Goal: Task Accomplishment & Management: Use online tool/utility

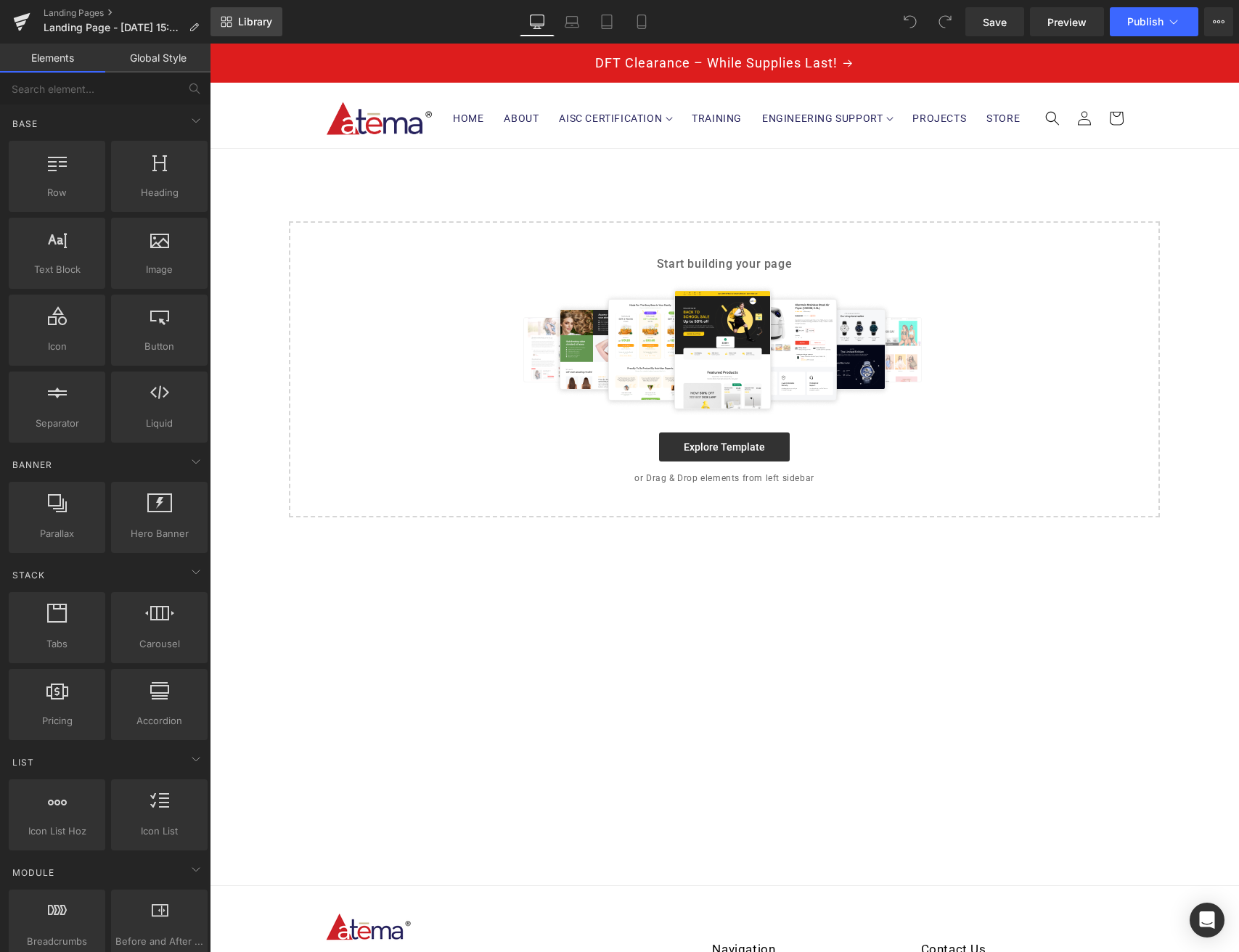
click at [228, 19] on icon at bounding box center [230, 19] width 5 height 5
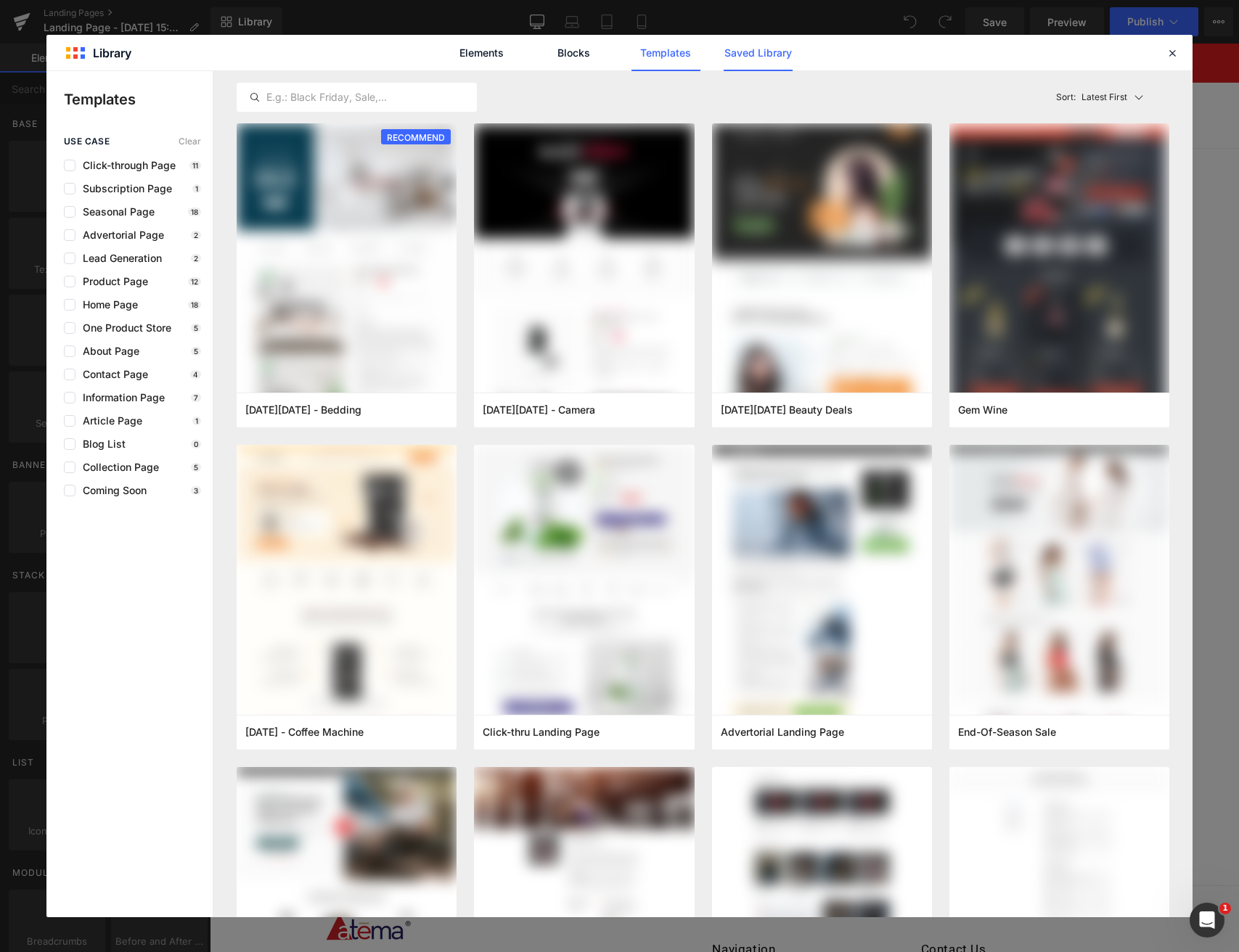
click at [787, 59] on link "Saved Library" at bounding box center [758, 53] width 69 height 36
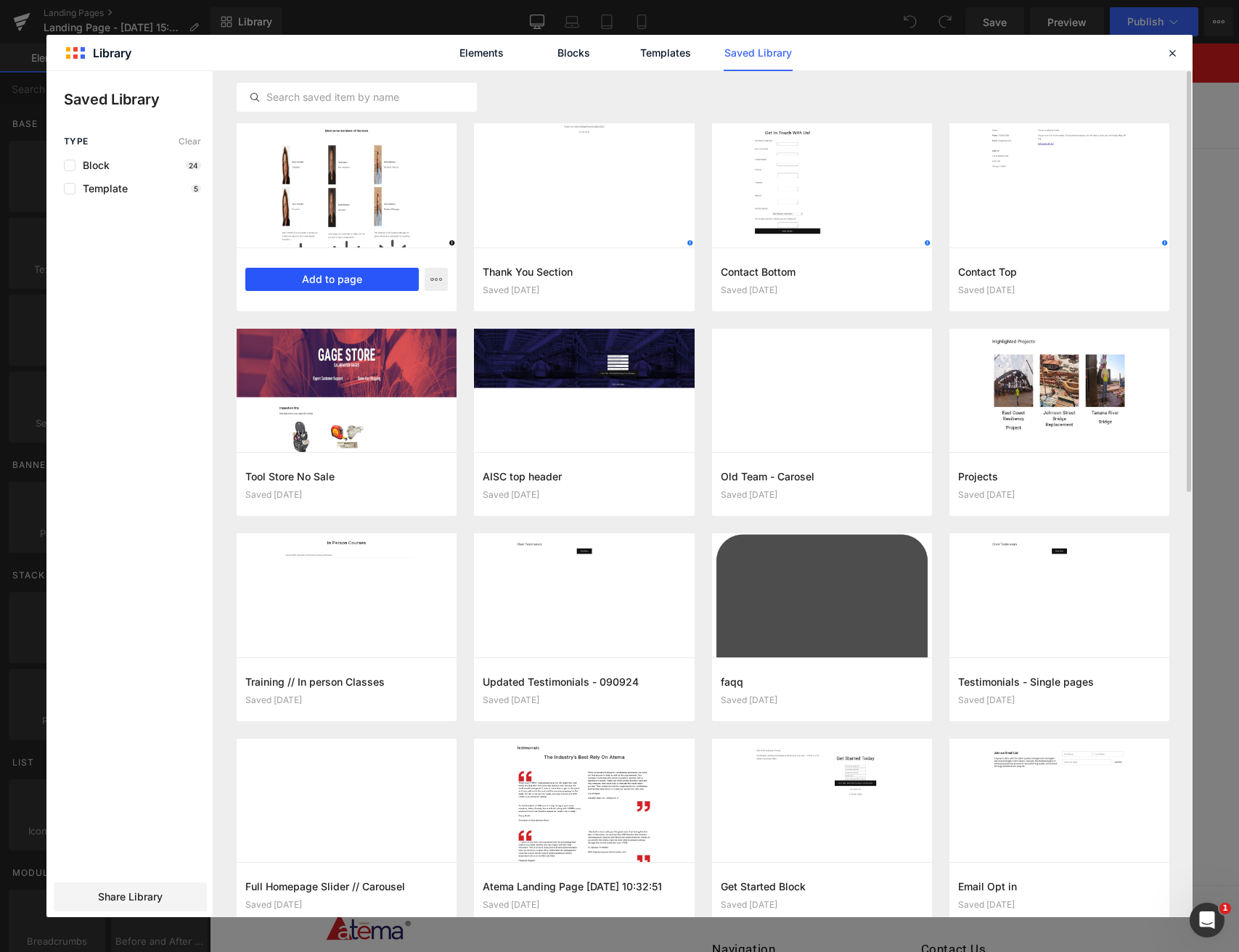
click at [322, 281] on button "Add to page" at bounding box center [332, 279] width 174 height 23
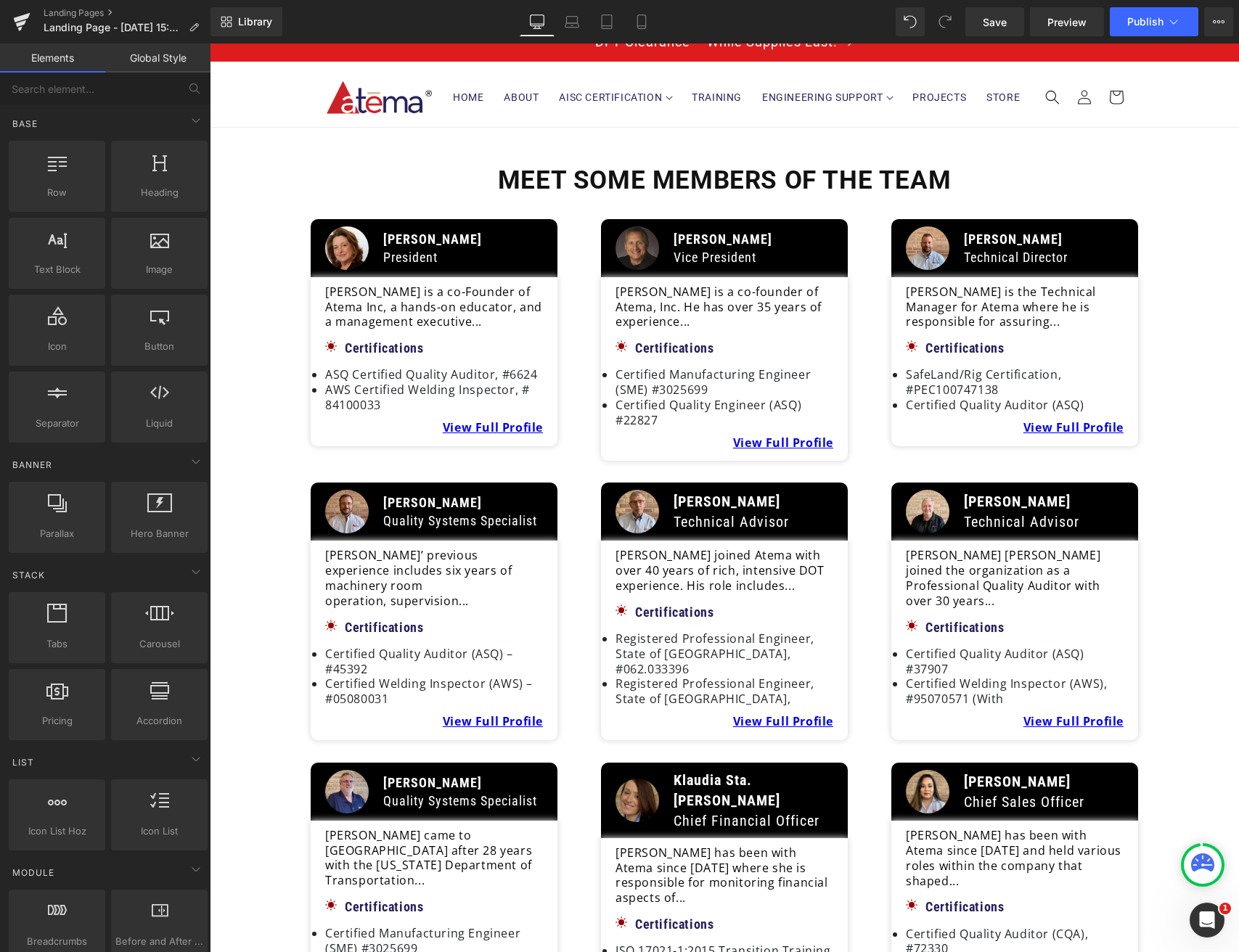
scroll to position [14, 0]
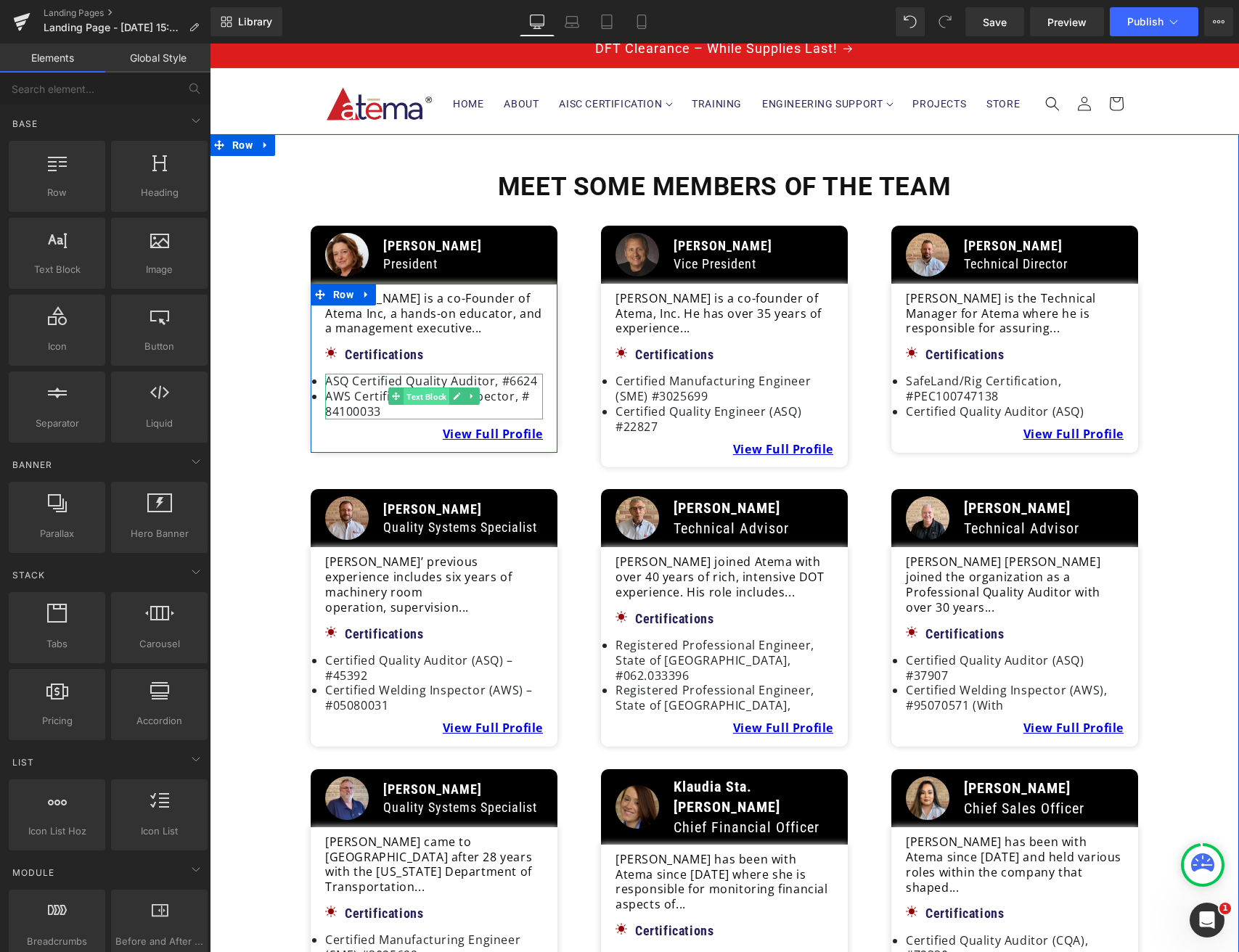
click at [424, 389] on span "Text Block" at bounding box center [427, 397] width 46 height 18
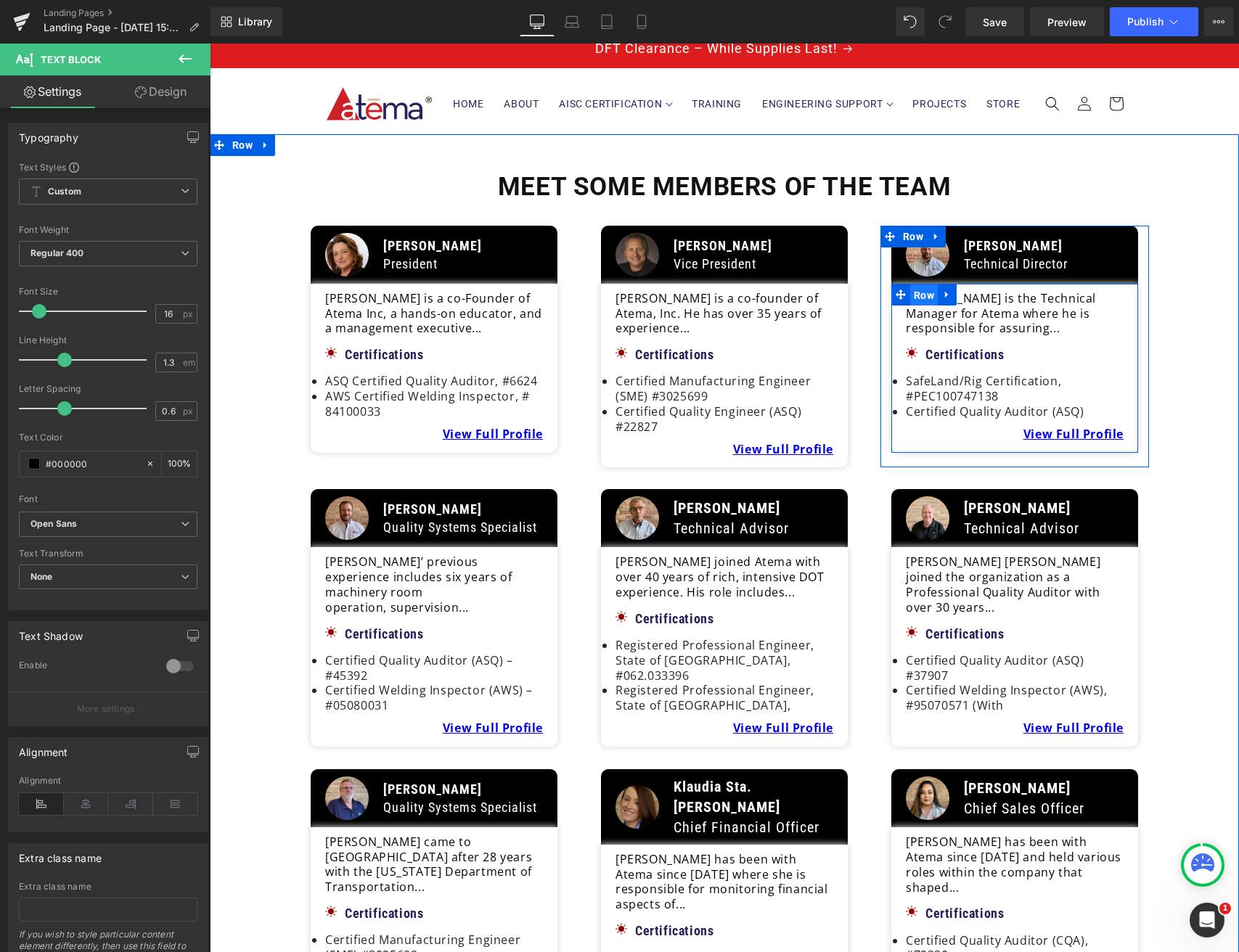
click at [917, 300] on span "Row" at bounding box center [923, 295] width 27 height 22
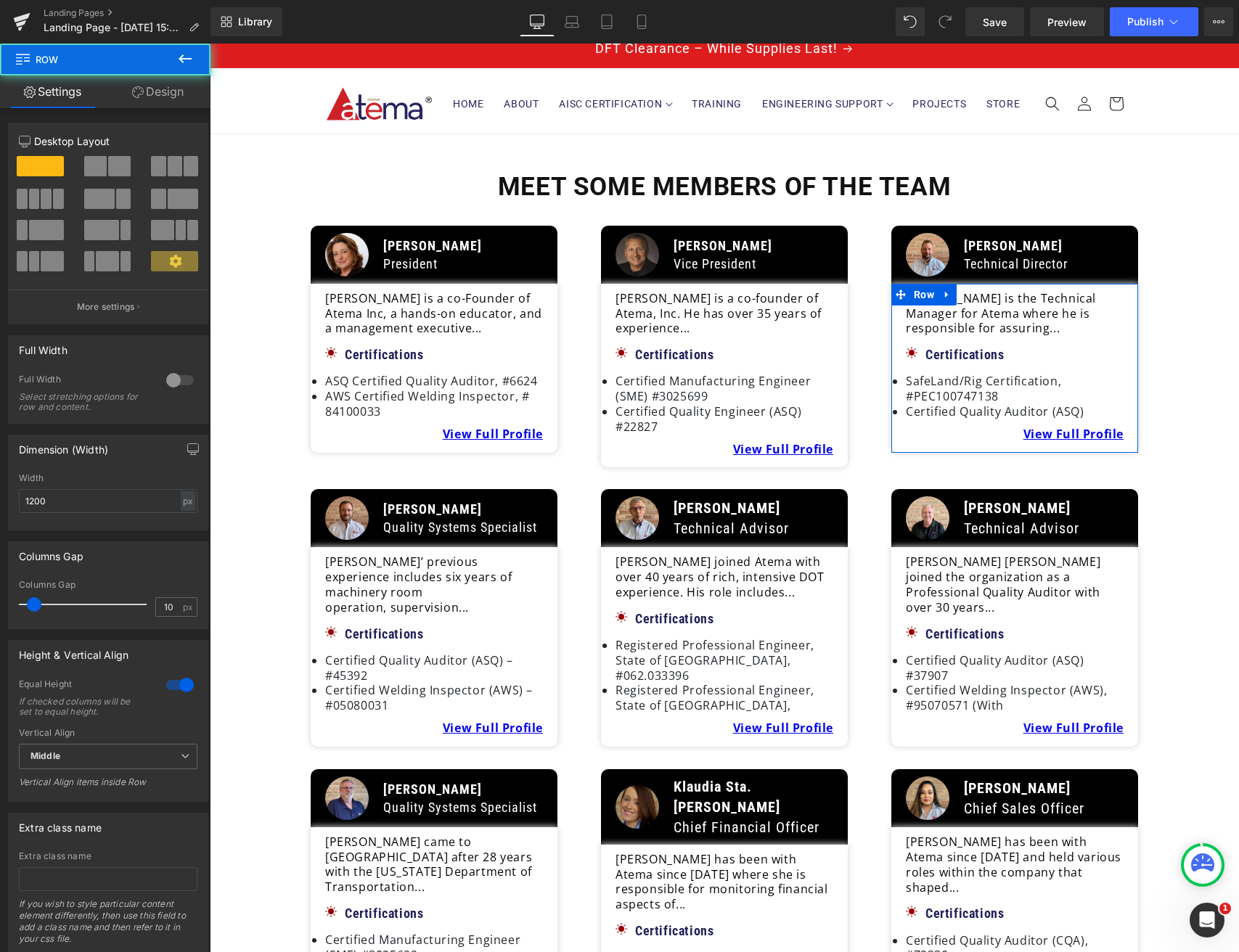
drag, startPoint x: 174, startPoint y: 96, endPoint x: 170, endPoint y: 105, distance: 9.8
click at [174, 96] on link "Design" at bounding box center [157, 92] width 105 height 33
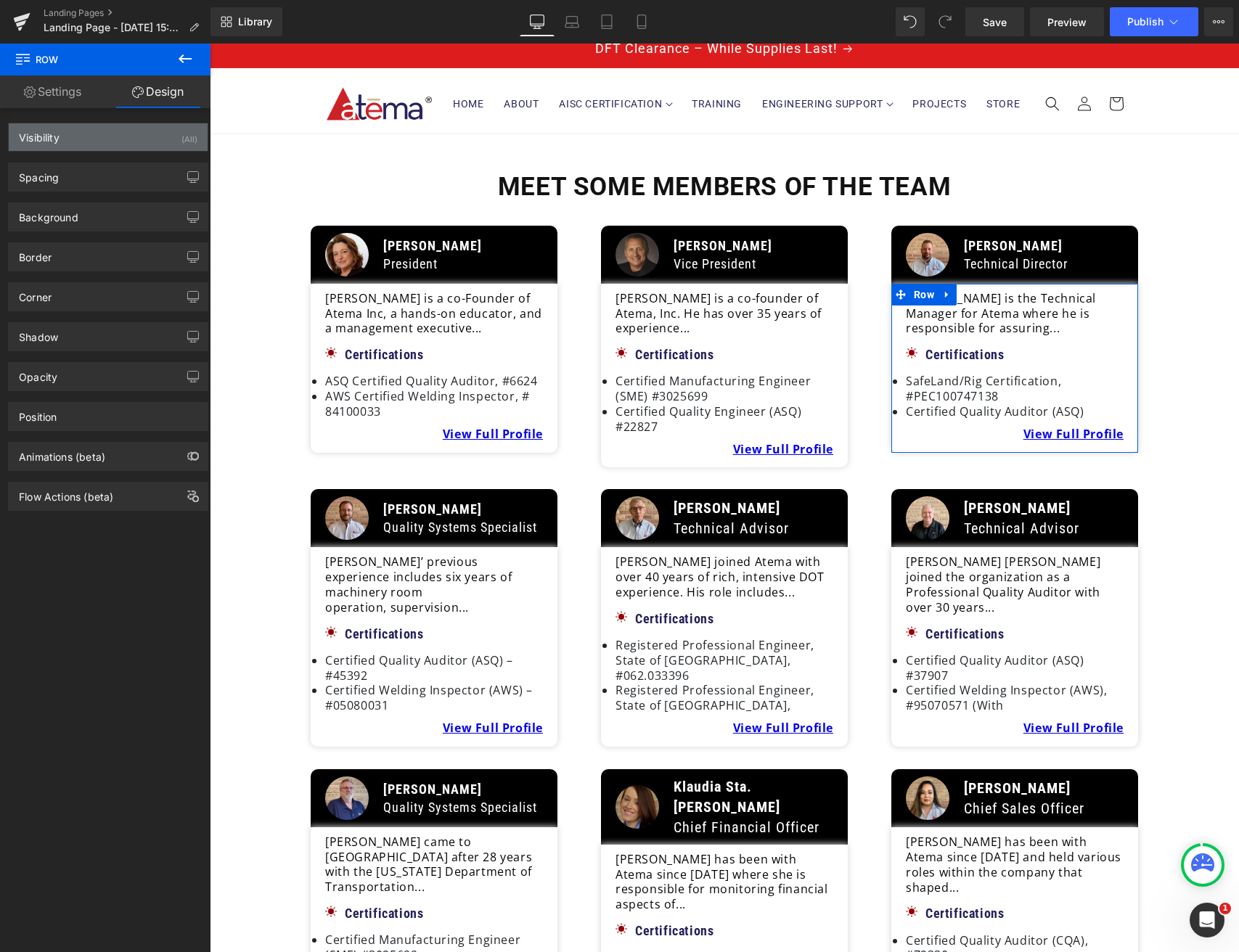
type input "0"
type input "10"
type input "15"
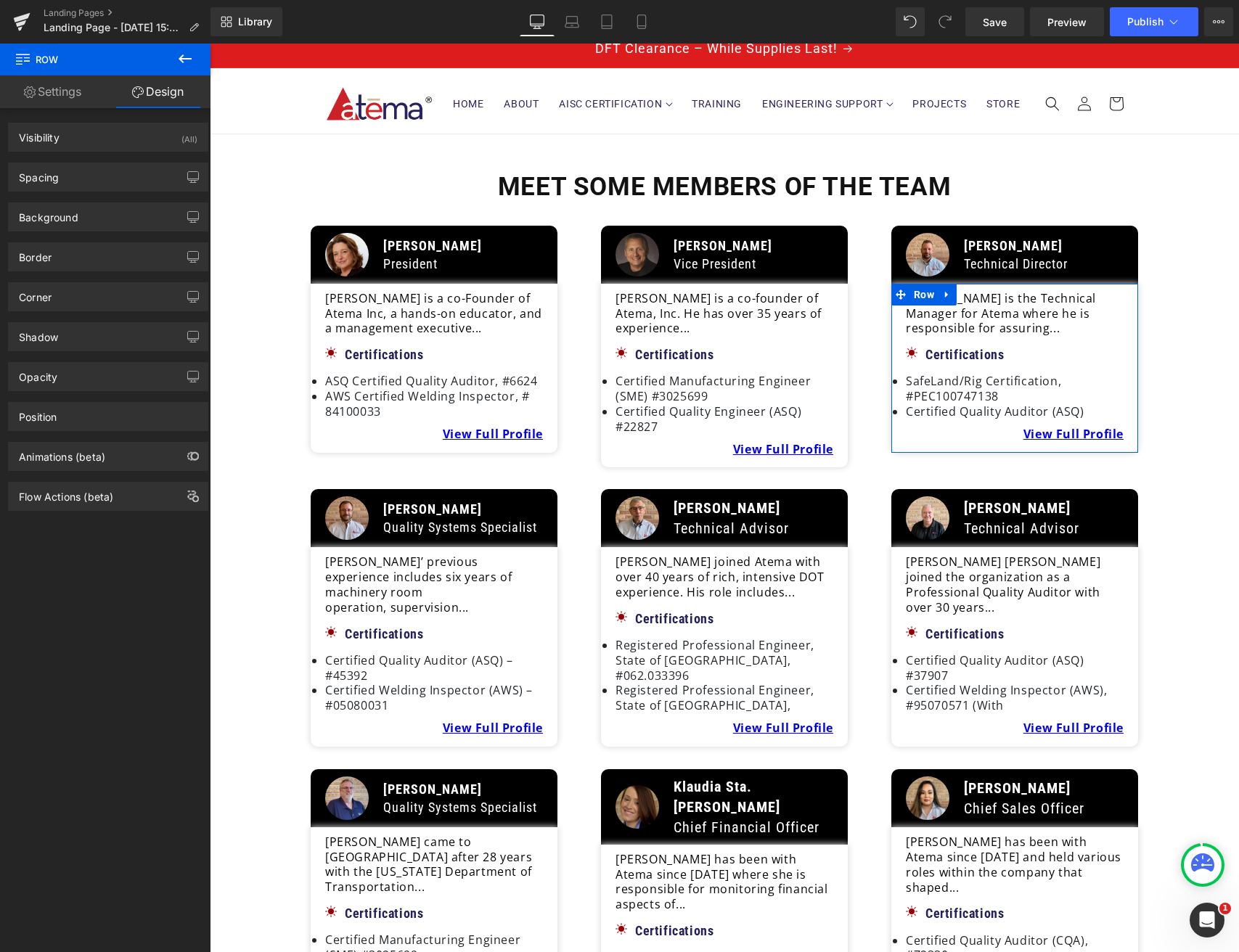
drag, startPoint x: 96, startPoint y: 177, endPoint x: 54, endPoint y: 301, distance: 130.9
click at [96, 177] on div "Spacing" at bounding box center [108, 176] width 199 height 27
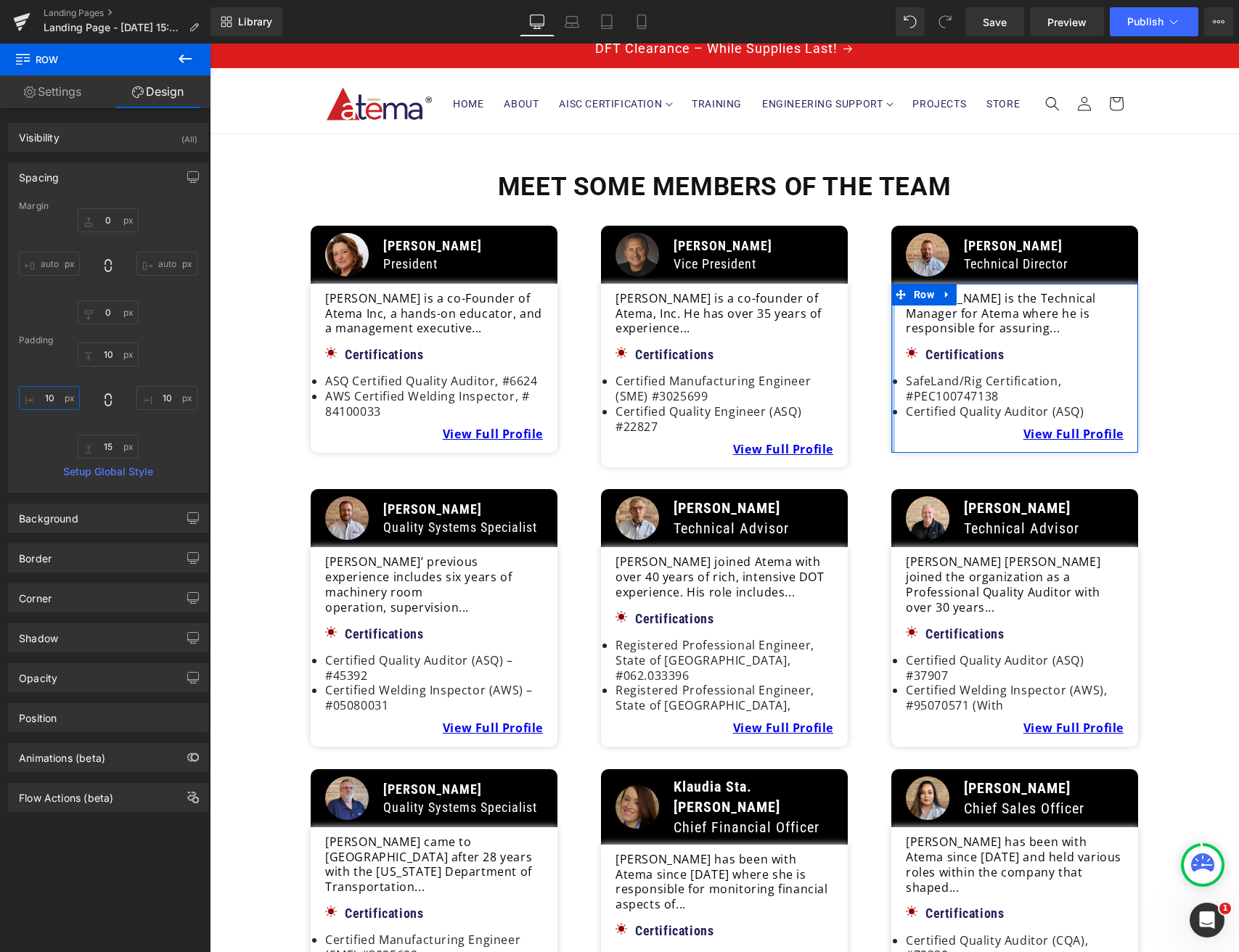
drag, startPoint x: 51, startPoint y: 400, endPoint x: 52, endPoint y: 412, distance: 12.0
click at [51, 400] on input "10" at bounding box center [49, 398] width 61 height 24
drag, startPoint x: 56, startPoint y: 398, endPoint x: 27, endPoint y: 391, distance: 29.8
click at [36, 398] on input "10" at bounding box center [49, 398] width 61 height 24
type input "15"
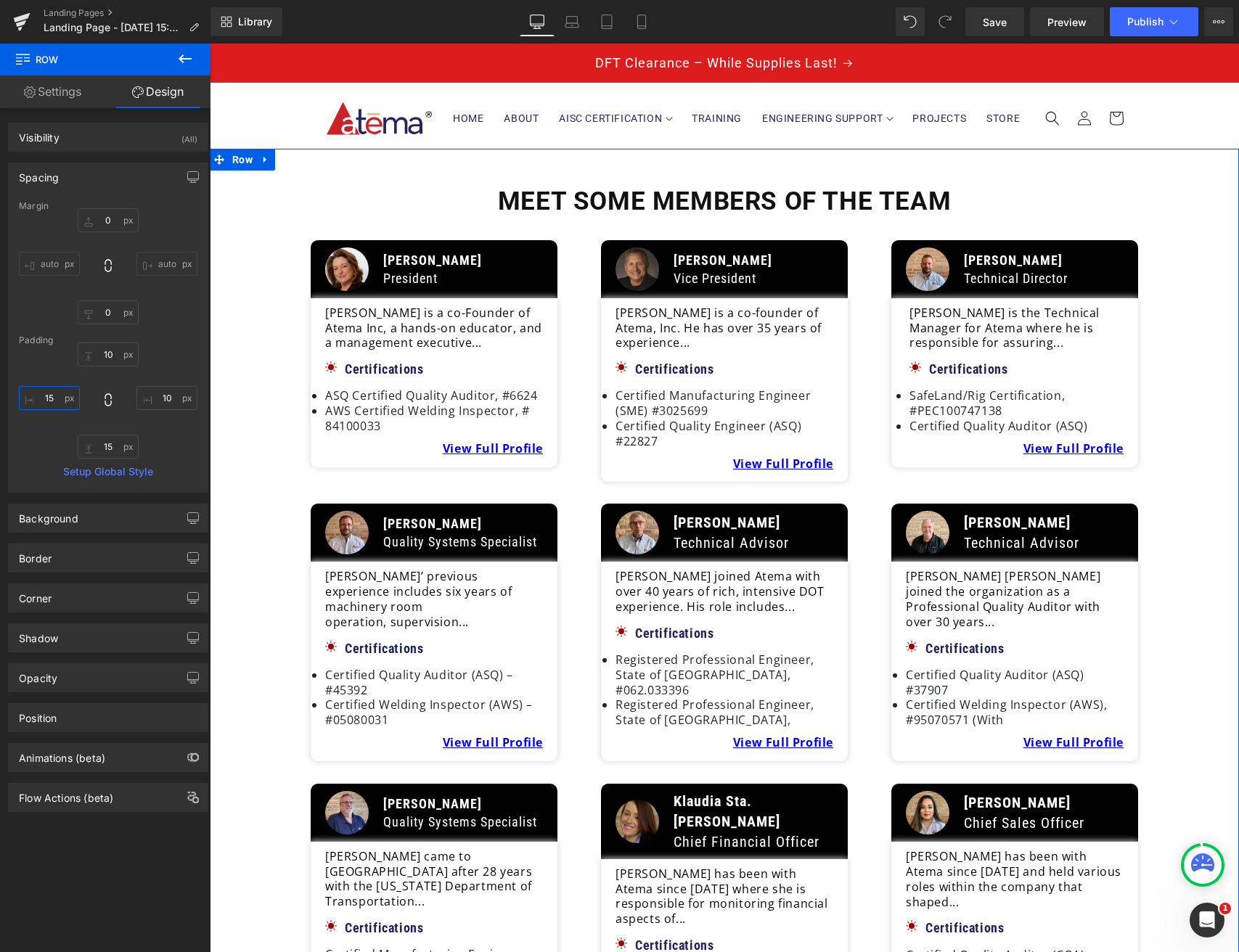
scroll to position [0, 0]
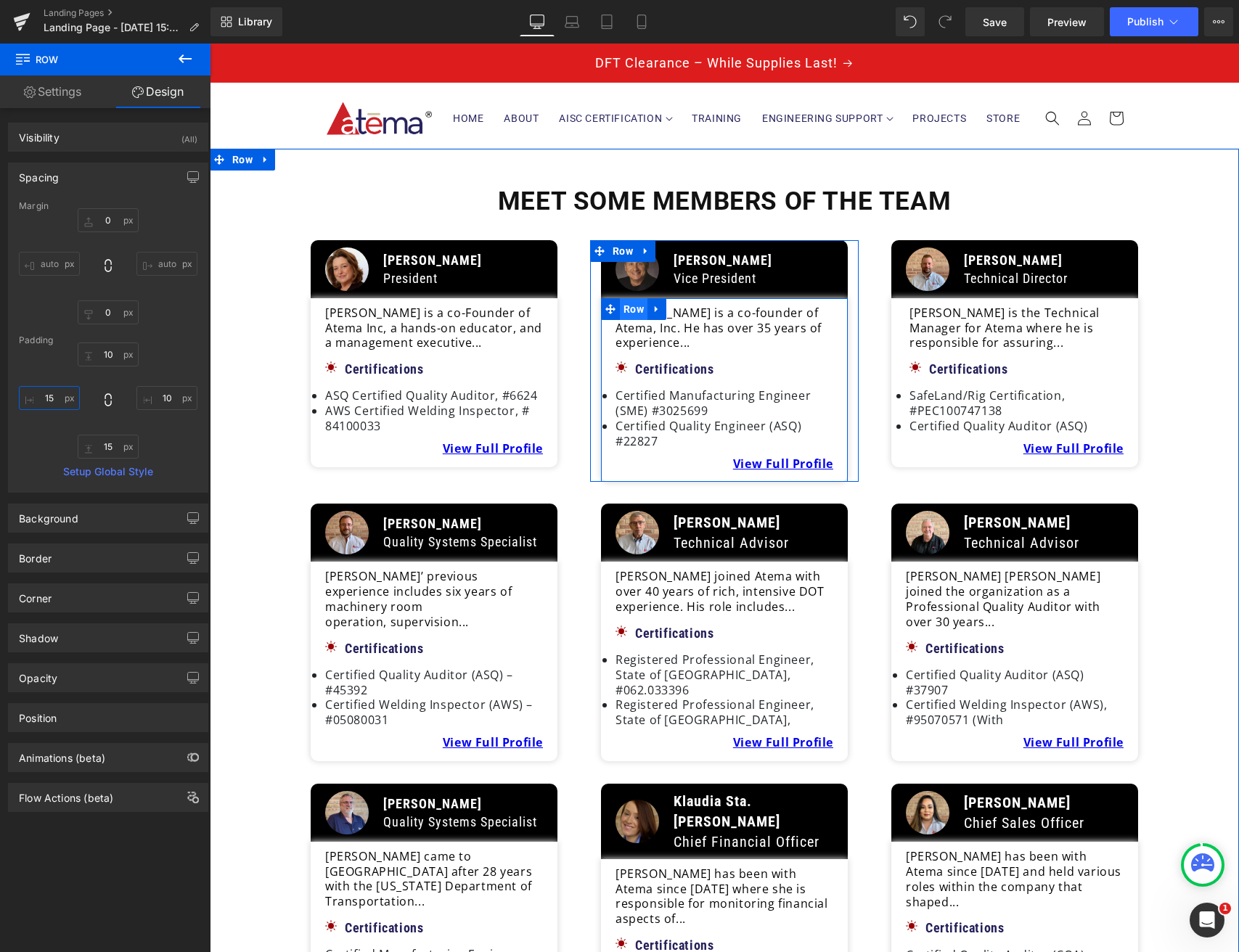
click at [639, 314] on span "Row" at bounding box center [633, 309] width 27 height 22
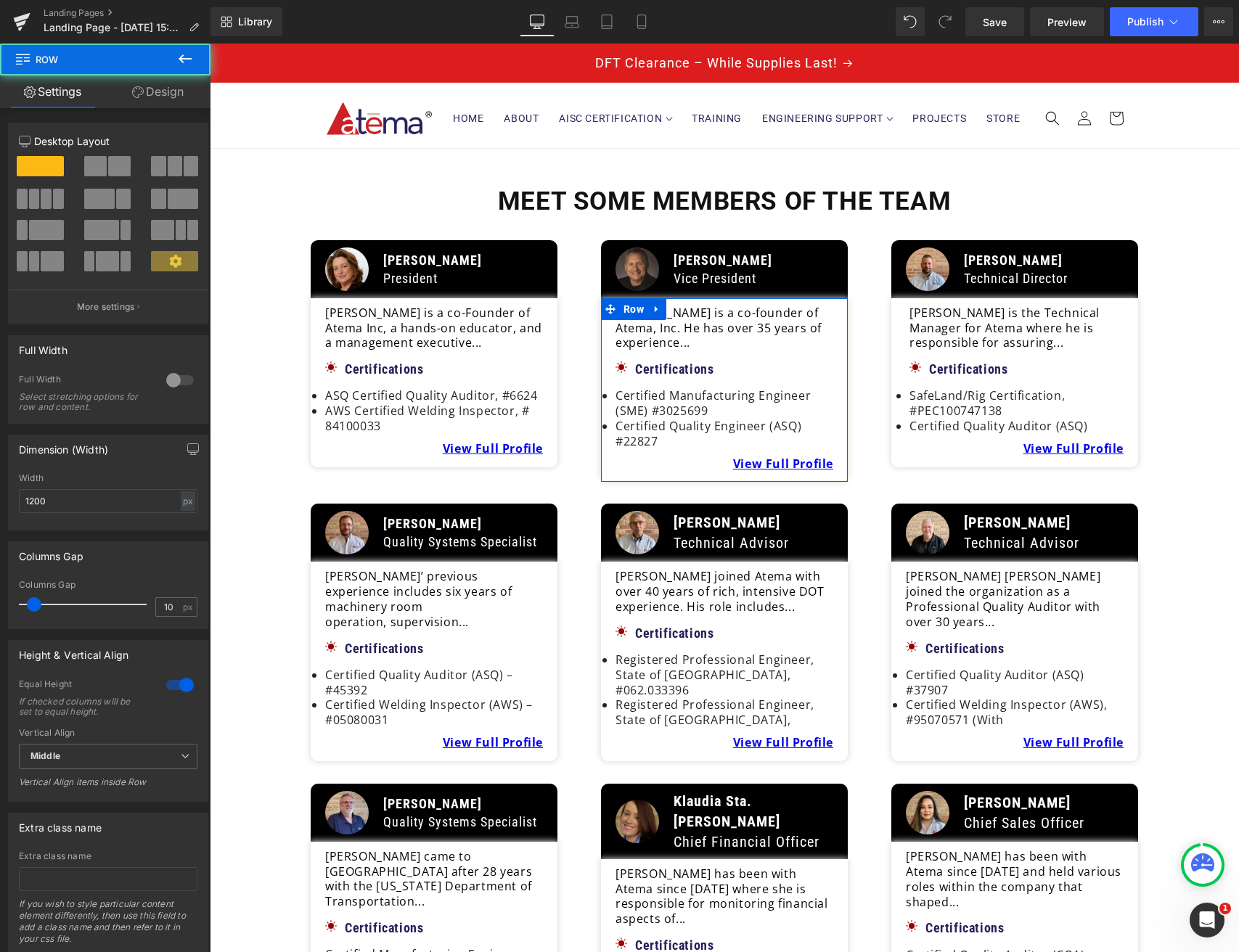
click at [170, 94] on link "Design" at bounding box center [157, 92] width 105 height 33
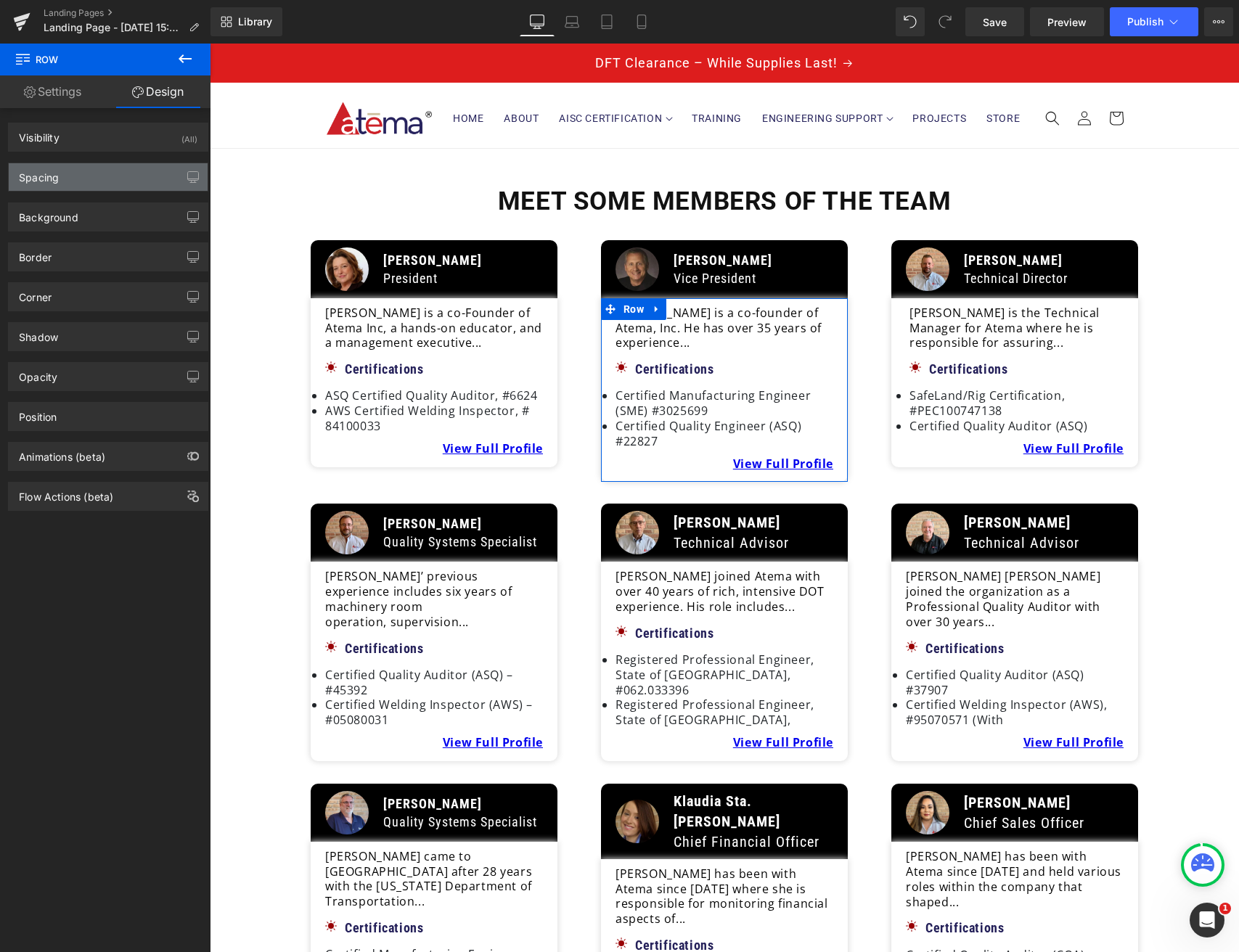
click at [56, 171] on div "Spacing" at bounding box center [38, 173] width 40 height 20
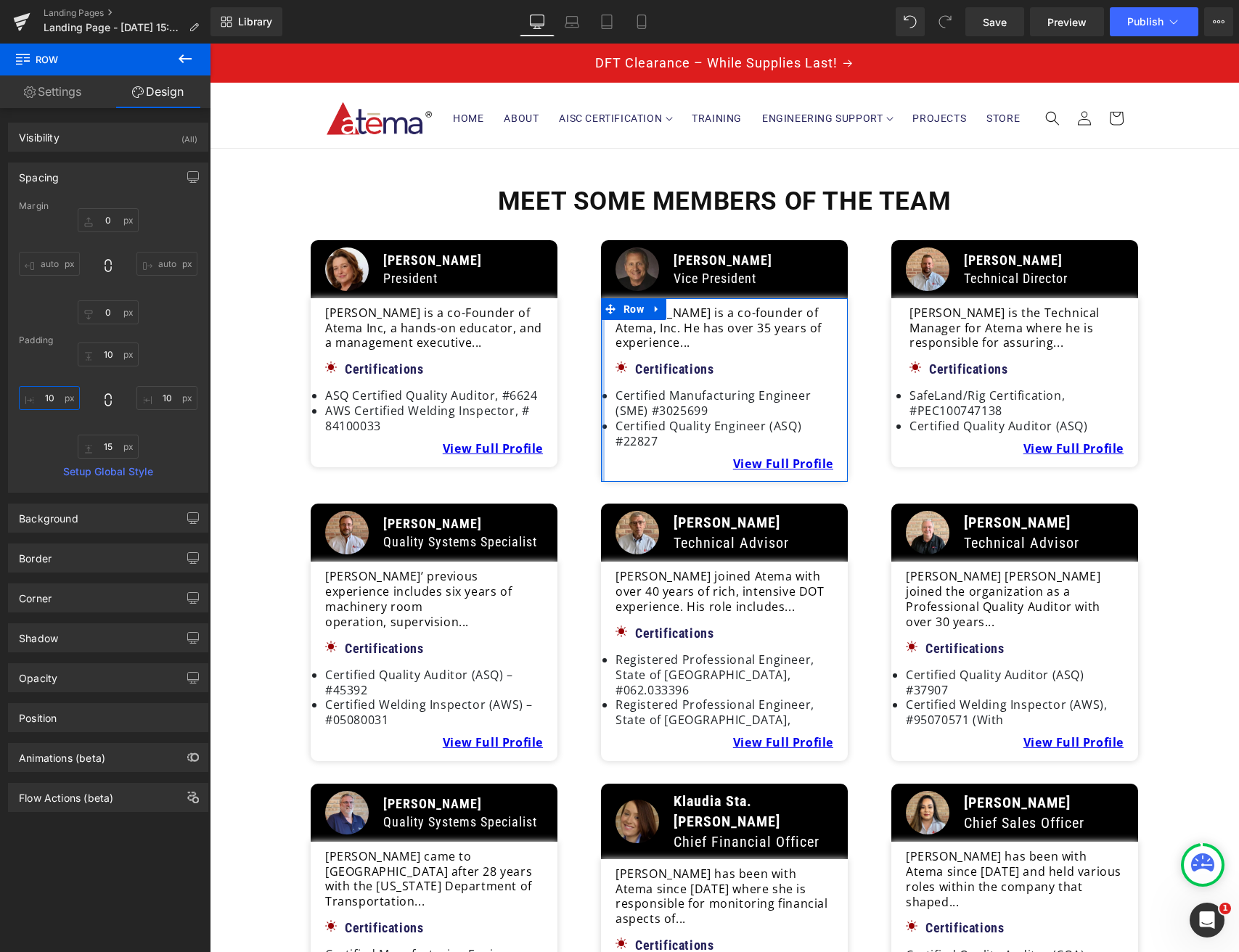
drag, startPoint x: 53, startPoint y: 400, endPoint x: 37, endPoint y: 401, distance: 16.0
click at [37, 401] on input "10" at bounding box center [49, 398] width 61 height 24
click at [63, 399] on input "10" at bounding box center [49, 398] width 61 height 24
type input "15"
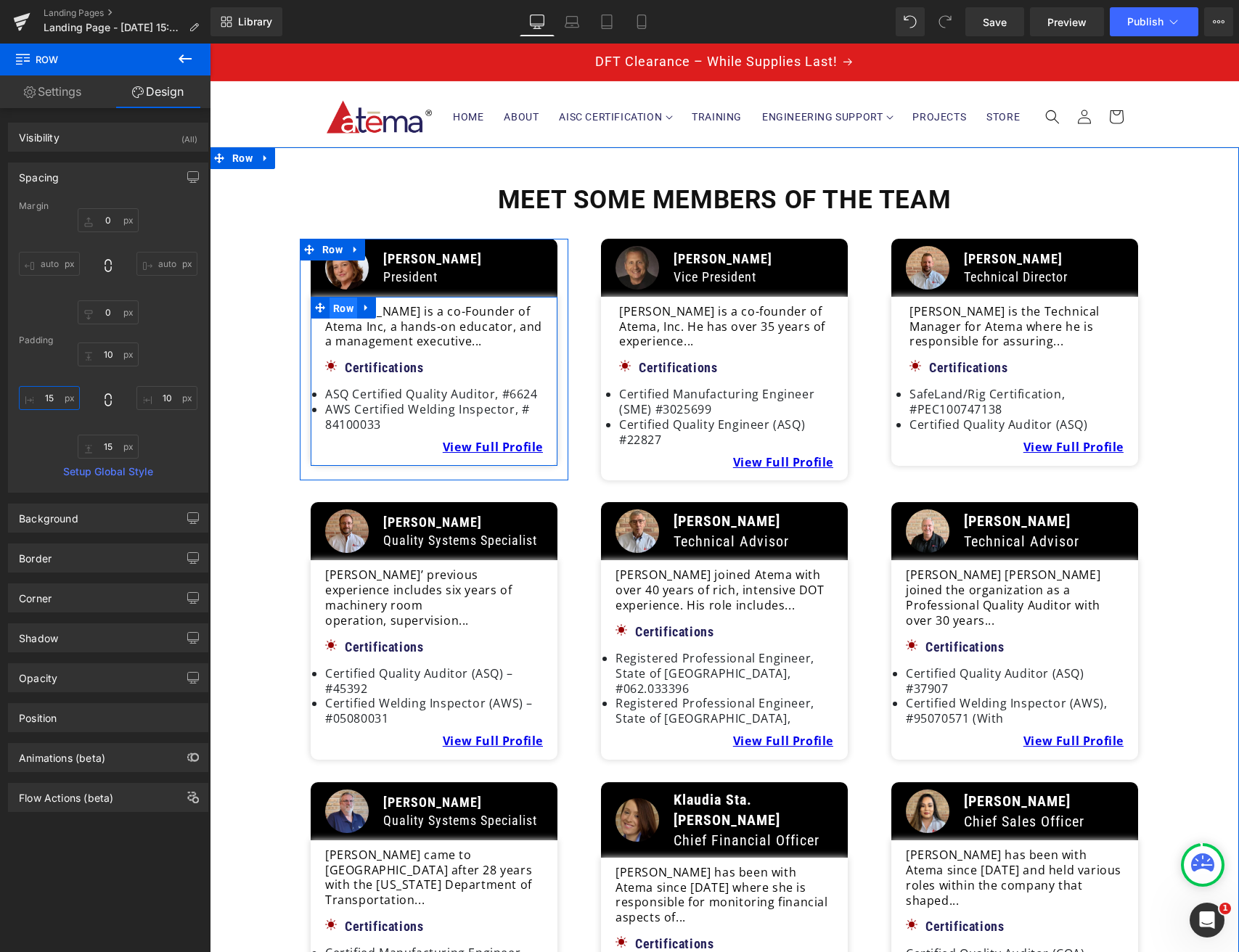
click at [332, 309] on span "Row" at bounding box center [343, 308] width 27 height 22
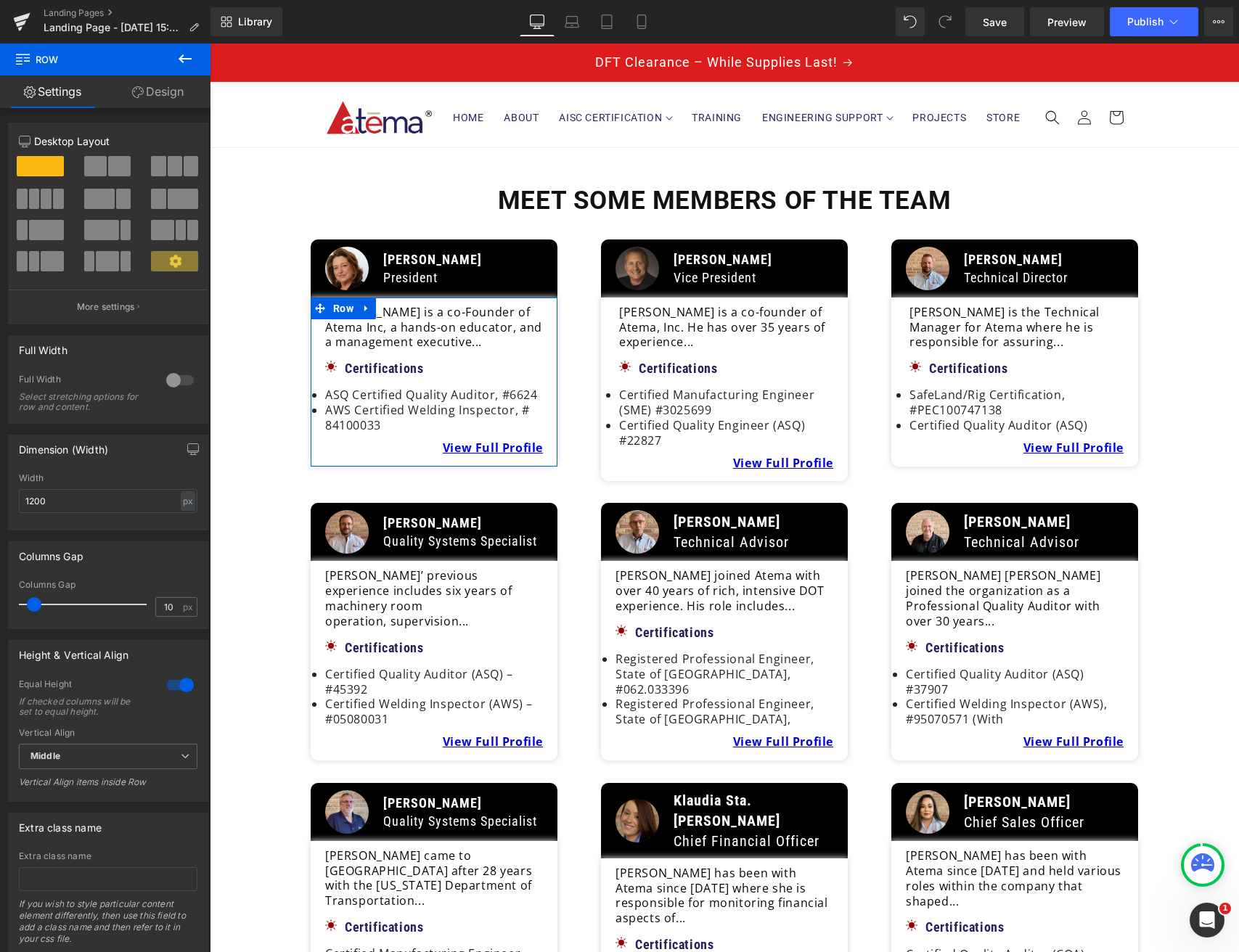
drag, startPoint x: 179, startPoint y: 88, endPoint x: 128, endPoint y: 117, distance: 58.7
click at [174, 92] on link "Design" at bounding box center [157, 92] width 105 height 33
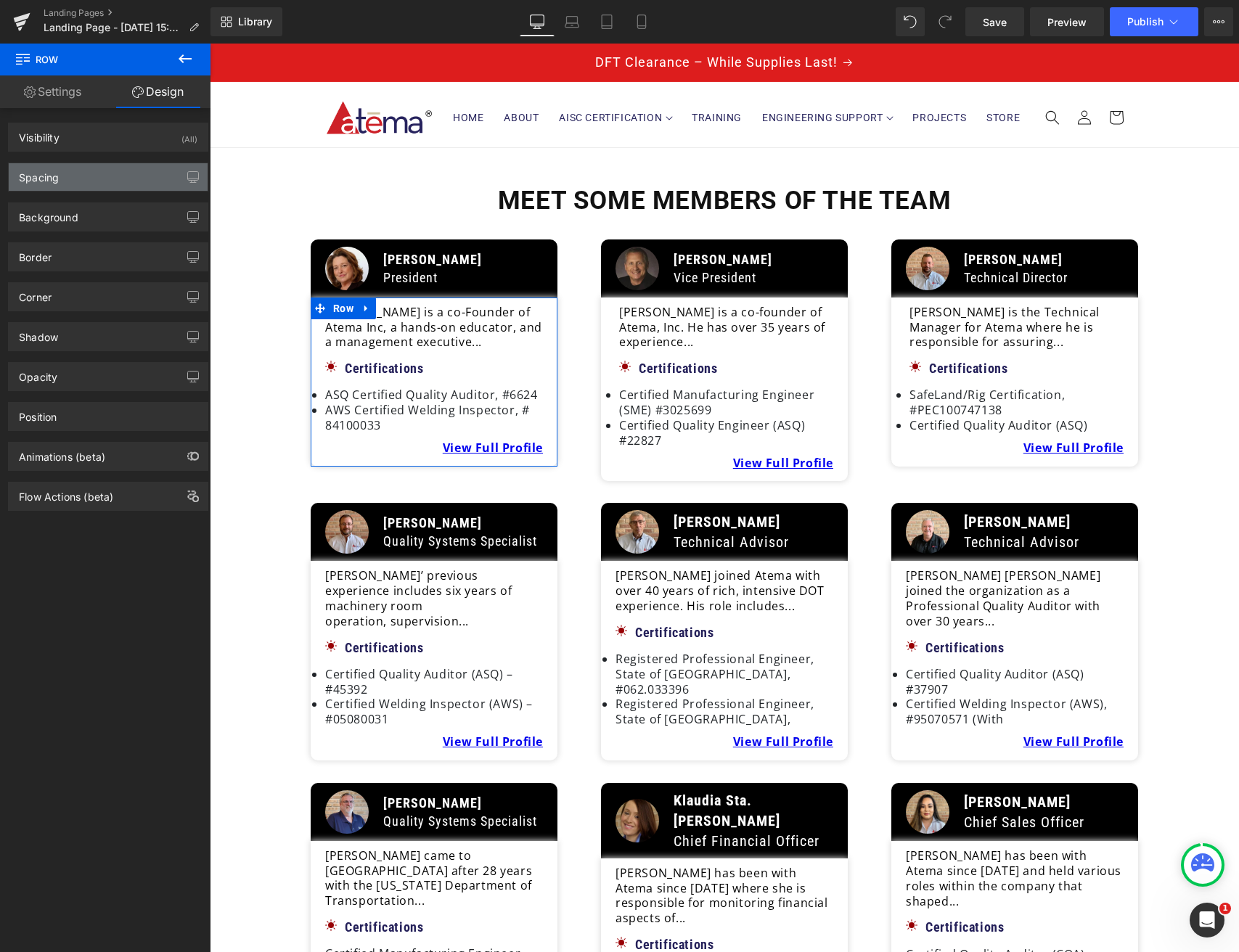
click at [67, 187] on div "Spacing" at bounding box center [108, 176] width 199 height 27
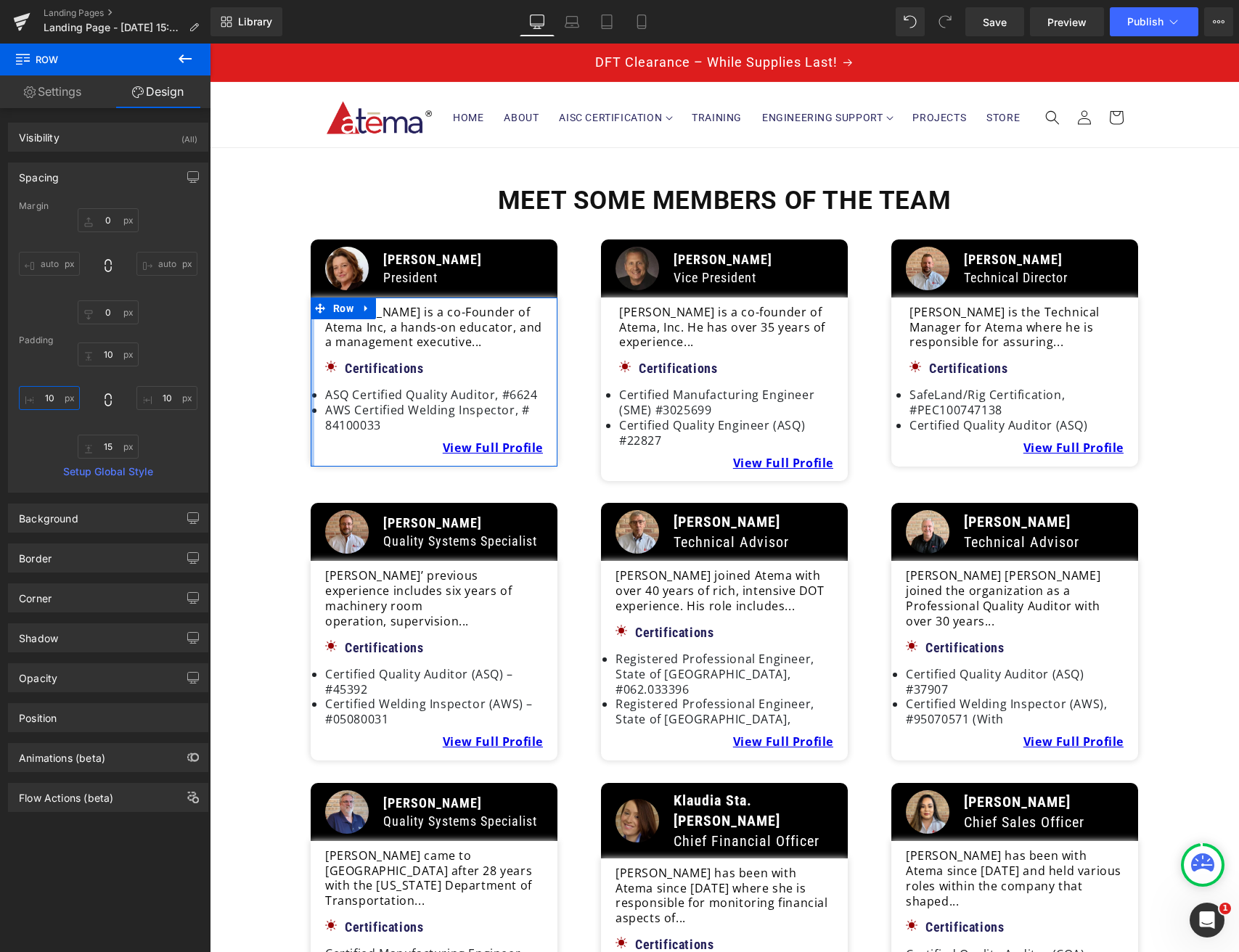
click at [51, 408] on input "10" at bounding box center [49, 398] width 61 height 24
type input "15"
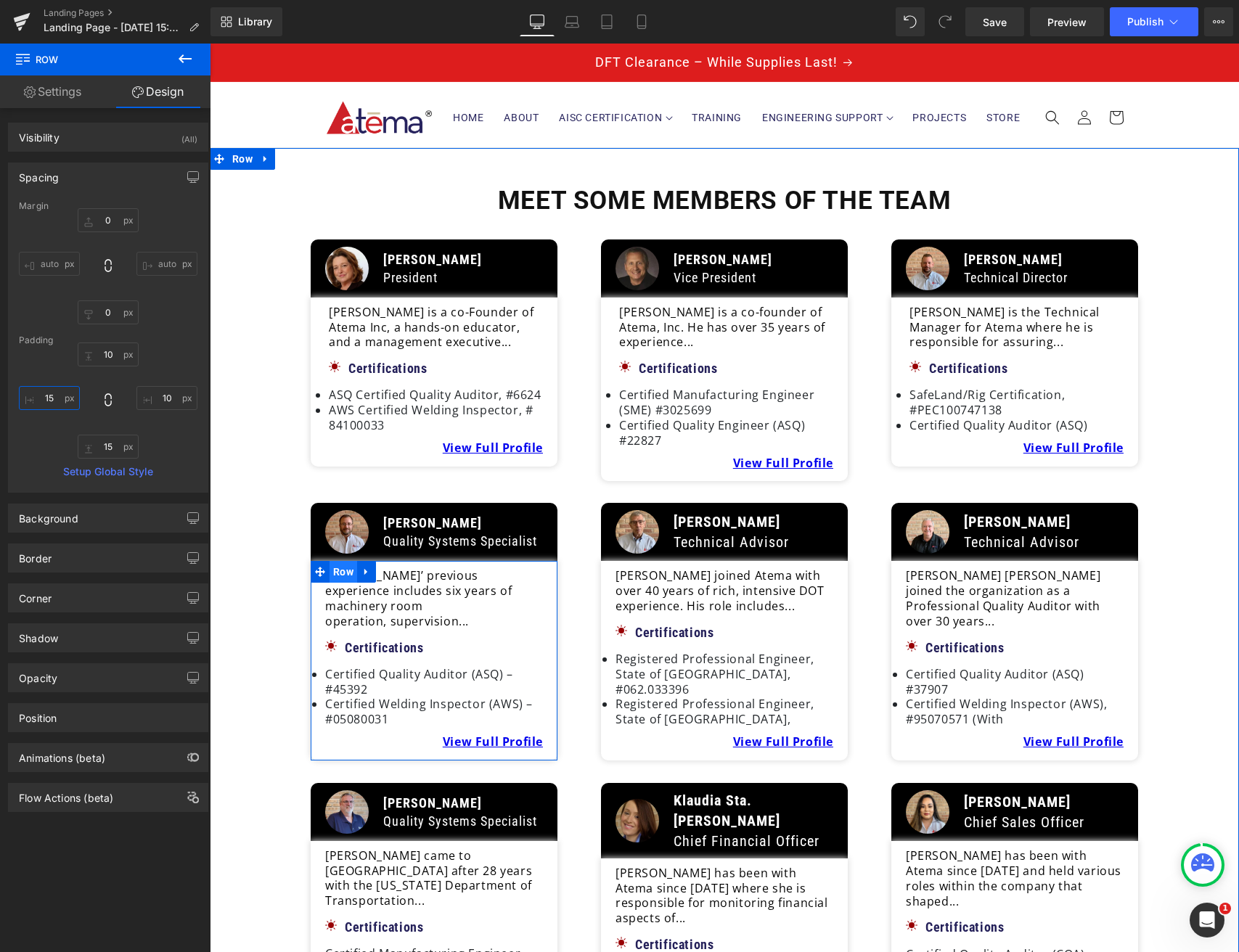
click at [342, 568] on span "Row" at bounding box center [343, 571] width 27 height 22
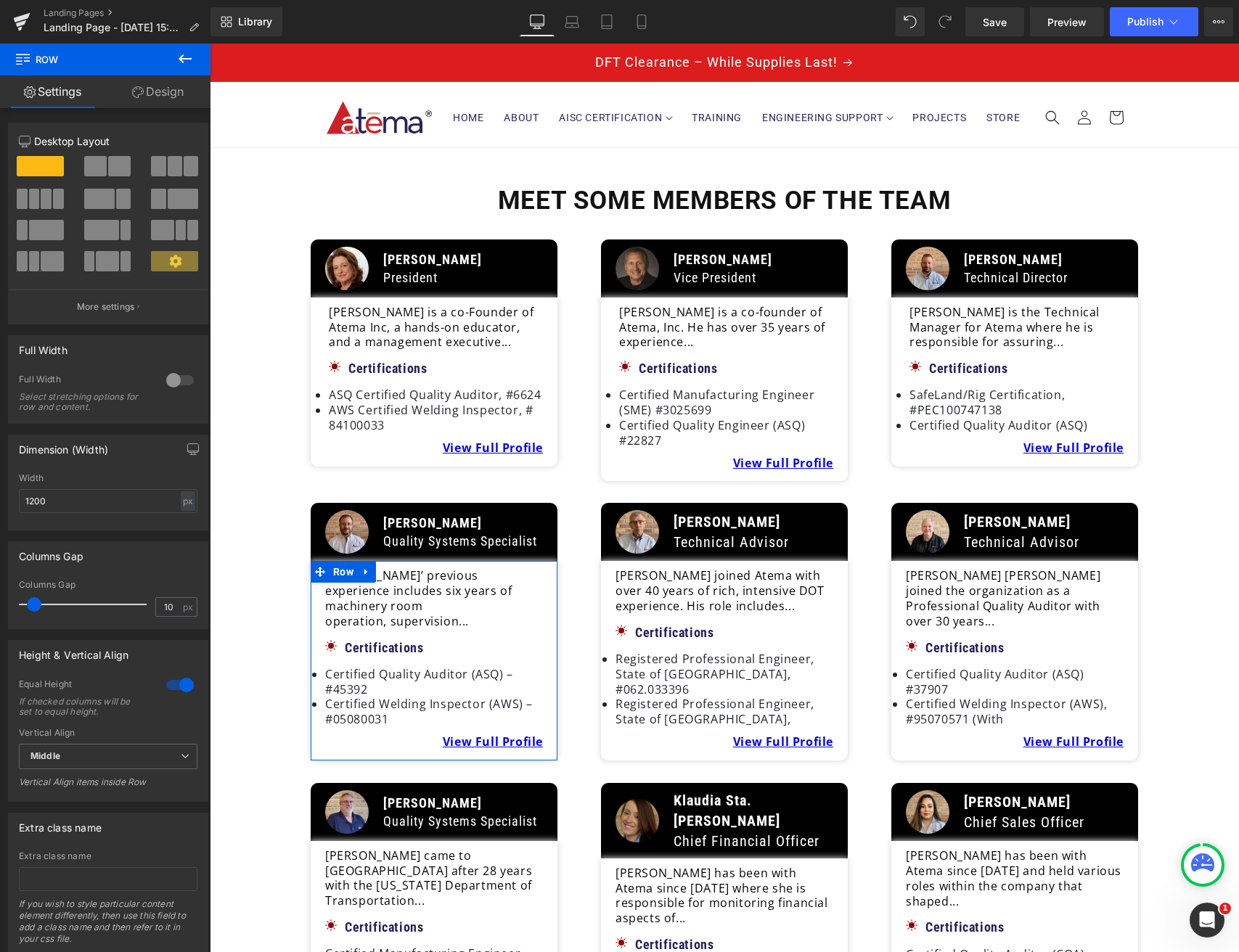
drag, startPoint x: 179, startPoint y: 86, endPoint x: 172, endPoint y: 97, distance: 13.0
click at [179, 87] on link "Design" at bounding box center [157, 92] width 105 height 33
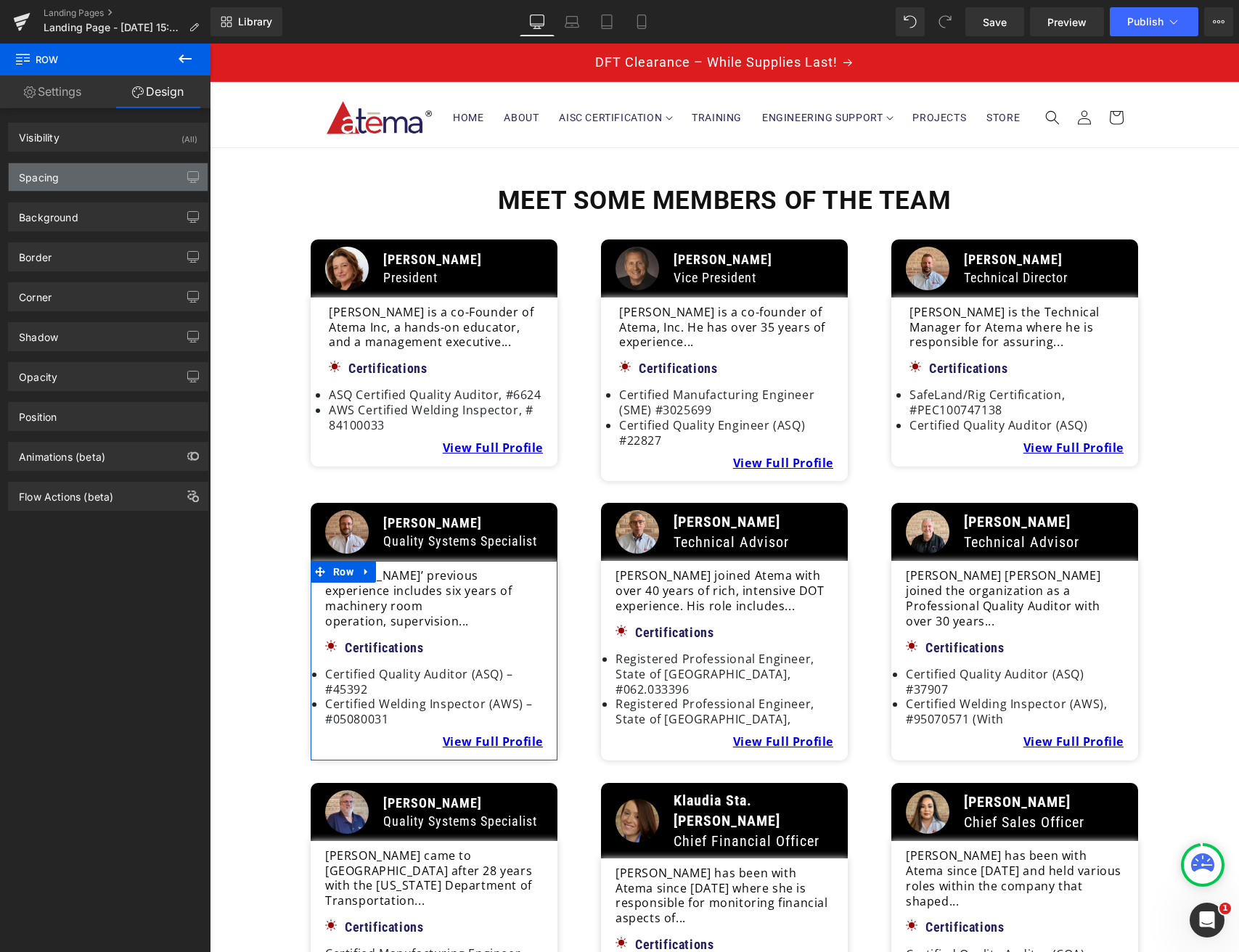
click at [73, 189] on div "Spacing" at bounding box center [108, 176] width 199 height 27
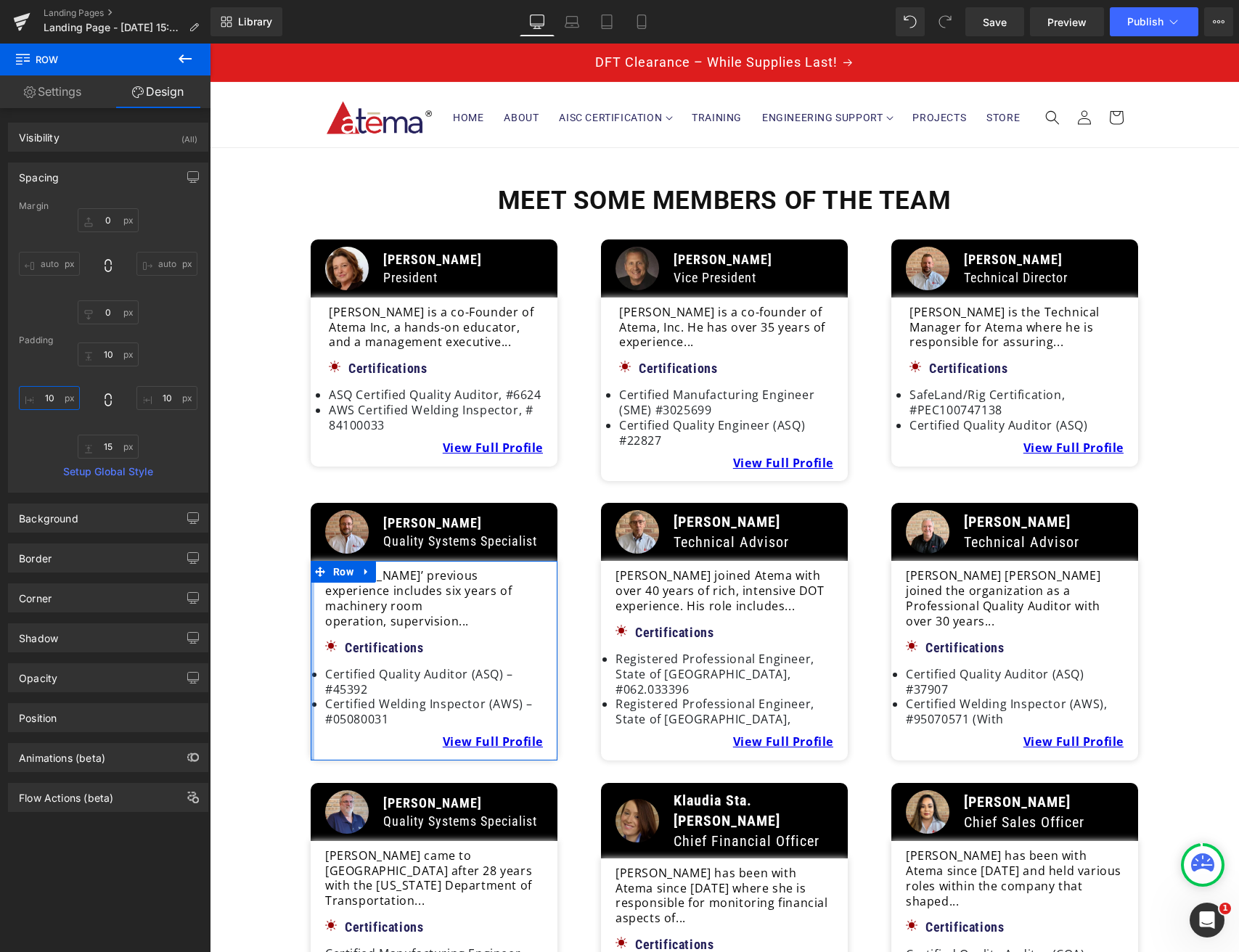
drag, startPoint x: 61, startPoint y: 393, endPoint x: 21, endPoint y: 395, distance: 40.0
click at [21, 395] on input "10" at bounding box center [49, 398] width 61 height 24
drag, startPoint x: 59, startPoint y: 399, endPoint x: 34, endPoint y: 399, distance: 25.0
click at [34, 399] on input "10" at bounding box center [49, 398] width 61 height 24
drag, startPoint x: 52, startPoint y: 399, endPoint x: 53, endPoint y: 415, distance: 16.0
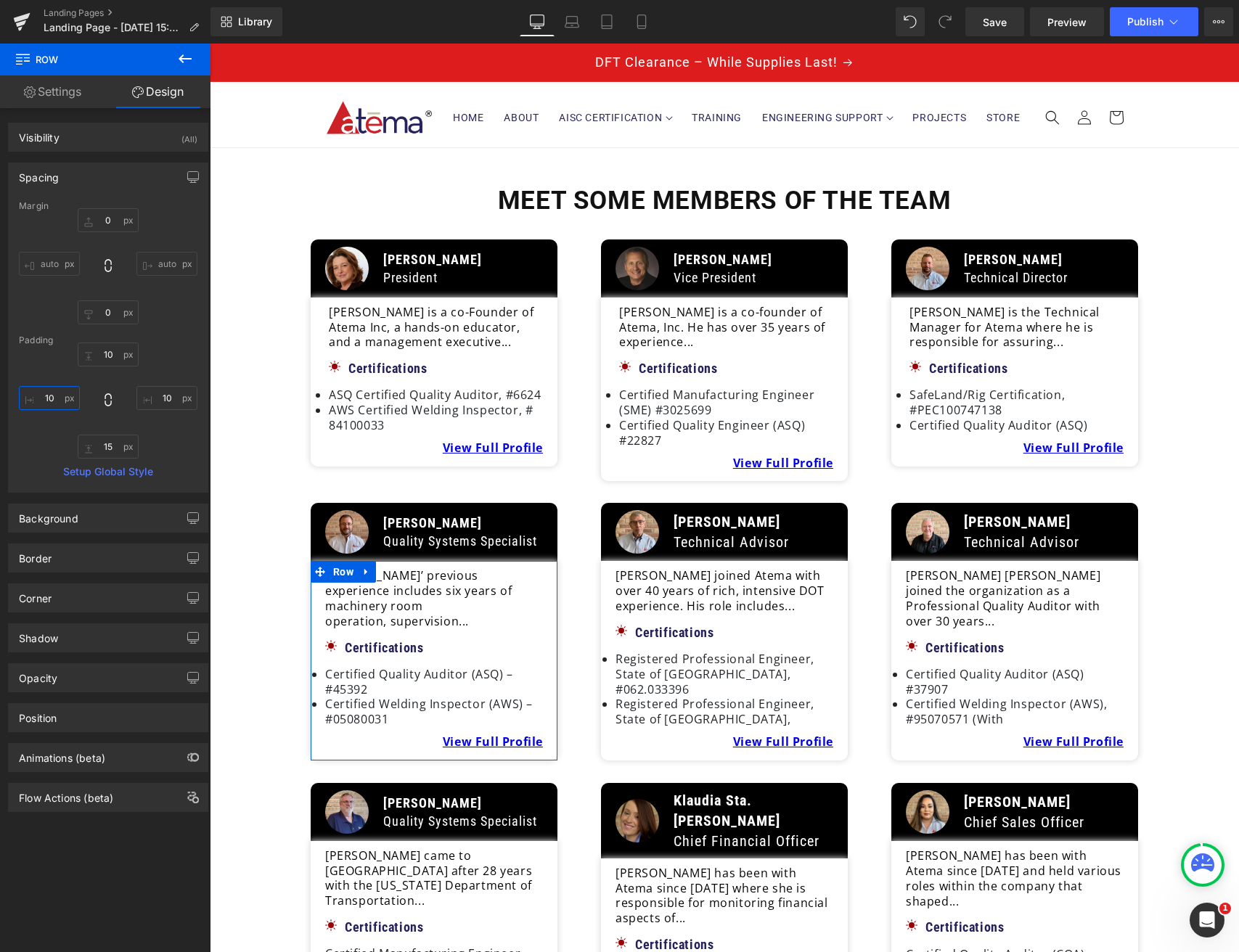
click at [52, 399] on input "10" at bounding box center [49, 398] width 61 height 24
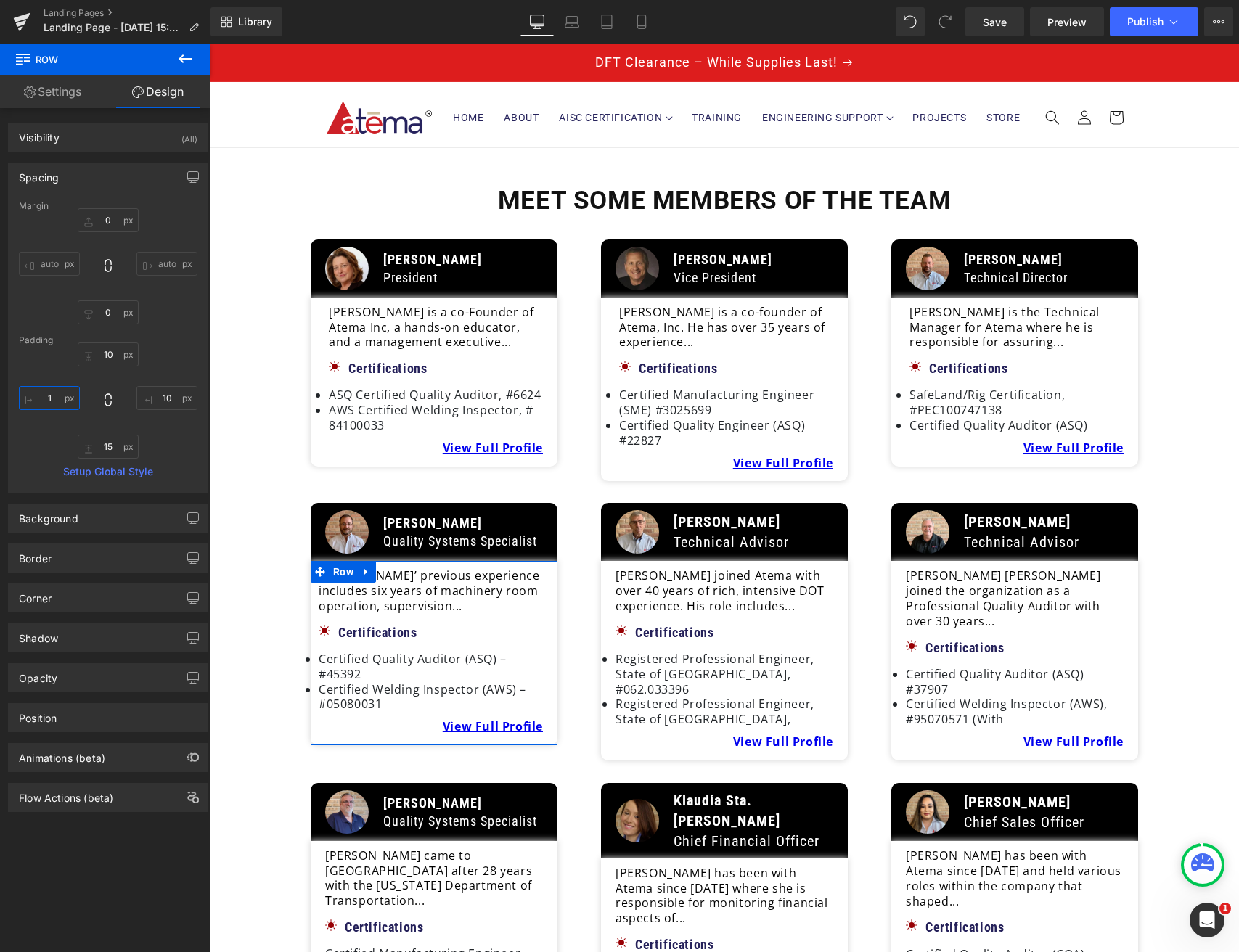
type input "15"
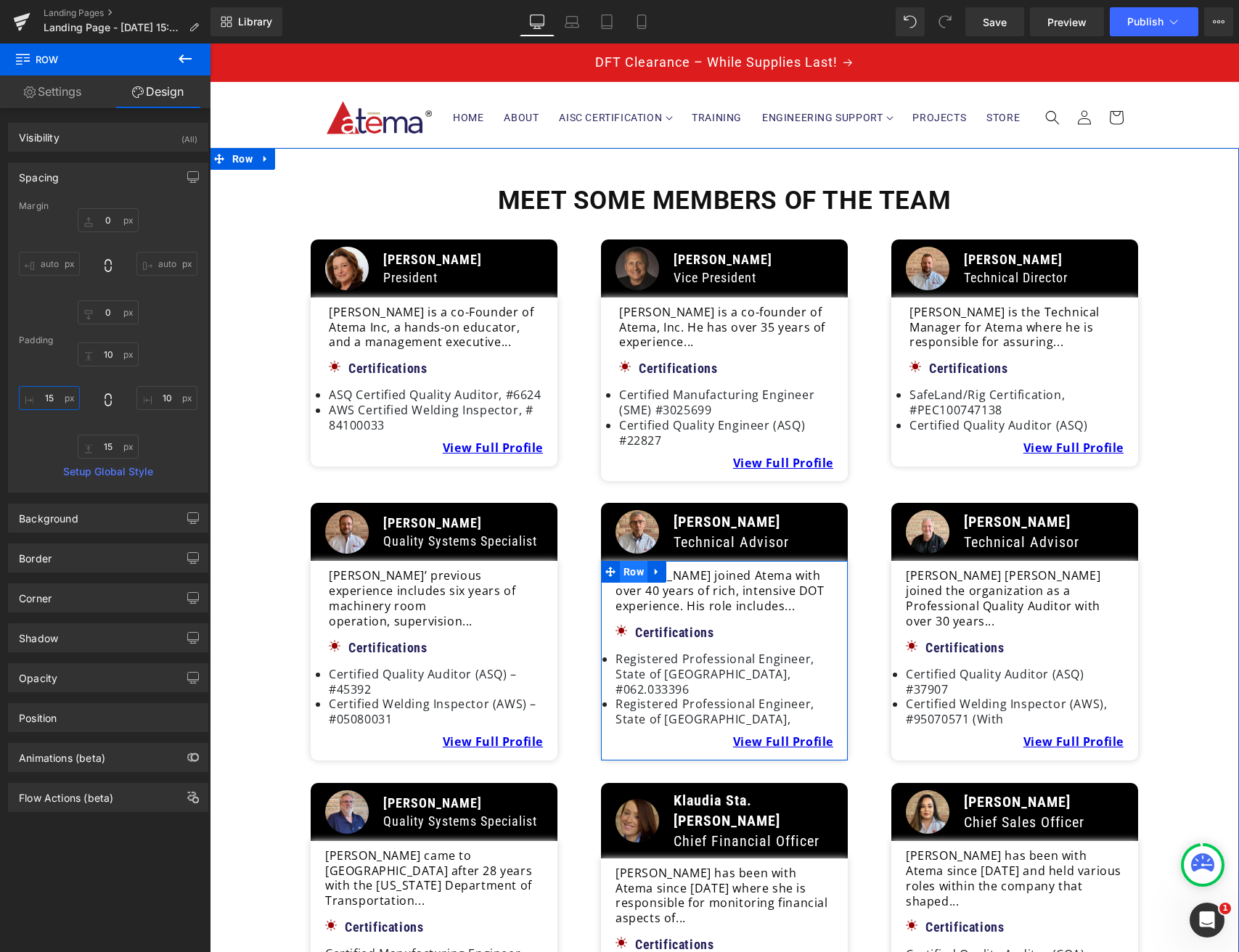
click at [642, 561] on span "Row" at bounding box center [633, 571] width 27 height 22
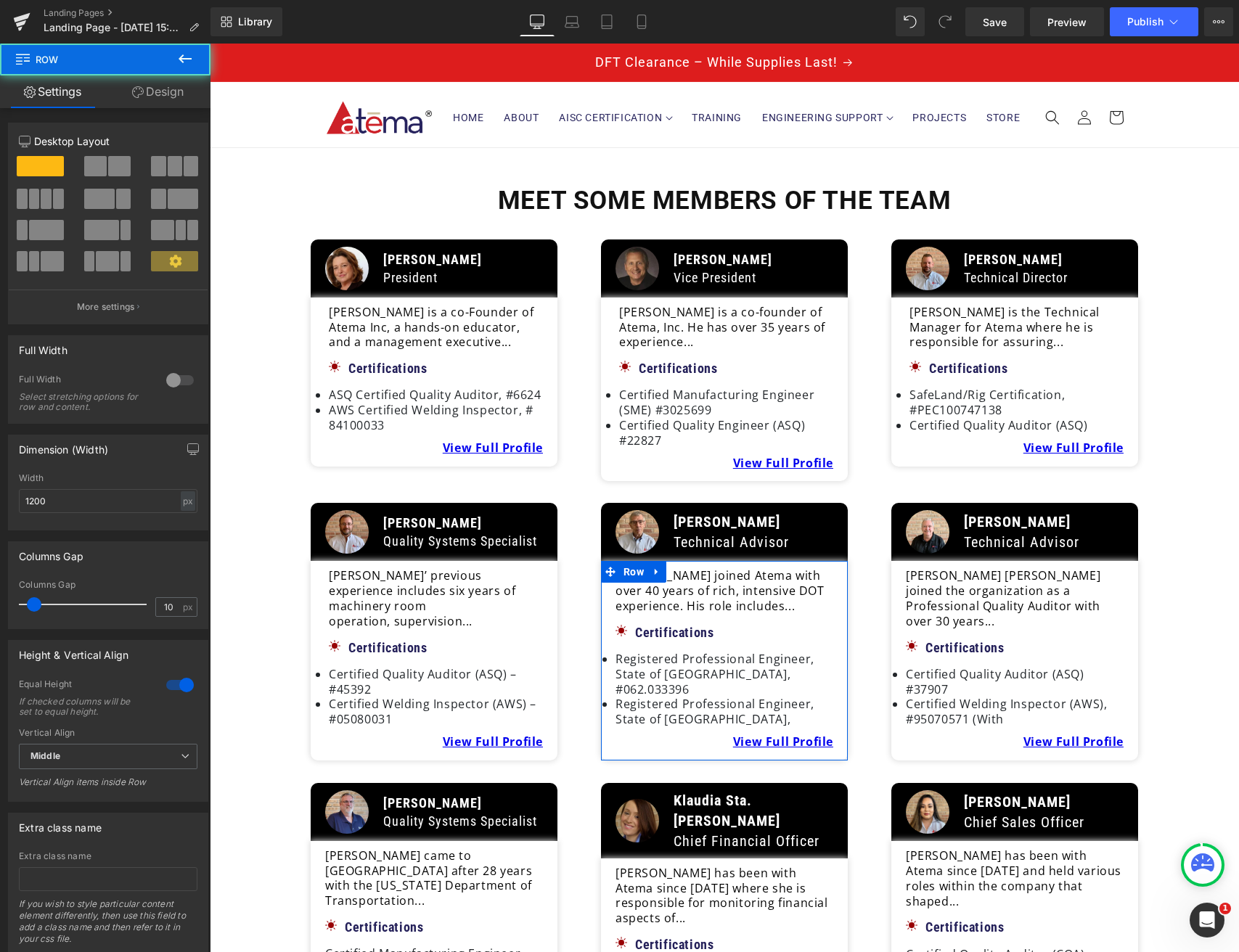
click at [160, 82] on link "Design" at bounding box center [157, 92] width 105 height 33
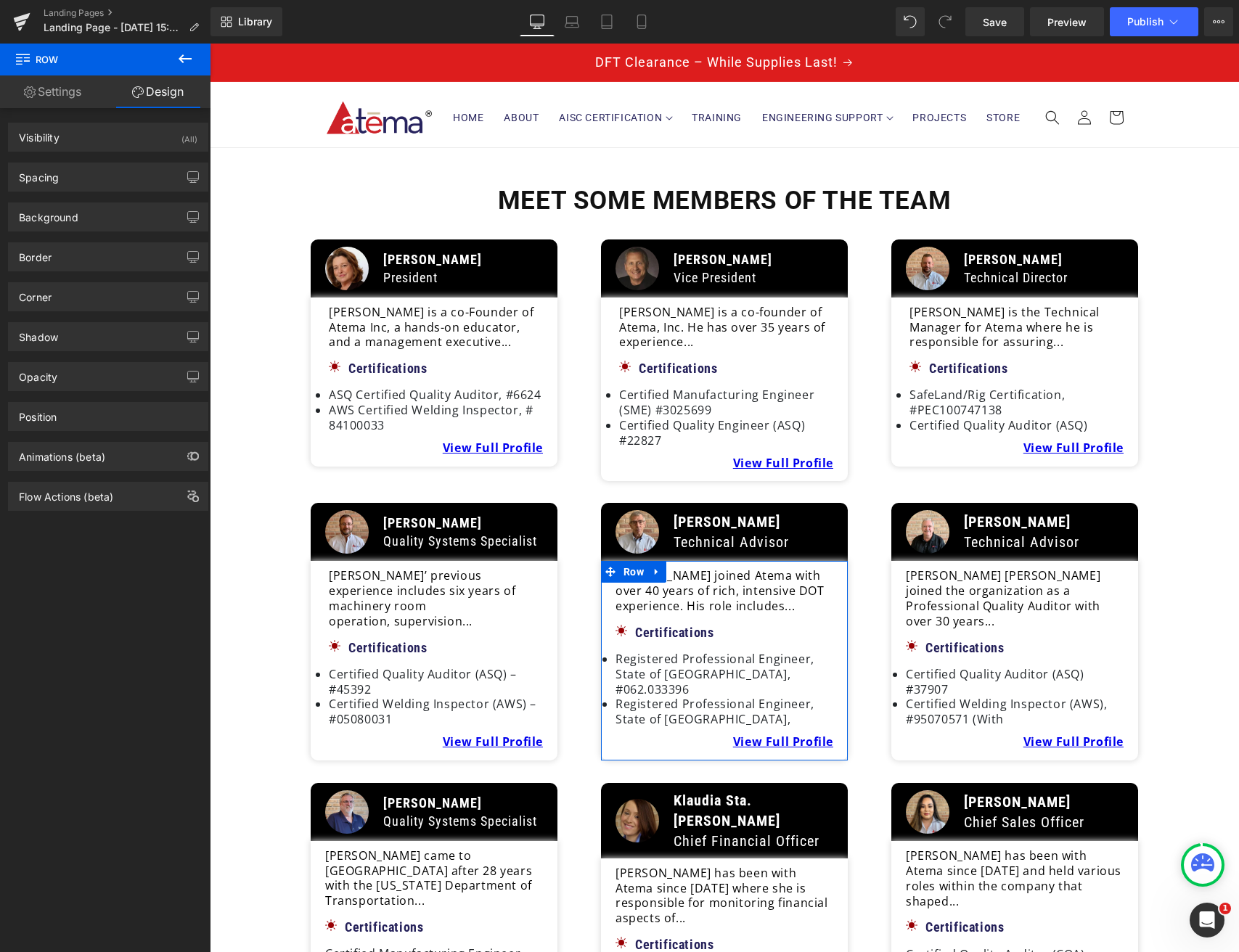
type input "0"
type input "10"
type input "15"
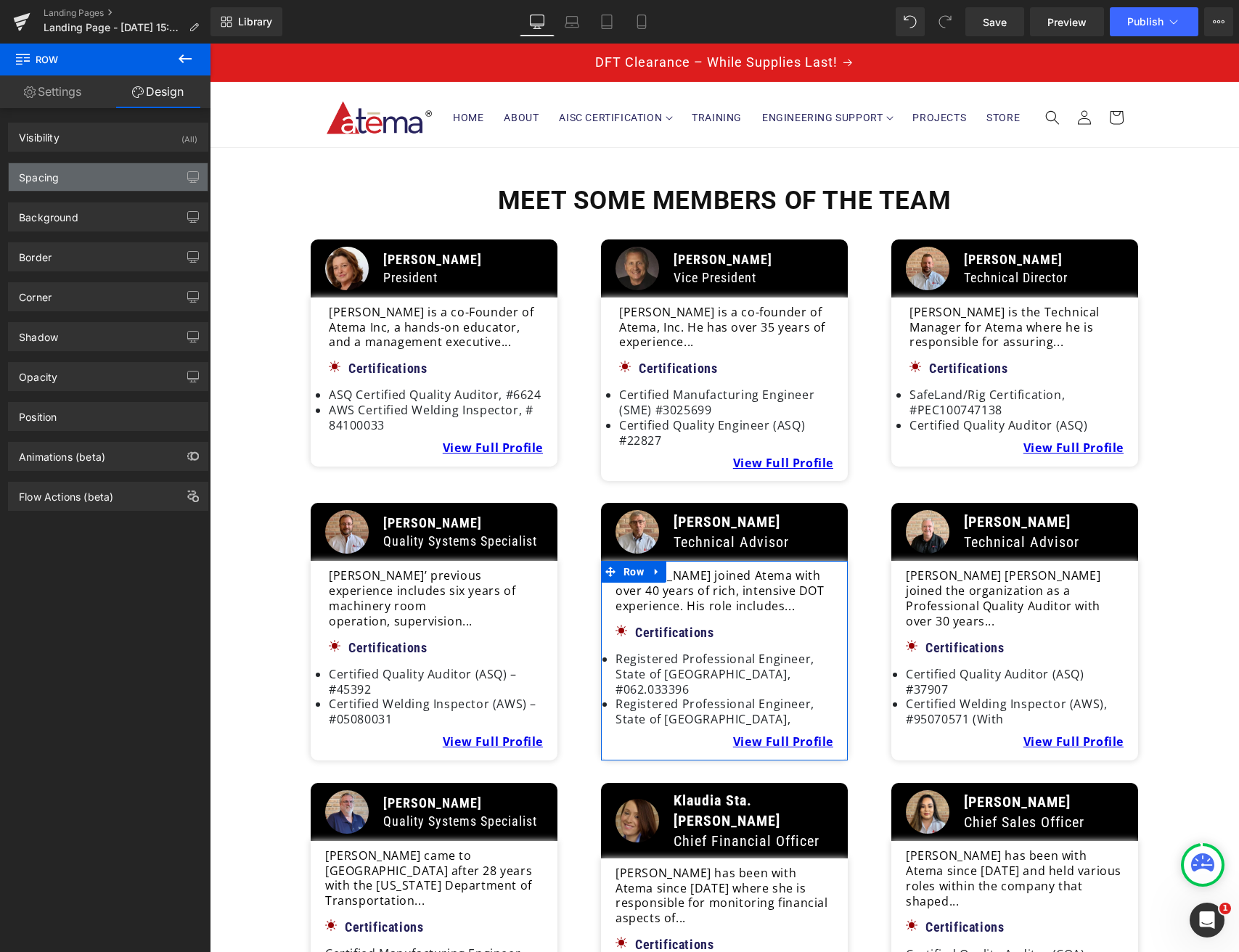
click at [86, 180] on div "Spacing" at bounding box center [108, 176] width 199 height 27
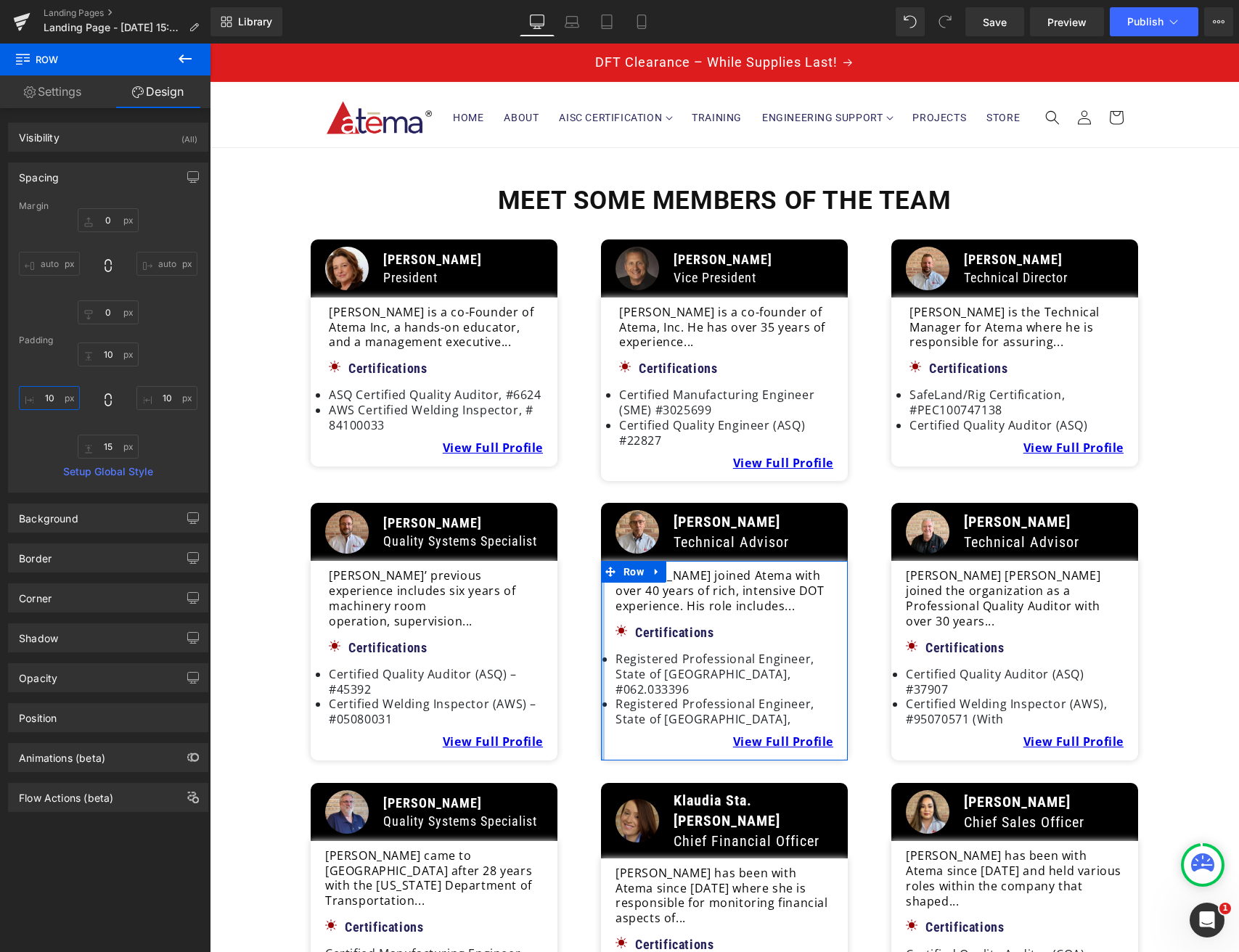
drag, startPoint x: 54, startPoint y: 399, endPoint x: 56, endPoint y: 412, distance: 13.2
click at [54, 399] on input "10" at bounding box center [49, 398] width 61 height 24
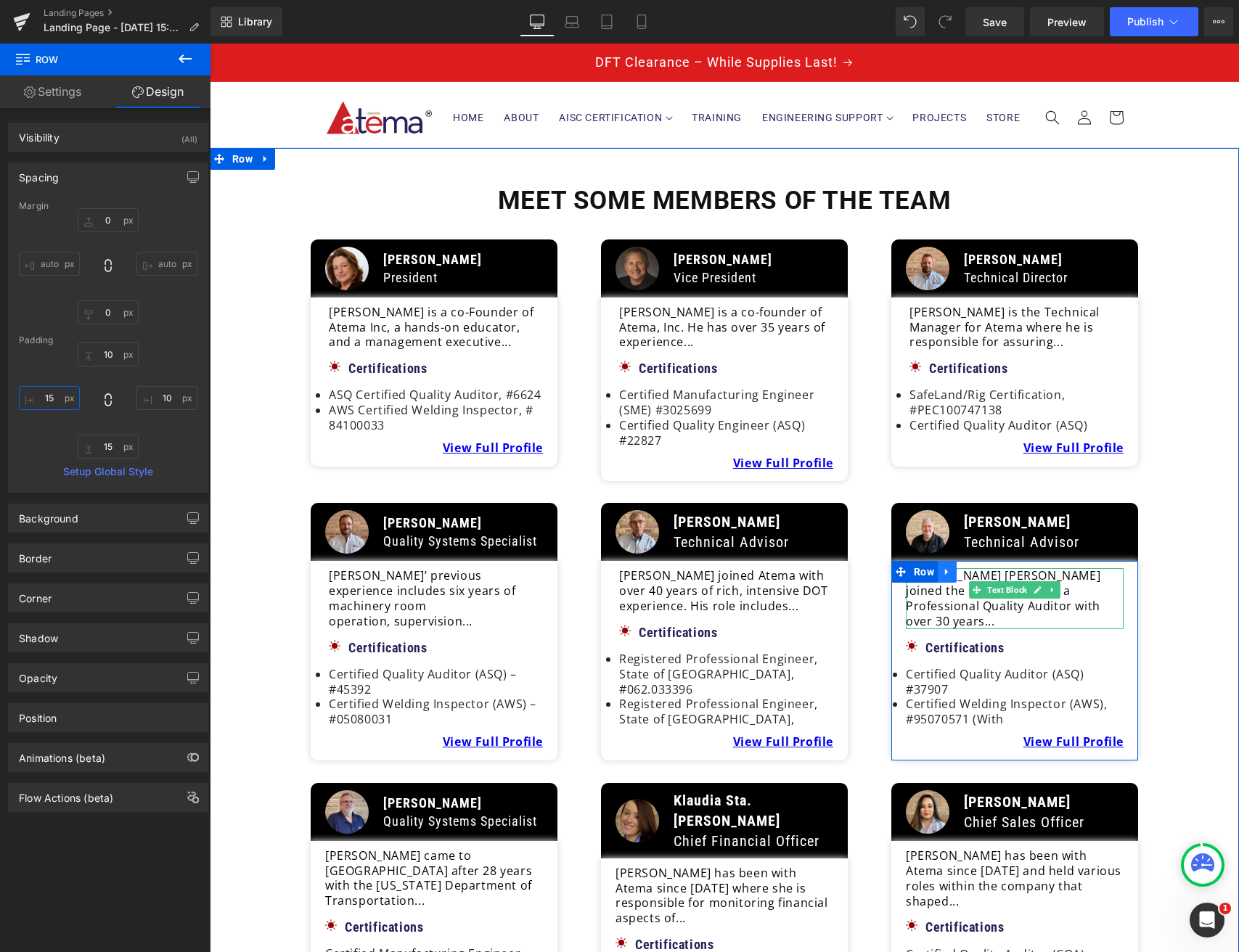
type input "15"
click at [937, 567] on link at bounding box center [946, 571] width 19 height 22
click at [926, 567] on span "Row" at bounding box center [923, 571] width 27 height 22
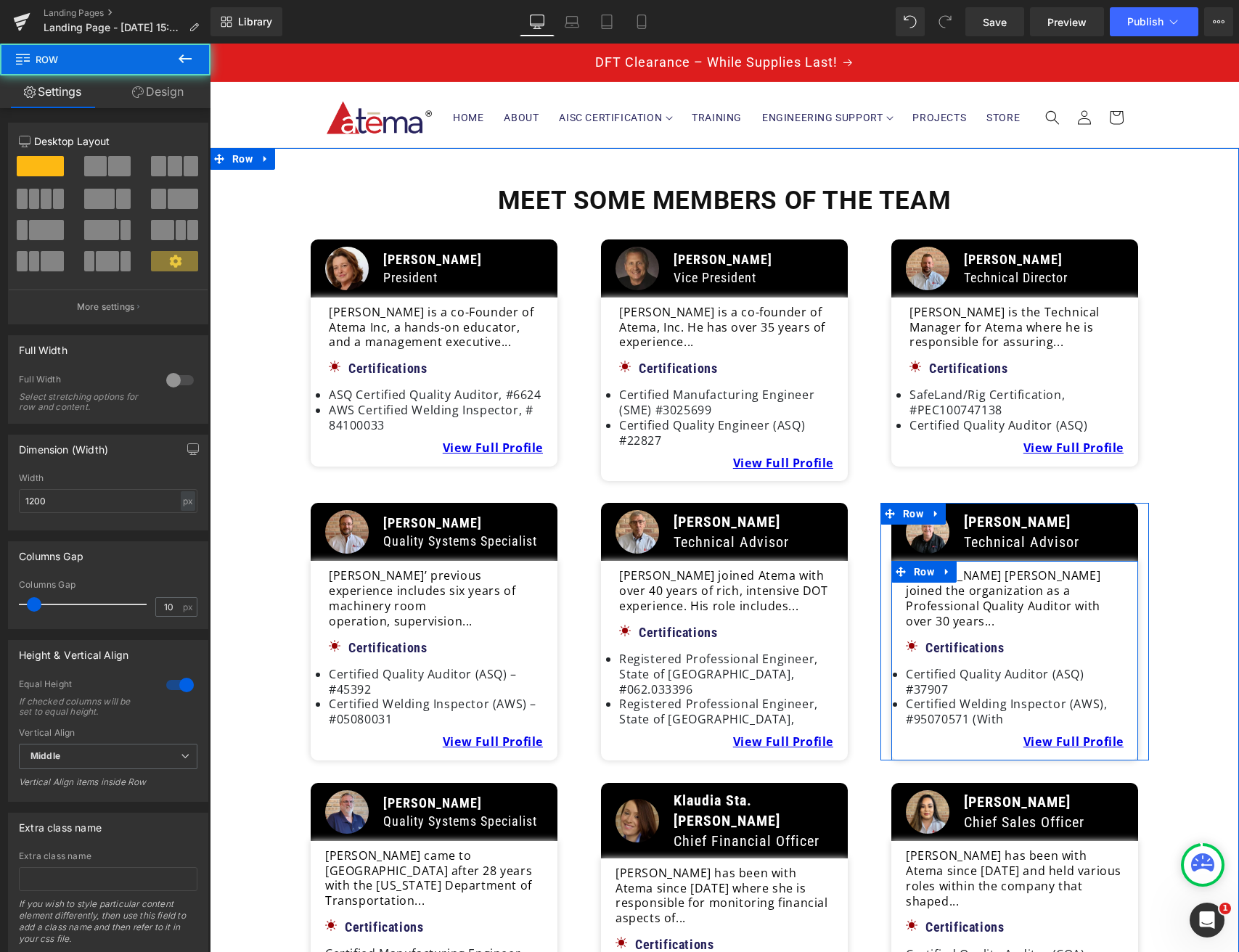
scroll to position [11, 0]
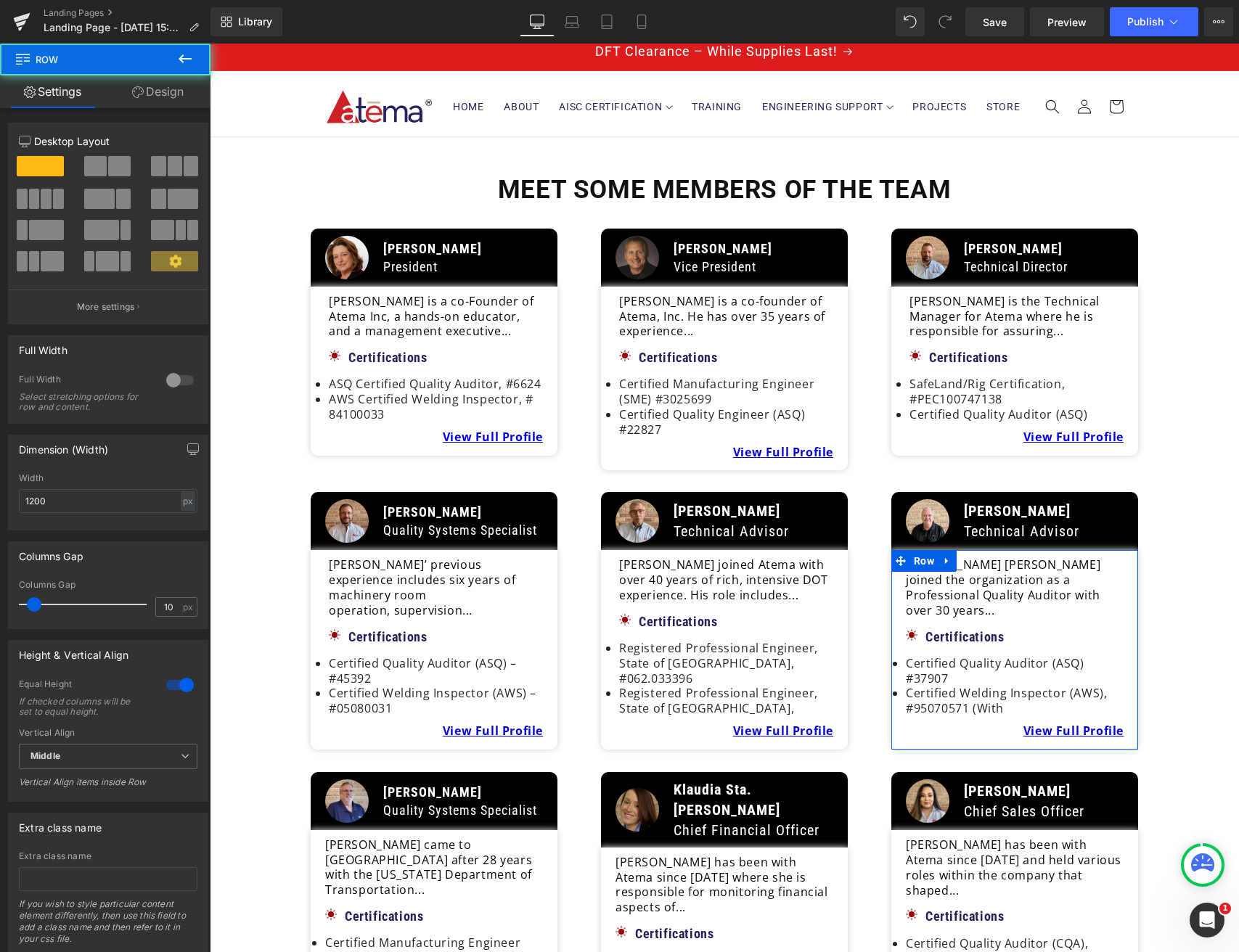
click at [160, 92] on link "Design" at bounding box center [157, 92] width 105 height 33
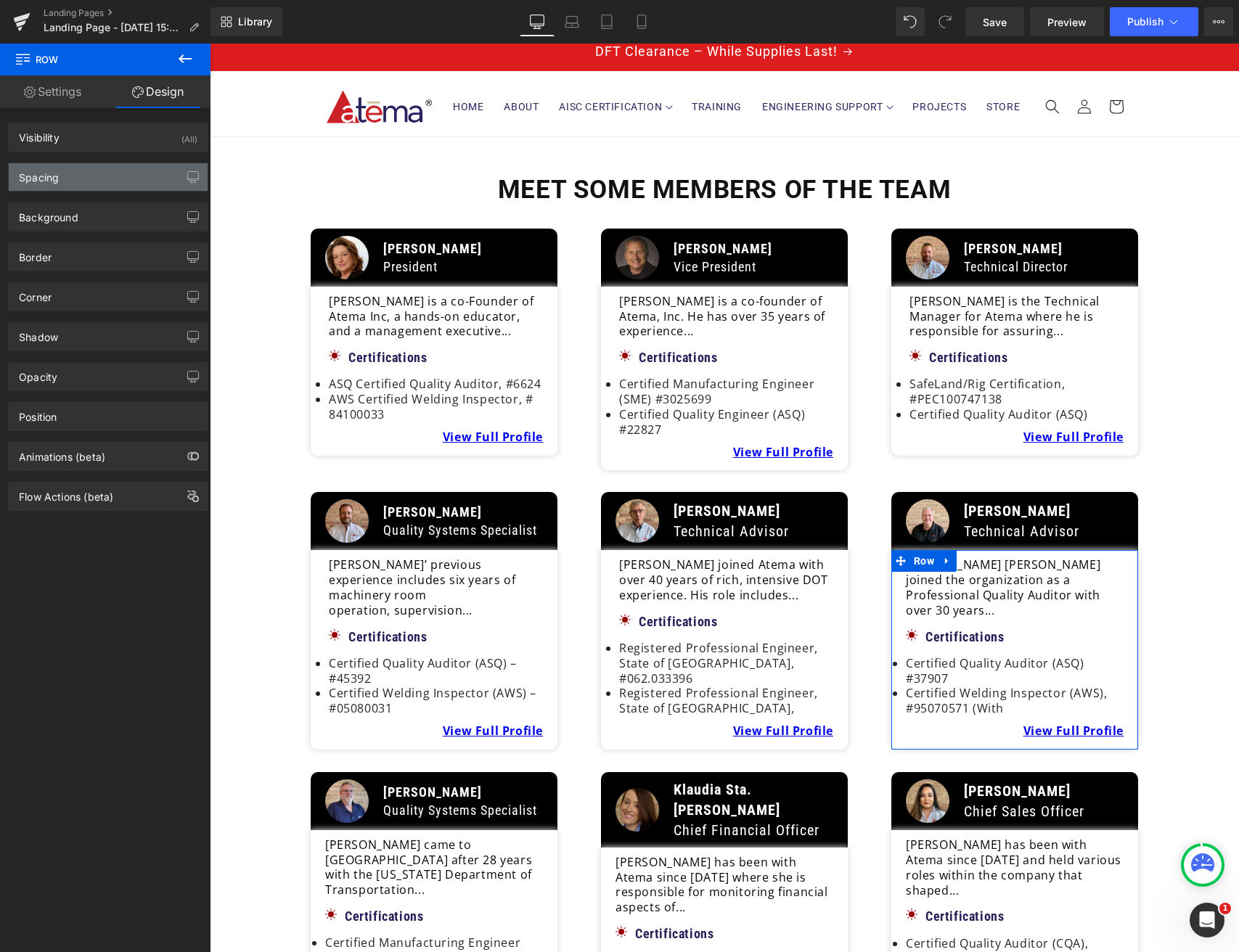
click at [63, 177] on div "Spacing" at bounding box center [108, 176] width 199 height 27
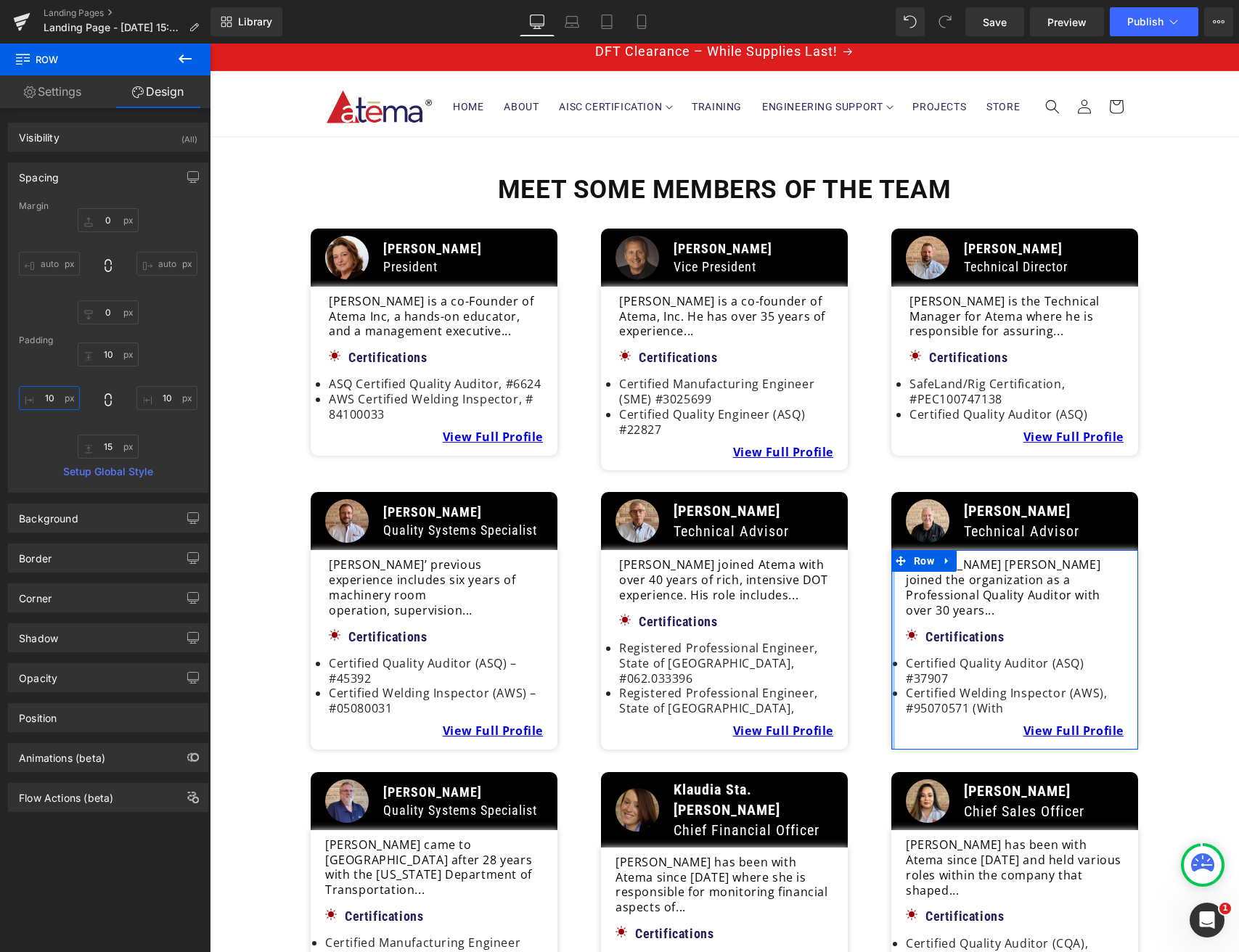
click at [49, 399] on input "10" at bounding box center [49, 398] width 61 height 24
click at [53, 402] on input "10" at bounding box center [49, 398] width 61 height 24
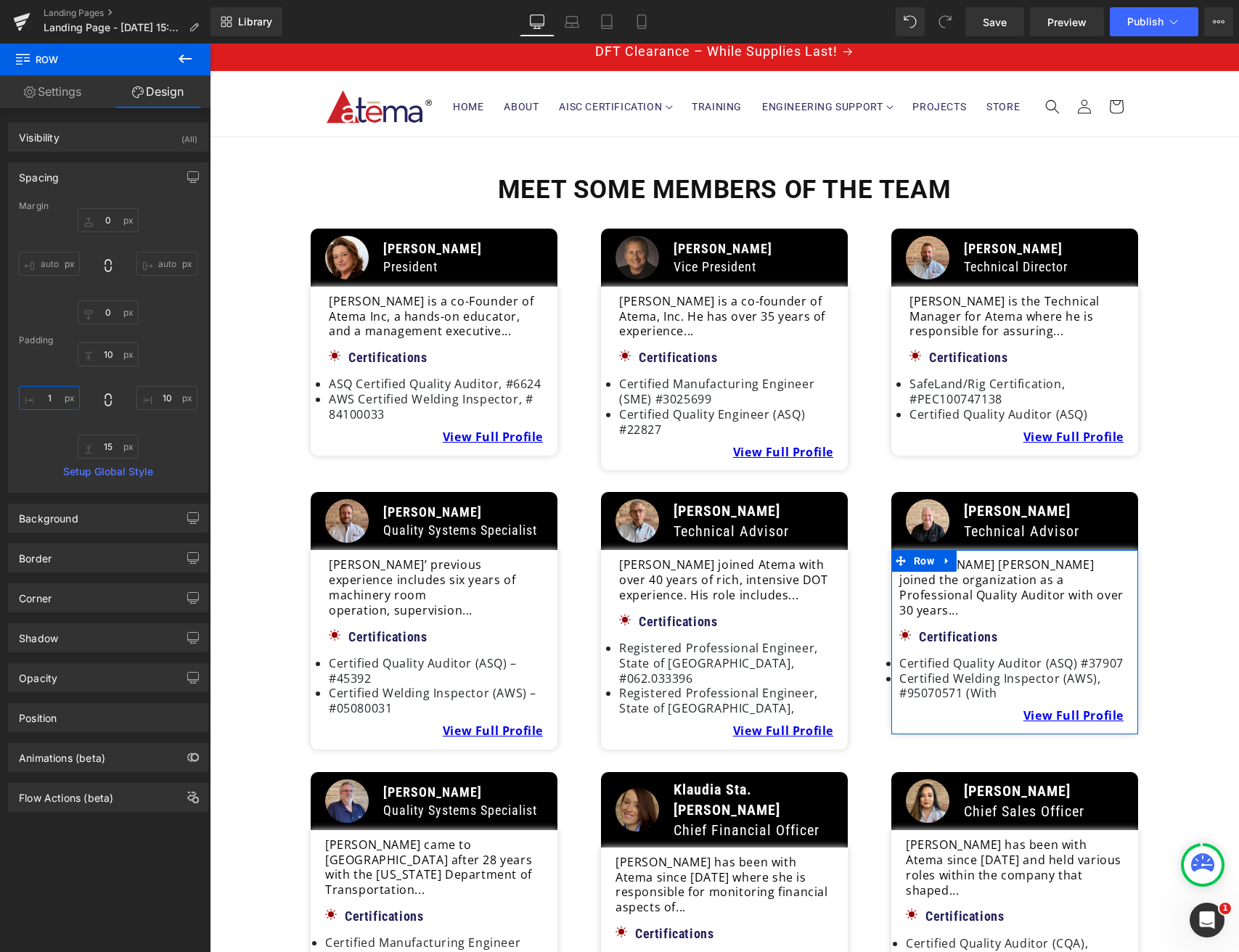
type input "15"
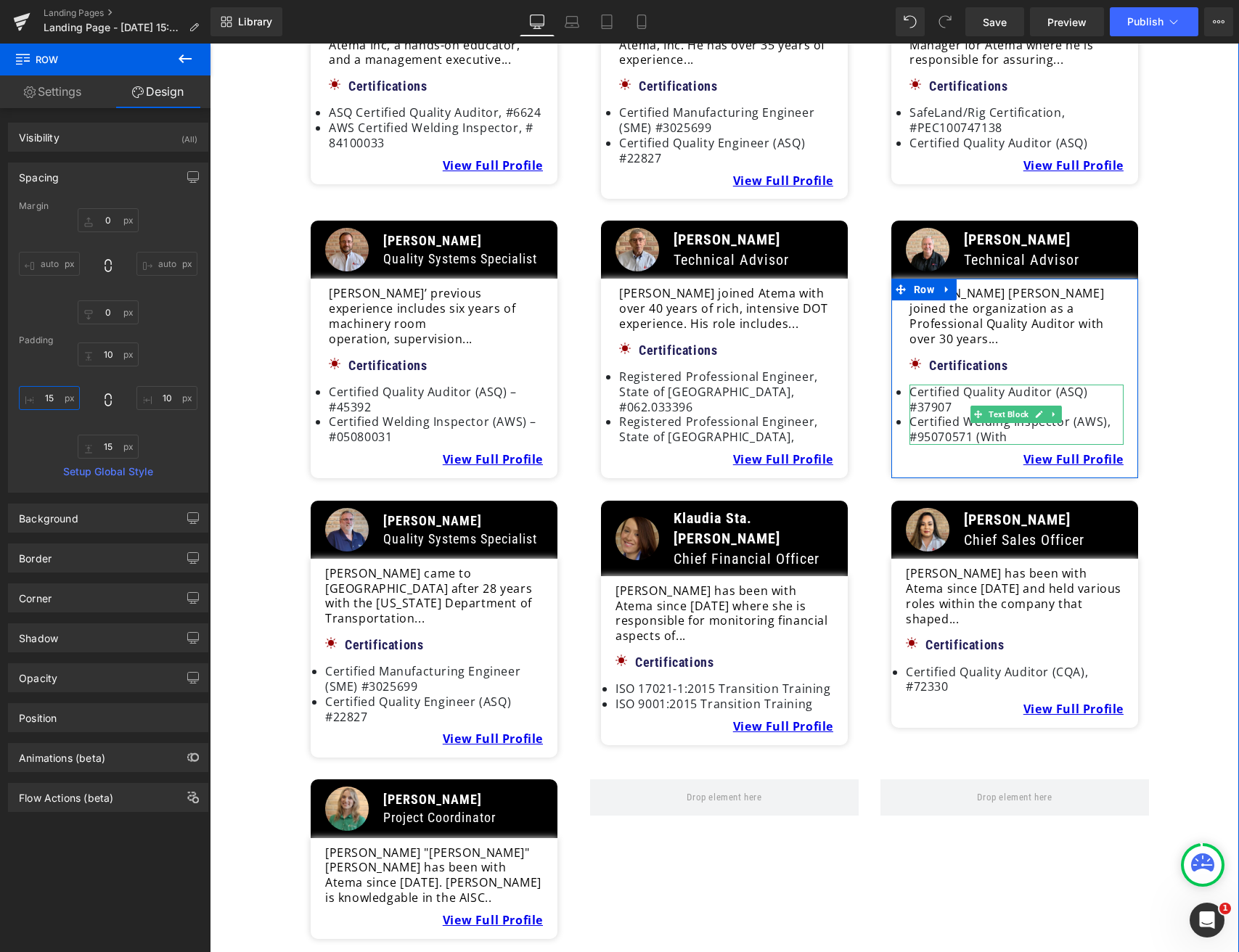
scroll to position [324, 0]
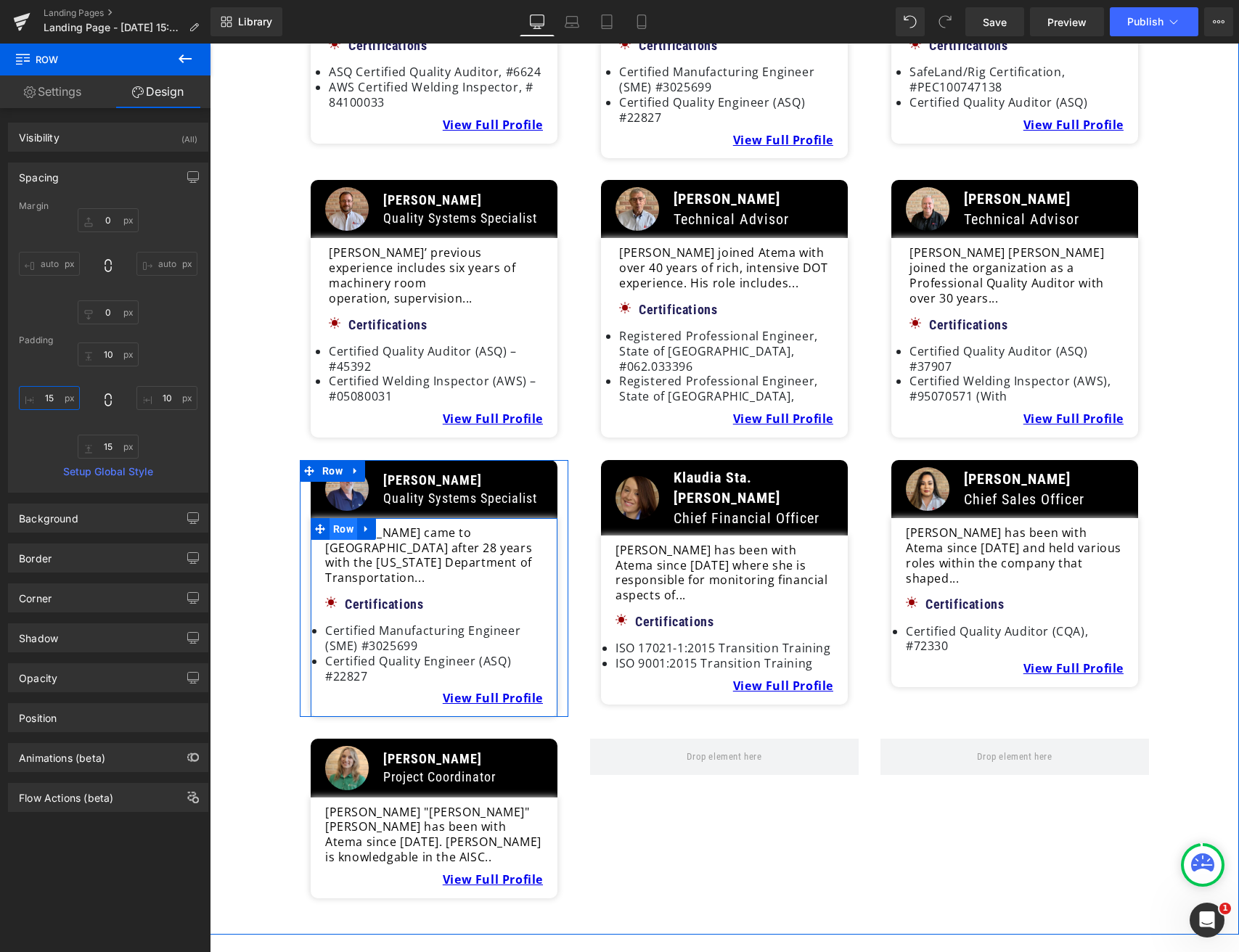
click at [342, 518] on span "Row" at bounding box center [343, 529] width 27 height 22
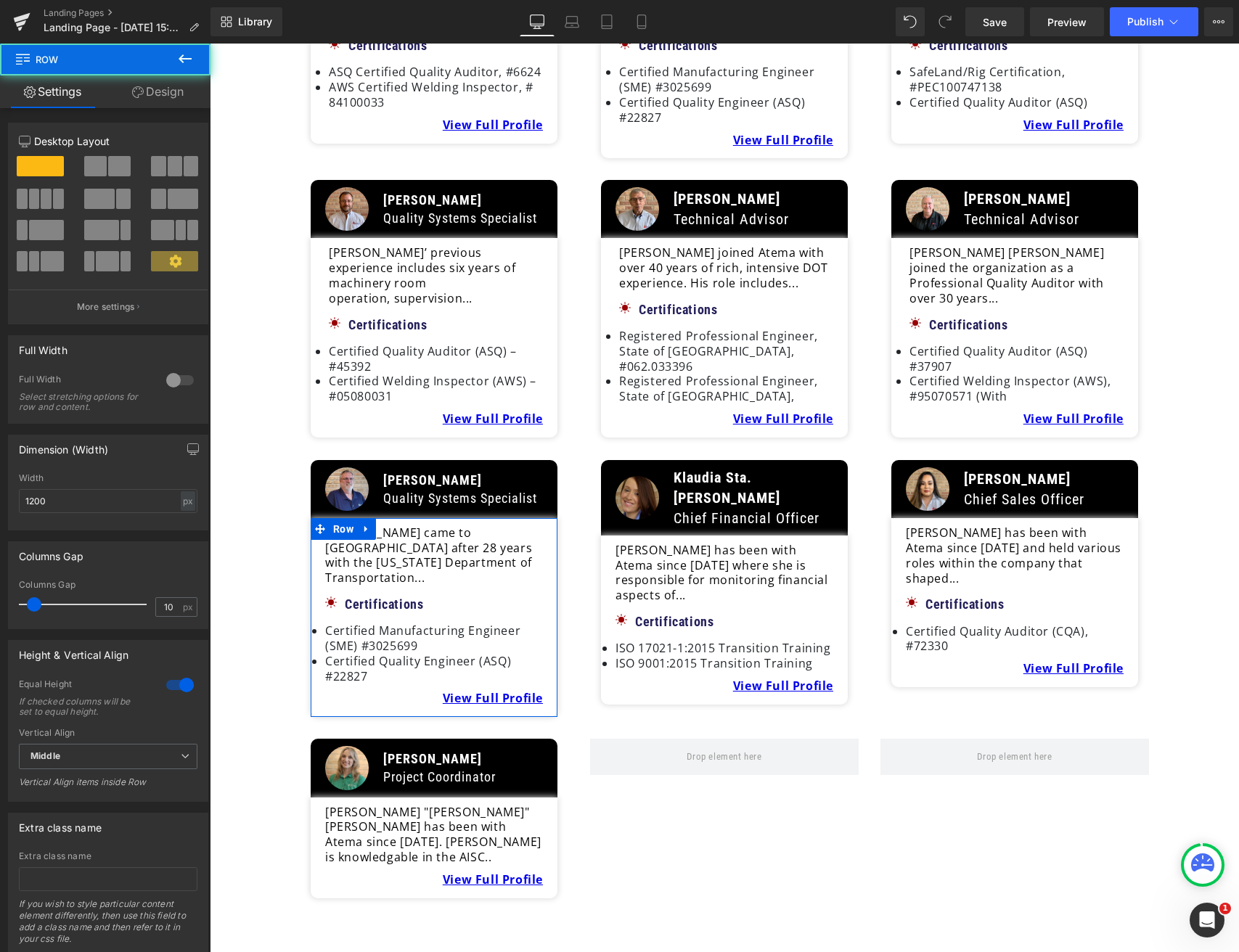
drag, startPoint x: 160, startPoint y: 82, endPoint x: 157, endPoint y: 93, distance: 11.4
click at [160, 82] on link "Design" at bounding box center [157, 92] width 105 height 33
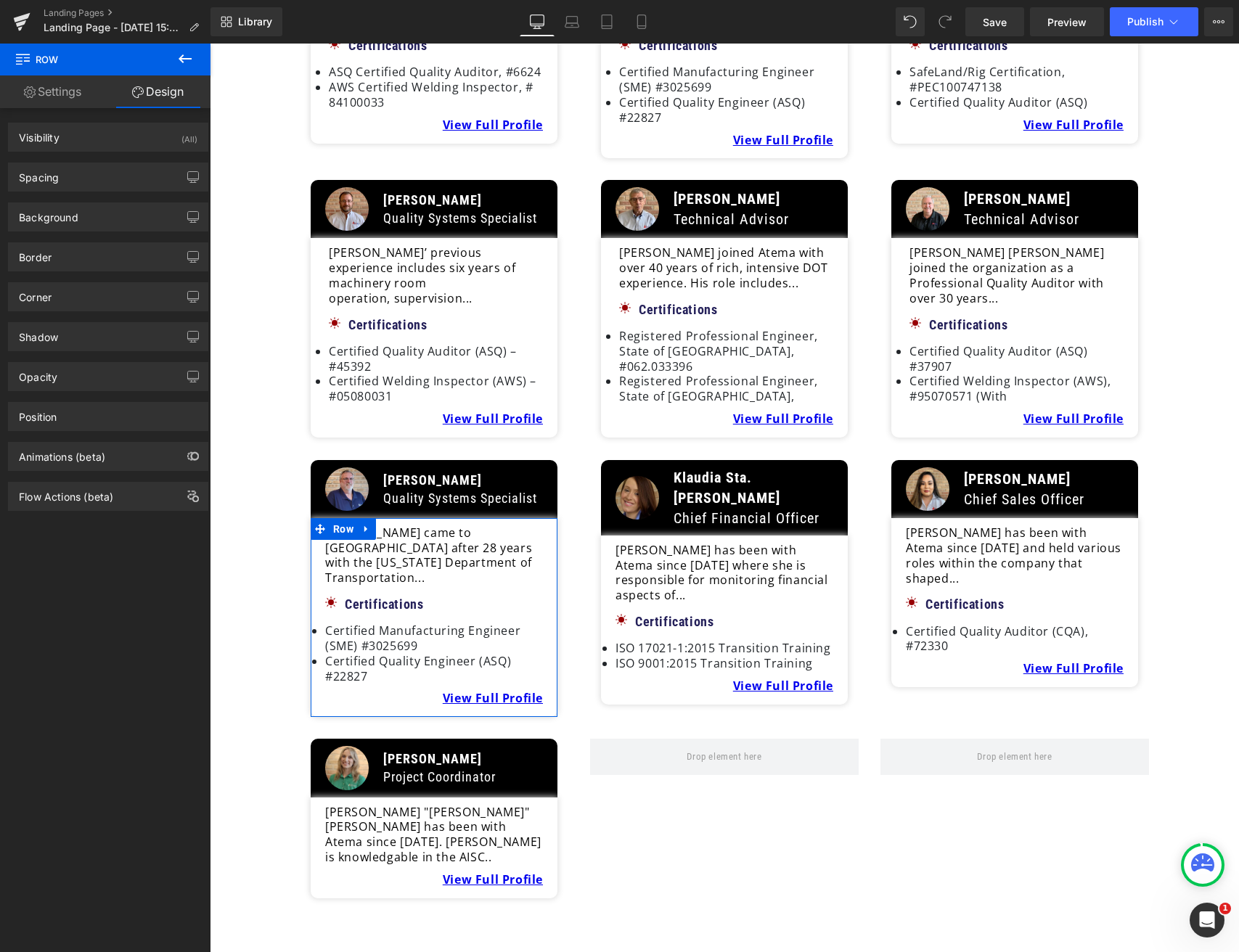
drag, startPoint x: 84, startPoint y: 175, endPoint x: 100, endPoint y: 286, distance: 112.1
click at [85, 177] on div "Spacing" at bounding box center [108, 176] width 199 height 27
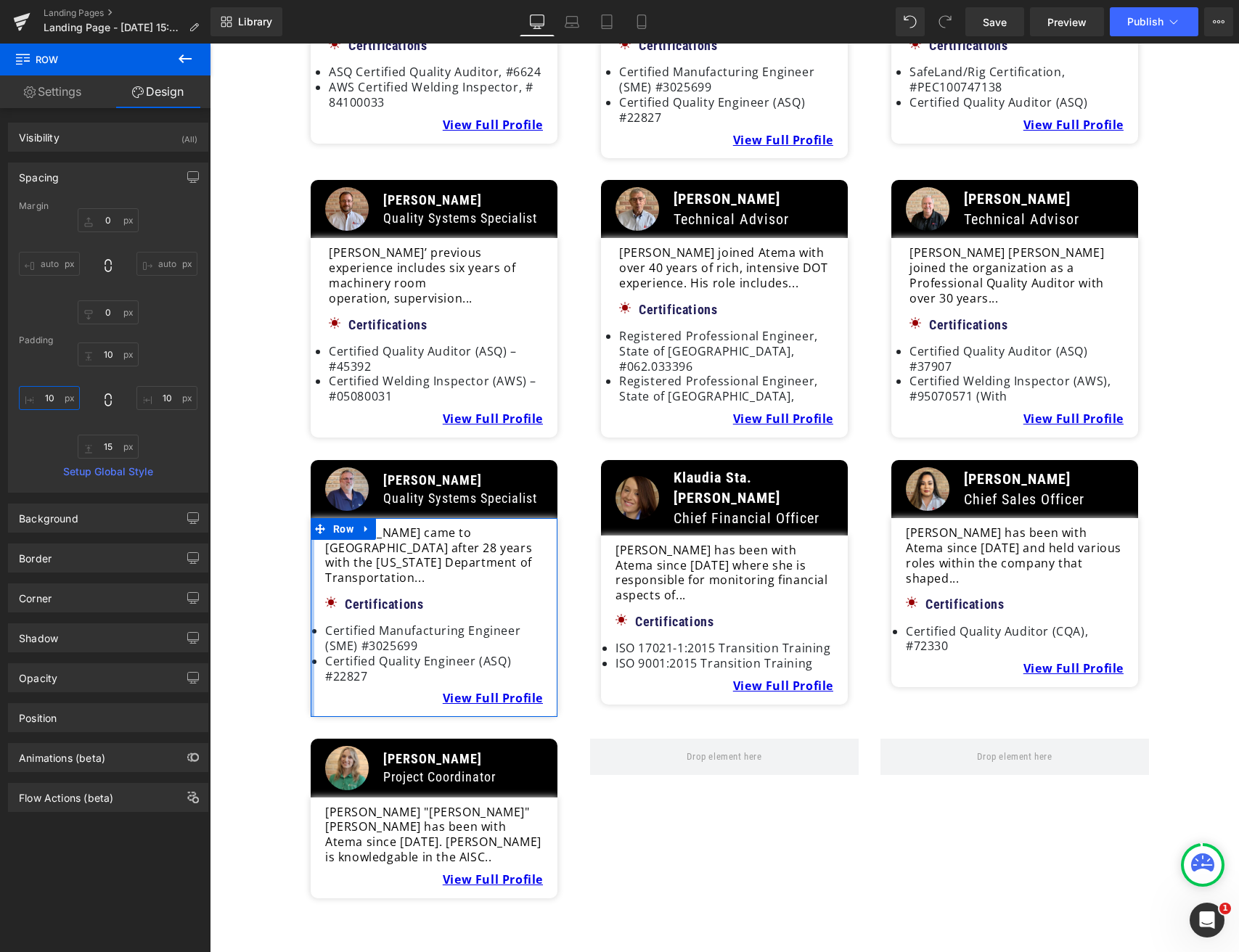
click at [56, 399] on input "10" at bounding box center [49, 398] width 61 height 24
type input "15"
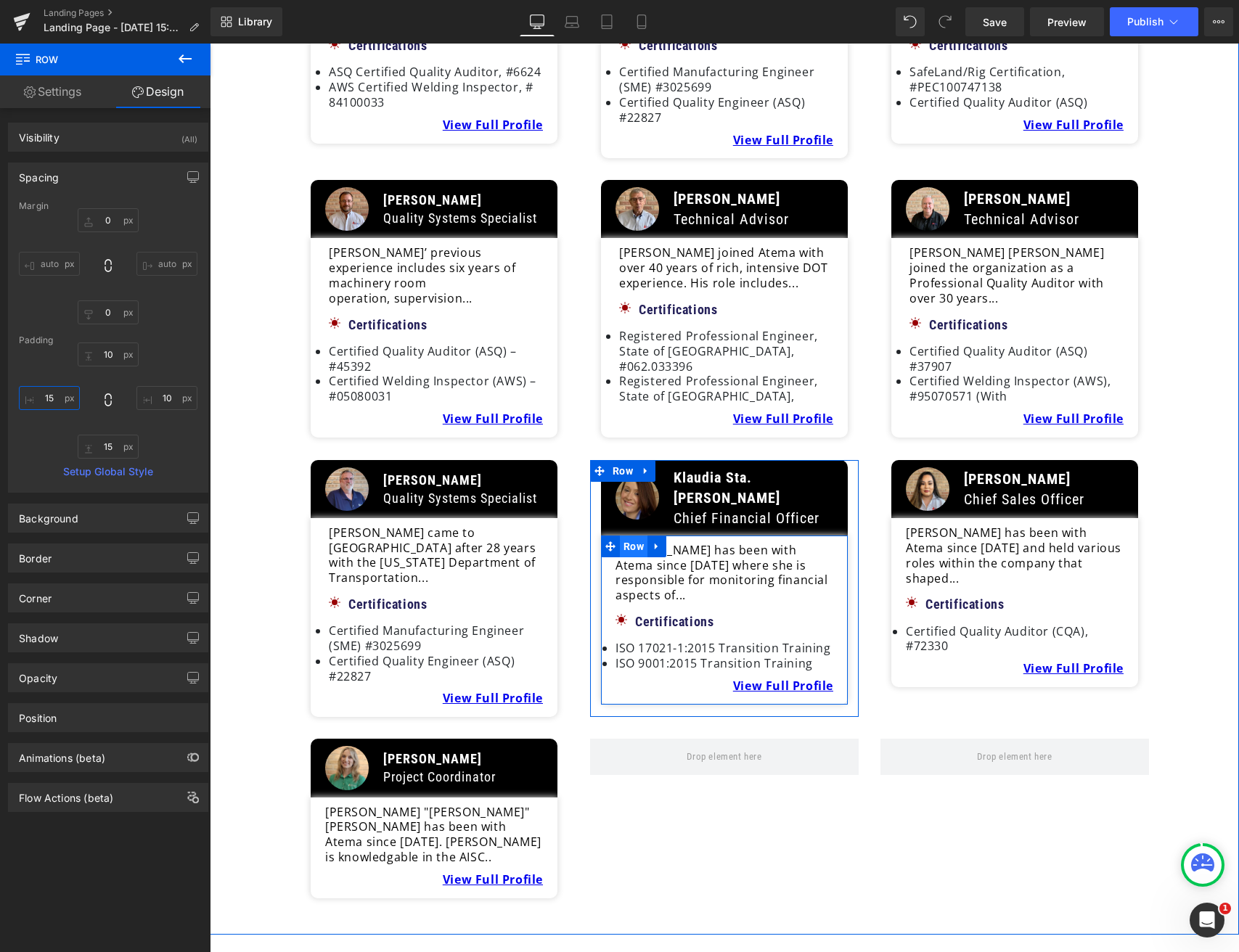
click at [634, 535] on span "Row" at bounding box center [633, 546] width 27 height 22
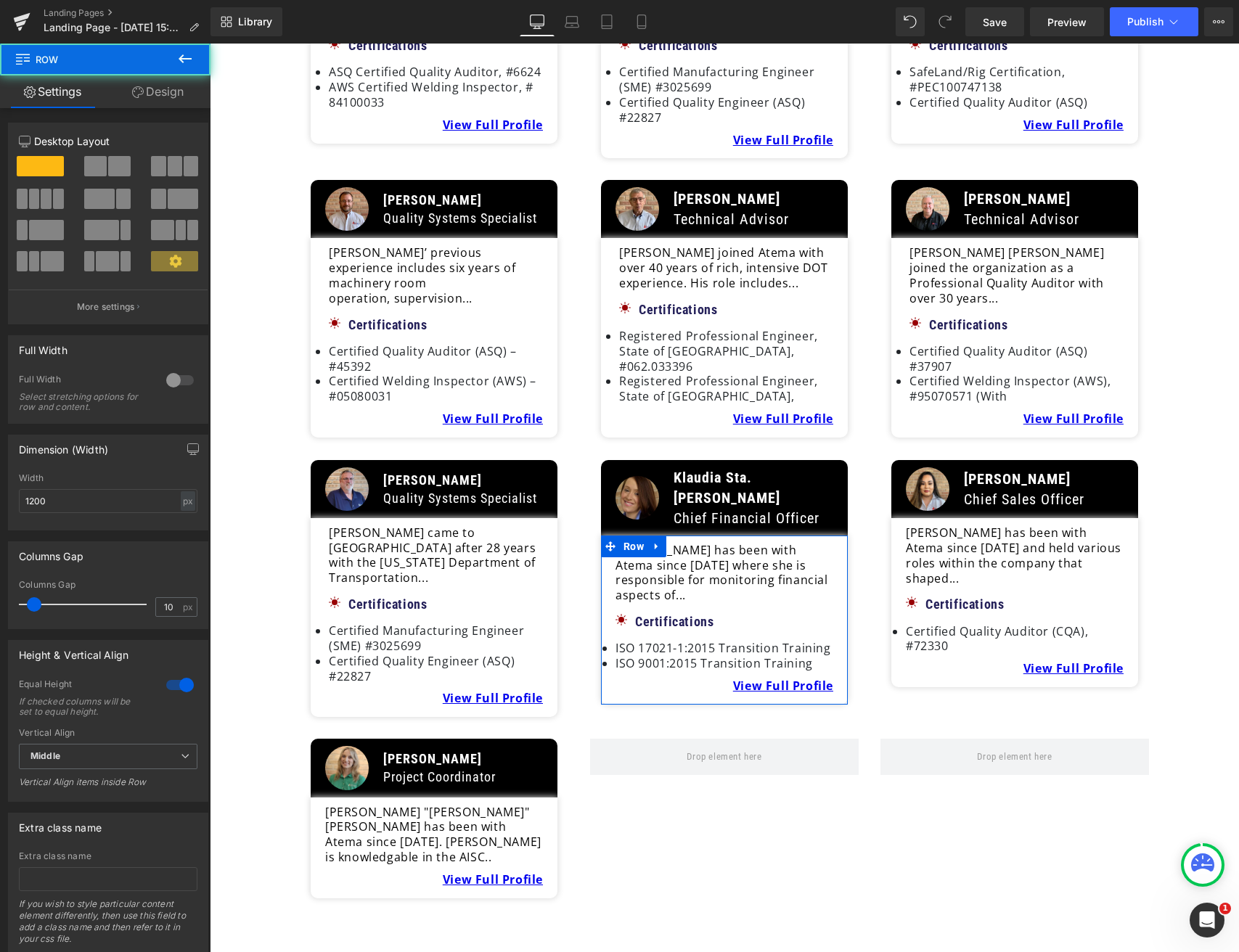
drag, startPoint x: 159, startPoint y: 87, endPoint x: 148, endPoint y: 109, distance: 24.6
click at [159, 88] on link "Design" at bounding box center [157, 92] width 105 height 33
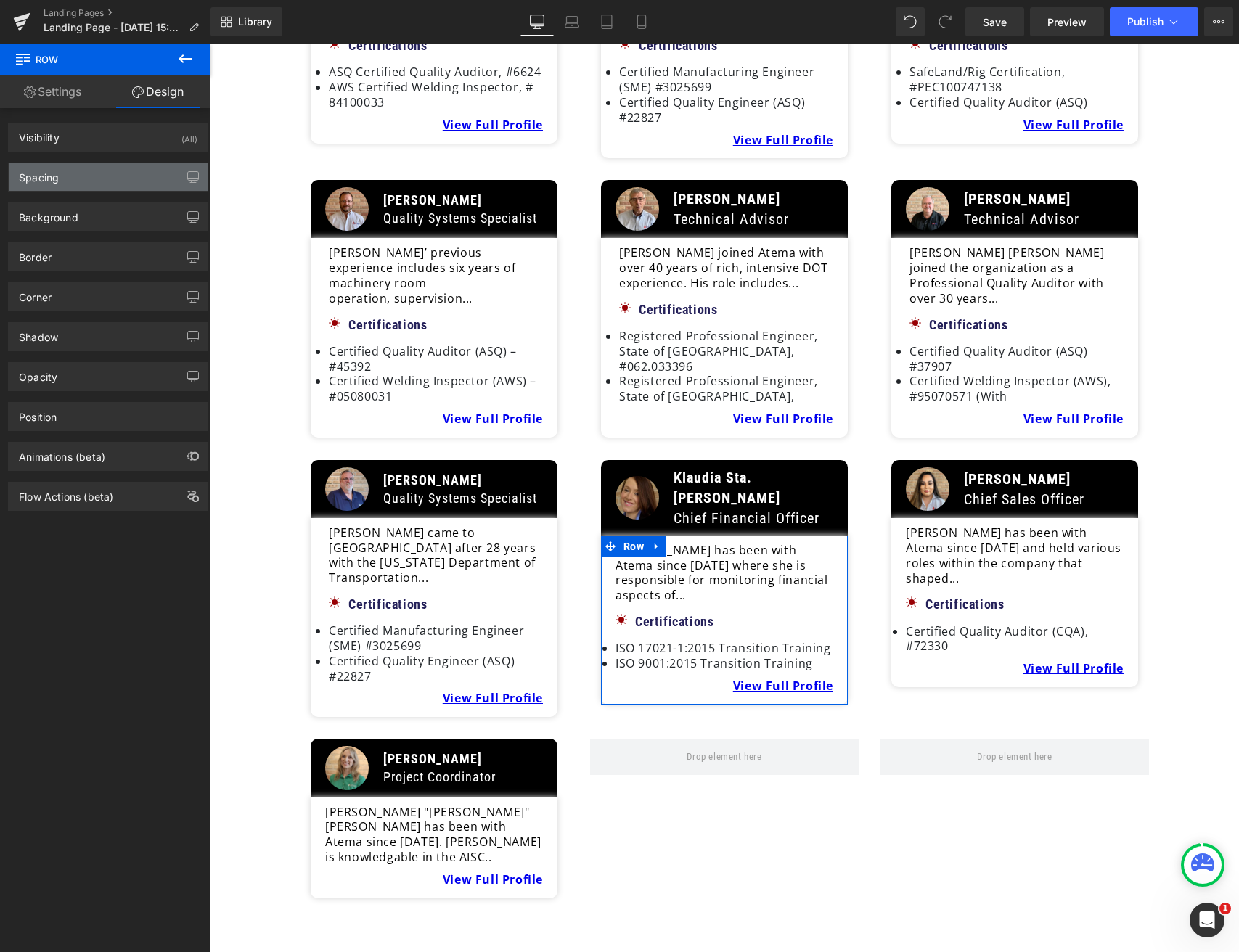
click at [56, 183] on div "Spacing" at bounding box center [108, 176] width 199 height 27
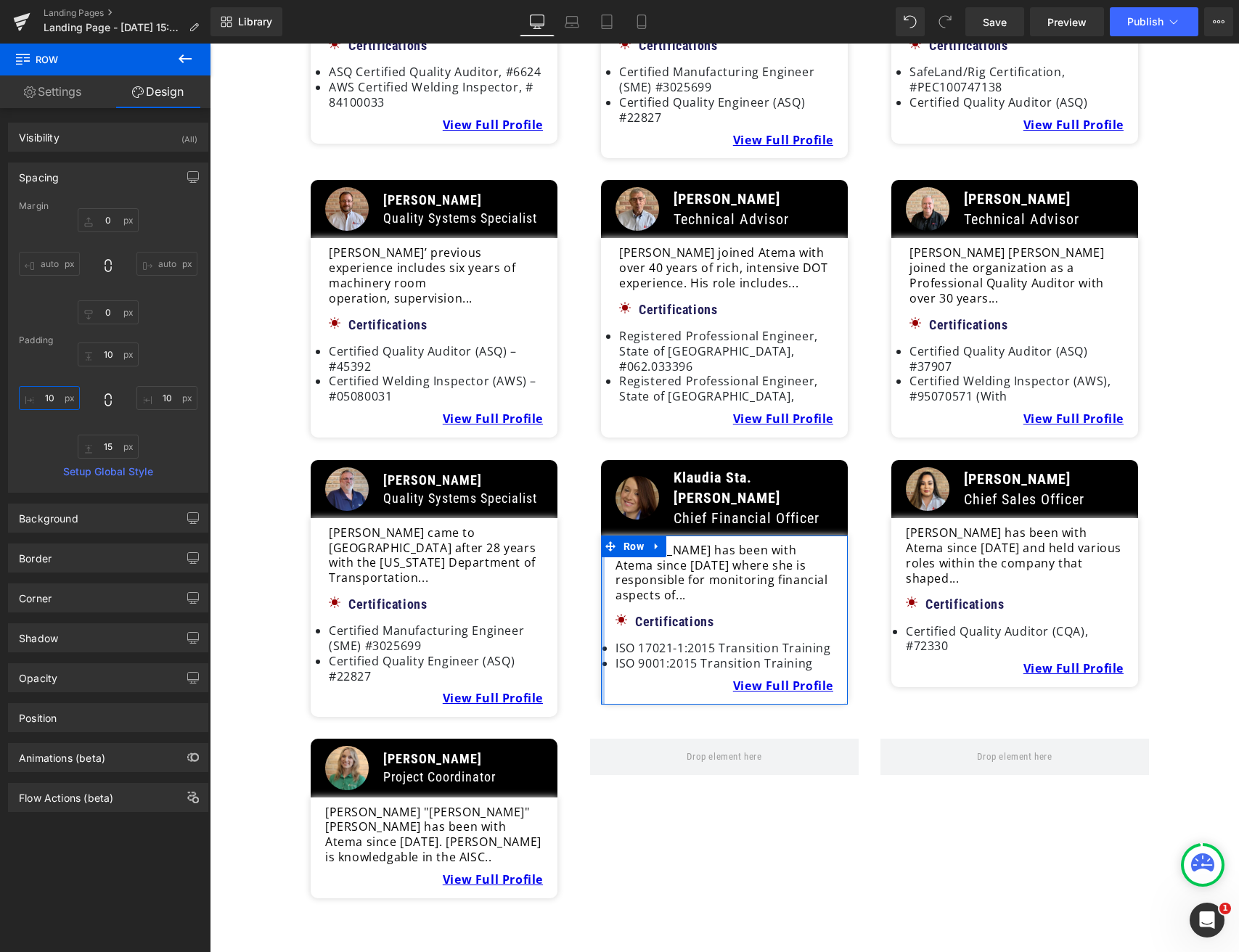
drag, startPoint x: 50, startPoint y: 398, endPoint x: 57, endPoint y: 407, distance: 11.4
click at [53, 399] on input "10" at bounding box center [49, 398] width 61 height 24
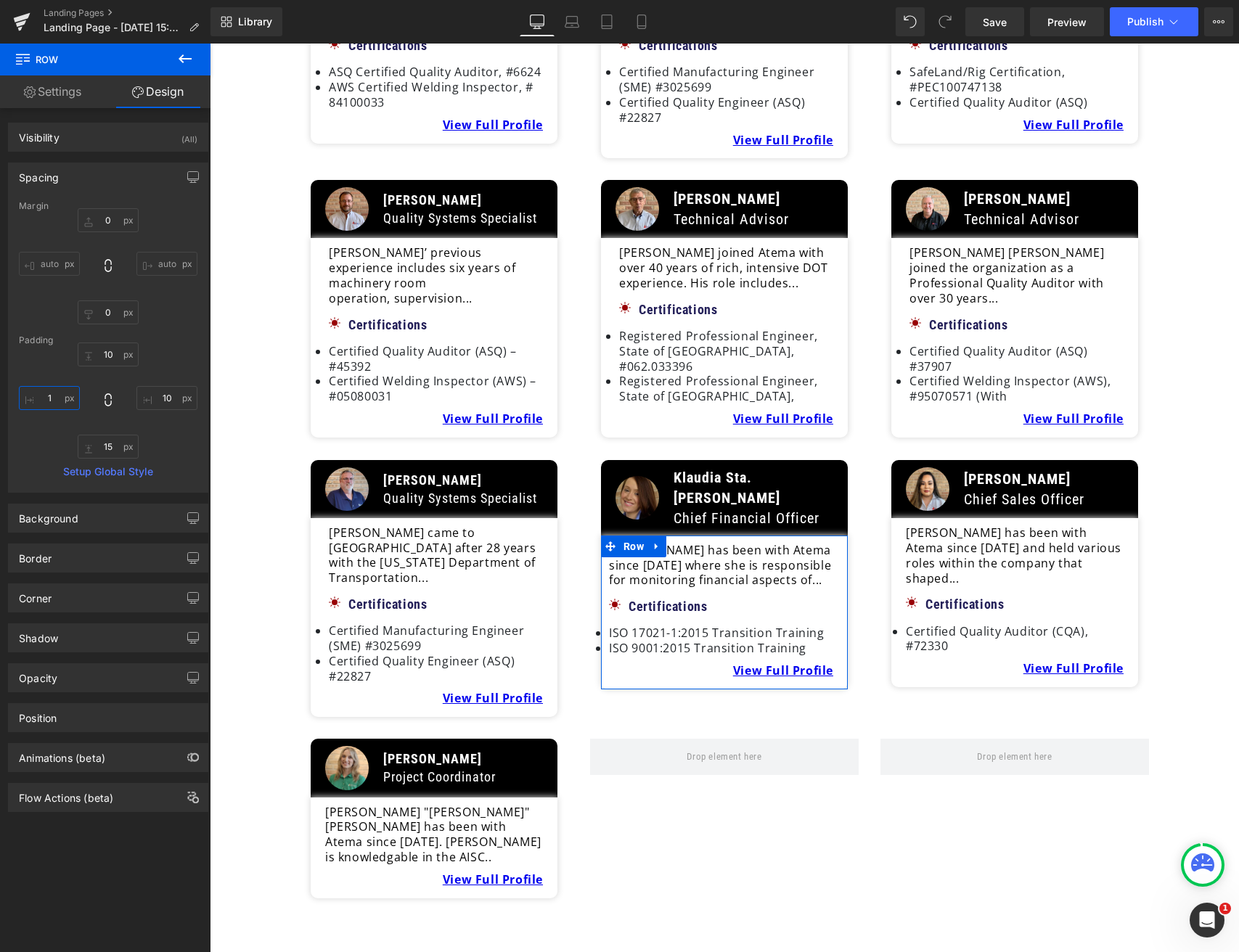
type input "15"
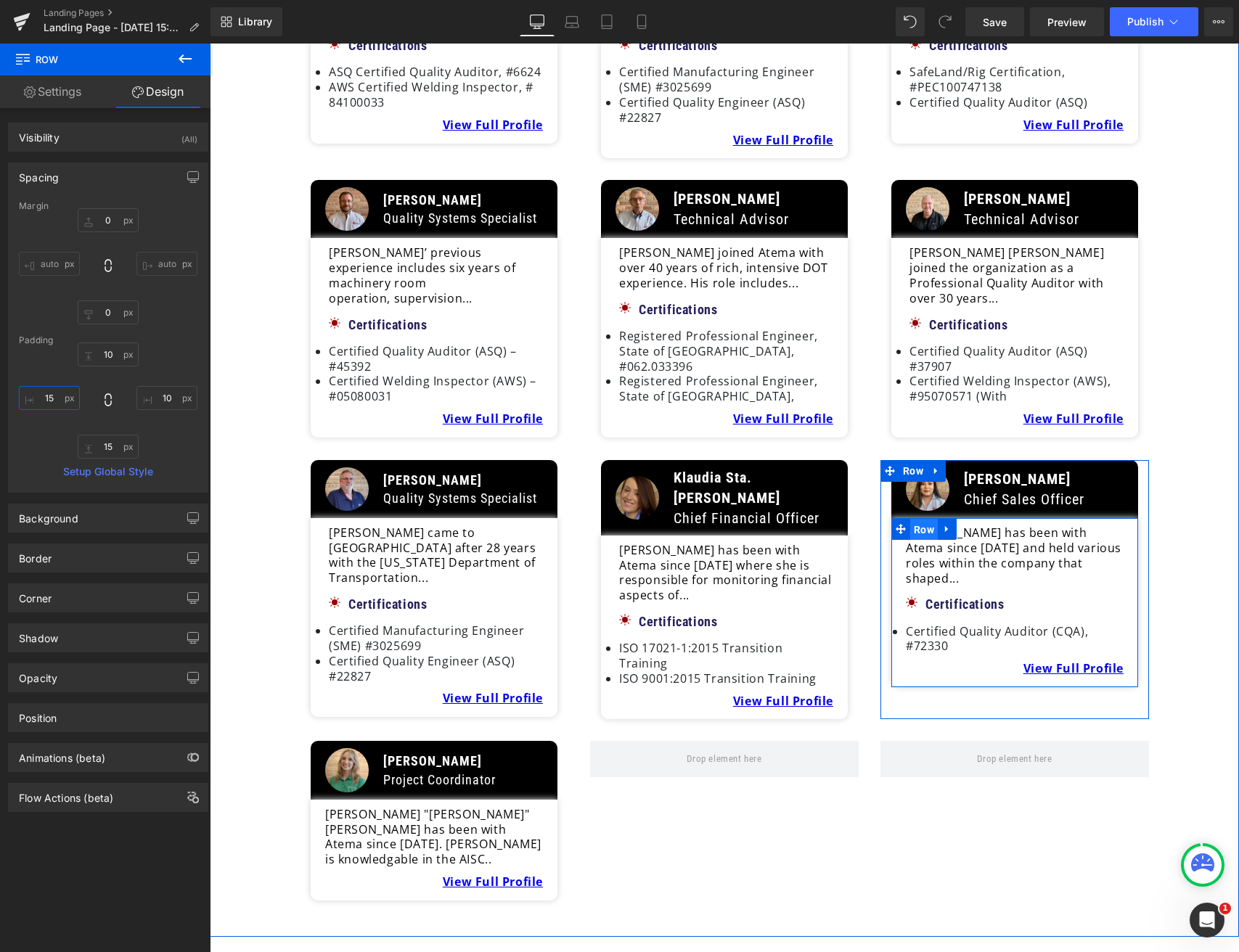
click at [912, 518] on span "Row" at bounding box center [923, 529] width 27 height 22
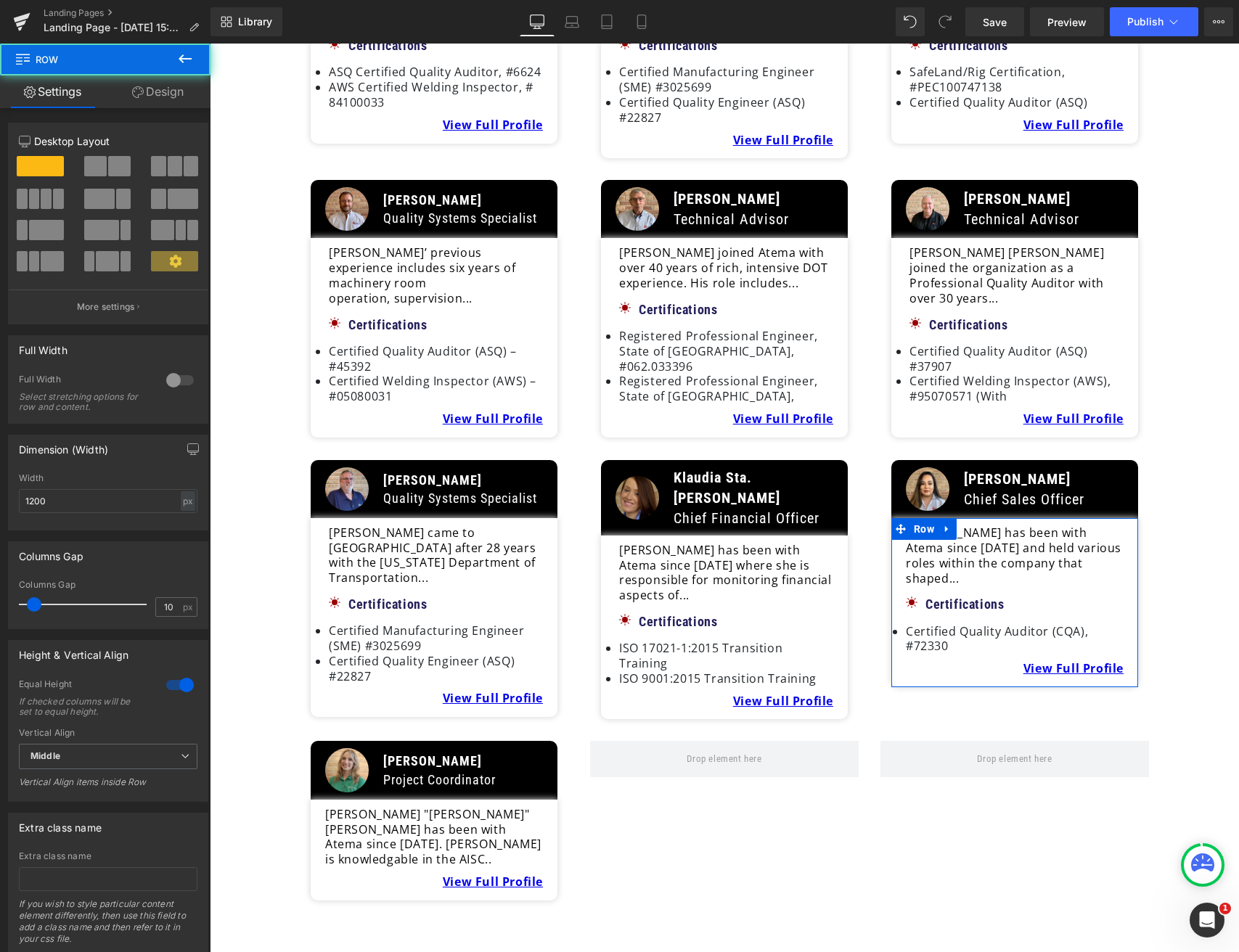
click at [176, 97] on link "Design" at bounding box center [157, 92] width 105 height 33
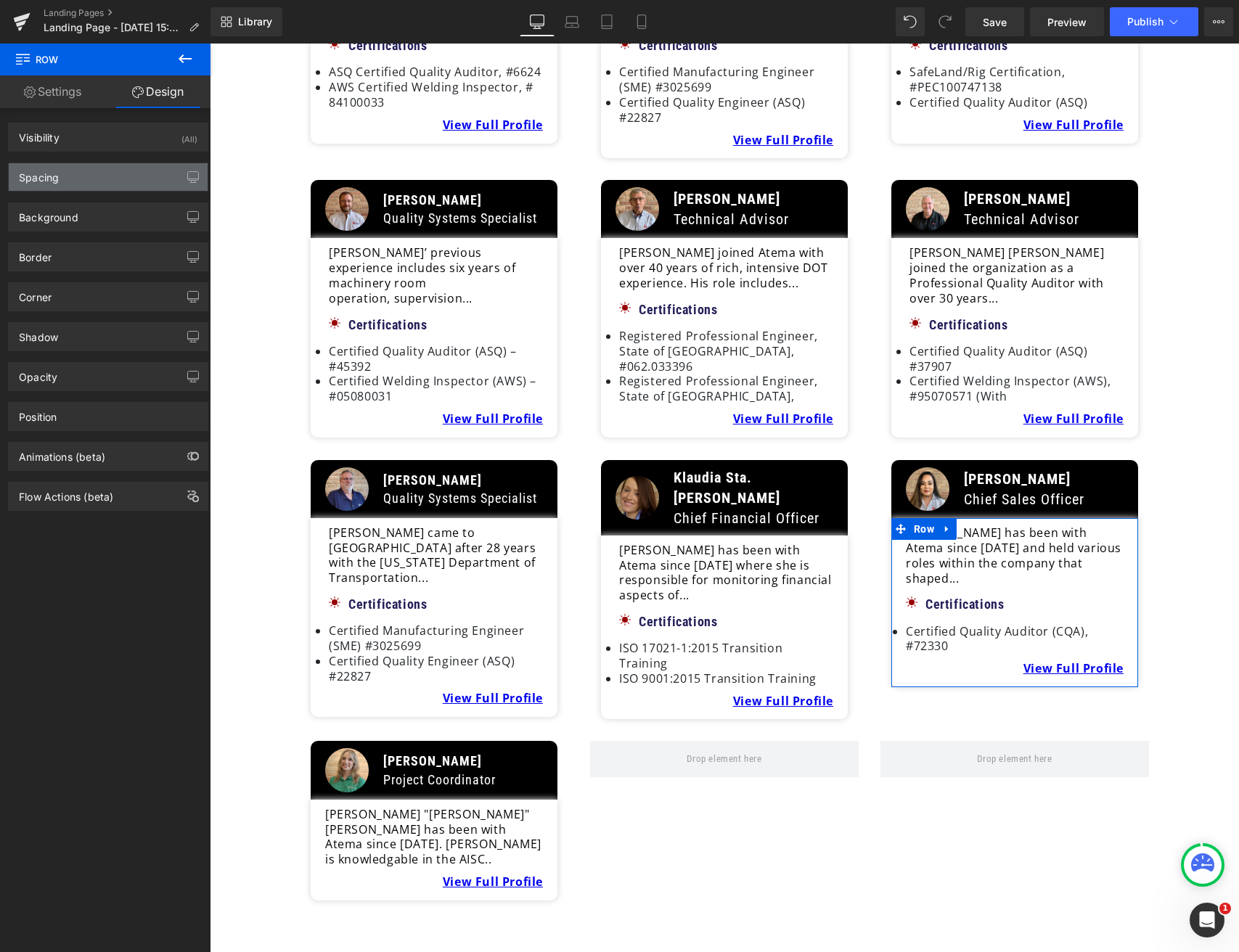
click at [103, 185] on div "Spacing" at bounding box center [108, 176] width 199 height 27
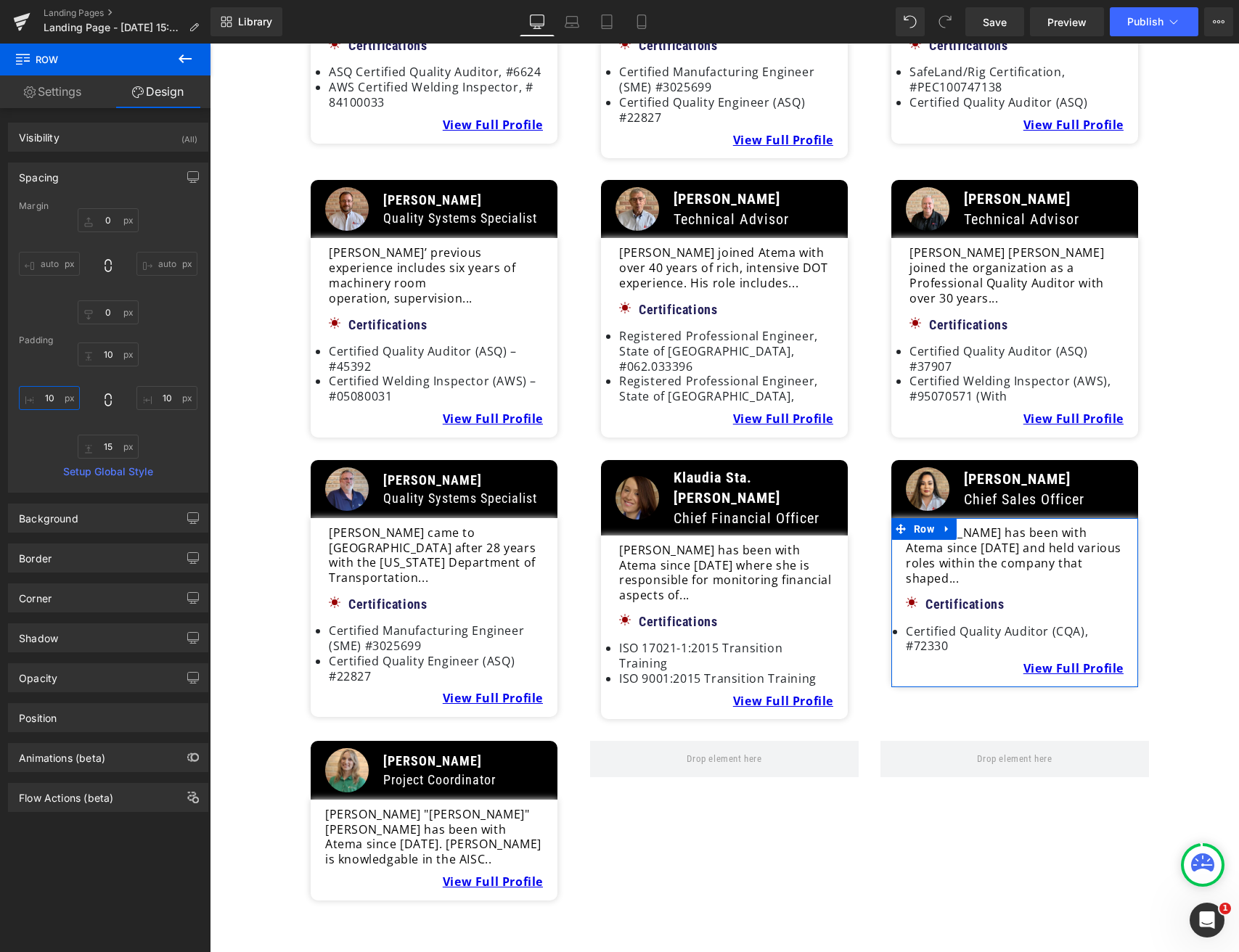
click at [60, 398] on input "10" at bounding box center [49, 398] width 61 height 24
type input "15"
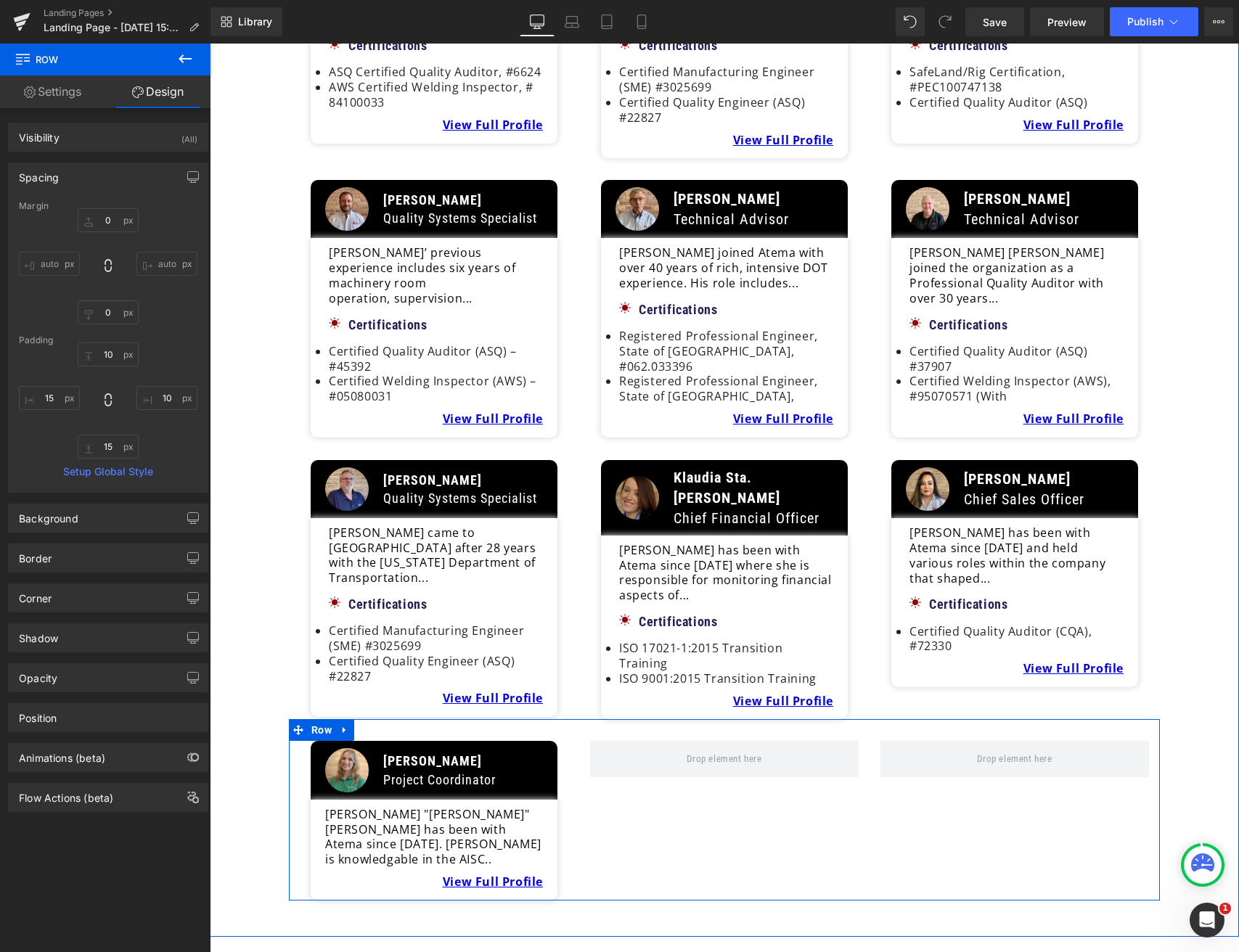
click at [659, 777] on div at bounding box center [724, 820] width 290 height 159
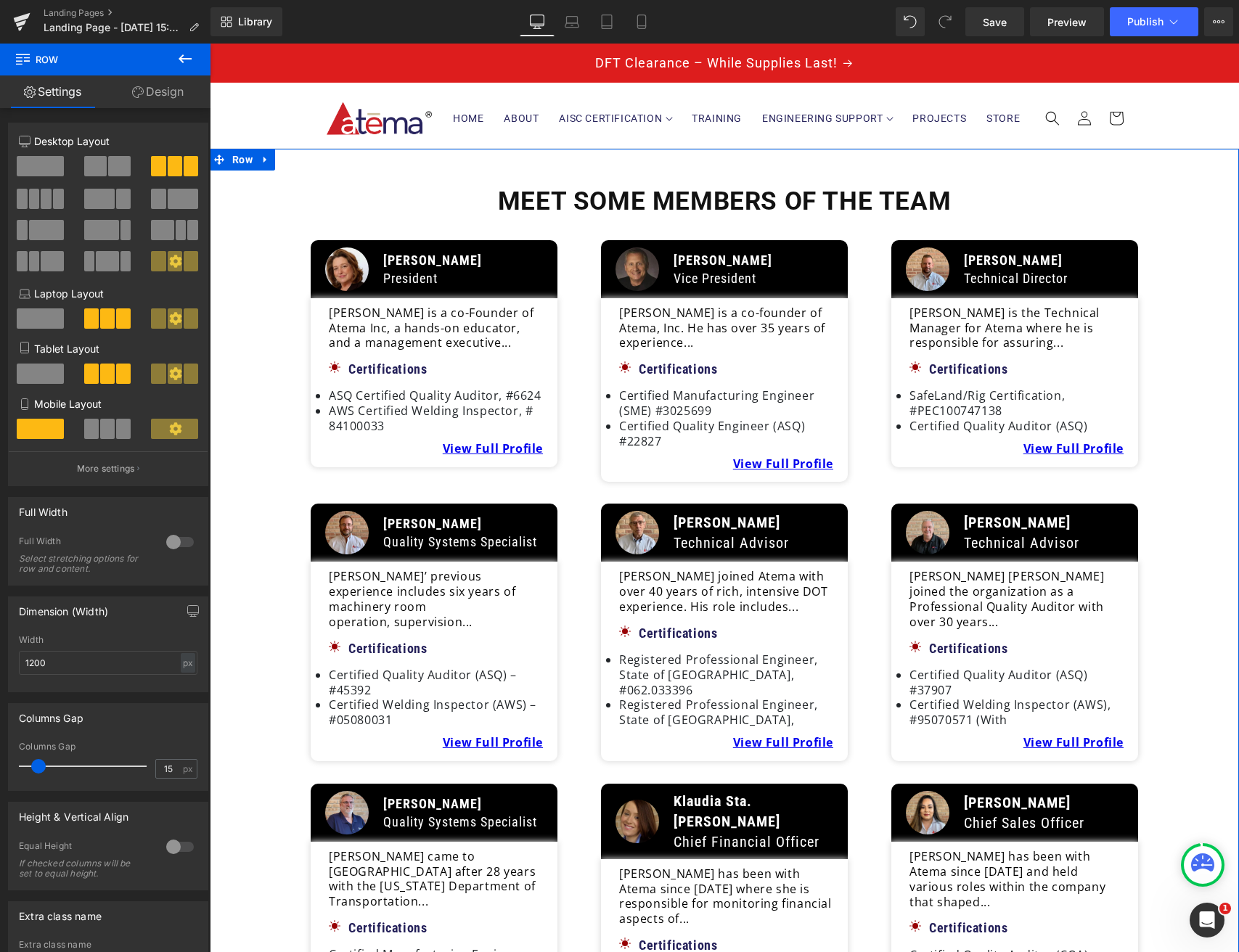
scroll to position [0, 0]
click at [269, 166] on link at bounding box center [265, 160] width 19 height 22
click at [285, 165] on icon at bounding box center [285, 160] width 11 height 11
click at [682, 185] on div at bounding box center [724, 187] width 1029 height 4
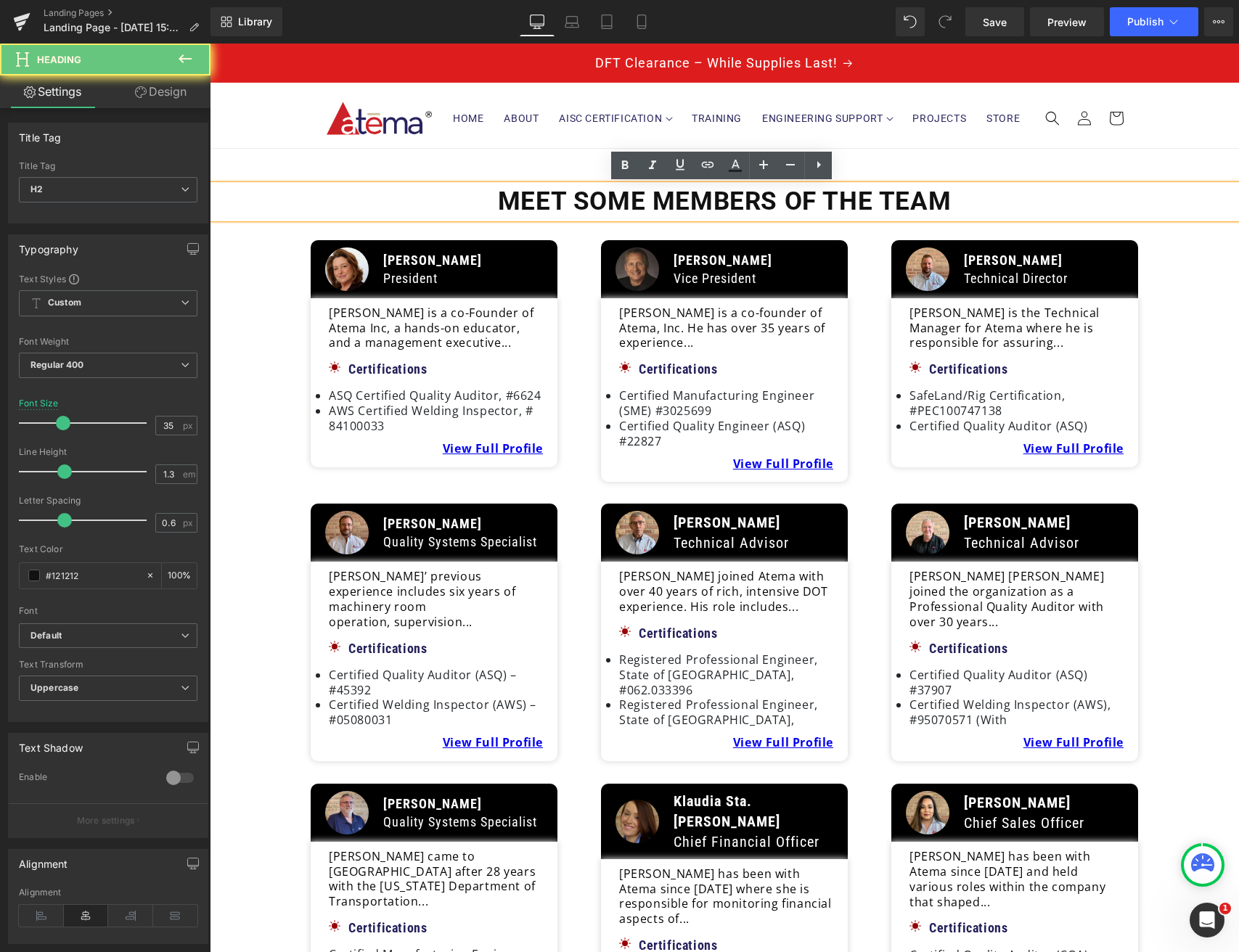
click at [675, 200] on b "Meet some members of the team" at bounding box center [725, 202] width 453 height 30
click at [674, 201] on b "Meet some members of the team" at bounding box center [725, 202] width 453 height 30
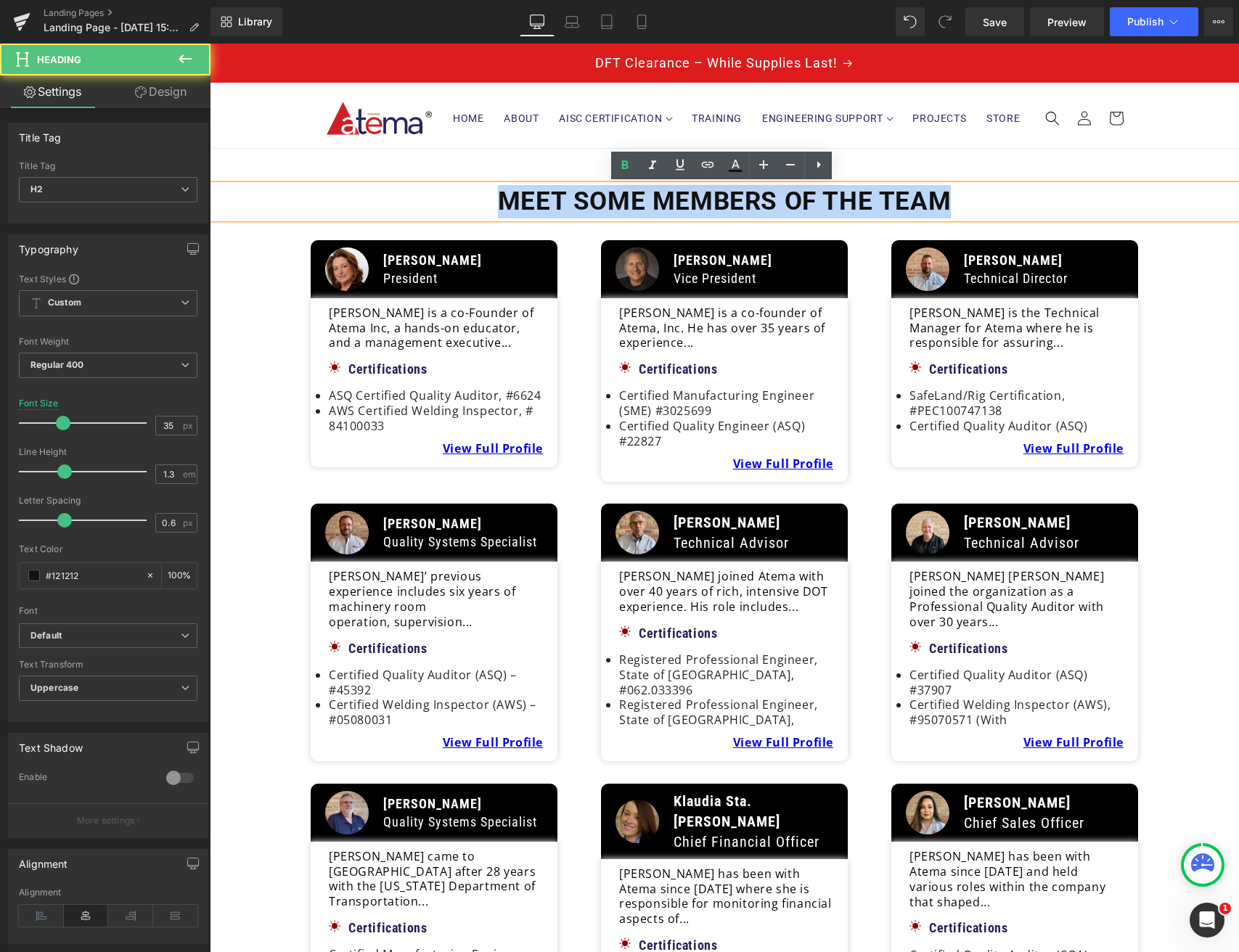
drag, startPoint x: 496, startPoint y: 199, endPoint x: 1049, endPoint y: 203, distance: 553.0
click at [1049, 203] on h2 "Meet some members of the team" at bounding box center [724, 202] width 1029 height 33
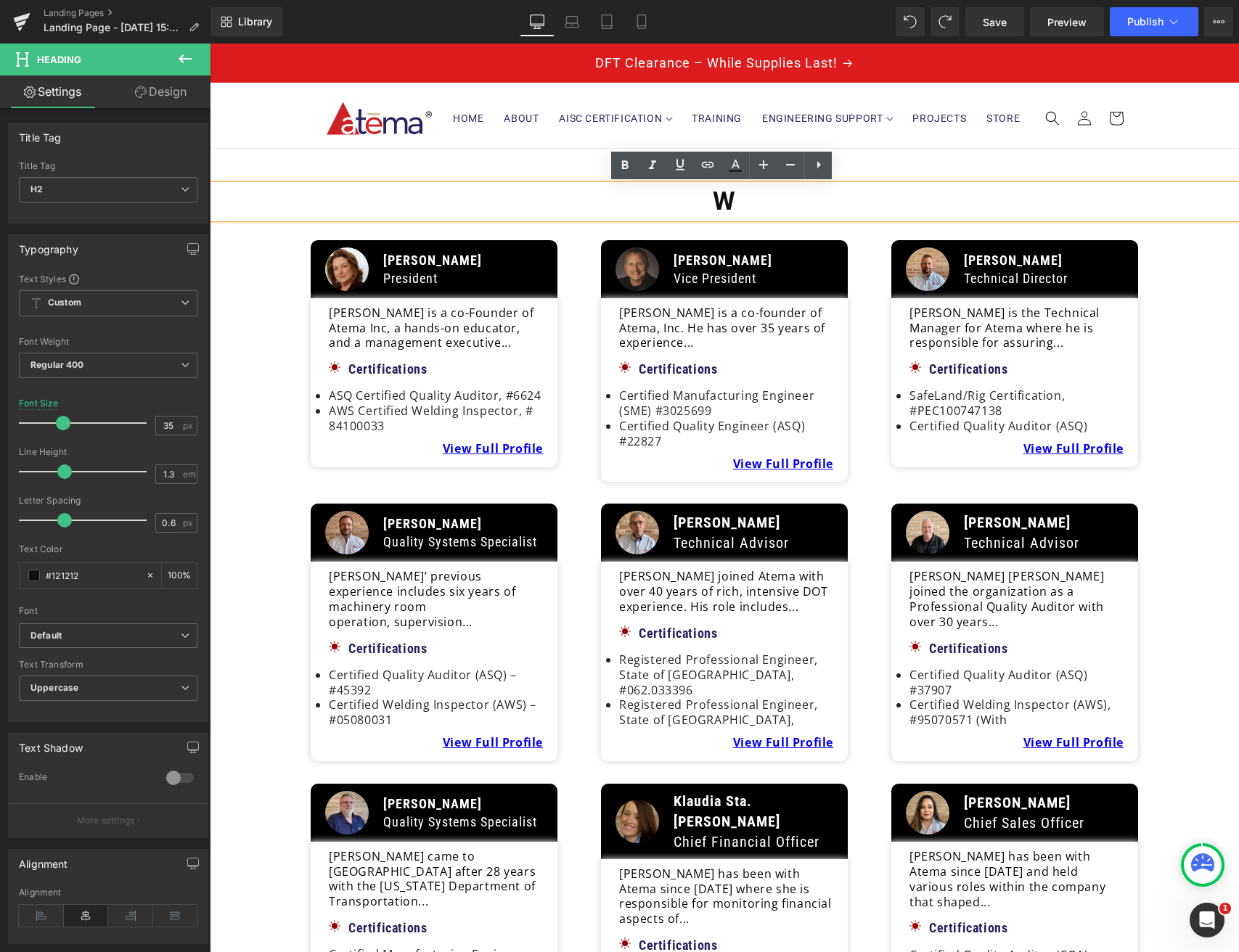
click at [786, 198] on h2 "W" at bounding box center [724, 202] width 1029 height 33
click at [927, 206] on b "Meet some members of the team" at bounding box center [725, 202] width 453 height 30
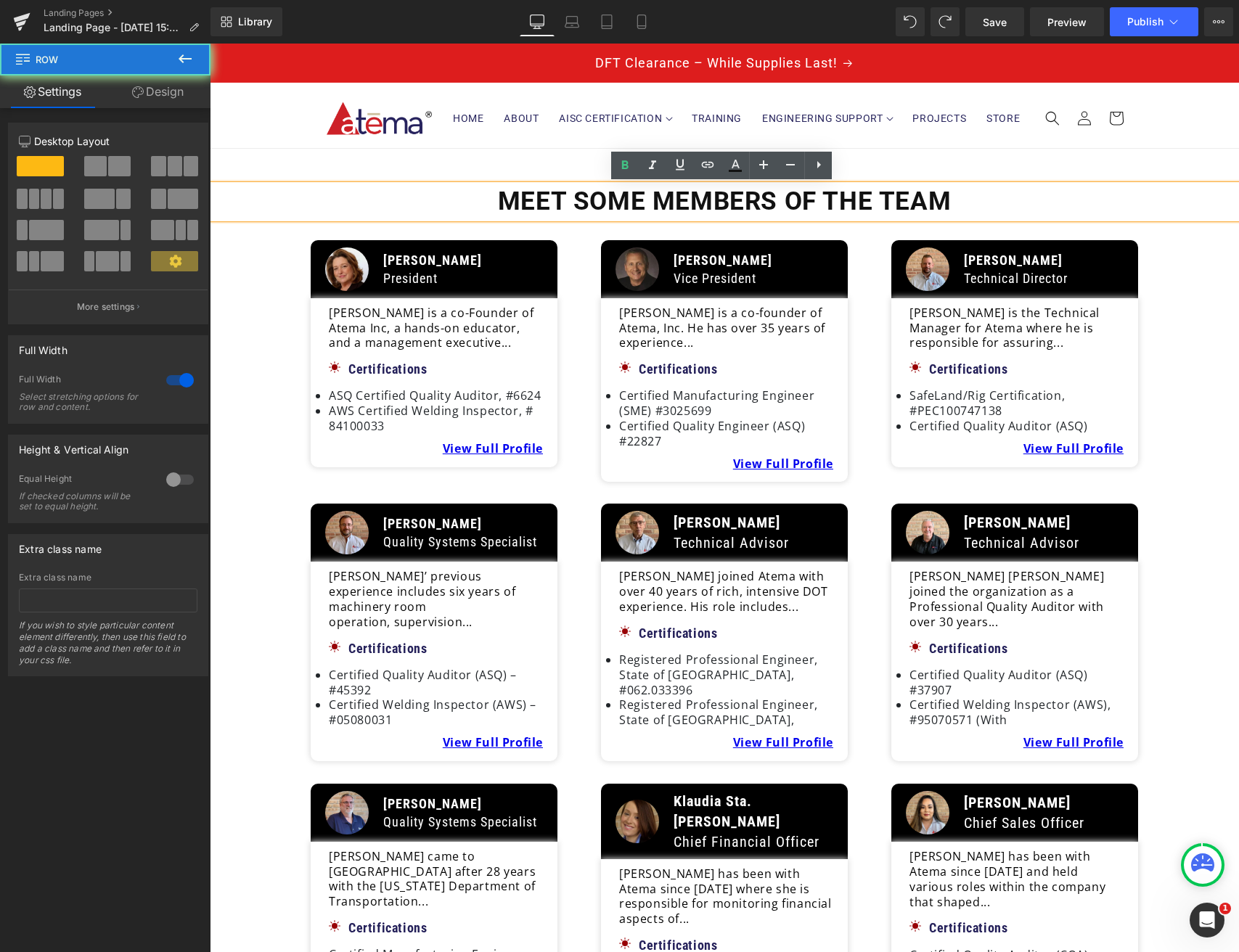
click at [933, 158] on div "Meet some members of the team Heading Image Anna Petroski President Text Block …" at bounding box center [724, 704] width 1029 height 1111
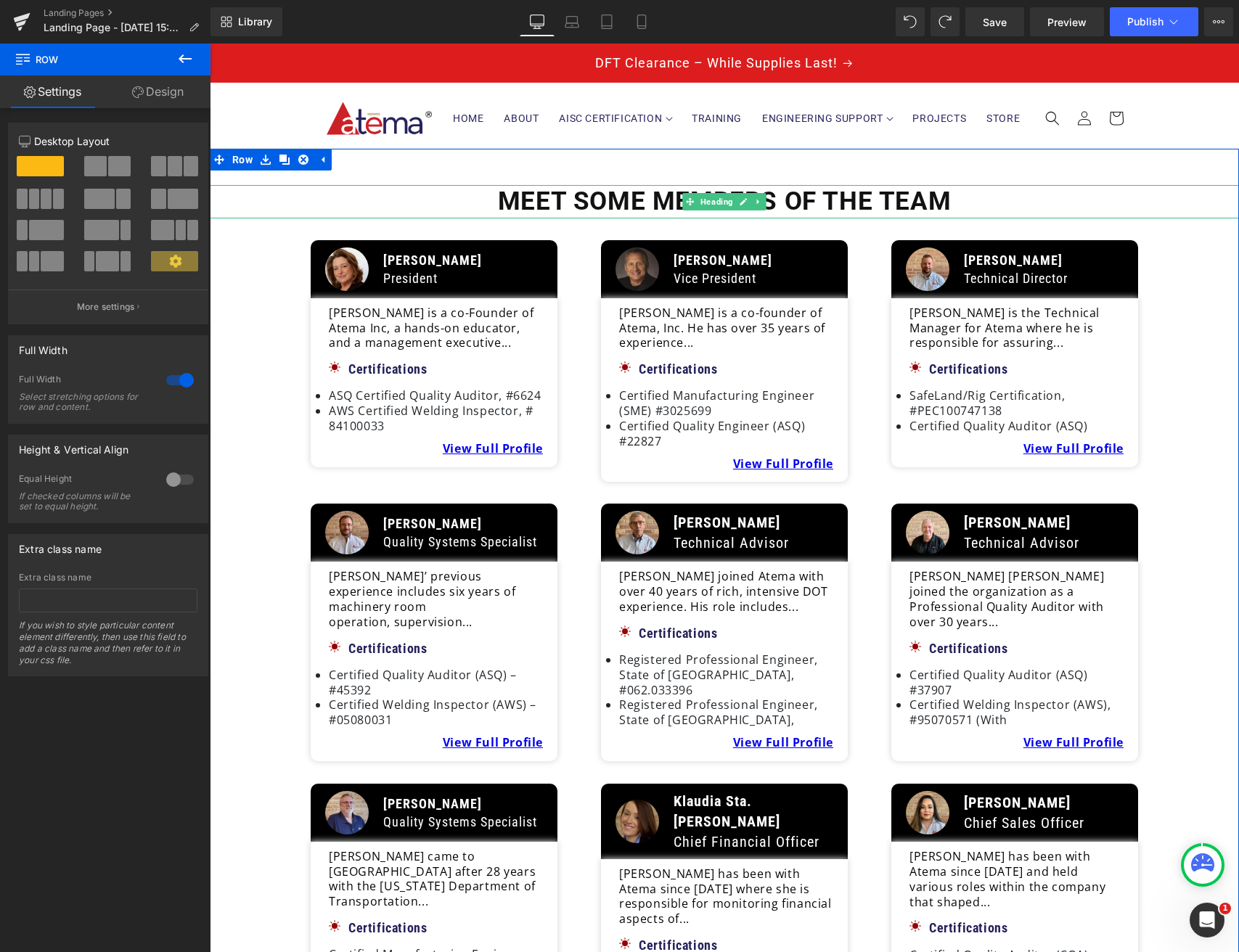
click at [756, 199] on icon at bounding box center [758, 202] width 8 height 9
click at [750, 204] on icon at bounding box center [750, 202] width 8 height 8
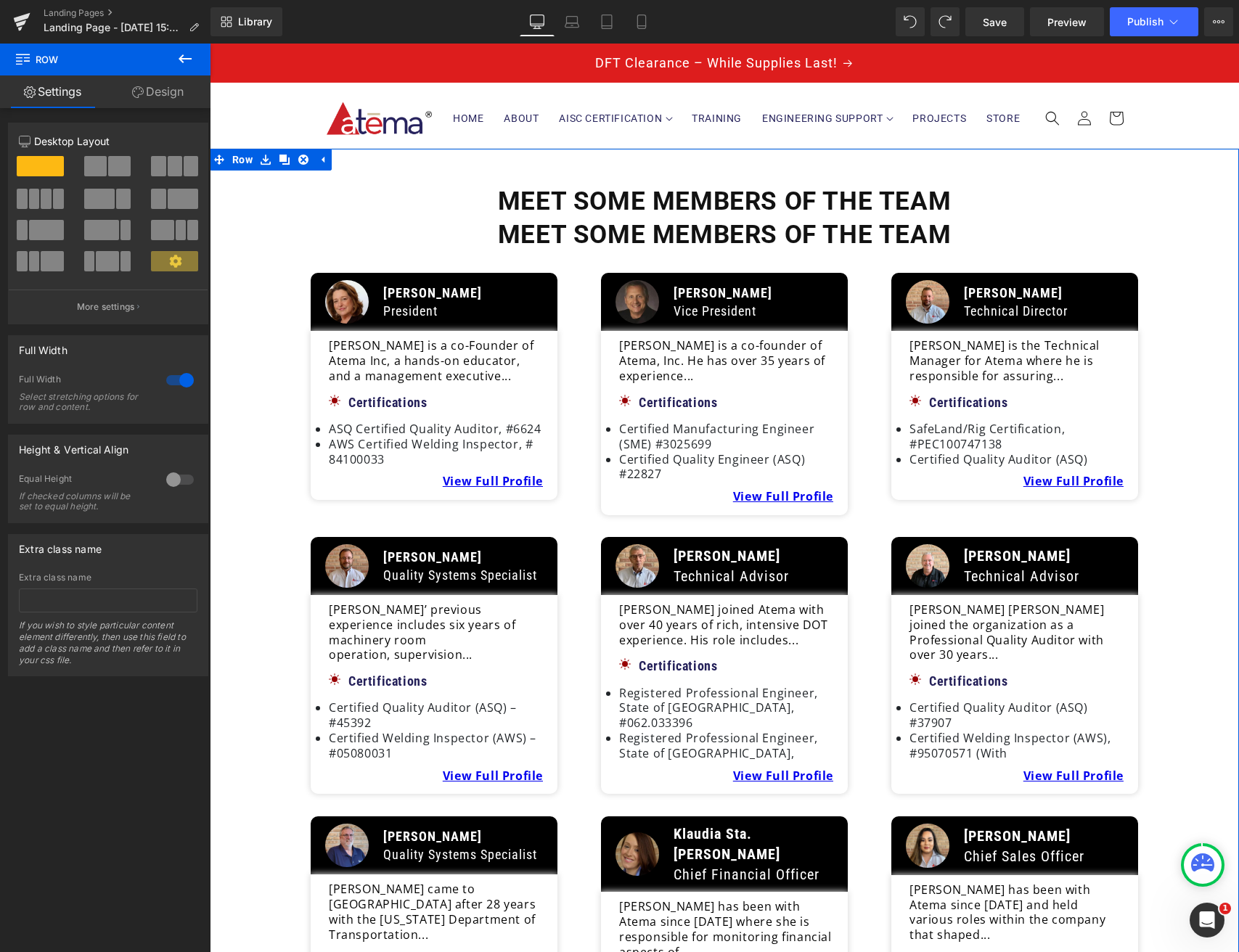
click at [693, 227] on span at bounding box center [690, 235] width 15 height 18
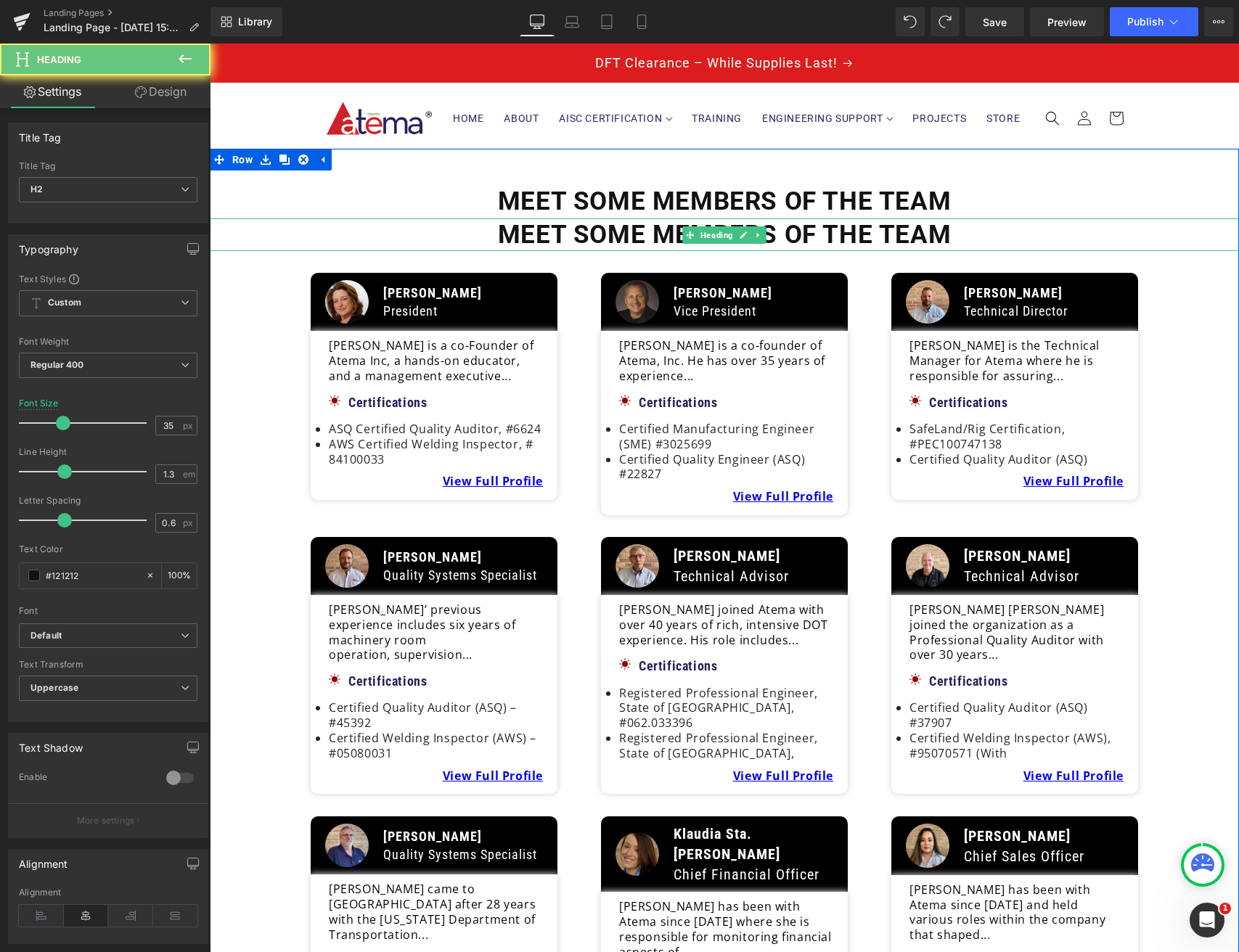
drag, startPoint x: 483, startPoint y: 231, endPoint x: 494, endPoint y: 232, distance: 11.0
click at [494, 232] on h2 "Meet some members of the team" at bounding box center [724, 235] width 1029 height 33
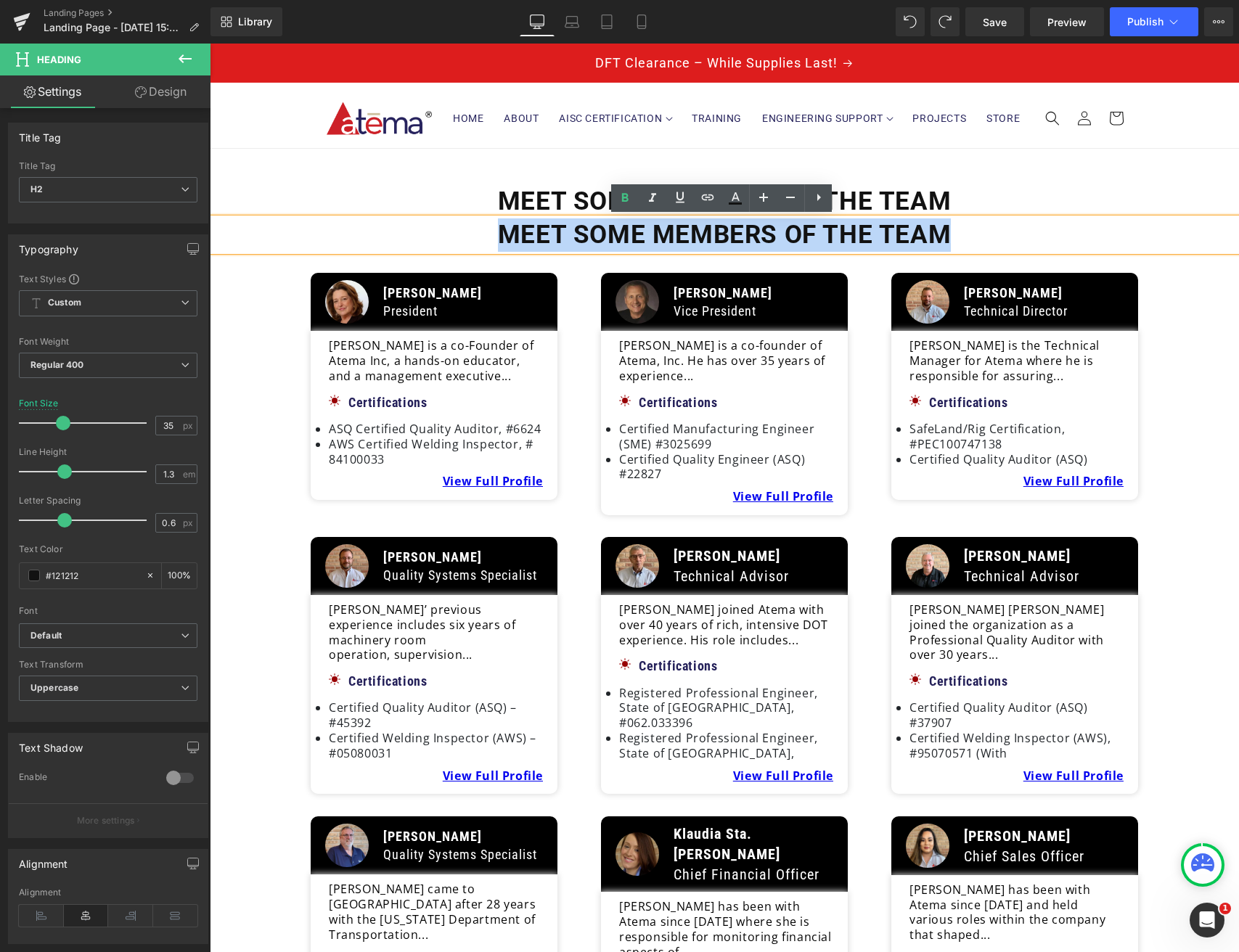
drag, startPoint x: 494, startPoint y: 232, endPoint x: 944, endPoint y: 239, distance: 450.1
click at [944, 239] on h2 "Meet some members of the team" at bounding box center [724, 235] width 1029 height 33
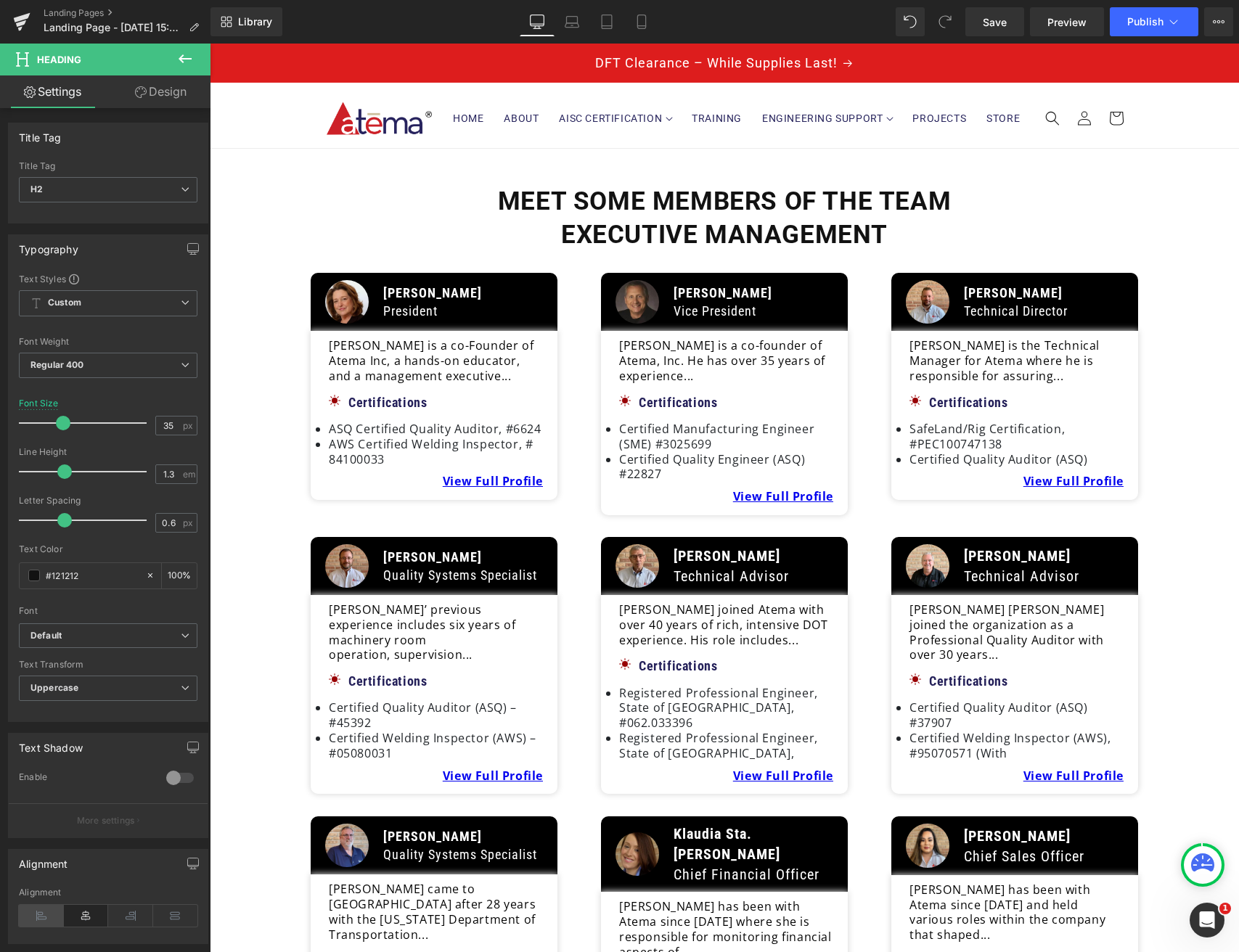
click at [43, 906] on icon at bounding box center [41, 915] width 45 height 22
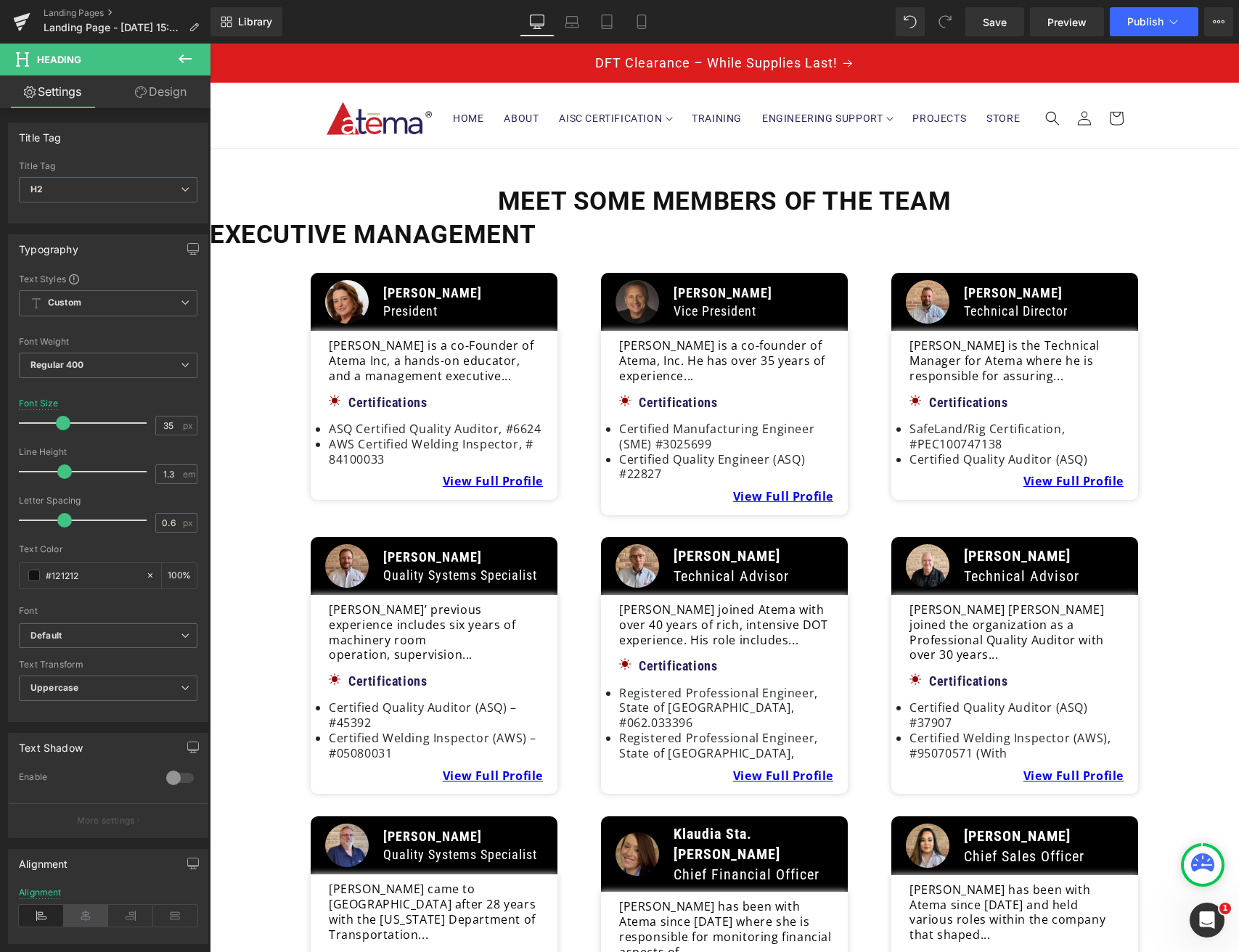
click at [88, 910] on icon at bounding box center [86, 915] width 45 height 22
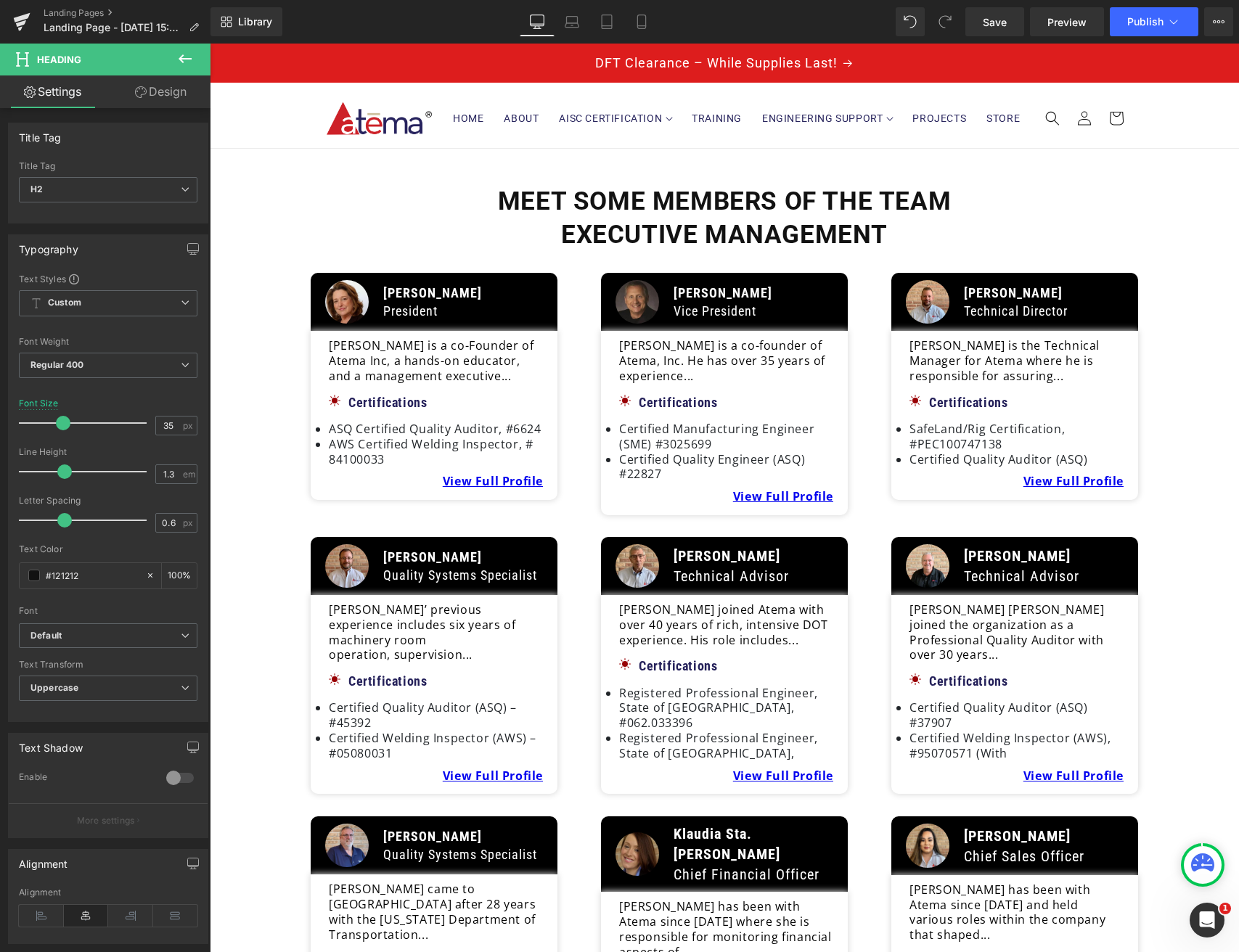
click at [183, 56] on icon at bounding box center [184, 59] width 13 height 9
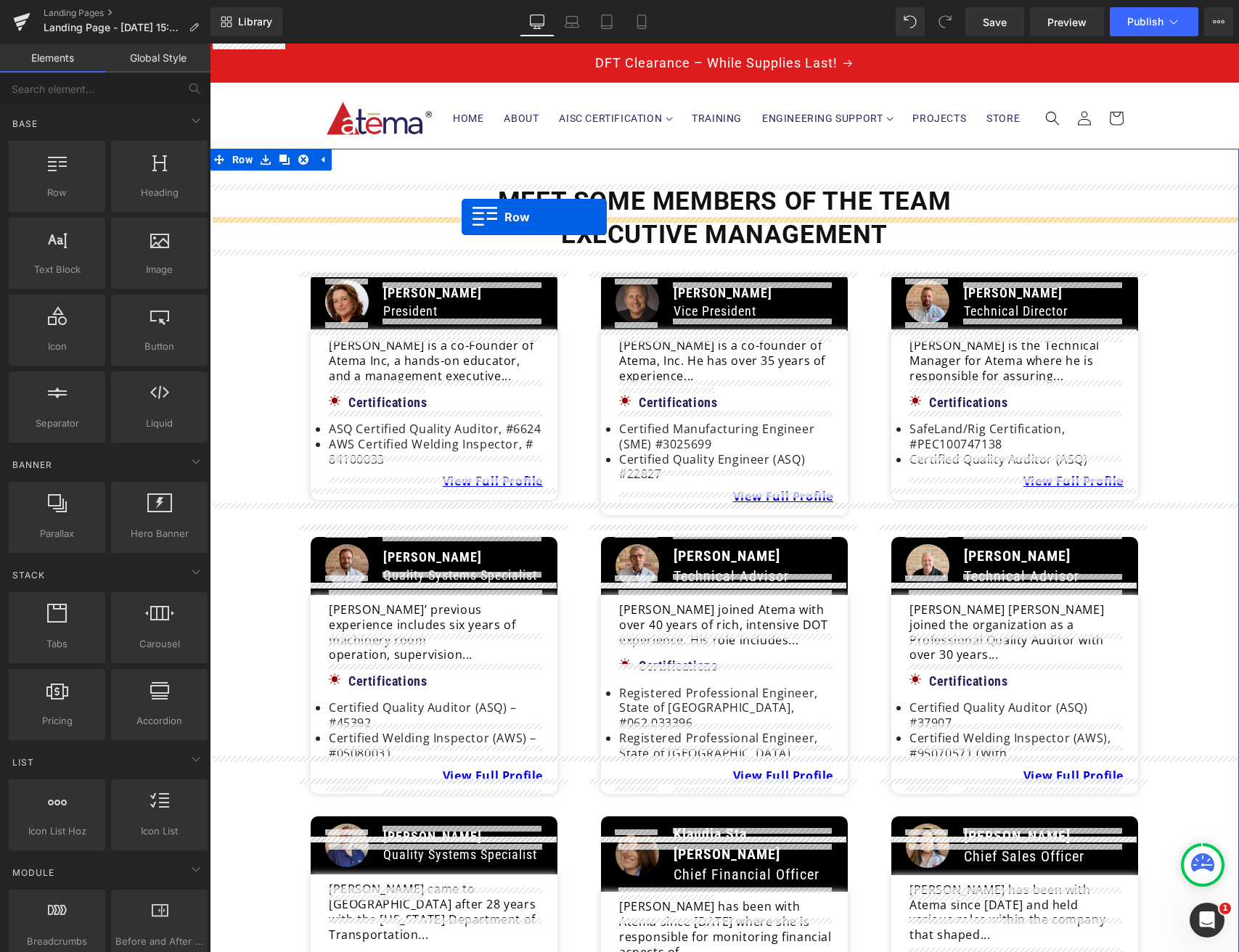
drag, startPoint x: 253, startPoint y: 224, endPoint x: 461, endPoint y: 217, distance: 208.1
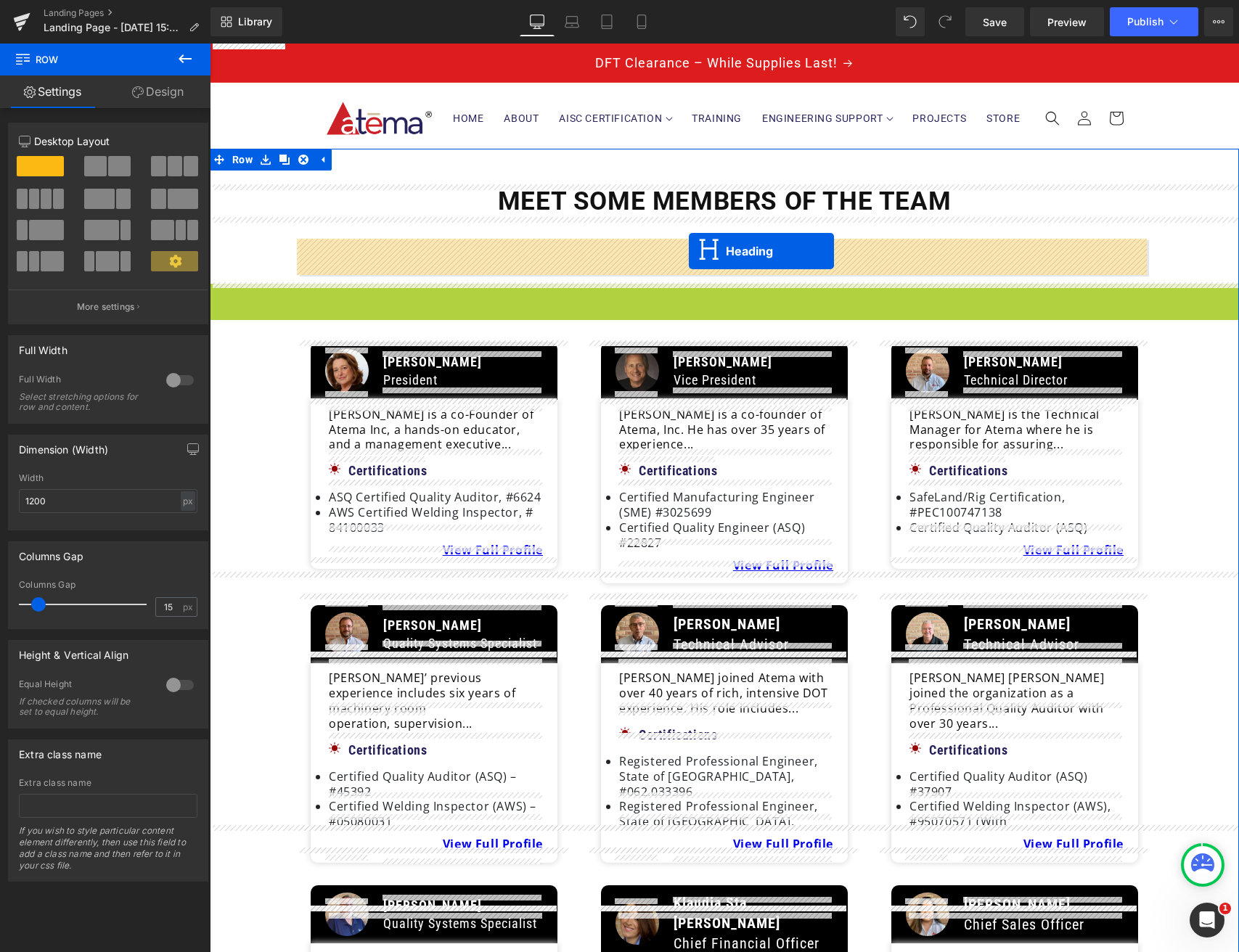
drag, startPoint x: 687, startPoint y: 301, endPoint x: 689, endPoint y: 251, distance: 50.0
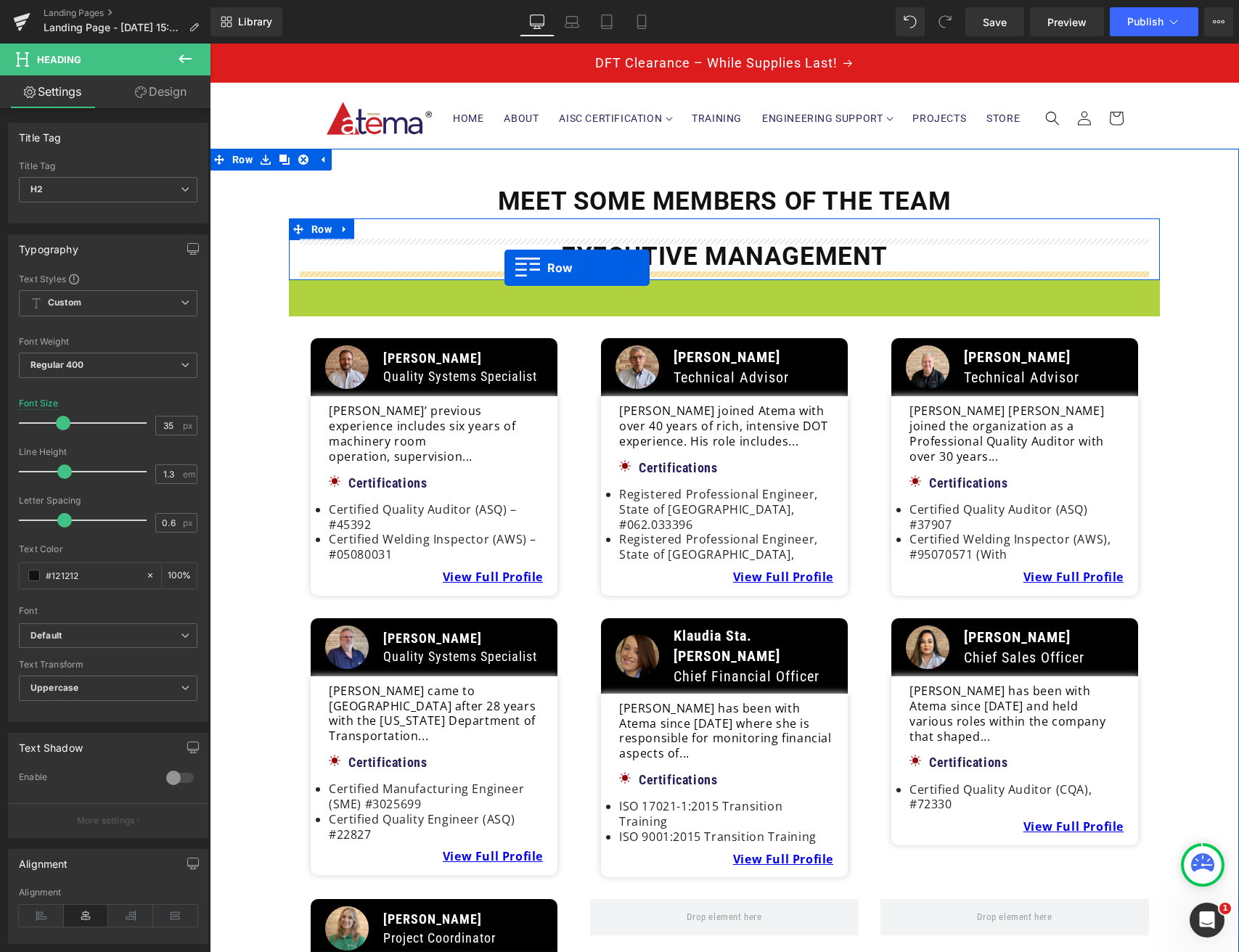
drag, startPoint x: 293, startPoint y: 290, endPoint x: 504, endPoint y: 268, distance: 212.1
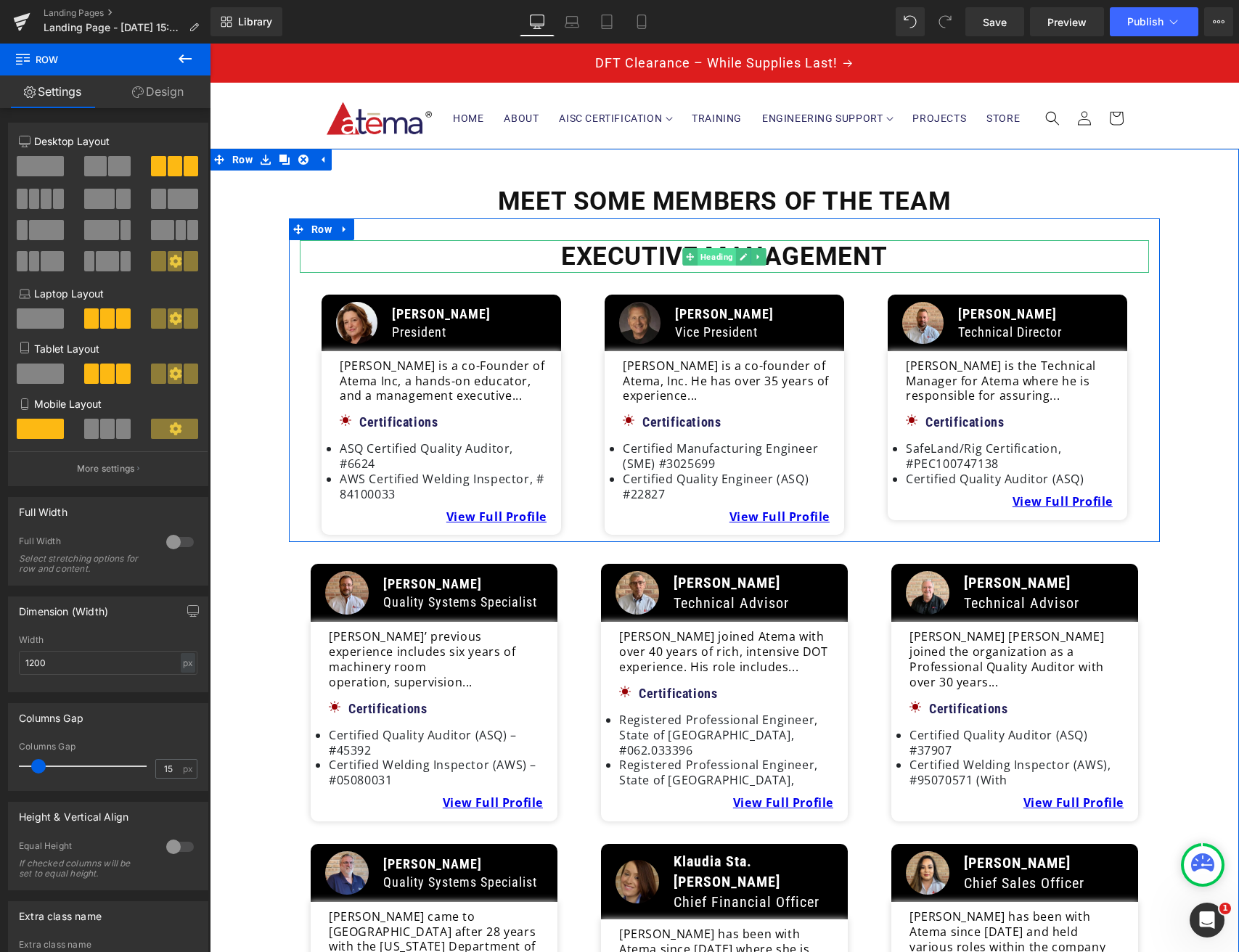
click at [721, 258] on span "Heading" at bounding box center [717, 257] width 39 height 18
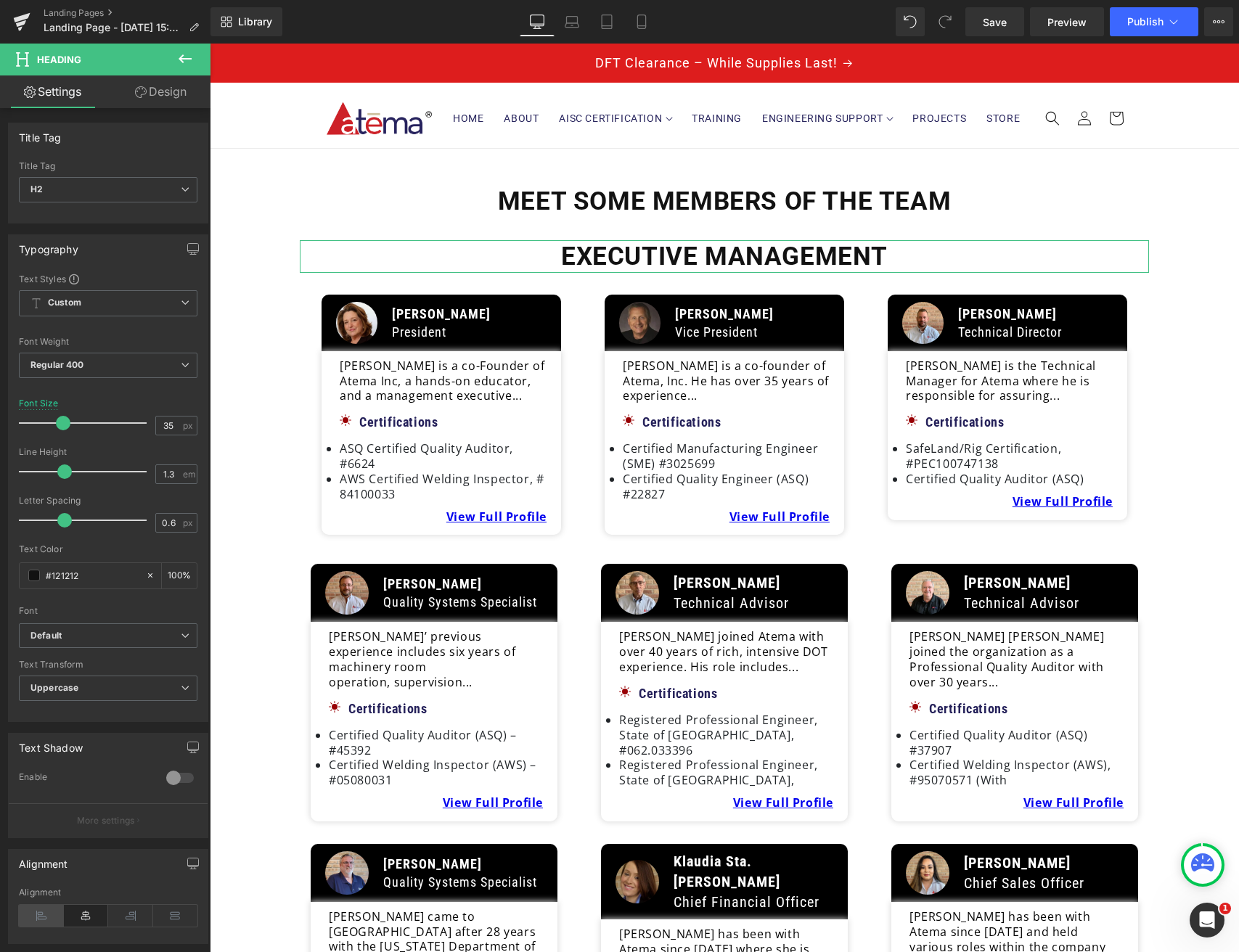
click at [40, 908] on icon at bounding box center [41, 915] width 45 height 22
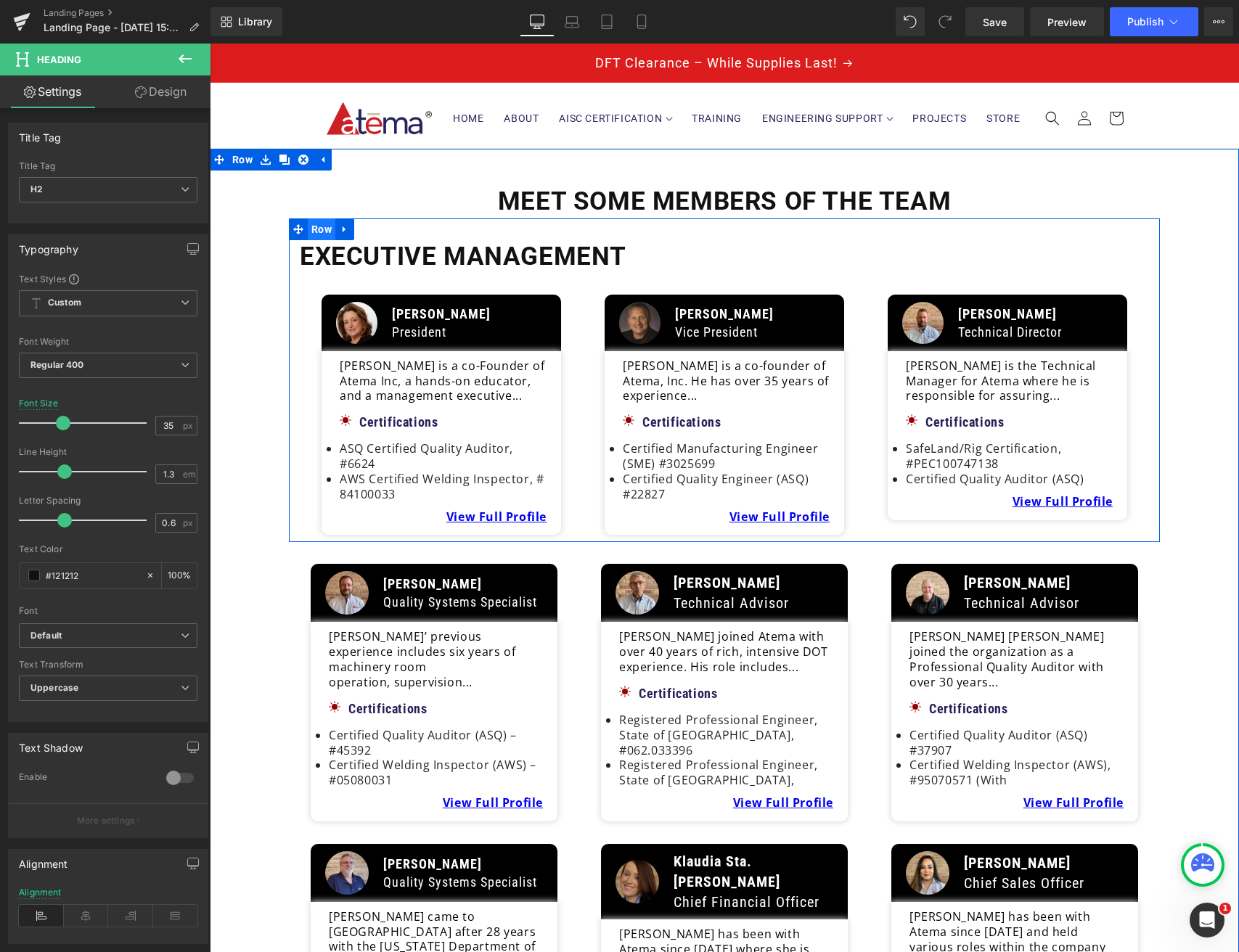
click at [318, 227] on span "Row" at bounding box center [321, 229] width 27 height 22
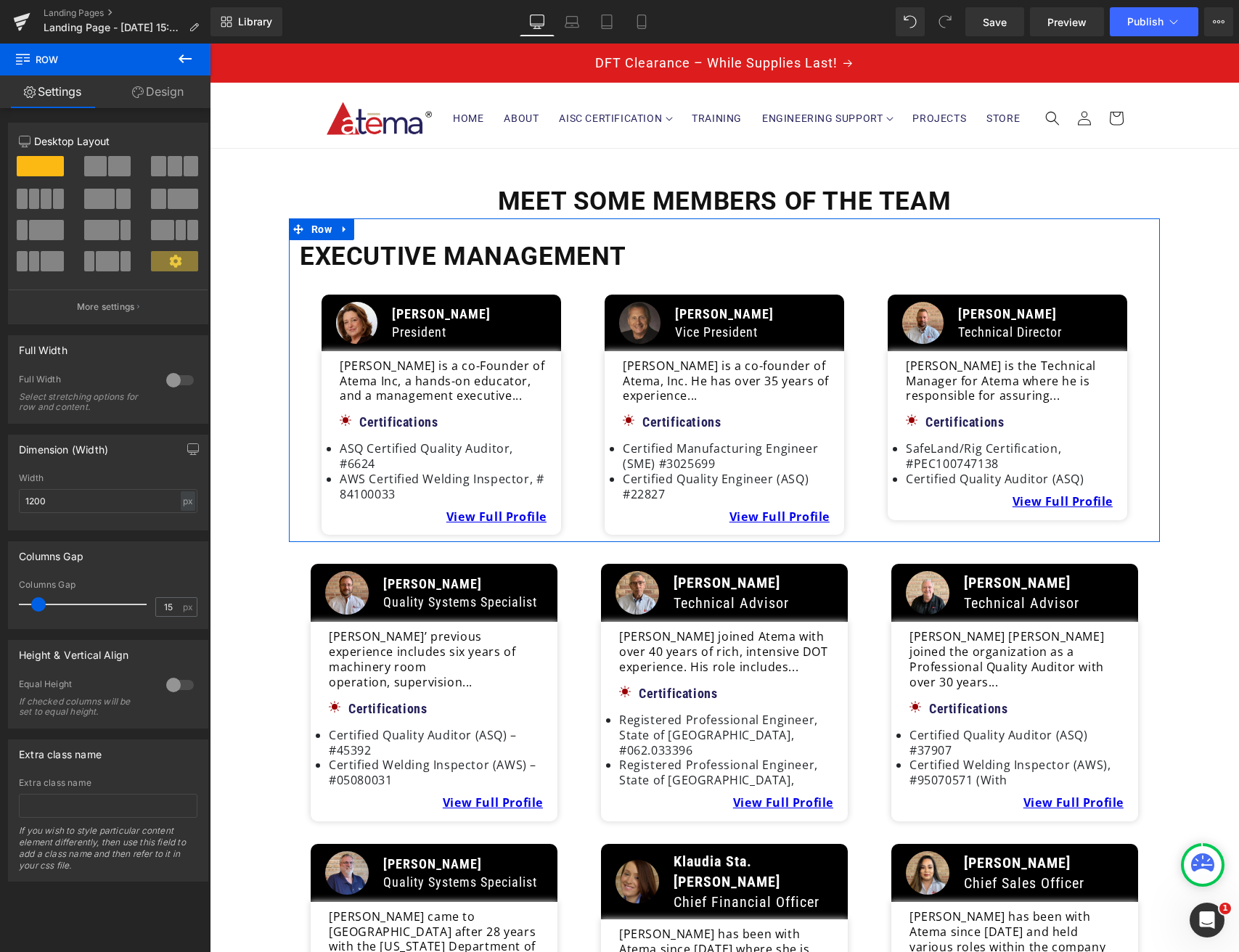
click at [161, 92] on link "Design" at bounding box center [157, 92] width 105 height 33
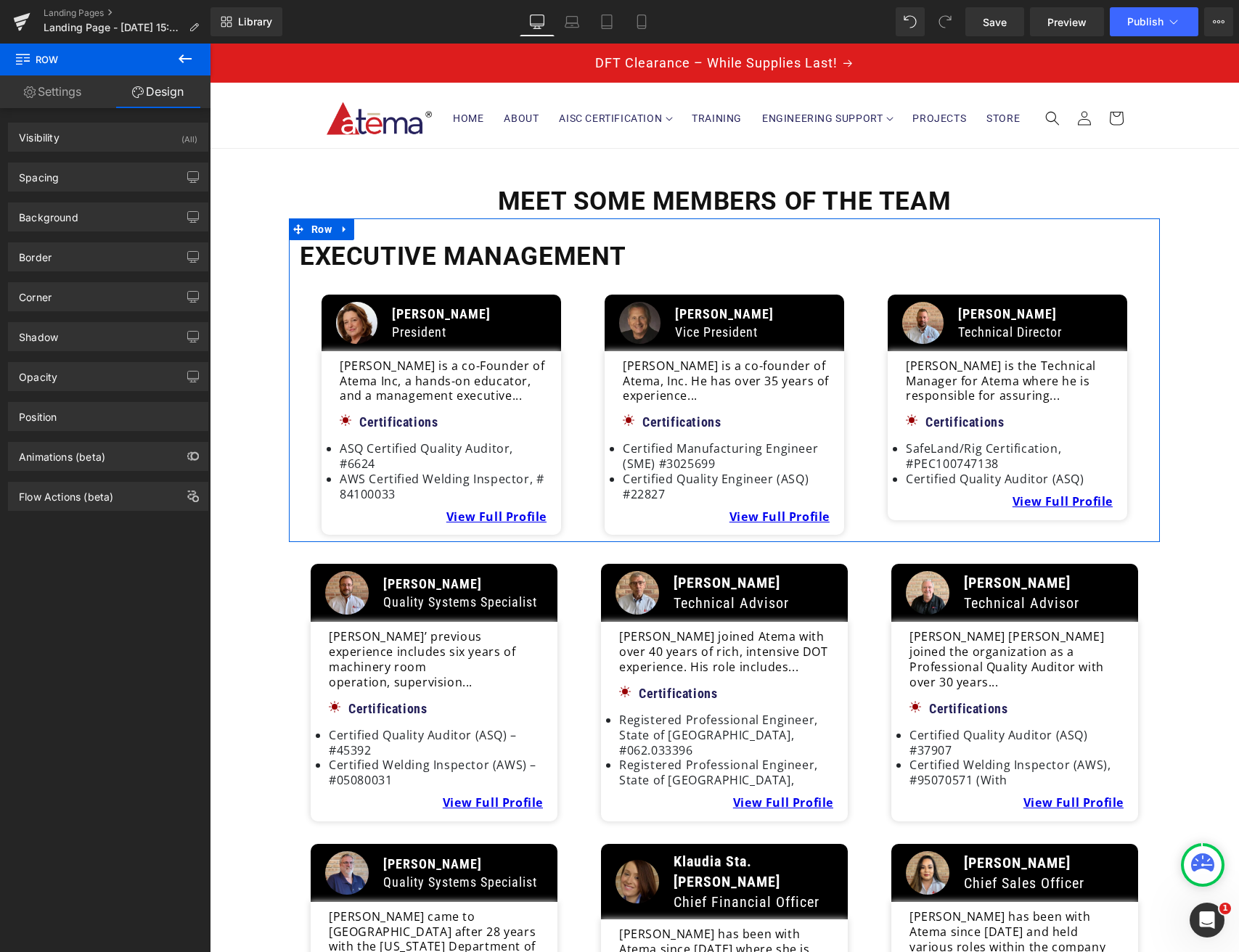
type input "transparent"
type input "0"
click at [86, 217] on div "Background" at bounding box center [108, 216] width 199 height 27
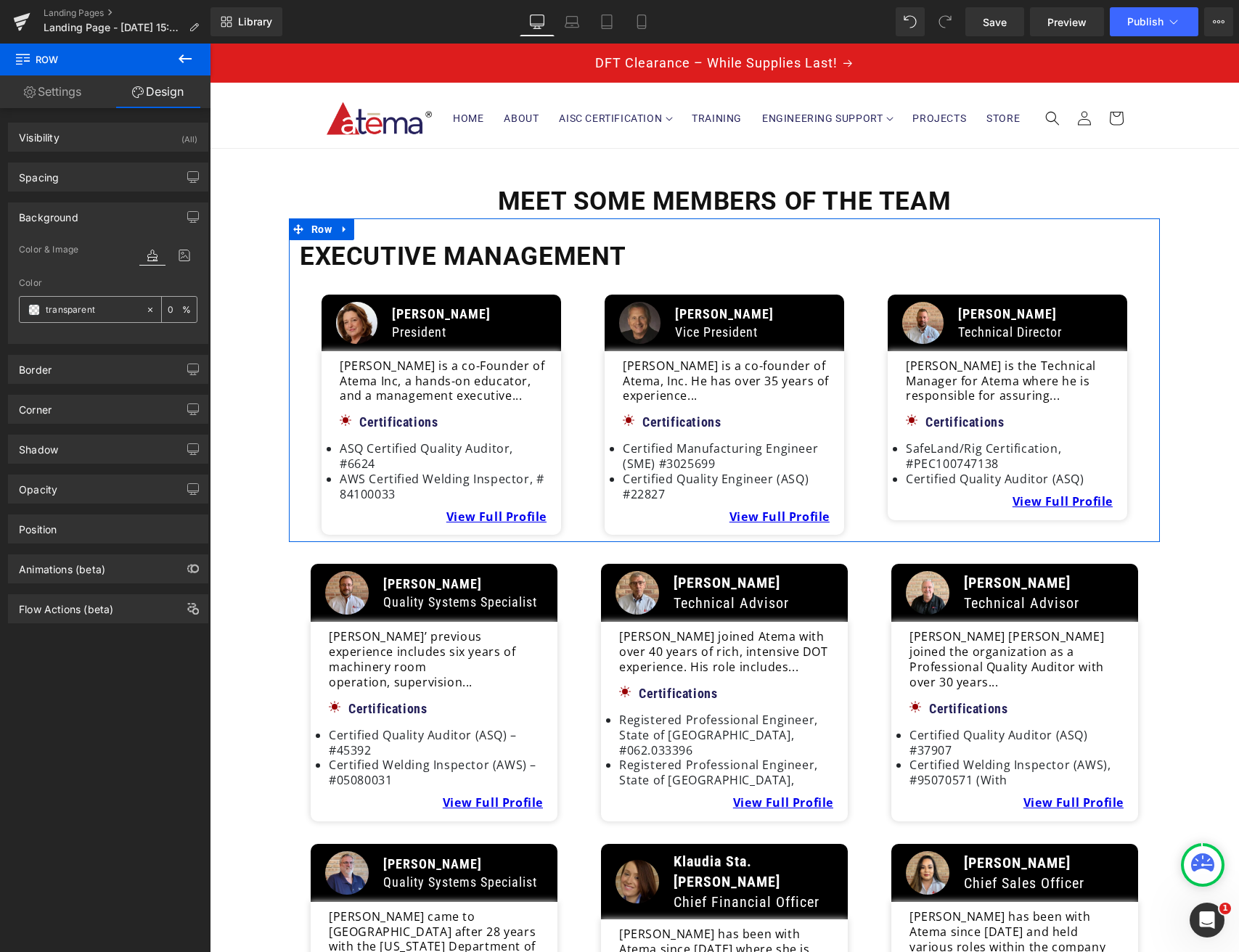
click at [34, 312] on span at bounding box center [34, 309] width 11 height 11
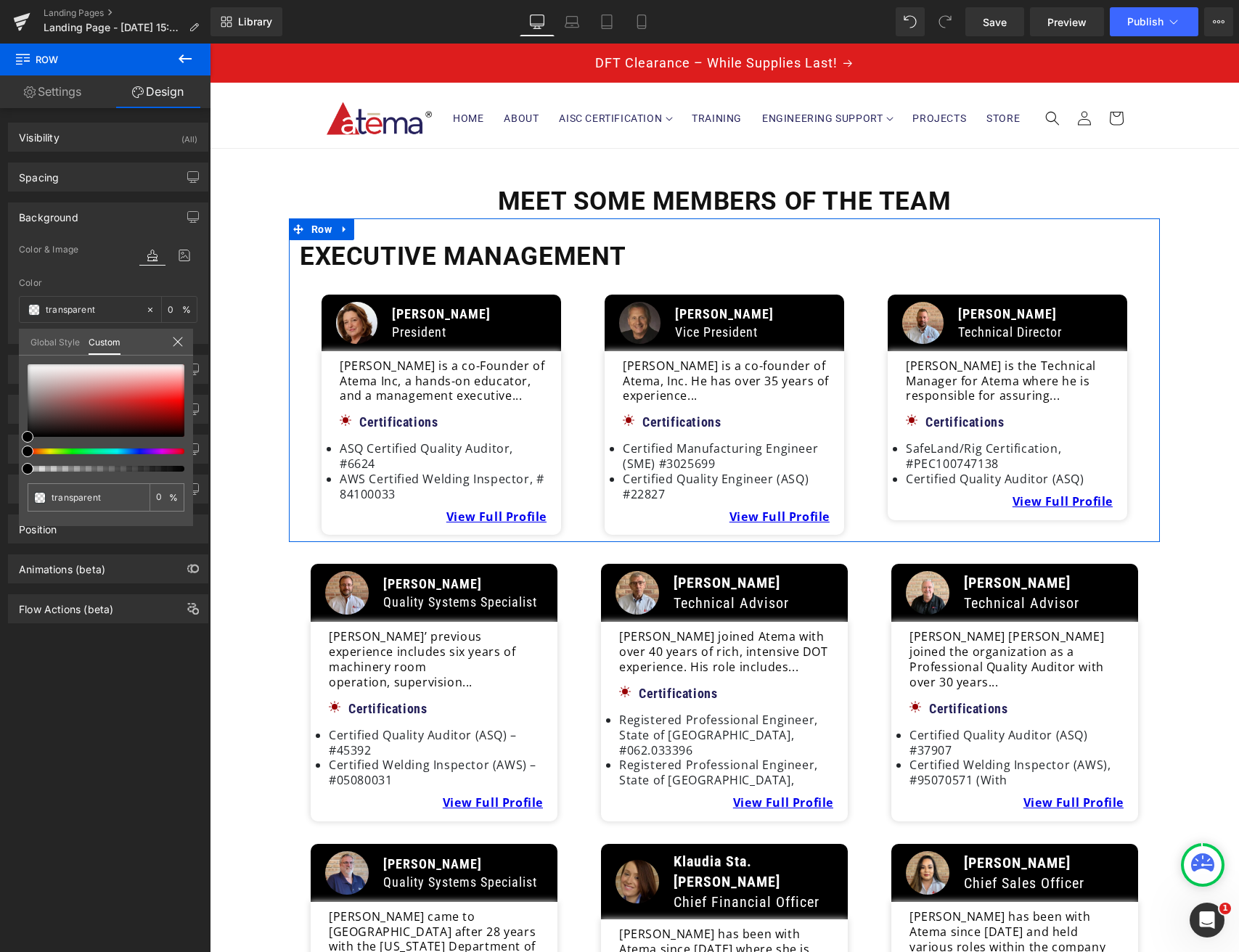
drag, startPoint x: 26, startPoint y: 430, endPoint x: 31, endPoint y: 418, distance: 13.0
click at [29, 411] on div "transparent 0 %" at bounding box center [106, 445] width 175 height 162
drag, startPoint x: 33, startPoint y: 436, endPoint x: 37, endPoint y: 422, distance: 14.6
click at [37, 424] on div at bounding box center [106, 418] width 157 height 108
type input "#362f2f"
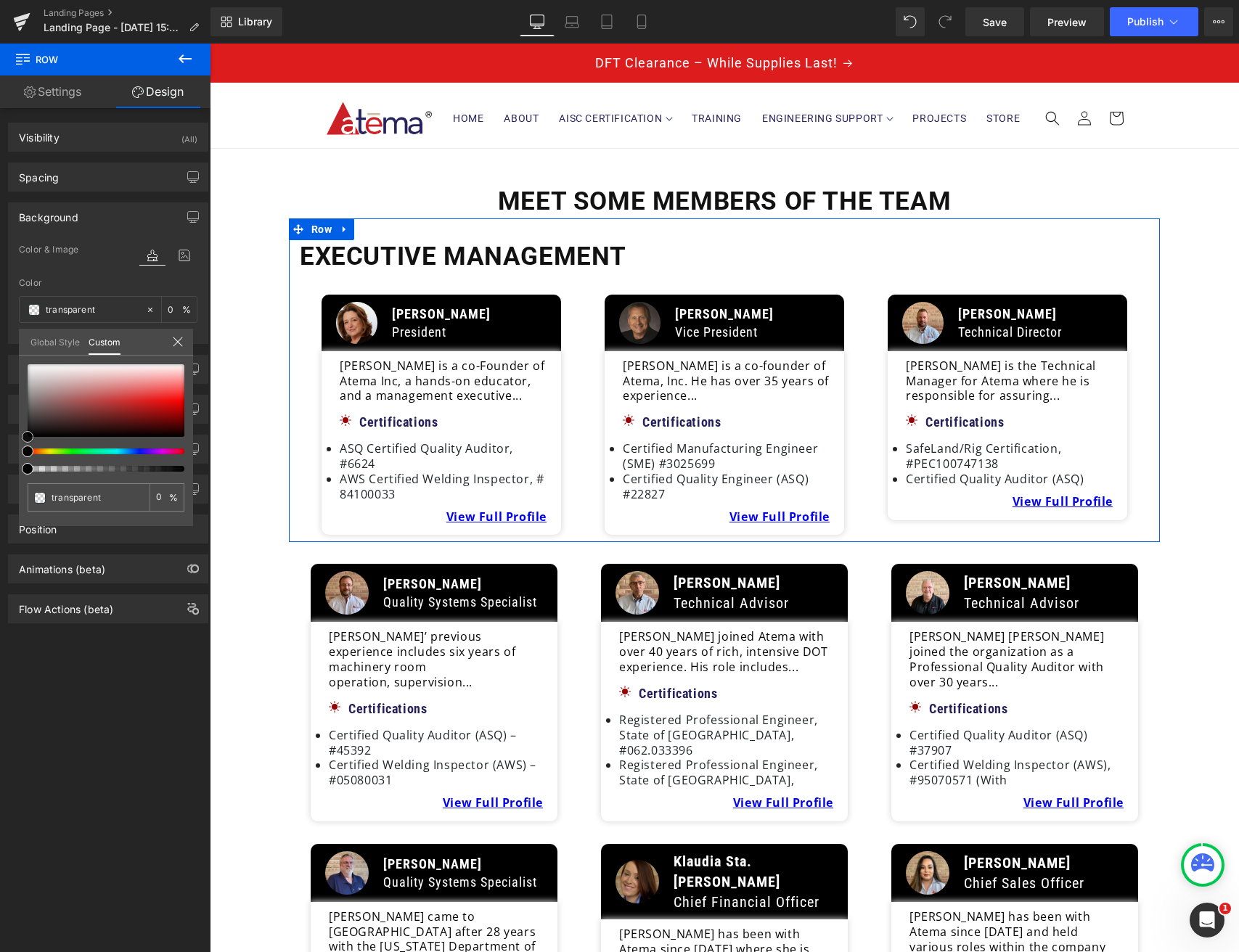
type input "100"
type input "#362f2f"
type input "100"
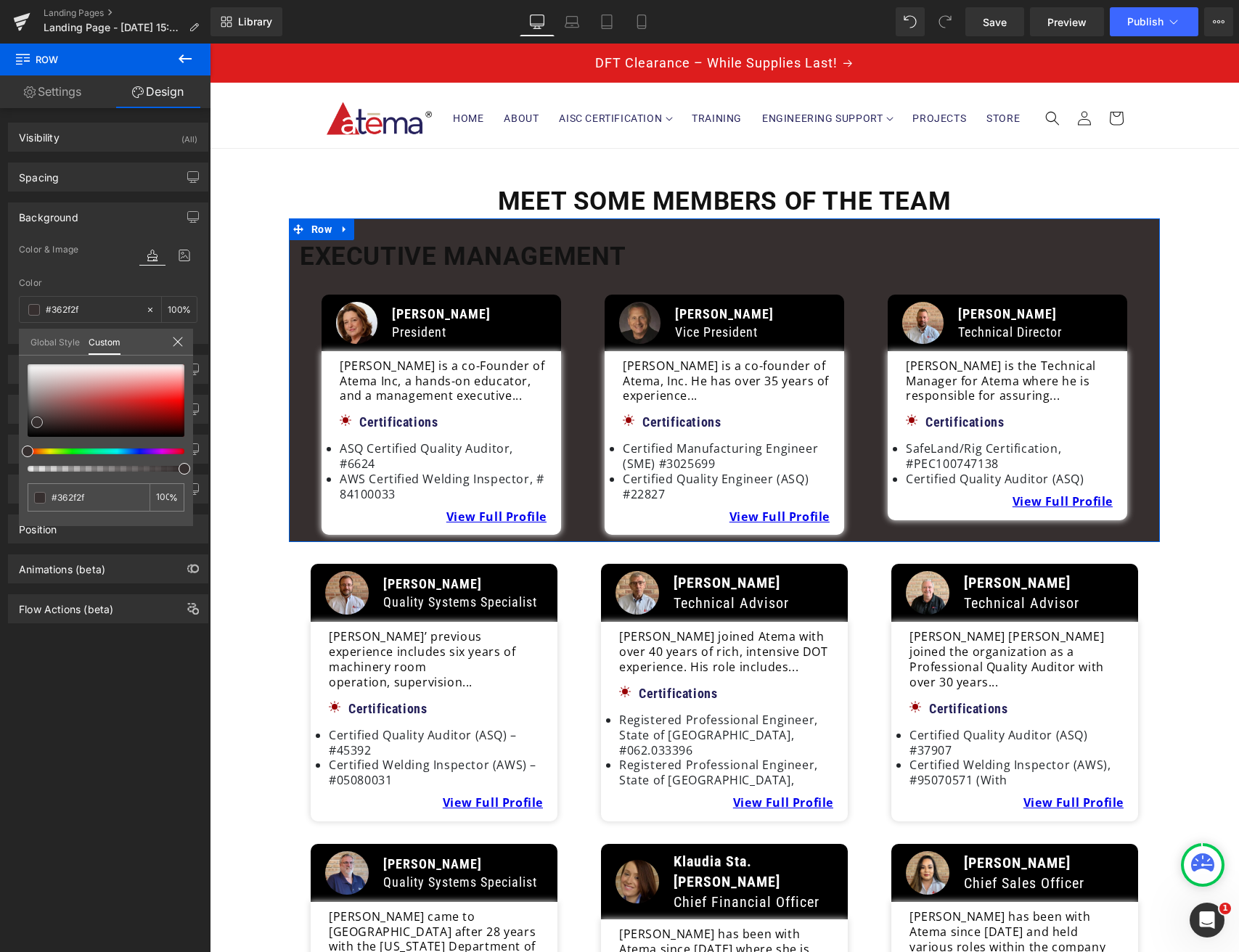
click at [37, 422] on div at bounding box center [106, 400] width 157 height 72
type input "#3a3535"
type input "#4f4f4f"
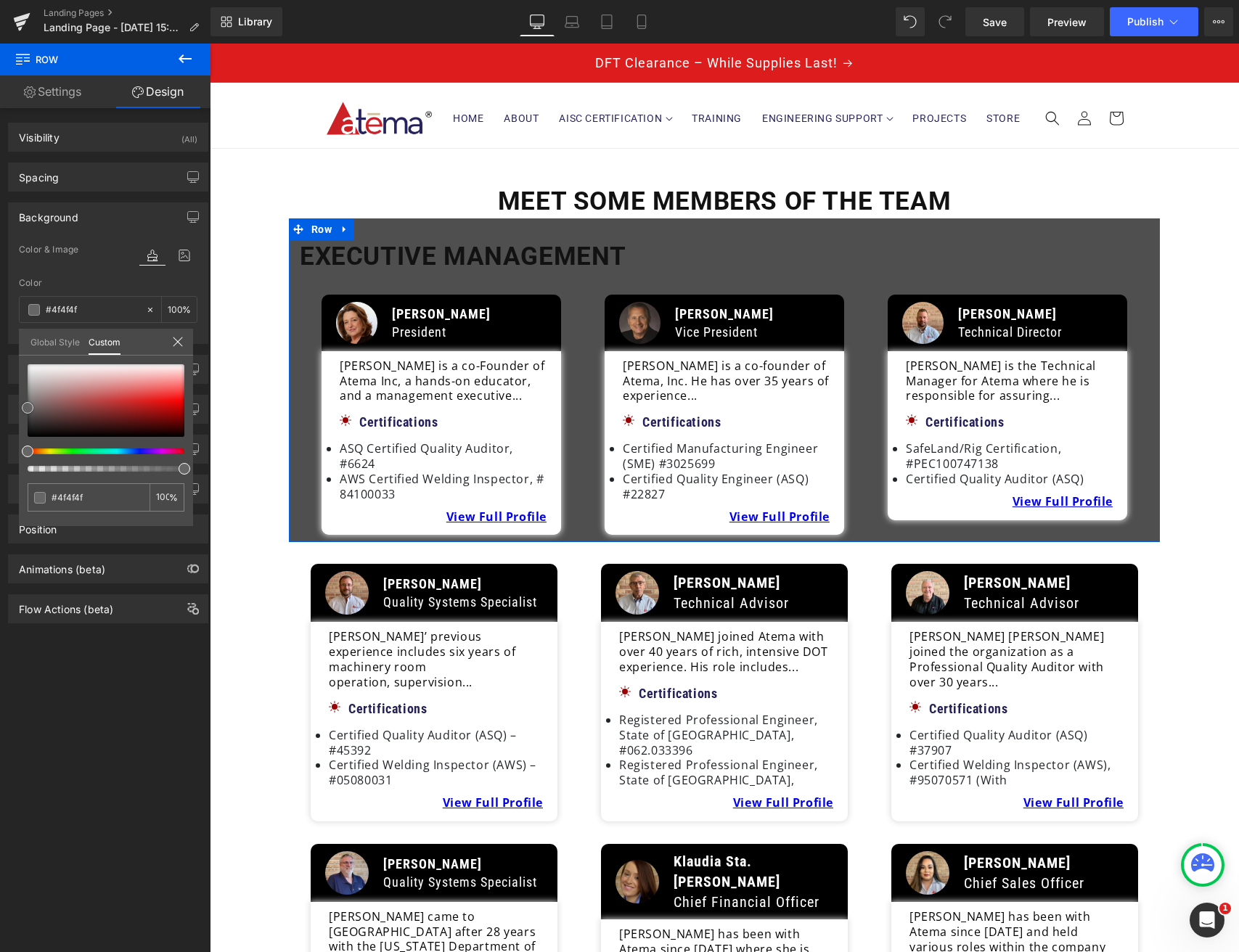
type input "#666666"
type input "#6b6b6b"
type input "#8e8e8e"
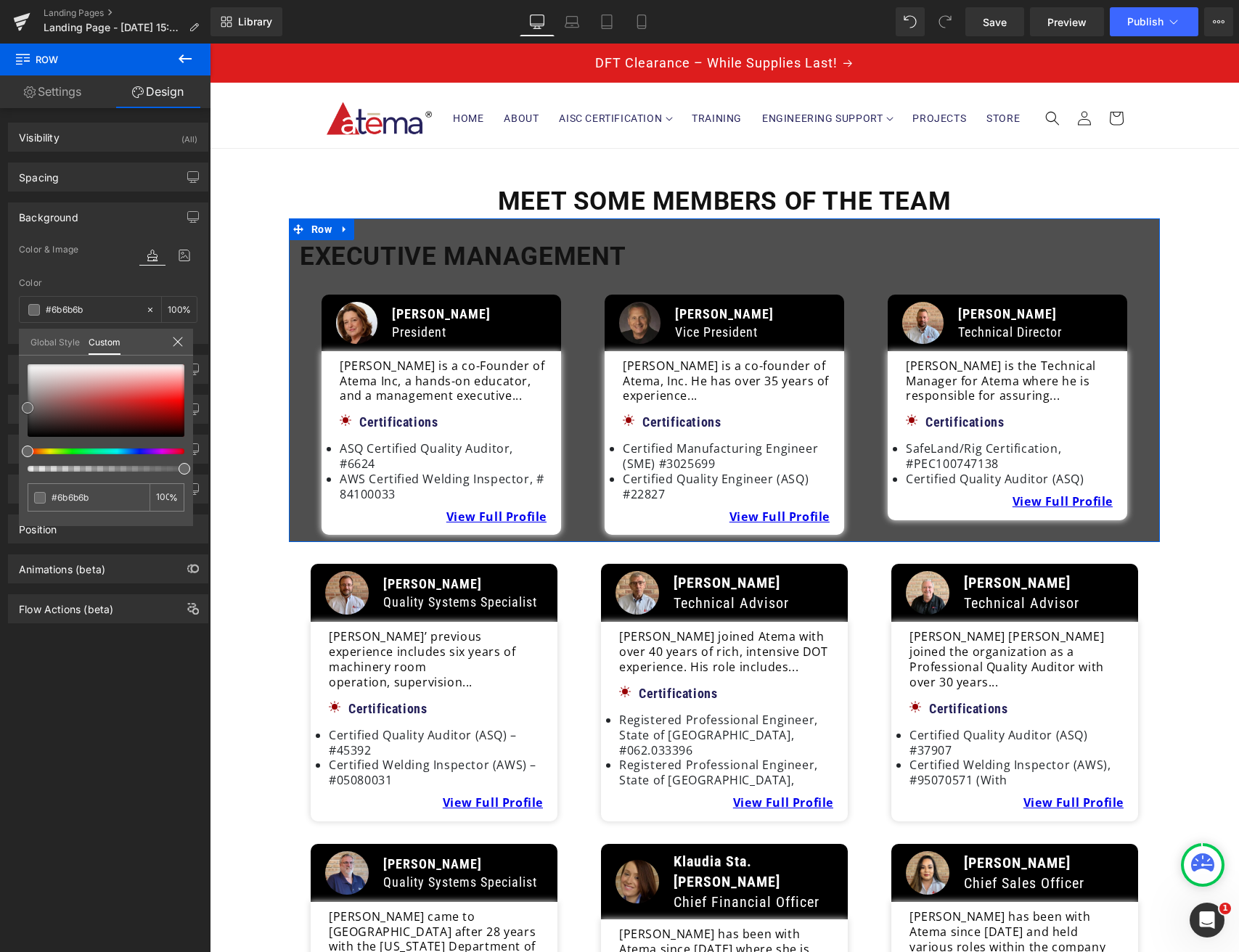
type input "#8e8e8e"
type input "#aaaaaa"
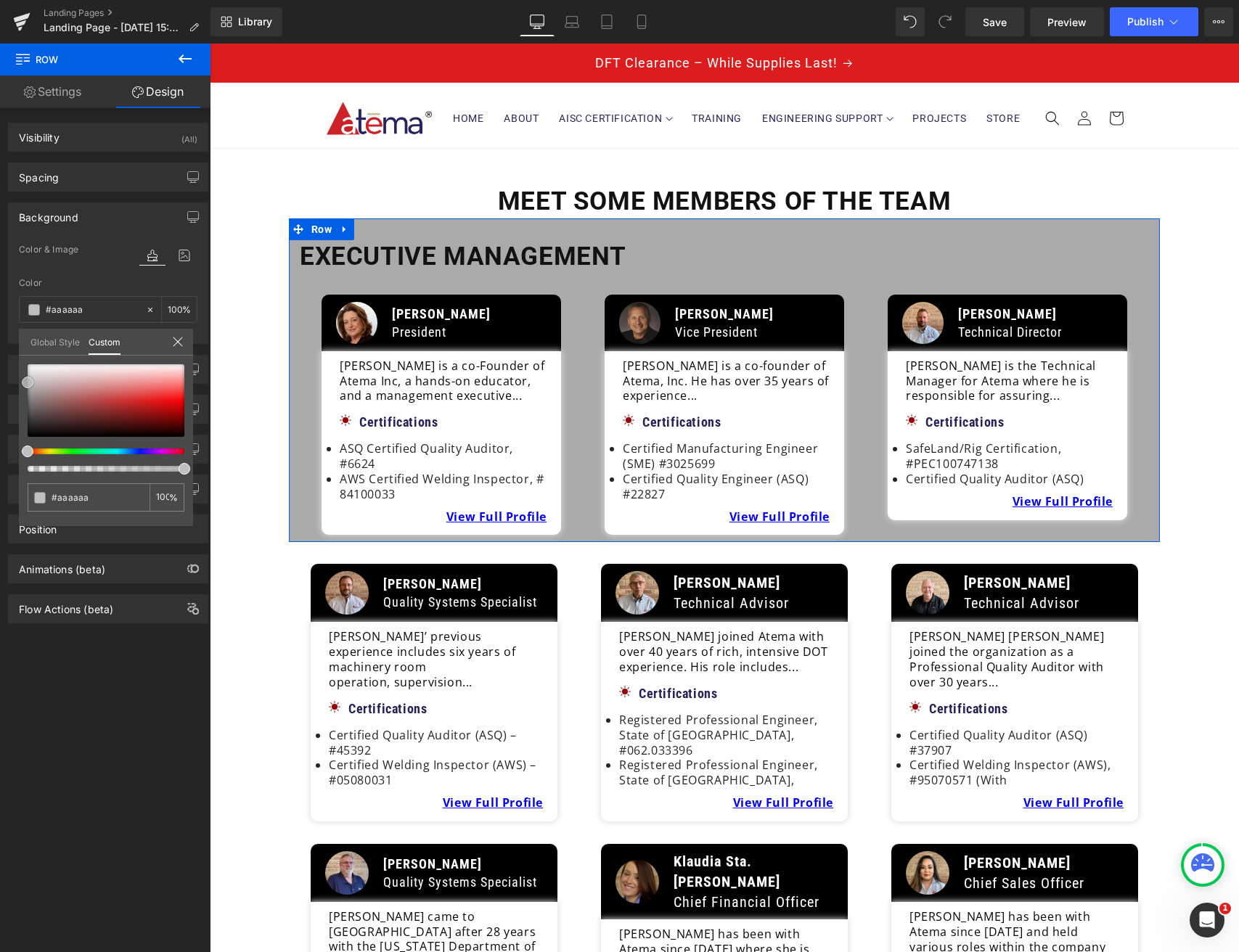
type input "#bfbfbf"
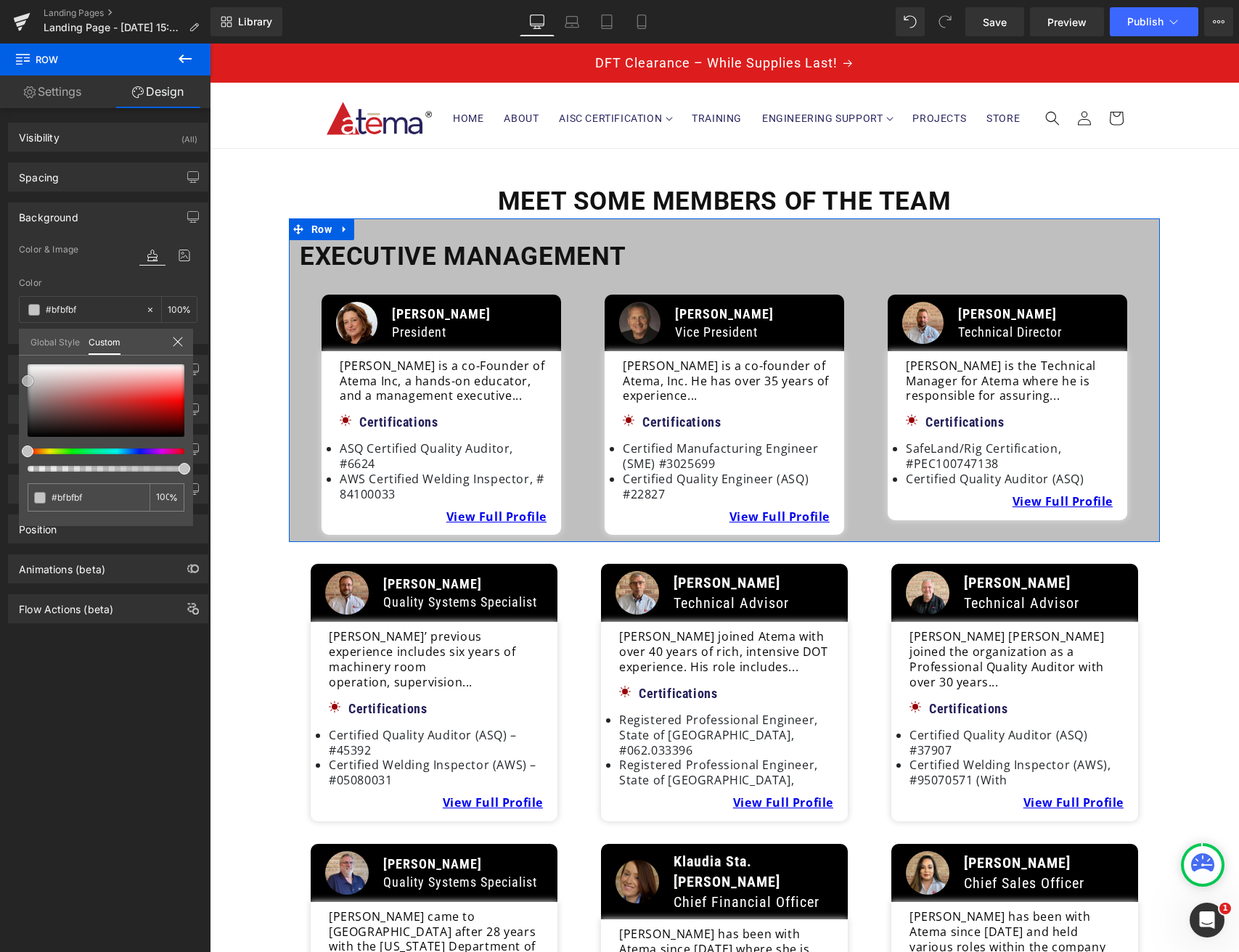
type input "#c4c4c4"
type input "#cccccc"
type input "#cecece"
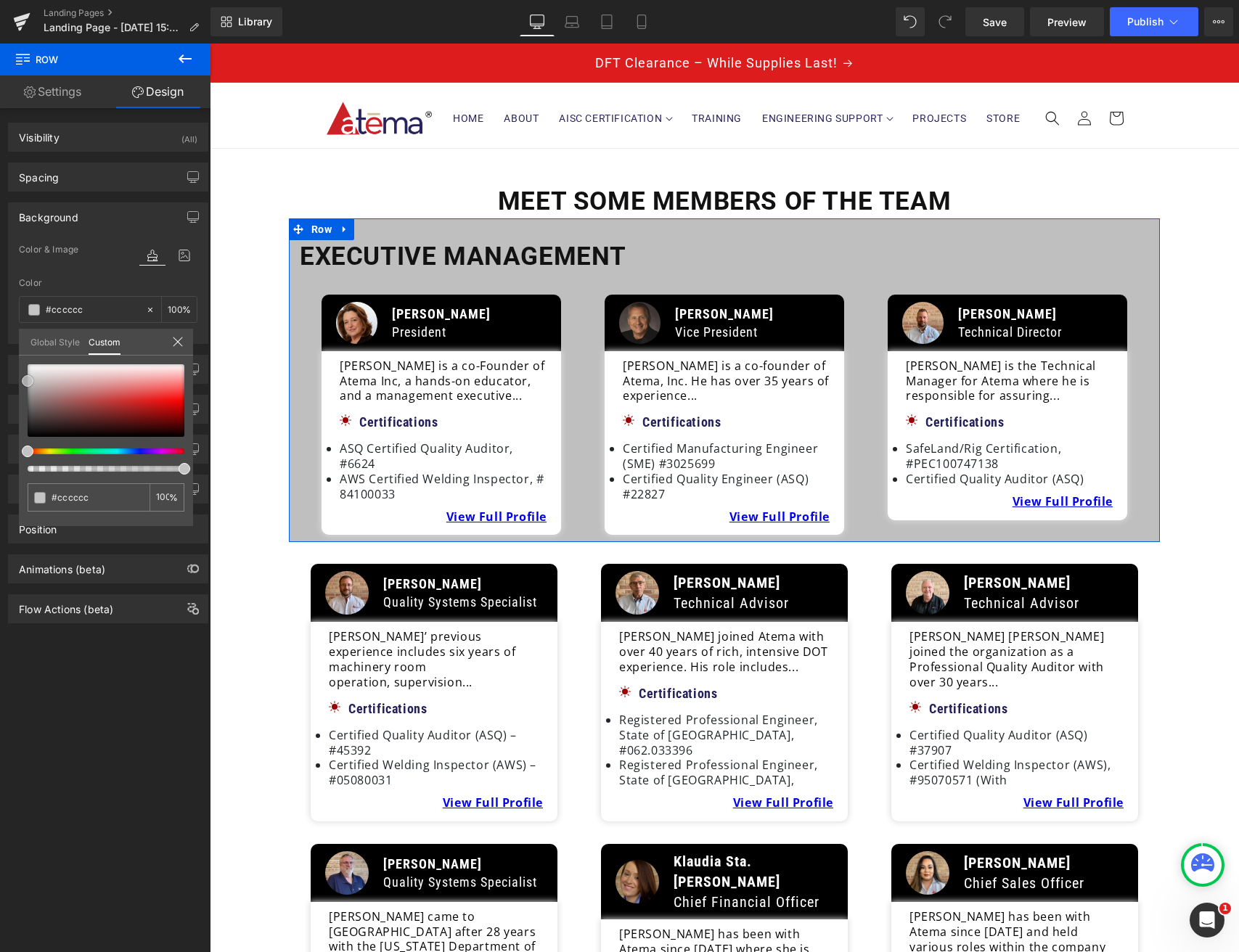
type input "#cecece"
type input "#d1d1d1"
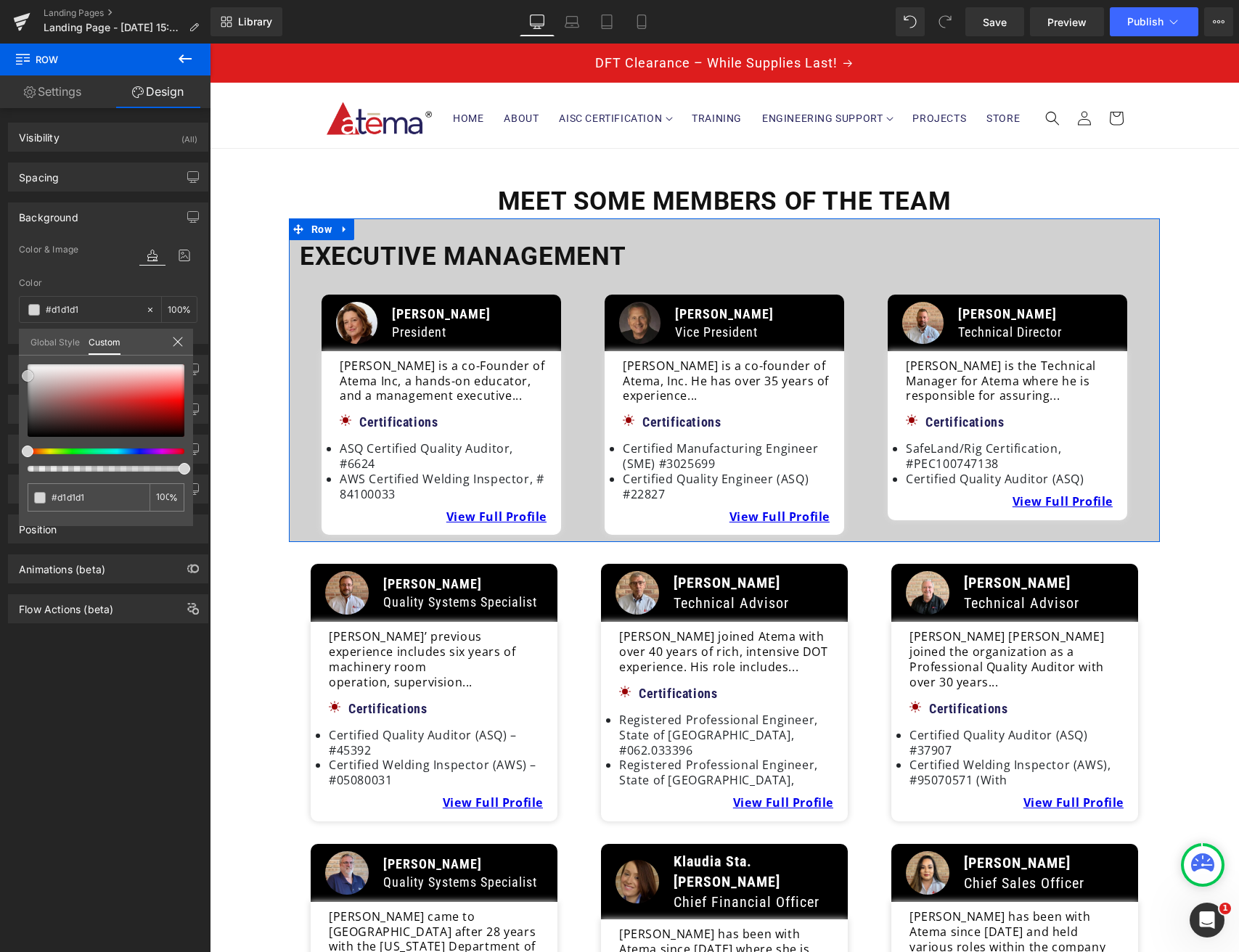
type input "#d6d6d6"
type input "#d8d8d8"
type input "#dbdbdb"
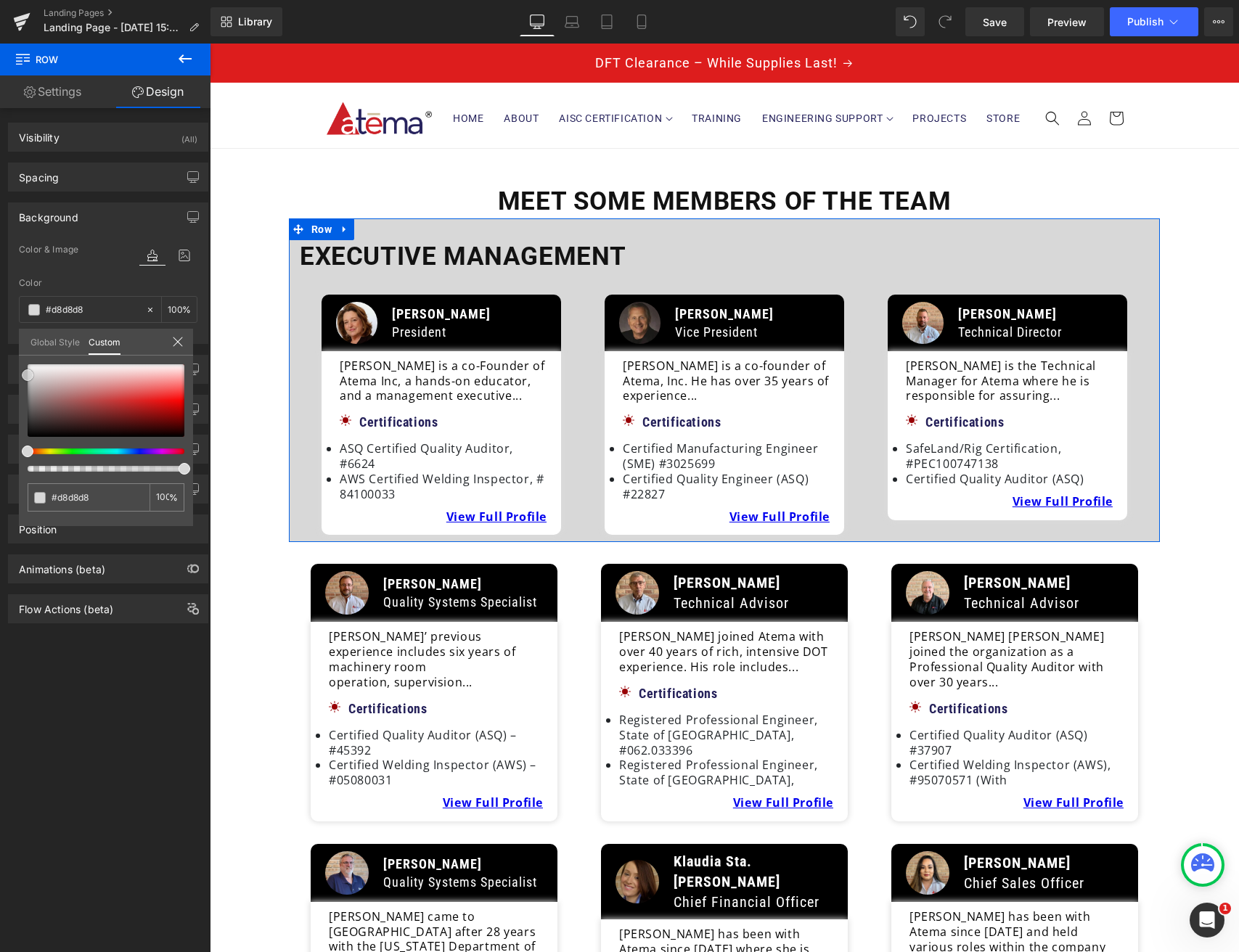
type input "#dbdbdb"
type input "#dddddd"
drag, startPoint x: 35, startPoint y: 420, endPoint x: 0, endPoint y: 371, distance: 60.2
click at [0, 344] on div "Background Color & Image color rgba(221, 221, 221, 1) Color #dddddd 100 % Image…" at bounding box center [108, 267] width 217 height 152
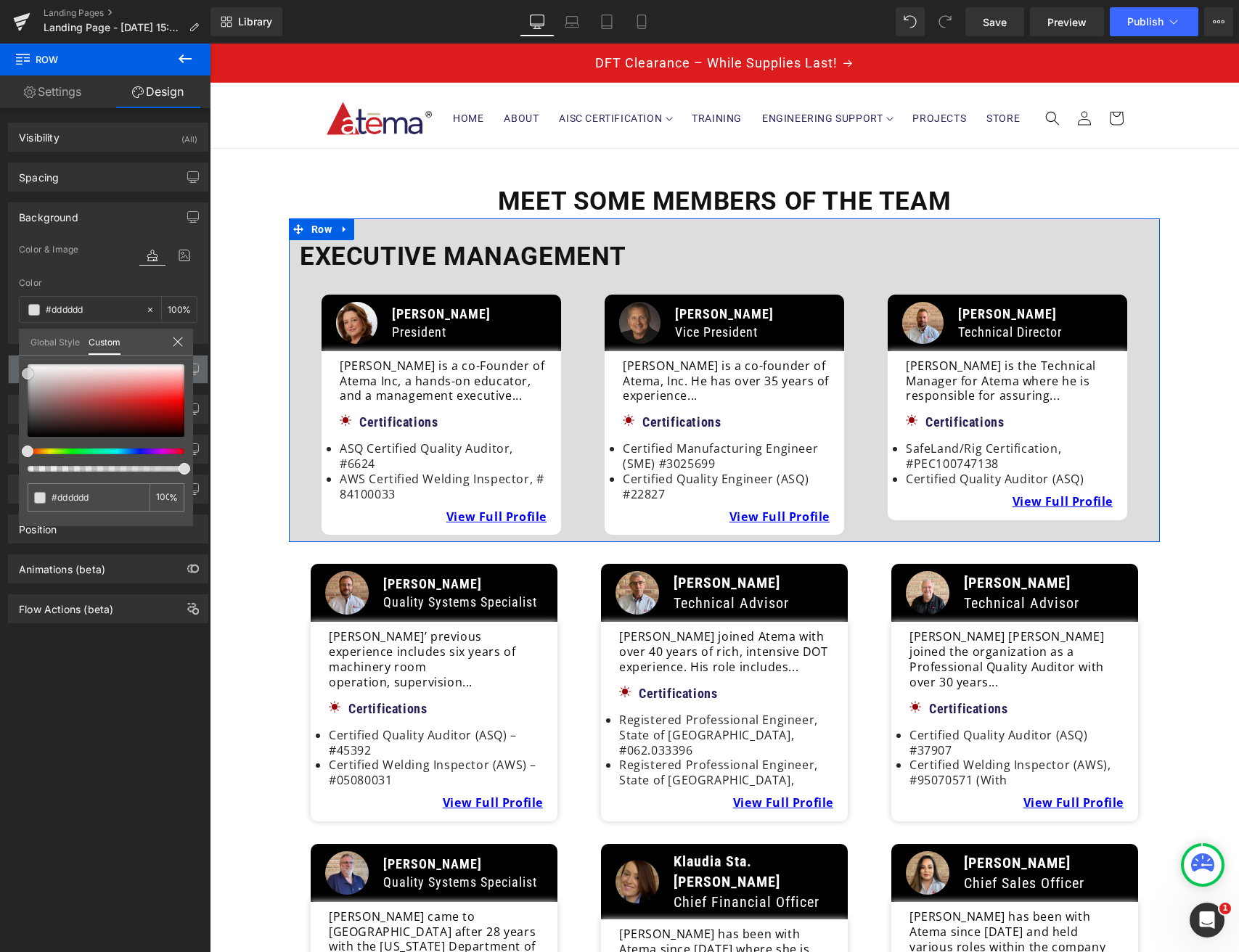
drag, startPoint x: 71, startPoint y: 272, endPoint x: 89, endPoint y: 379, distance: 108.5
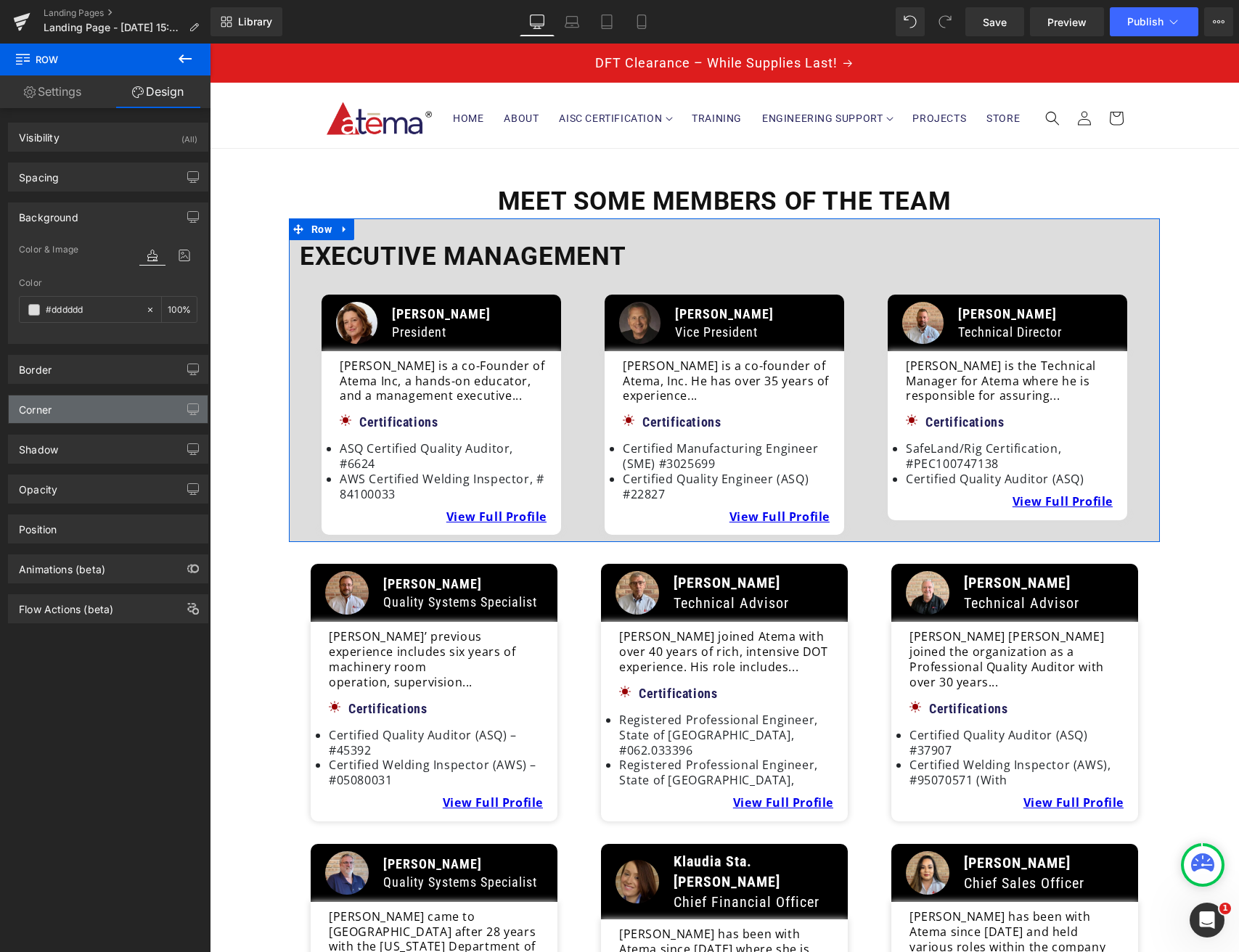
click at [79, 417] on div "Corner" at bounding box center [108, 409] width 199 height 27
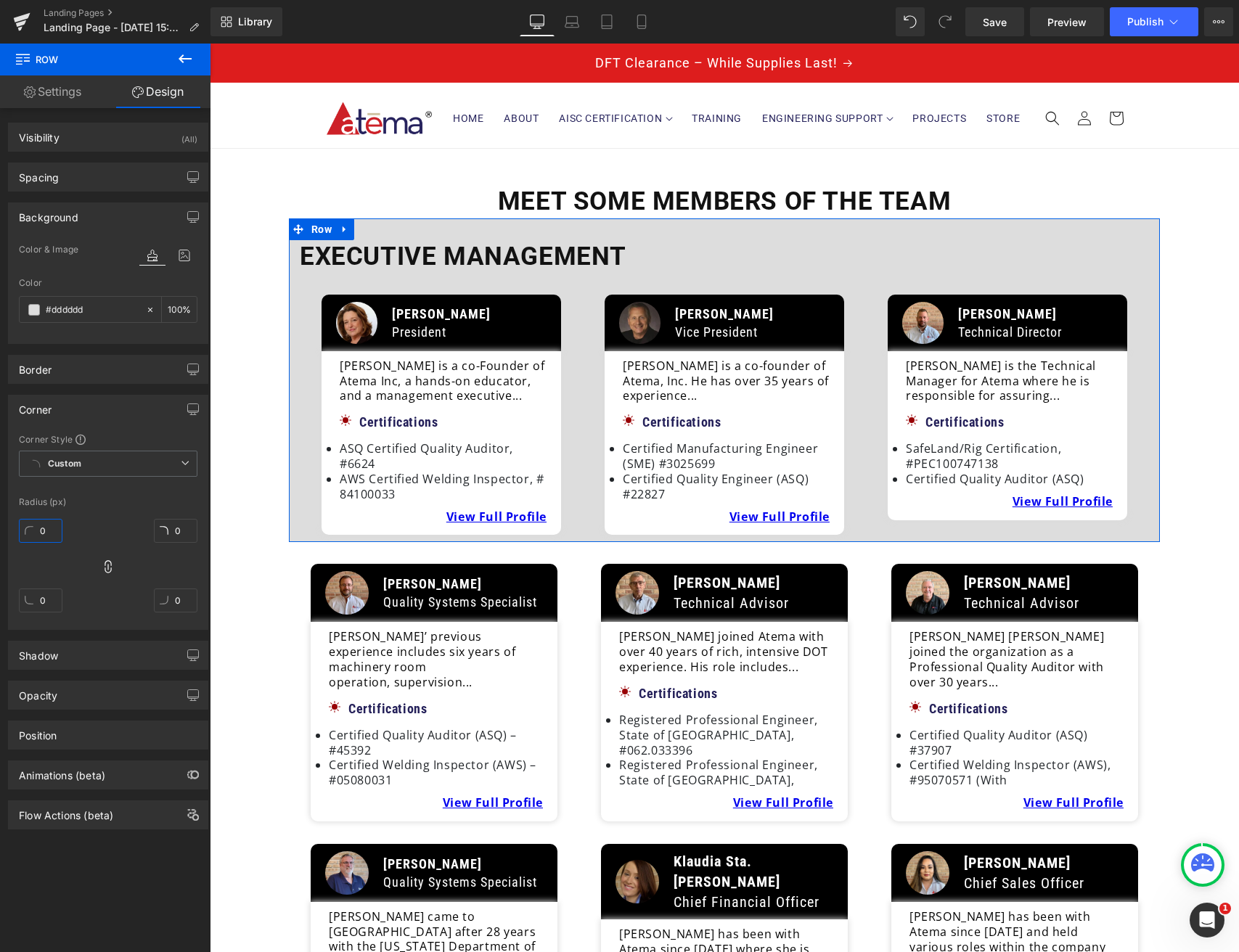
click at [43, 531] on input "0" at bounding box center [40, 530] width 43 height 24
type input "2"
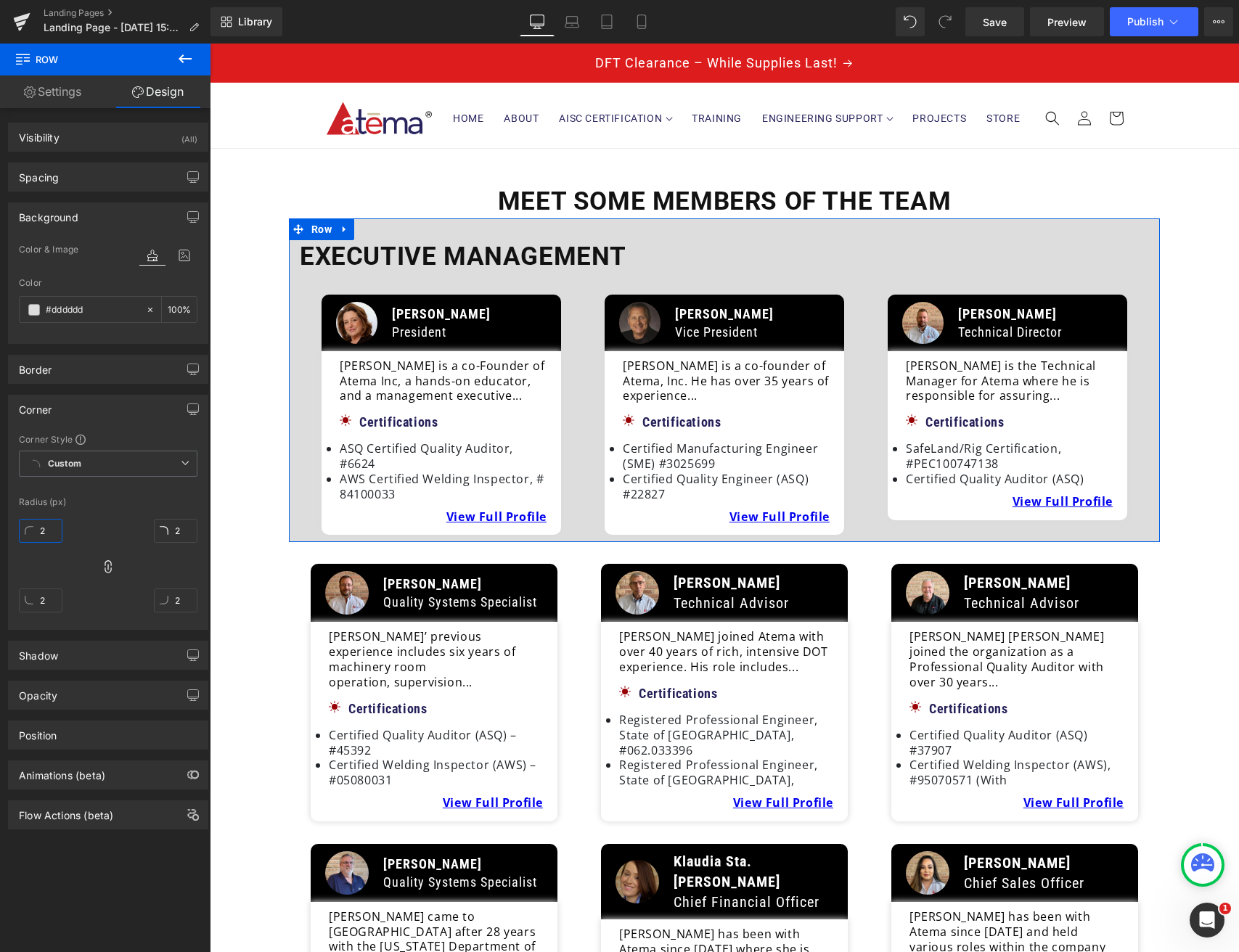
type input "20"
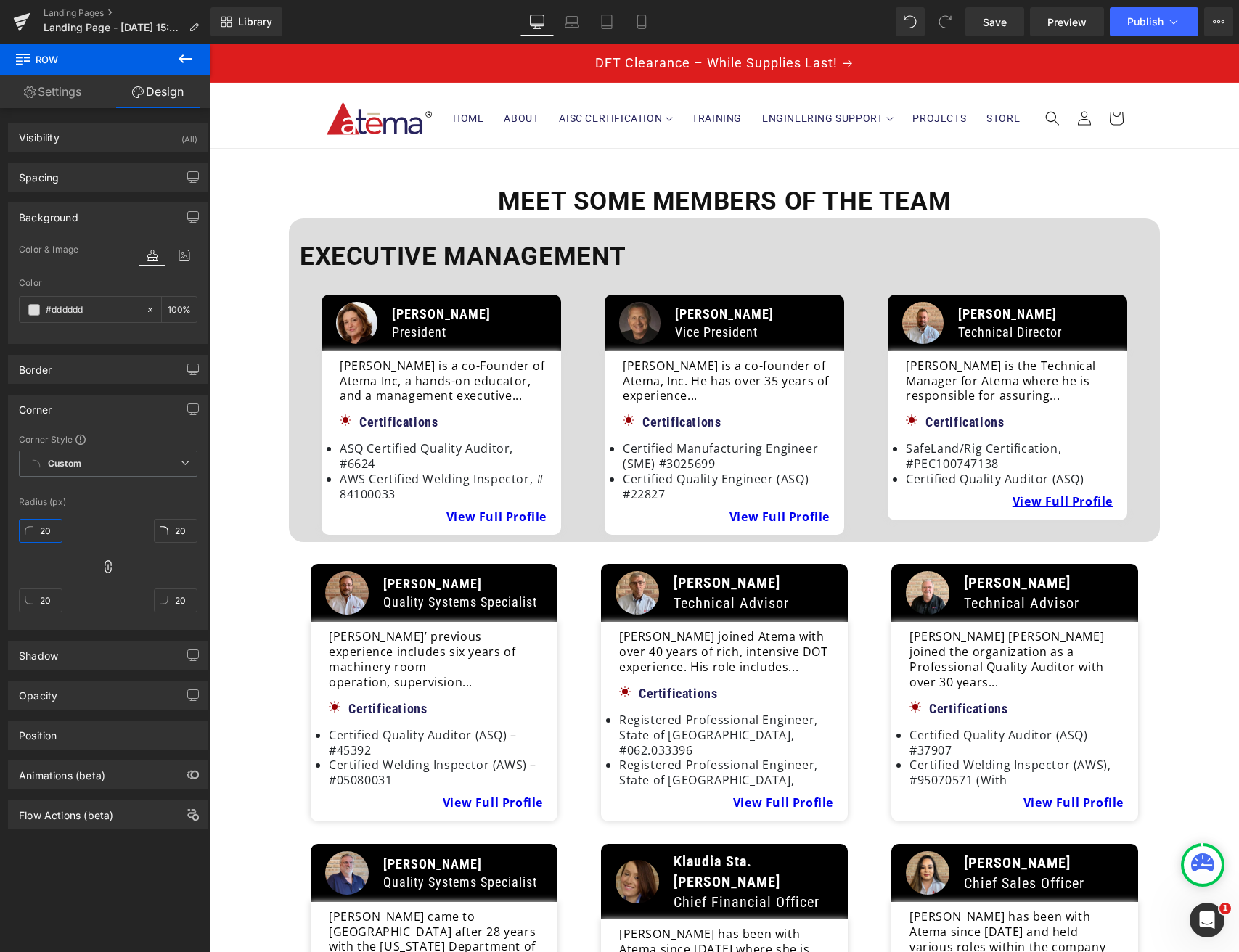
type input "20"
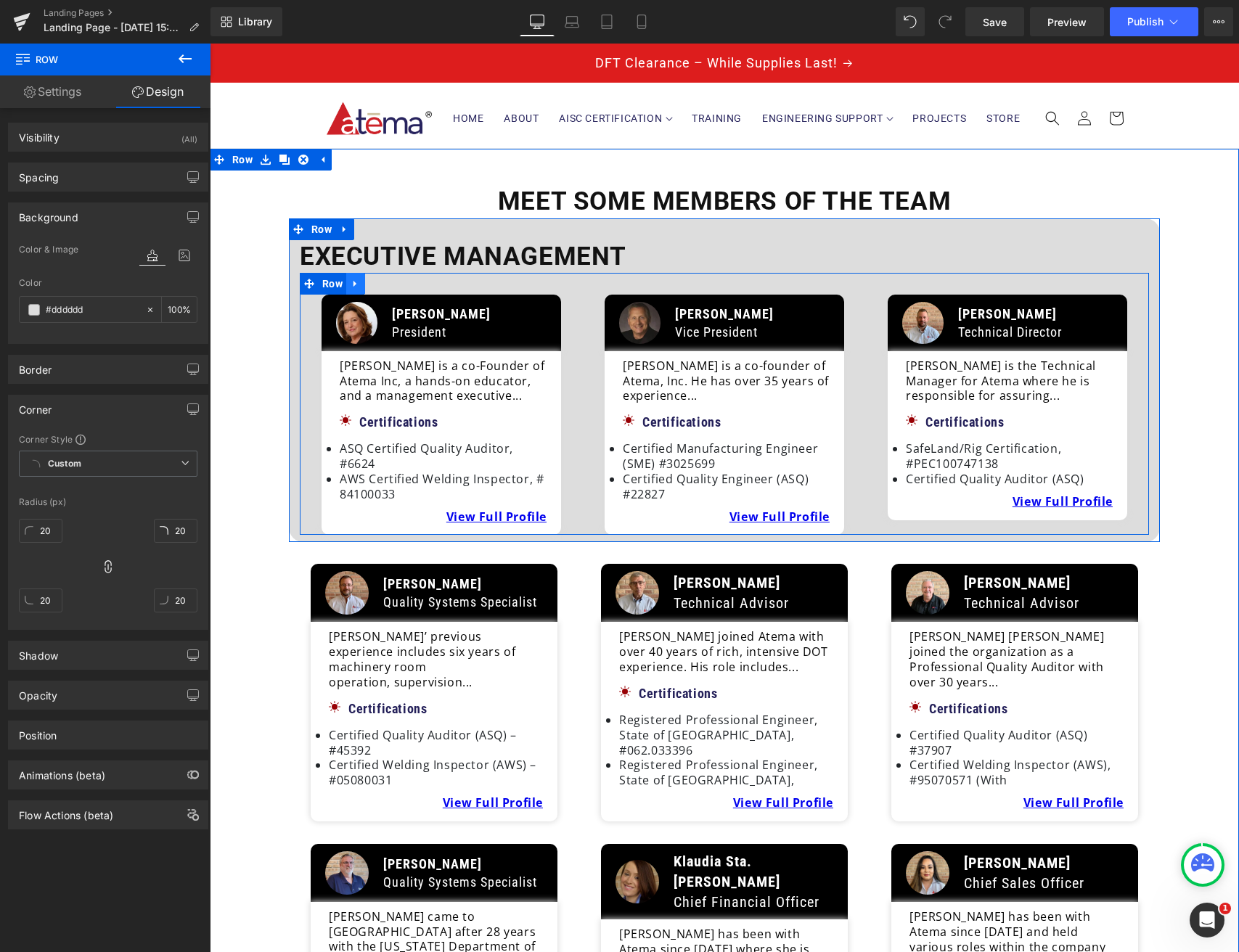
click at [354, 284] on icon at bounding box center [355, 284] width 3 height 6
click at [370, 285] on icon at bounding box center [375, 284] width 11 height 11
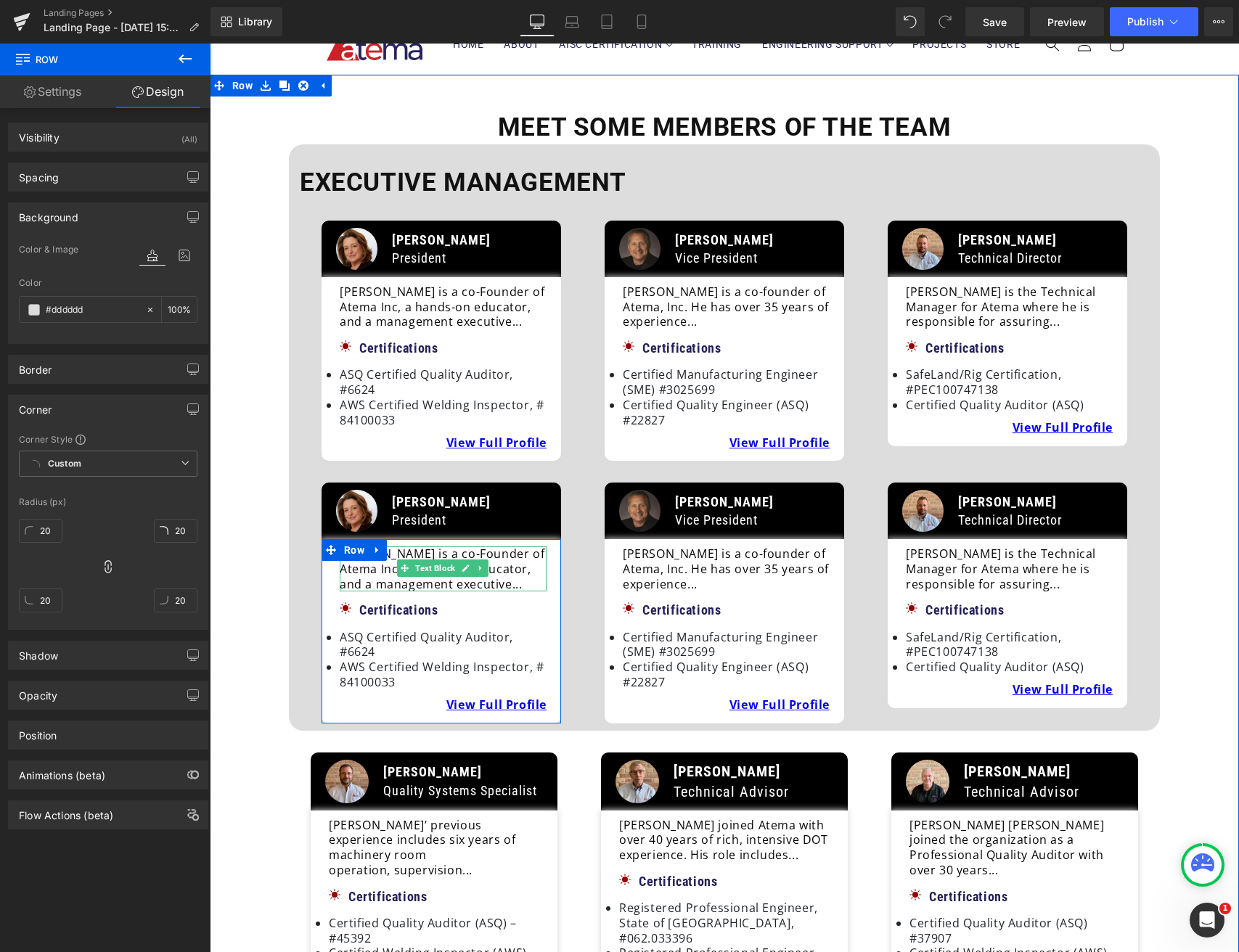
scroll to position [97, 0]
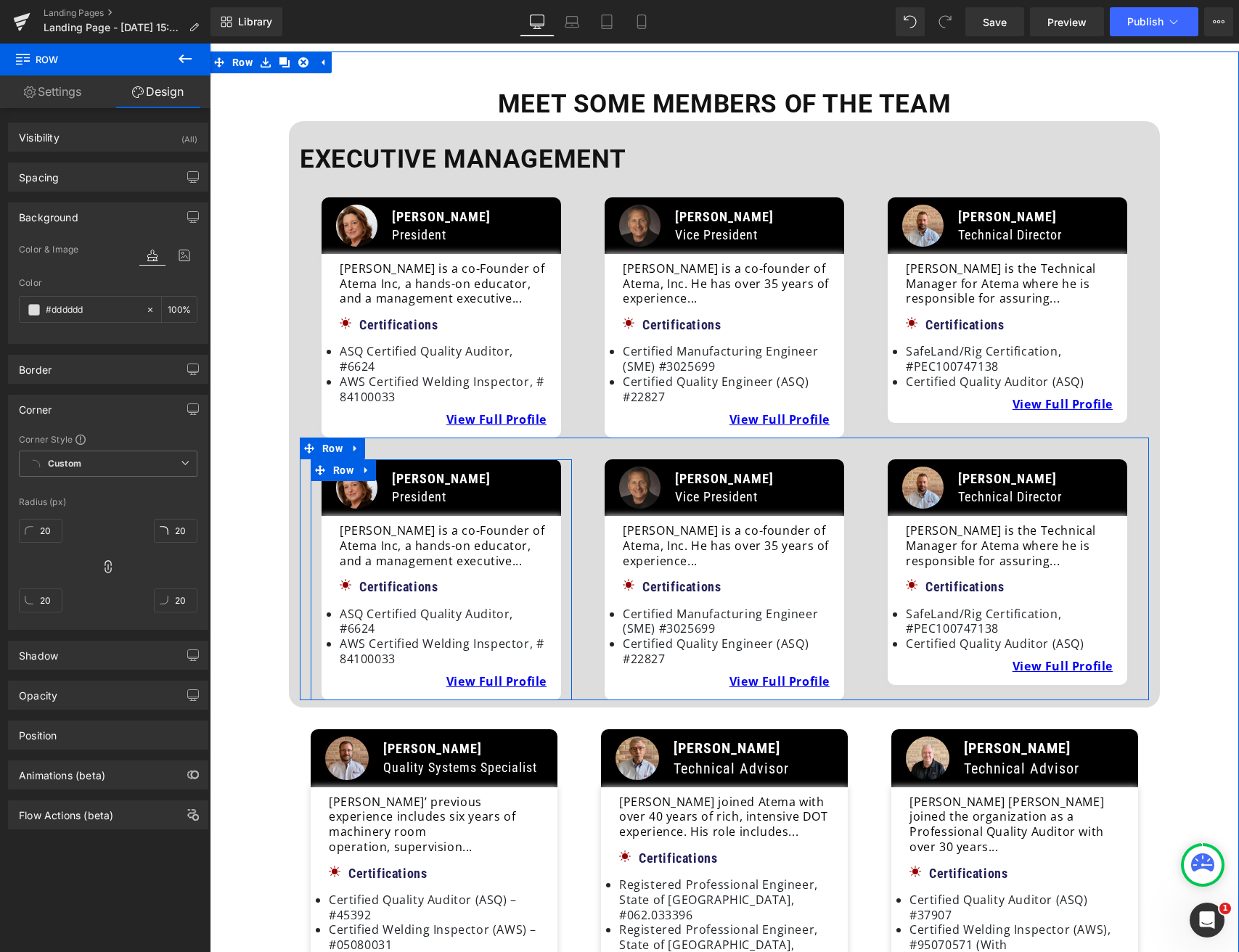
click at [363, 465] on icon at bounding box center [367, 471] width 11 height 11
click at [401, 465] on icon at bounding box center [405, 471] width 11 height 11
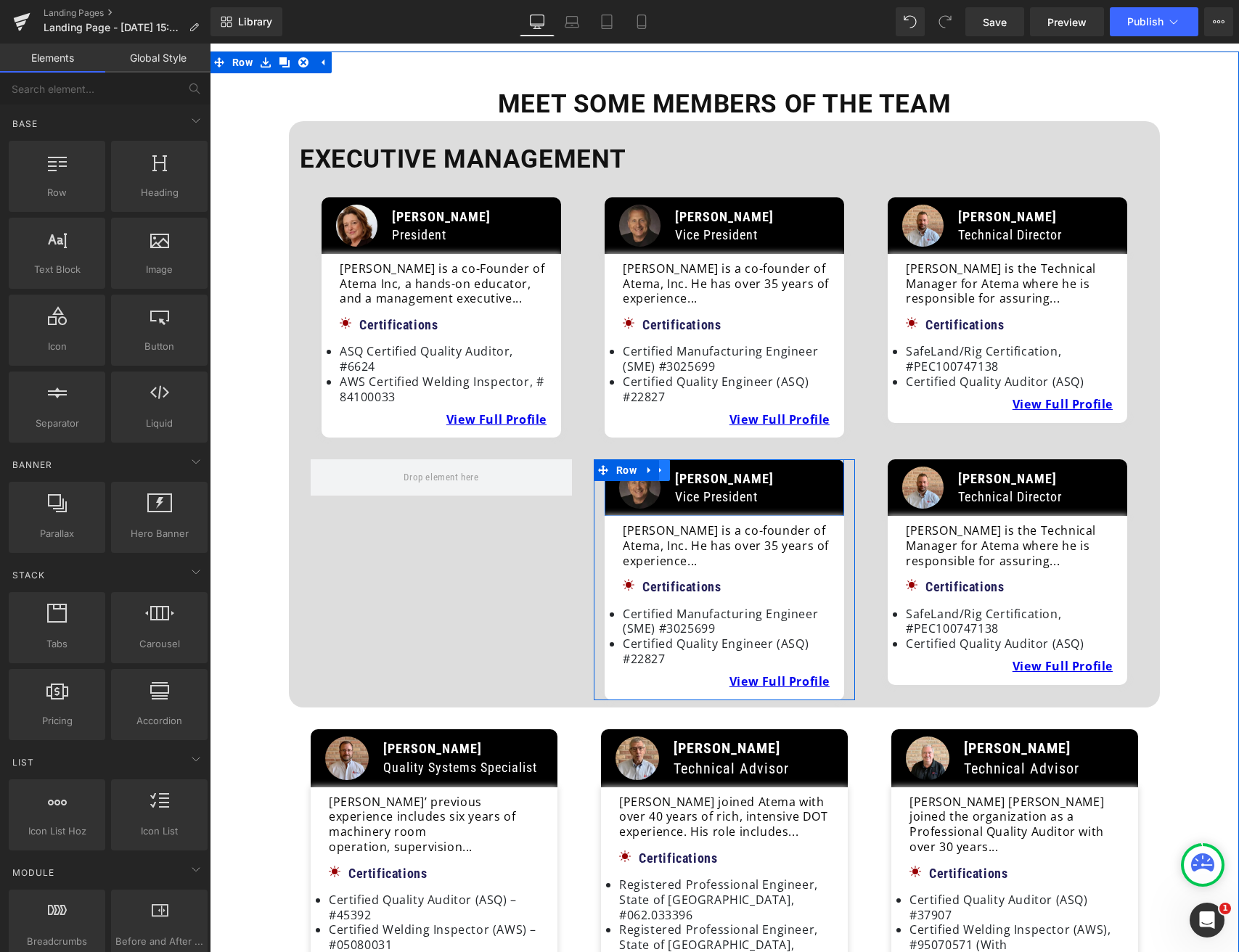
click at [659, 465] on icon at bounding box center [661, 471] width 11 height 11
click at [697, 465] on icon at bounding box center [698, 471] width 11 height 11
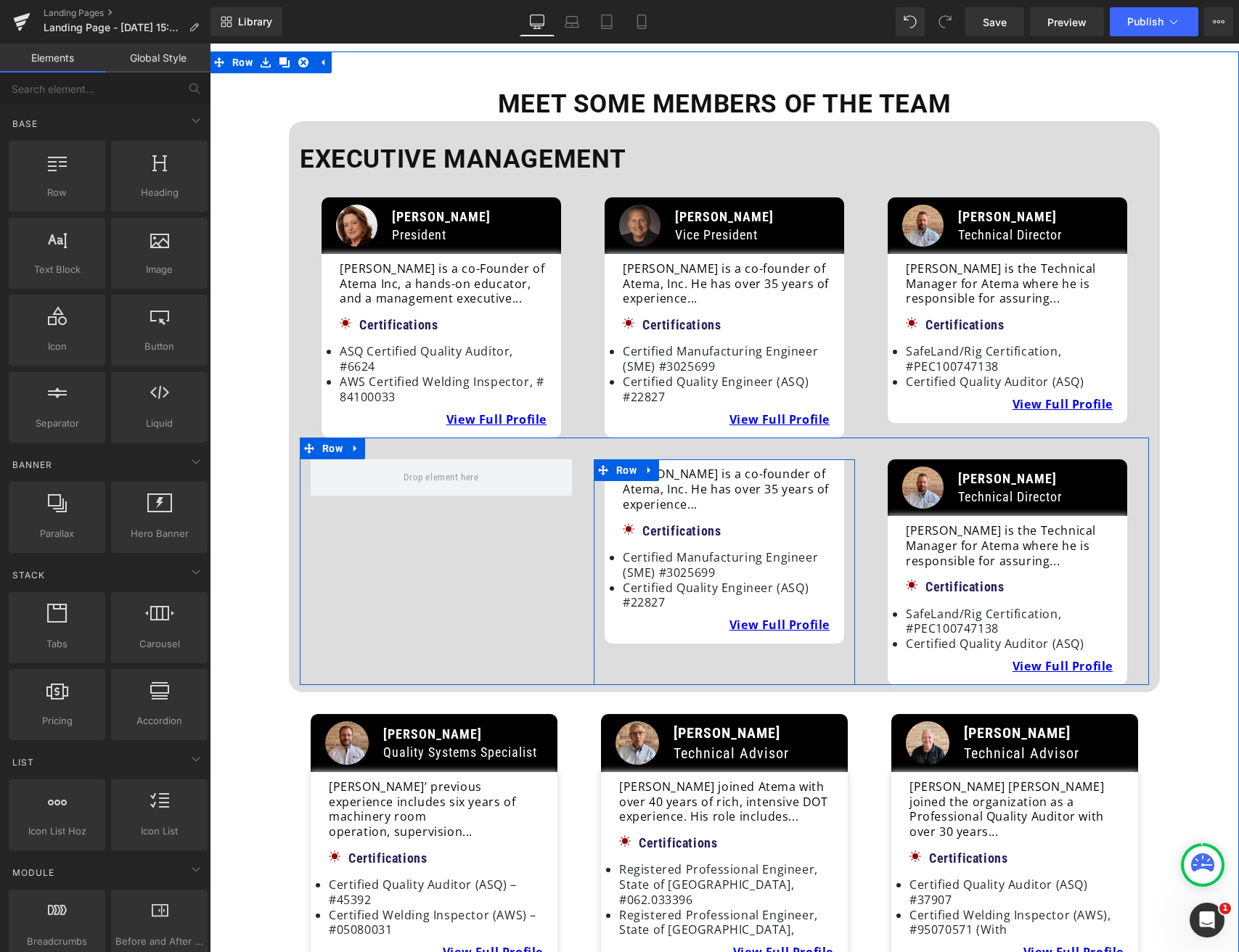
click at [659, 465] on icon at bounding box center [655, 470] width 8 height 9
drag, startPoint x: 648, startPoint y: 462, endPoint x: 666, endPoint y: 462, distance: 18.0
click at [649, 465] on icon at bounding box center [650, 471] width 11 height 11
click at [685, 465] on icon at bounding box center [688, 471] width 11 height 11
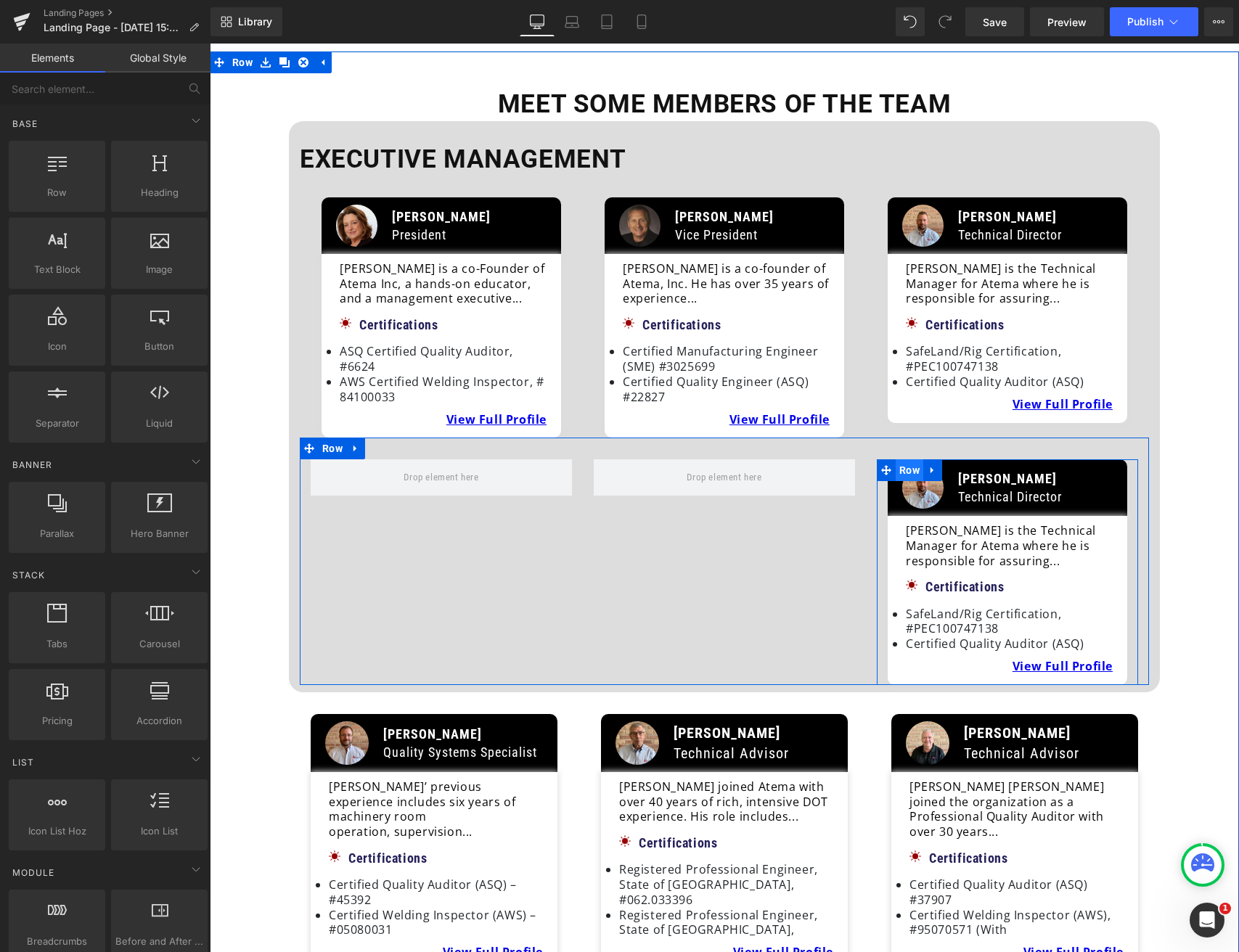
click at [910, 460] on span "Row" at bounding box center [909, 470] width 27 height 22
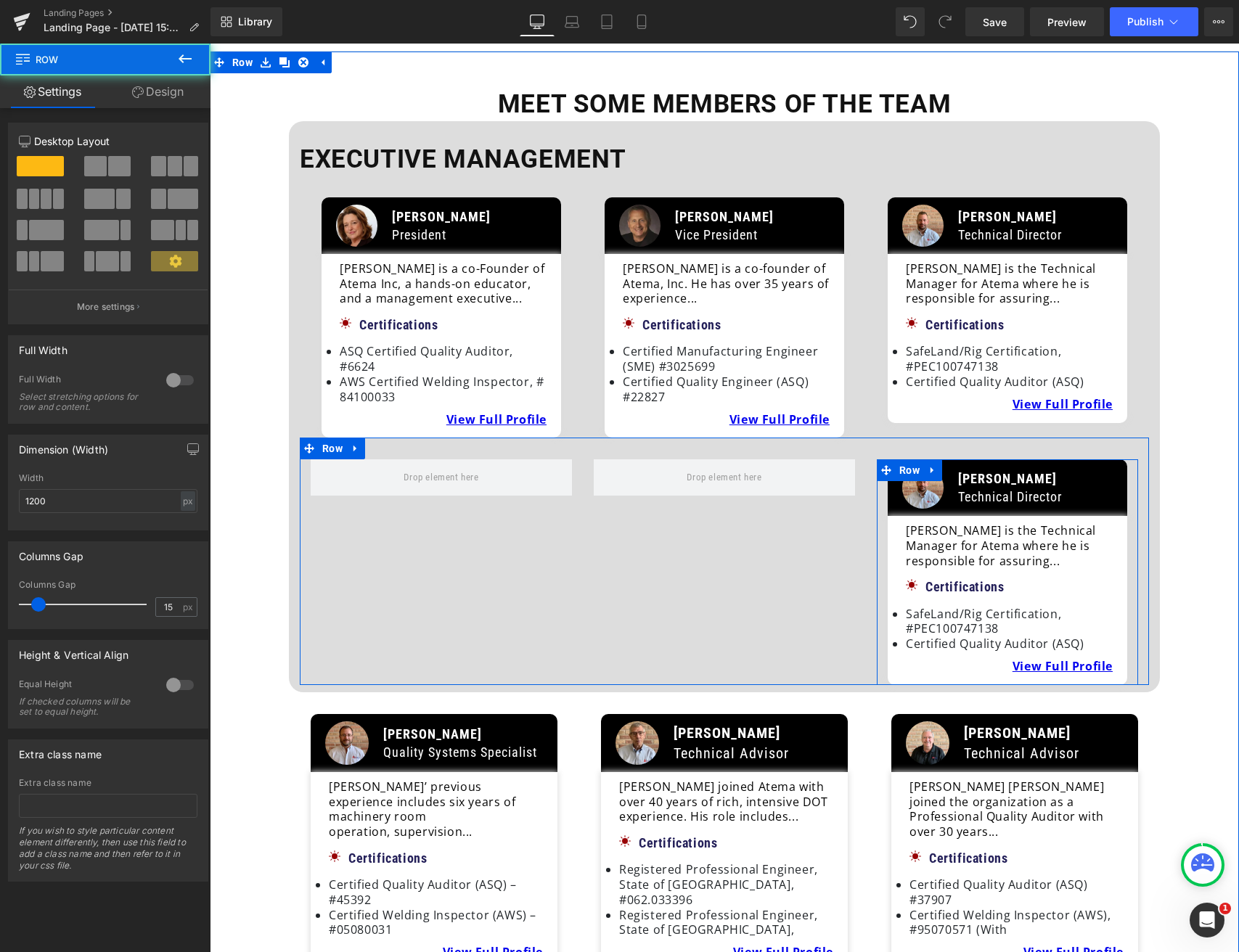
drag, startPoint x: 929, startPoint y: 460, endPoint x: 937, endPoint y: 461, distance: 8.1
click at [930, 467] on icon at bounding box center [931, 470] width 3 height 6
click at [967, 465] on icon at bounding box center [971, 471] width 11 height 11
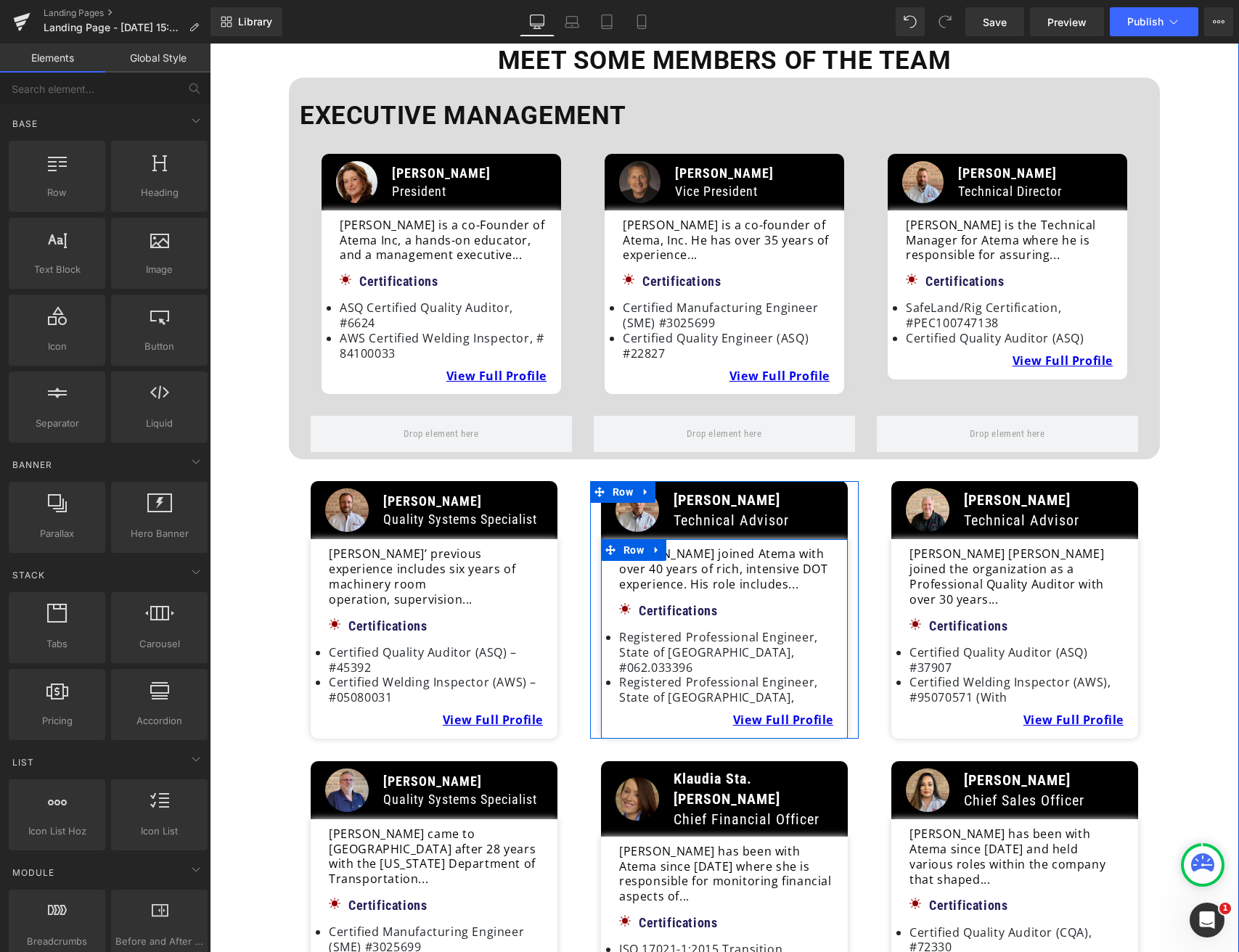
scroll to position [142, 0]
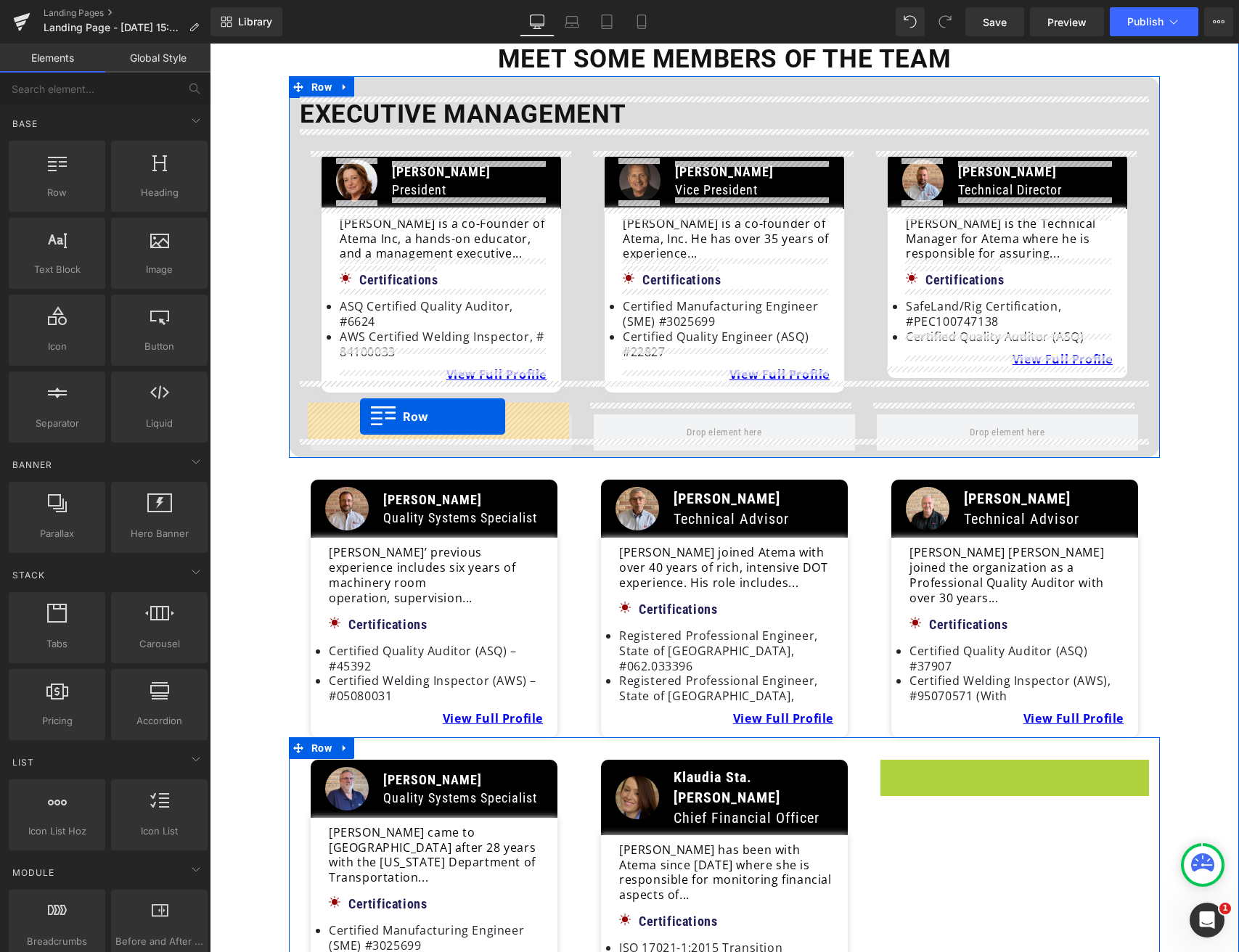
drag, startPoint x: 888, startPoint y: 732, endPoint x: 360, endPoint y: 416, distance: 615.3
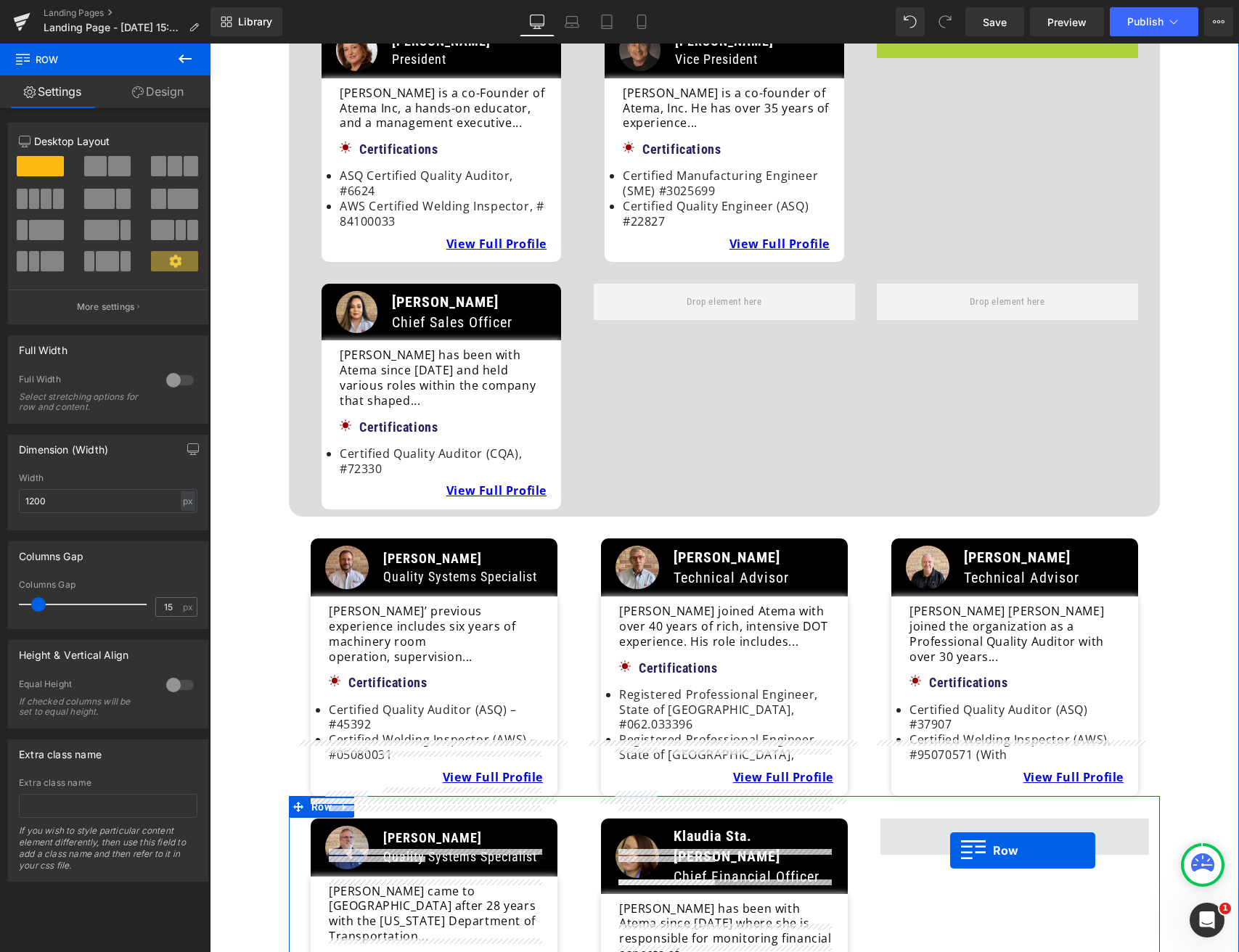
scroll to position [301, 0]
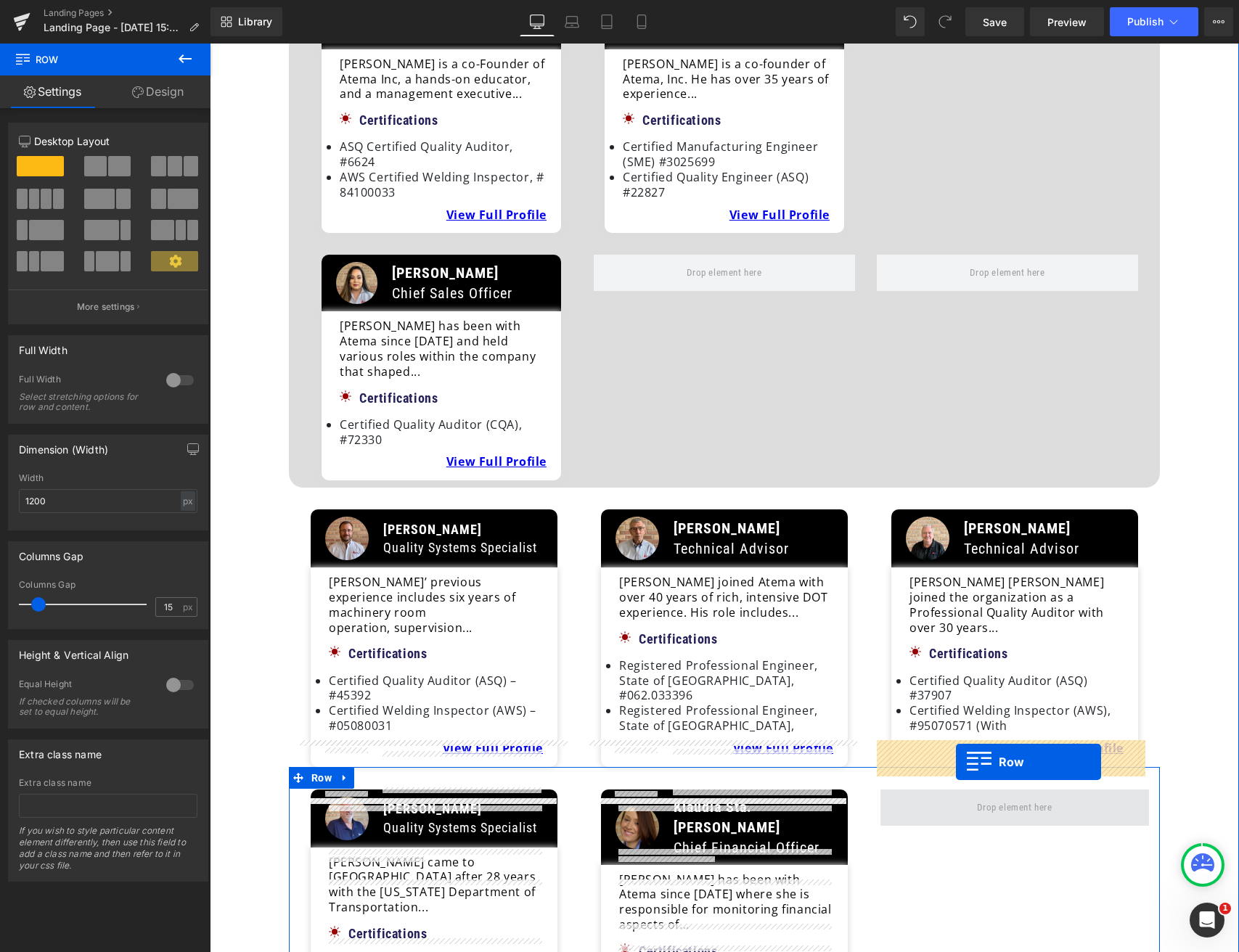
drag, startPoint x: 886, startPoint y: 162, endPoint x: 956, endPoint y: 762, distance: 604.1
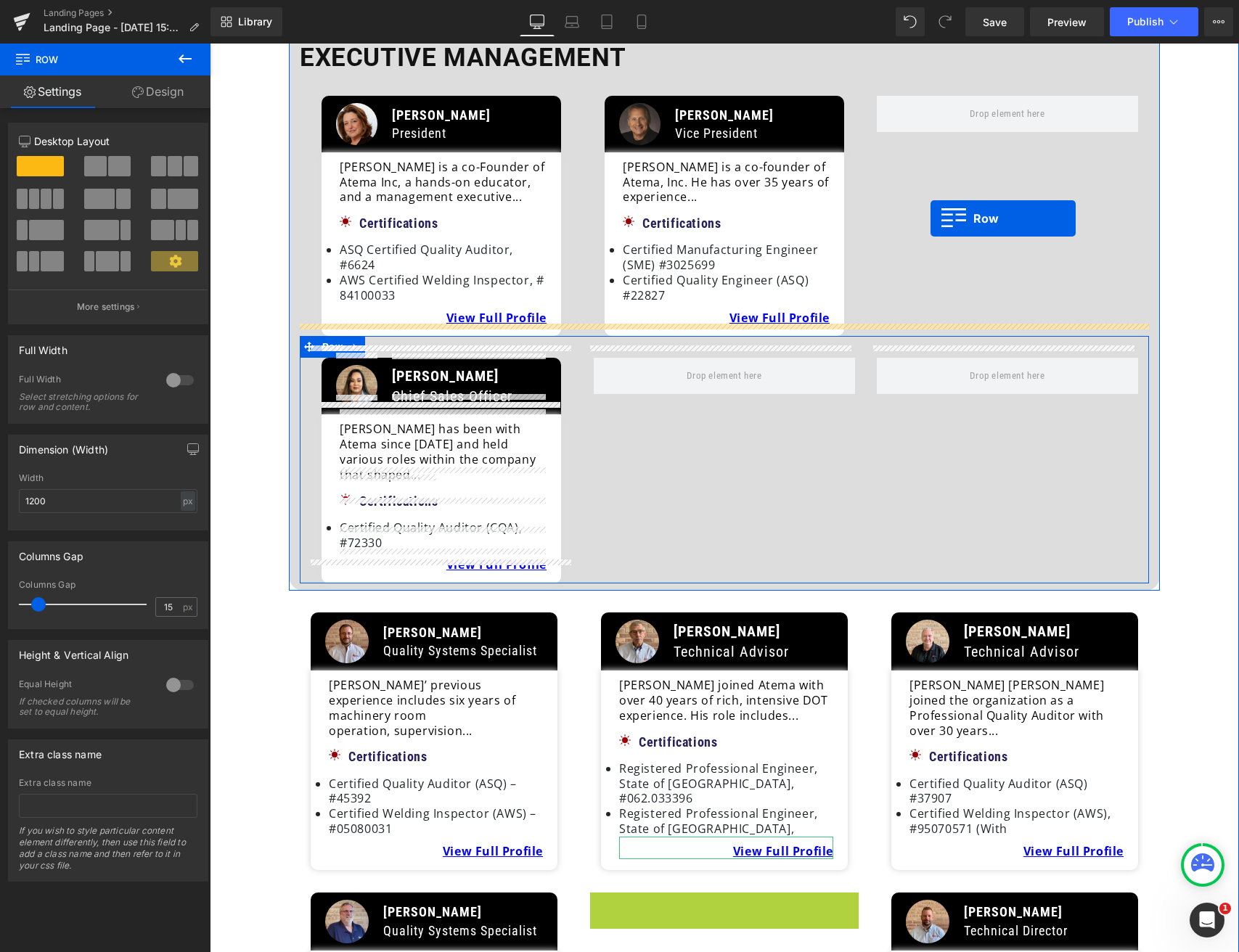
scroll to position [199, 0]
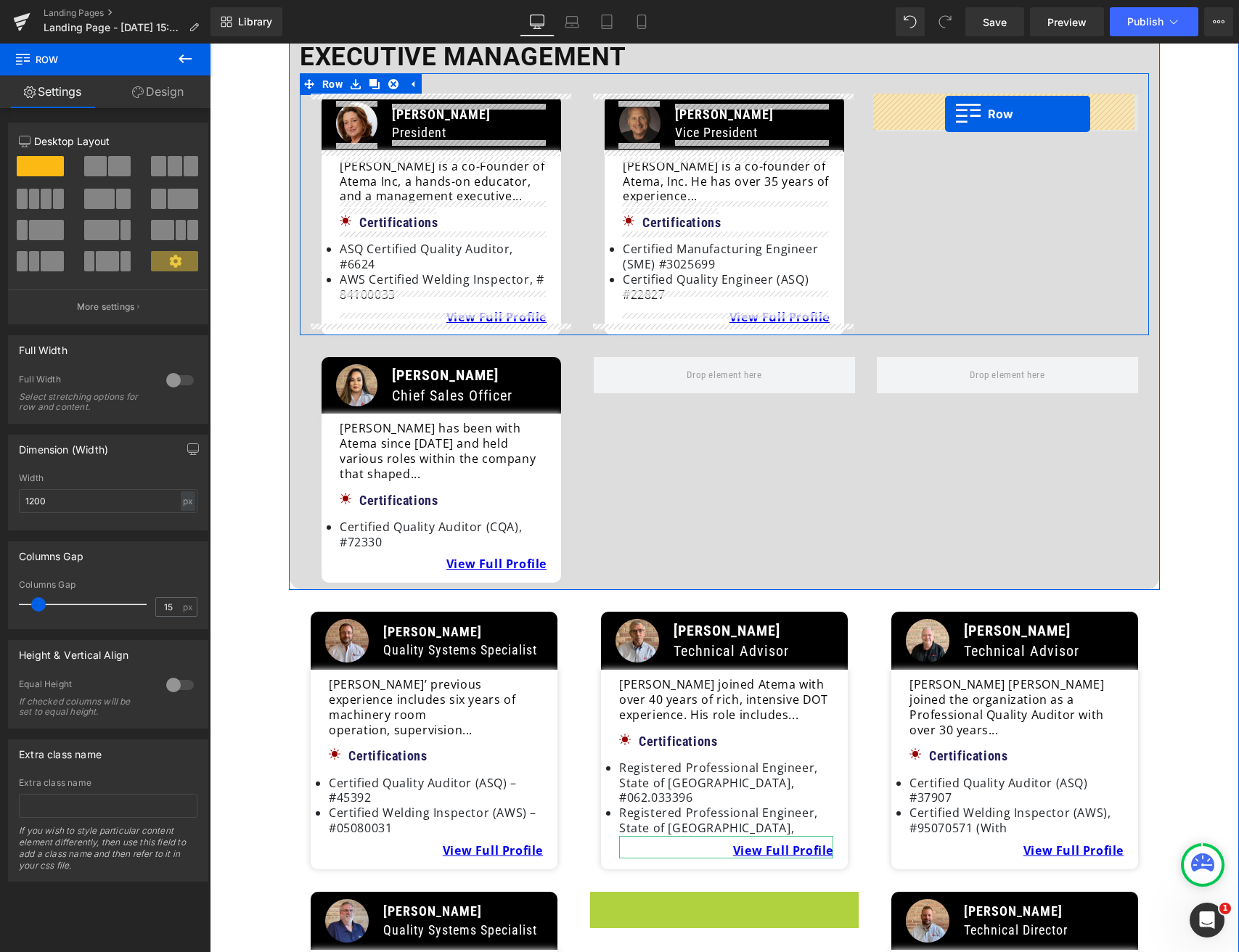
drag, startPoint x: 601, startPoint y: 751, endPoint x: 945, endPoint y: 114, distance: 724.0
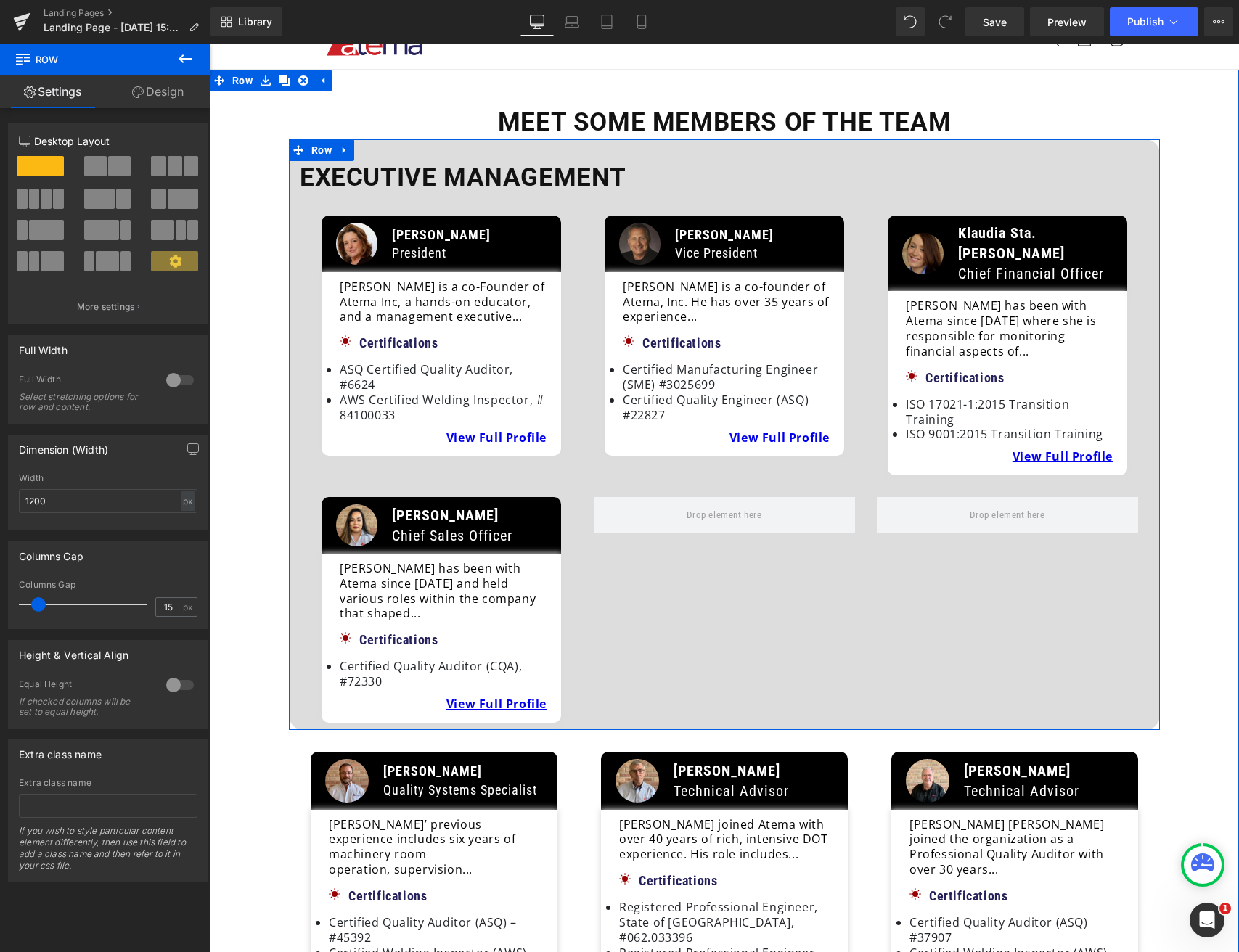
scroll to position [76, 0]
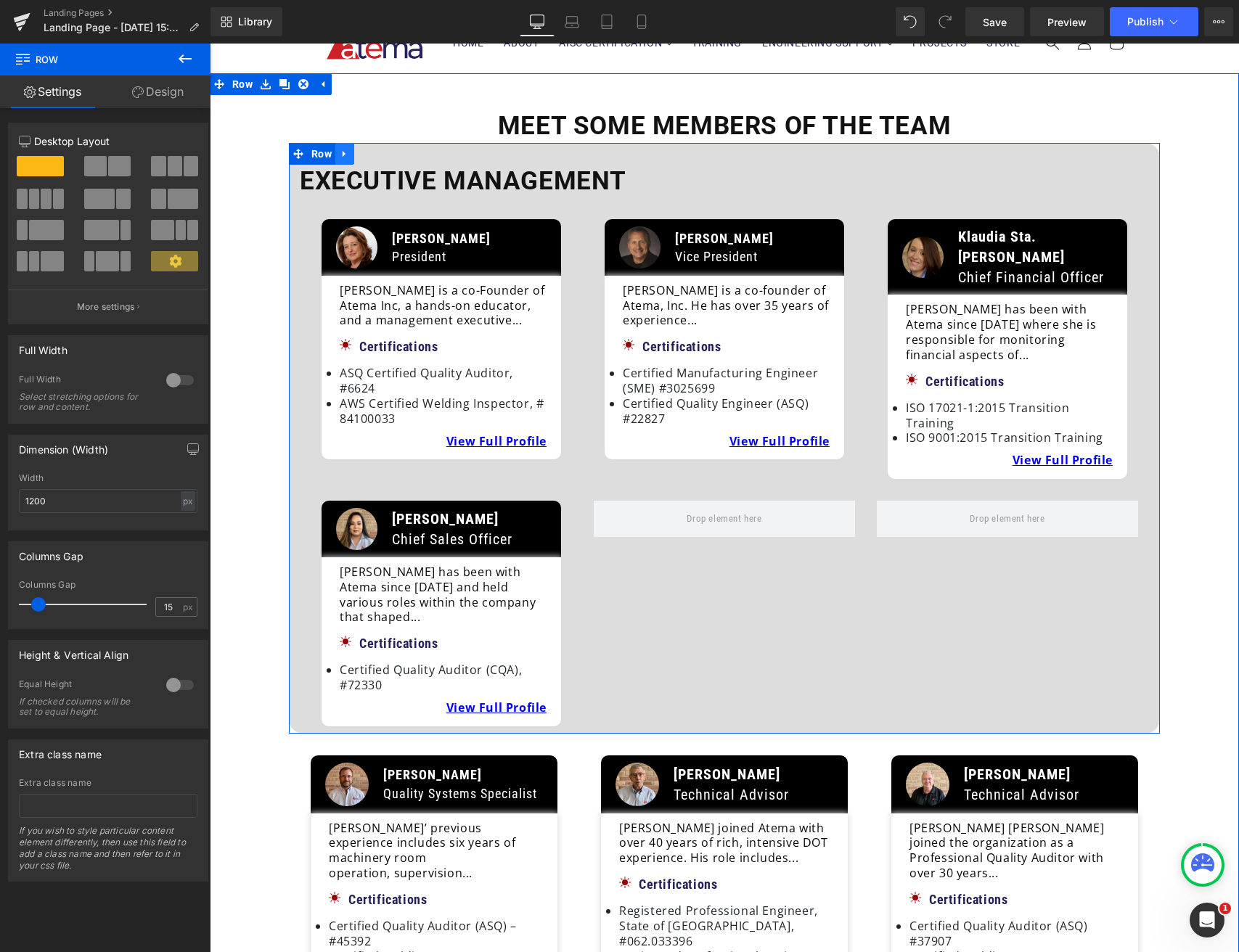
click at [342, 155] on icon at bounding box center [345, 153] width 11 height 11
click at [360, 156] on icon at bounding box center [364, 153] width 11 height 11
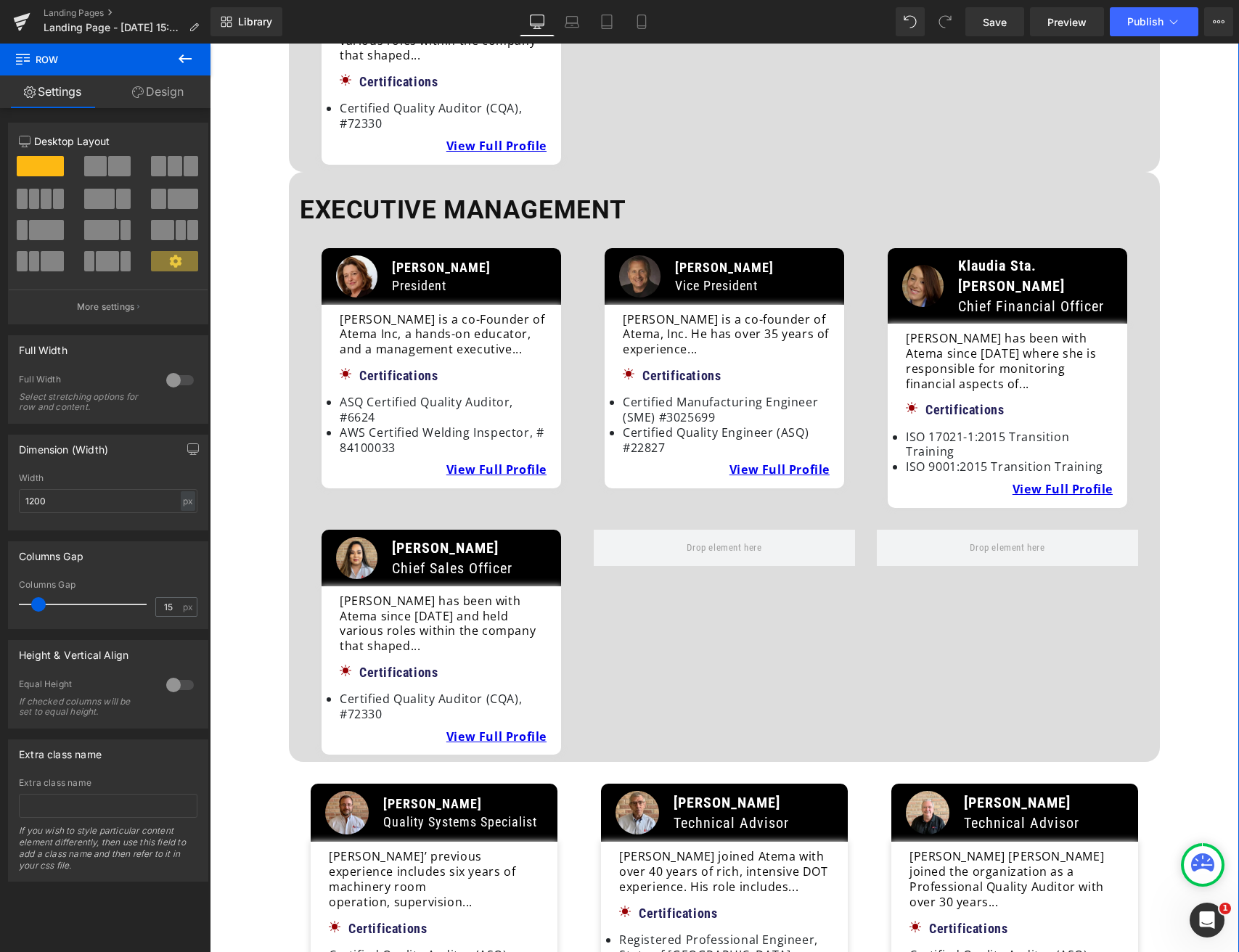
scroll to position [666, 0]
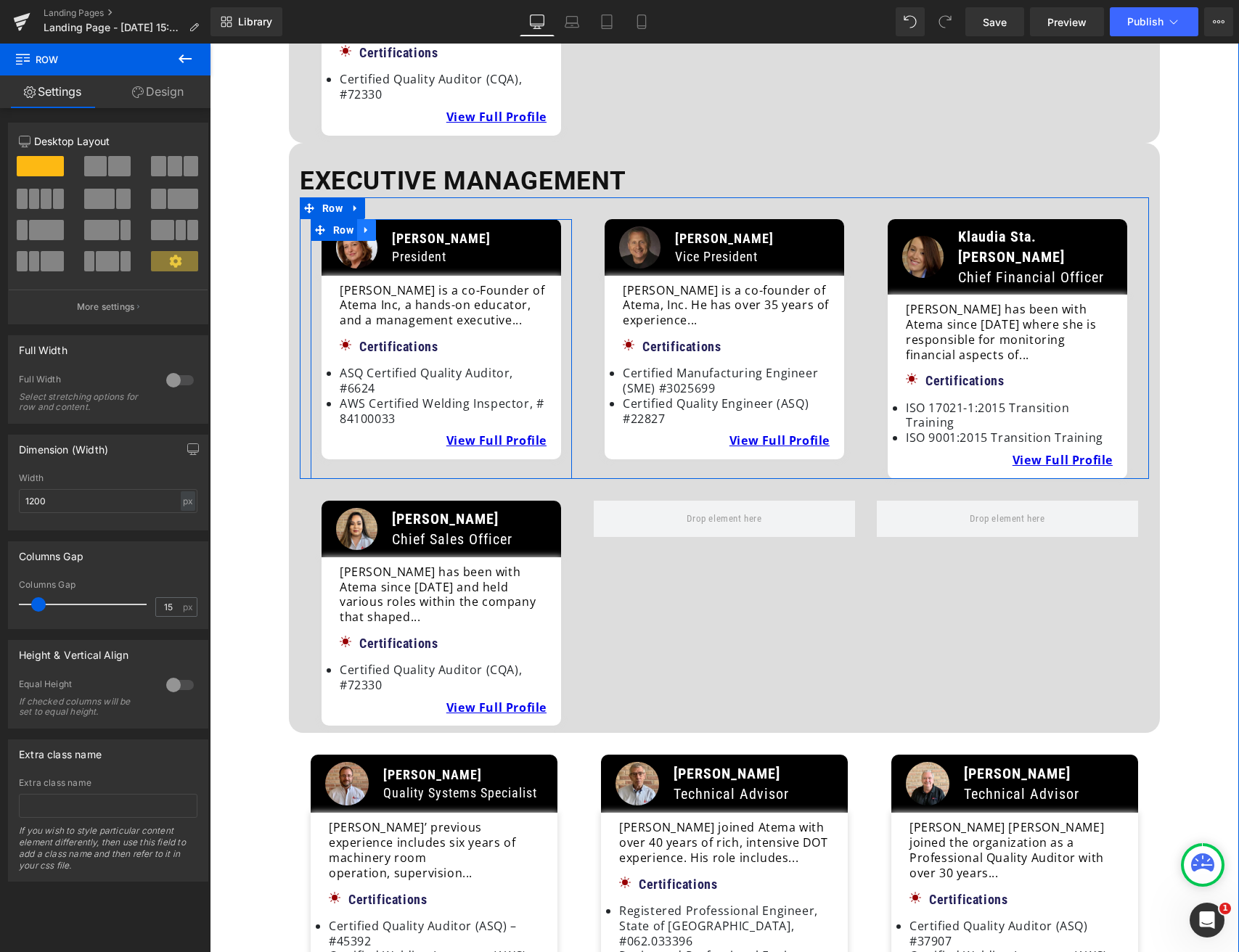
click at [364, 227] on icon at bounding box center [365, 230] width 3 height 6
click at [399, 225] on icon at bounding box center [405, 230] width 11 height 11
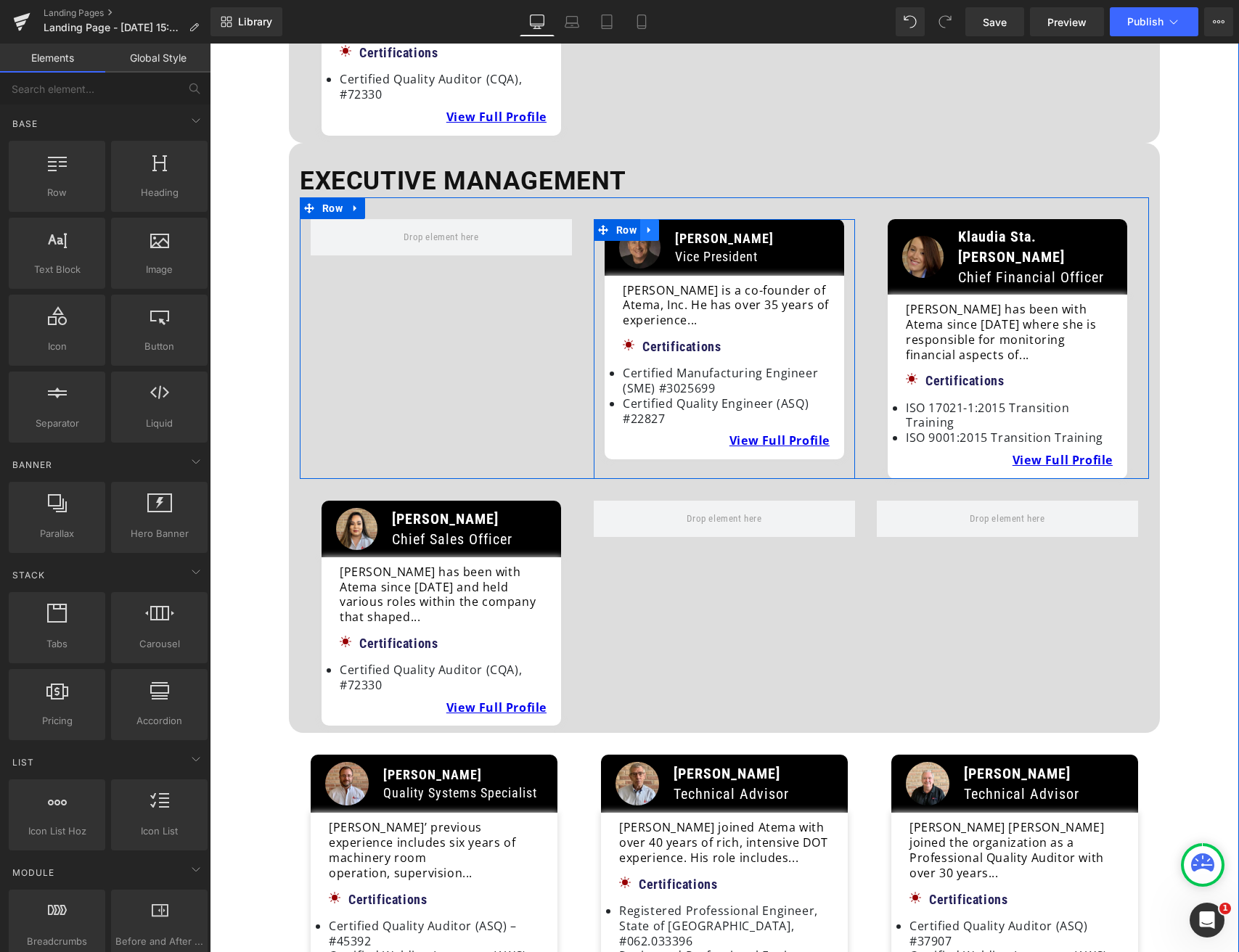
click at [645, 225] on icon at bounding box center [650, 230] width 11 height 11
click at [688, 219] on link at bounding box center [687, 230] width 19 height 22
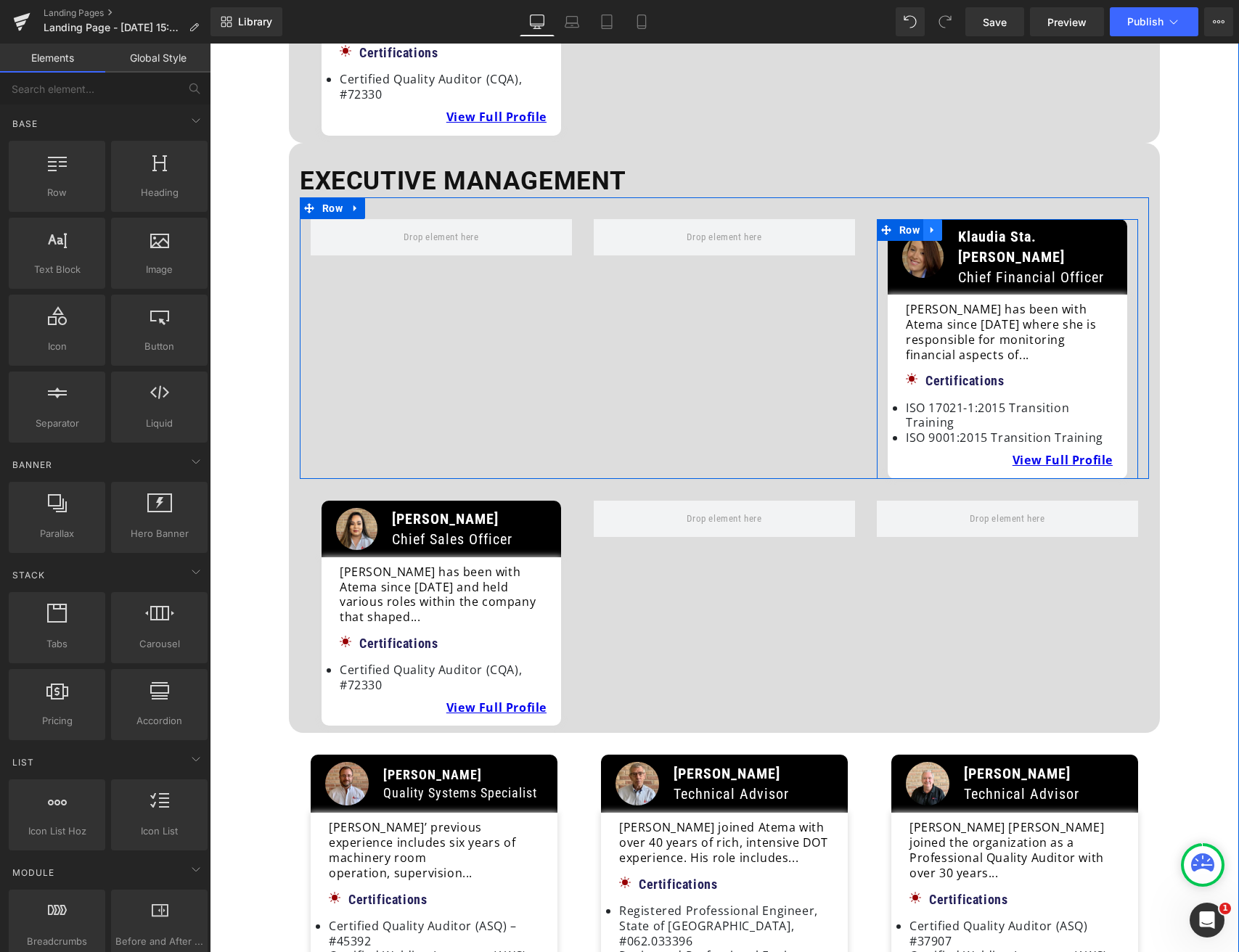
click at [937, 219] on link at bounding box center [932, 230] width 19 height 22
click at [966, 225] on icon at bounding box center [971, 230] width 11 height 11
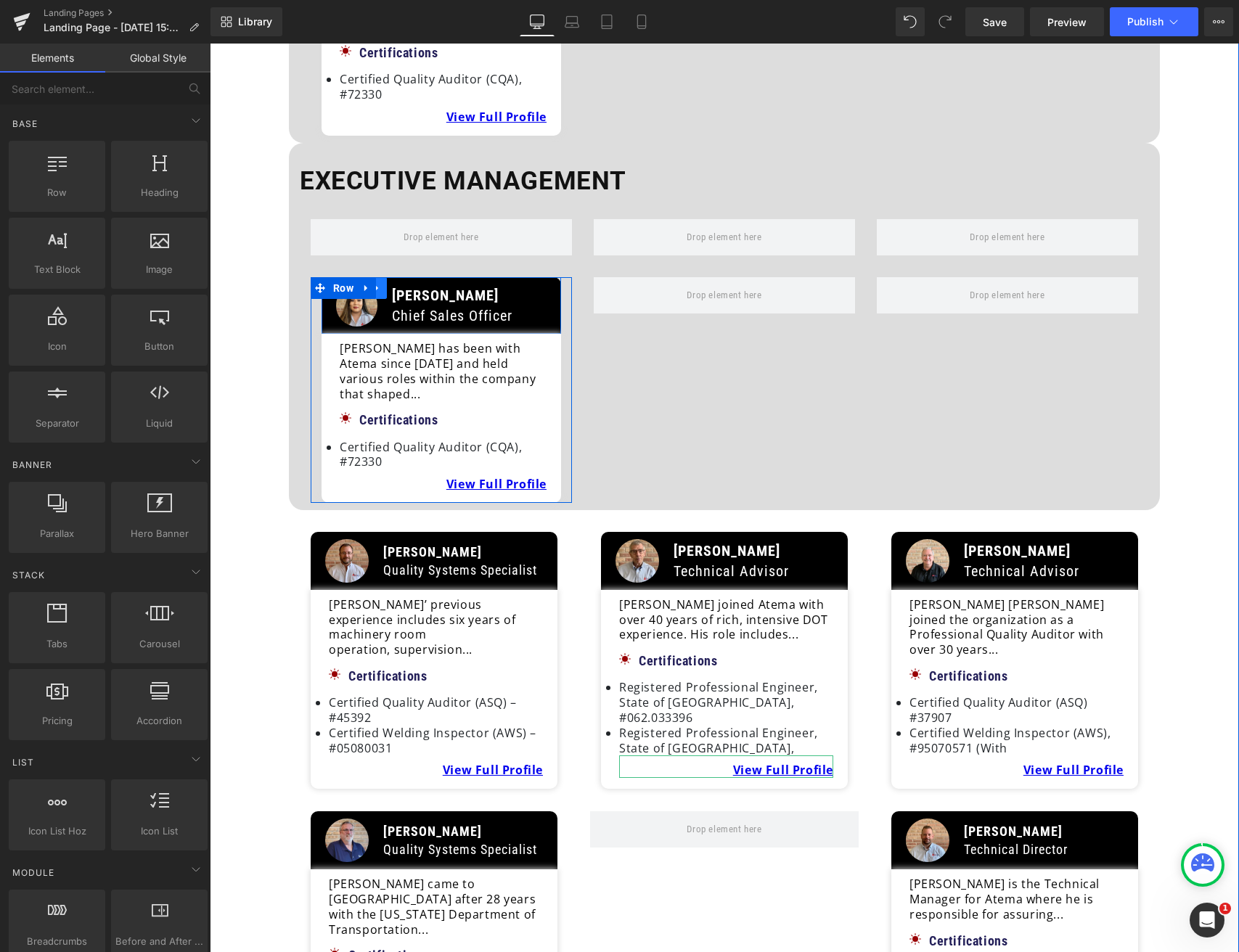
click at [377, 283] on icon at bounding box center [377, 288] width 11 height 11
click at [410, 283] on icon at bounding box center [415, 288] width 11 height 11
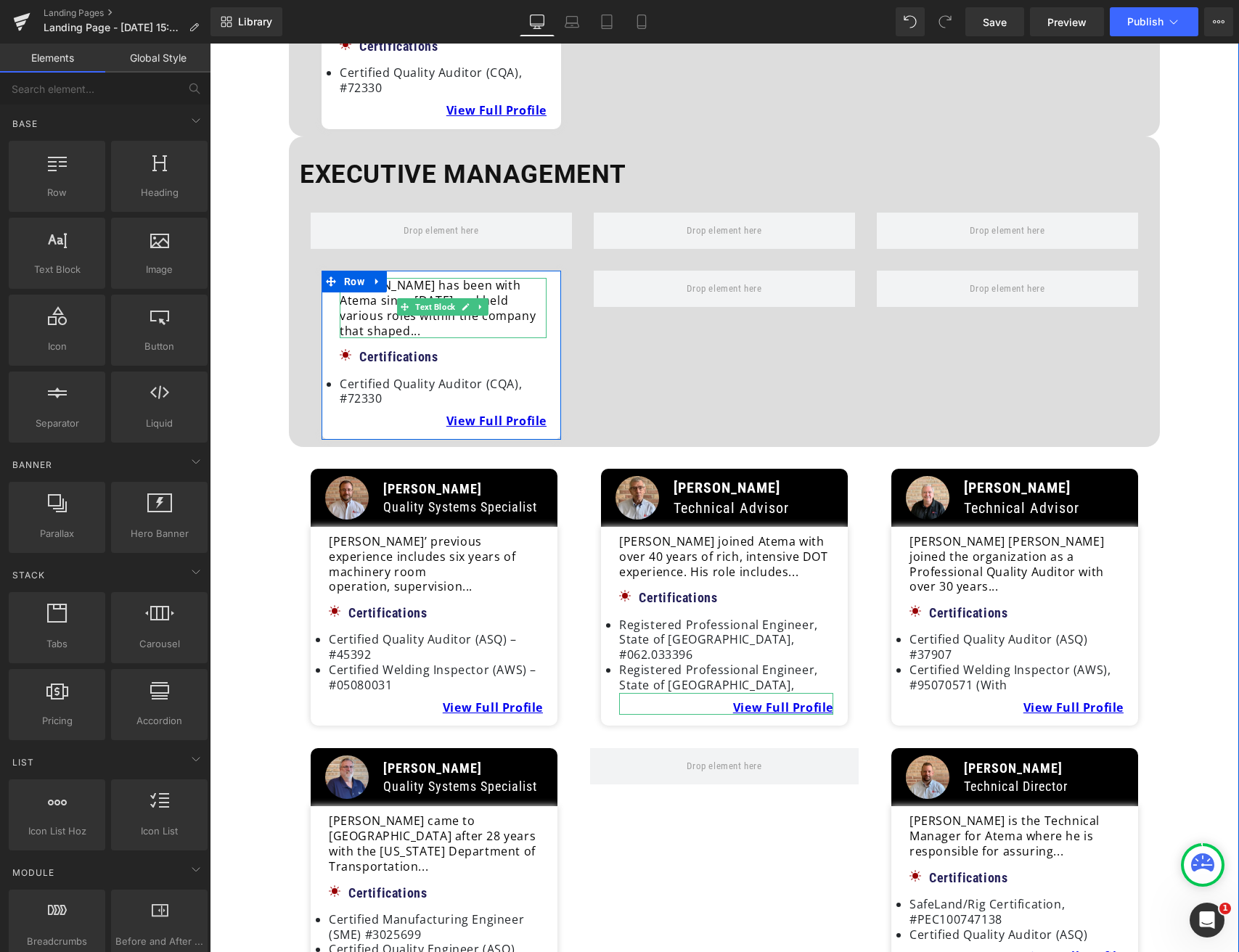
scroll to position [670, 0]
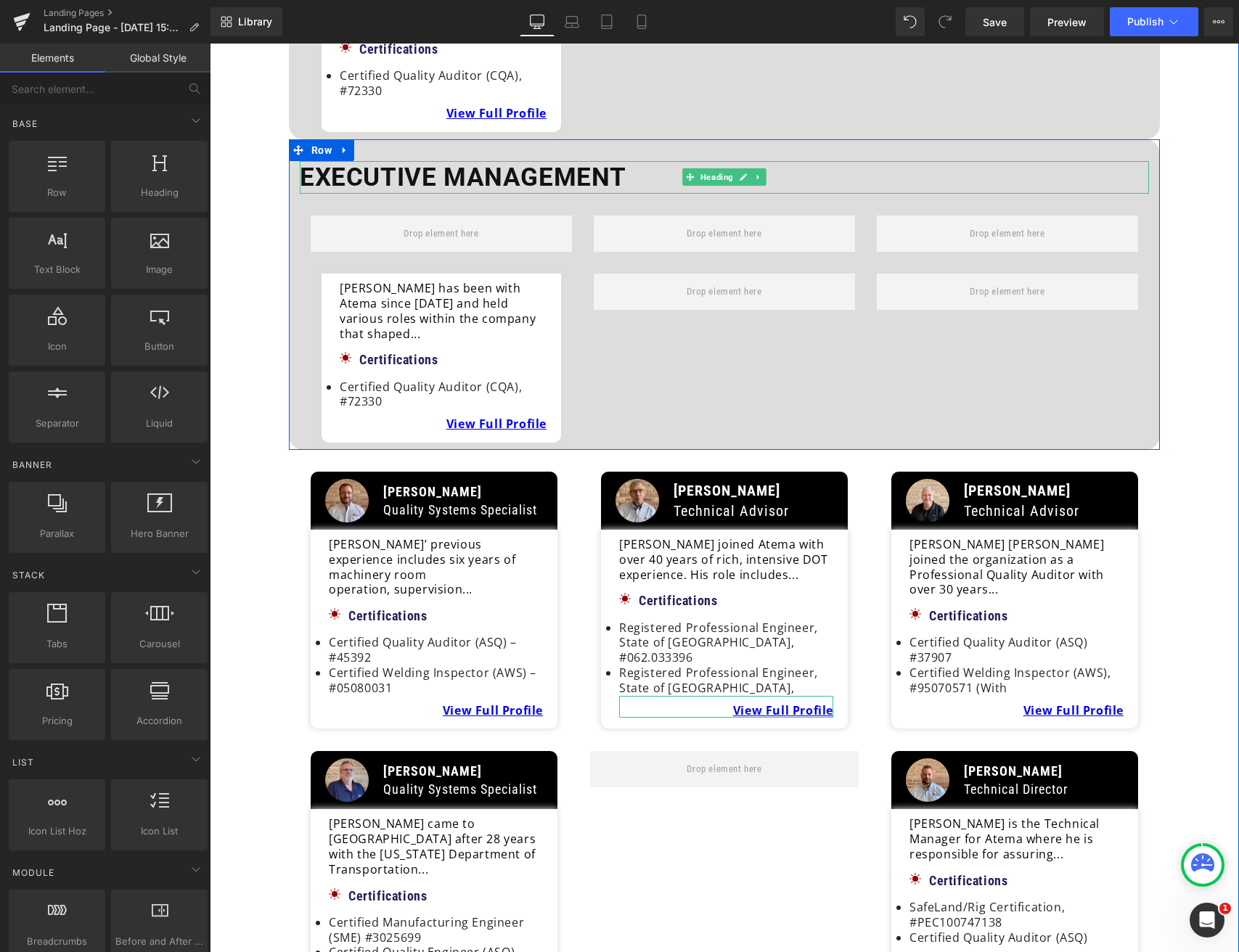
click at [396, 162] on b "Executive Management" at bounding box center [463, 177] width 326 height 30
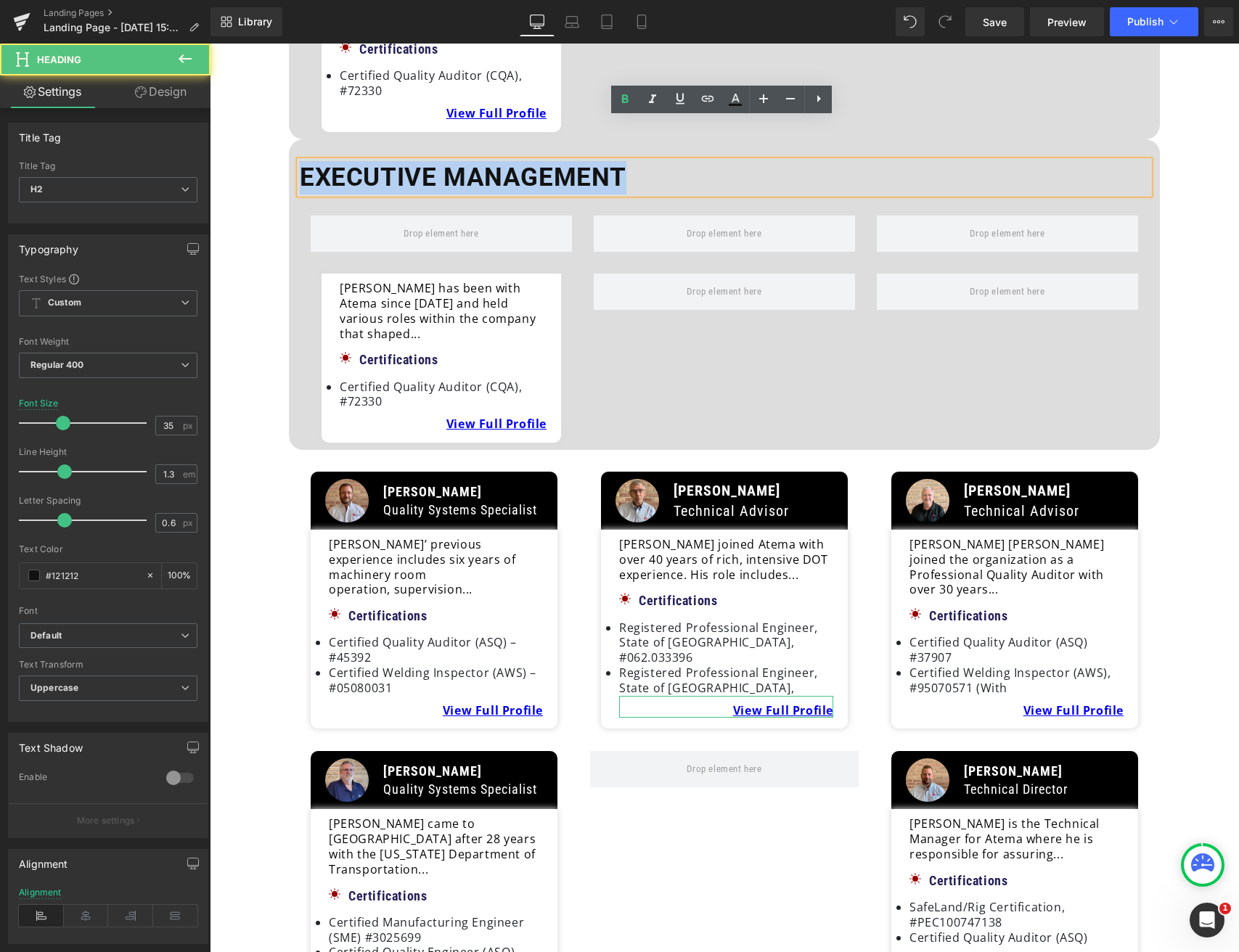
drag, startPoint x: 626, startPoint y: 138, endPoint x: 297, endPoint y: 134, distance: 329.0
click at [300, 161] on h2 "Executive Management" at bounding box center [724, 178] width 849 height 33
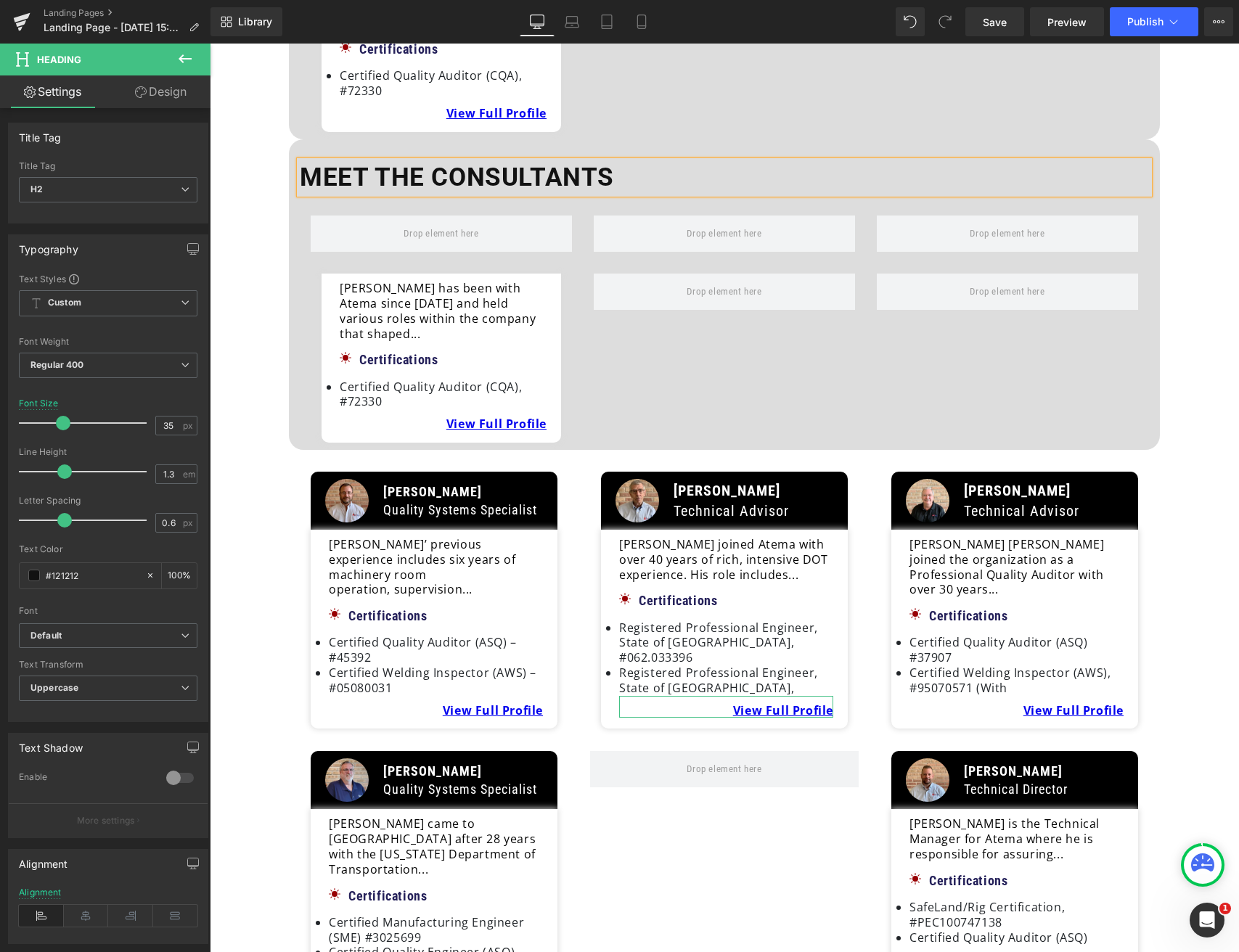
click at [496, 162] on b "Meet The consultants" at bounding box center [457, 177] width 314 height 30
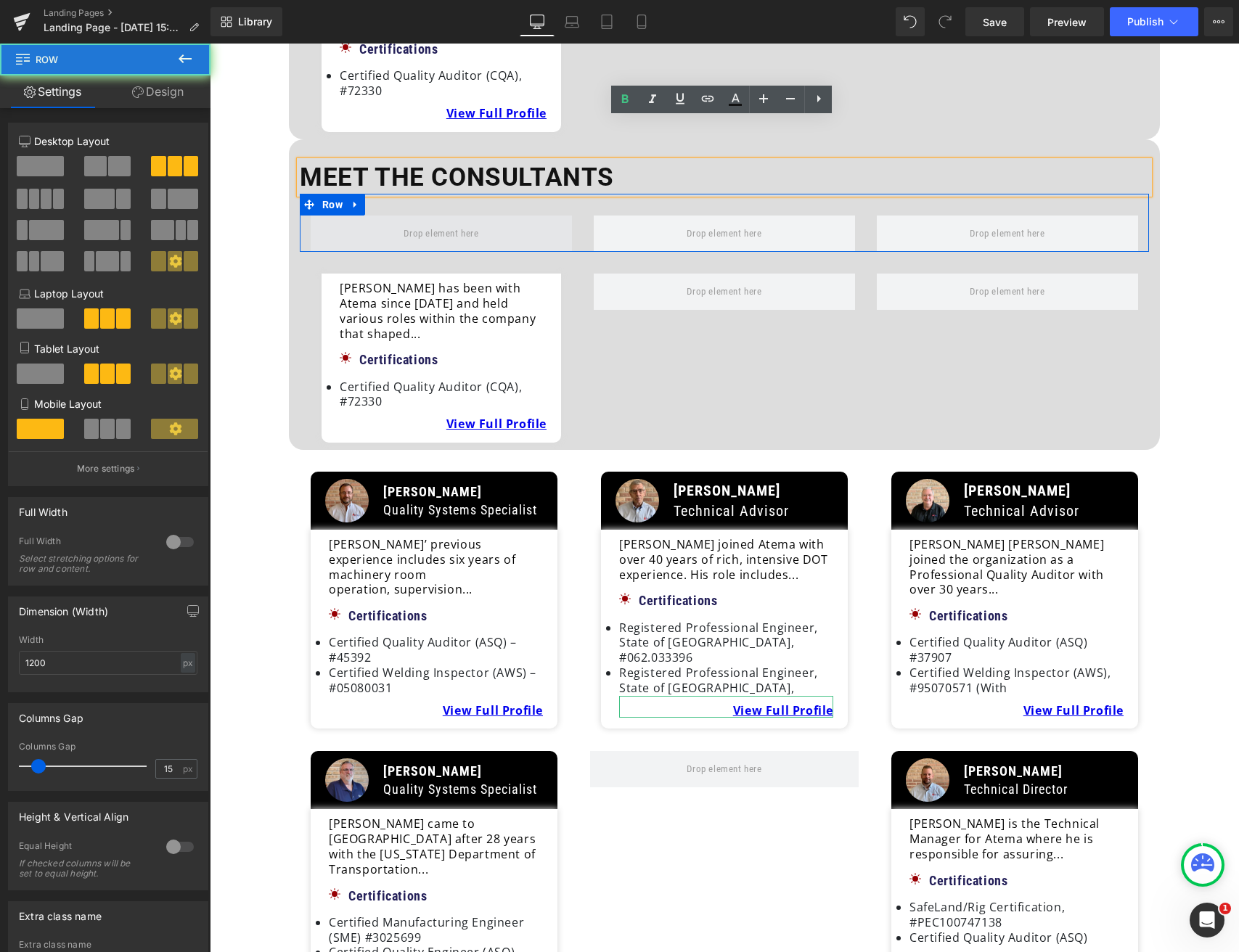
drag, startPoint x: 601, startPoint y: 159, endPoint x: 552, endPoint y: 182, distance: 54.1
click at [601, 194] on div "Row" at bounding box center [724, 223] width 849 height 58
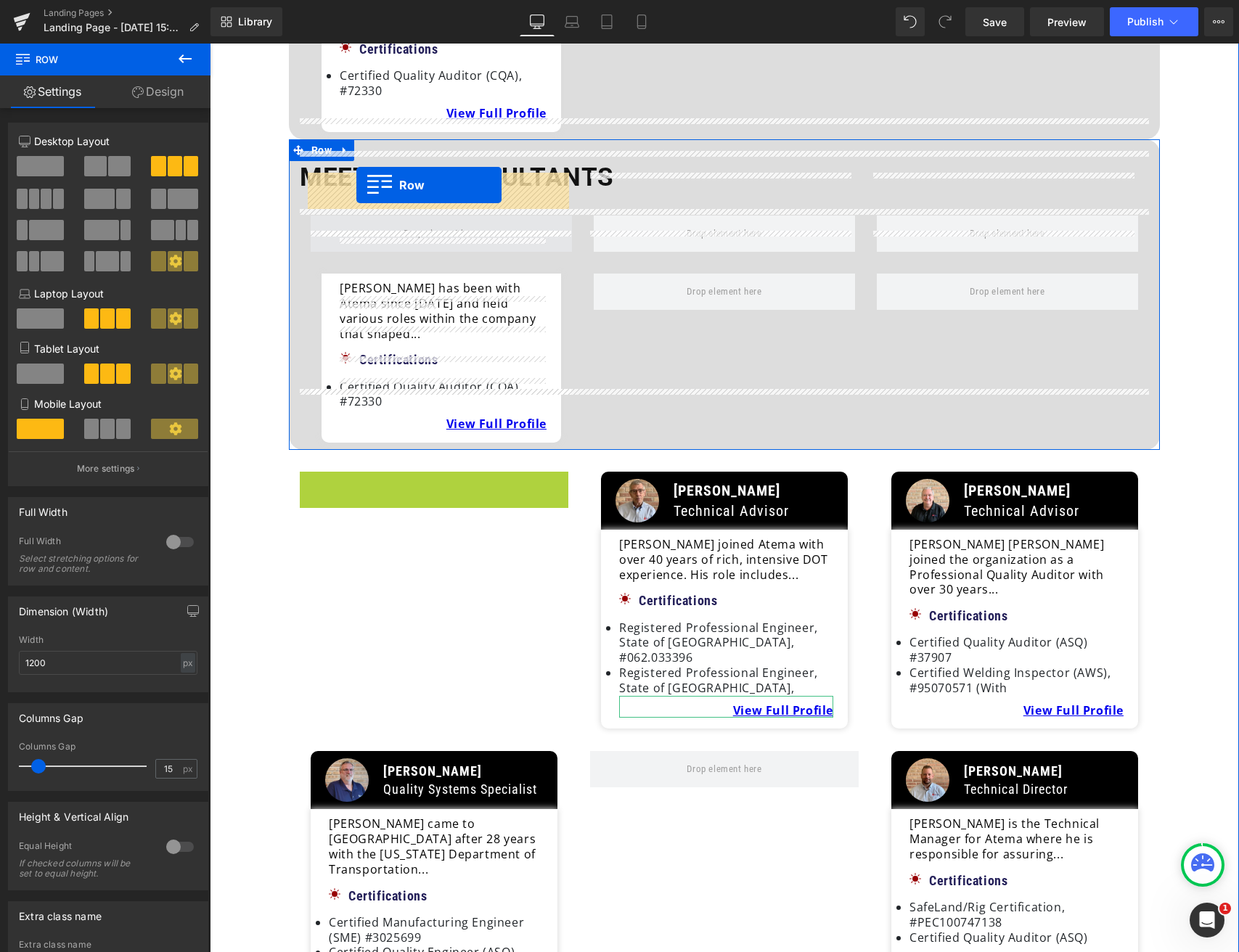
drag, startPoint x: 303, startPoint y: 433, endPoint x: 356, endPoint y: 185, distance: 253.6
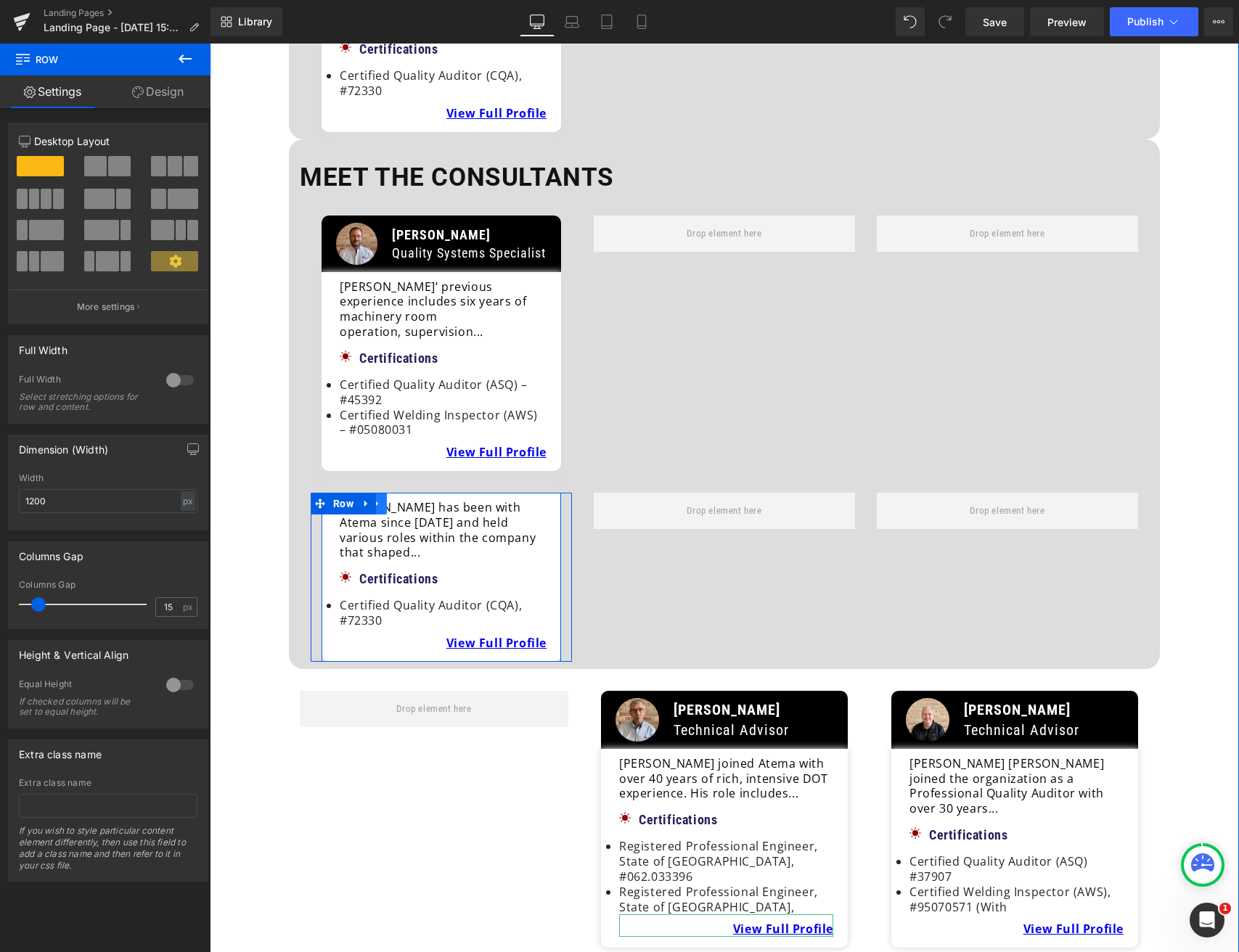
click at [379, 498] on icon at bounding box center [377, 503] width 11 height 11
click at [415, 498] on icon at bounding box center [415, 503] width 11 height 11
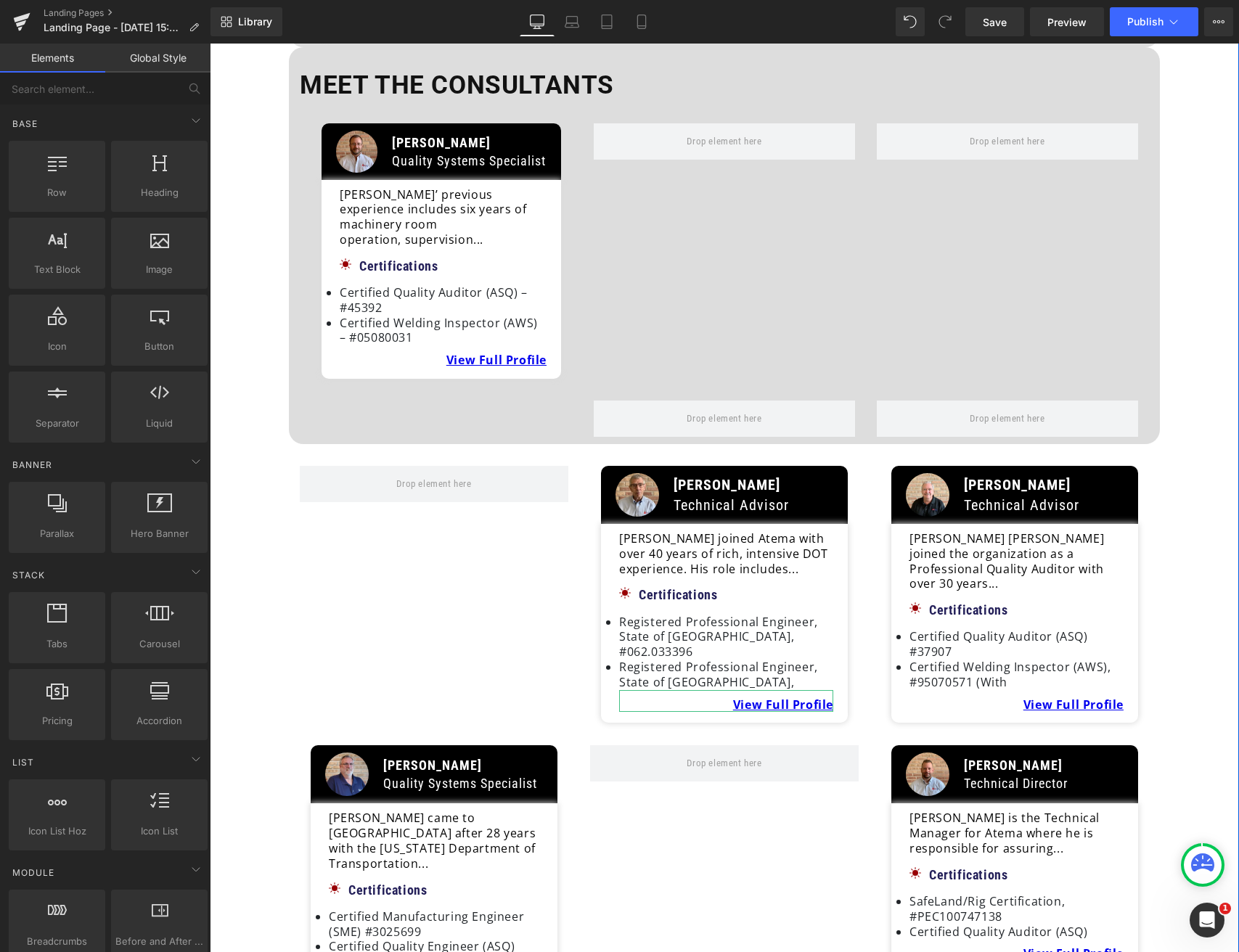
scroll to position [762, 0]
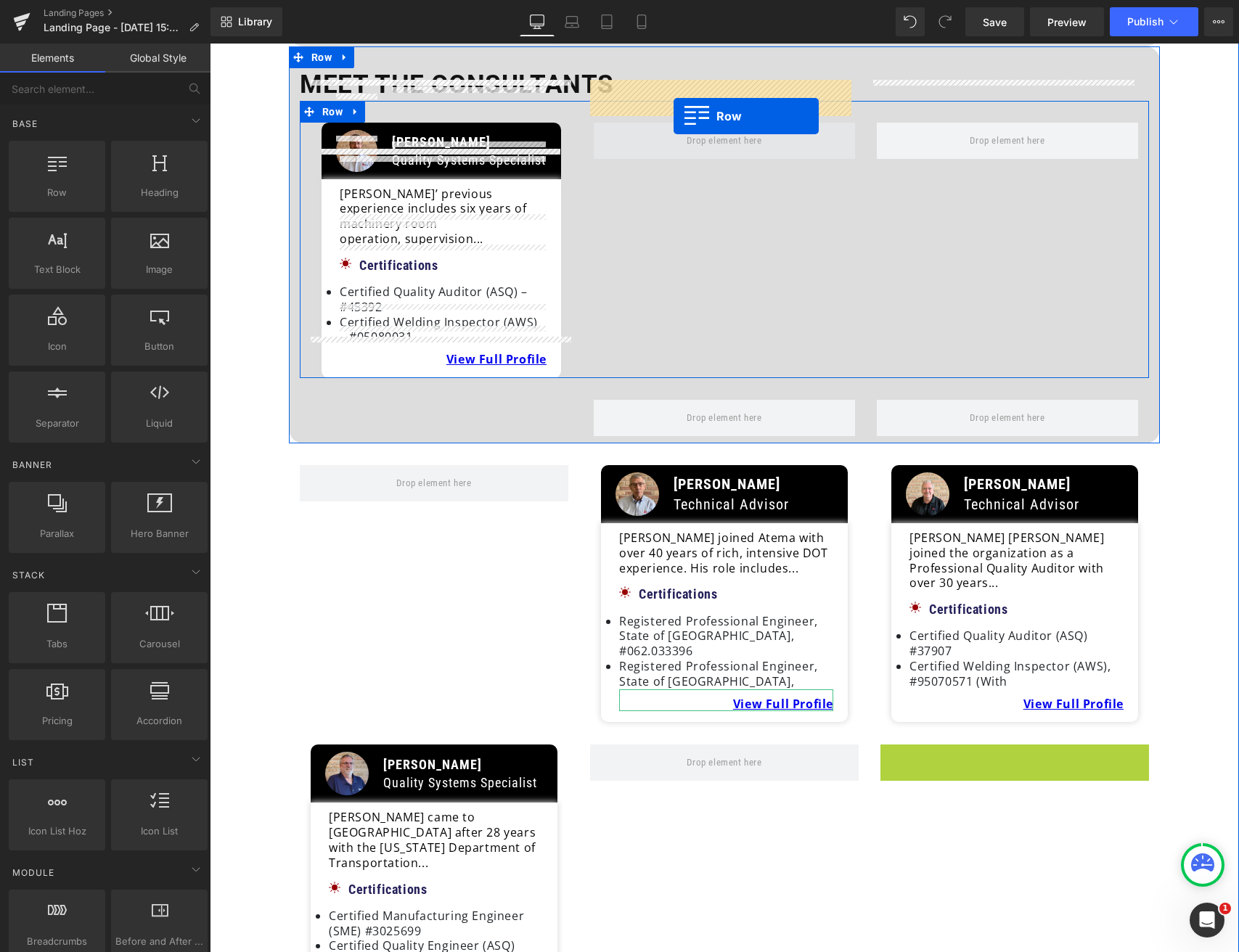
drag, startPoint x: 886, startPoint y: 688, endPoint x: 674, endPoint y: 116, distance: 610.0
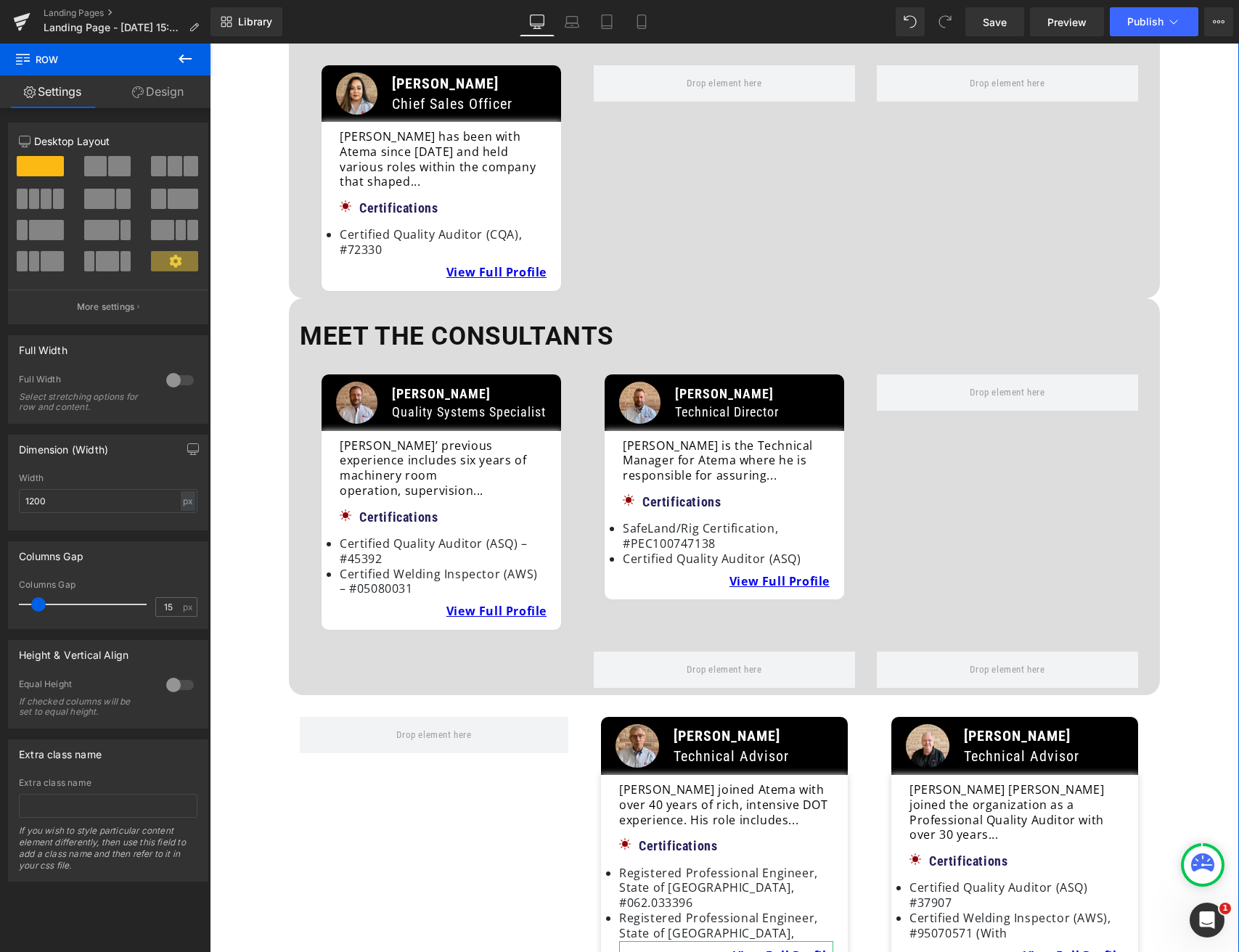
scroll to position [502, 0]
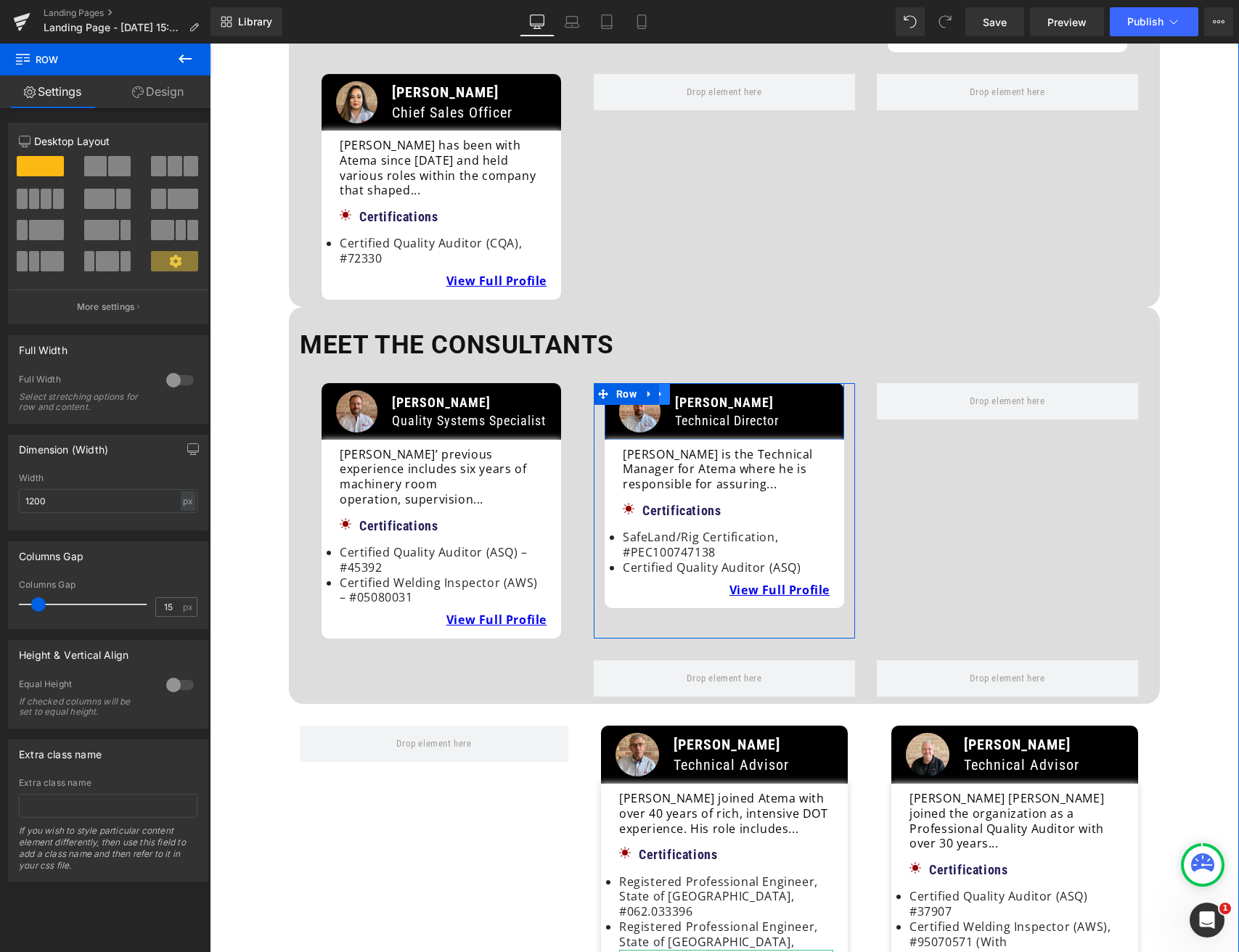
click at [661, 389] on icon at bounding box center [661, 394] width 11 height 11
click at [679, 383] on link at bounding box center [679, 394] width 19 height 22
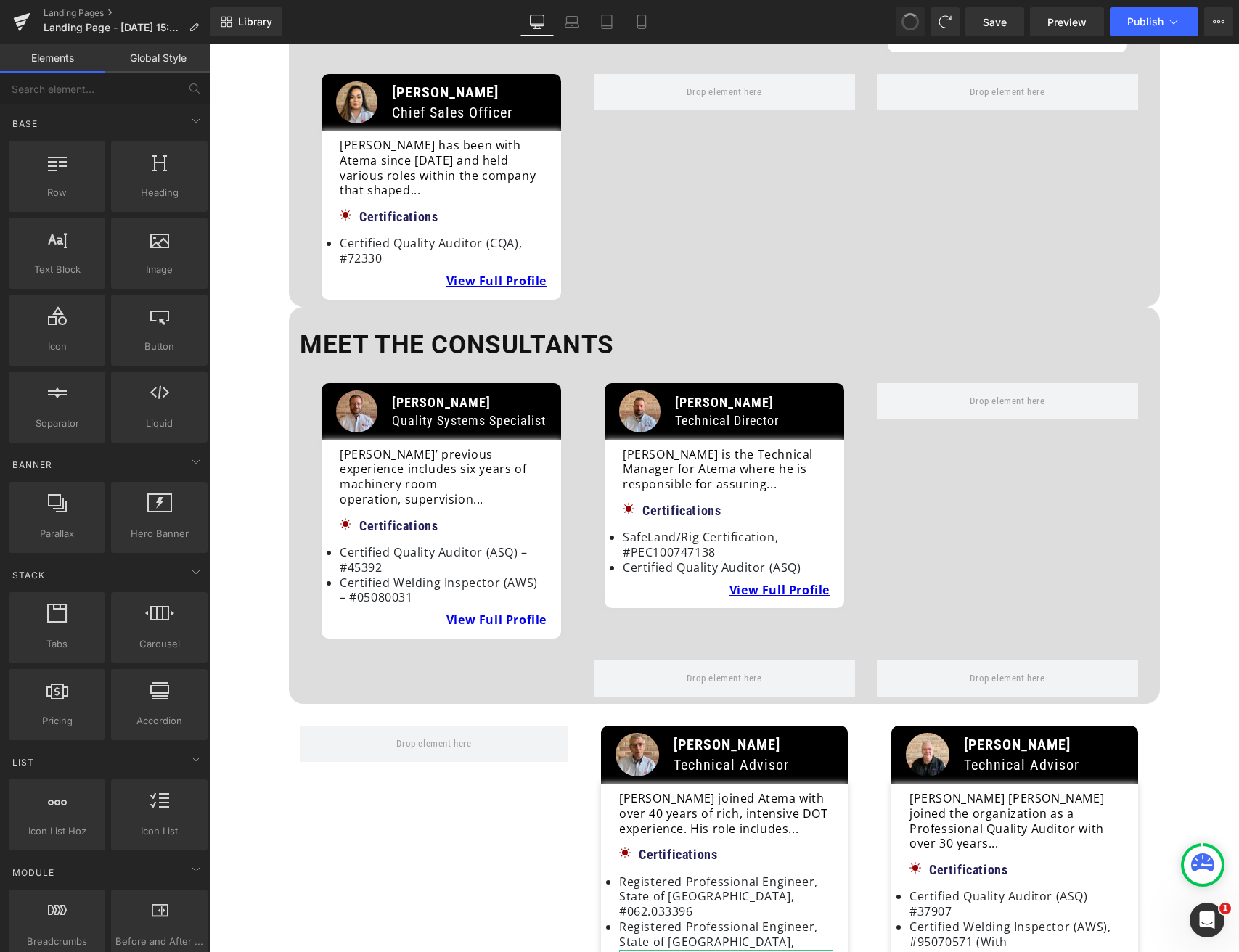
drag, startPoint x: 905, startPoint y: 19, endPoint x: 670, endPoint y: 93, distance: 246.4
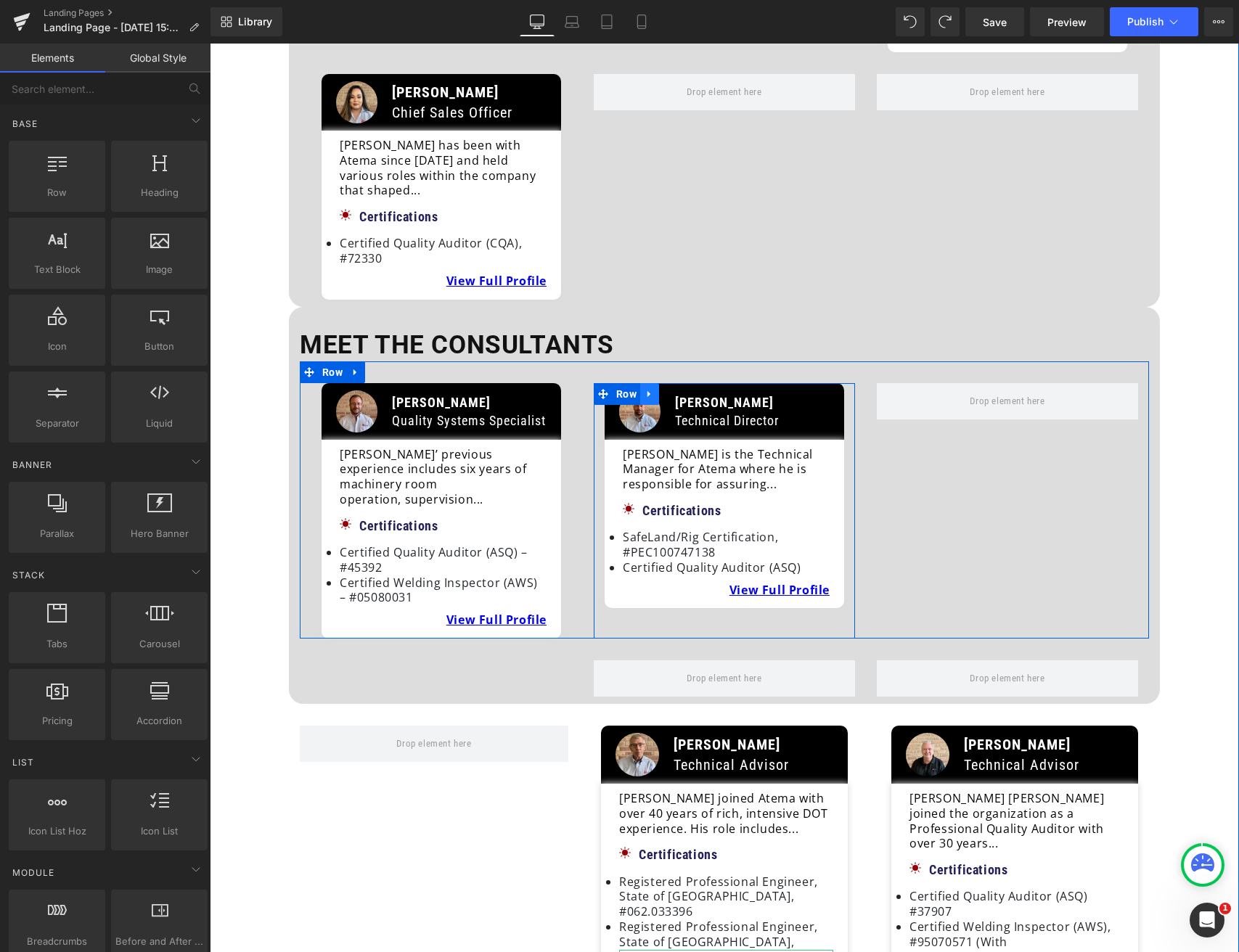
click at [647, 391] on icon at bounding box center [648, 394] width 3 height 6
click at [663, 389] on icon at bounding box center [668, 394] width 11 height 11
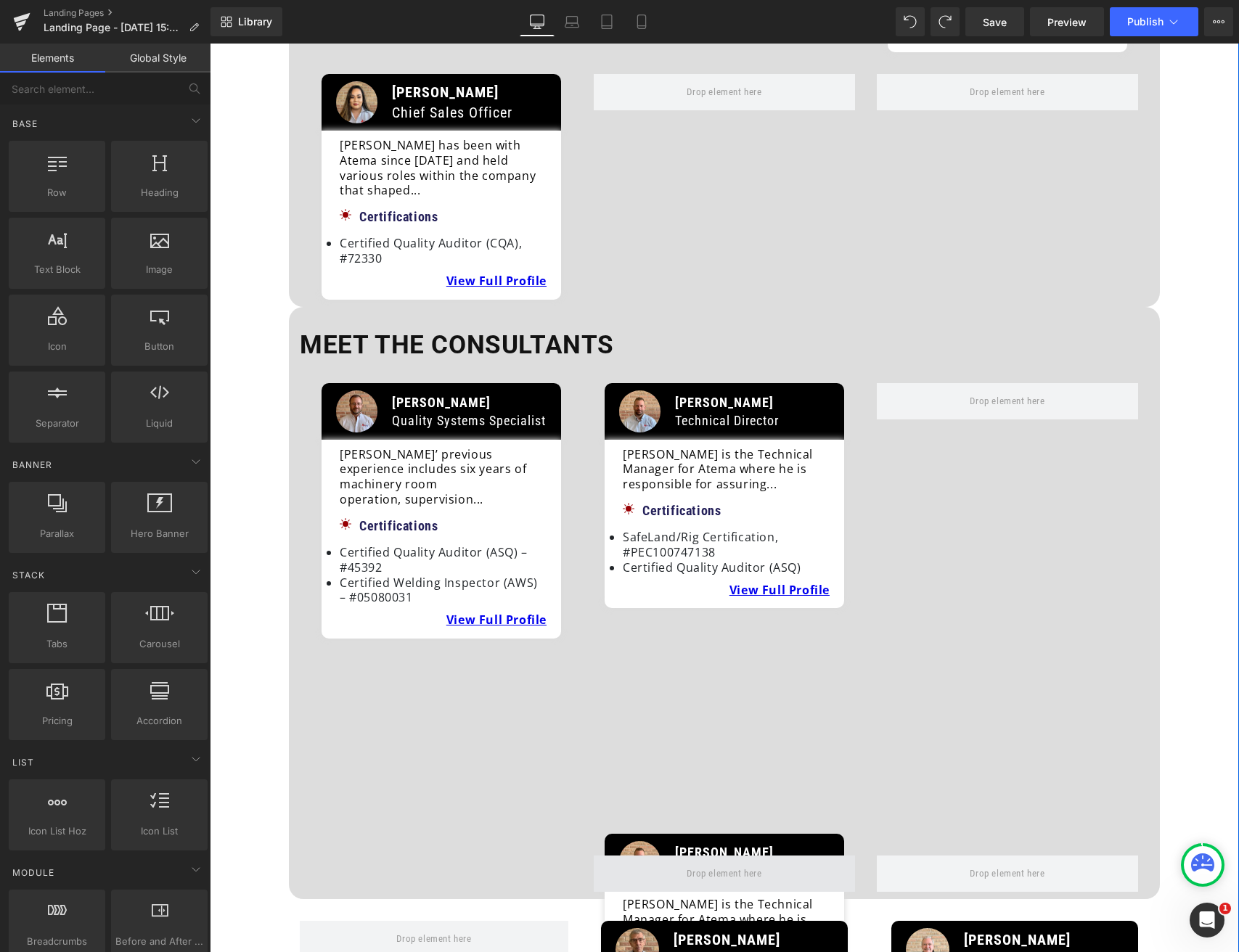
scroll to position [594, 0]
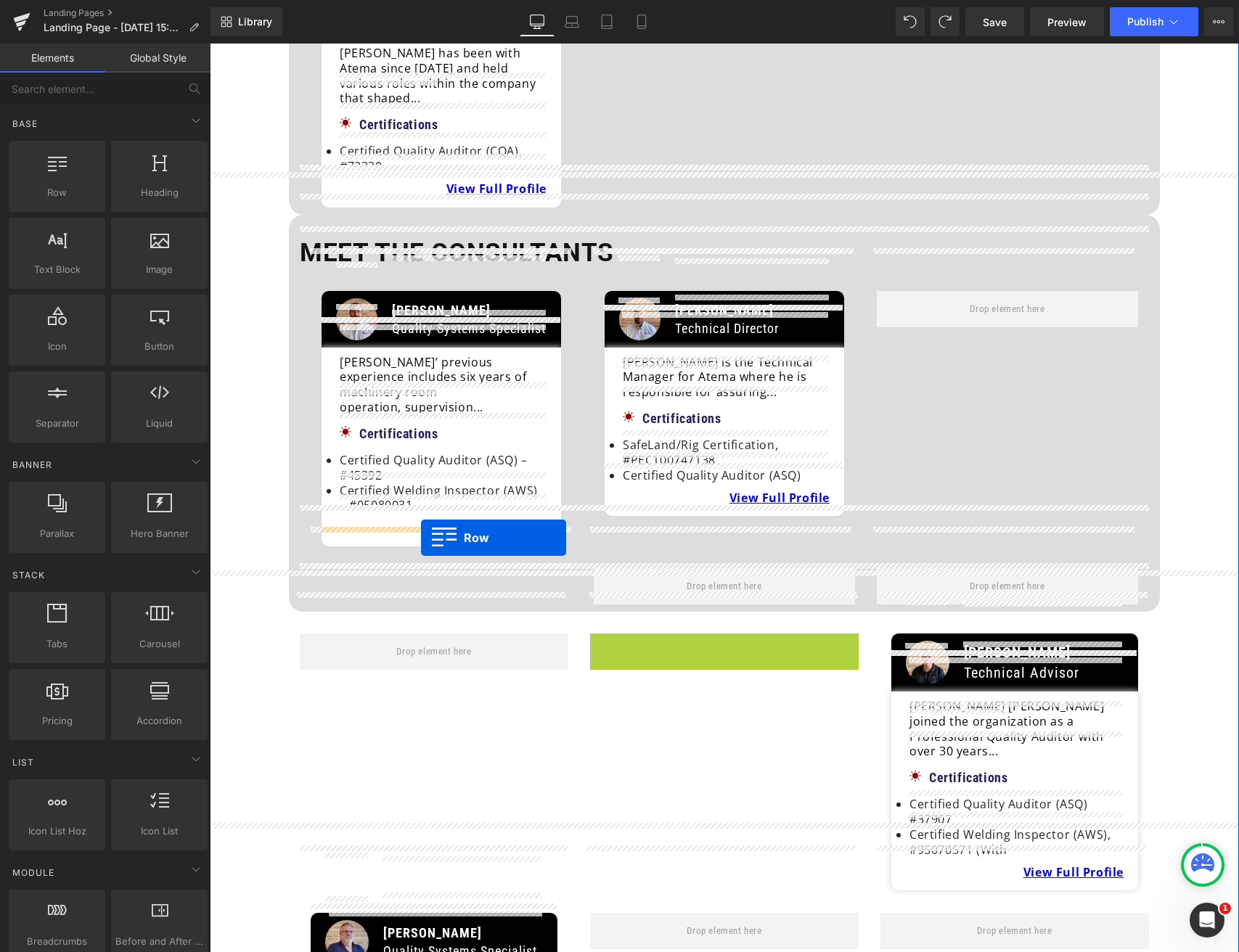
drag, startPoint x: 597, startPoint y: 605, endPoint x: 421, endPoint y: 538, distance: 188.3
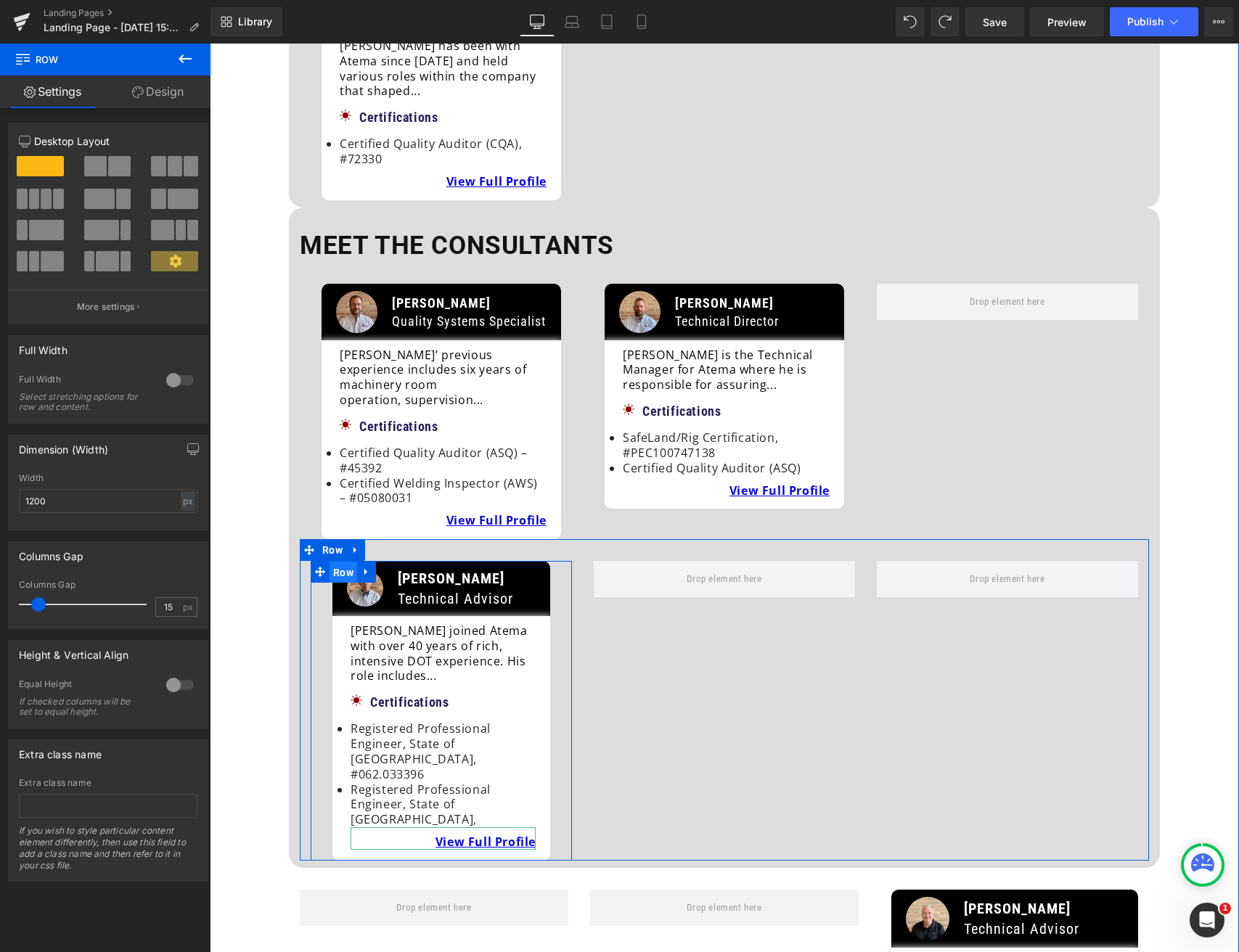
scroll to position [600, 0]
click at [339, 562] on span "Row" at bounding box center [343, 573] width 27 height 22
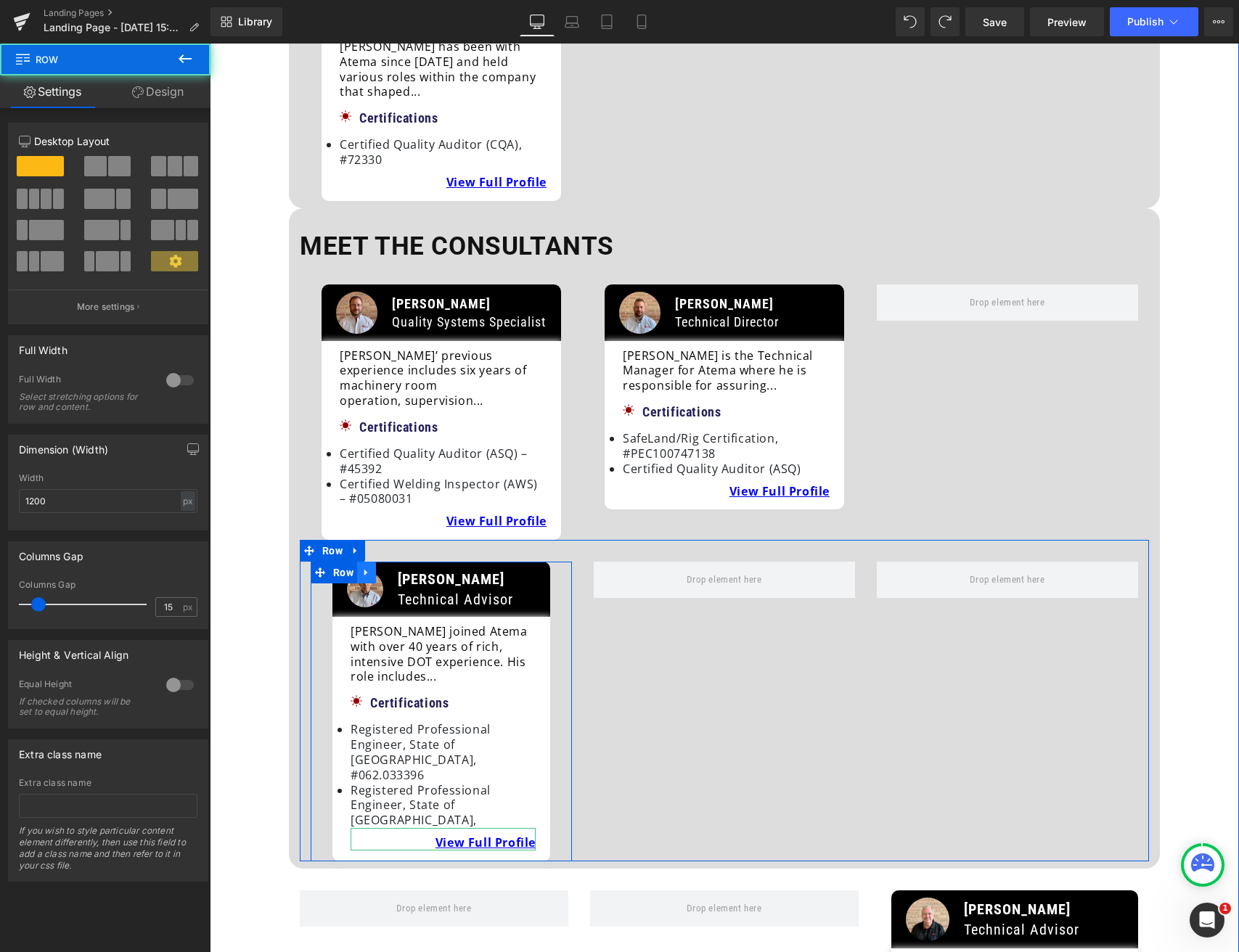
click at [368, 562] on link at bounding box center [366, 572] width 19 height 22
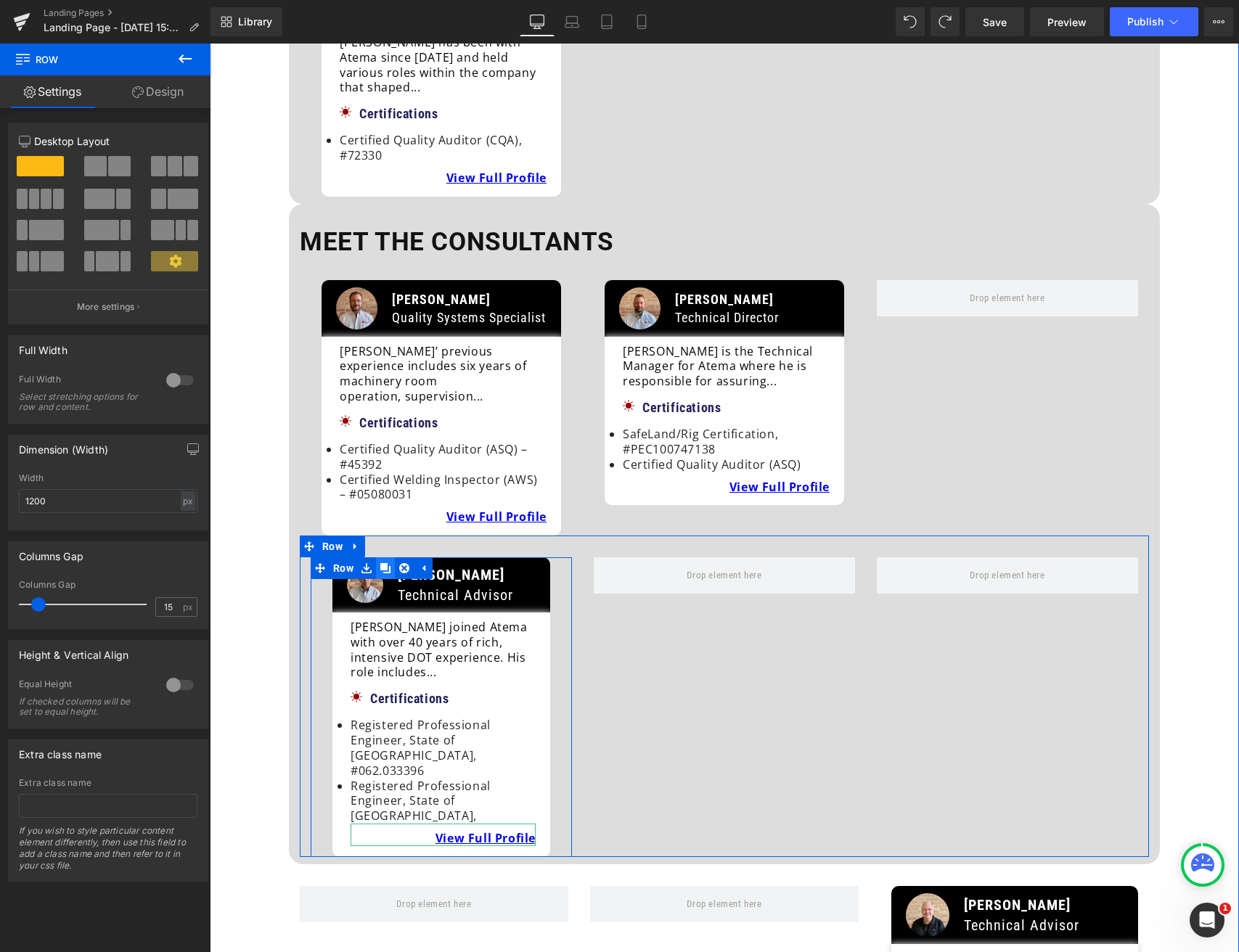
click at [383, 557] on link at bounding box center [384, 568] width 19 height 22
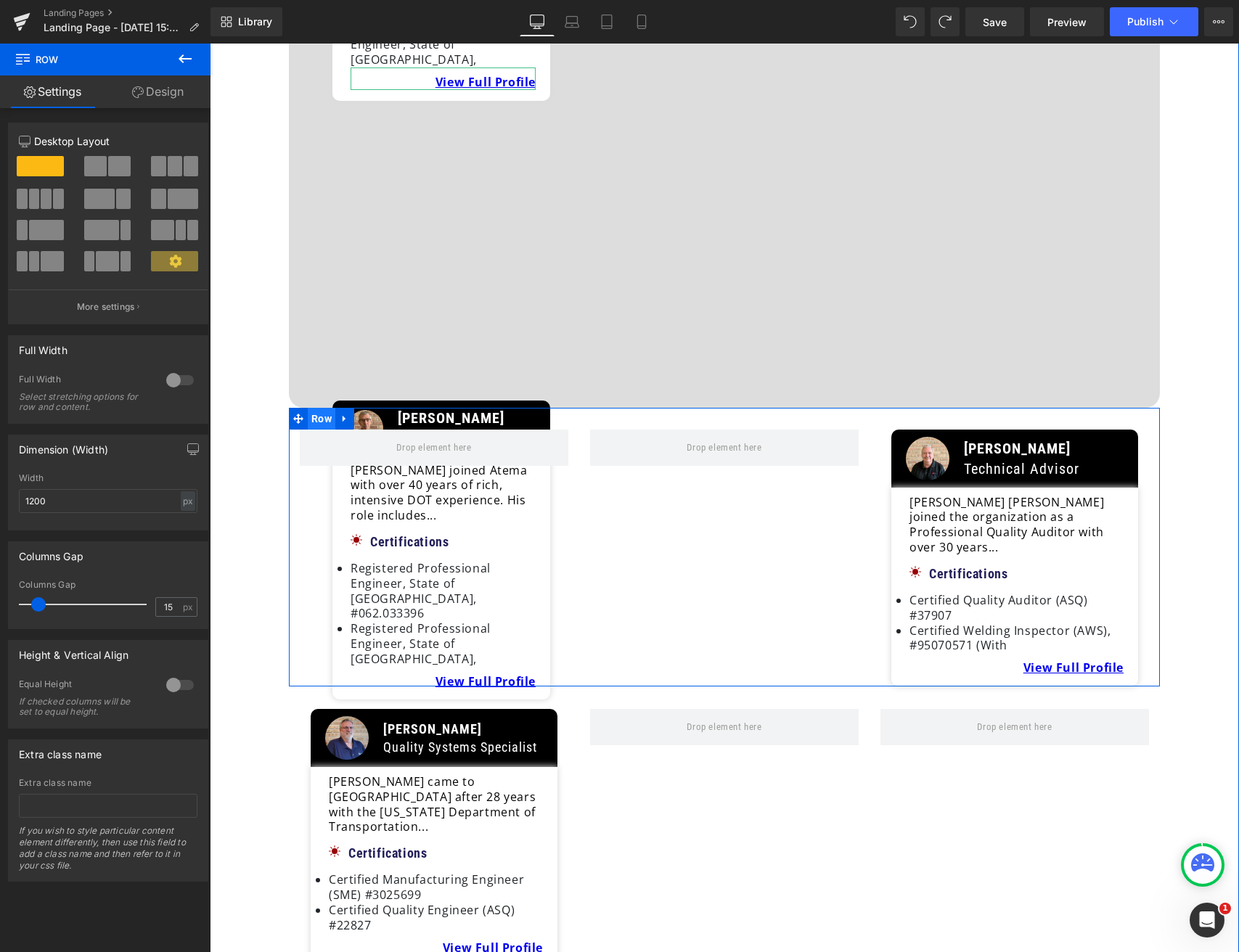
scroll to position [1360, 0]
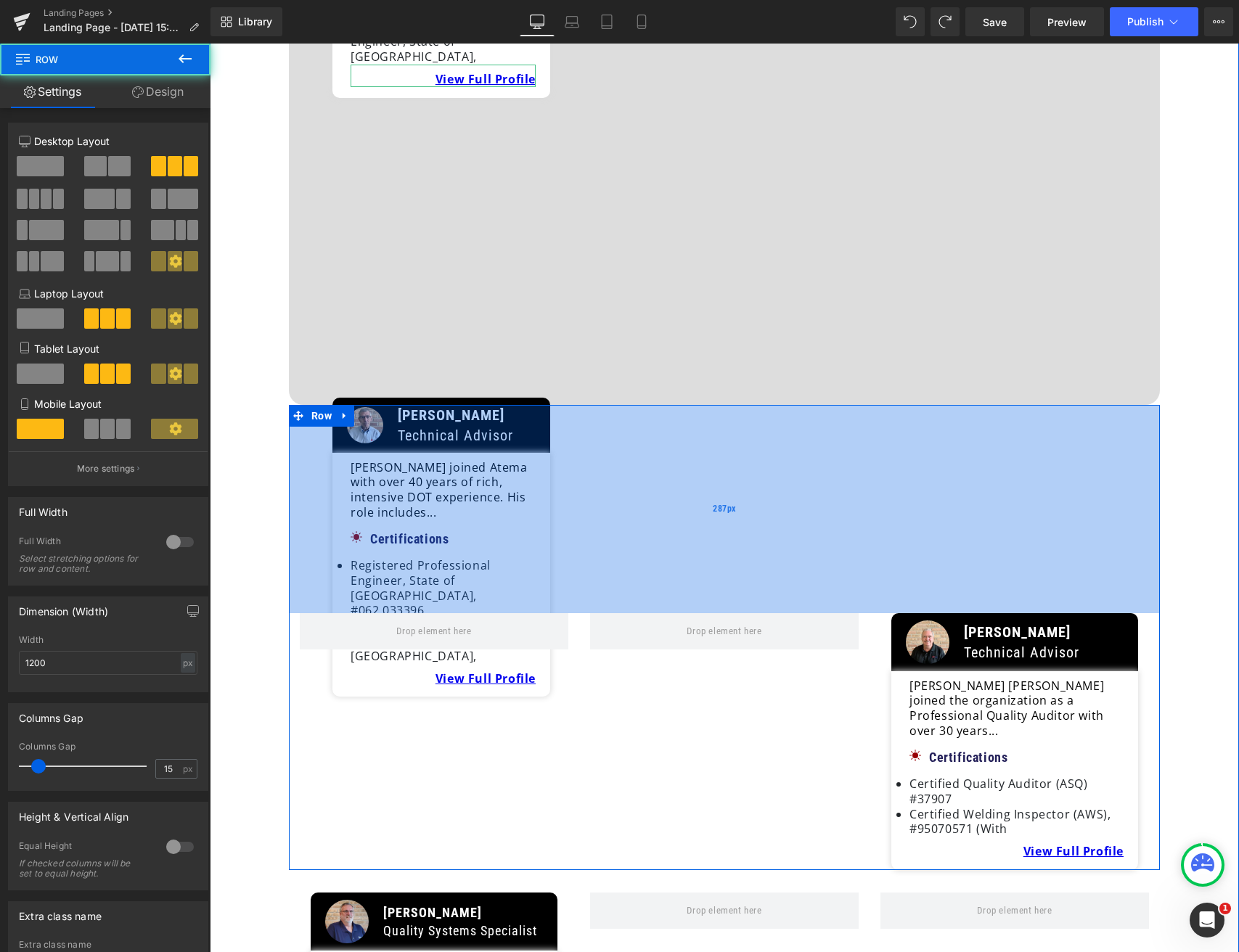
drag, startPoint x: 607, startPoint y: 286, endPoint x: 609, endPoint y: 471, distance: 185.0
click at [609, 471] on div "287px" at bounding box center [725, 509] width 871 height 208
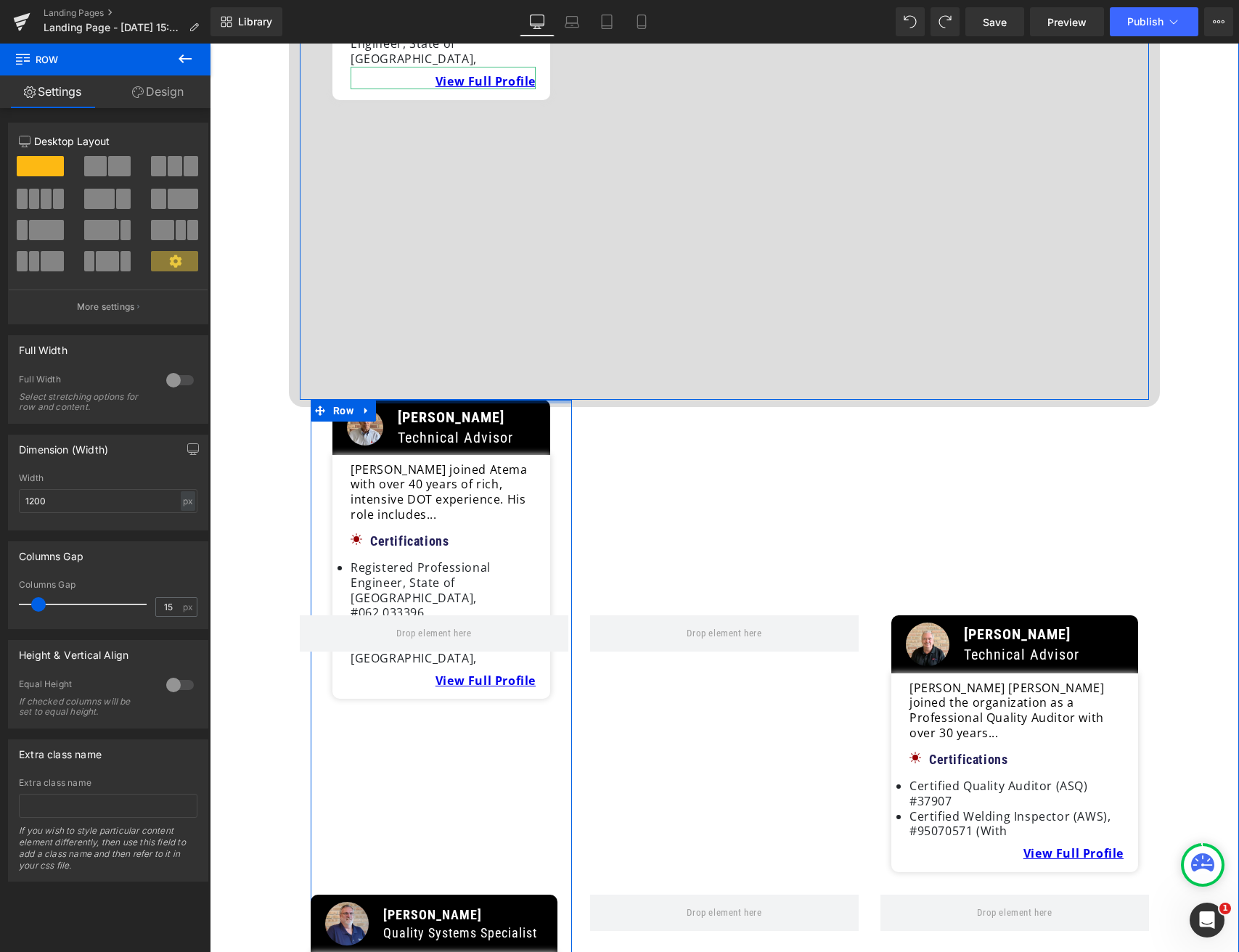
click at [471, 275] on div "Image Alicia Sanchez Chief Sales and Development Officer Text Block Row Image J…" at bounding box center [724, 89] width 849 height 621
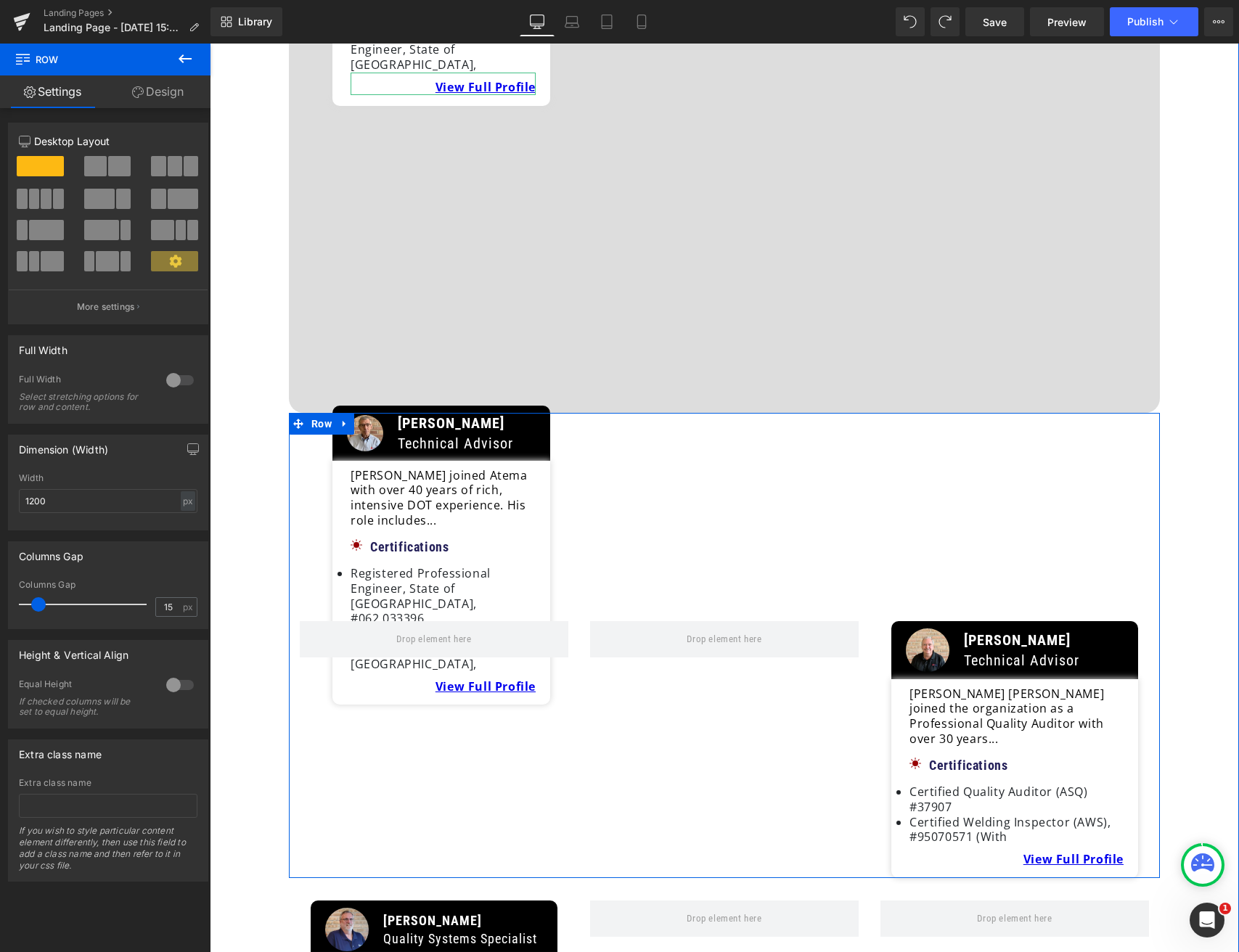
scroll to position [1357, 0]
click at [466, 412] on div "287px" at bounding box center [725, 516] width 871 height 208
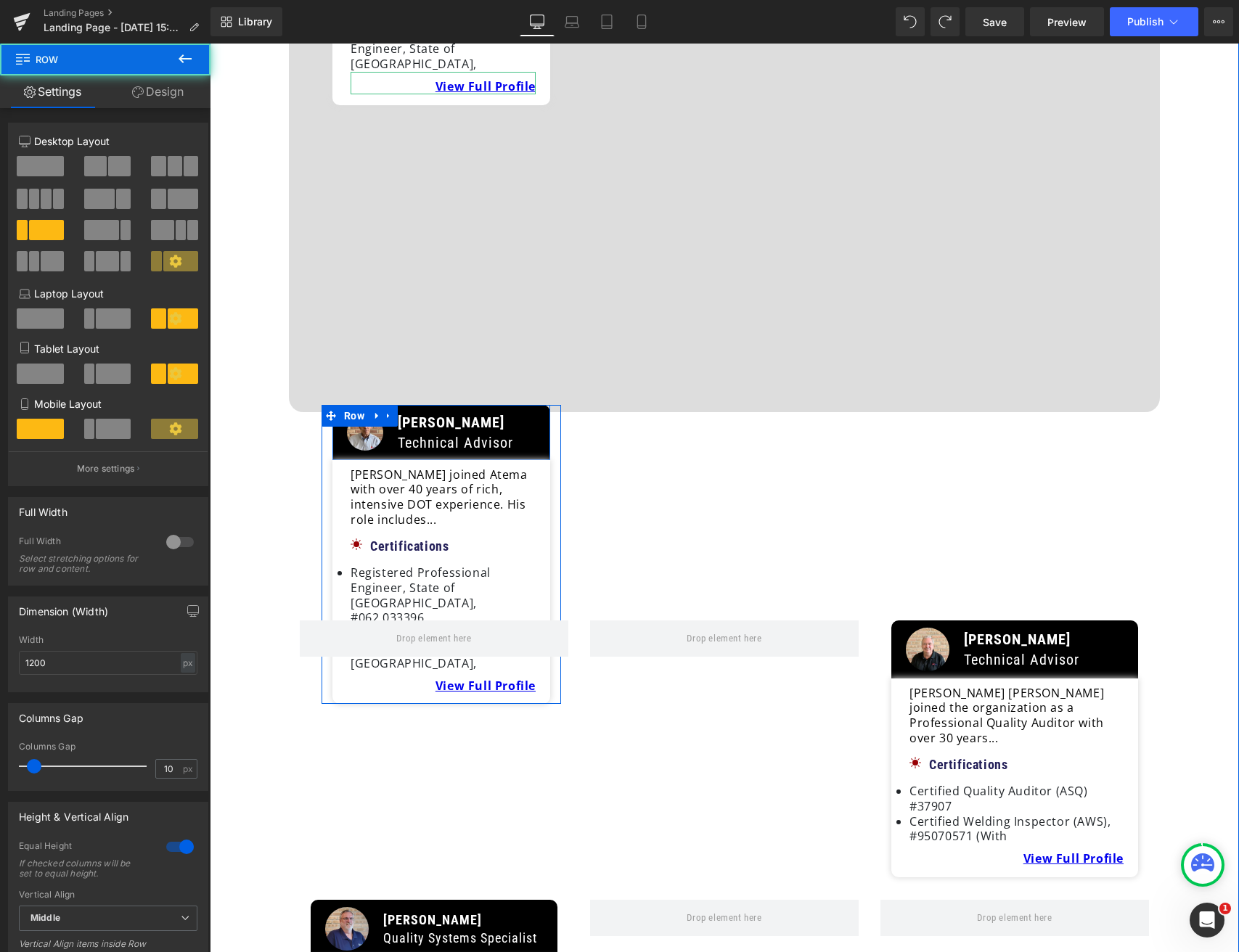
click at [462, 405] on div "Image Jon Edwards Technical Advisor Text Block Row Image Jon Edwards Technical …" at bounding box center [442, 554] width 240 height 300
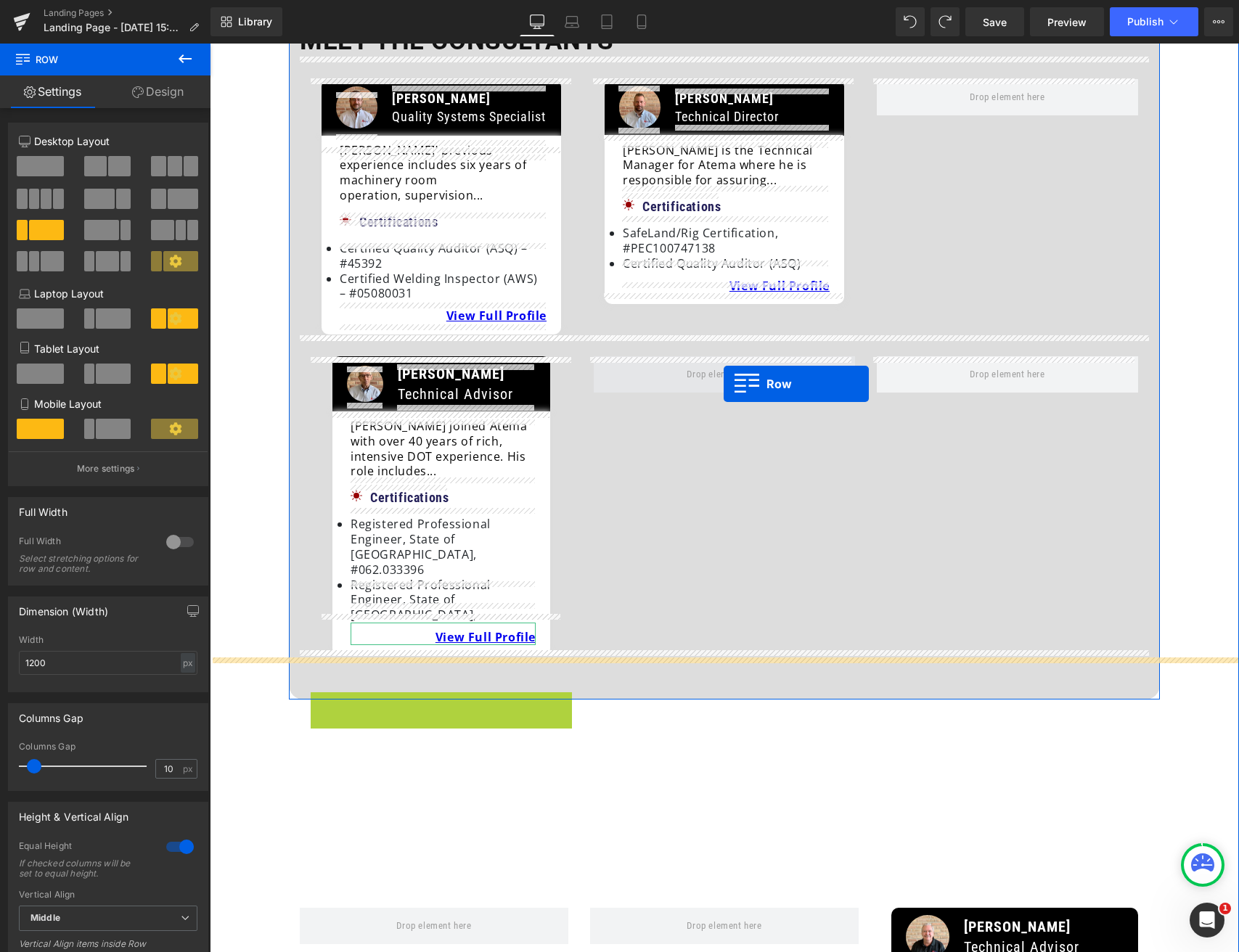
scroll to position [764, 0]
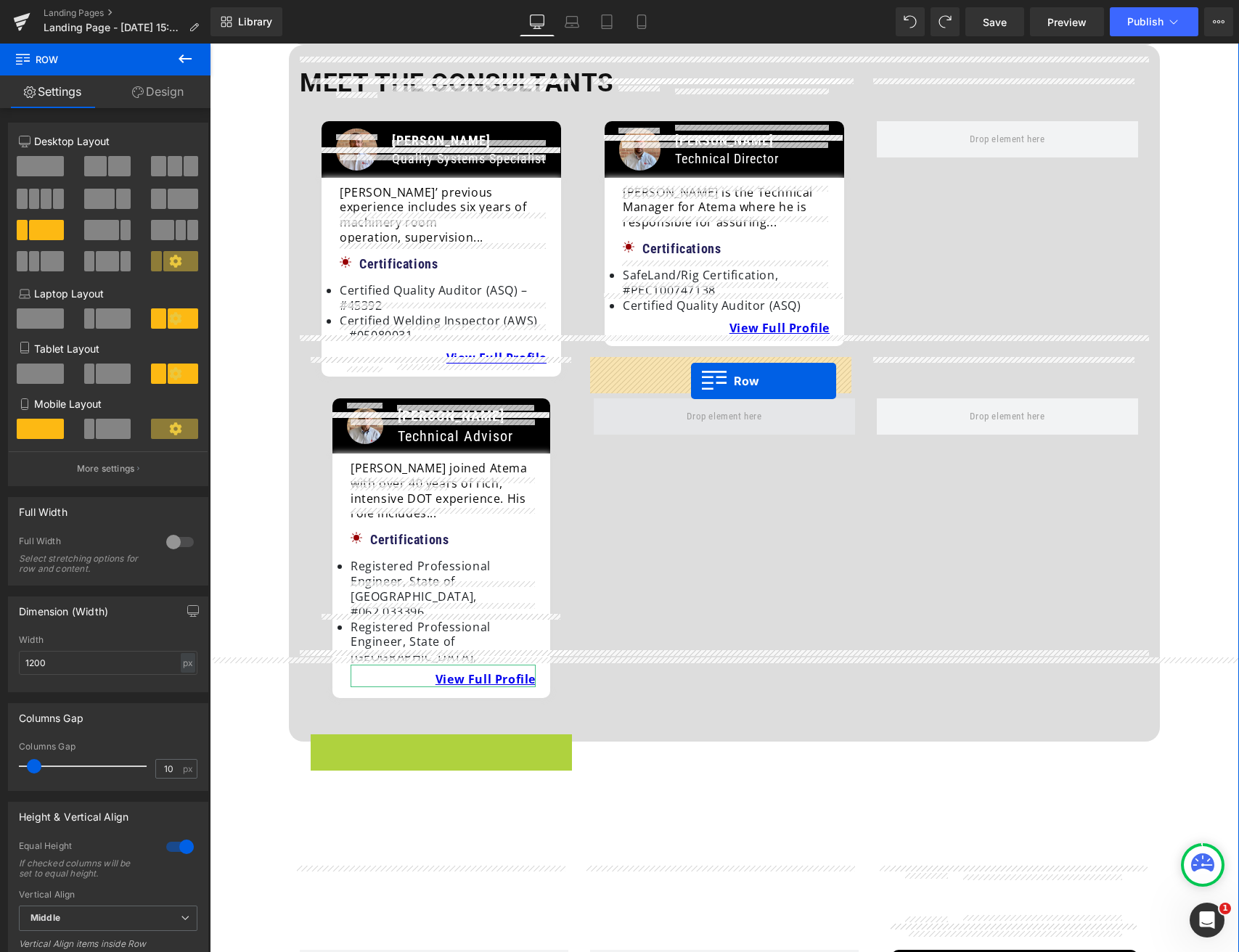
drag, startPoint x: 332, startPoint y: 284, endPoint x: 691, endPoint y: 381, distance: 371.9
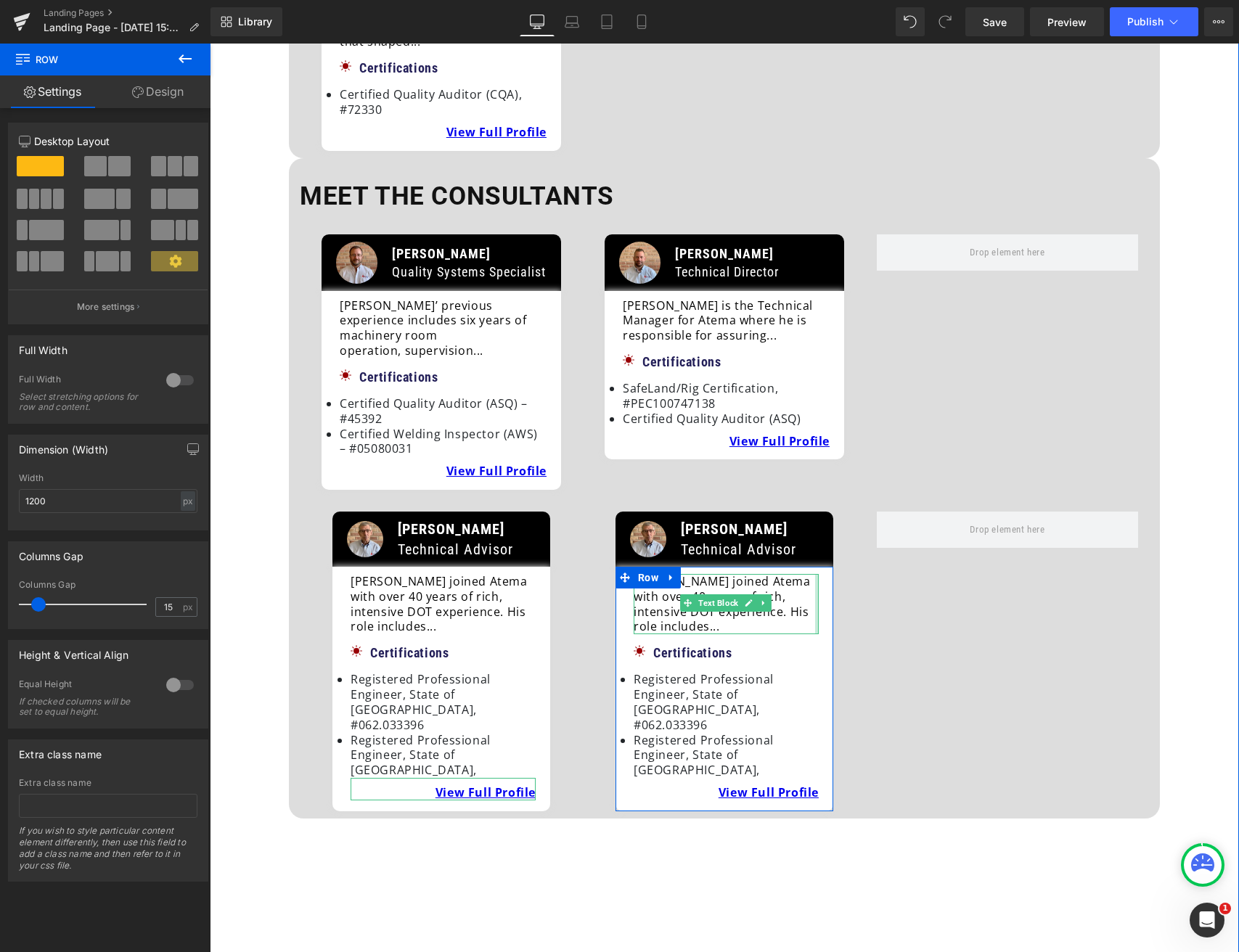
scroll to position [634, 0]
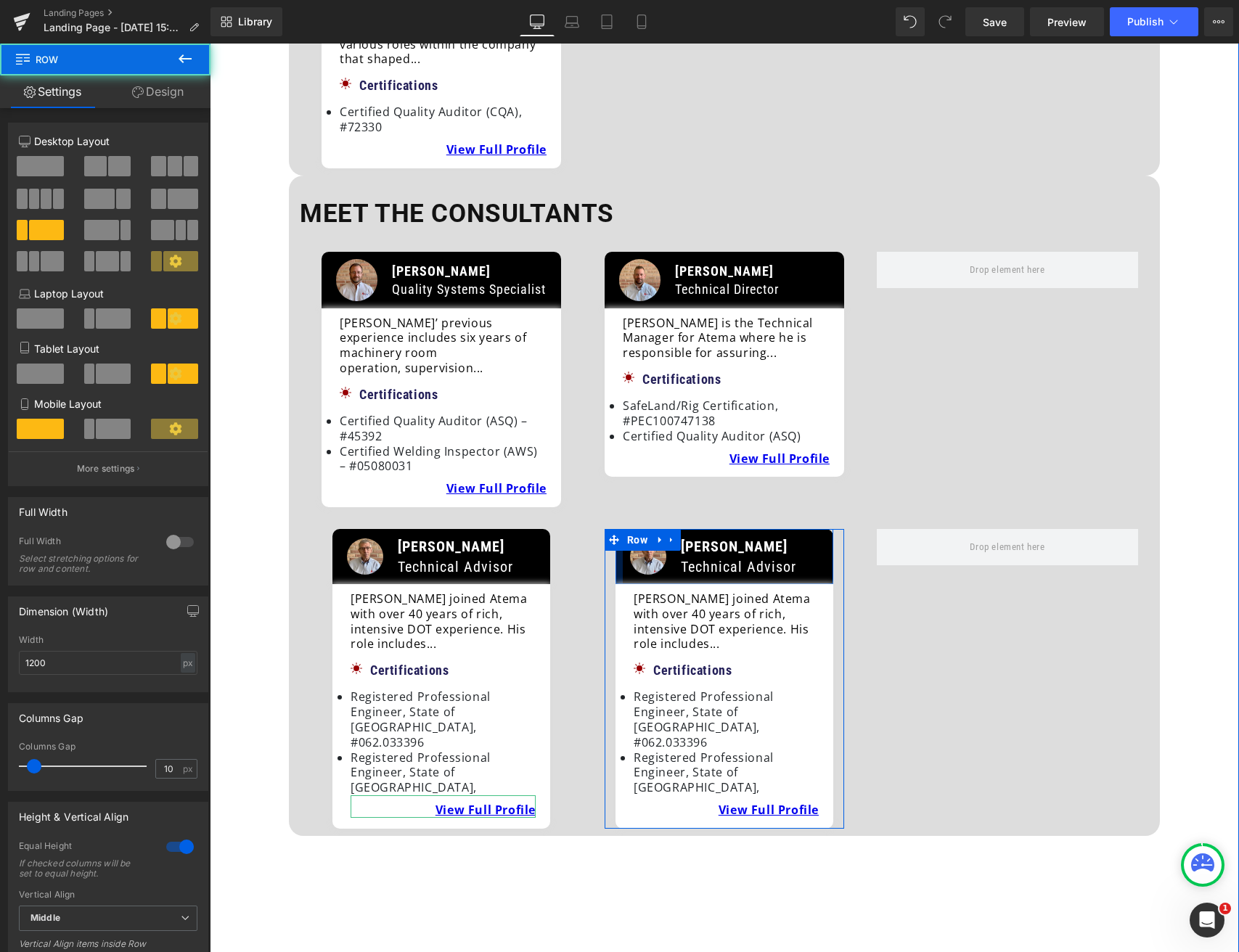
click at [617, 529] on div at bounding box center [619, 556] width 7 height 56
click at [616, 529] on div at bounding box center [619, 556] width 7 height 56
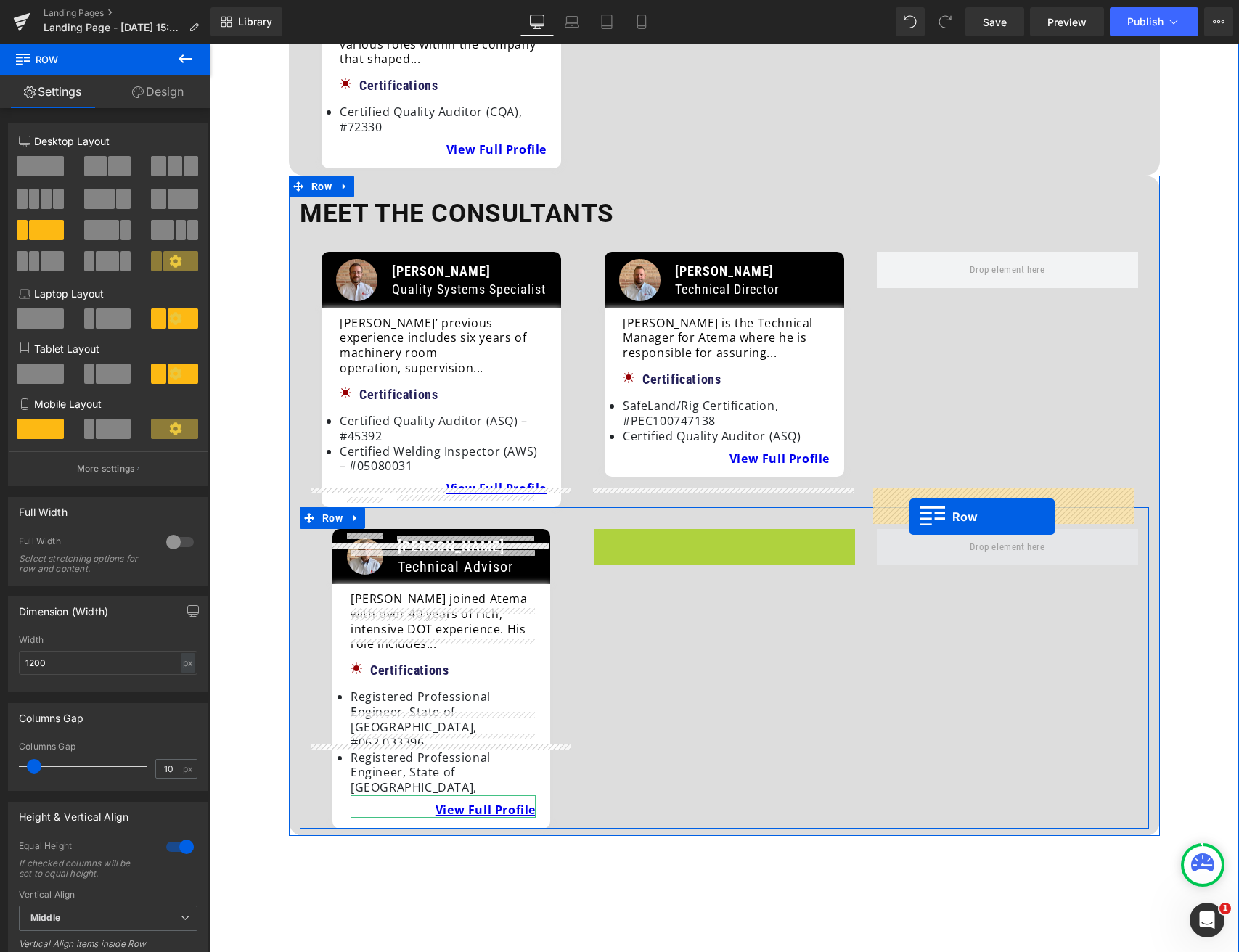
drag, startPoint x: 630, startPoint y: 503, endPoint x: 909, endPoint y: 517, distance: 279.4
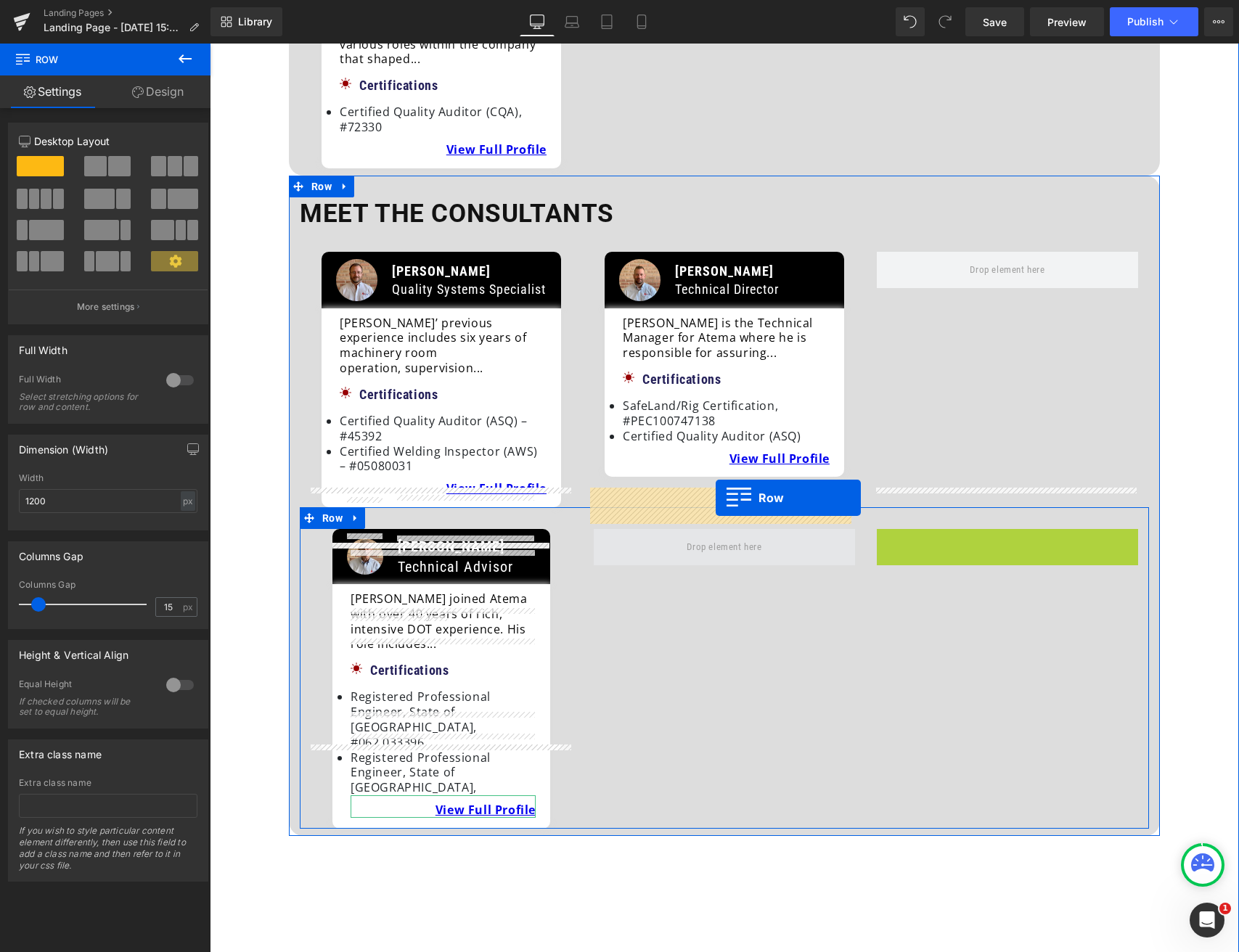
drag, startPoint x: 906, startPoint y: 506, endPoint x: 716, endPoint y: 498, distance: 190.2
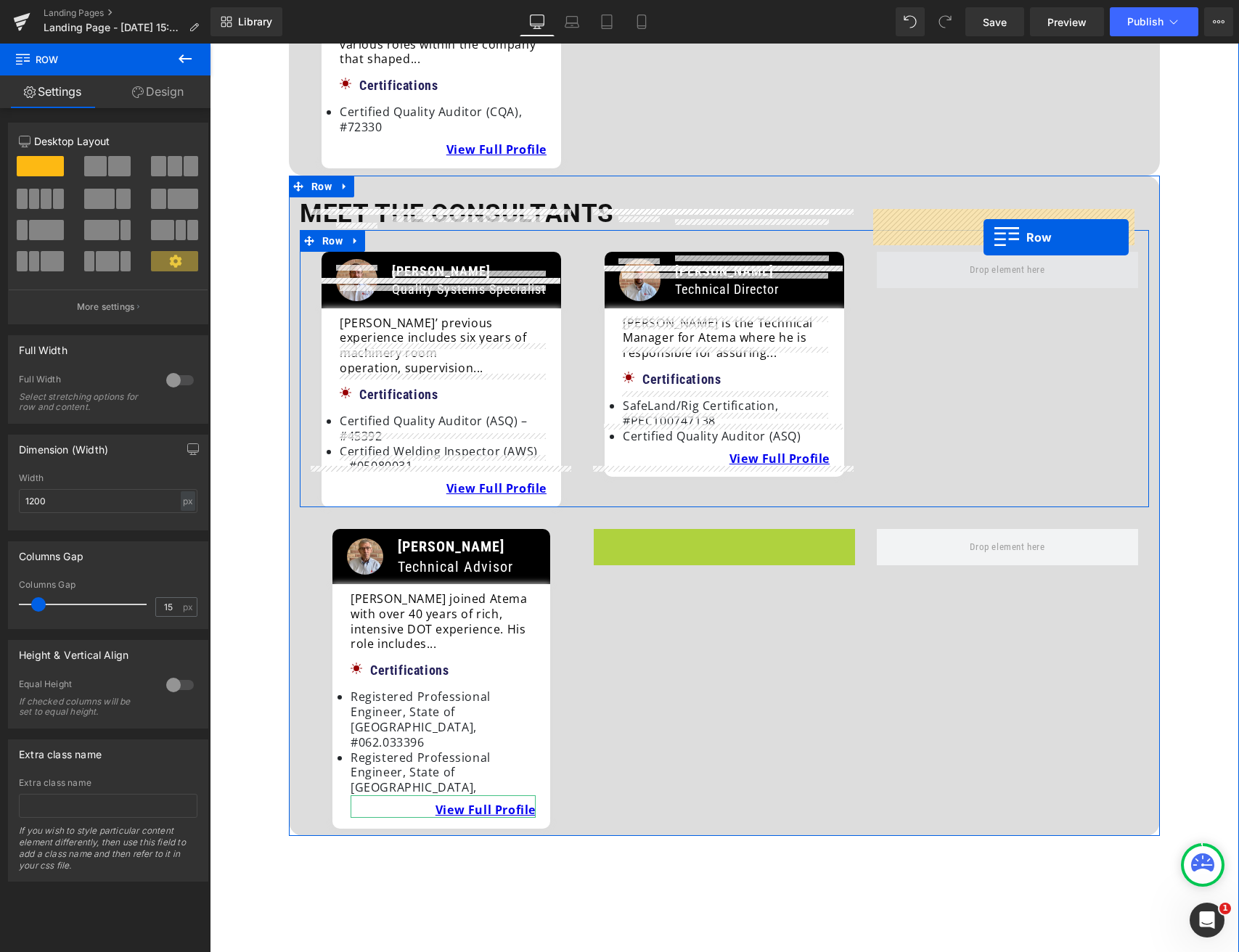
drag, startPoint x: 626, startPoint y: 498, endPoint x: 983, endPoint y: 237, distance: 442.2
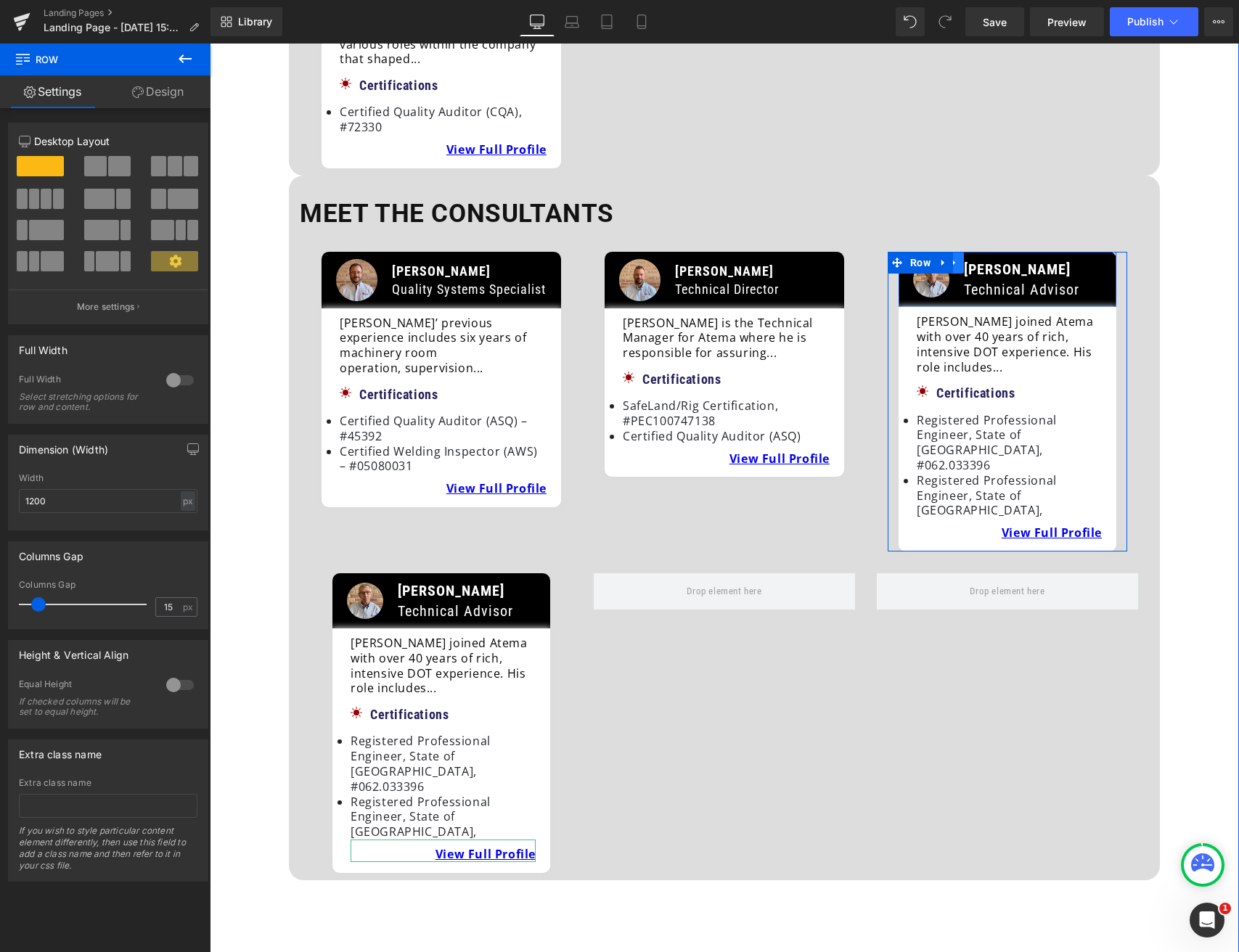
click at [956, 252] on link at bounding box center [954, 263] width 19 height 22
click at [974, 257] on icon at bounding box center [974, 263] width 11 height 11
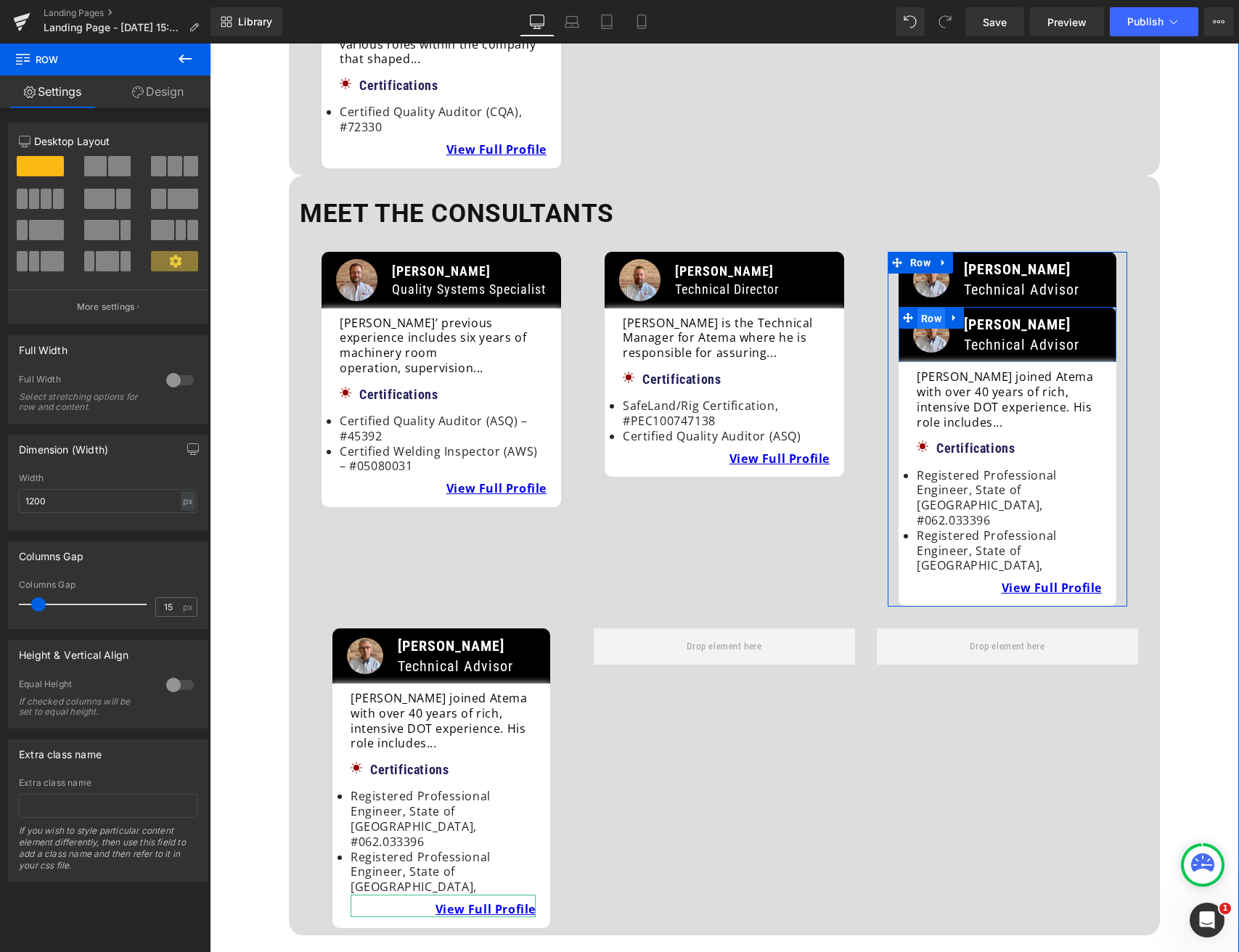
click at [940, 308] on span "Row" at bounding box center [930, 318] width 27 height 22
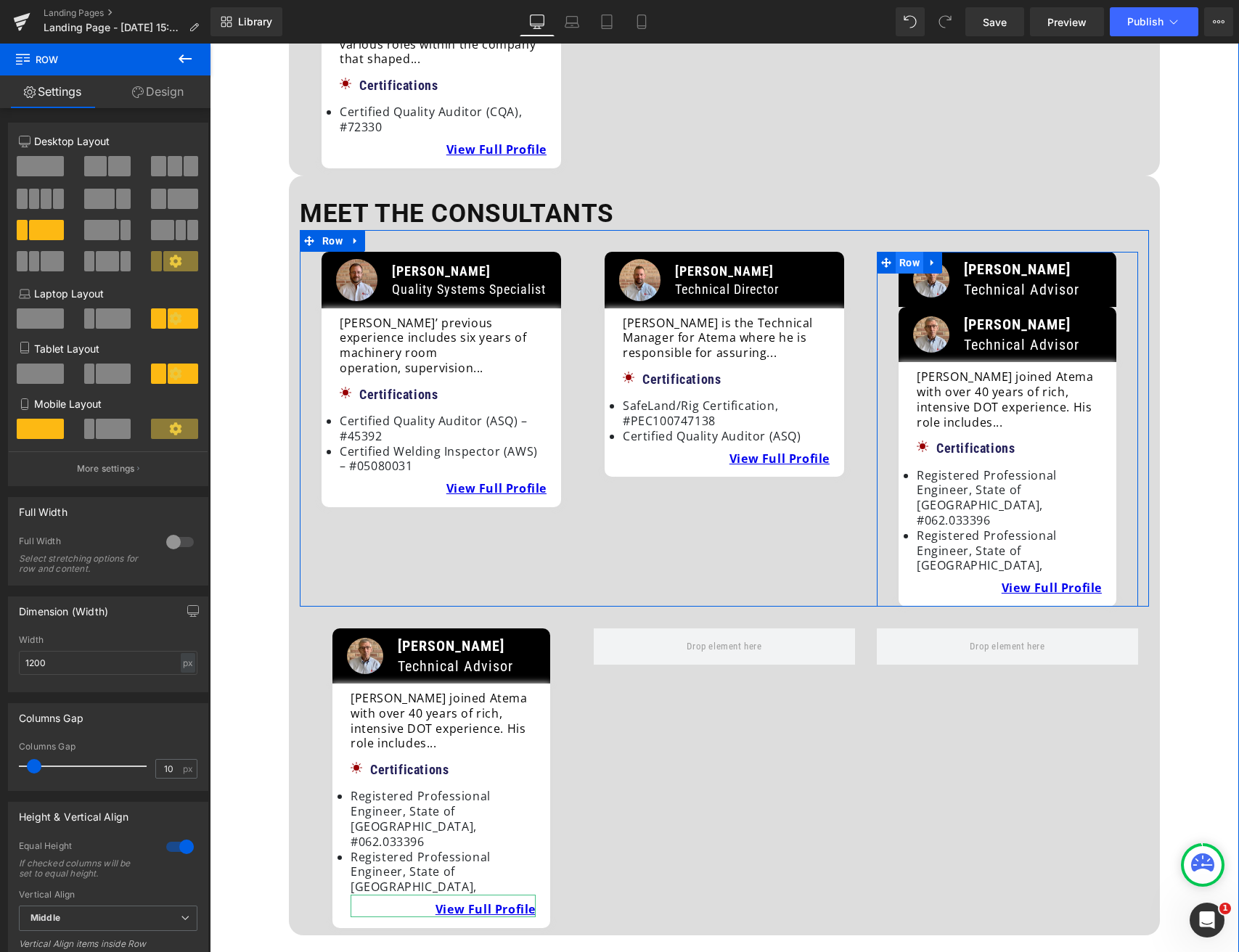
click at [903, 252] on span "Row" at bounding box center [909, 263] width 27 height 22
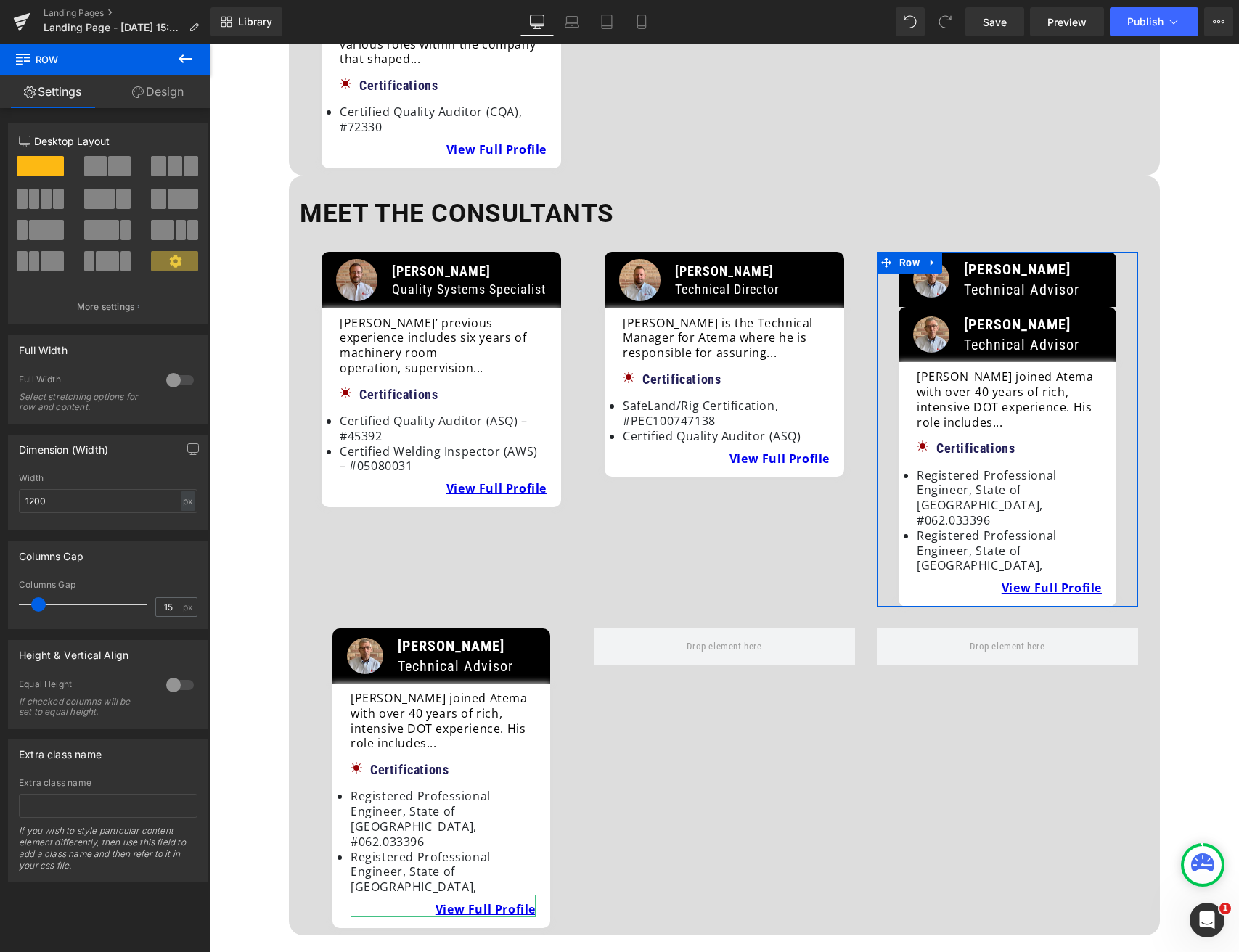
click at [153, 93] on link "Design" at bounding box center [157, 92] width 105 height 33
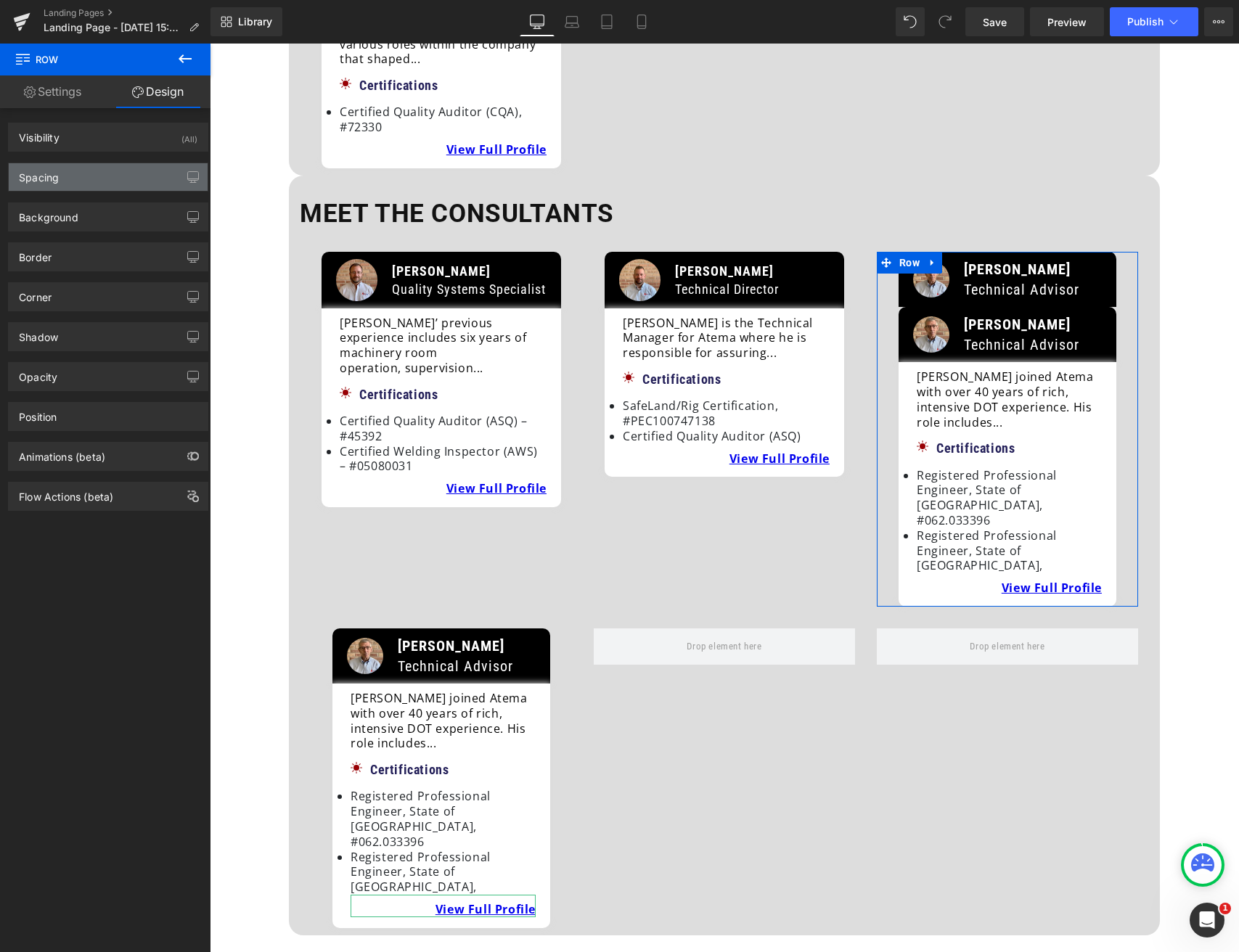
click at [62, 183] on div "Spacing" at bounding box center [108, 176] width 199 height 27
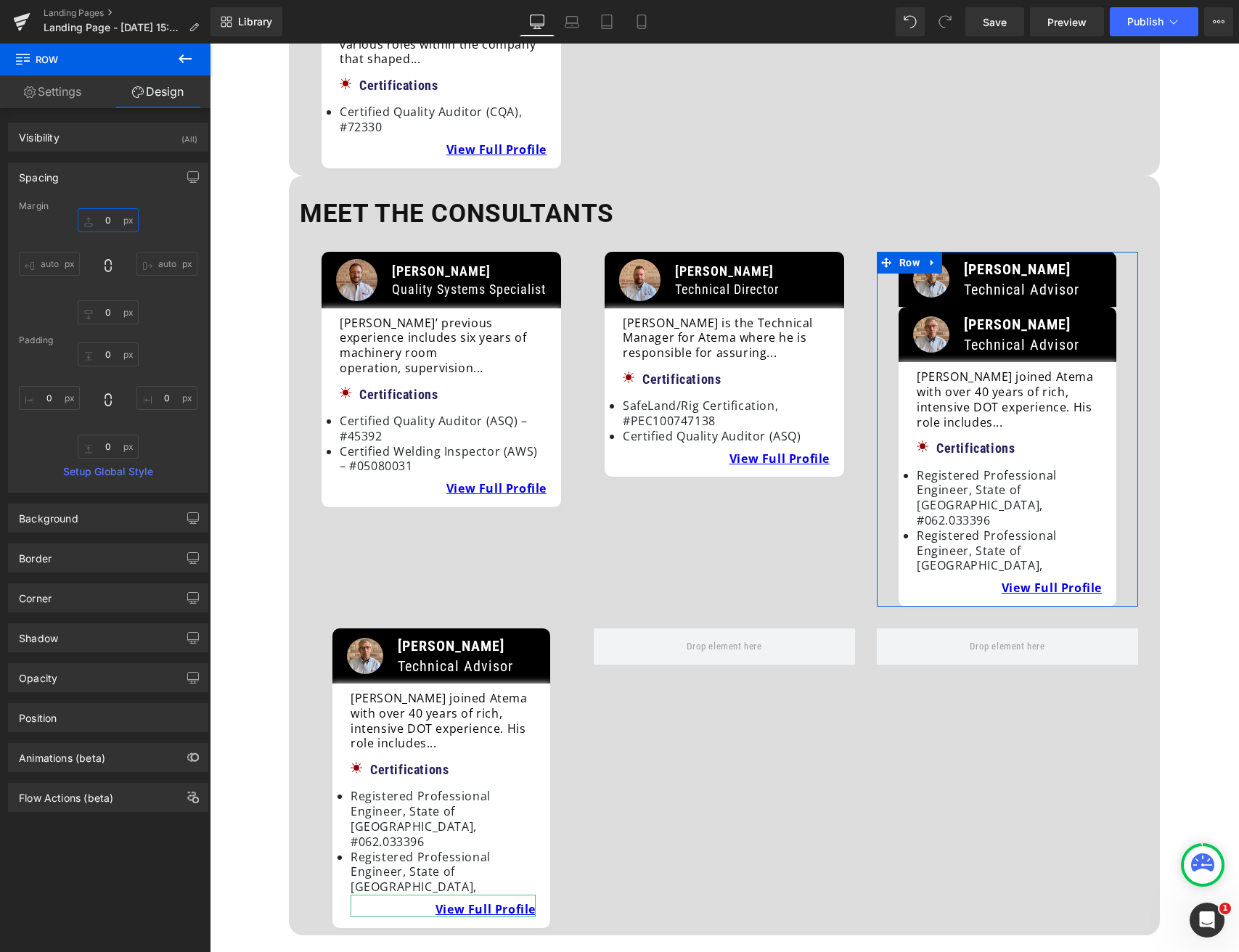
click at [86, 219] on input "0" at bounding box center [108, 219] width 61 height 24
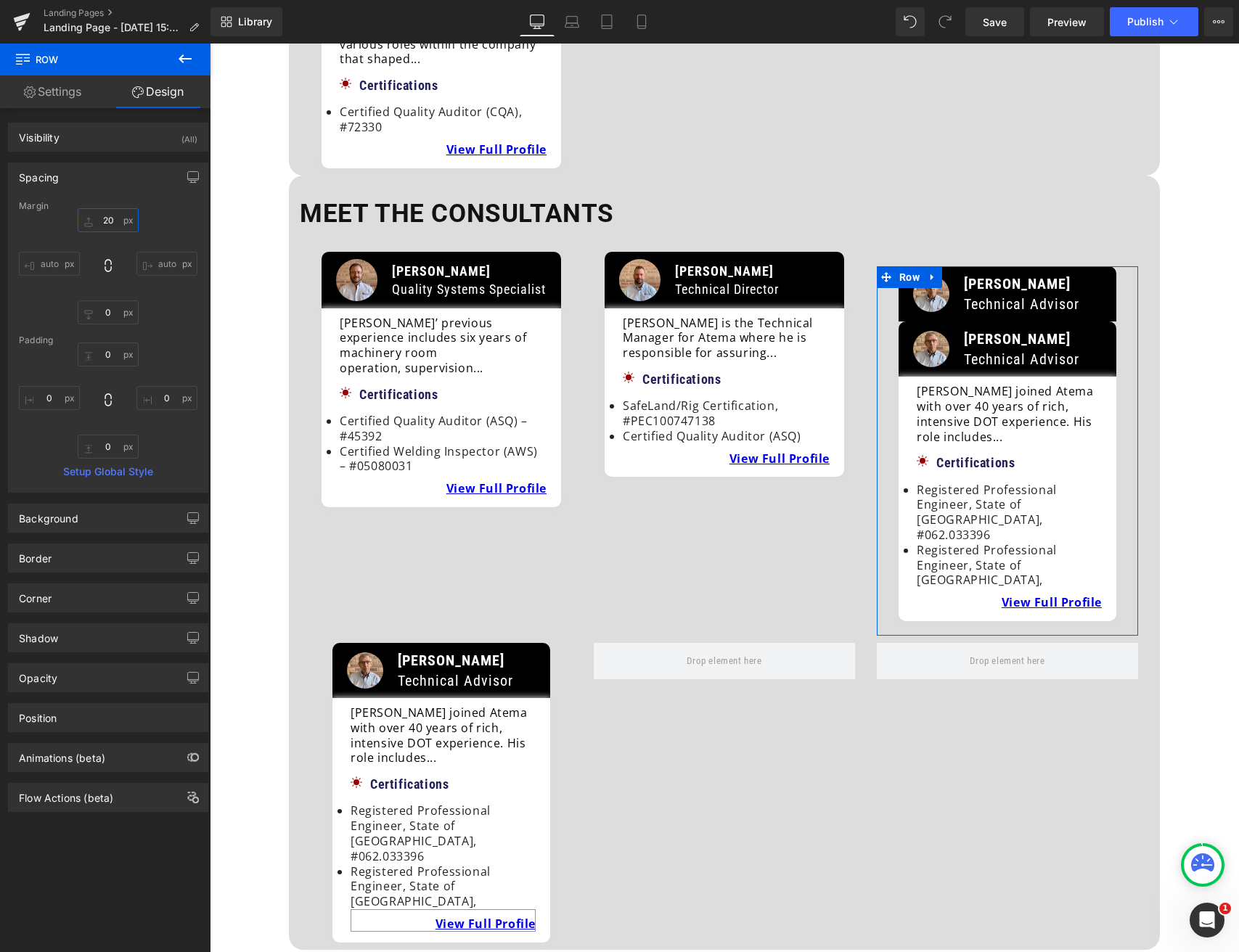
type input "0"
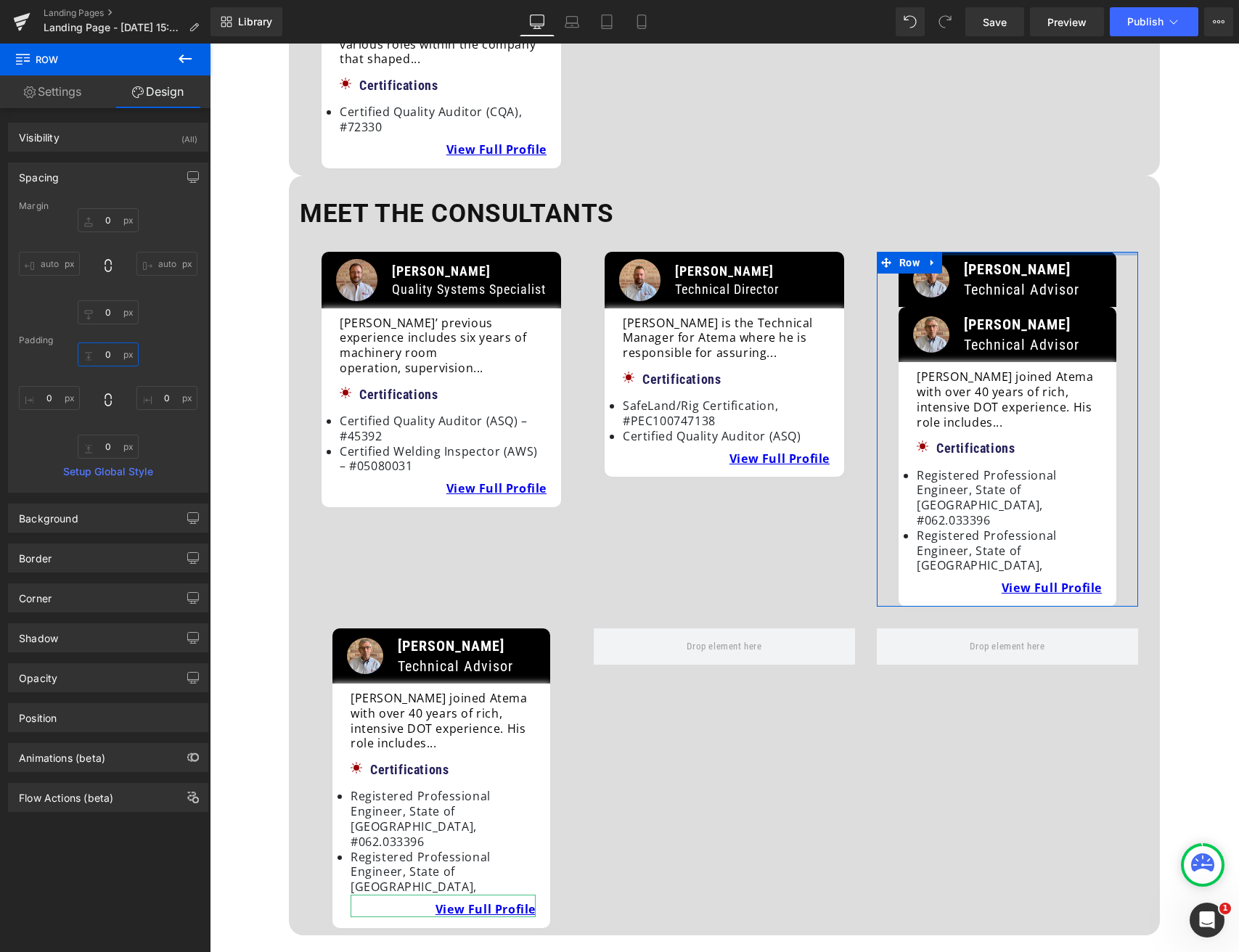
click at [99, 354] on input "0" at bounding box center [108, 353] width 61 height 24
type input "20"
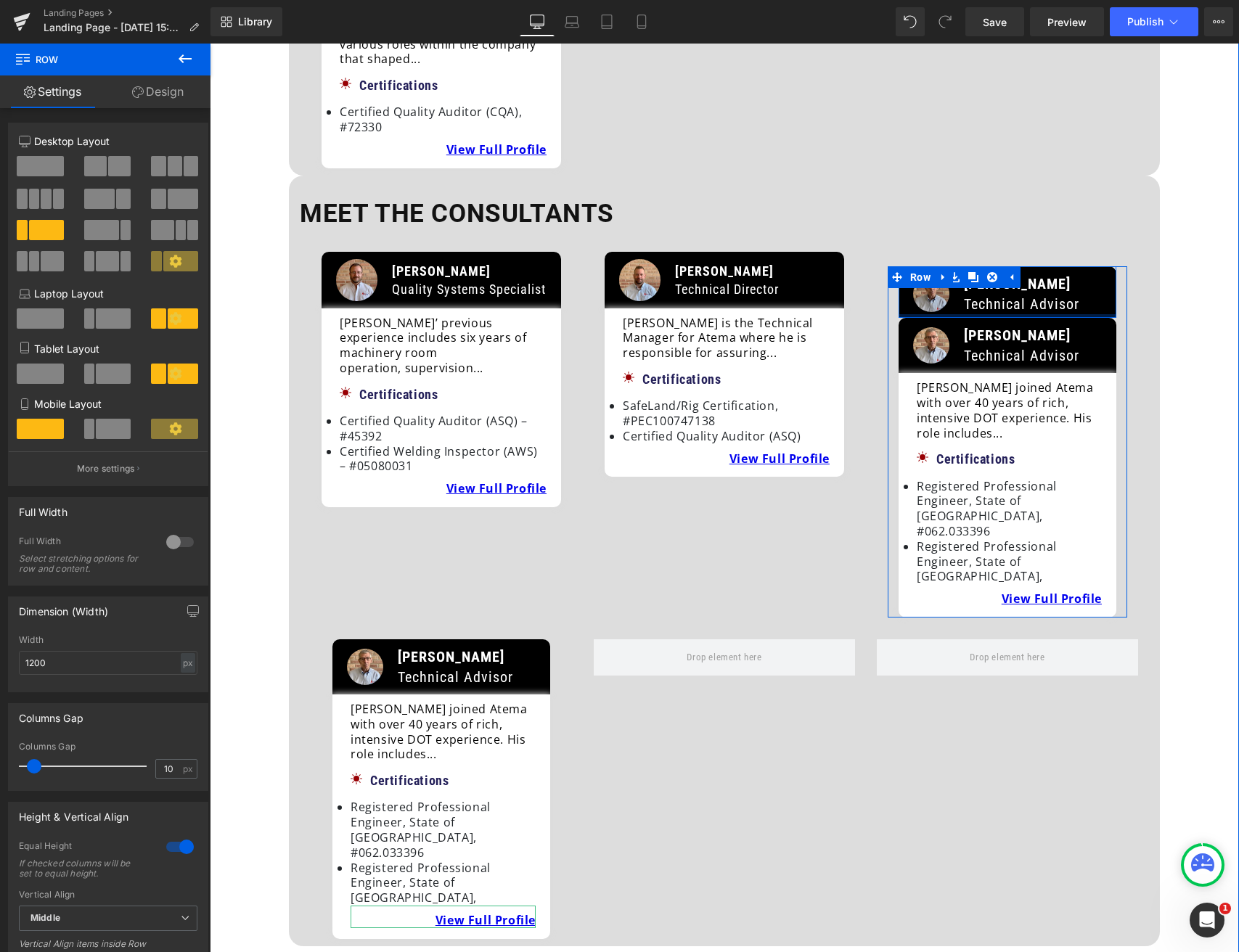
click at [924, 269] on div "Image Jon Edwards Technical Advisor Text Block Row" at bounding box center [1007, 292] width 218 height 51
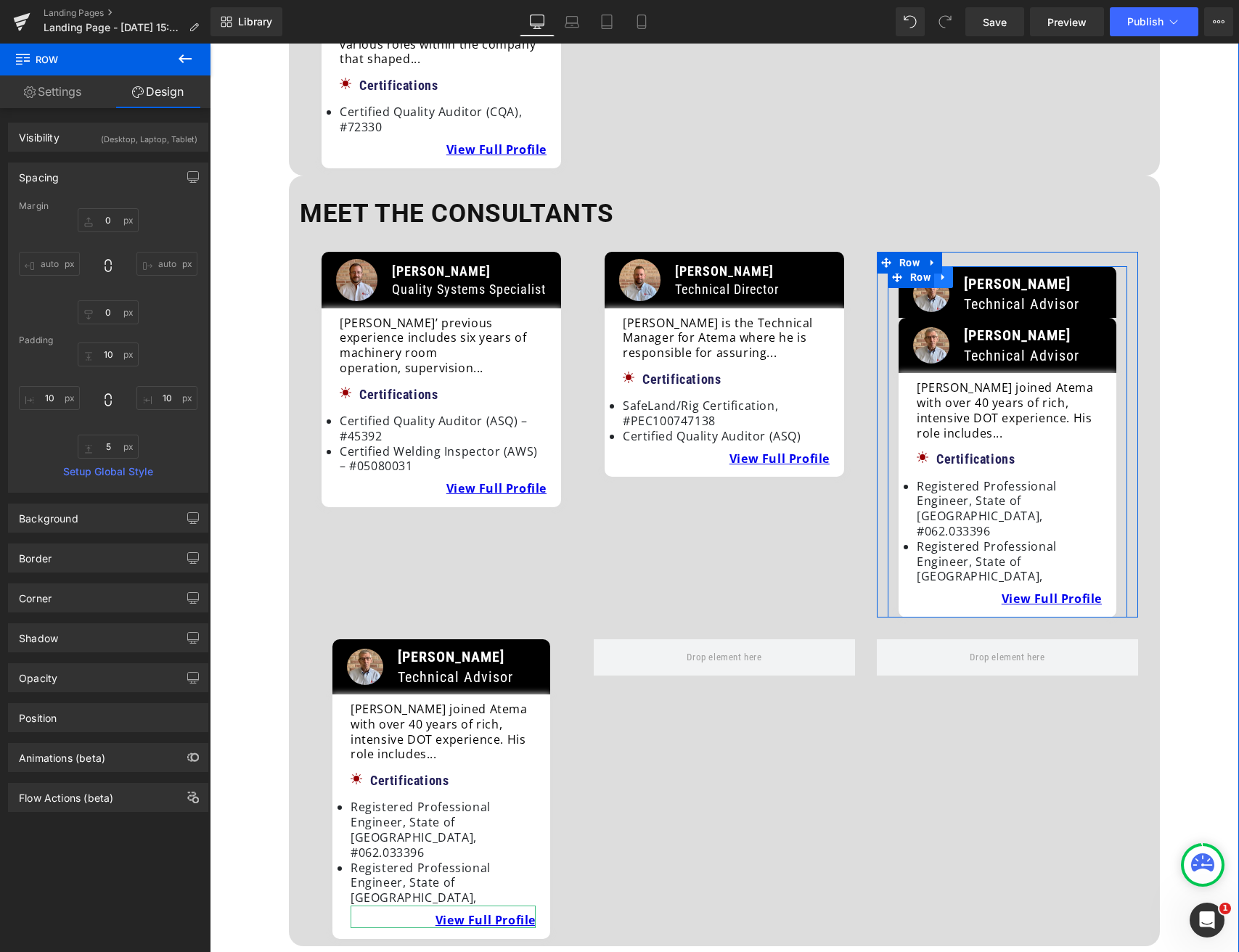
click at [944, 272] on icon at bounding box center [944, 278] width 11 height 11
click at [976, 272] on icon at bounding box center [981, 278] width 11 height 11
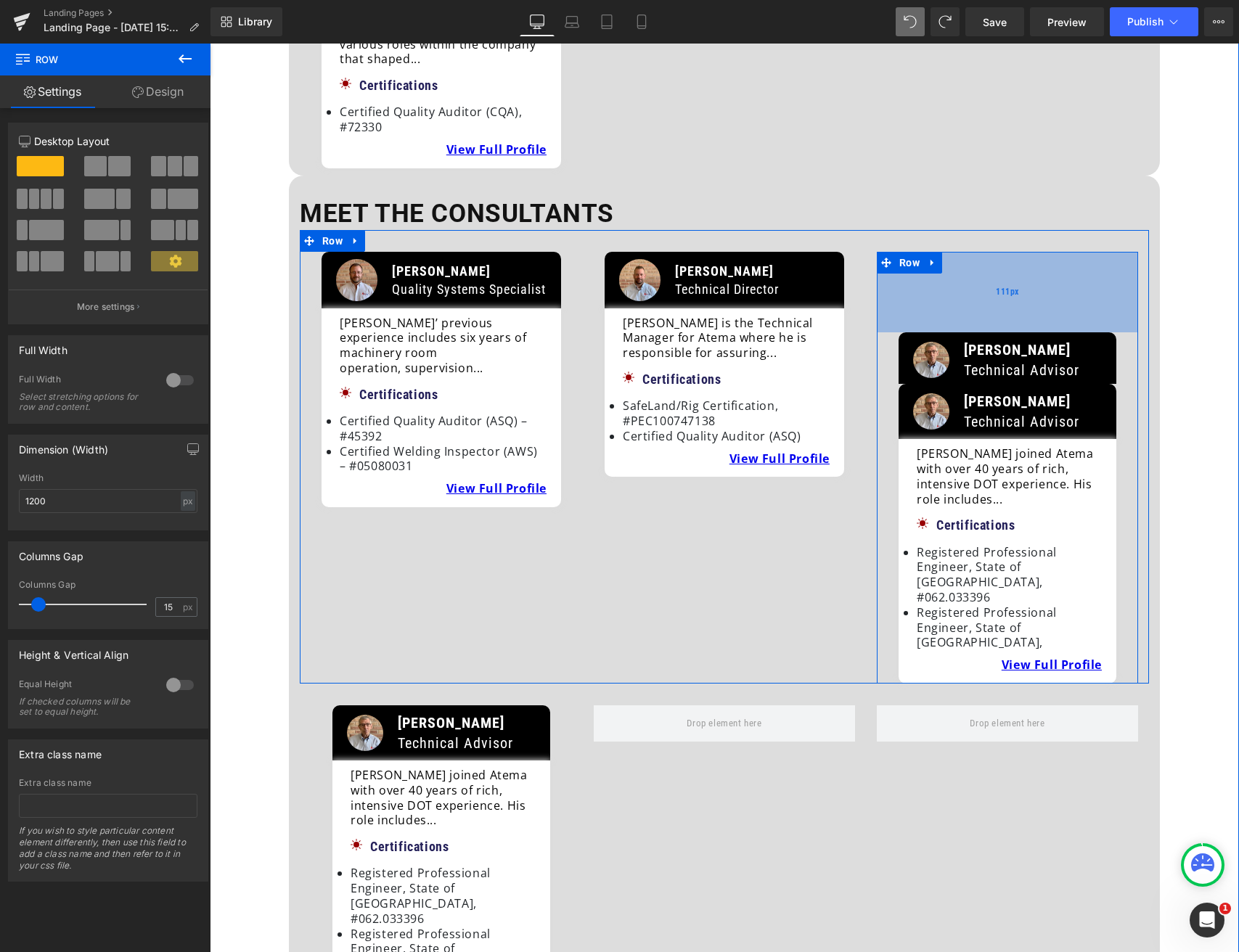
drag, startPoint x: 953, startPoint y: 215, endPoint x: 953, endPoint y: 281, distance: 66.0
click at [953, 281] on div "111px" at bounding box center [1007, 292] width 261 height 80
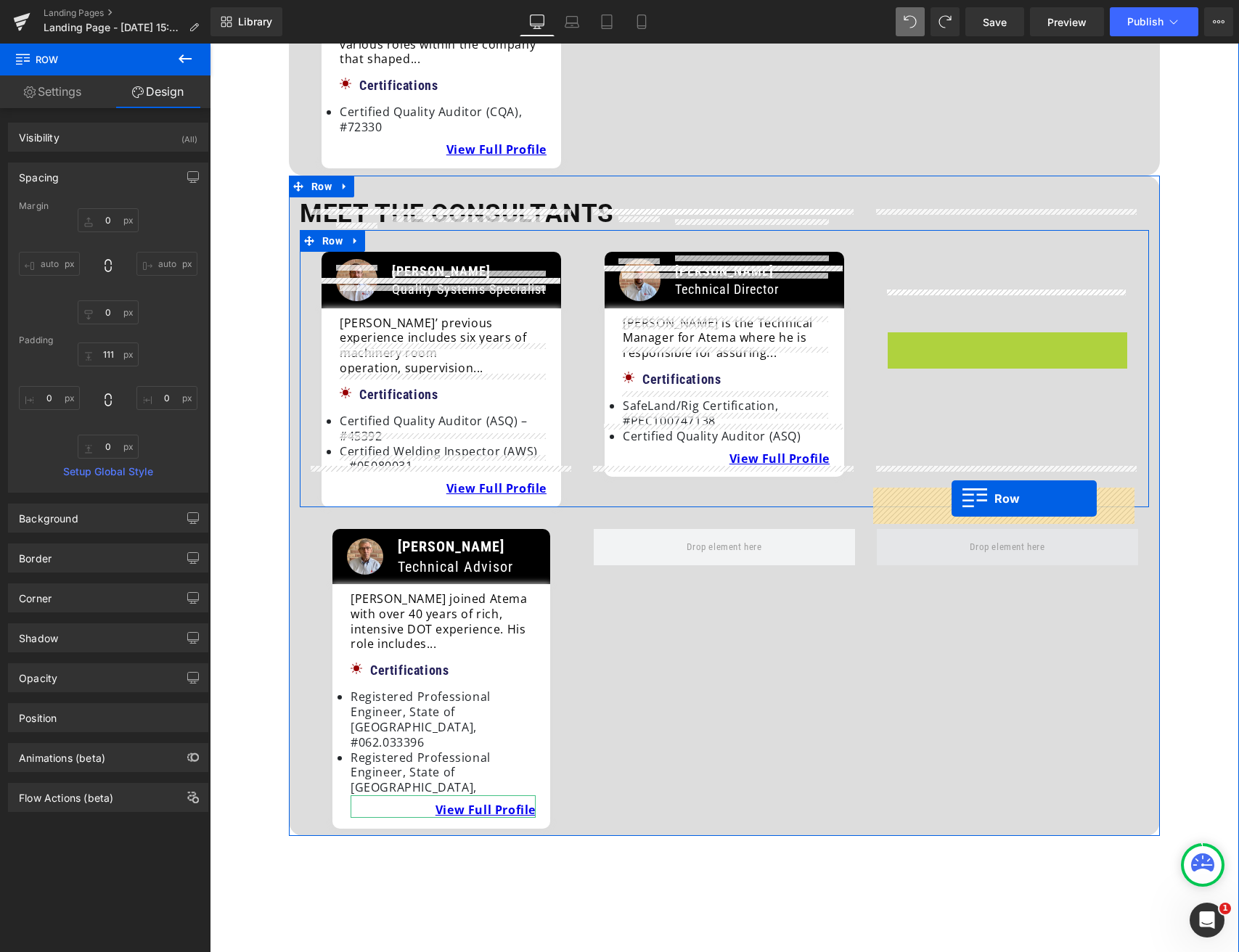
drag, startPoint x: 920, startPoint y: 297, endPoint x: 952, endPoint y: 498, distance: 203.5
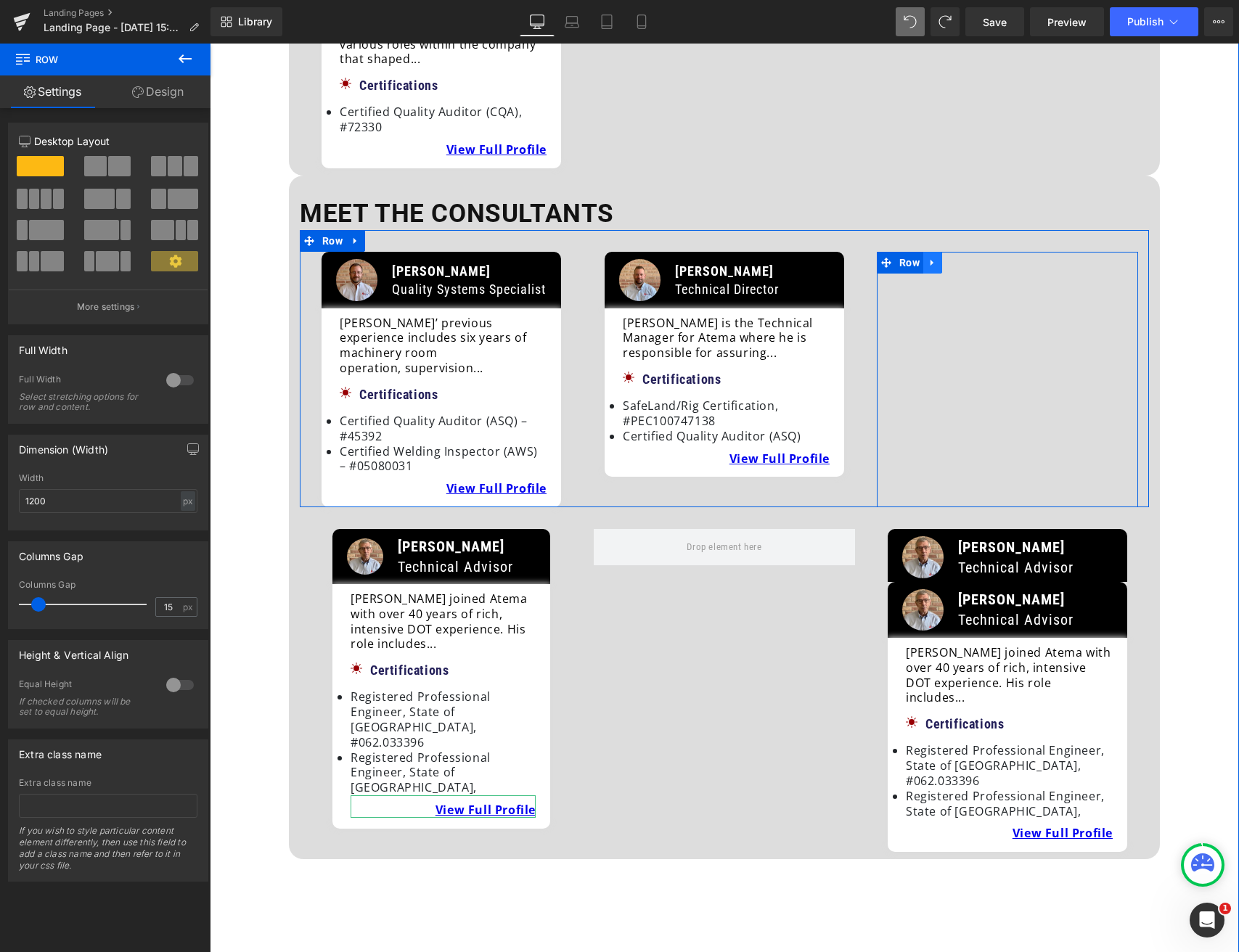
click at [932, 257] on icon at bounding box center [933, 263] width 11 height 11
click at [966, 257] on icon at bounding box center [971, 263] width 11 height 11
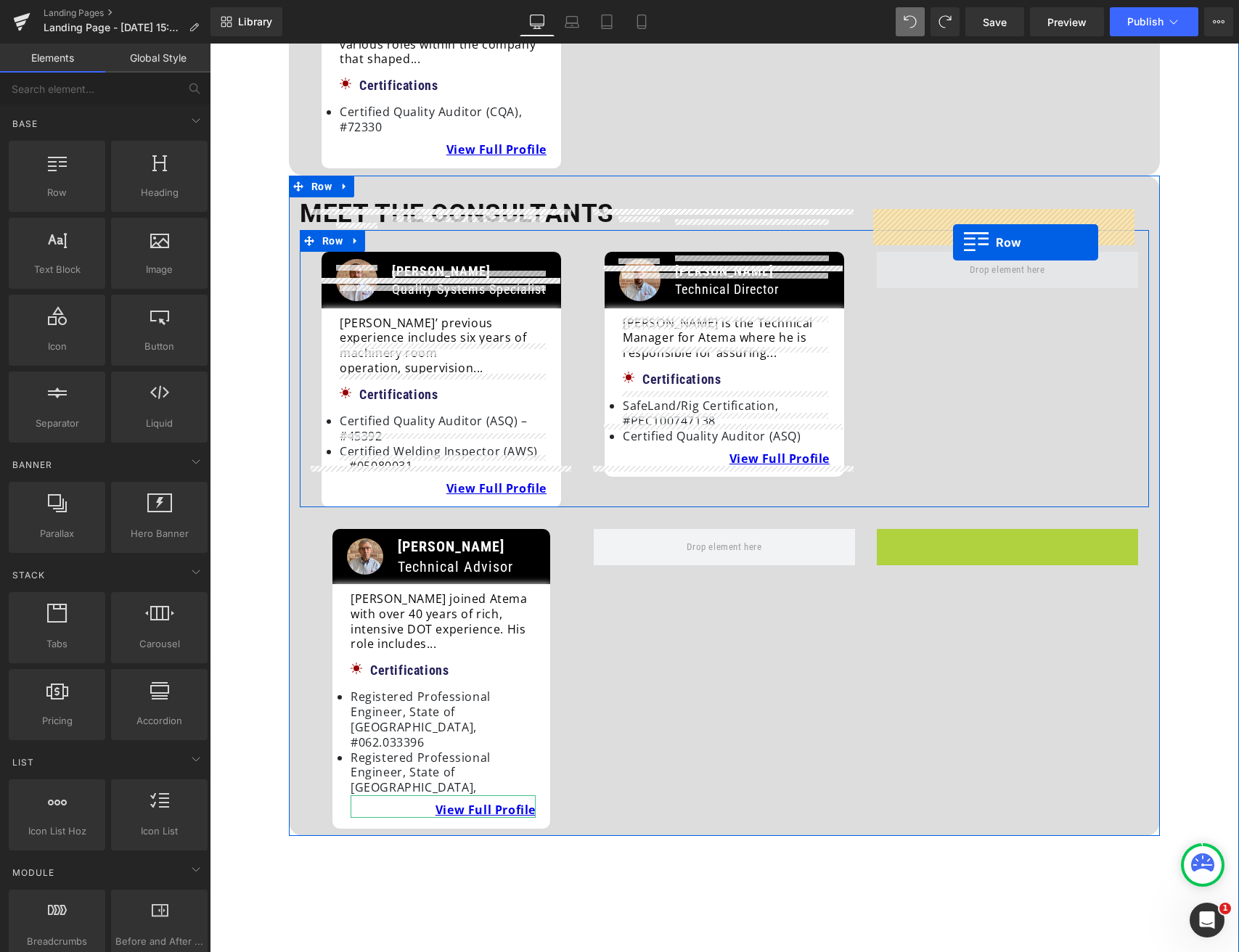
drag, startPoint x: 909, startPoint y: 502, endPoint x: 953, endPoint y: 242, distance: 263.7
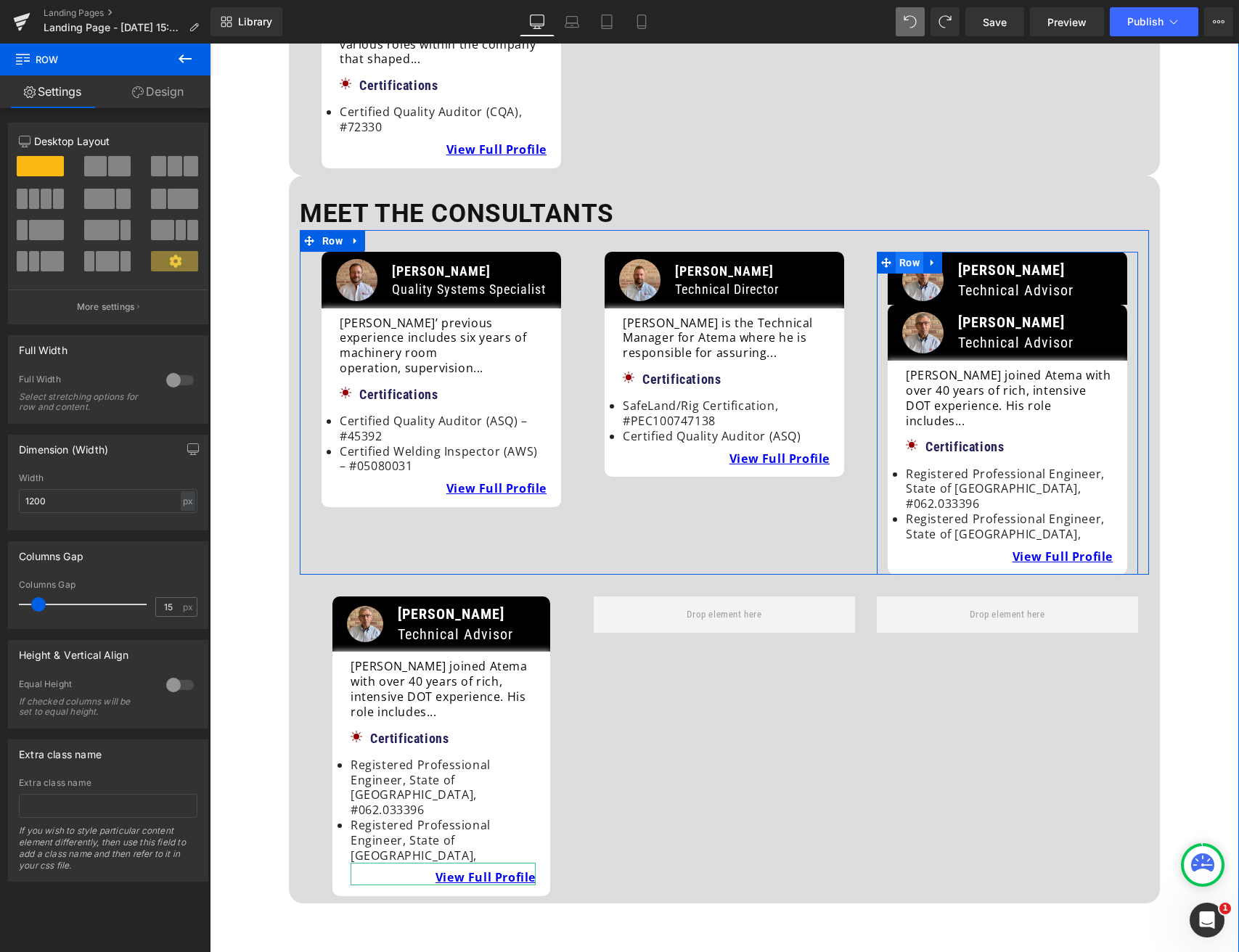
click at [917, 252] on span "Row" at bounding box center [909, 263] width 27 height 22
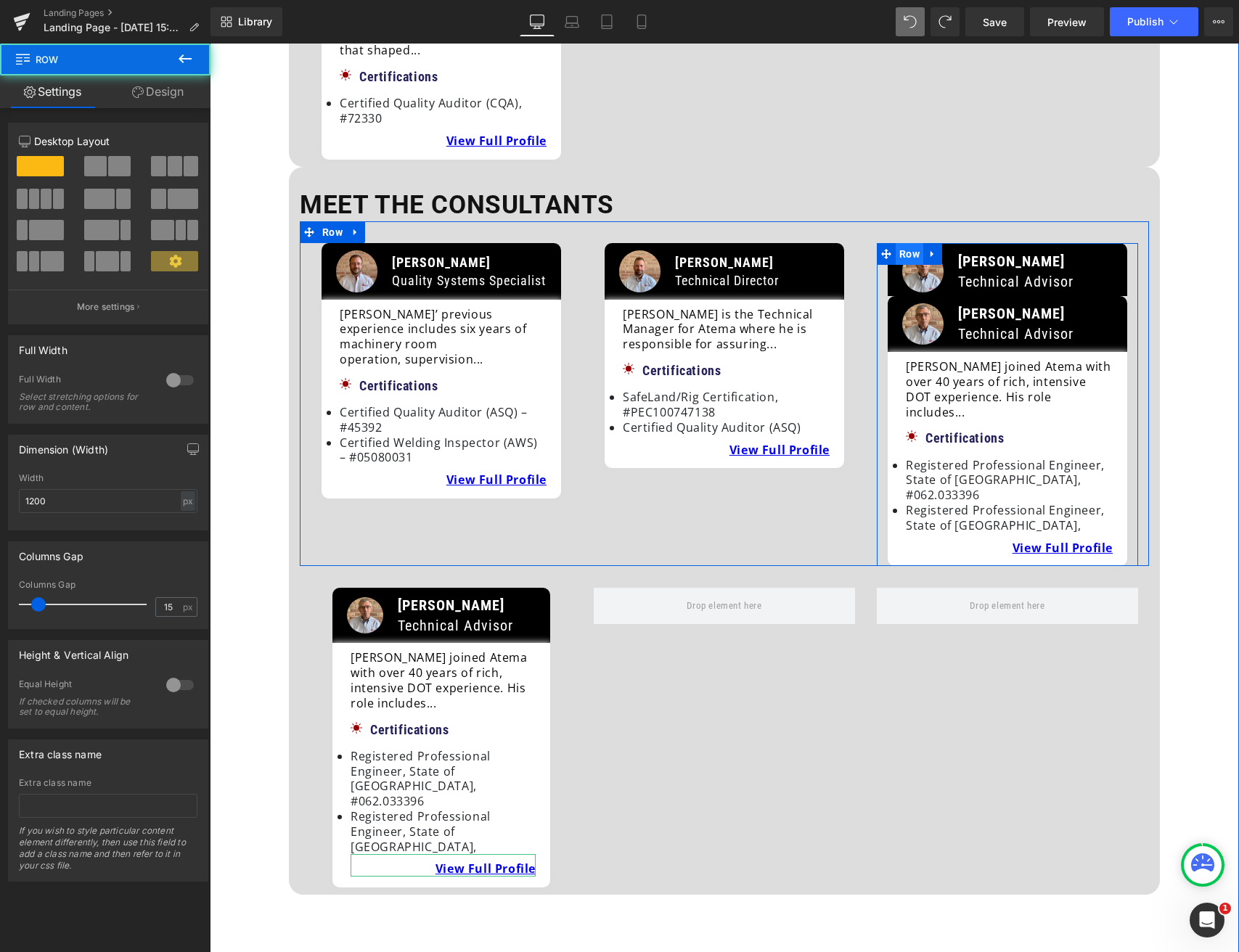
scroll to position [636, 0]
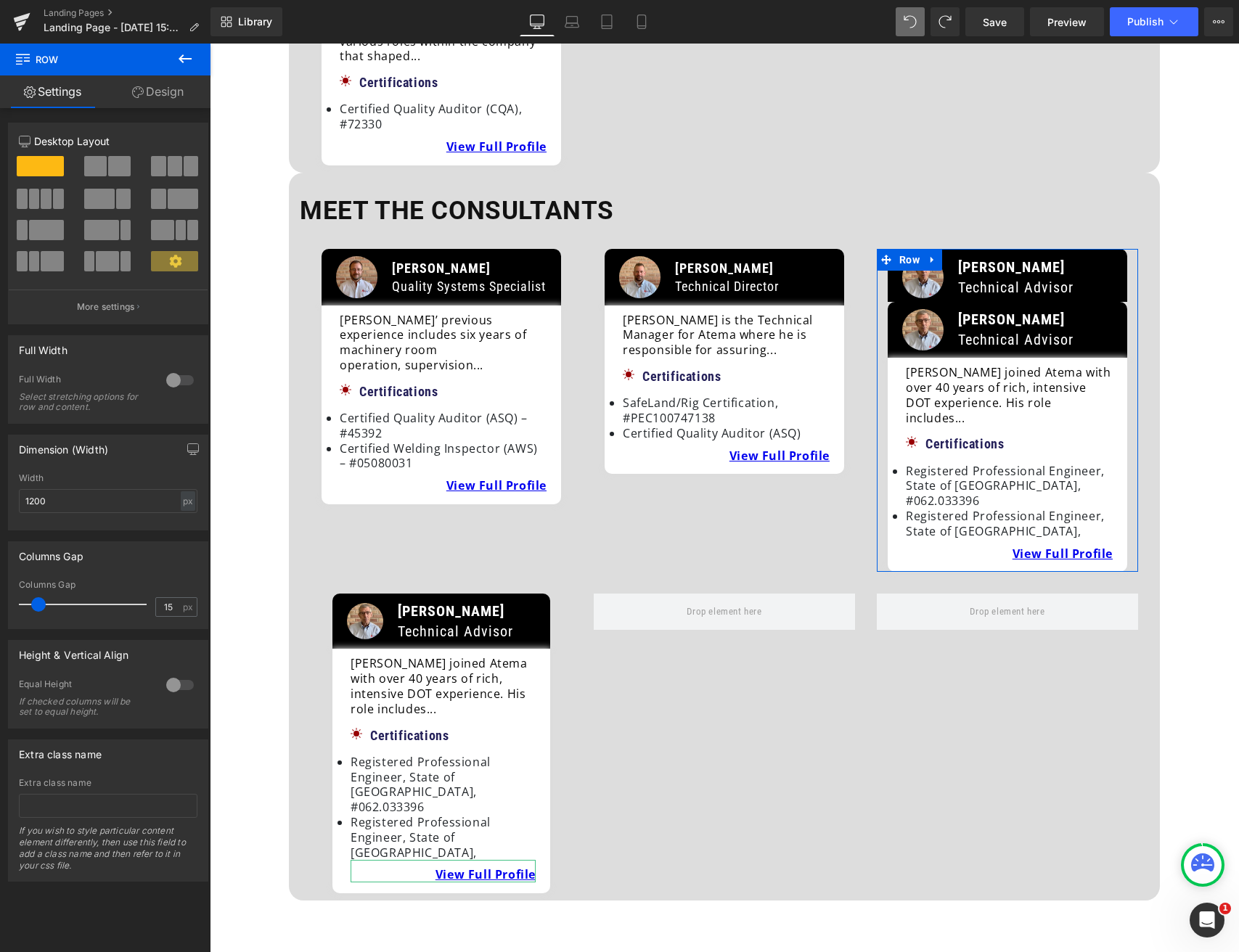
drag, startPoint x: 168, startPoint y: 87, endPoint x: 163, endPoint y: 113, distance: 26.5
click at [168, 87] on link "Design" at bounding box center [157, 92] width 105 height 33
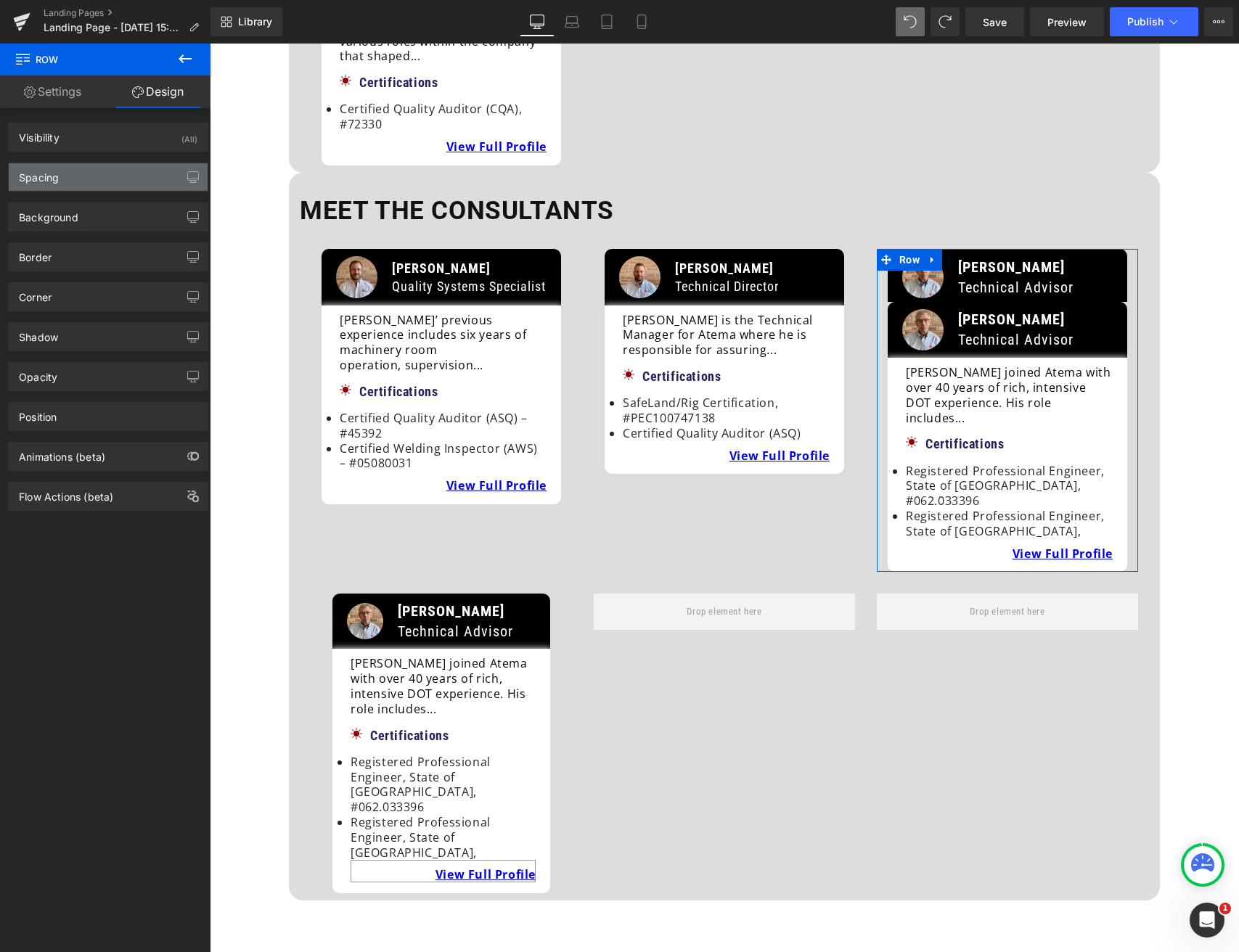
click at [78, 181] on div "Spacing" at bounding box center [108, 176] width 199 height 27
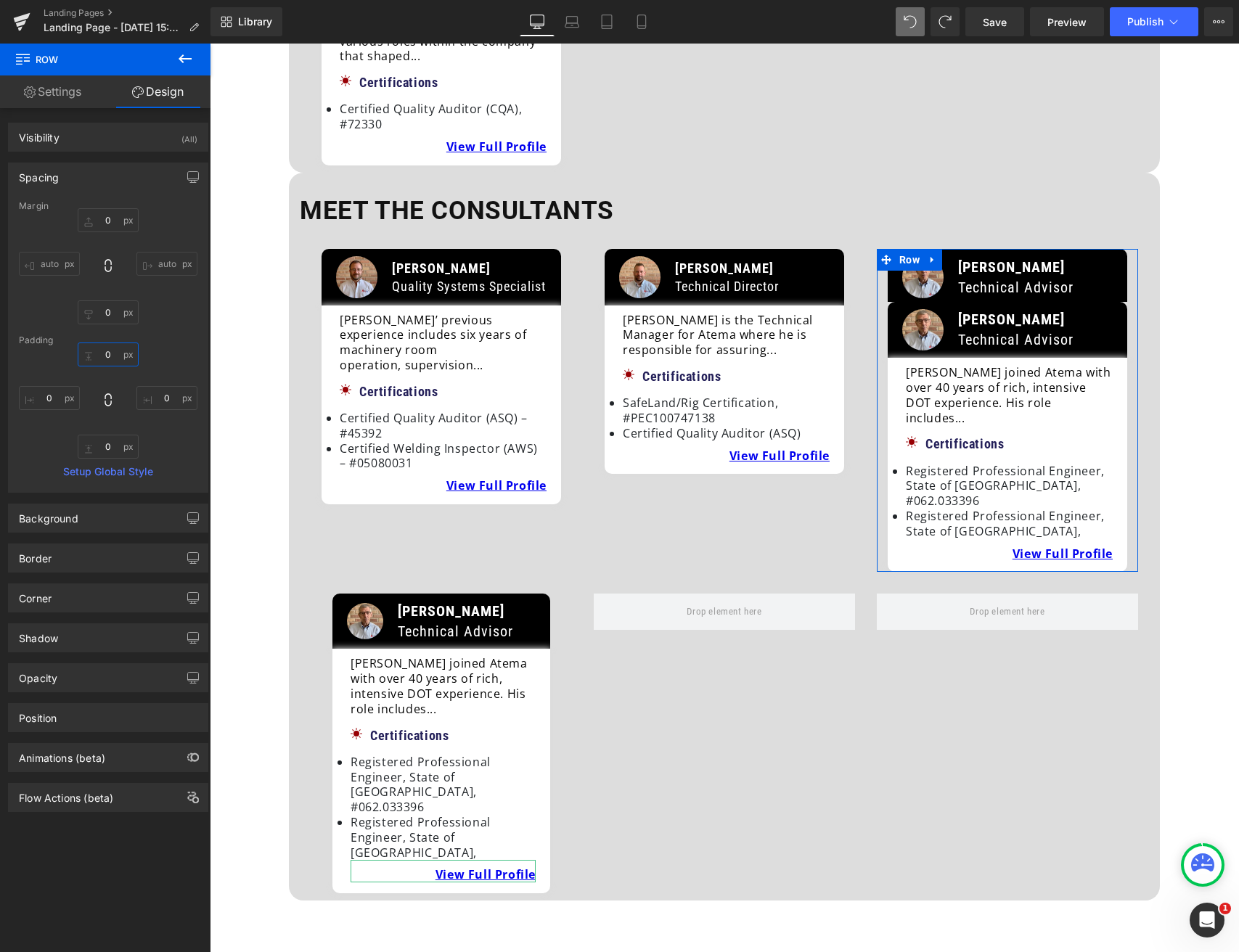
click at [94, 357] on input "0" at bounding box center [108, 353] width 61 height 24
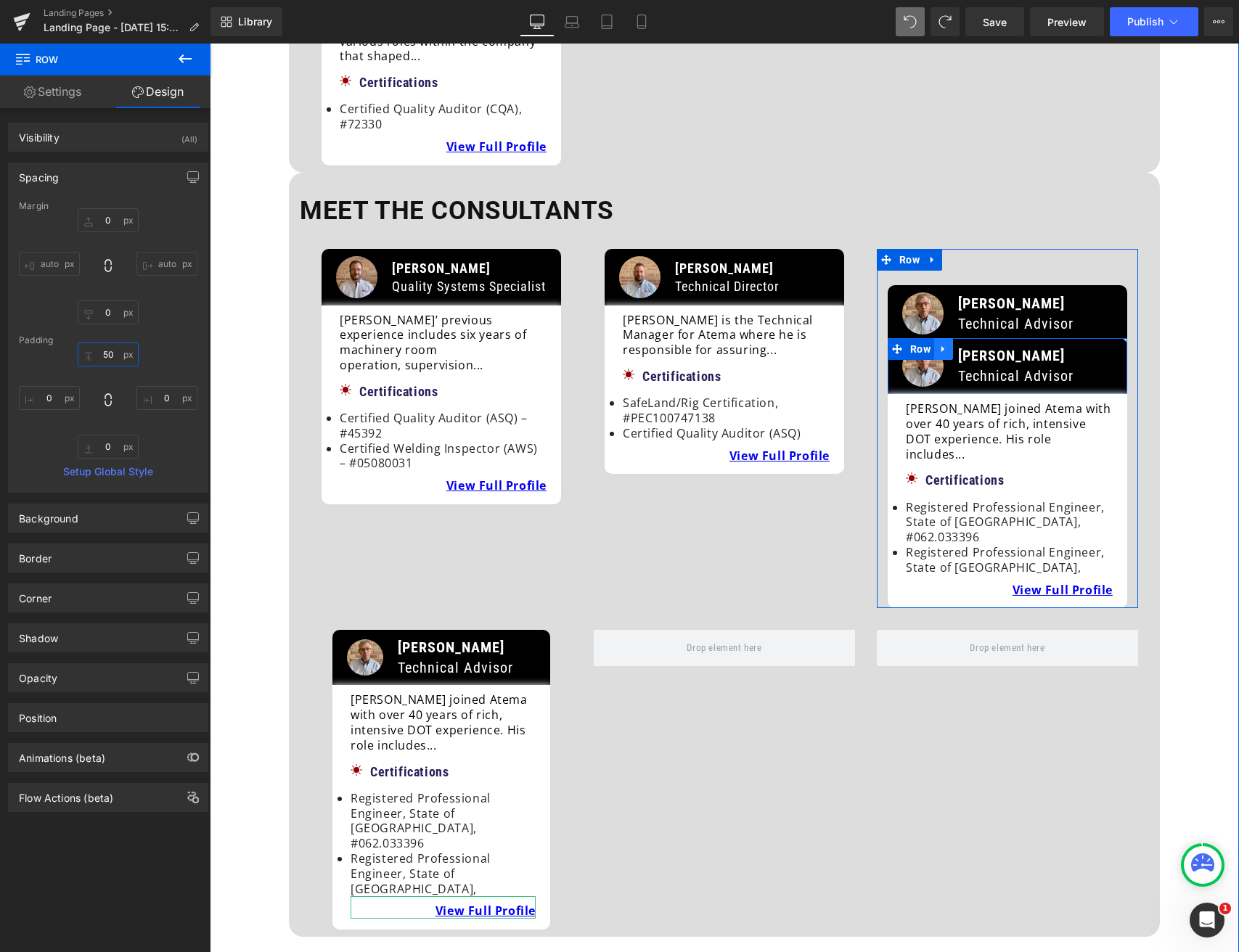
type input "50"
click at [942, 343] on icon at bounding box center [944, 348] width 11 height 11
click at [977, 344] on icon at bounding box center [981, 349] width 11 height 11
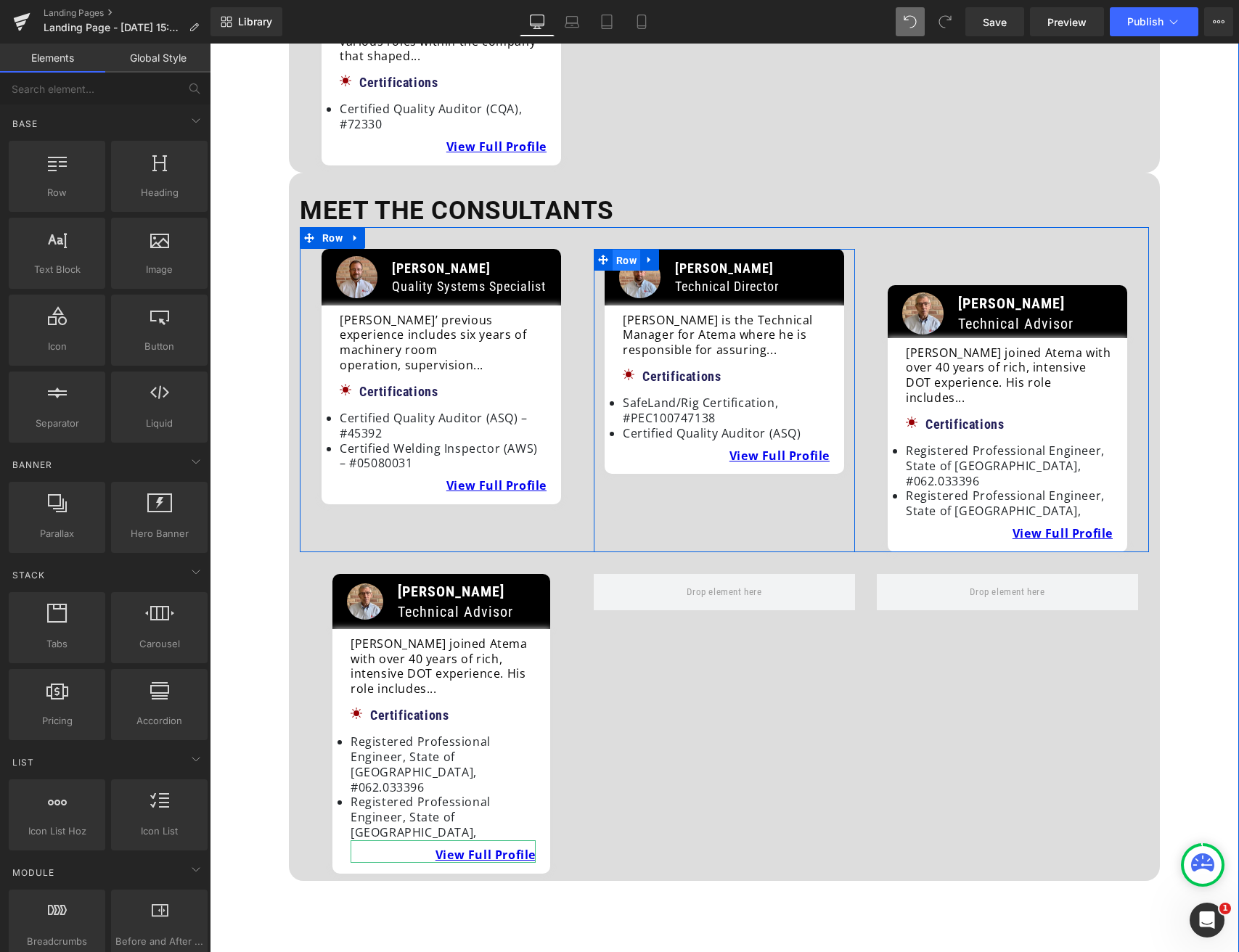
click at [623, 249] on span "Row" at bounding box center [626, 260] width 27 height 22
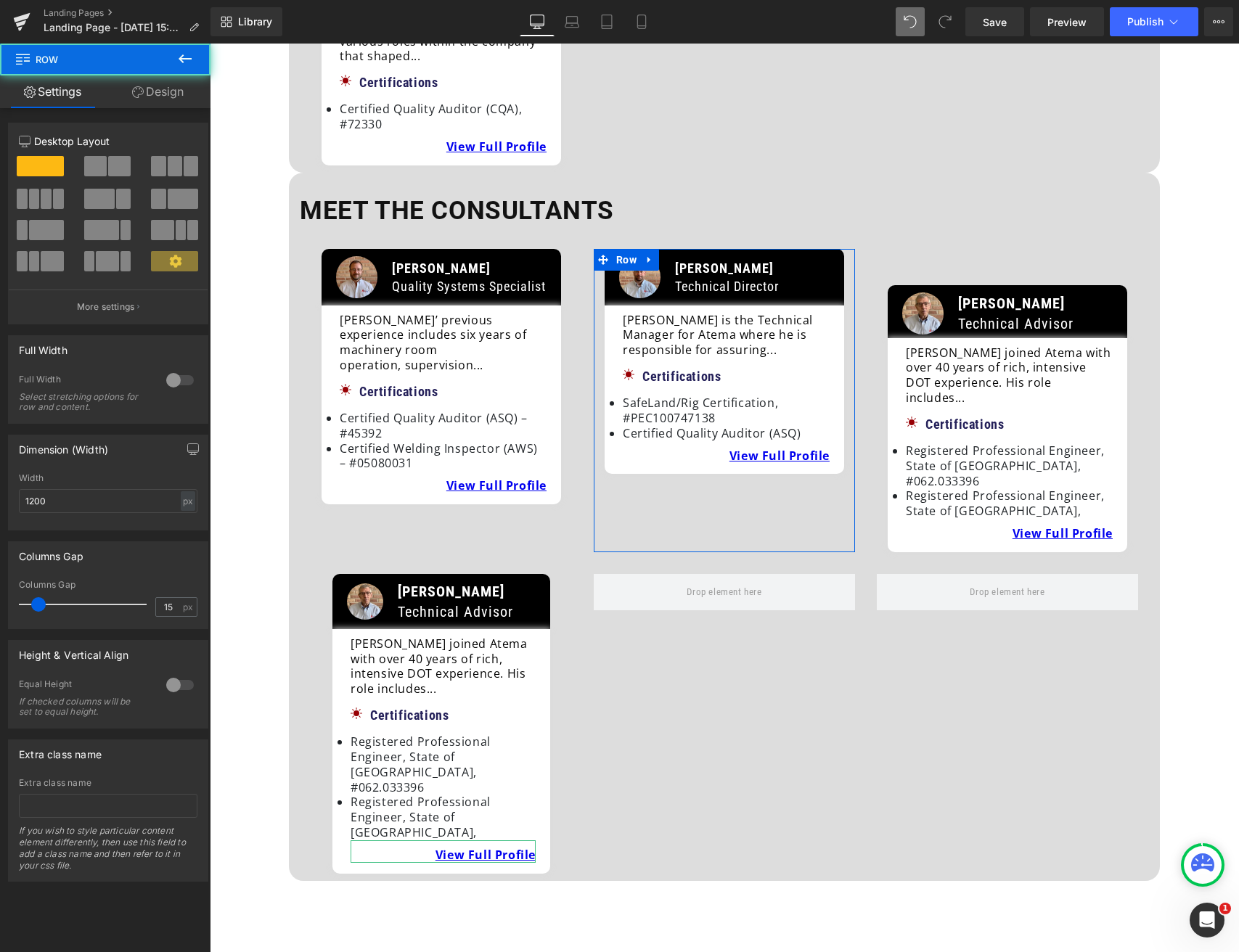
click at [163, 90] on link "Design" at bounding box center [157, 92] width 105 height 33
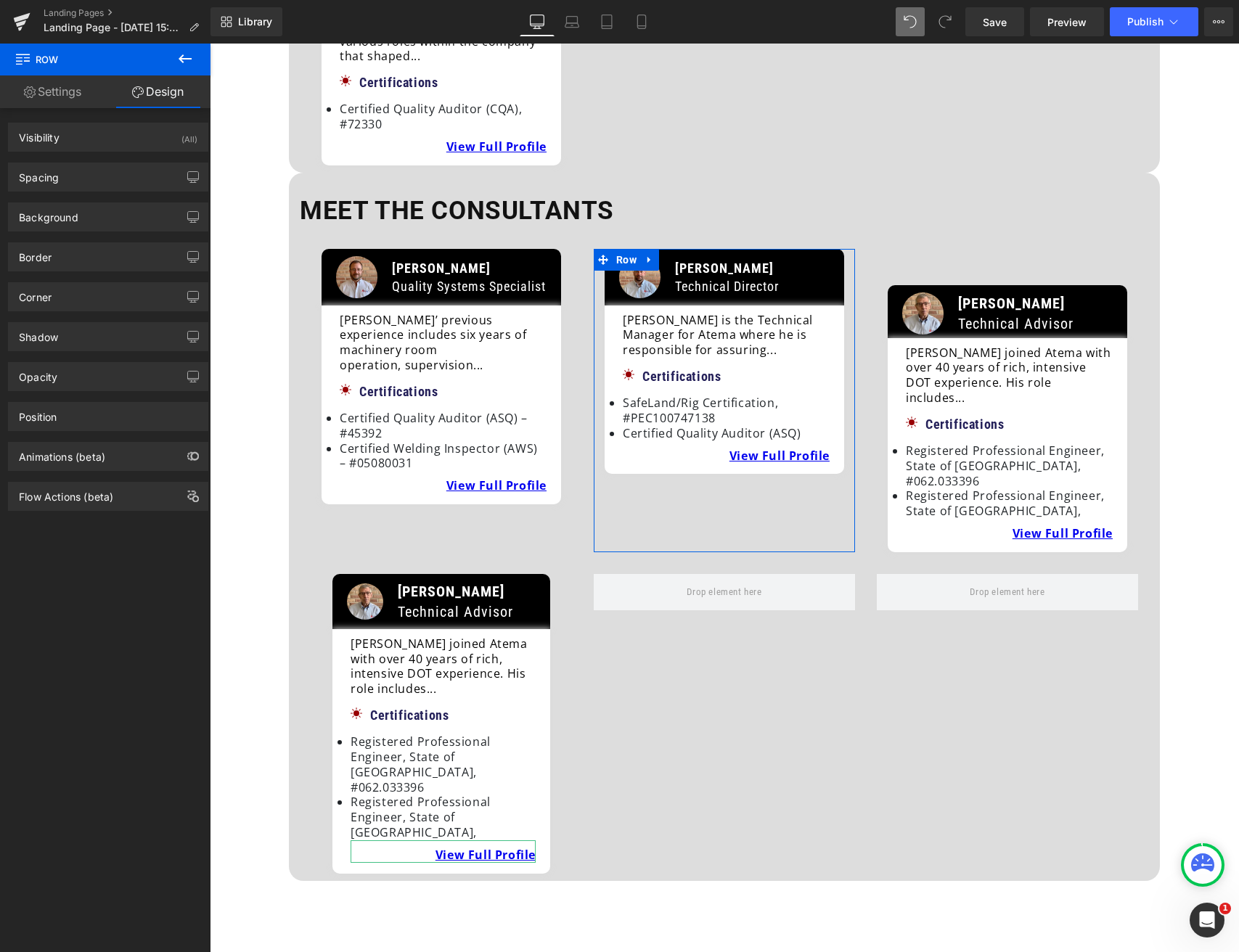
drag, startPoint x: 82, startPoint y: 175, endPoint x: 77, endPoint y: 271, distance: 96.1
click at [82, 176] on div "Spacing" at bounding box center [108, 176] width 199 height 27
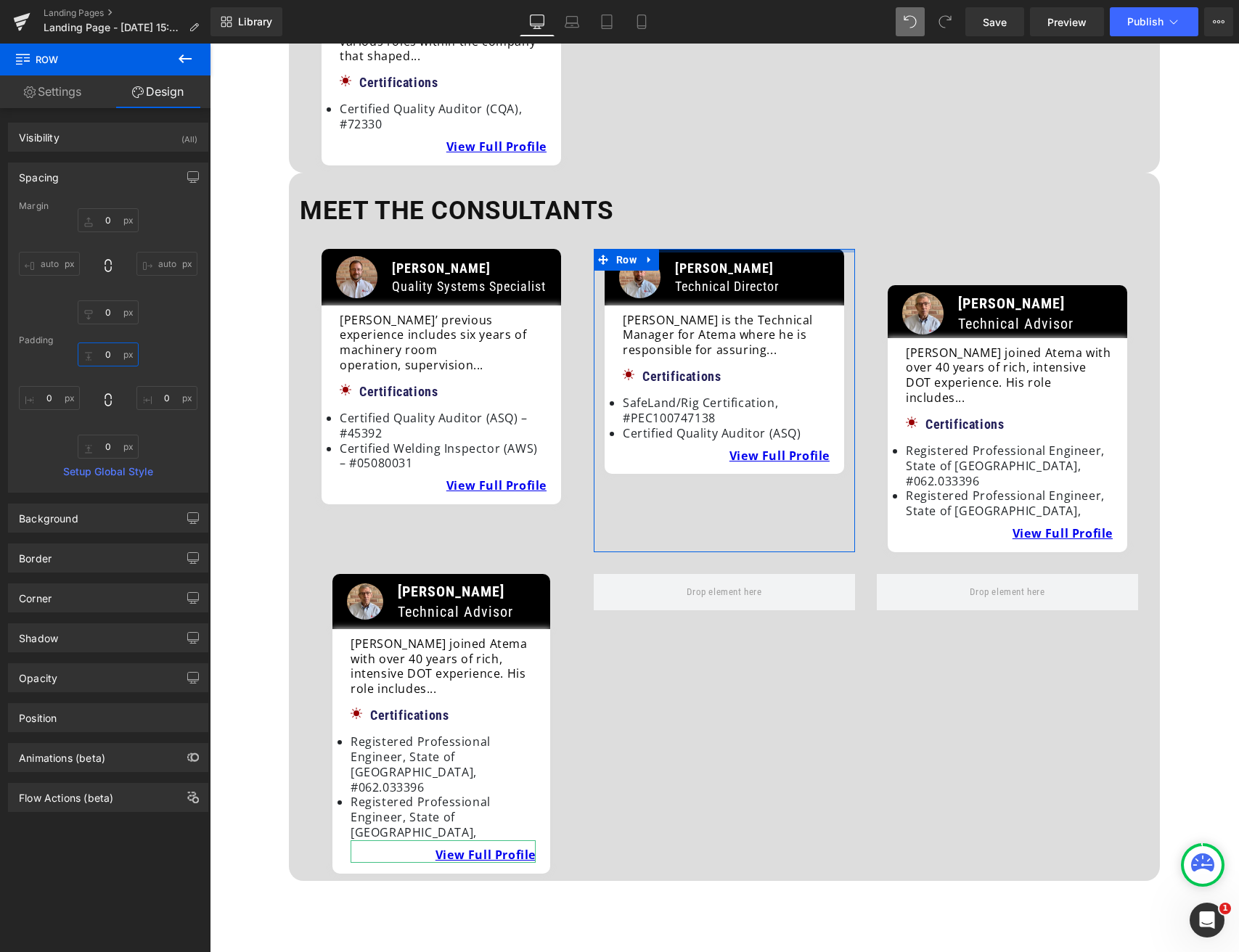
drag, startPoint x: 100, startPoint y: 353, endPoint x: 108, endPoint y: 375, distance: 23.4
click at [100, 353] on input "0" at bounding box center [108, 353] width 61 height 24
type input "60"
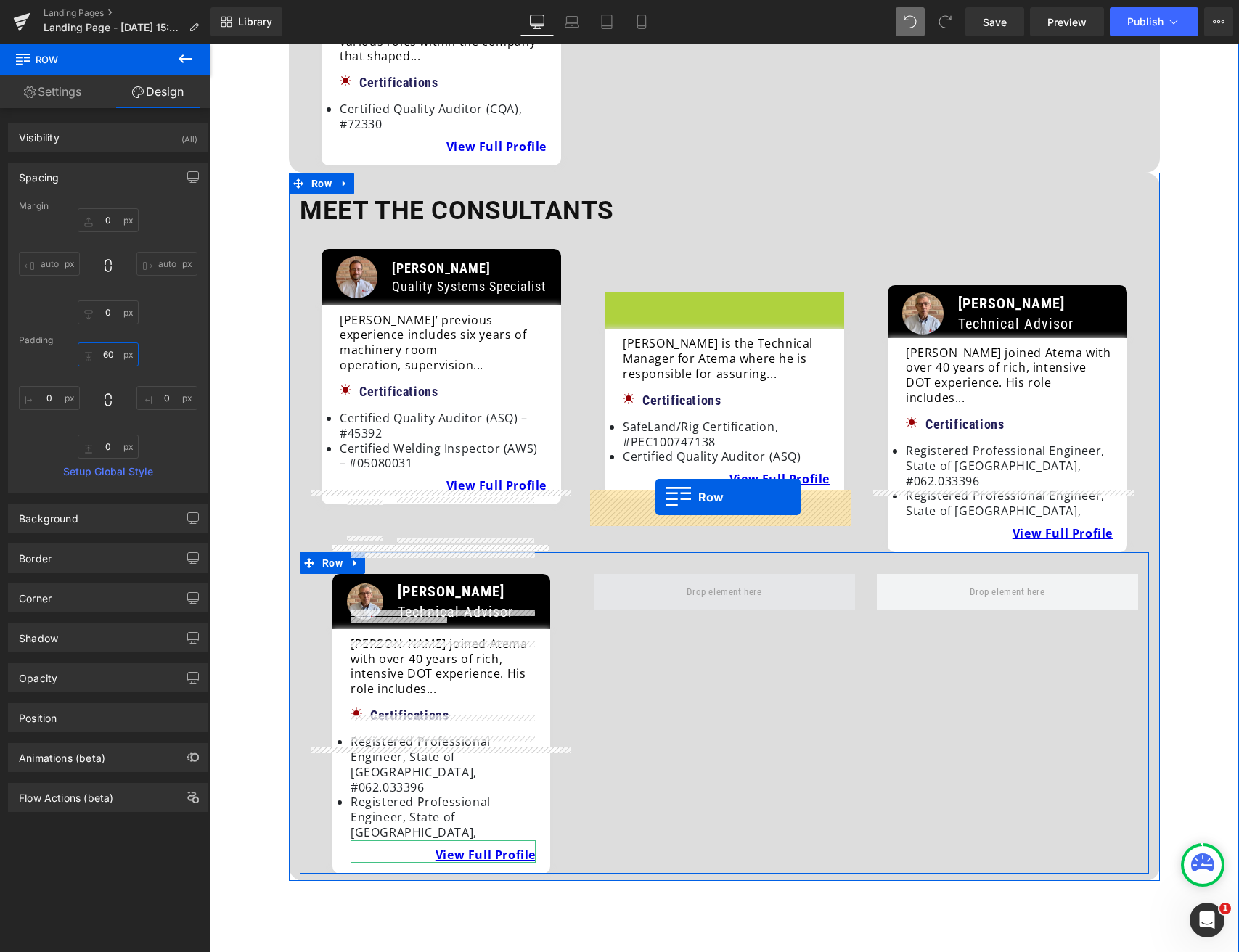
drag, startPoint x: 613, startPoint y: 259, endPoint x: 655, endPoint y: 497, distance: 241.7
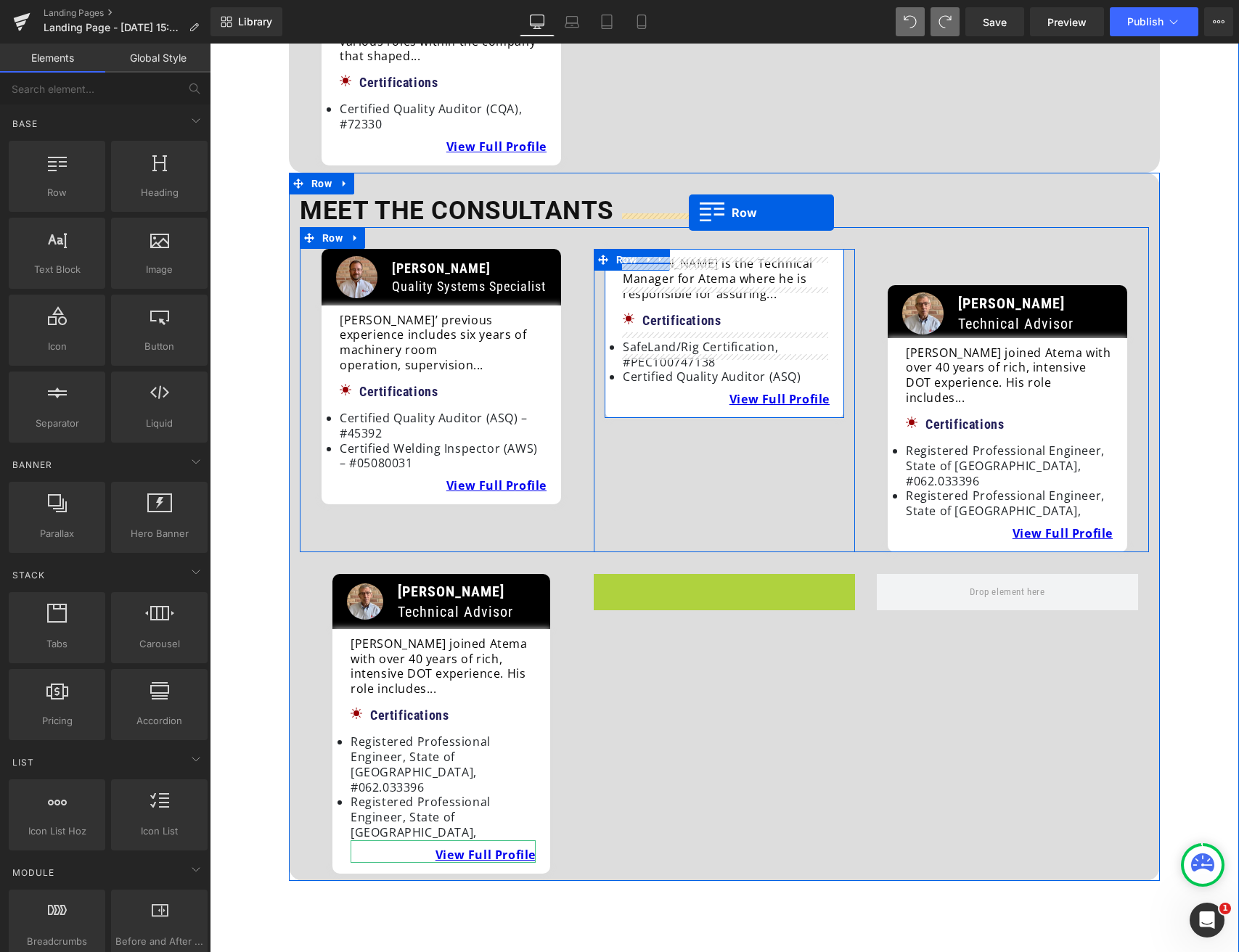
drag, startPoint x: 597, startPoint y: 498, endPoint x: 689, endPoint y: 212, distance: 300.4
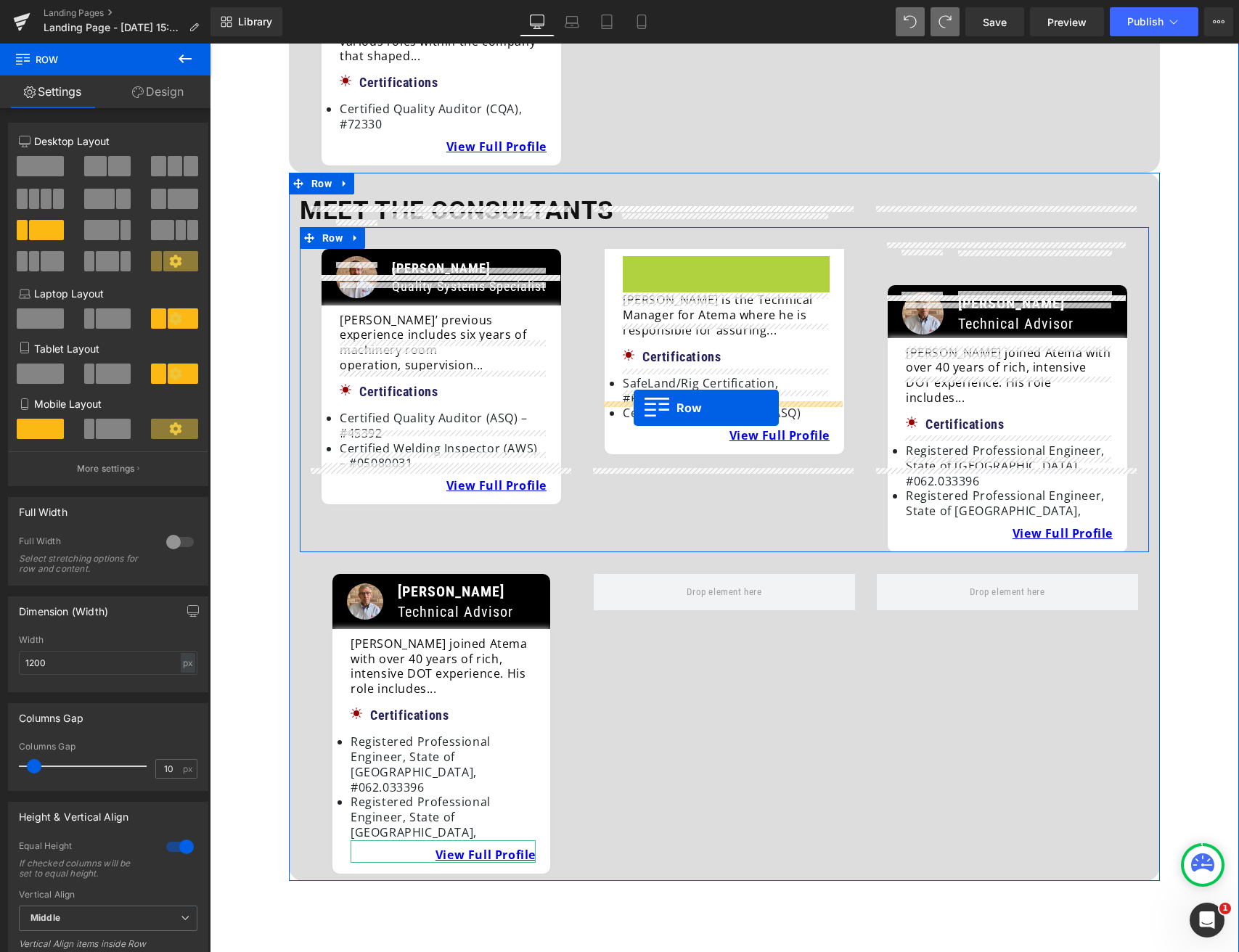
drag, startPoint x: 630, startPoint y: 228, endPoint x: 634, endPoint y: 408, distance: 180.0
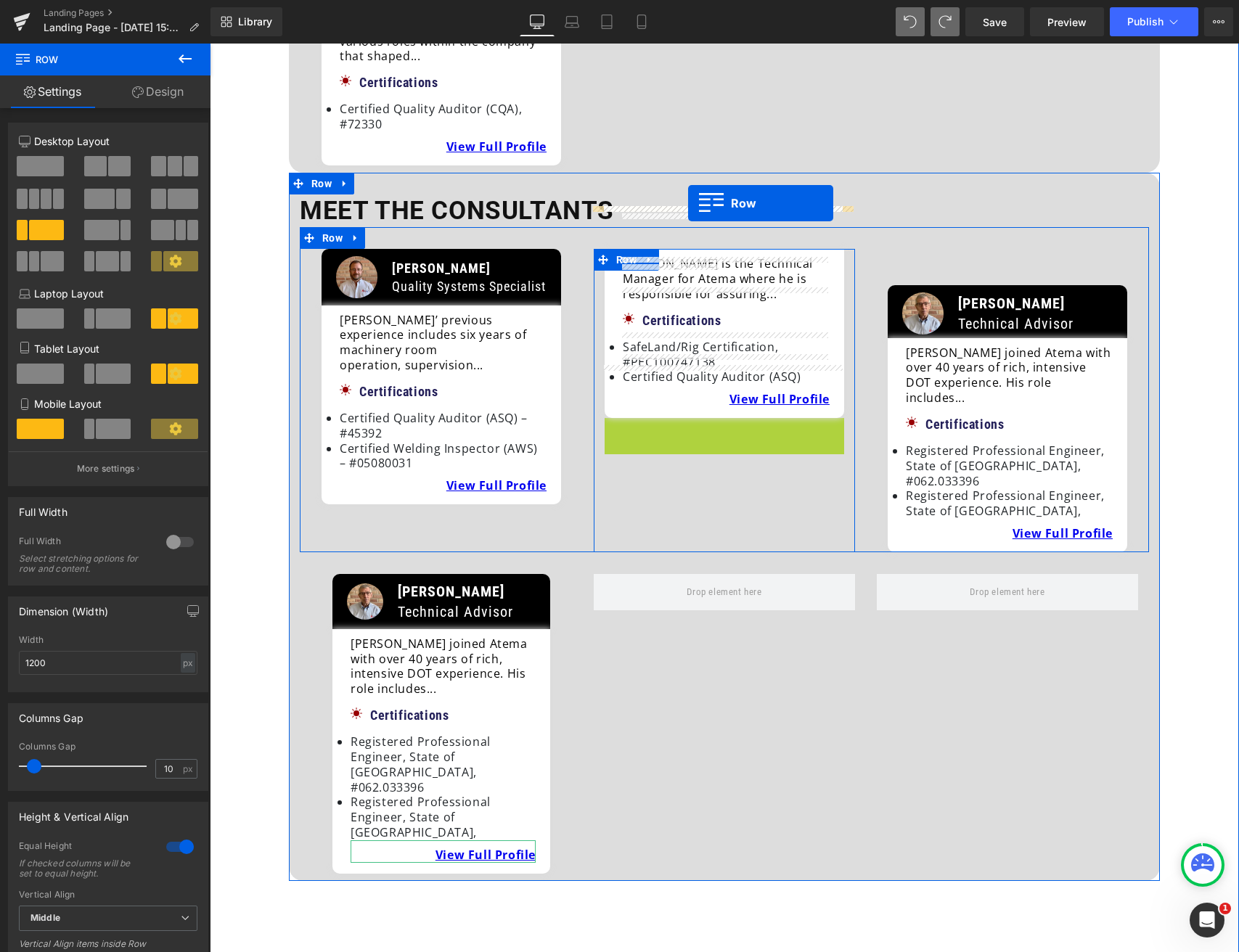
drag, startPoint x: 609, startPoint y: 380, endPoint x: 688, endPoint y: 203, distance: 193.8
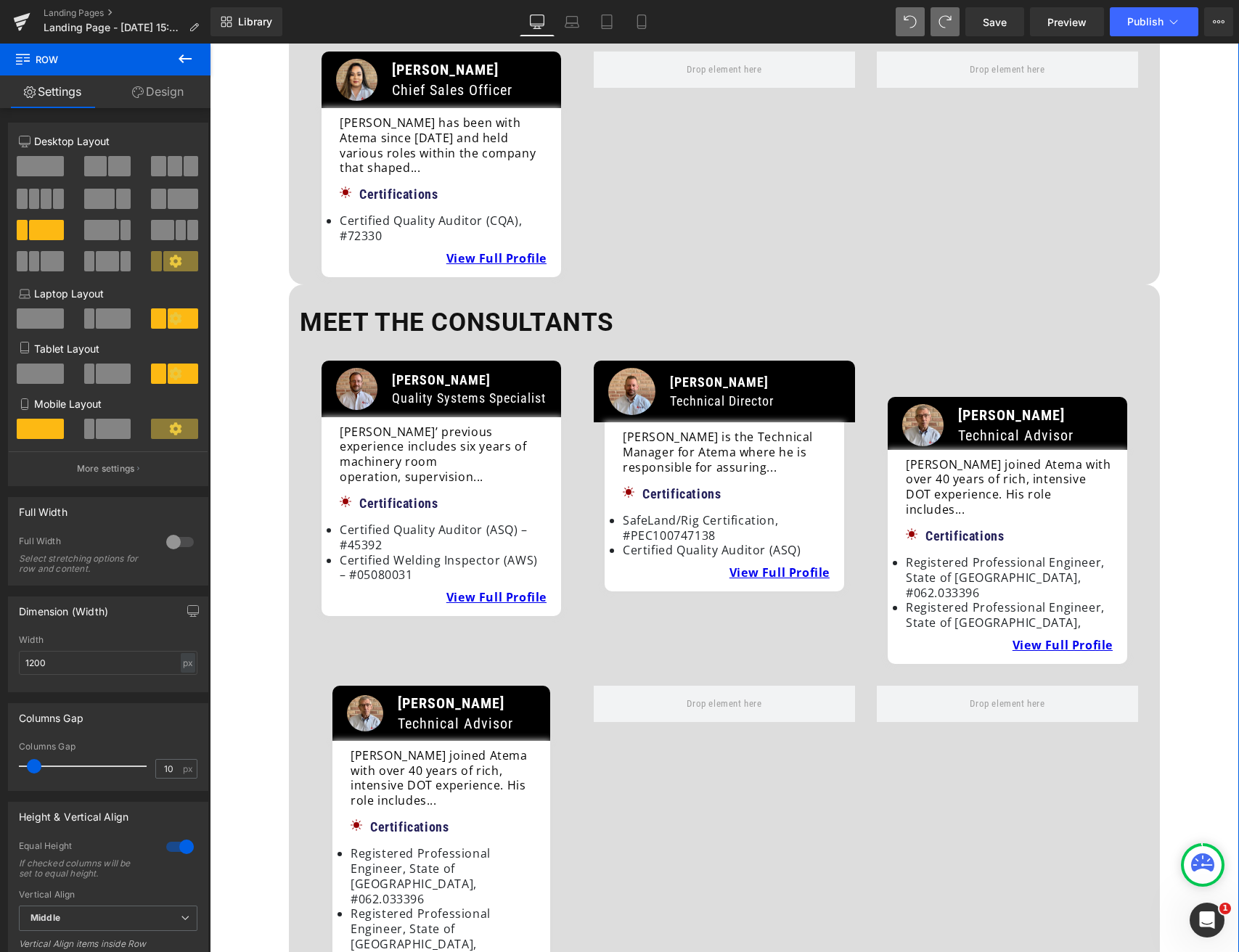
scroll to position [561, 0]
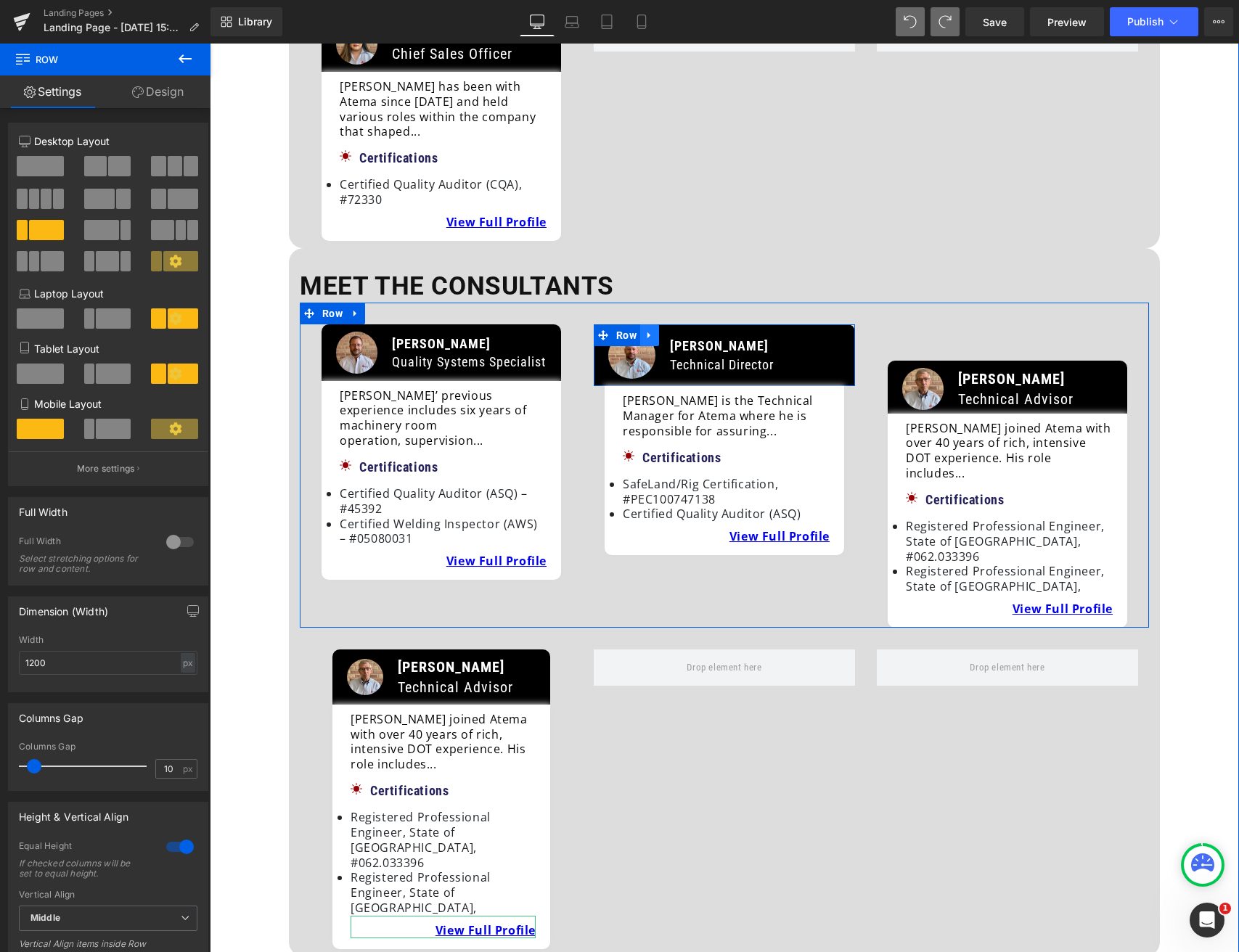
click at [650, 330] on icon at bounding box center [650, 335] width 11 height 11
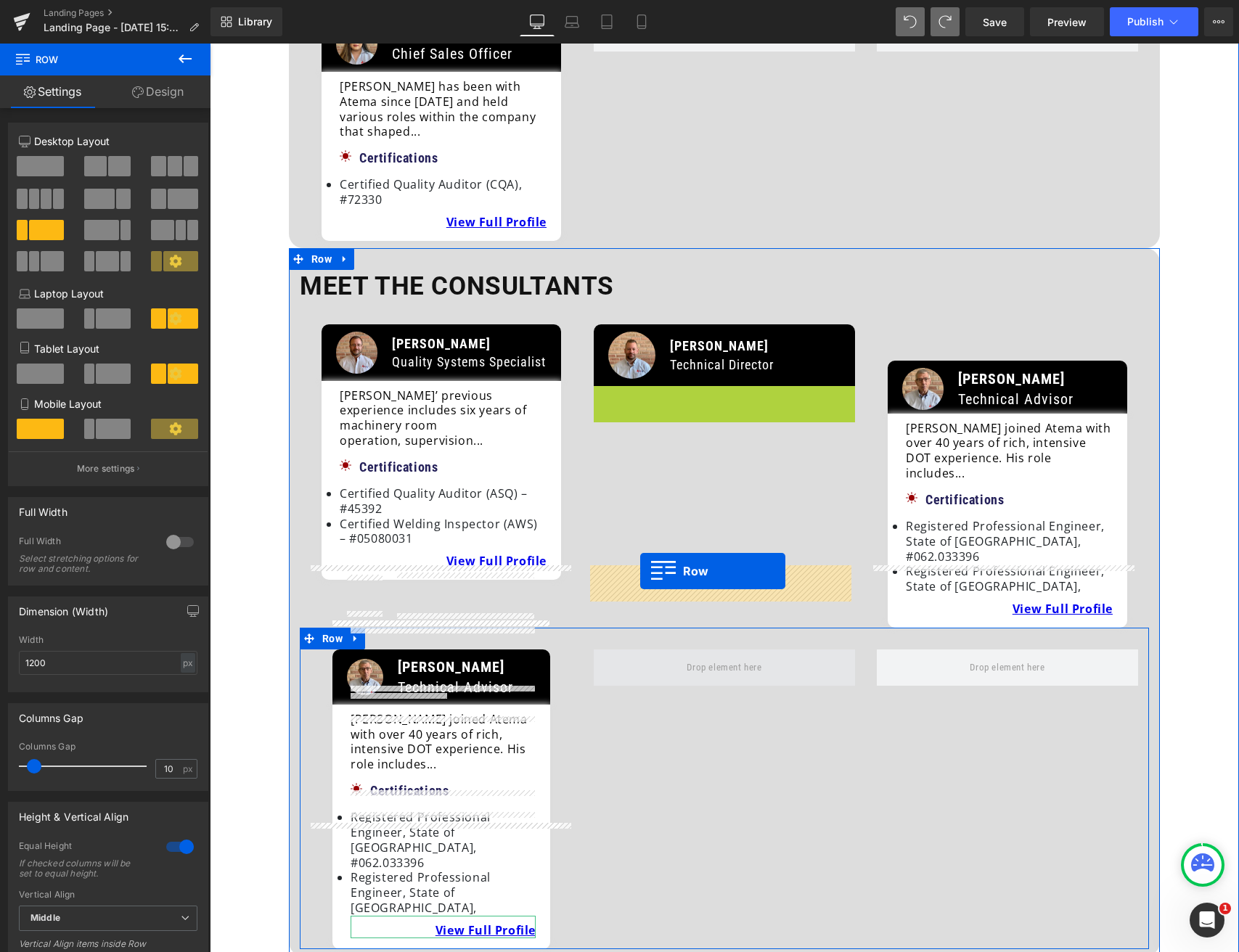
drag, startPoint x: 601, startPoint y: 358, endPoint x: 640, endPoint y: 571, distance: 216.5
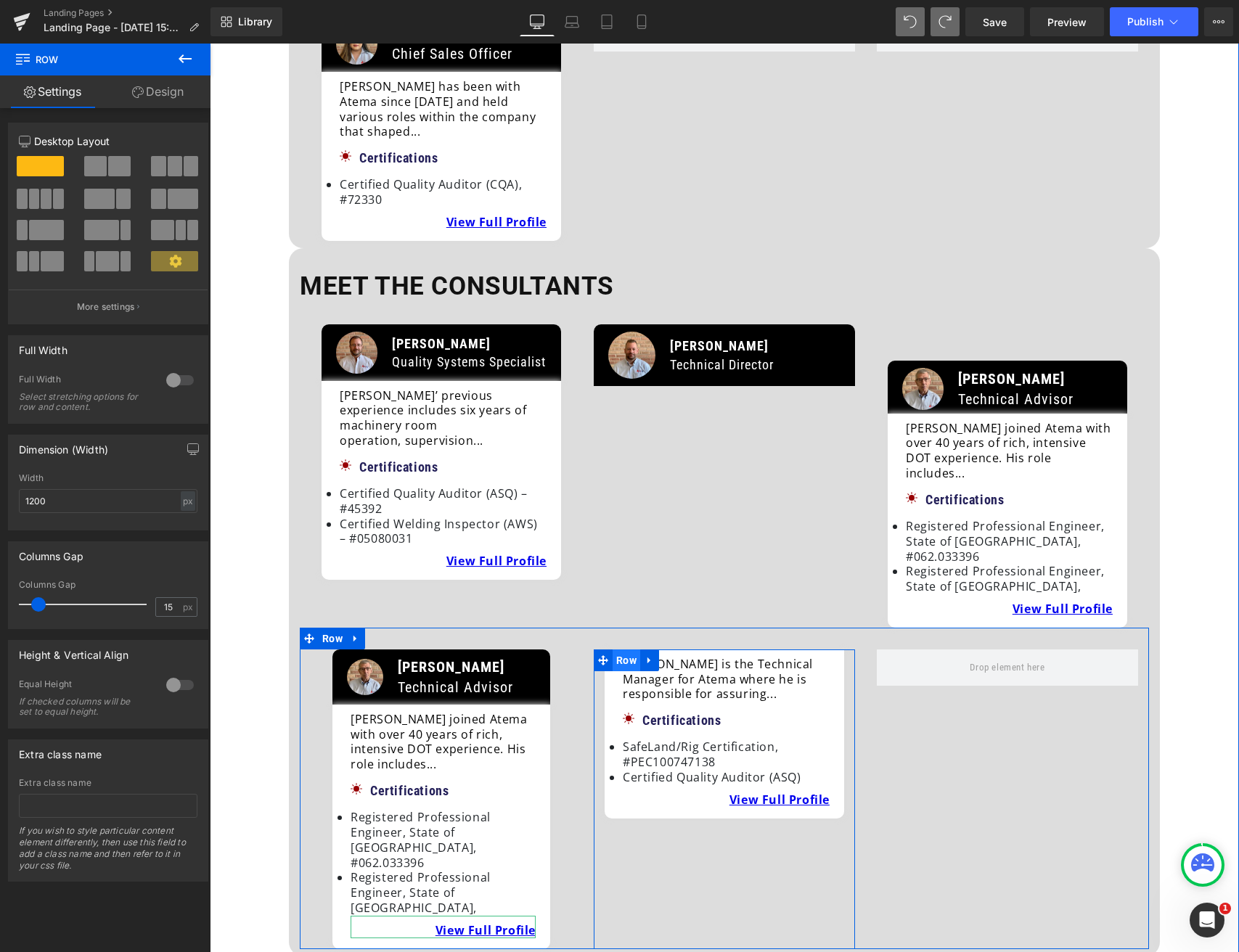
click at [613, 650] on span "Row" at bounding box center [626, 660] width 27 height 22
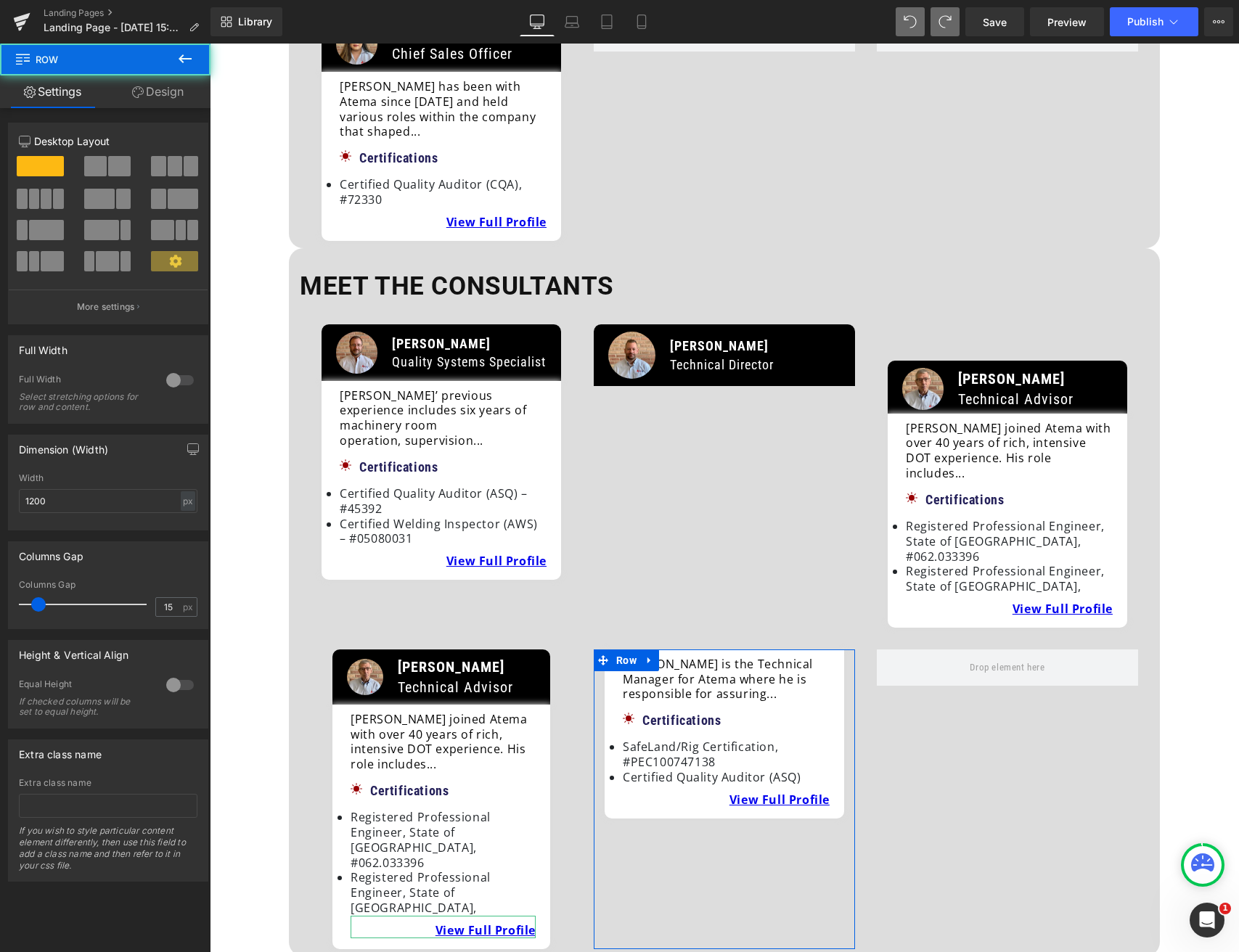
click at [170, 88] on link "Design" at bounding box center [157, 92] width 105 height 33
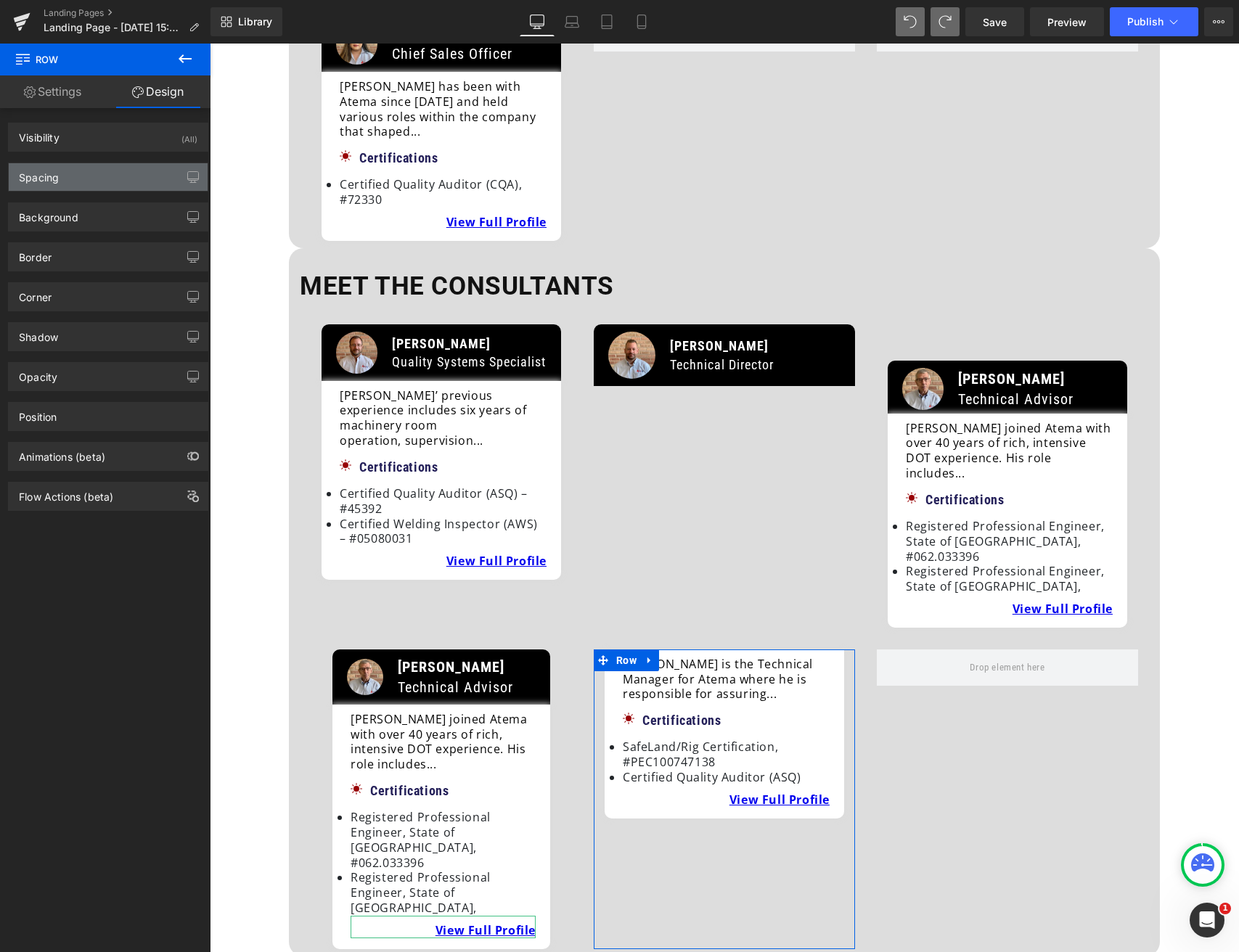
click at [100, 170] on div "Spacing" at bounding box center [108, 176] width 199 height 27
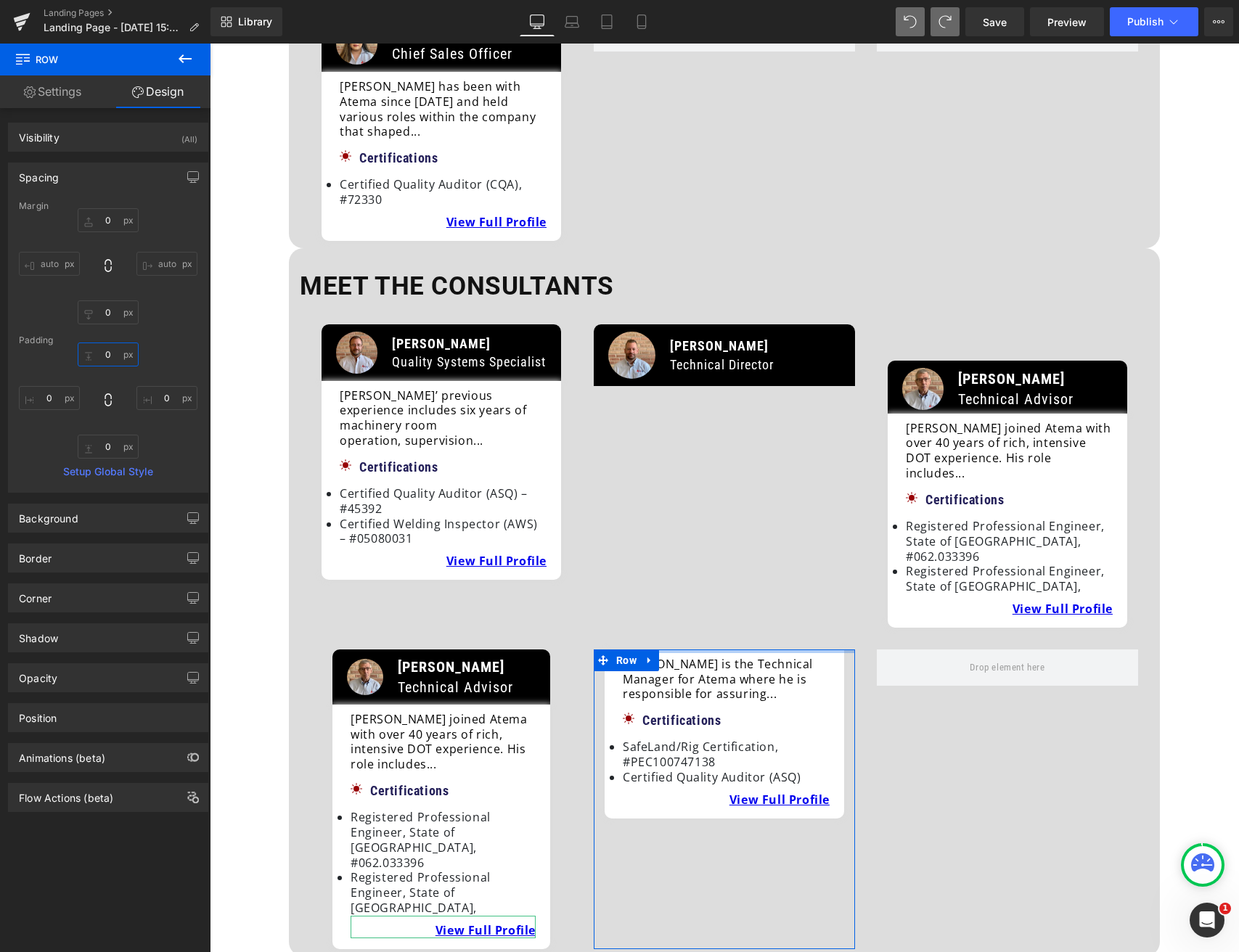
click at [102, 346] on input "text" at bounding box center [108, 353] width 61 height 24
type input "60"
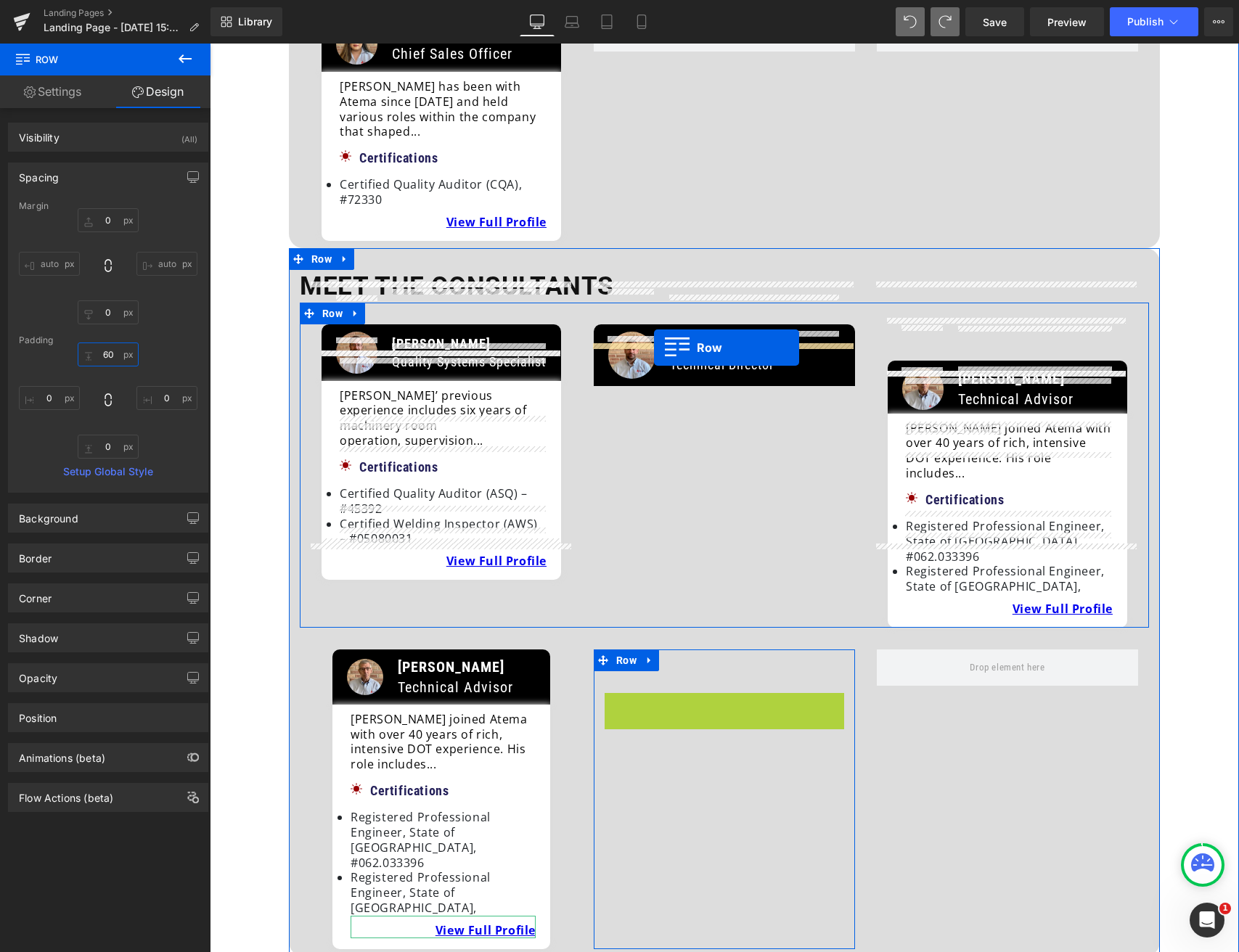
drag, startPoint x: 606, startPoint y: 619, endPoint x: 654, endPoint y: 347, distance: 276.2
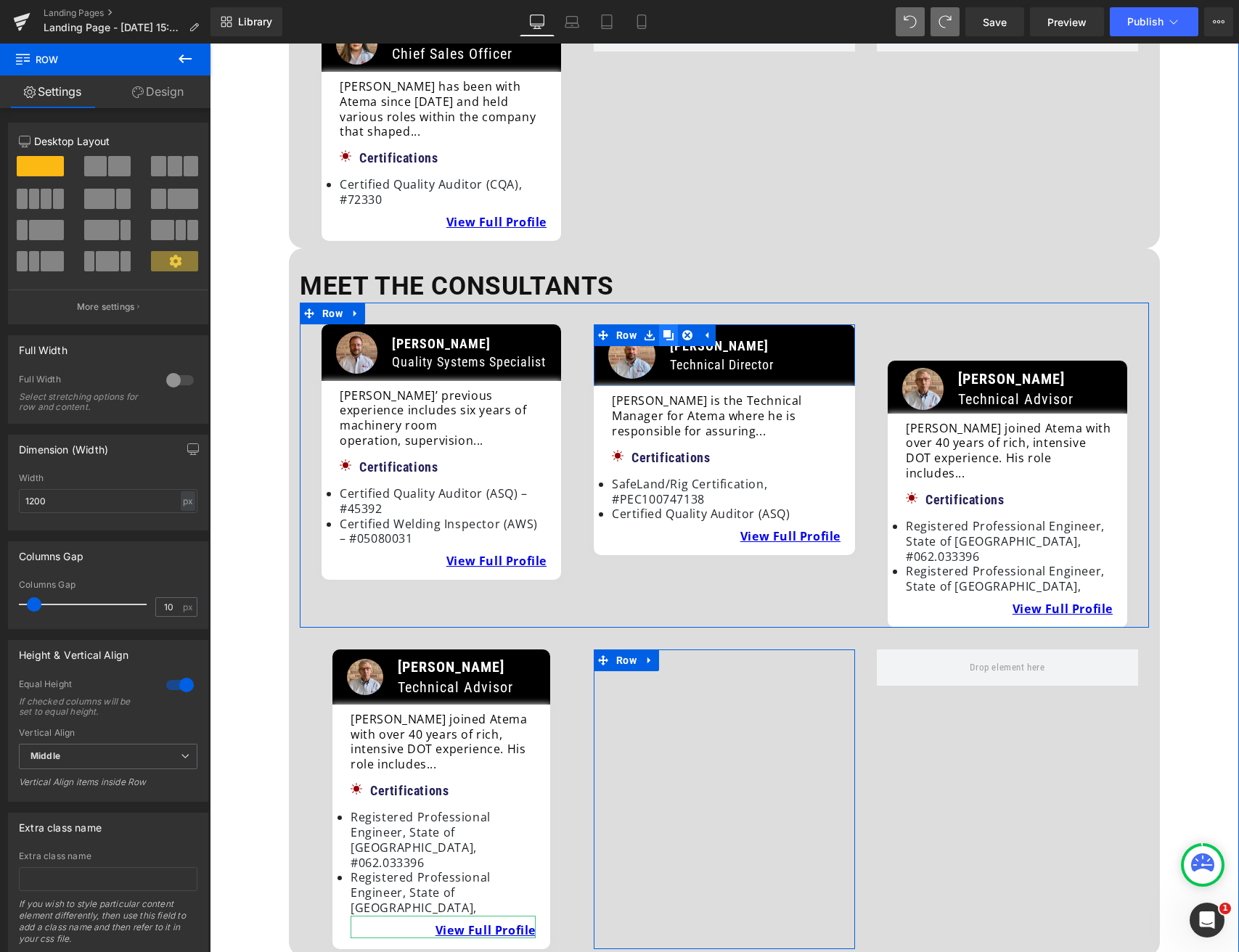
click at [668, 330] on icon at bounding box center [668, 335] width 11 height 11
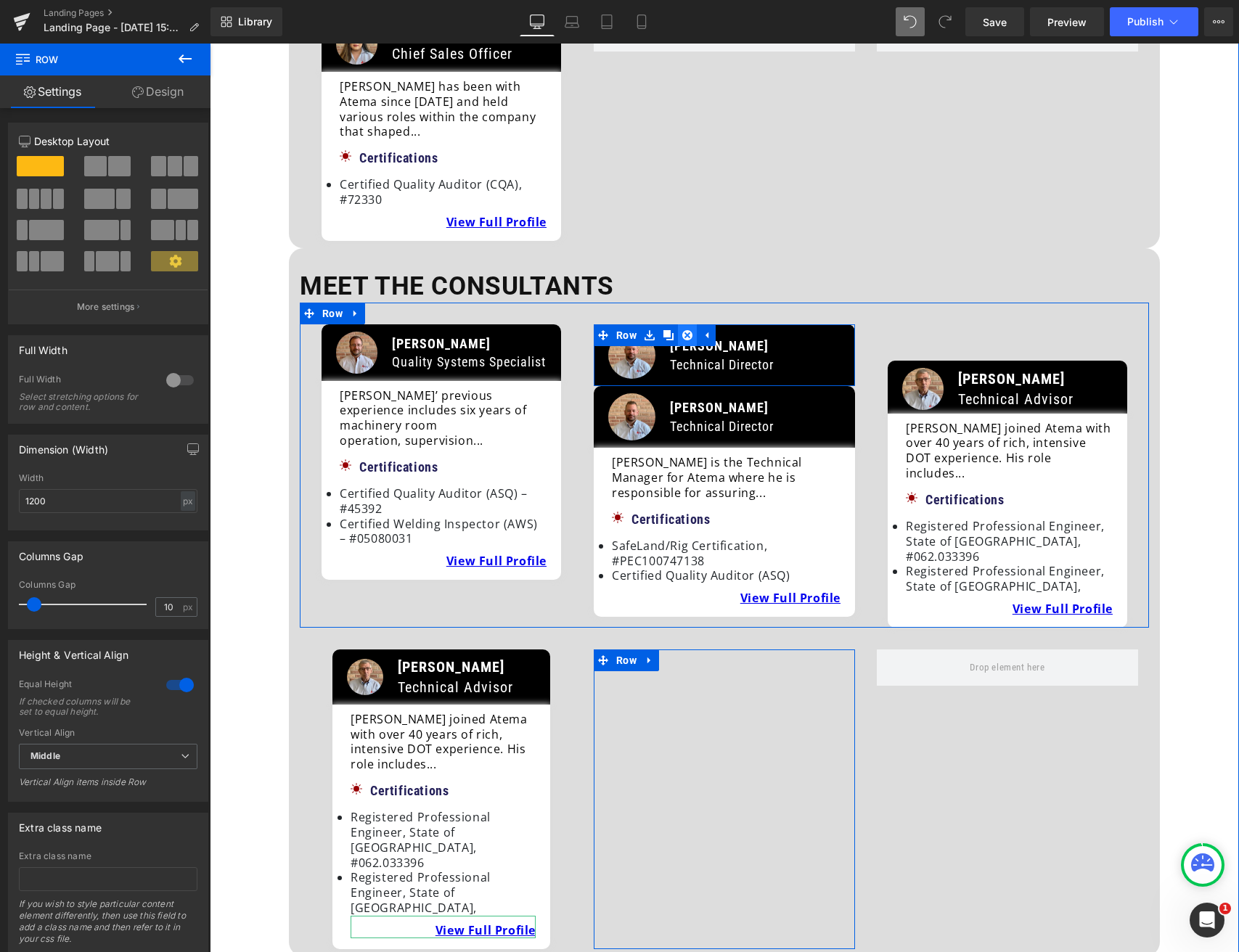
click at [687, 330] on icon at bounding box center [688, 335] width 11 height 11
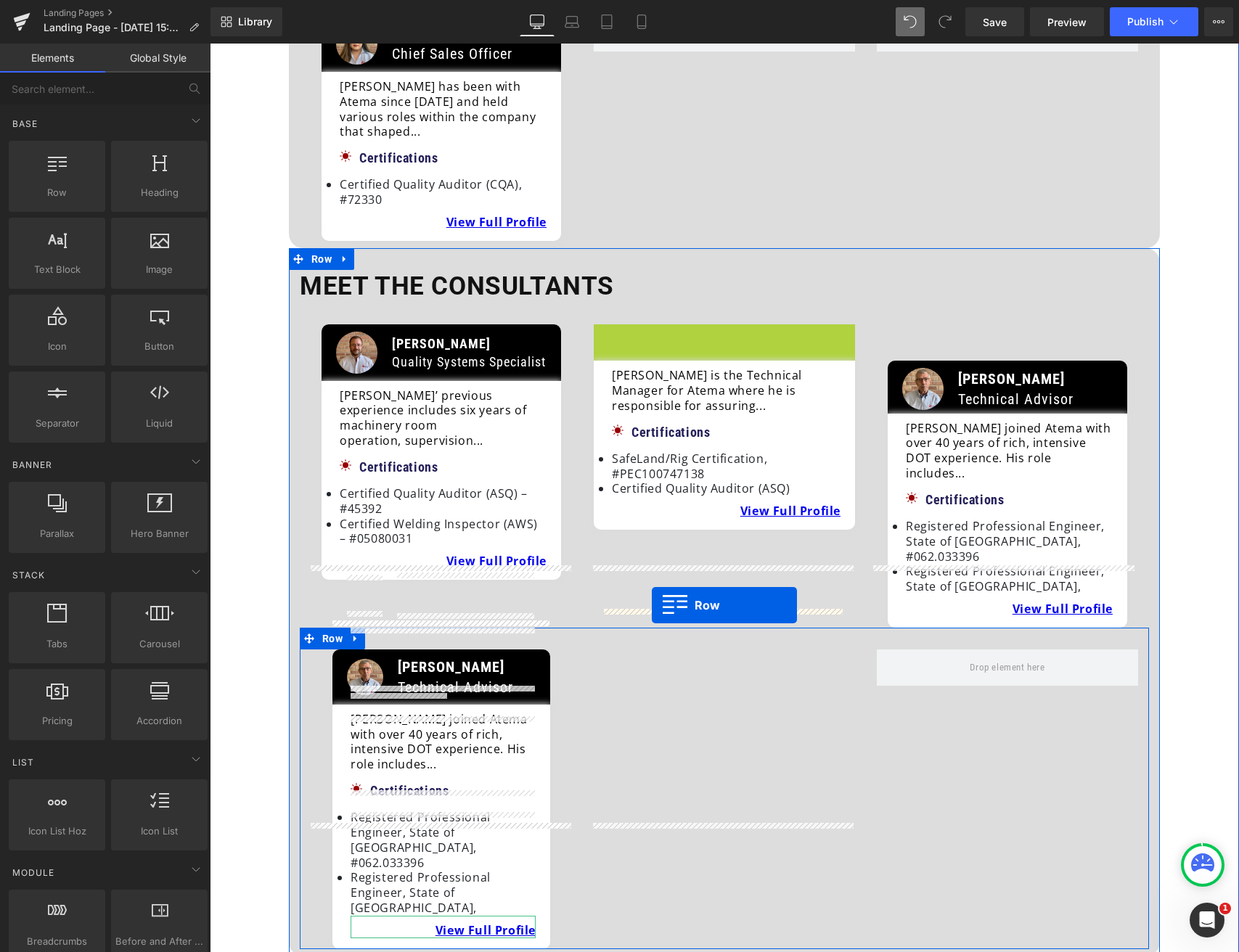
drag, startPoint x: 601, startPoint y: 293, endPoint x: 652, endPoint y: 605, distance: 316.1
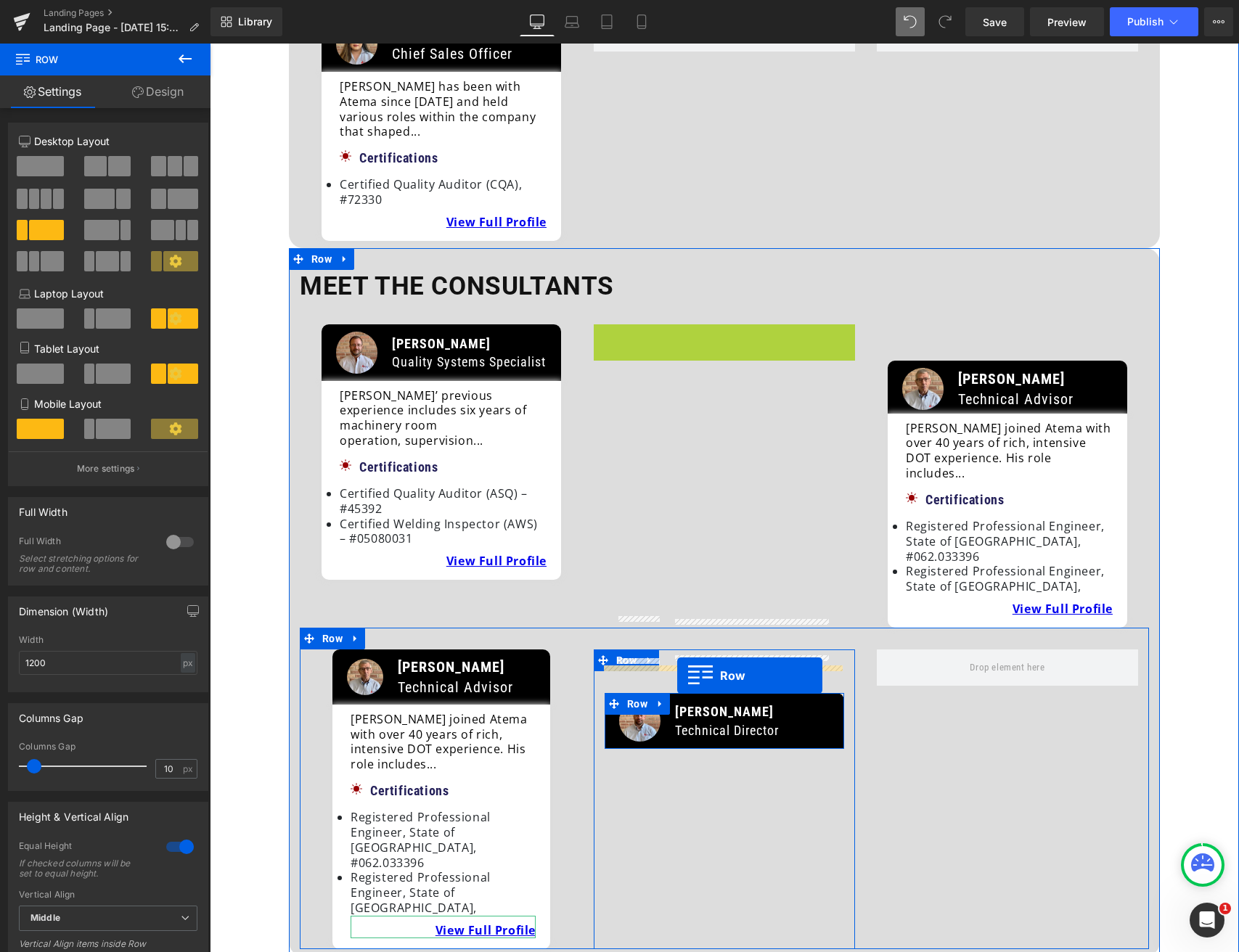
drag, startPoint x: 601, startPoint y: 292, endPoint x: 677, endPoint y: 675, distance: 390.5
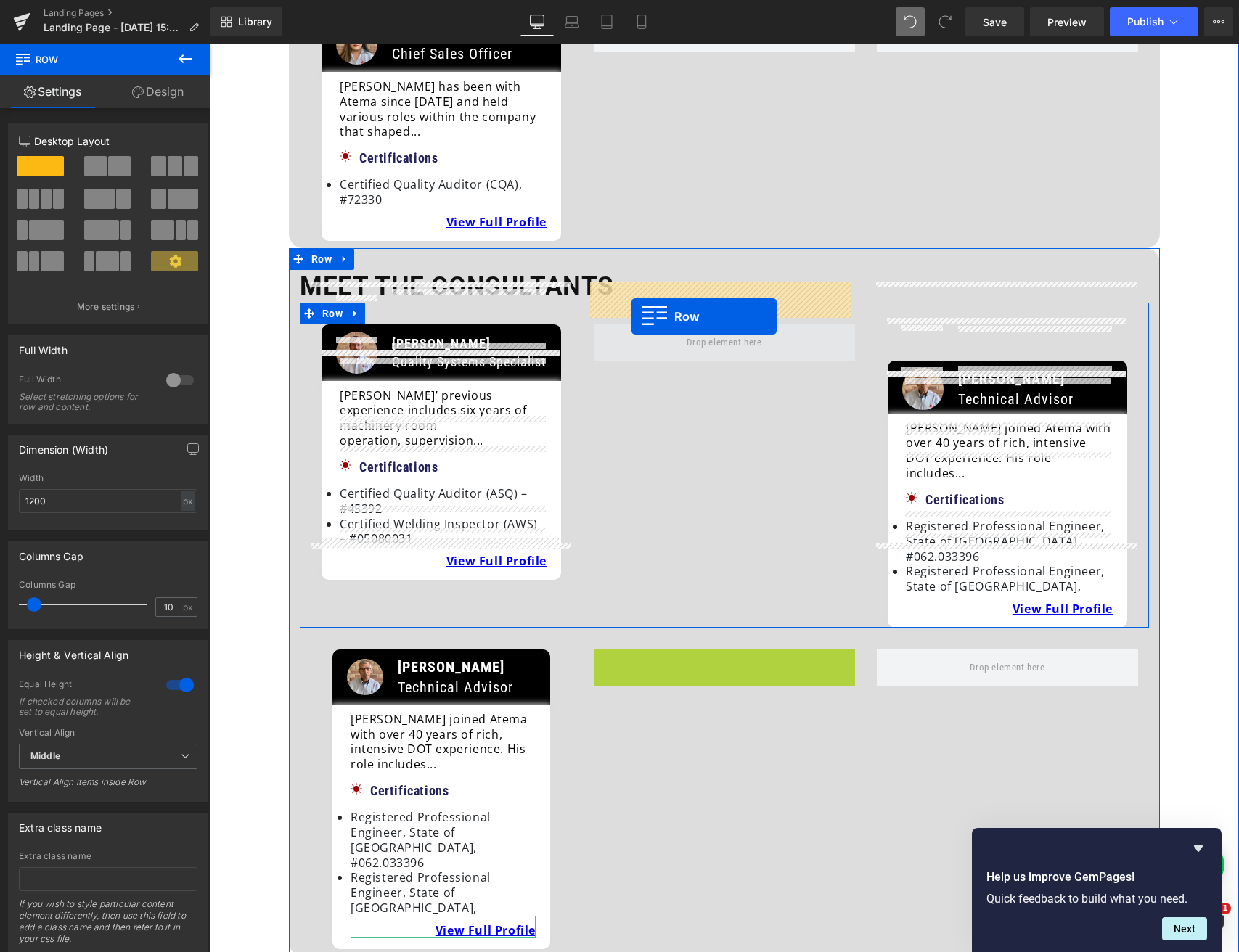
drag, startPoint x: 599, startPoint y: 579, endPoint x: 631, endPoint y: 316, distance: 264.9
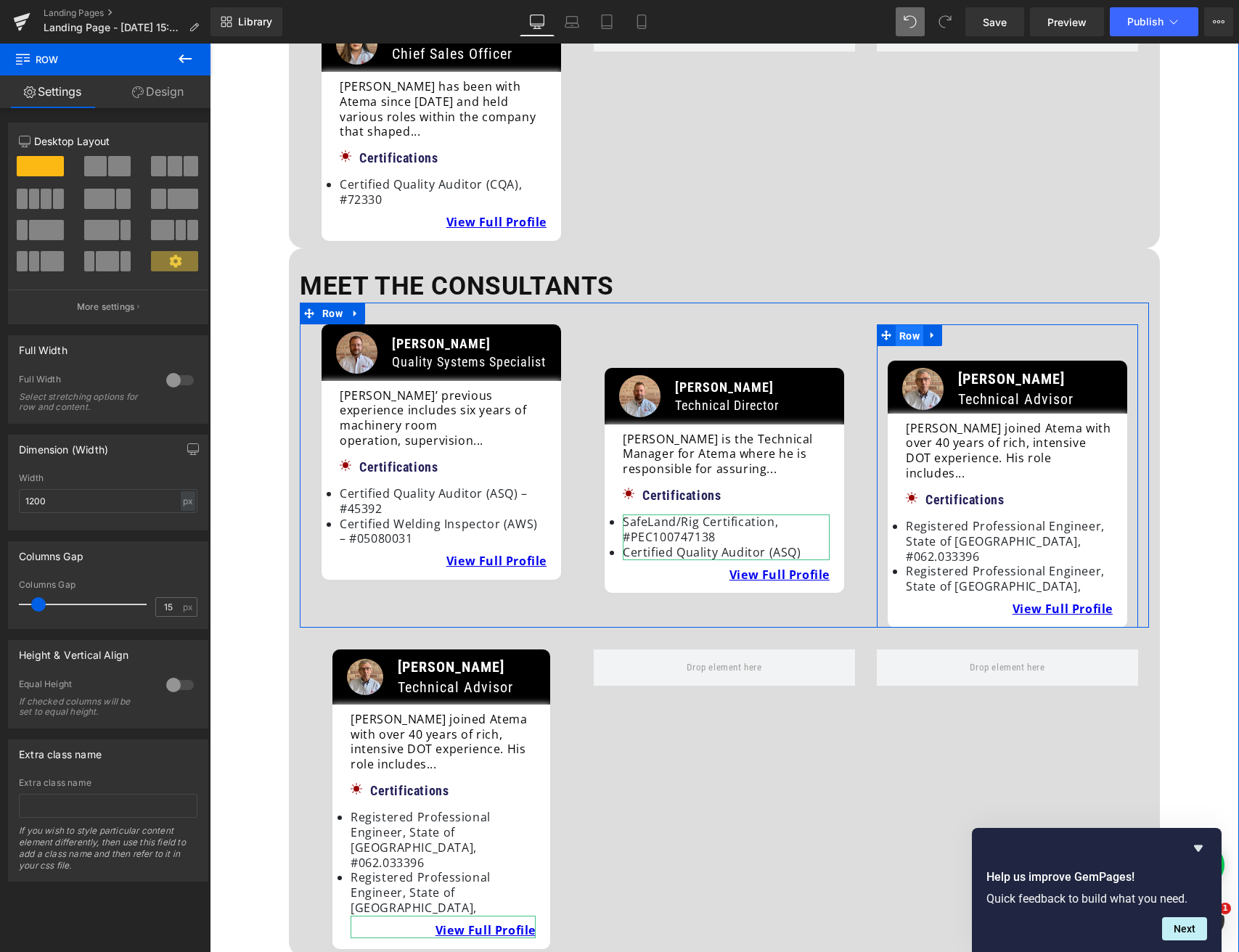
click at [907, 325] on span "Row" at bounding box center [909, 336] width 27 height 22
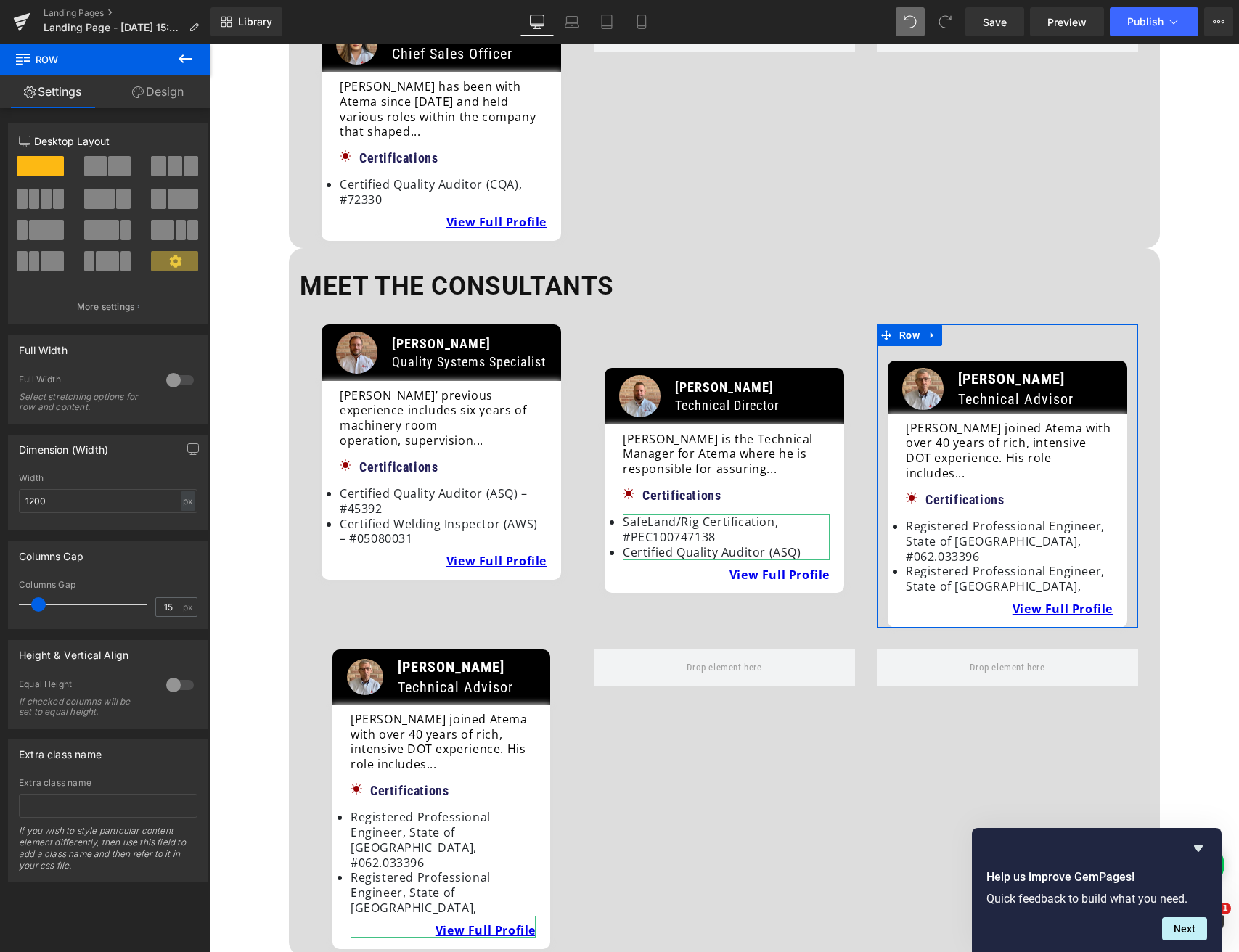
click at [156, 90] on link "Design" at bounding box center [157, 92] width 105 height 33
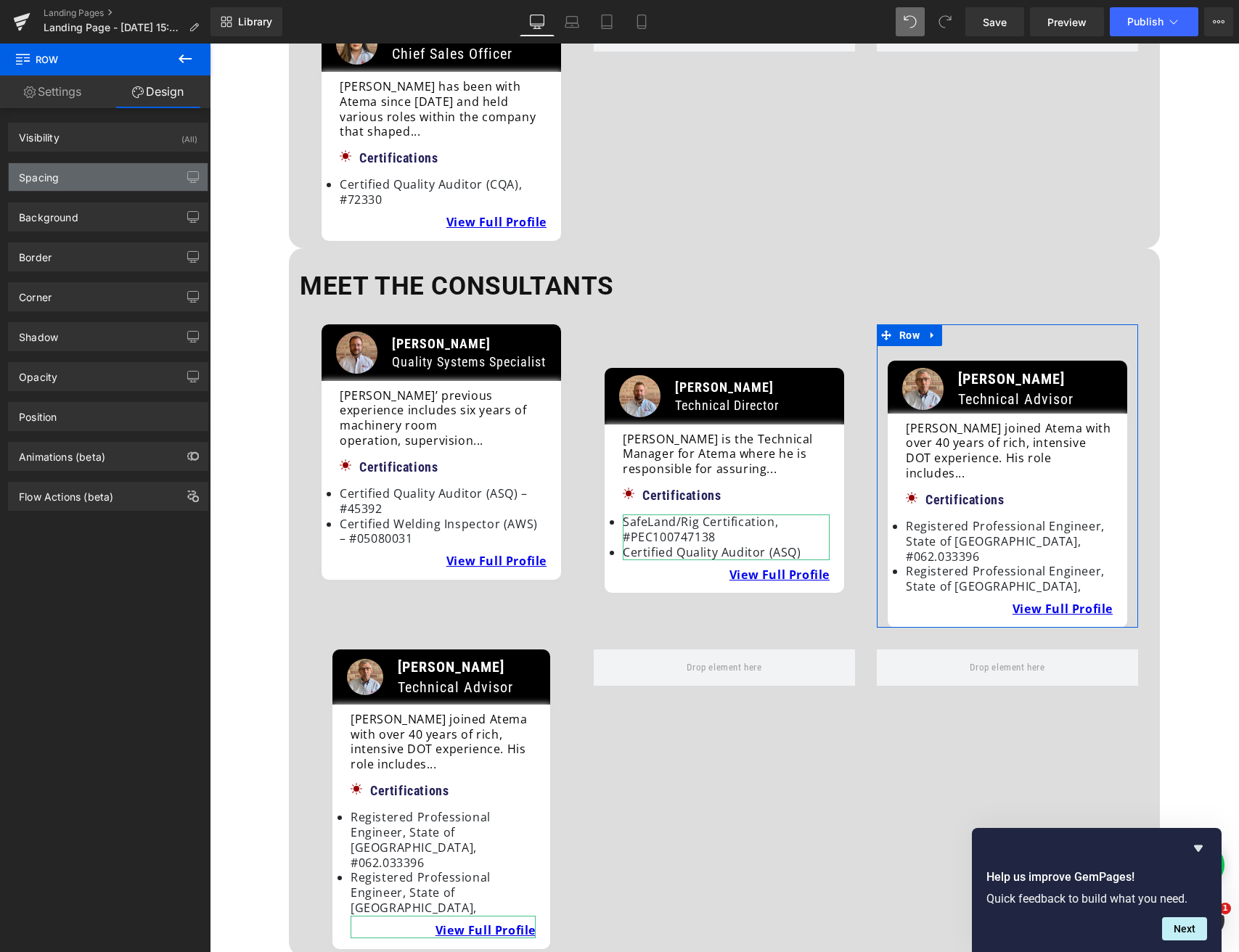
click at [84, 182] on div "Spacing" at bounding box center [108, 176] width 199 height 27
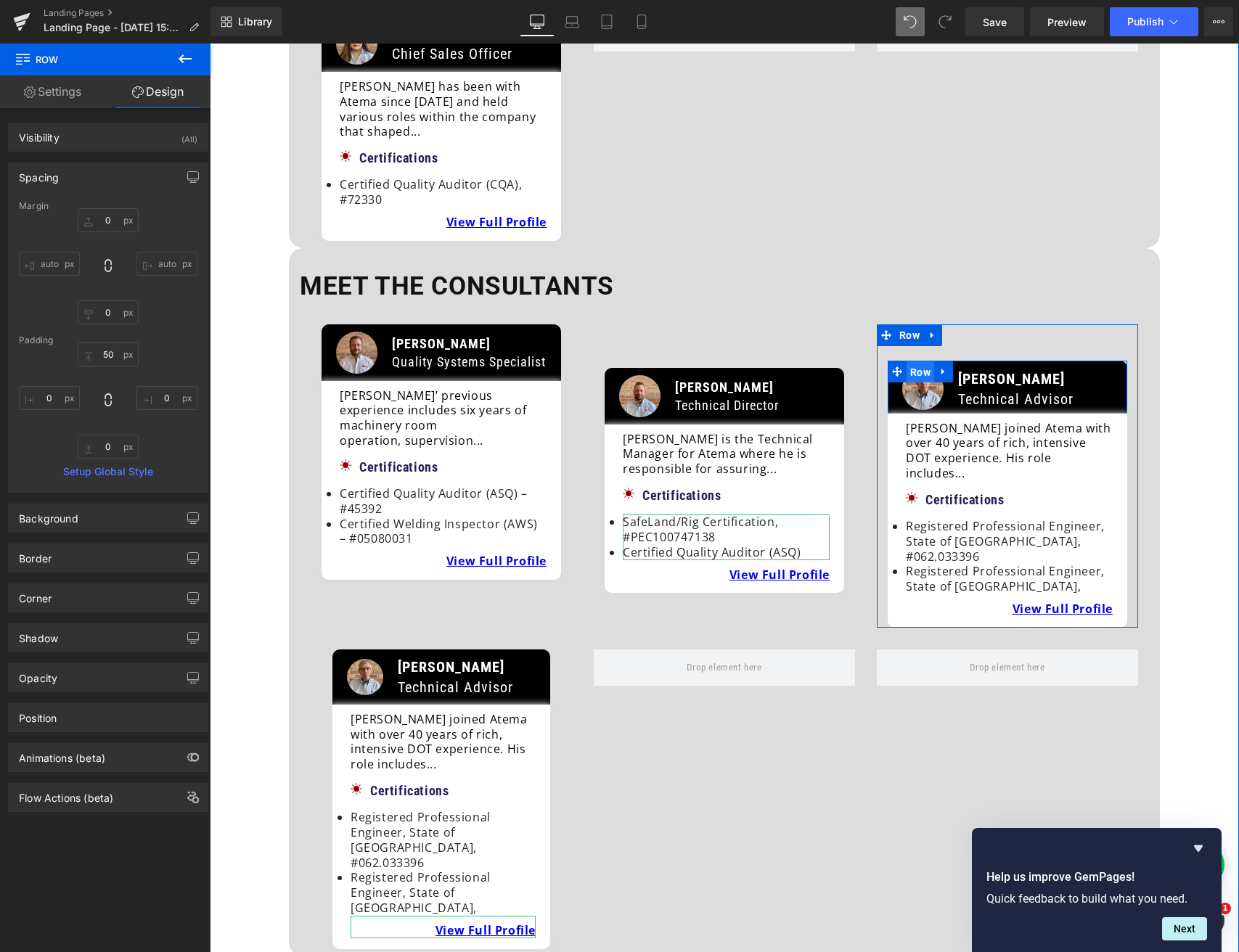
click at [909, 361] on span "Row" at bounding box center [920, 372] width 27 height 22
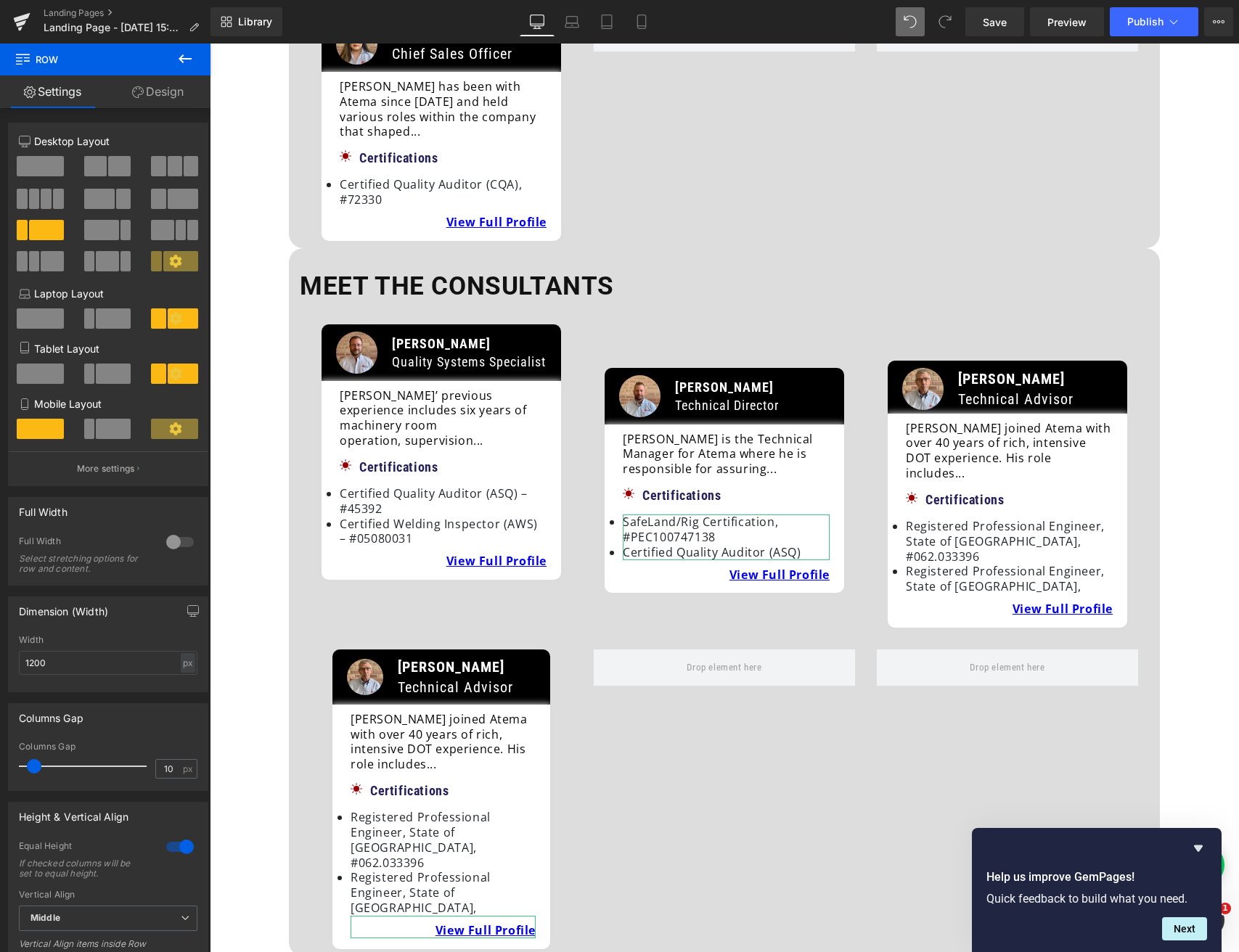
click at [170, 85] on link "Design" at bounding box center [157, 92] width 105 height 33
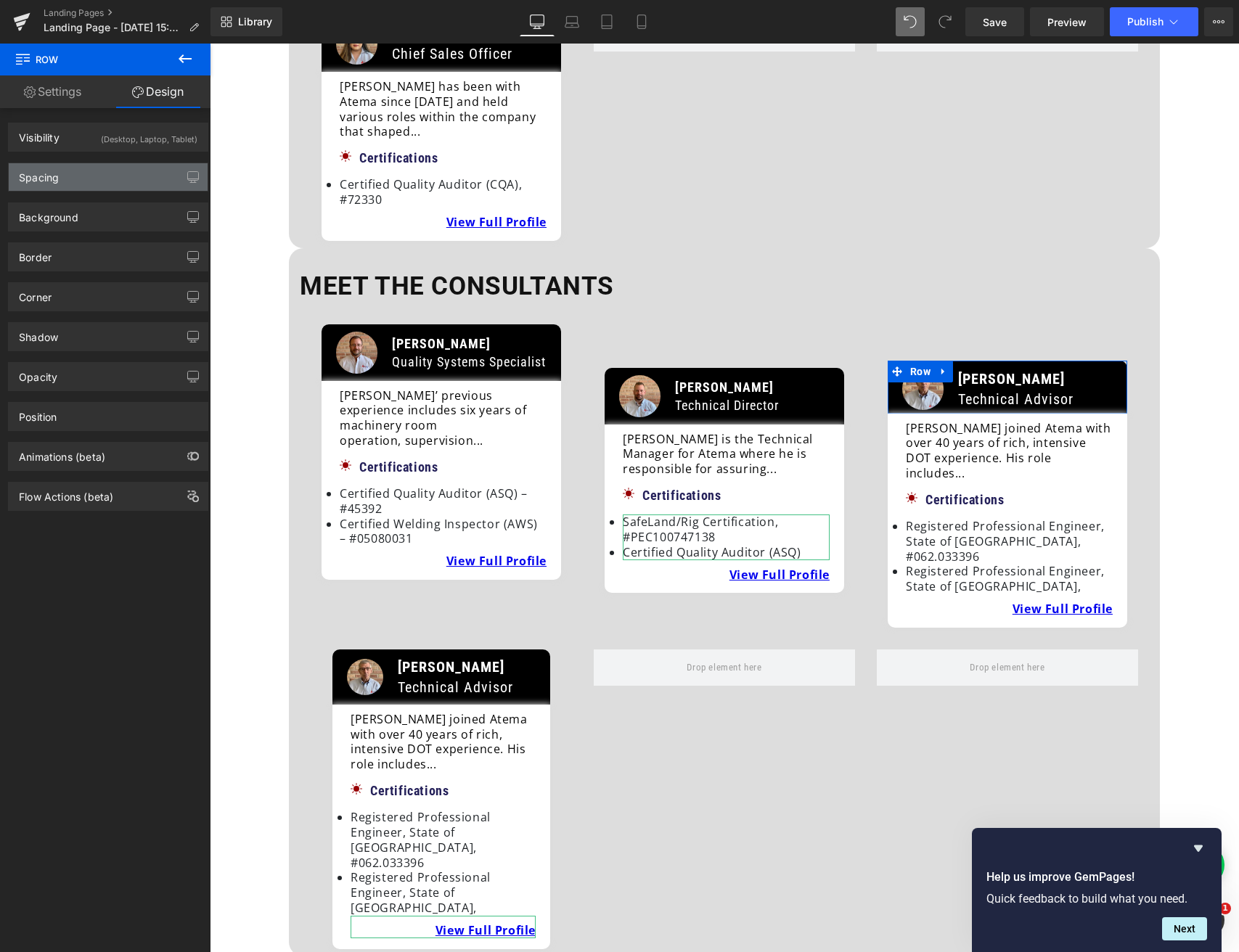
click at [101, 179] on div "Spacing" at bounding box center [108, 176] width 199 height 27
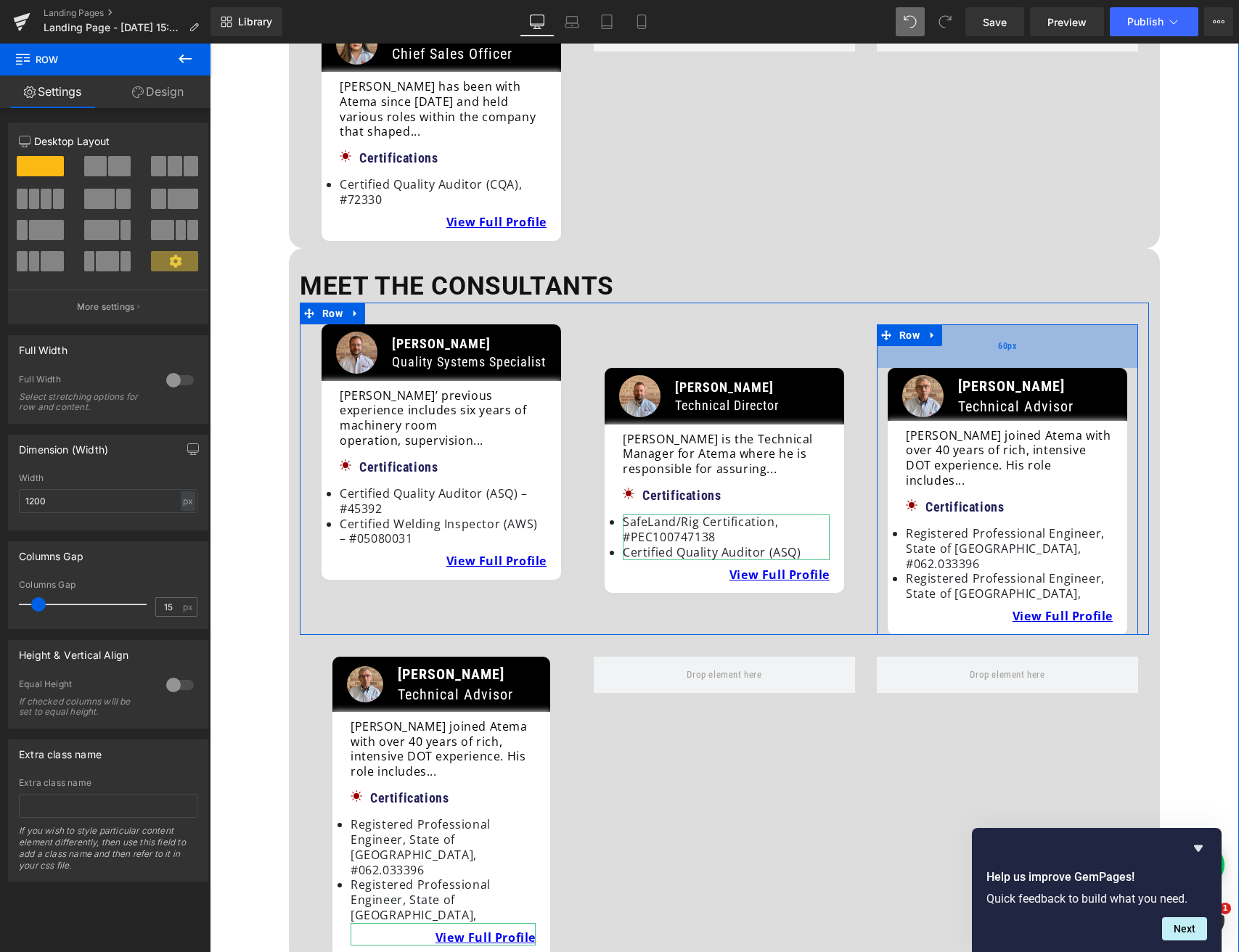
drag, startPoint x: 984, startPoint y: 311, endPoint x: 985, endPoint y: 318, distance: 7.1
click at [985, 324] on div "60px" at bounding box center [1007, 346] width 261 height 43
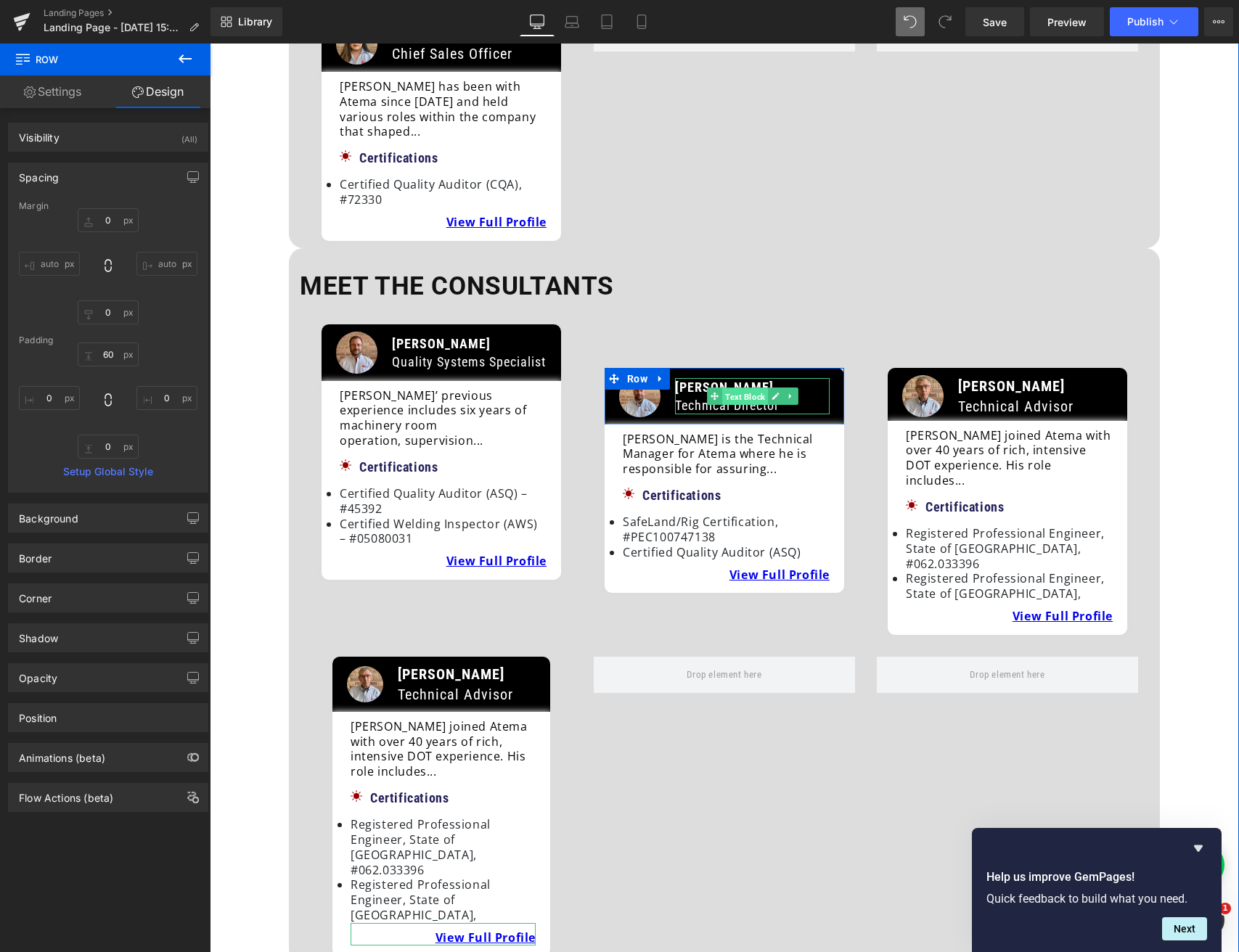
click at [743, 388] on span "Text Block" at bounding box center [745, 397] width 46 height 18
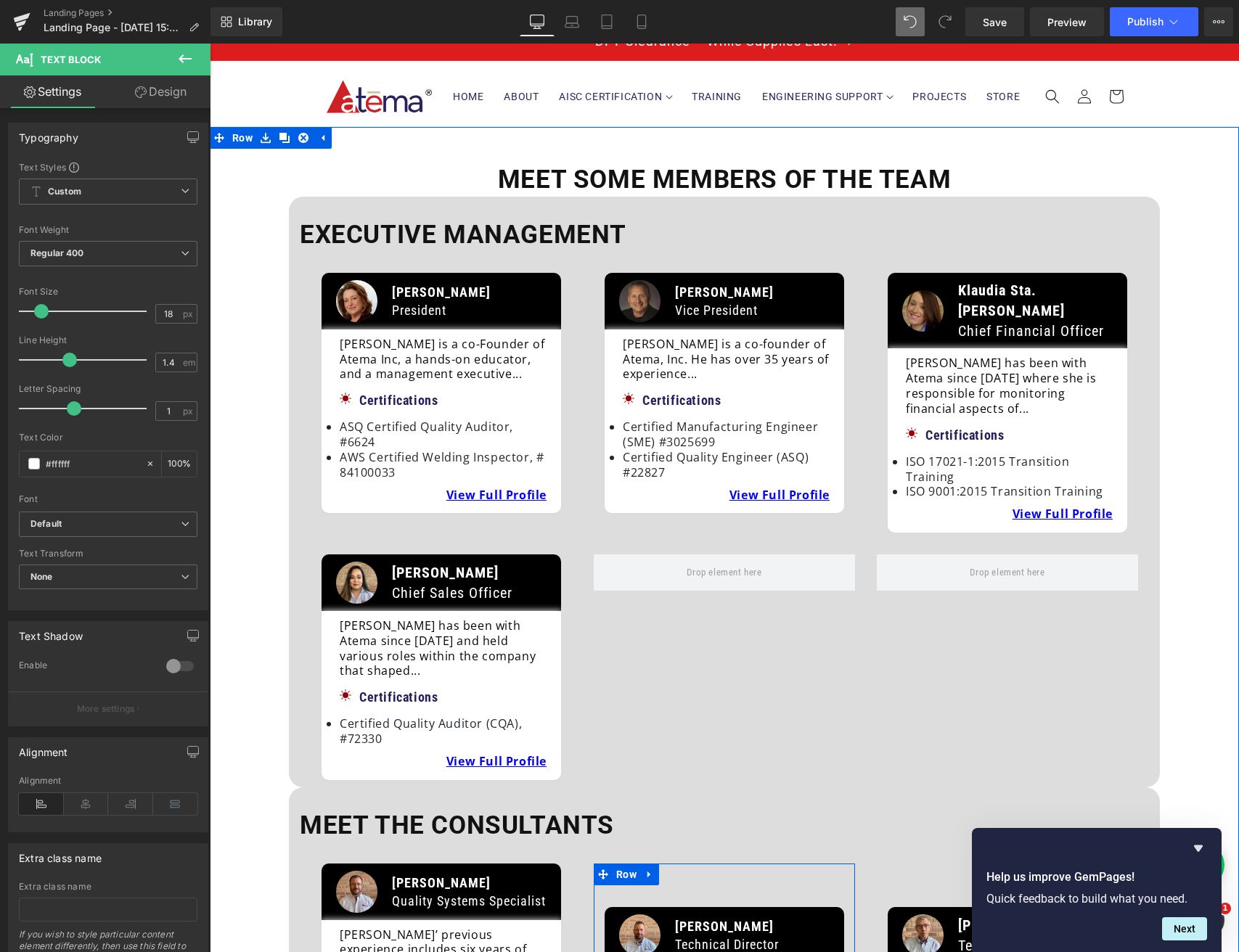
scroll to position [21, 0]
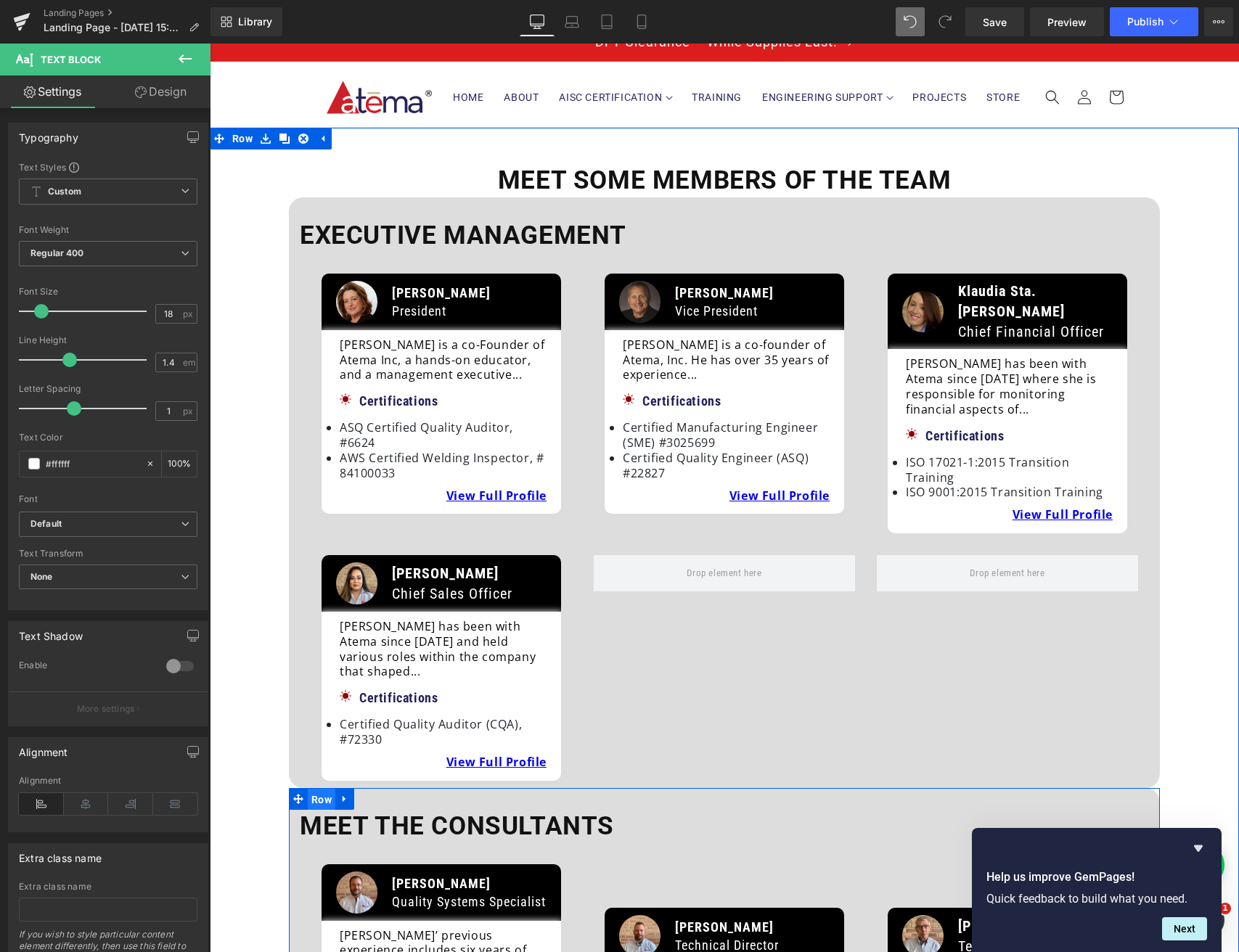
click at [310, 789] on span "Row" at bounding box center [321, 800] width 27 height 22
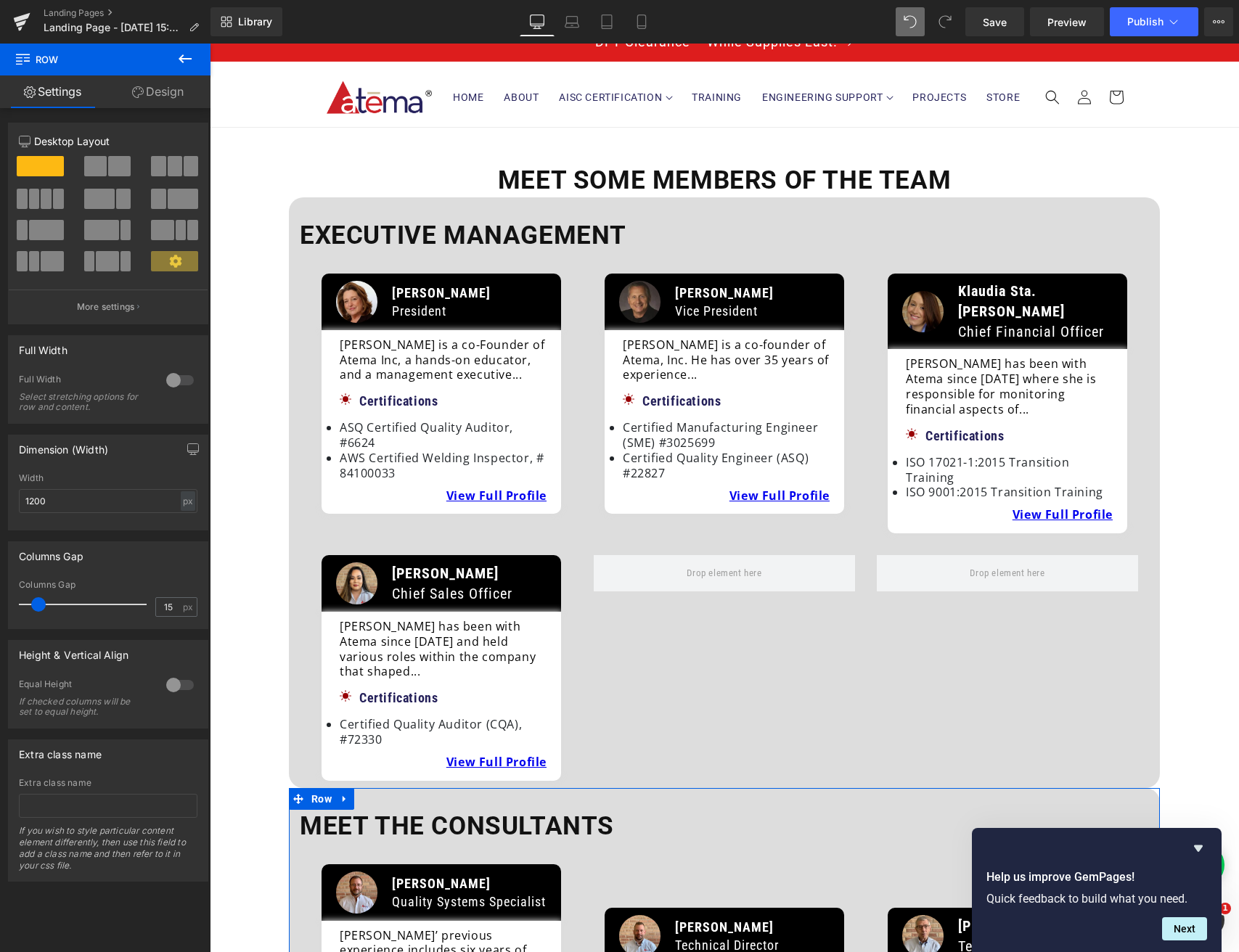
click at [143, 93] on link "Design" at bounding box center [157, 92] width 105 height 33
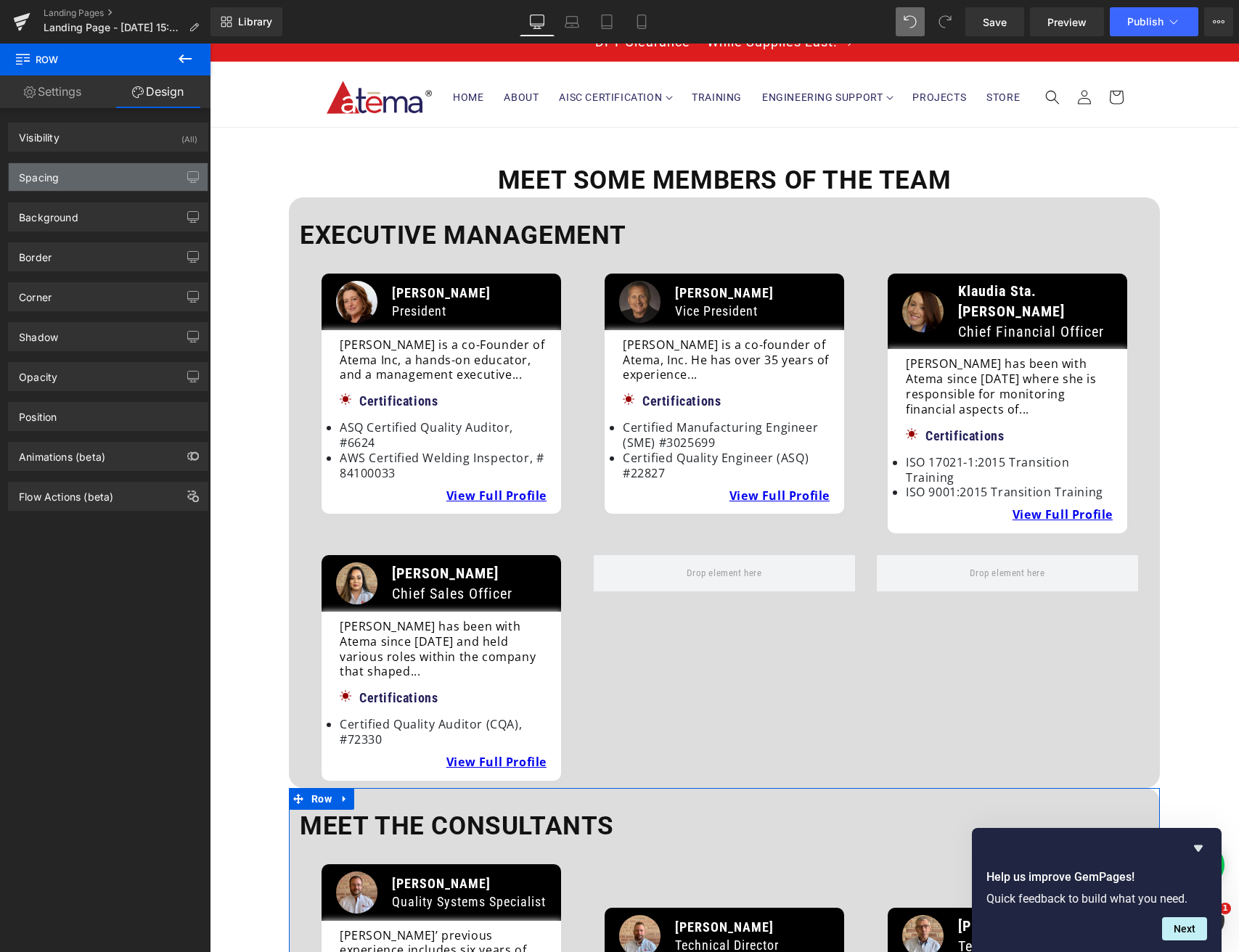
click at [70, 188] on div "Spacing" at bounding box center [108, 176] width 199 height 27
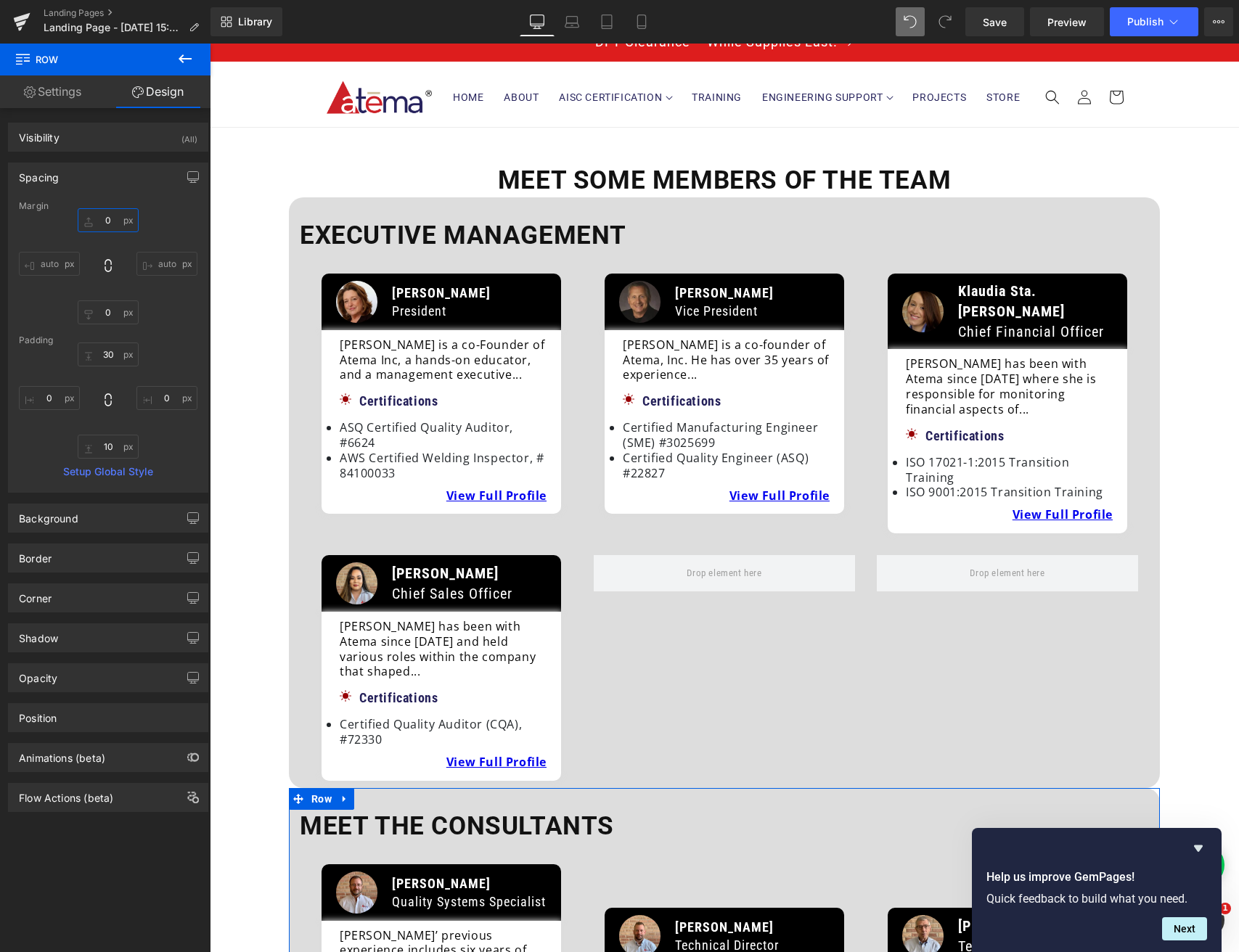
click at [95, 227] on input "text" at bounding box center [108, 219] width 61 height 24
click at [101, 222] on input "text" at bounding box center [108, 219] width 61 height 24
type input "20"
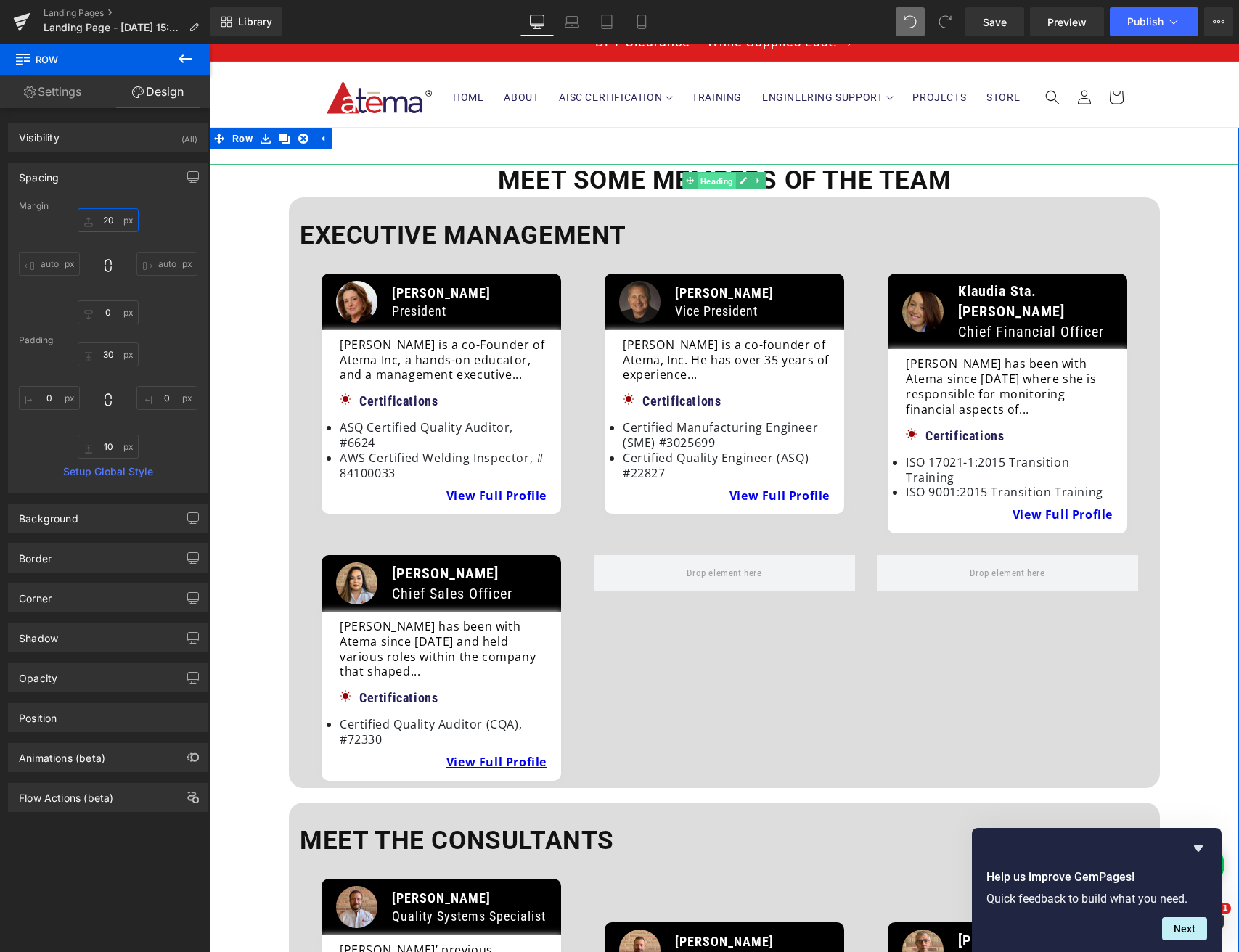
click at [684, 176] on link "Heading" at bounding box center [709, 181] width 54 height 18
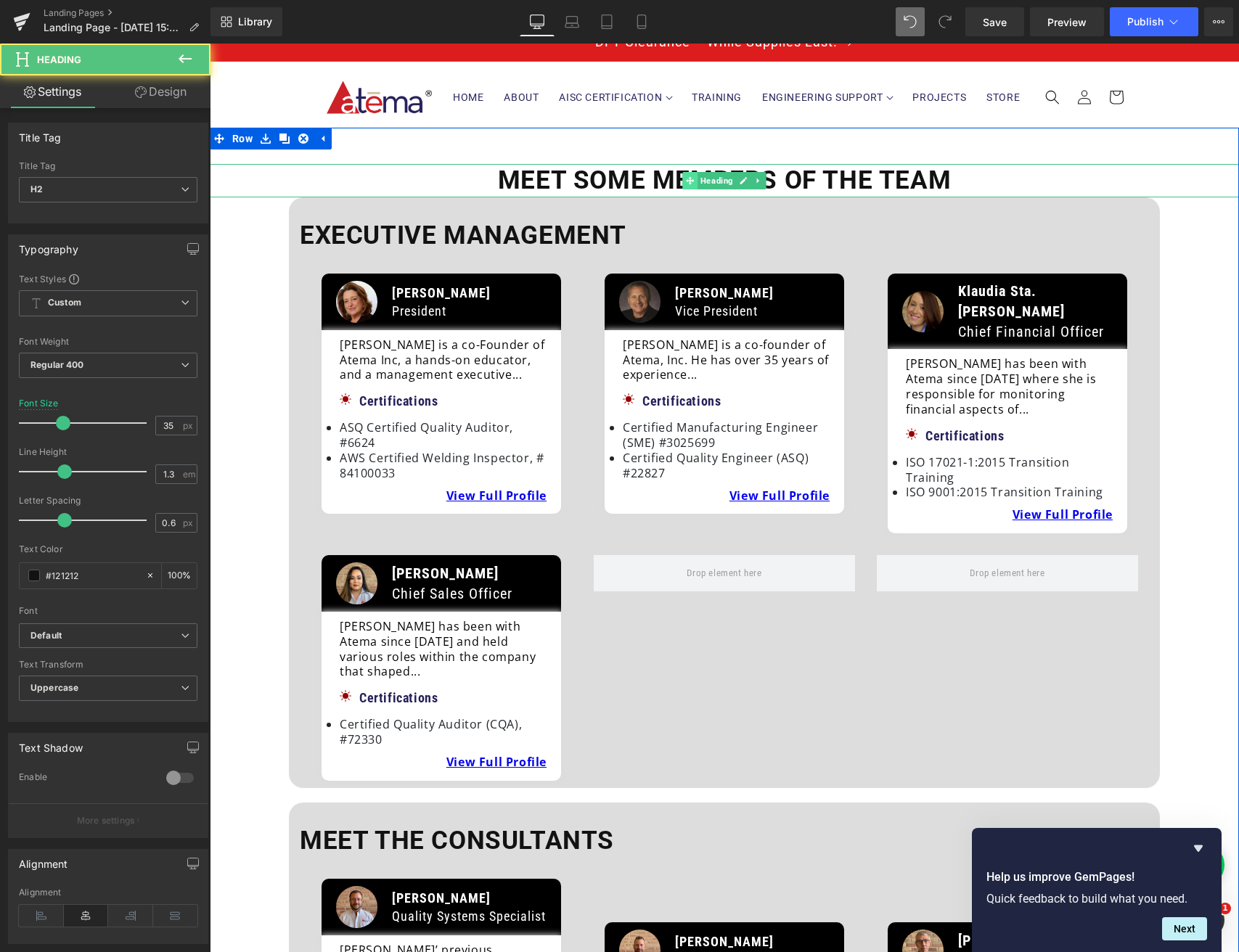
scroll to position [22, 0]
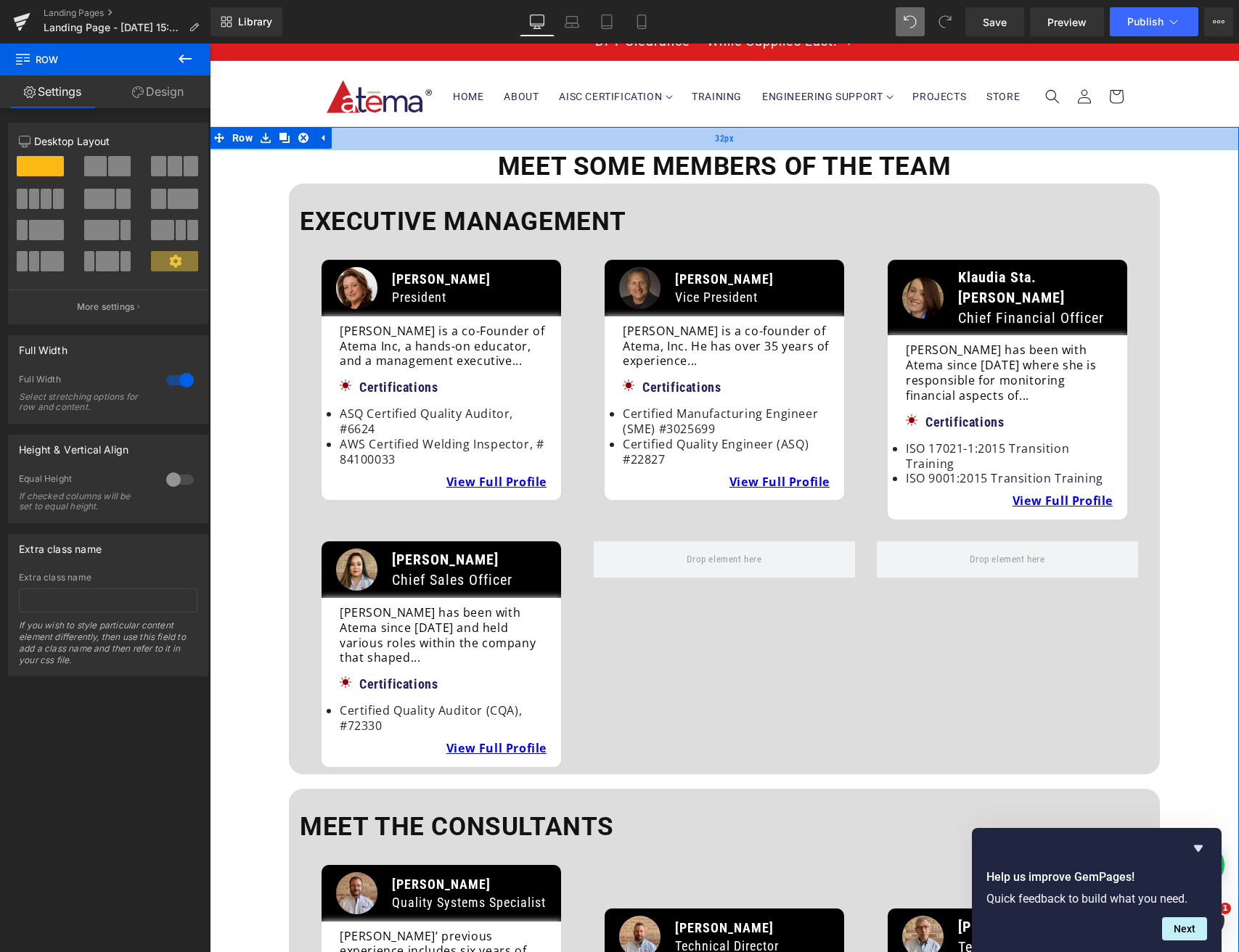
drag, startPoint x: 384, startPoint y: 144, endPoint x: 383, endPoint y: 130, distance: 14.0
click at [383, 130] on div "32px" at bounding box center [724, 138] width 1029 height 23
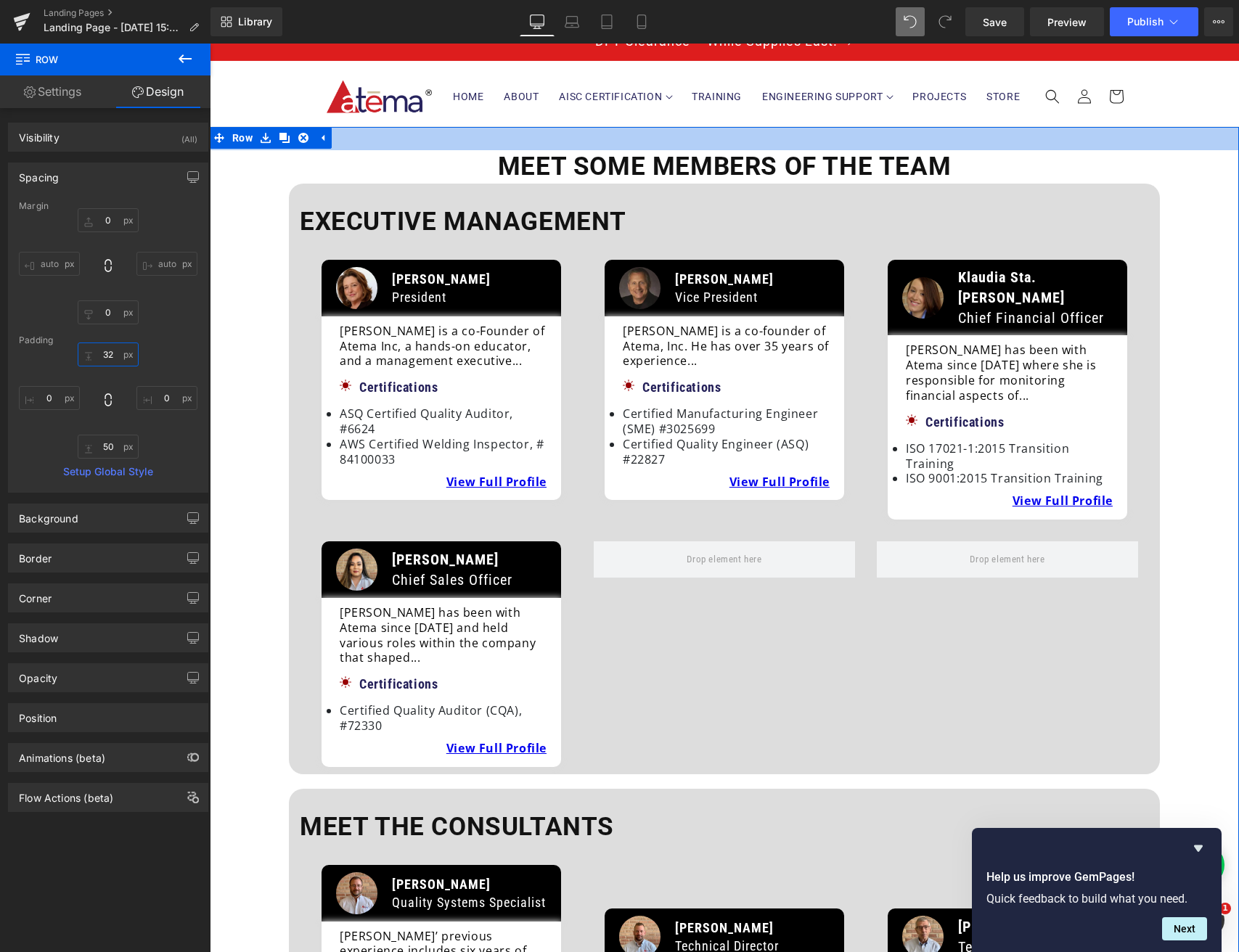
drag, startPoint x: 115, startPoint y: 352, endPoint x: 72, endPoint y: 351, distance: 43.0
click at [71, 351] on div "32 0 50 0" at bounding box center [108, 400] width 178 height 116
click at [113, 354] on input "32" at bounding box center [108, 353] width 61 height 24
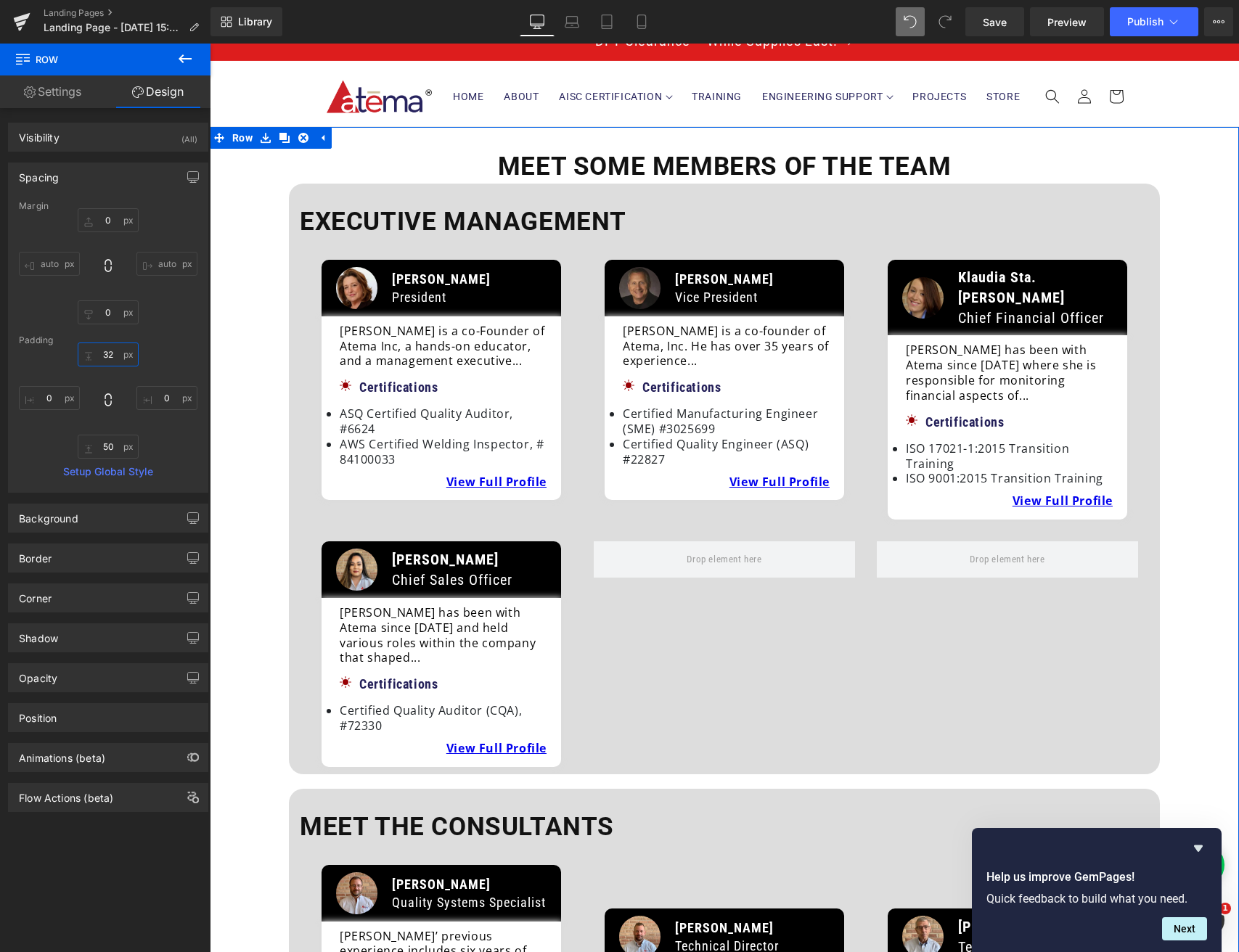
click at [113, 354] on input "32" at bounding box center [108, 353] width 61 height 24
drag, startPoint x: 113, startPoint y: 358, endPoint x: 91, endPoint y: 355, distance: 22.2
click at [91, 355] on input "32" at bounding box center [108, 353] width 61 height 24
click at [101, 353] on input "32" at bounding box center [108, 353] width 61 height 24
drag, startPoint x: 101, startPoint y: 353, endPoint x: 117, endPoint y: 371, distance: 24.1
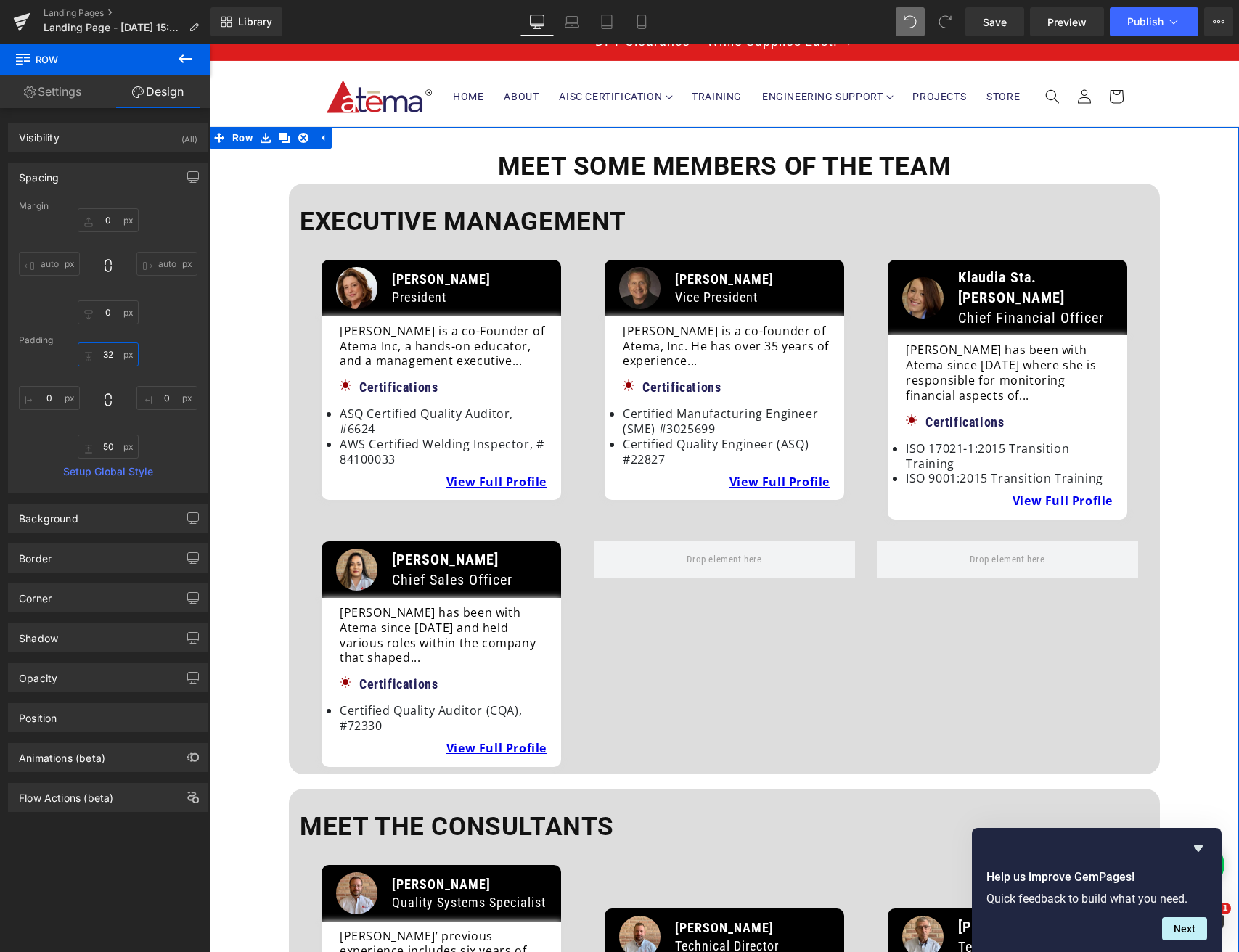
click at [101, 355] on input "32" at bounding box center [108, 353] width 61 height 24
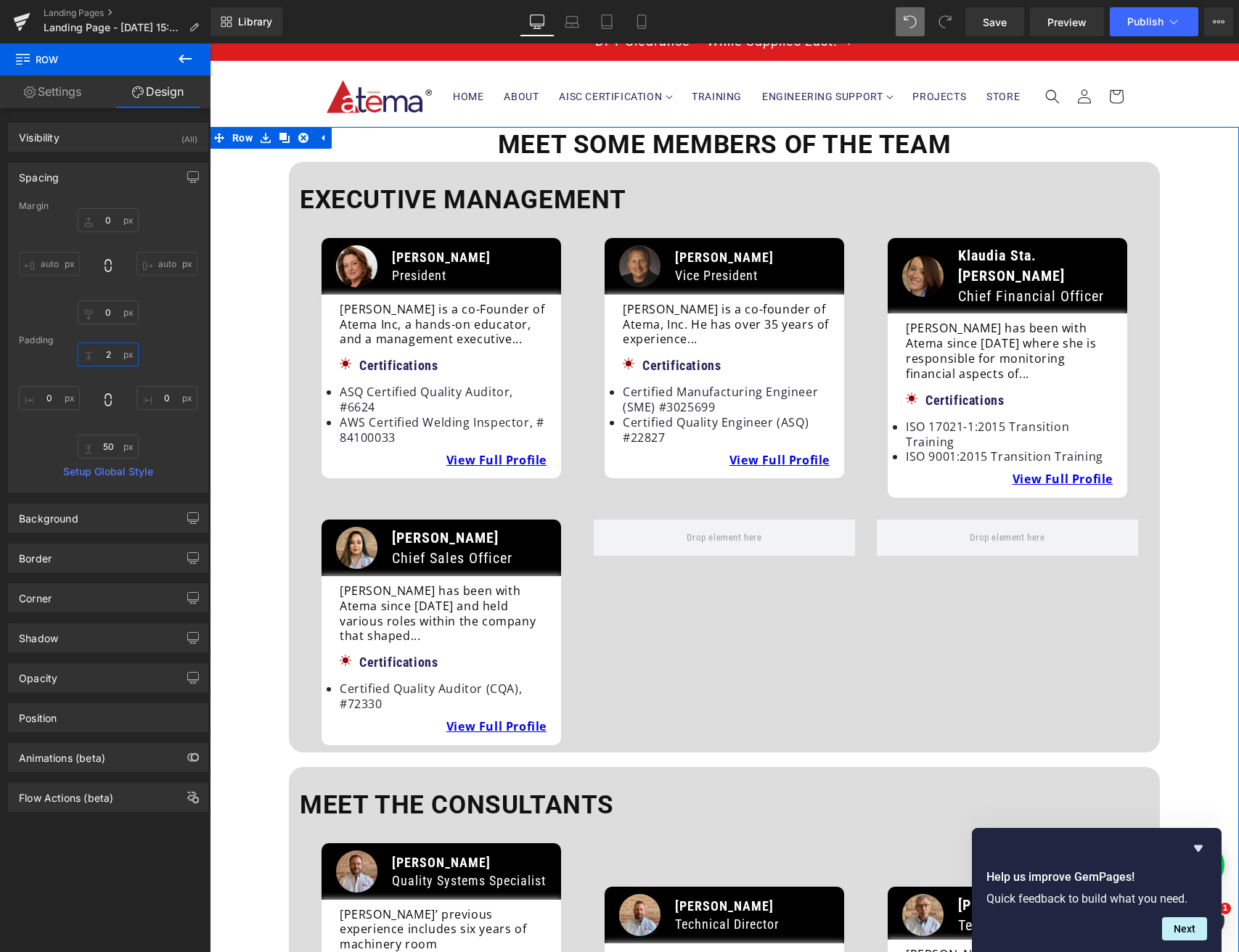
type input "20"
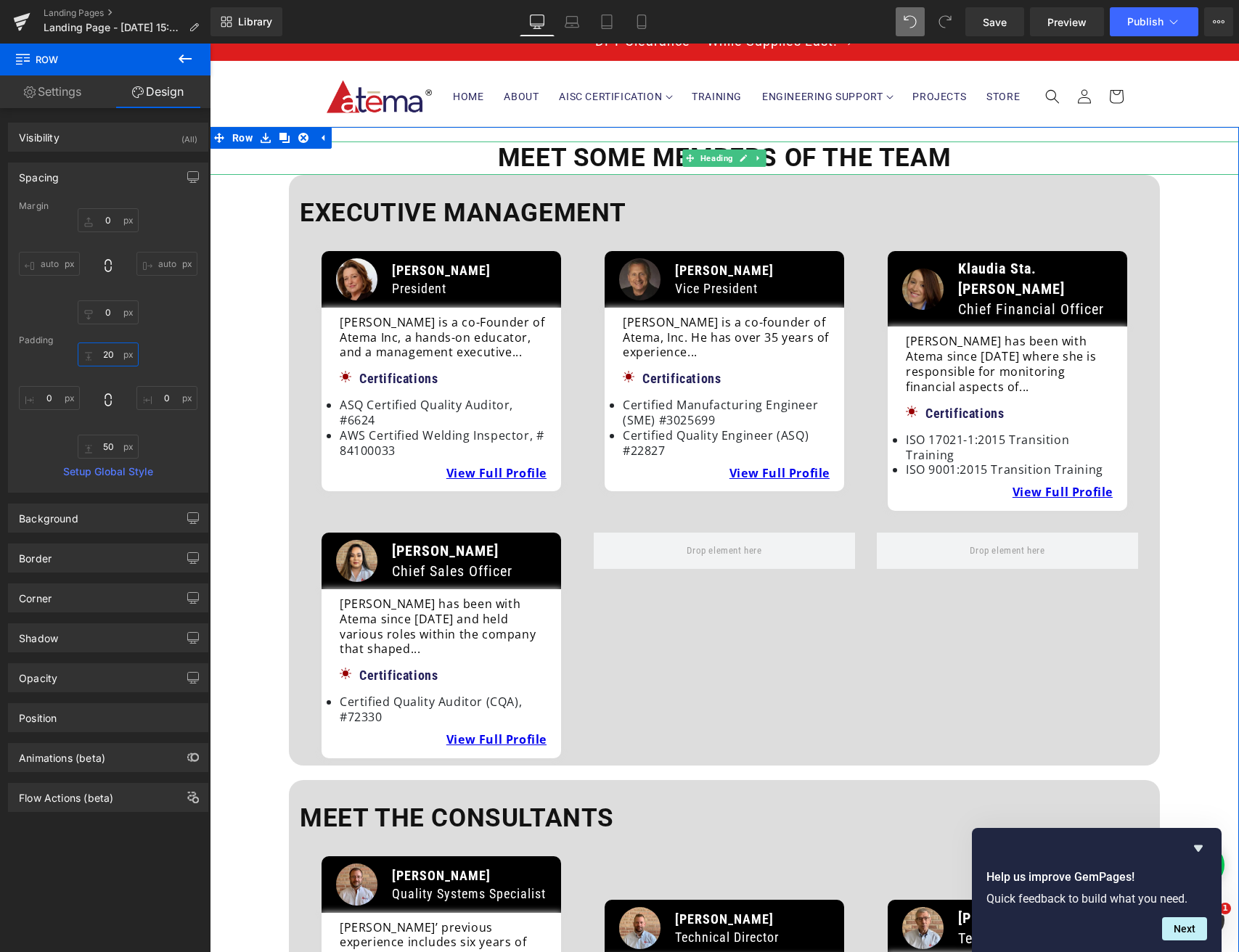
drag, startPoint x: 722, startPoint y: 158, endPoint x: 234, endPoint y: 103, distance: 491.1
click at [720, 158] on span "Heading" at bounding box center [717, 159] width 39 height 18
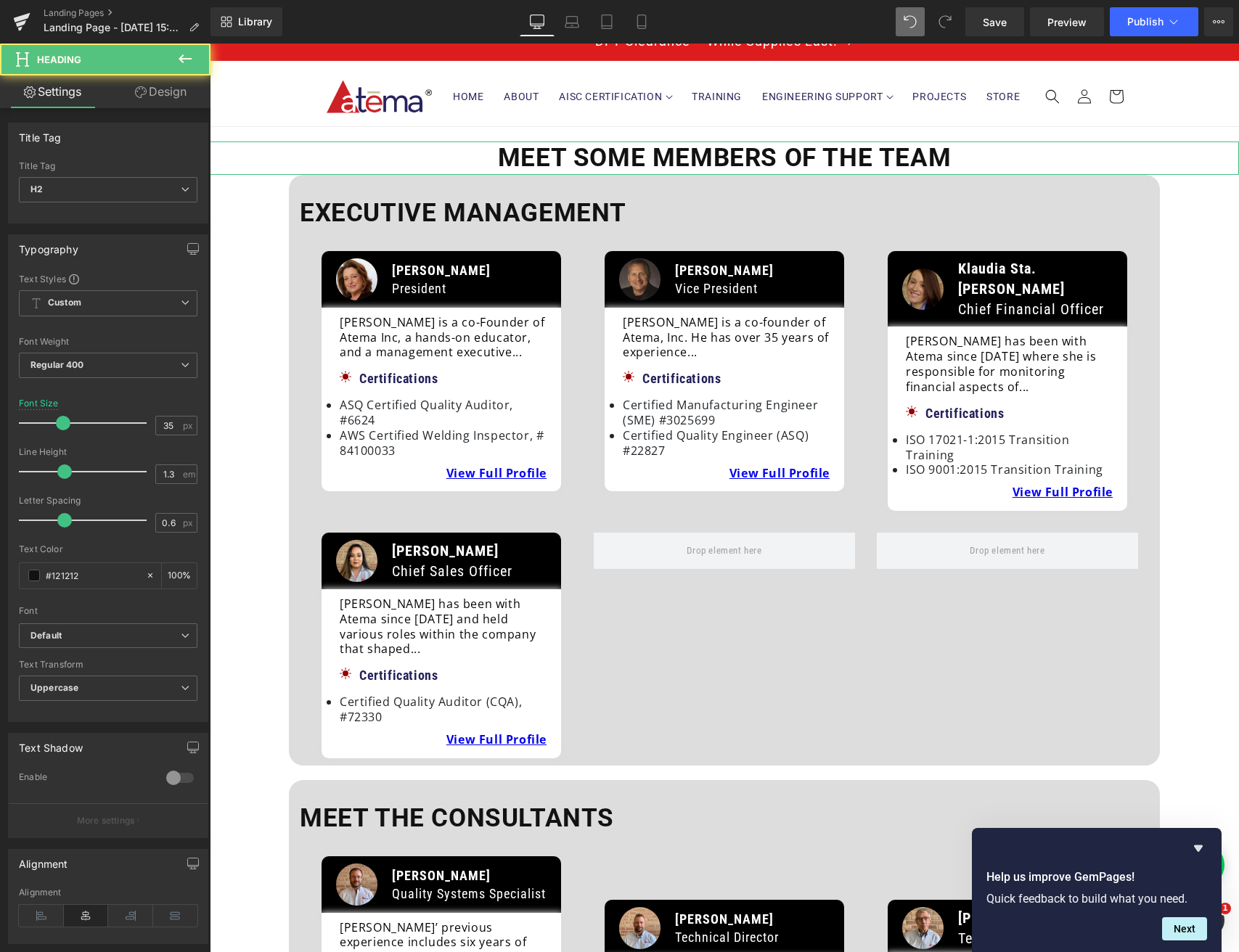
click at [175, 94] on link "Design" at bounding box center [160, 92] width 105 height 33
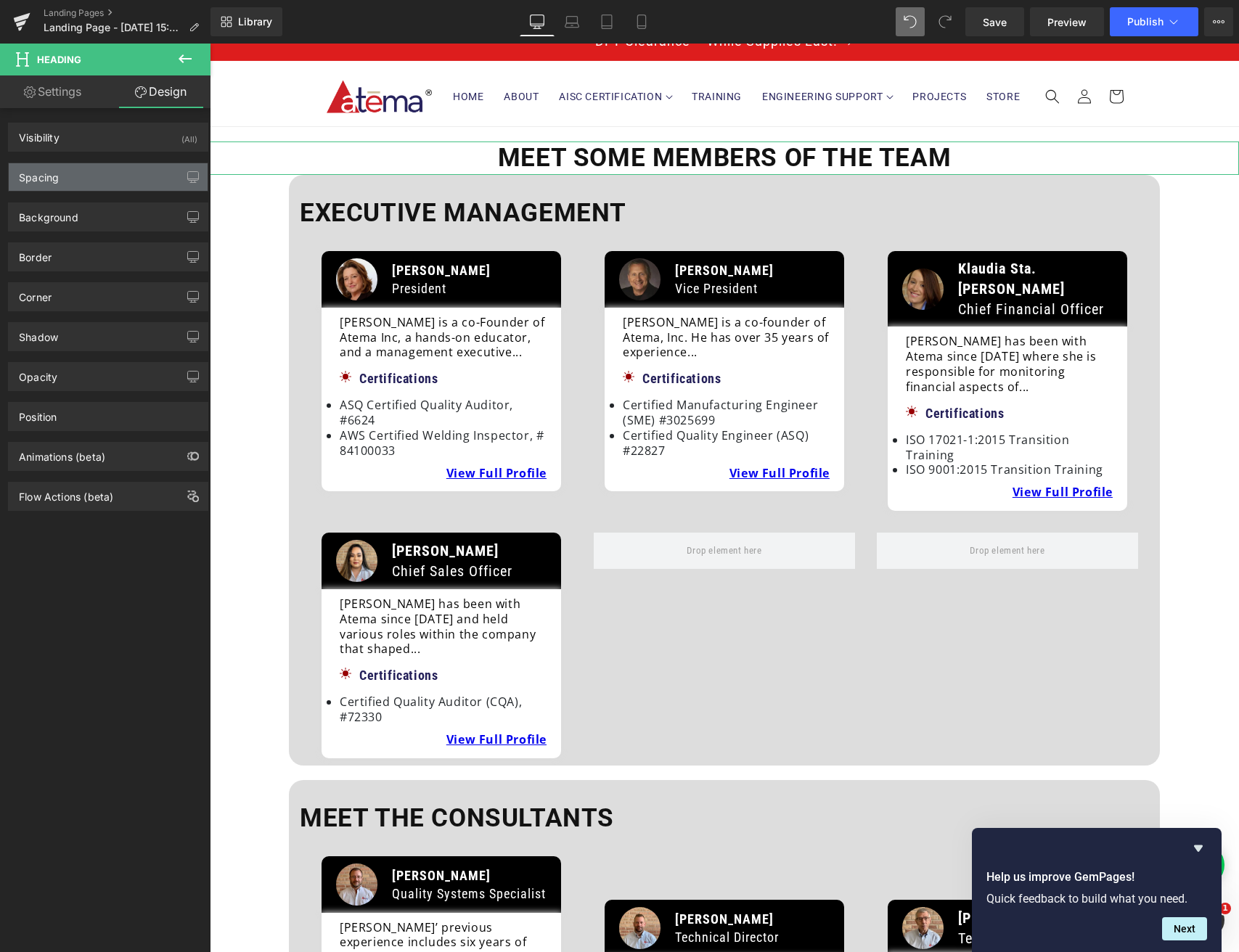
click at [88, 187] on div "Spacing" at bounding box center [108, 176] width 199 height 27
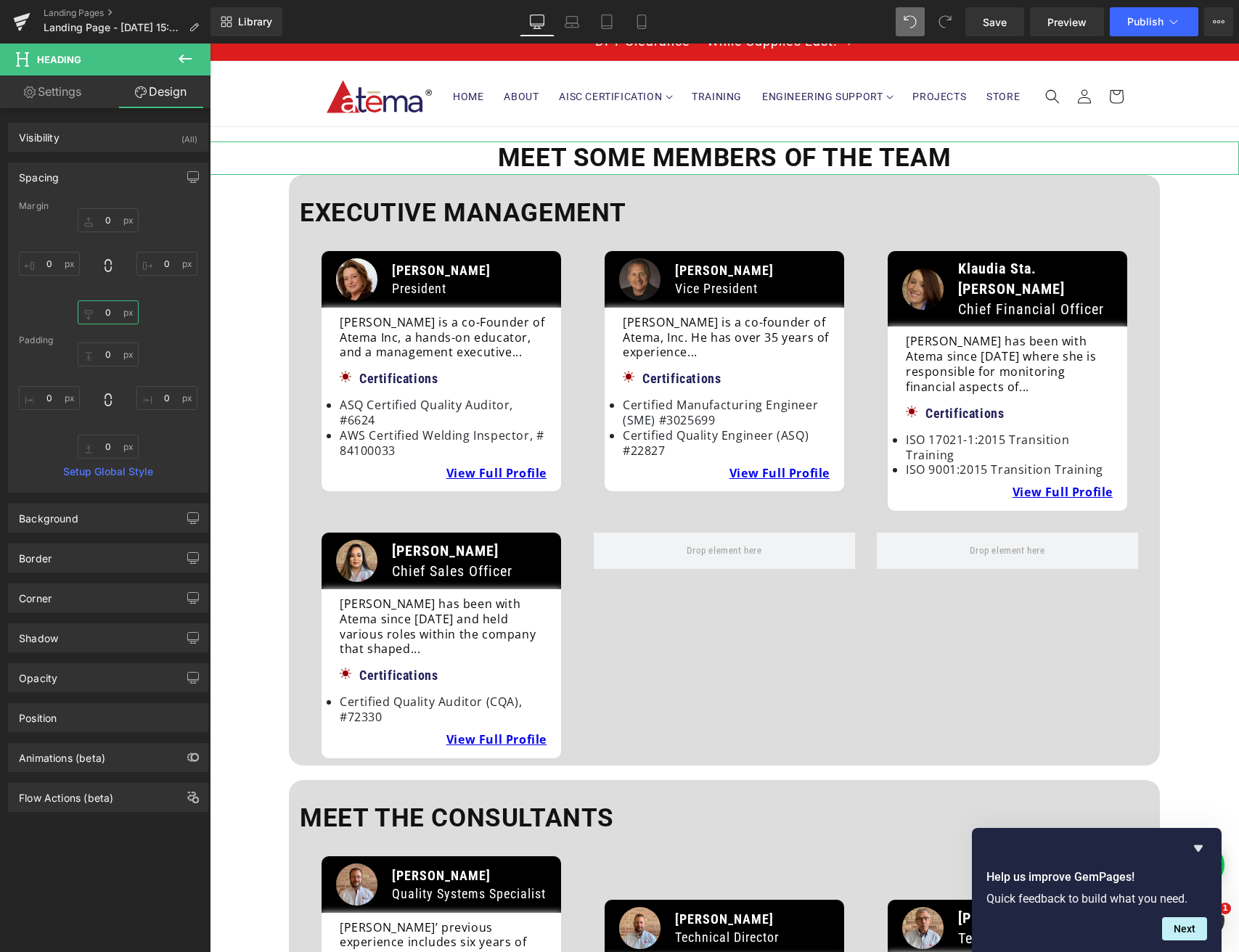
click at [101, 307] on input "0" at bounding box center [108, 312] width 61 height 24
type input "20"
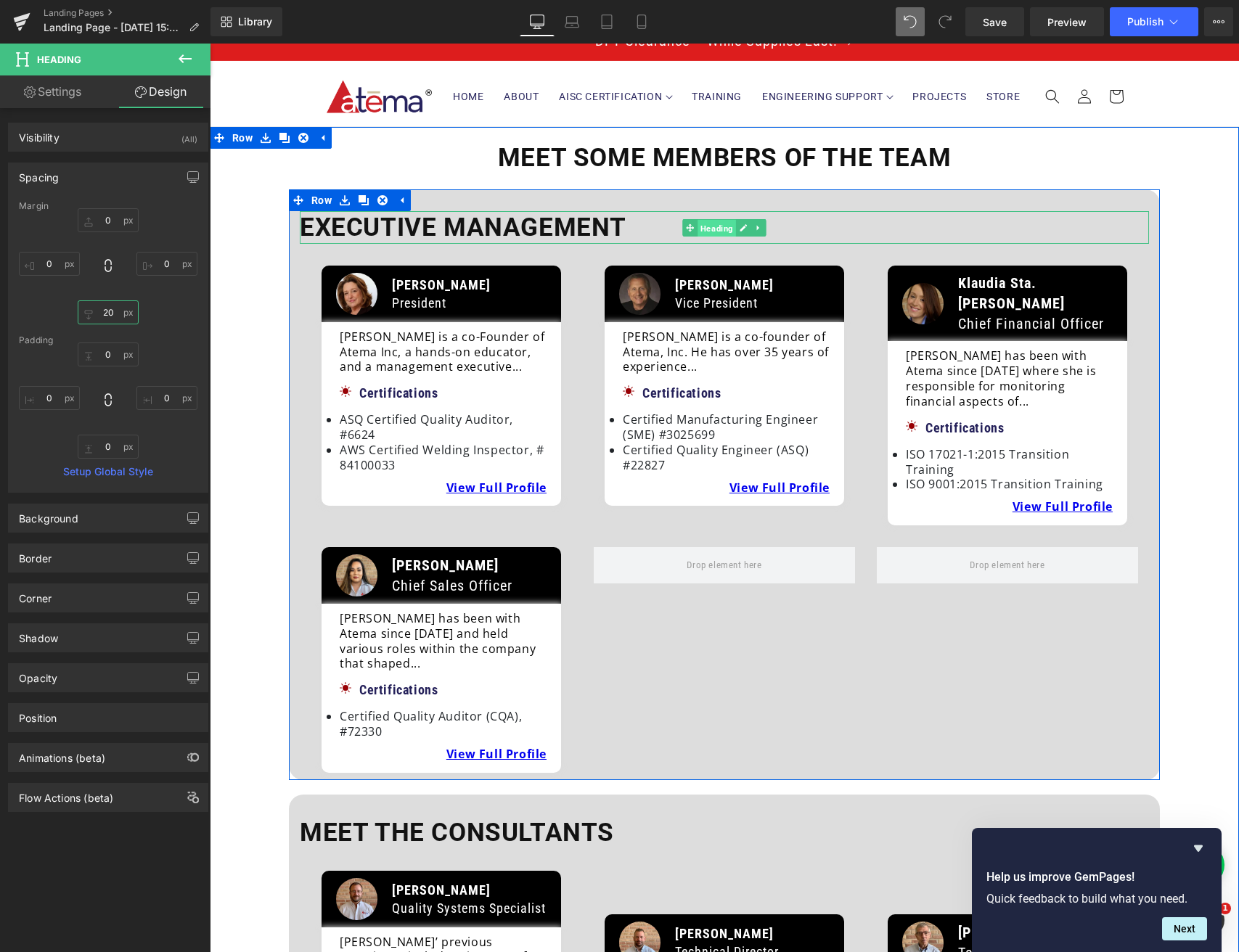
click at [724, 233] on span "Heading" at bounding box center [717, 228] width 39 height 18
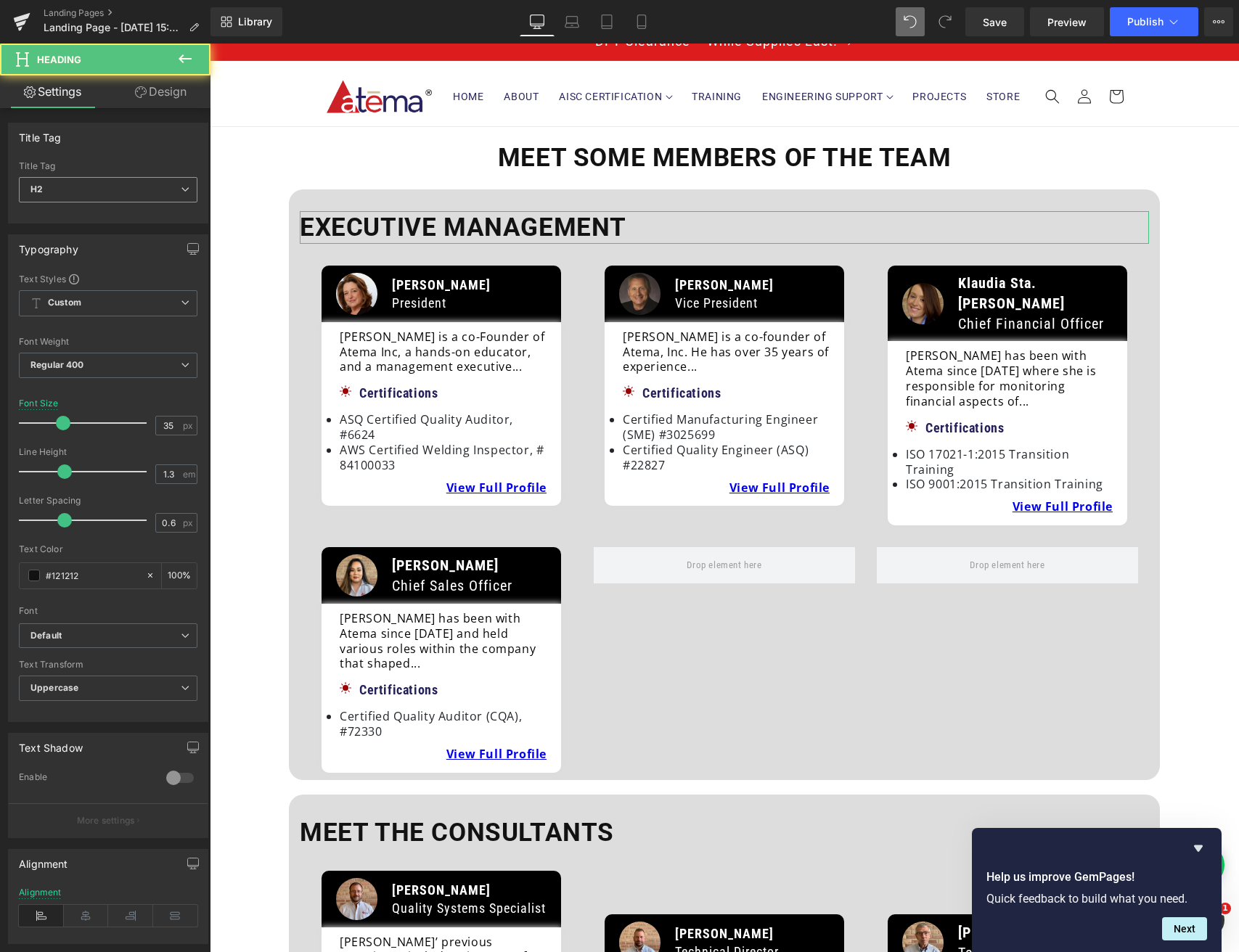
click at [71, 187] on span "H2" at bounding box center [108, 190] width 178 height 26
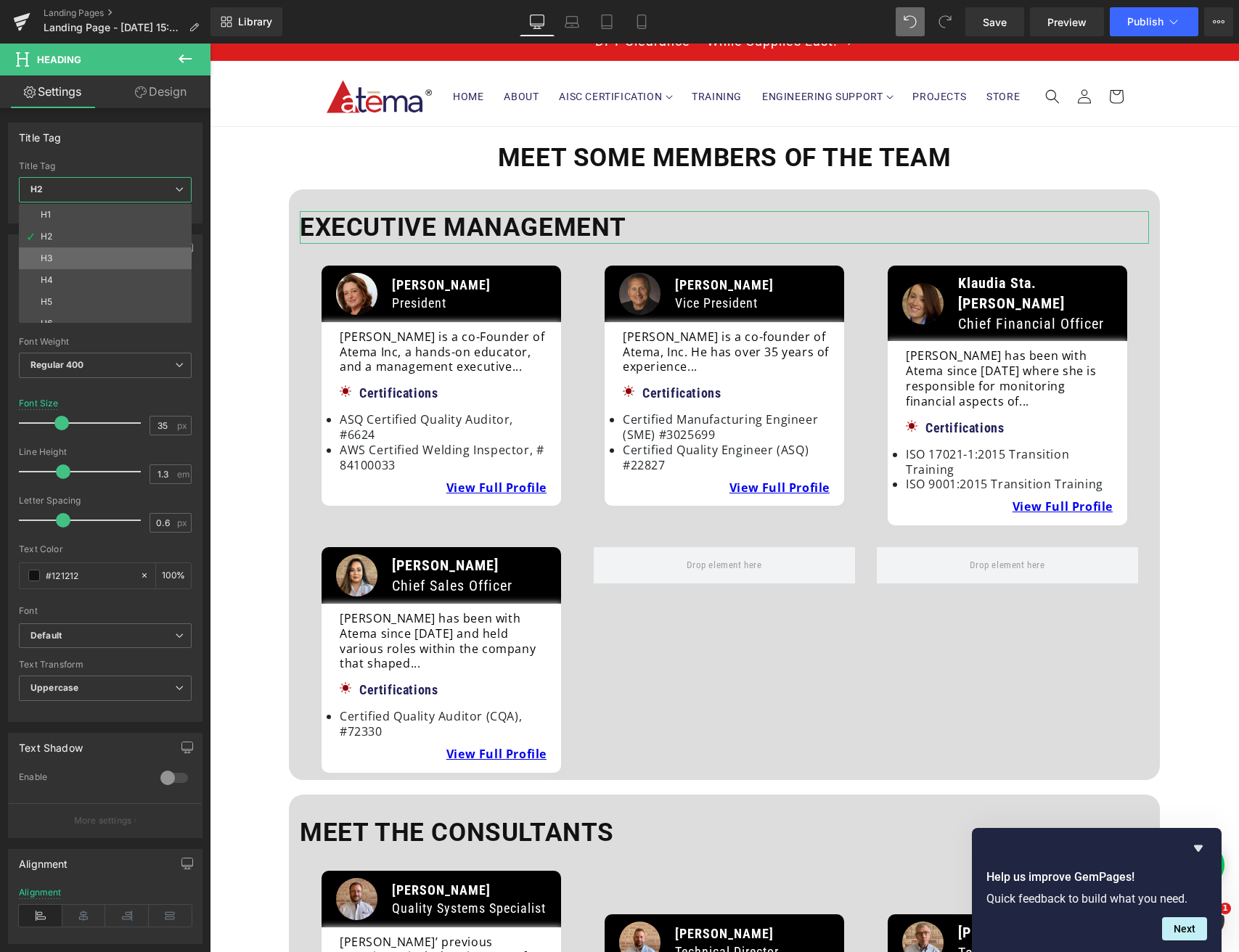
click at [70, 251] on li "H3" at bounding box center [108, 258] width 179 height 22
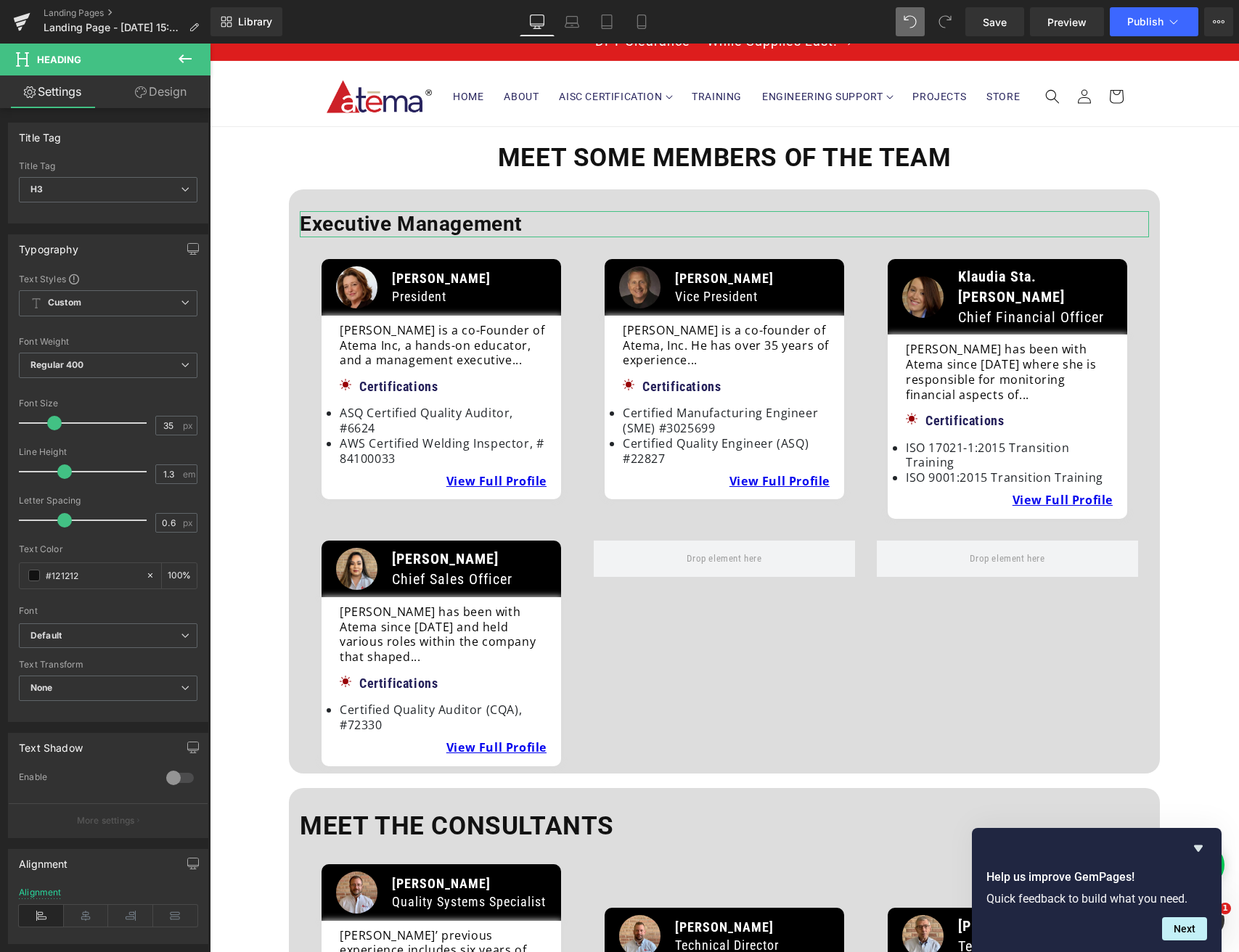
drag, startPoint x: 43, startPoint y: 424, endPoint x: 56, endPoint y: 424, distance: 13.0
click at [56, 424] on span at bounding box center [54, 423] width 14 height 14
click at [79, 917] on icon at bounding box center [86, 915] width 45 height 22
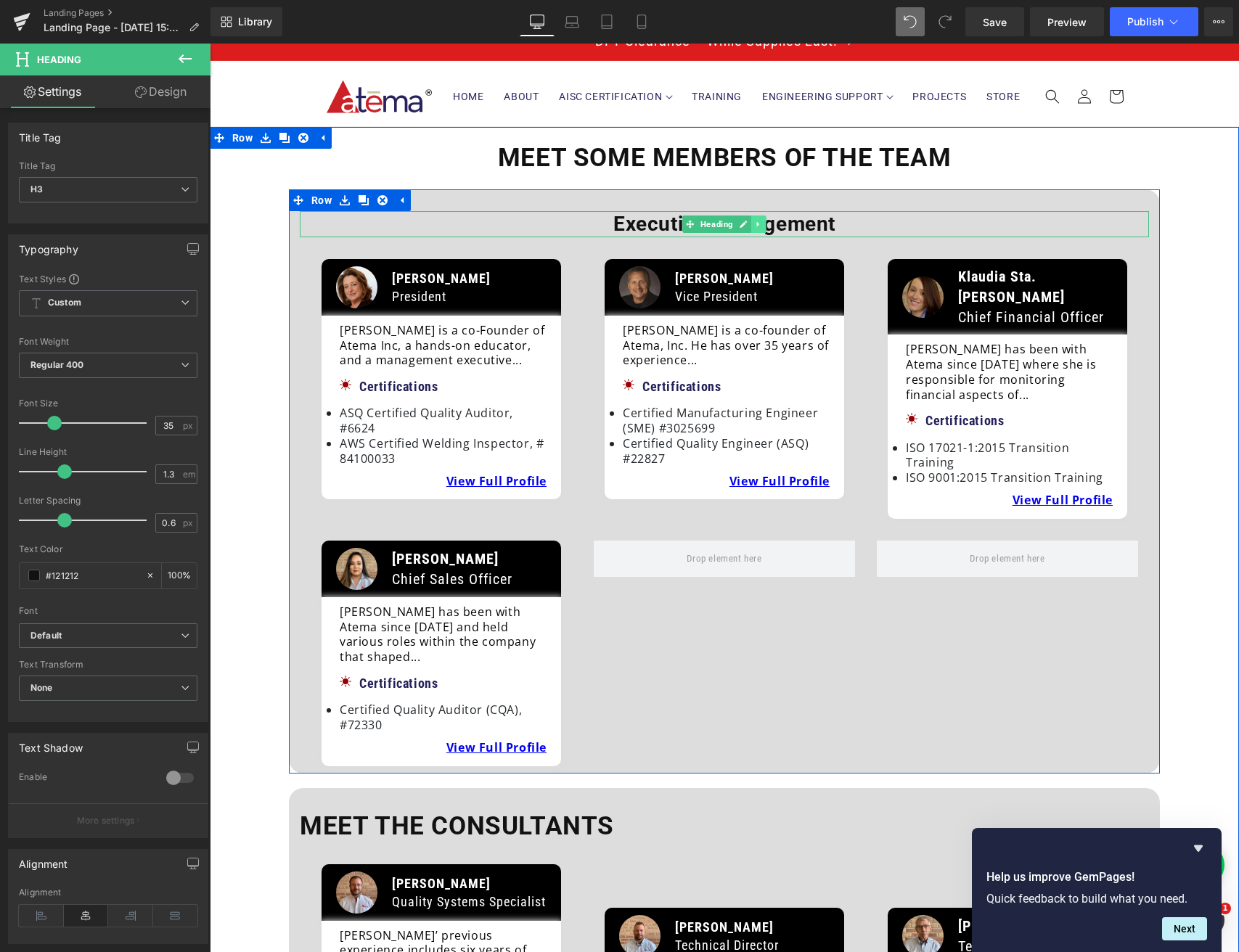
click at [756, 220] on icon at bounding box center [758, 224] width 8 height 9
click at [749, 226] on icon at bounding box center [750, 224] width 8 height 9
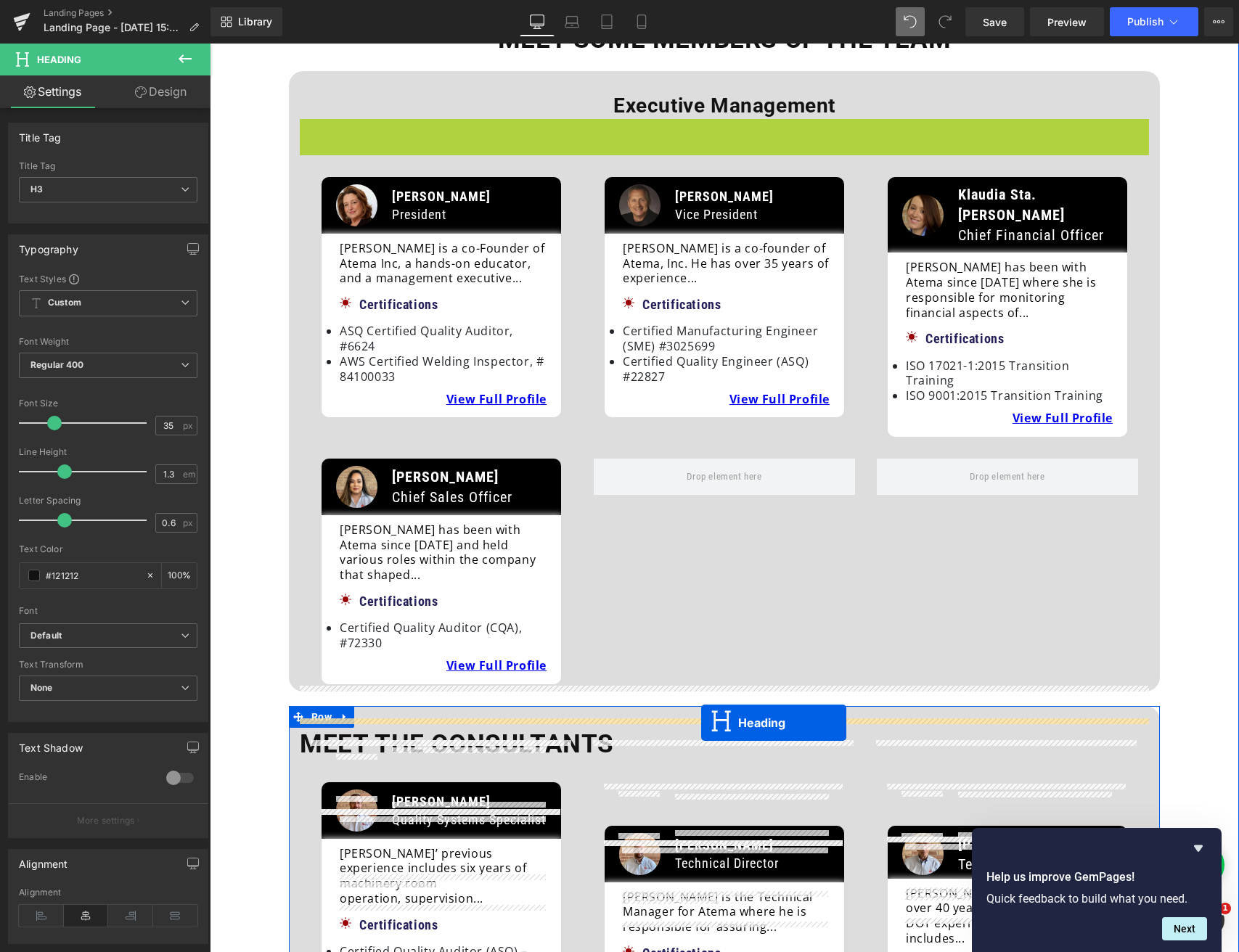
drag, startPoint x: 689, startPoint y: 249, endPoint x: 701, endPoint y: 722, distance: 473.2
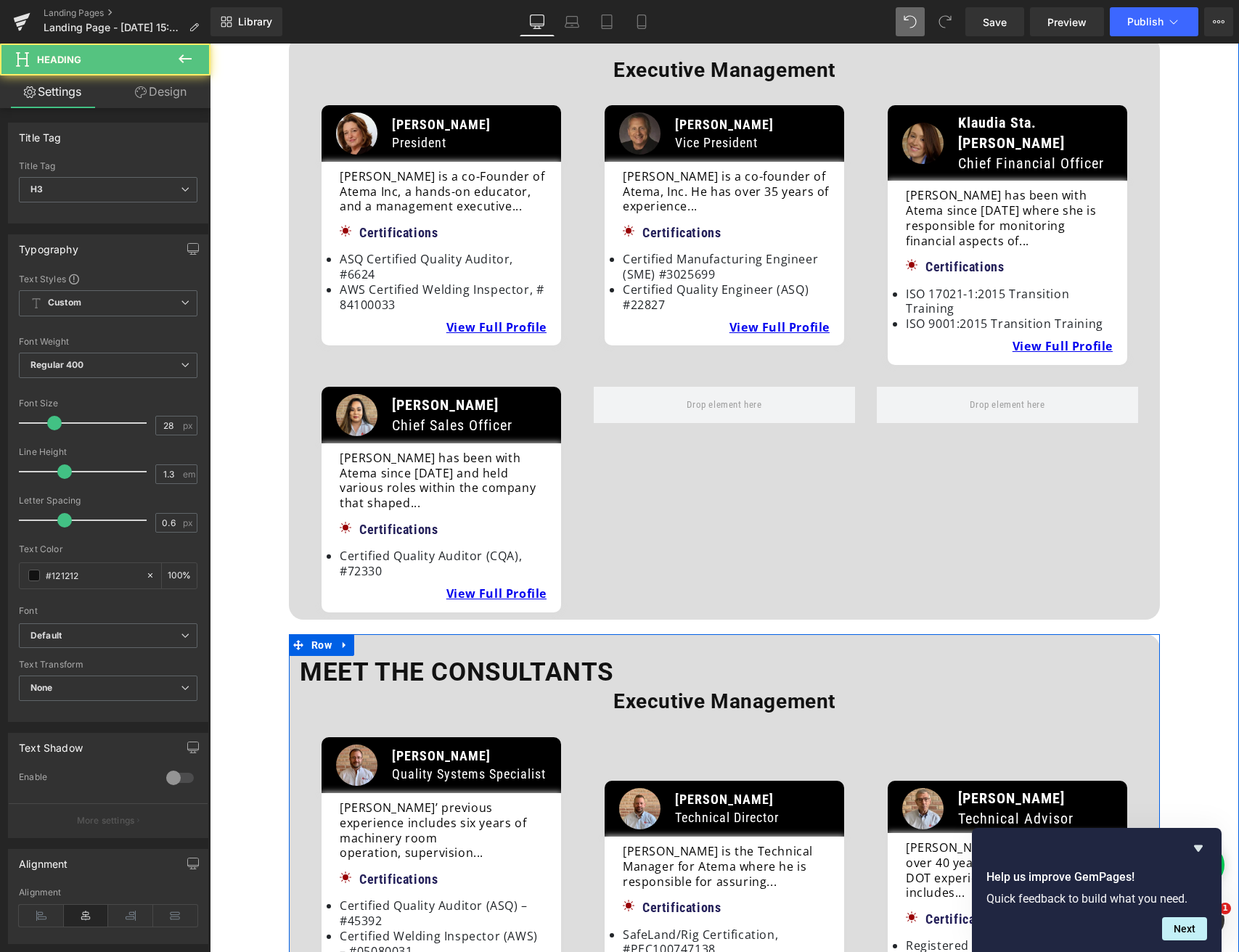
scroll to position [176, 0]
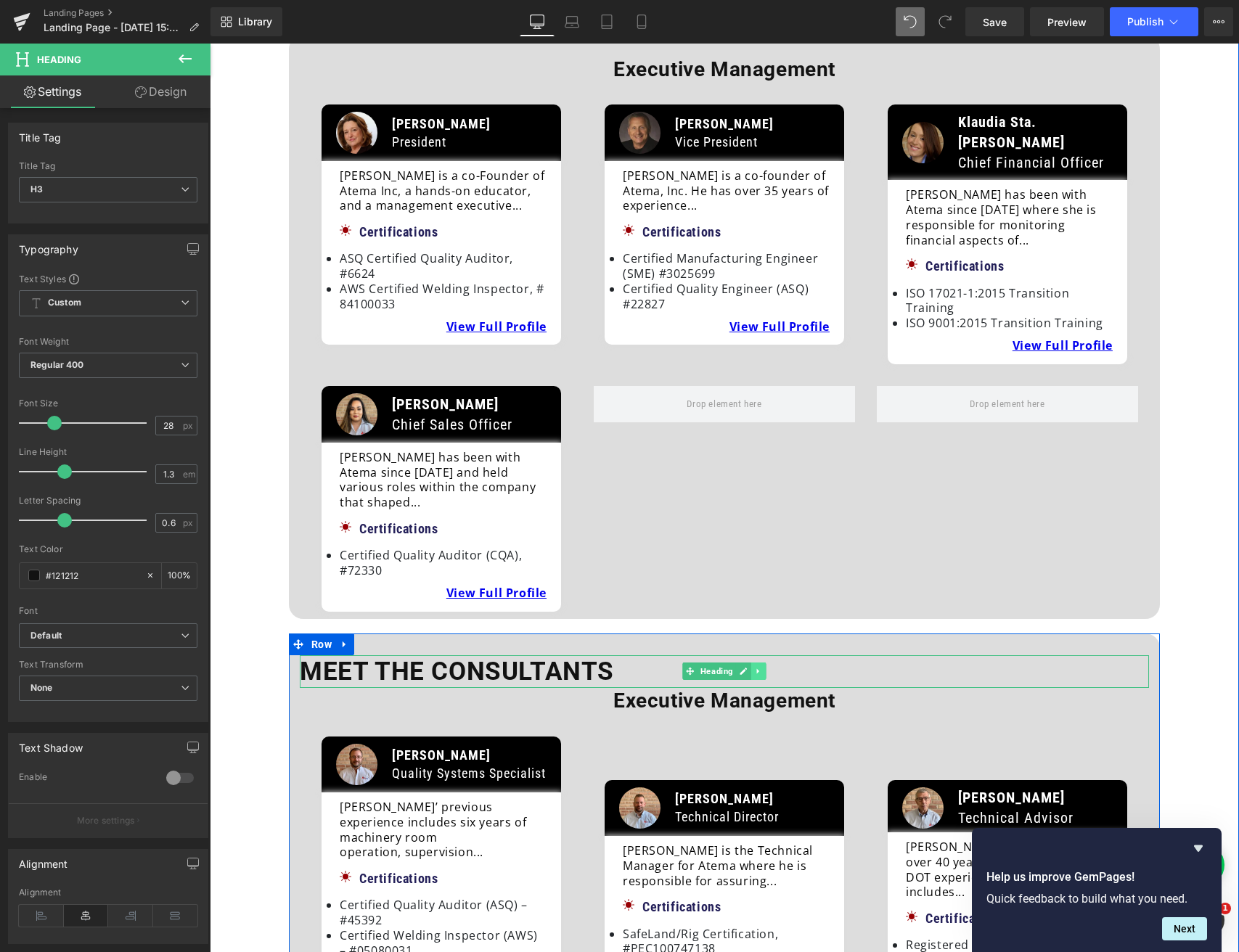
click at [758, 666] on icon at bounding box center [758, 671] width 8 height 9
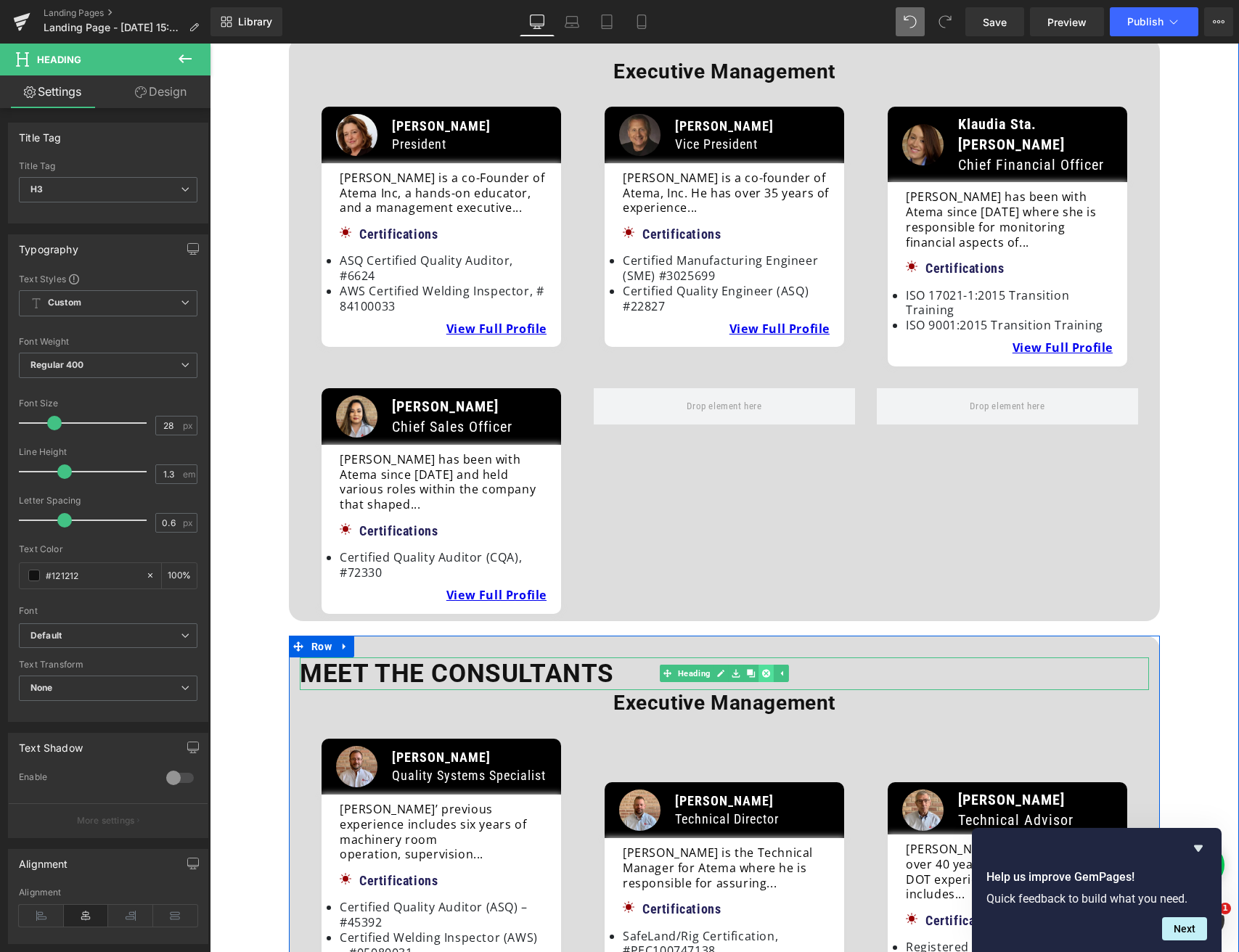
click at [762, 670] on icon at bounding box center [765, 673] width 8 height 8
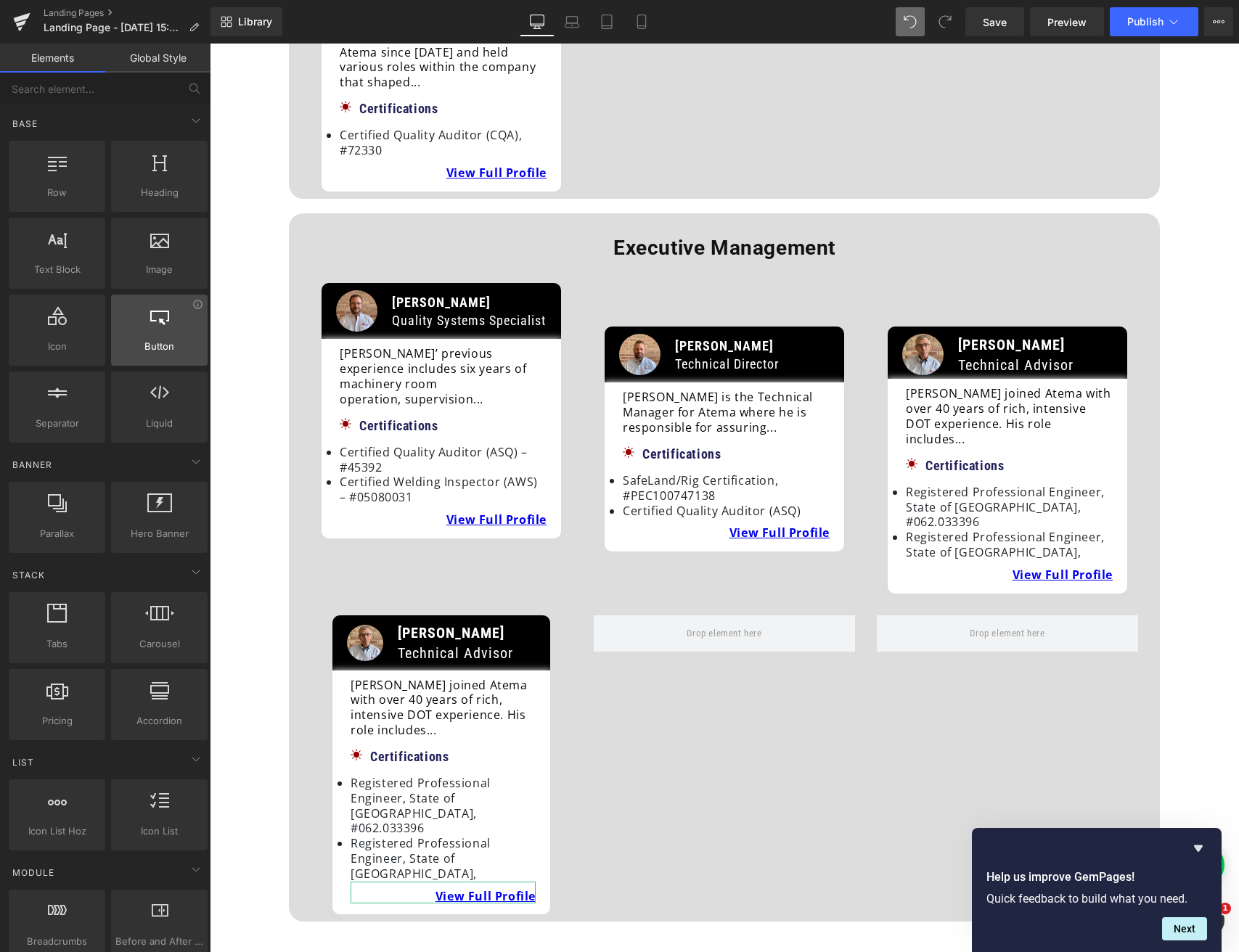
scroll to position [600, 0]
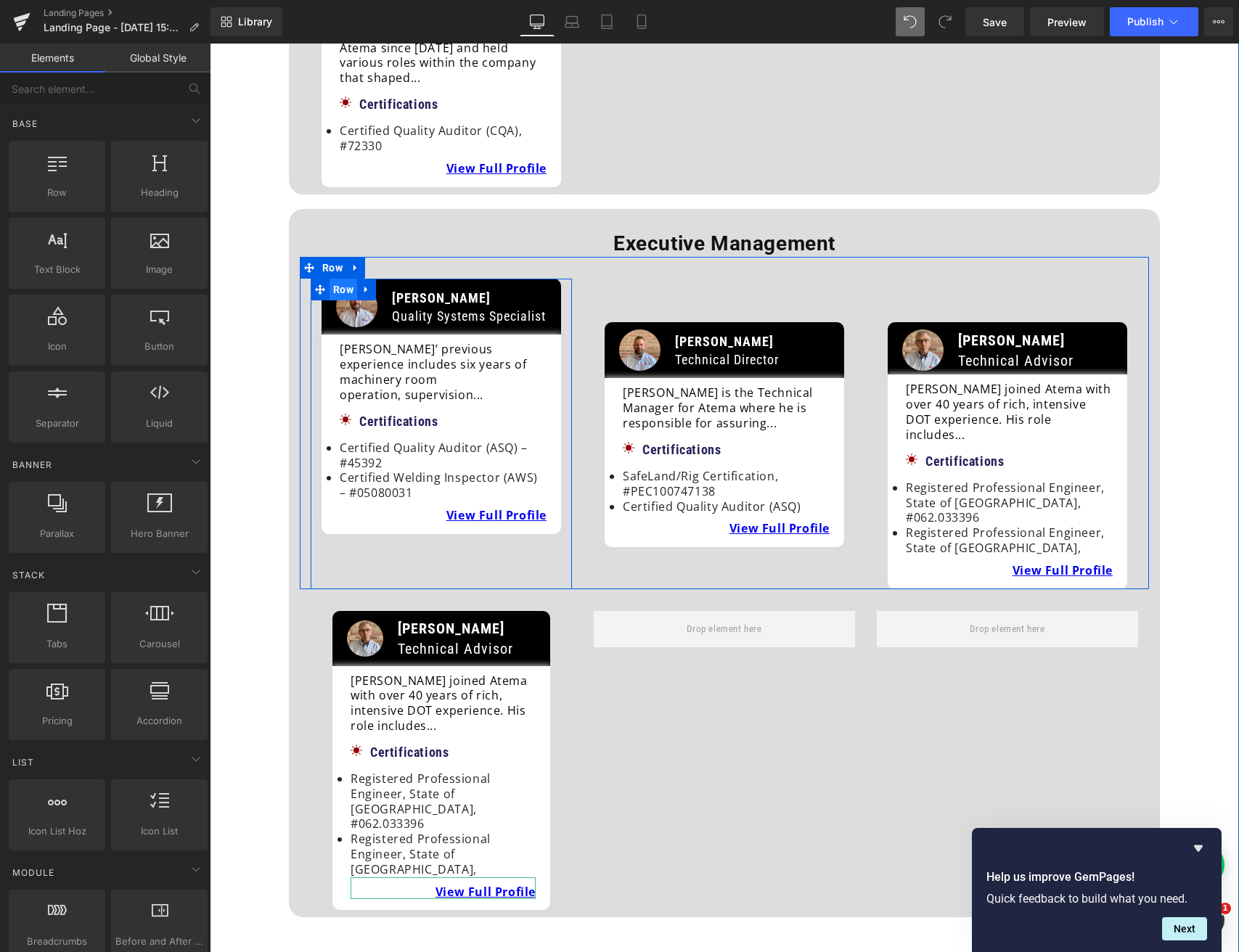
click at [343, 279] on span "Row" at bounding box center [343, 289] width 27 height 22
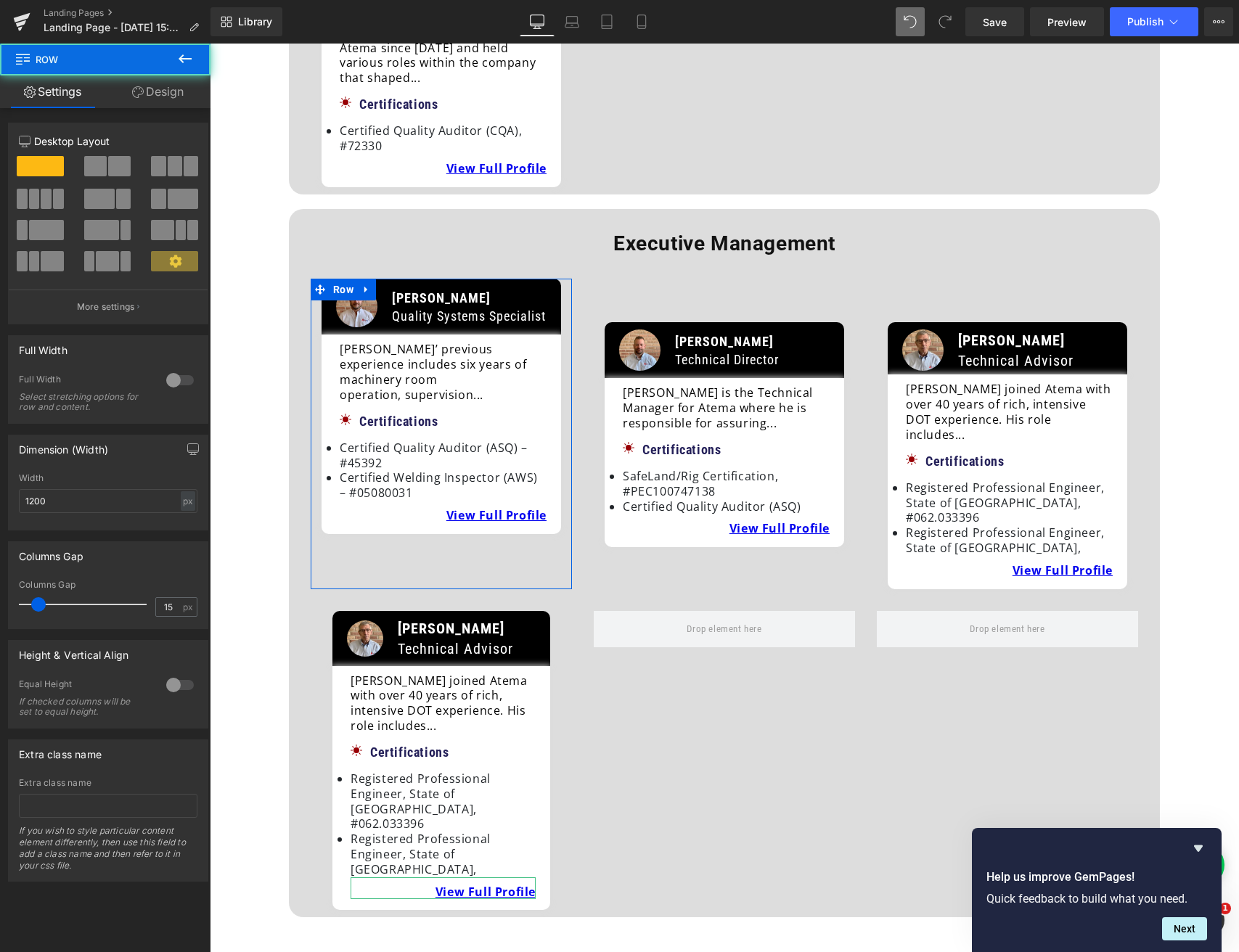
drag, startPoint x: 158, startPoint y: 86, endPoint x: 156, endPoint y: 128, distance: 42.0
click at [158, 89] on link "Design" at bounding box center [157, 92] width 105 height 33
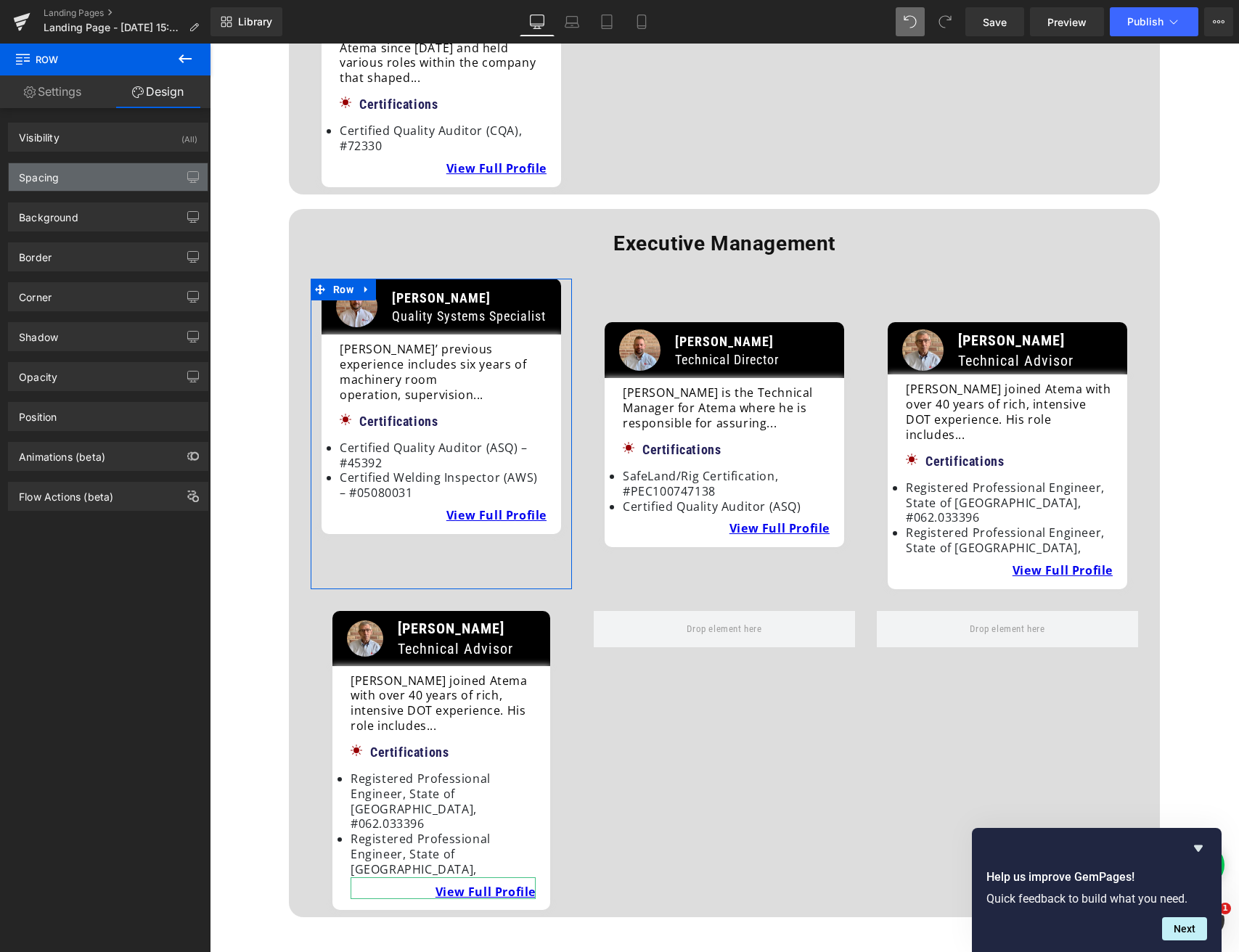
click at [127, 175] on div "Spacing" at bounding box center [108, 176] width 199 height 27
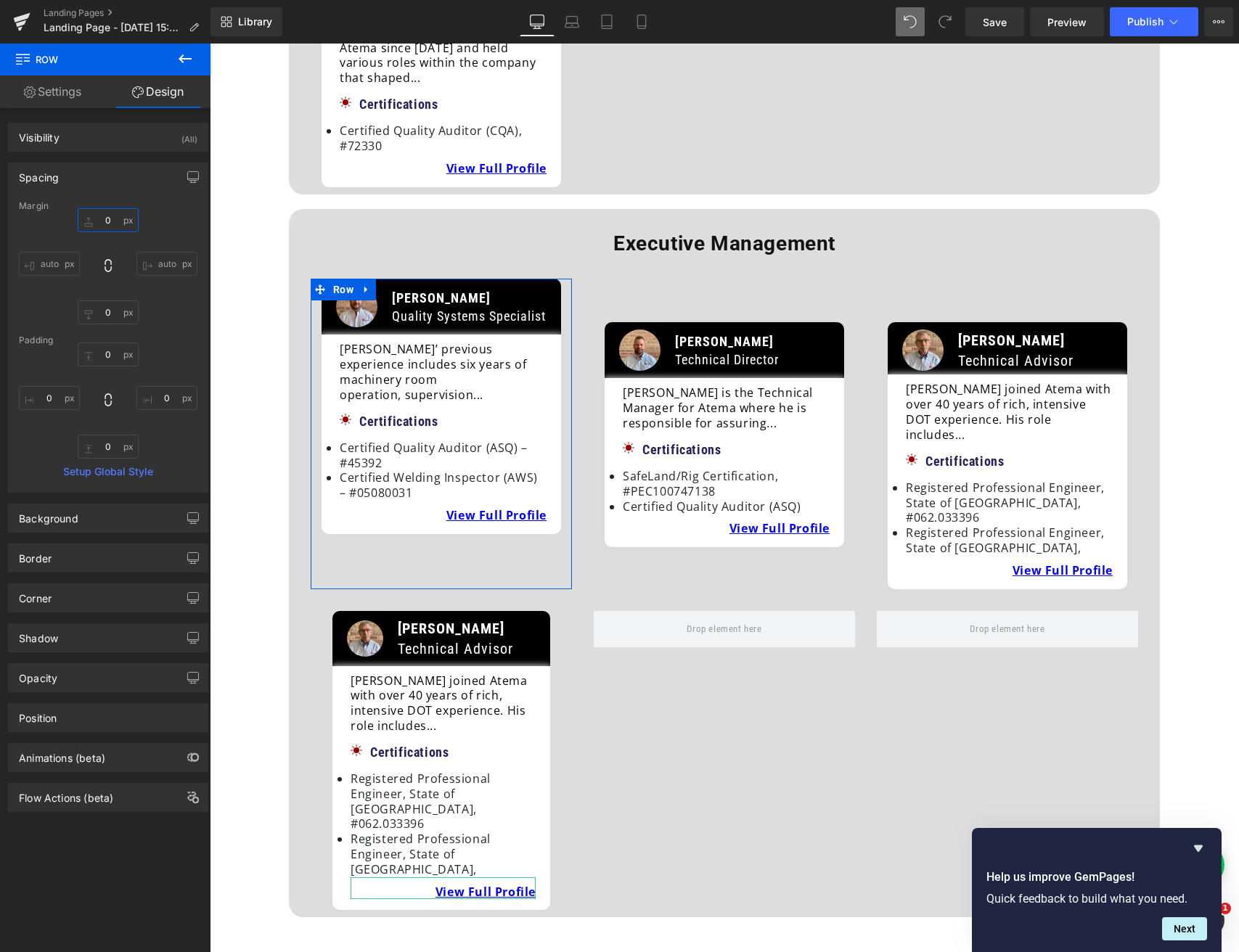
click at [96, 215] on input "0" at bounding box center [108, 219] width 61 height 24
click at [94, 356] on input "0" at bounding box center [108, 353] width 61 height 24
type input "60"
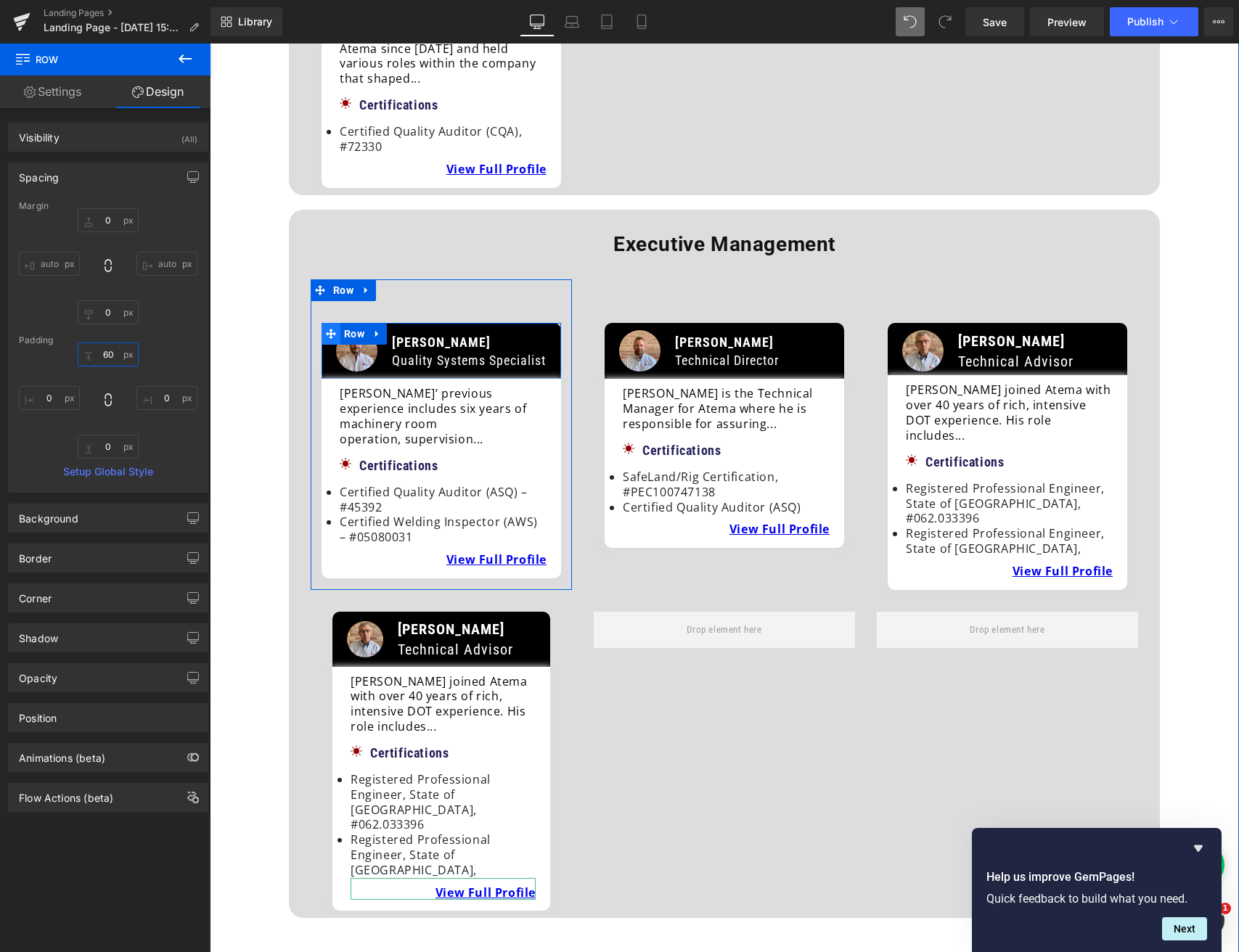
scroll to position [607, 0]
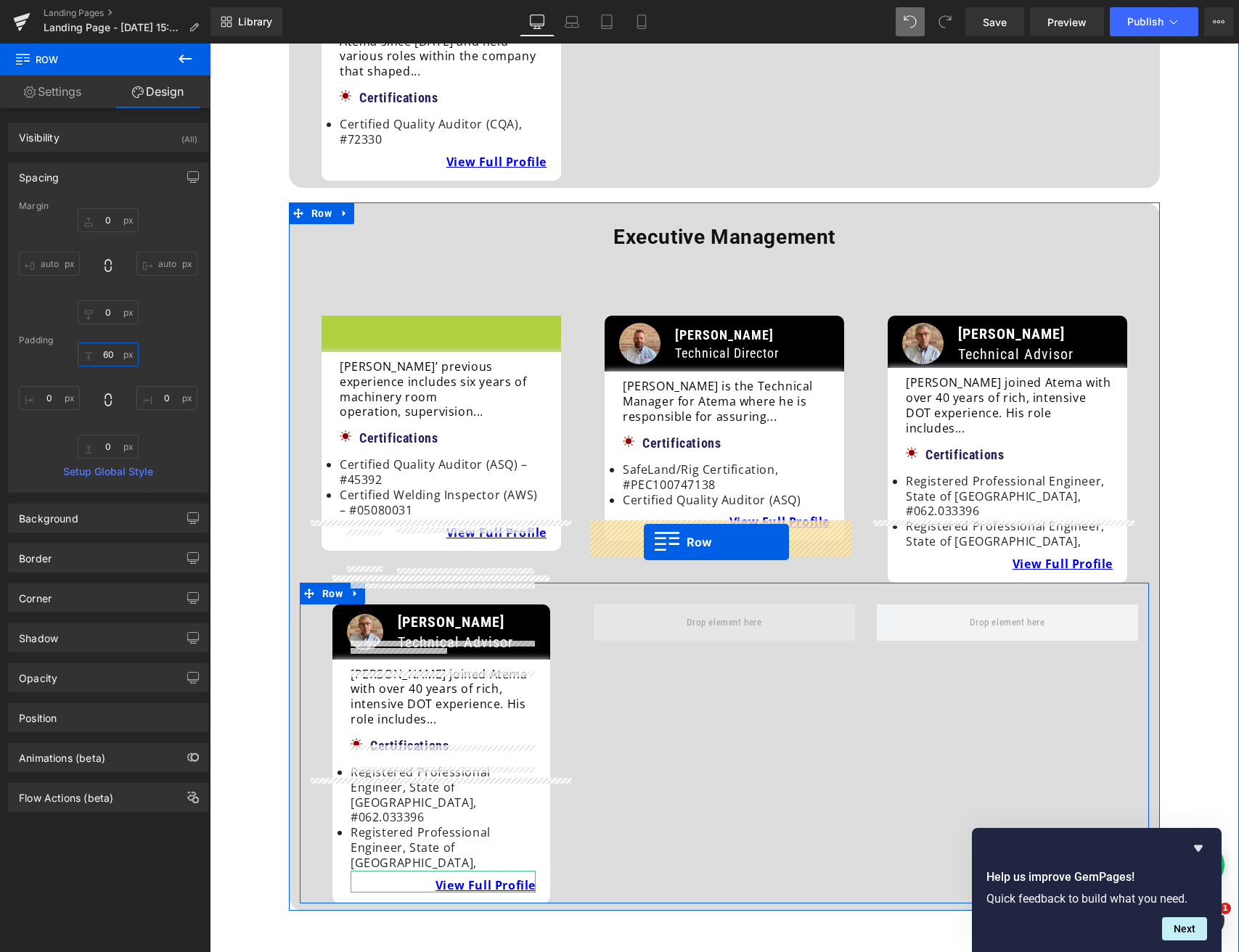
drag, startPoint x: 326, startPoint y: 292, endPoint x: 644, endPoint y: 542, distance: 404.5
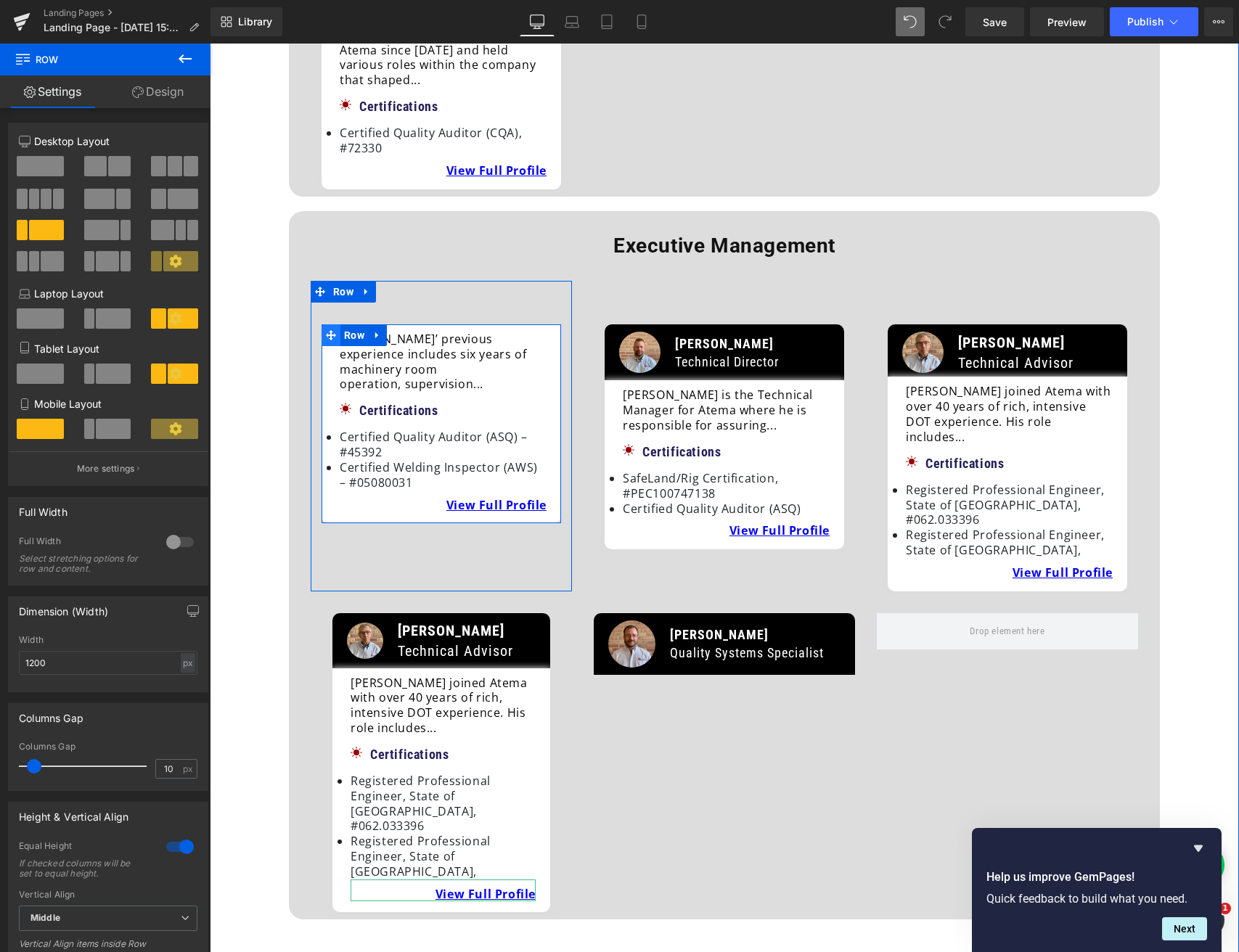
scroll to position [604, 0]
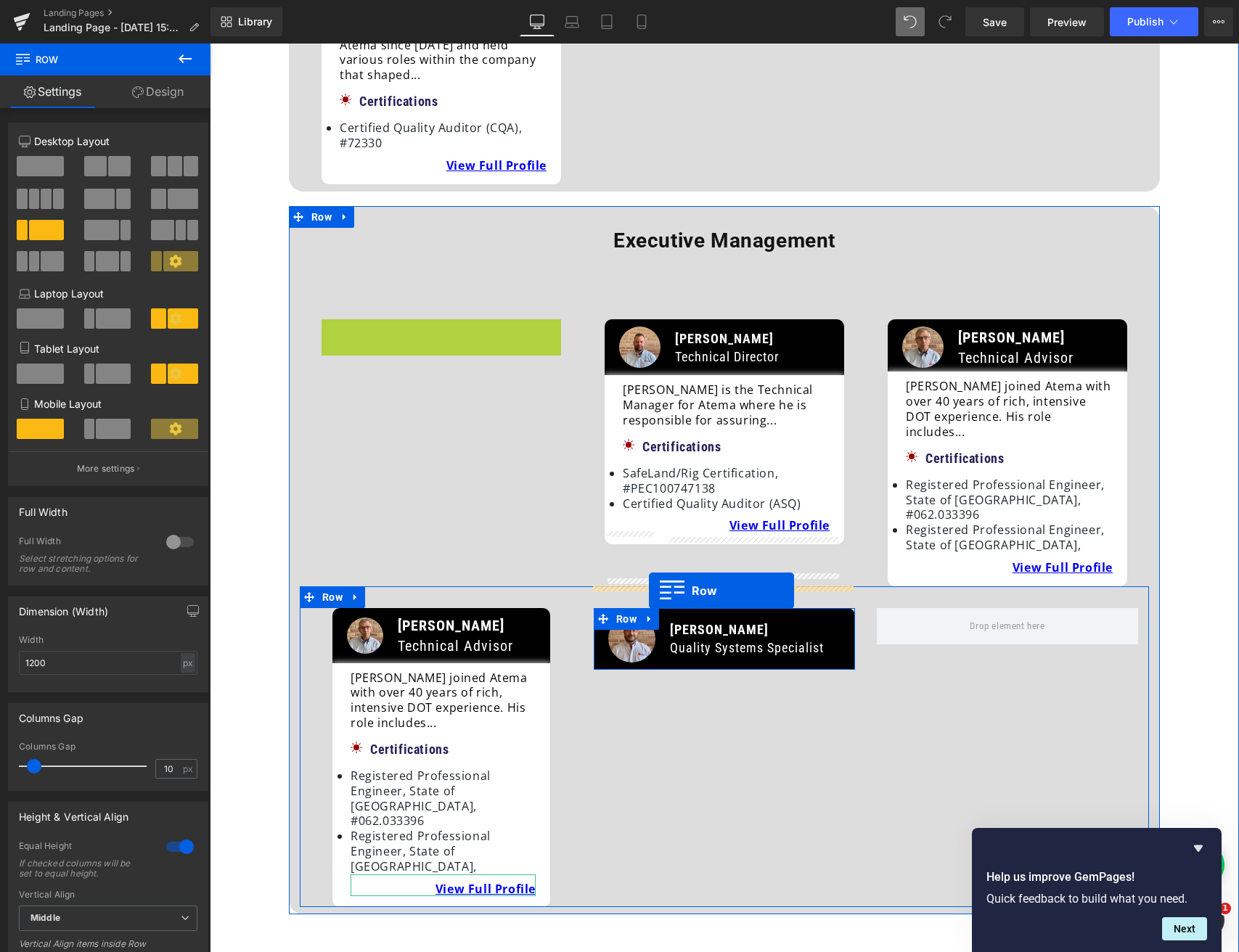
drag, startPoint x: 330, startPoint y: 294, endPoint x: 649, endPoint y: 591, distance: 435.9
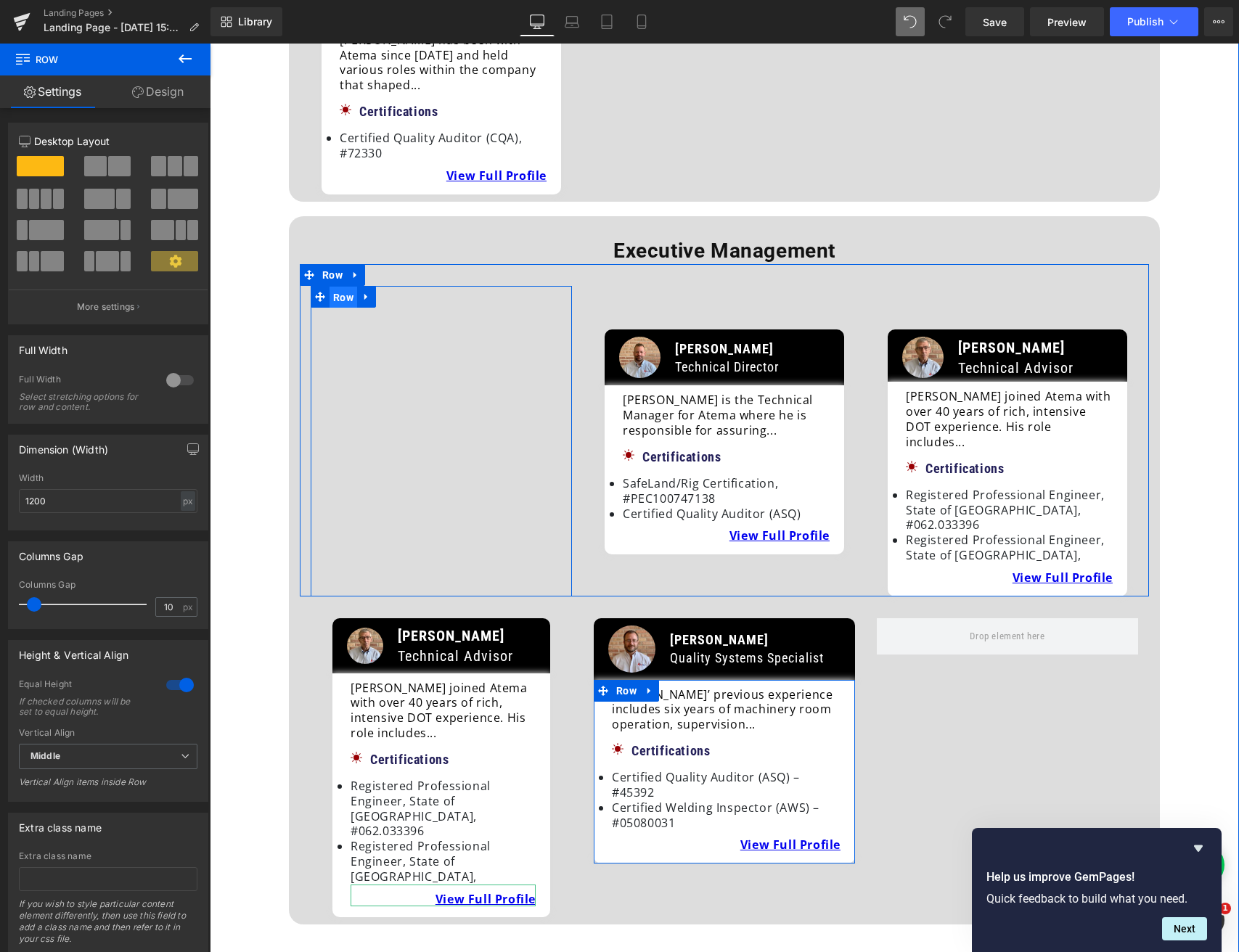
scroll to position [600, 0]
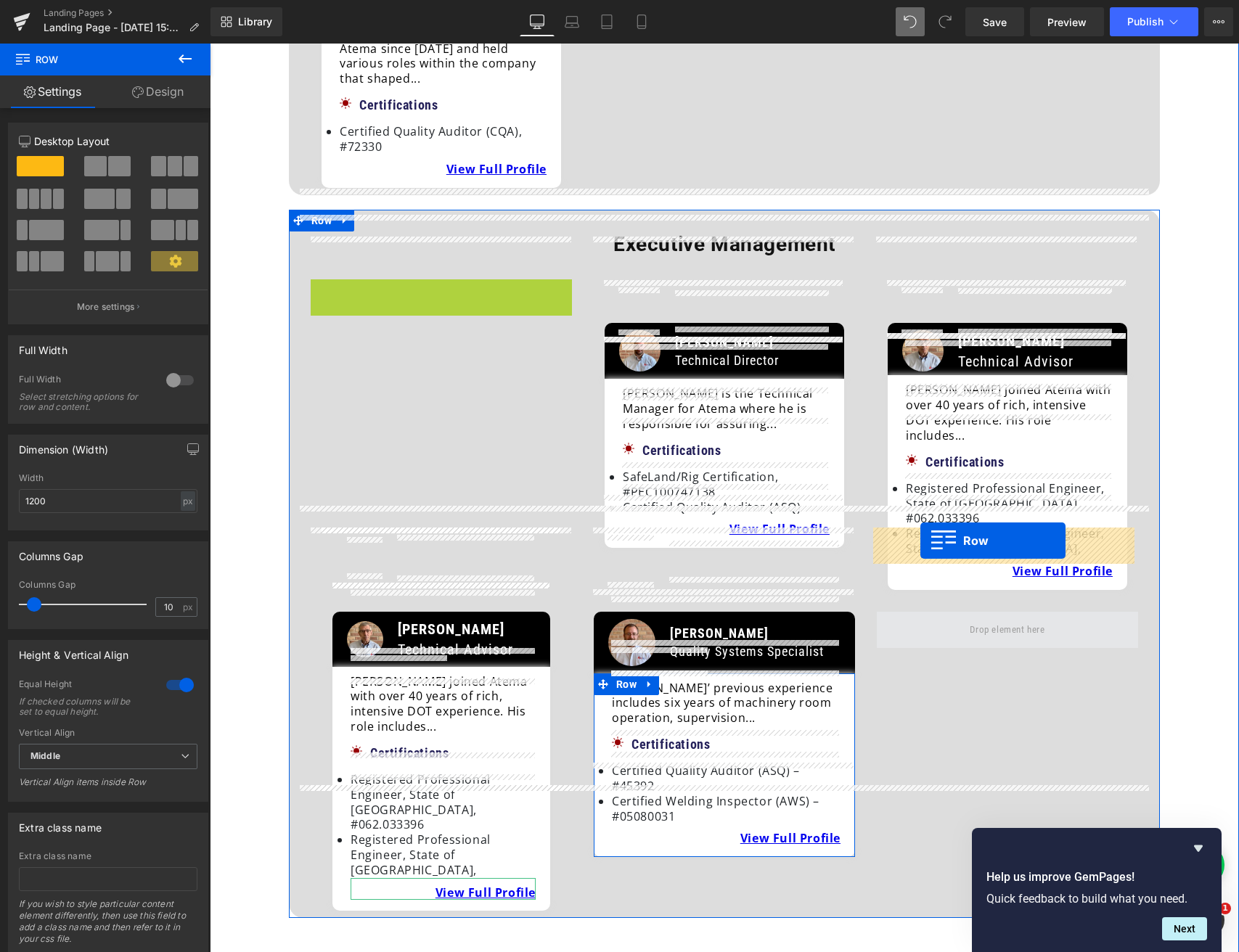
drag, startPoint x: 340, startPoint y: 257, endPoint x: 921, endPoint y: 540, distance: 646.3
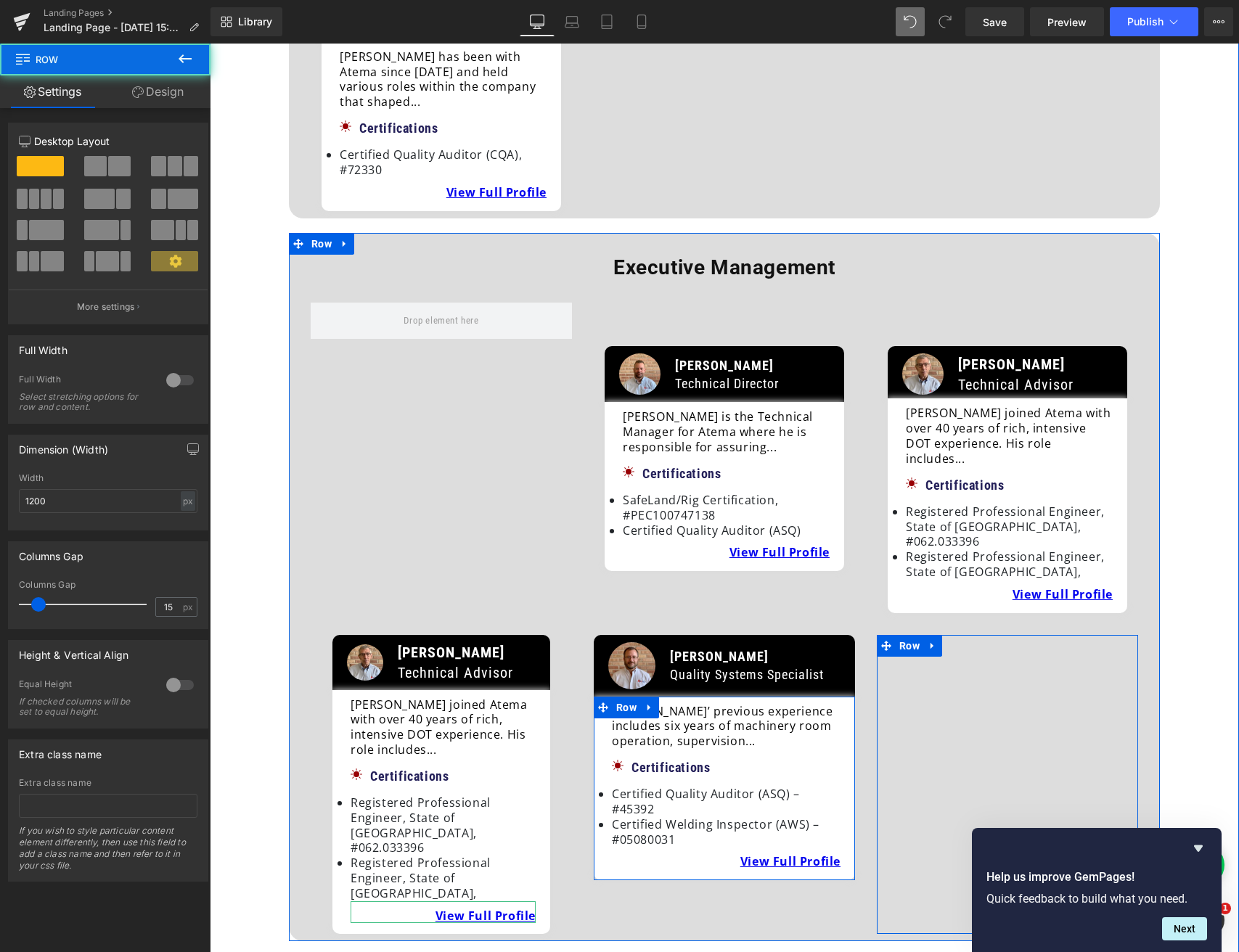
scroll to position [576, 0]
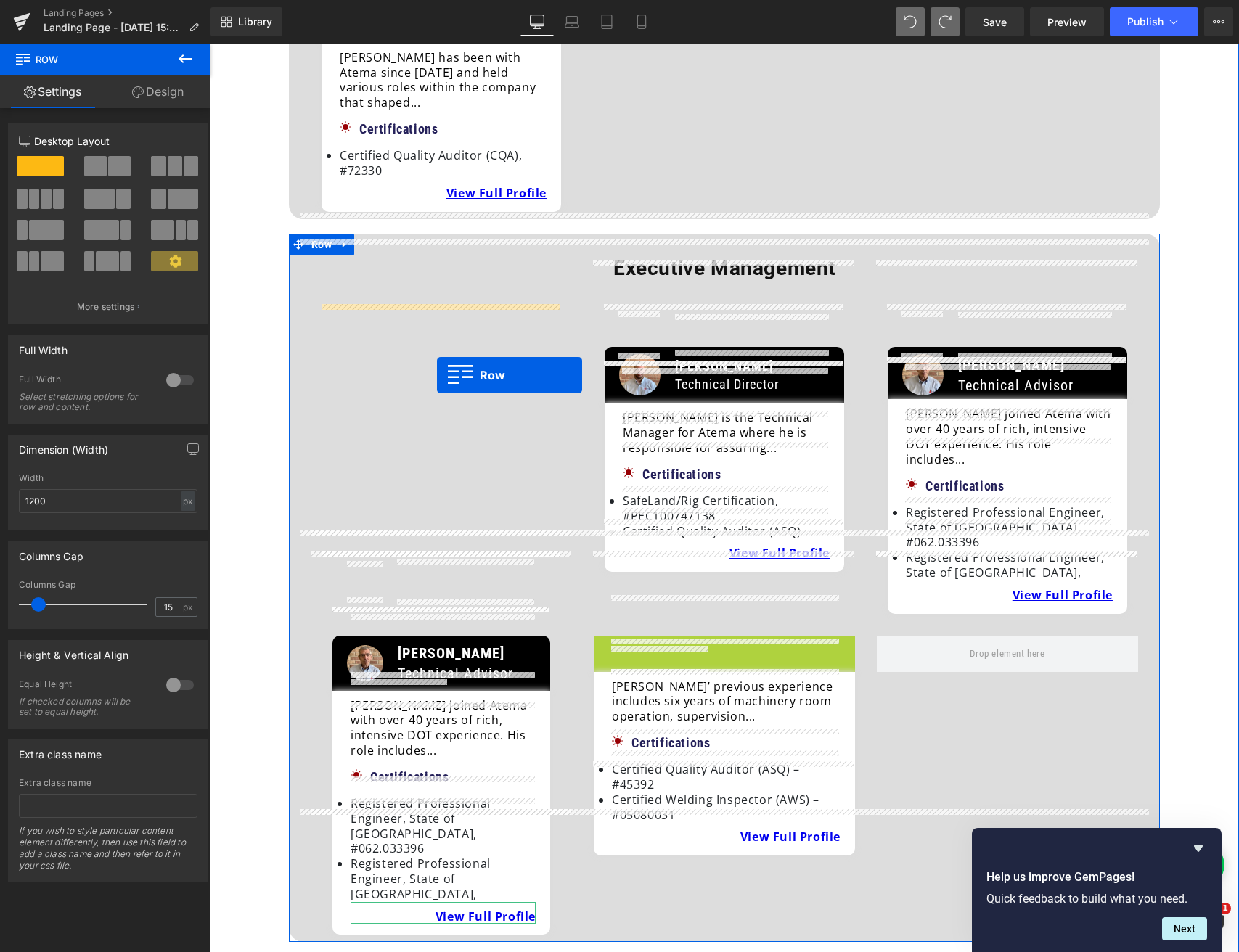
drag, startPoint x: 545, startPoint y: 473, endPoint x: 437, endPoint y: 376, distance: 145.2
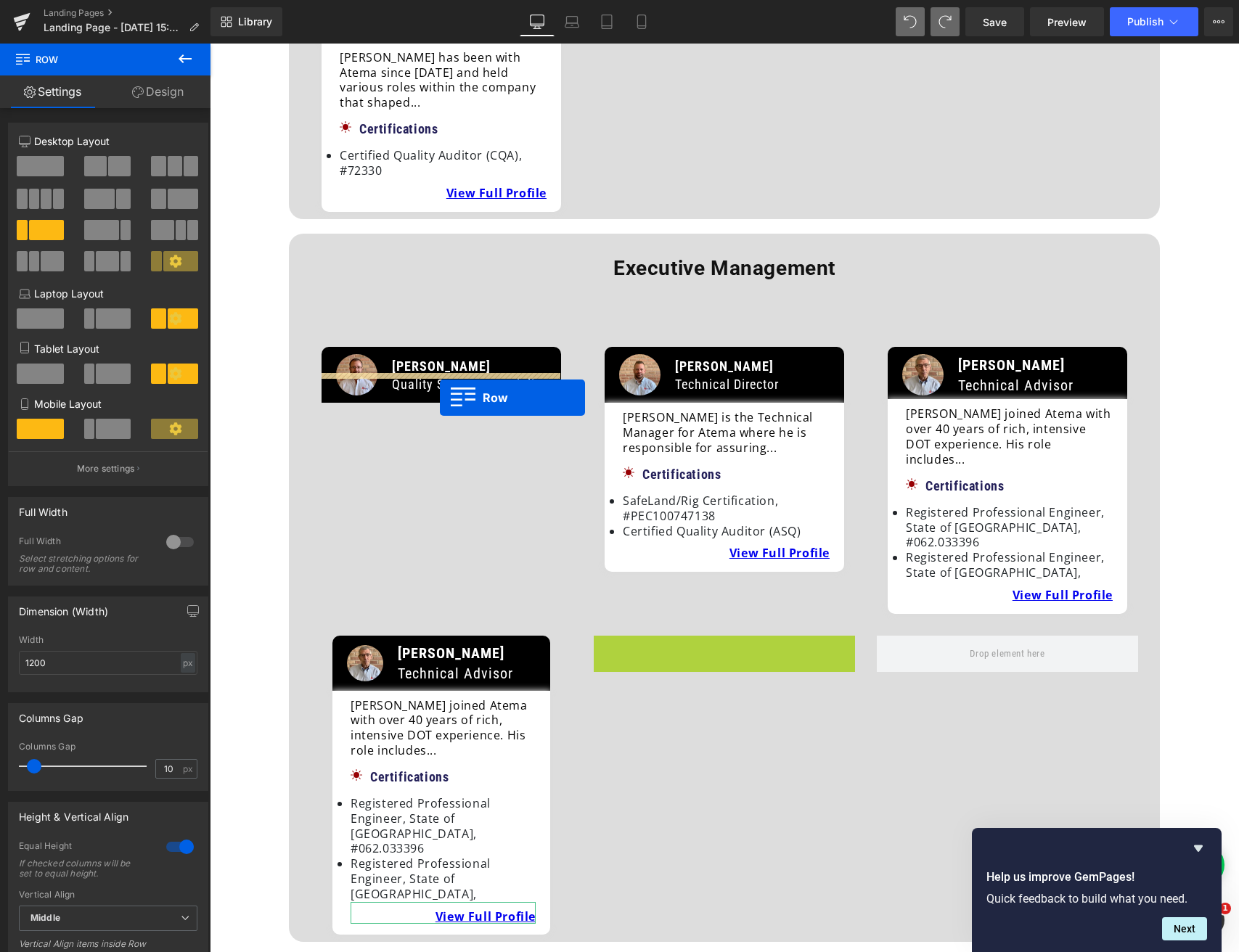
drag, startPoint x: 601, startPoint y: 562, endPoint x: 440, endPoint y: 398, distance: 229.8
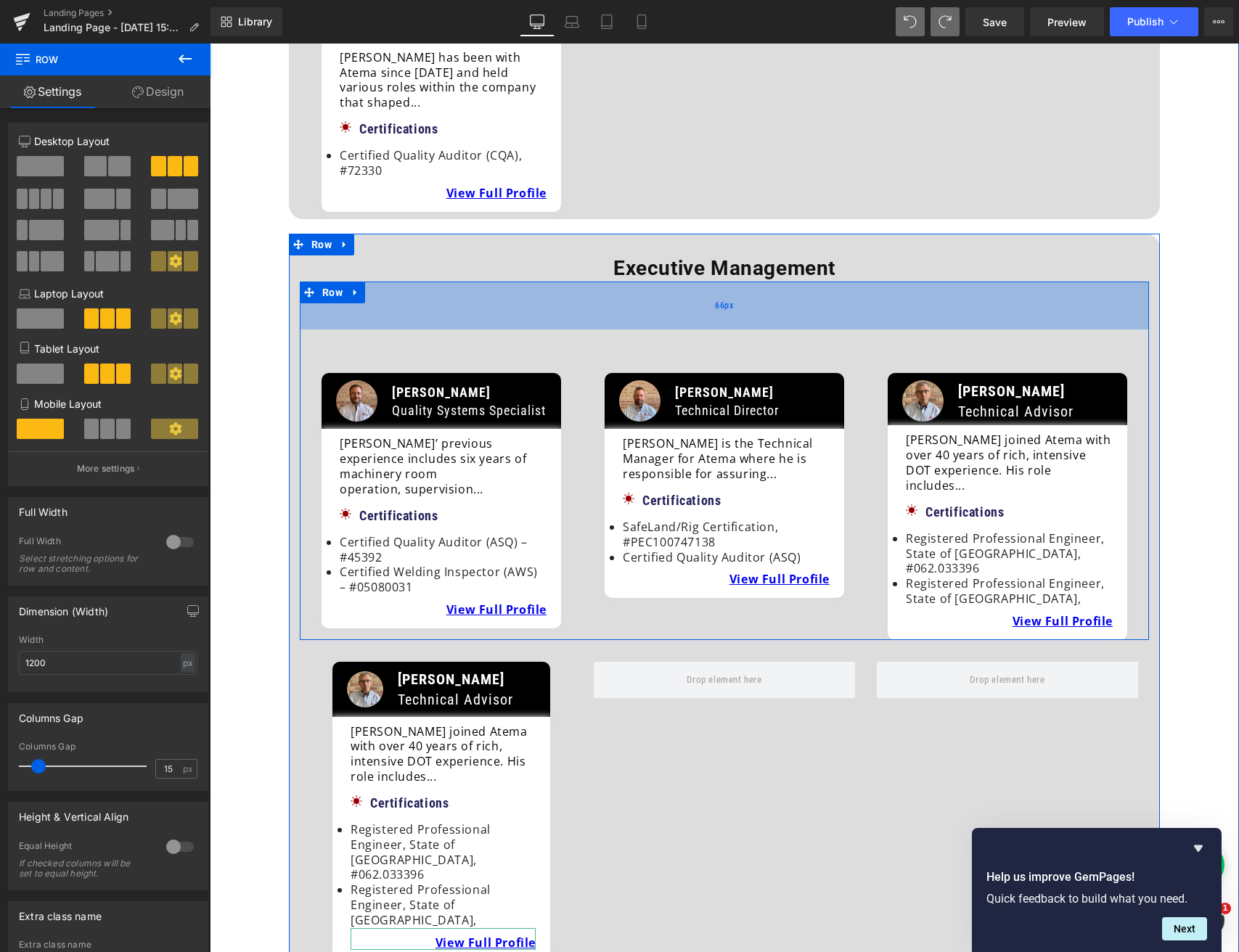
drag, startPoint x: 453, startPoint y: 257, endPoint x: 450, endPoint y: 283, distance: 26.2
click at [450, 283] on div "66px" at bounding box center [724, 305] width 849 height 48
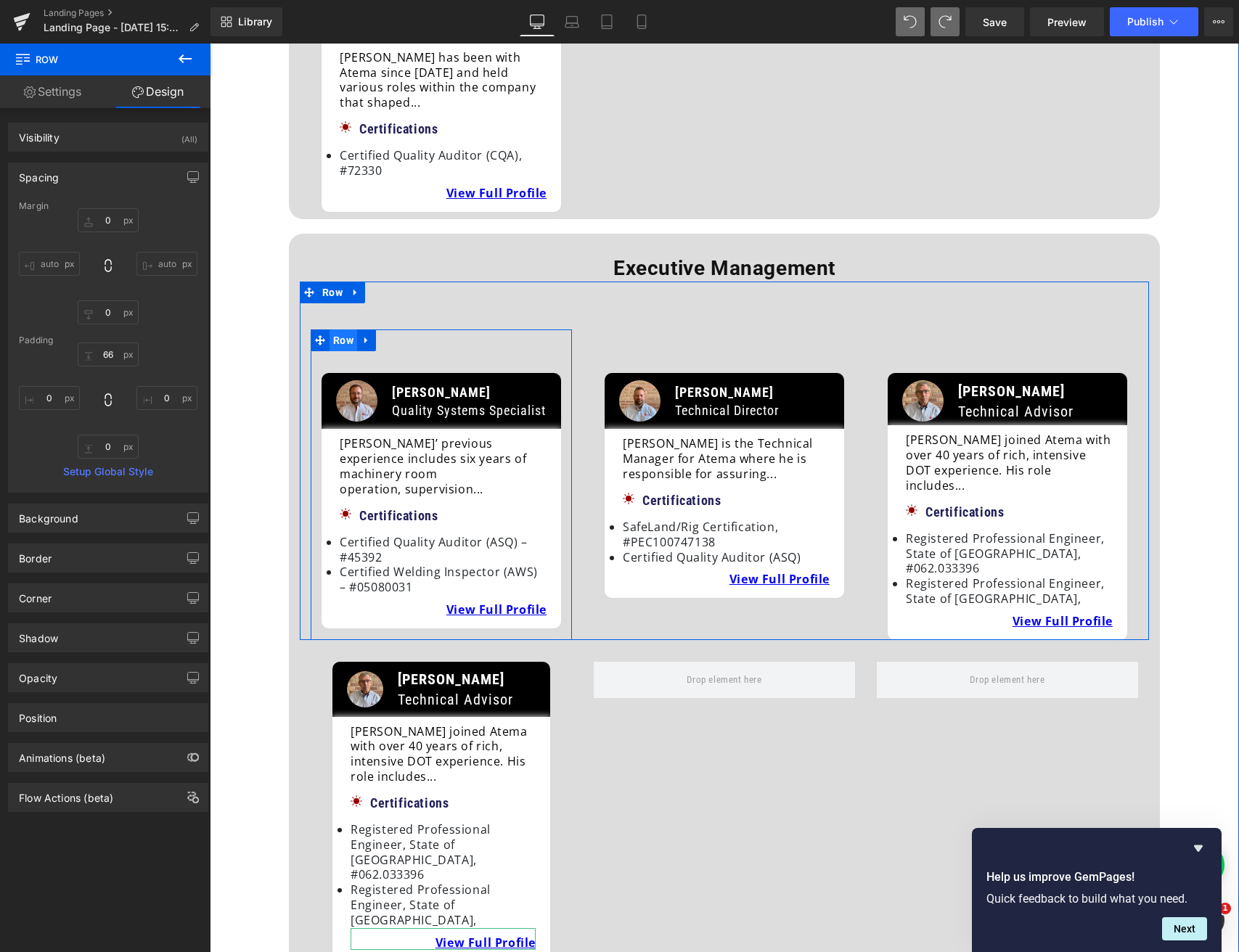
click at [345, 330] on span "Row" at bounding box center [343, 340] width 27 height 22
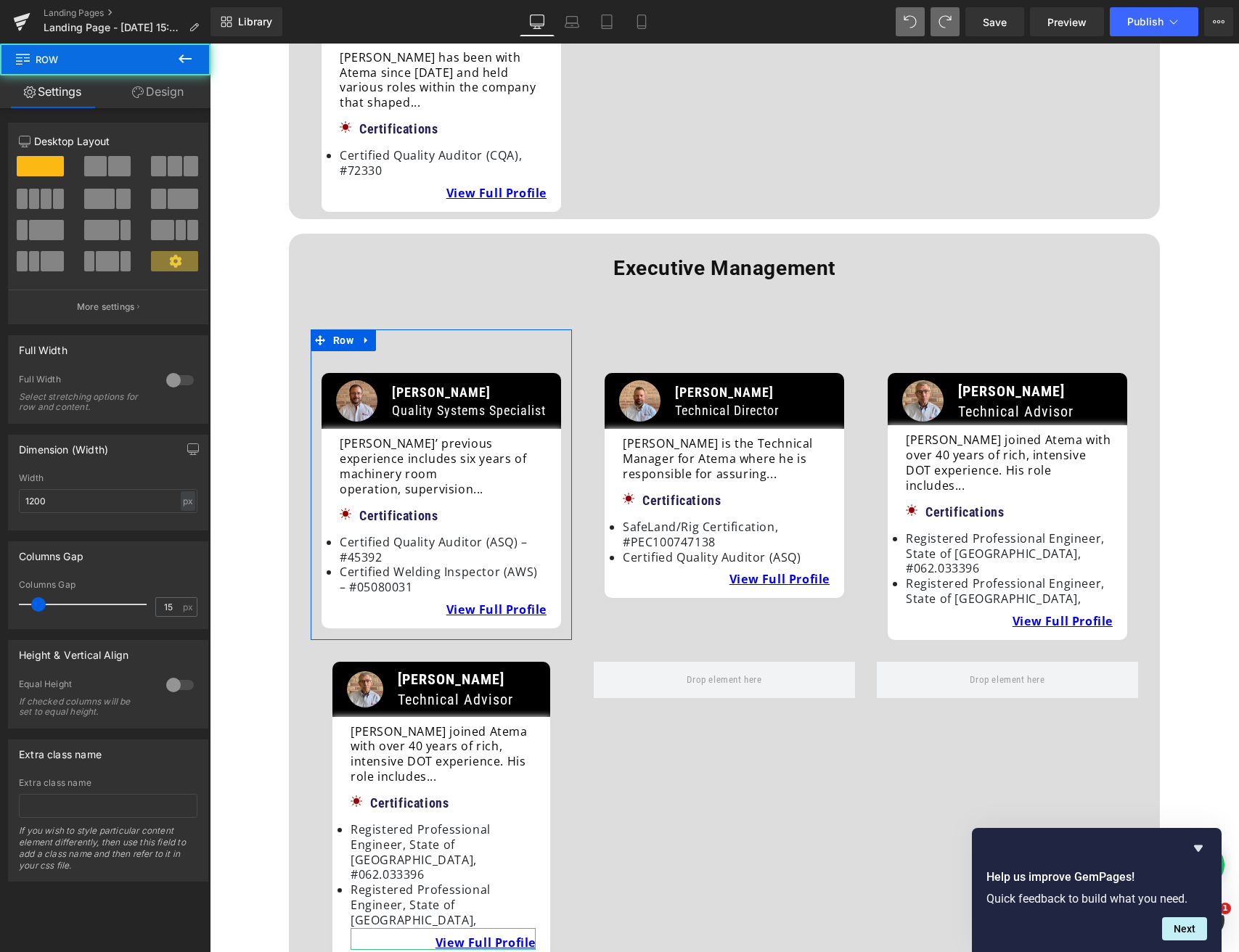
click at [158, 93] on link "Design" at bounding box center [157, 92] width 105 height 33
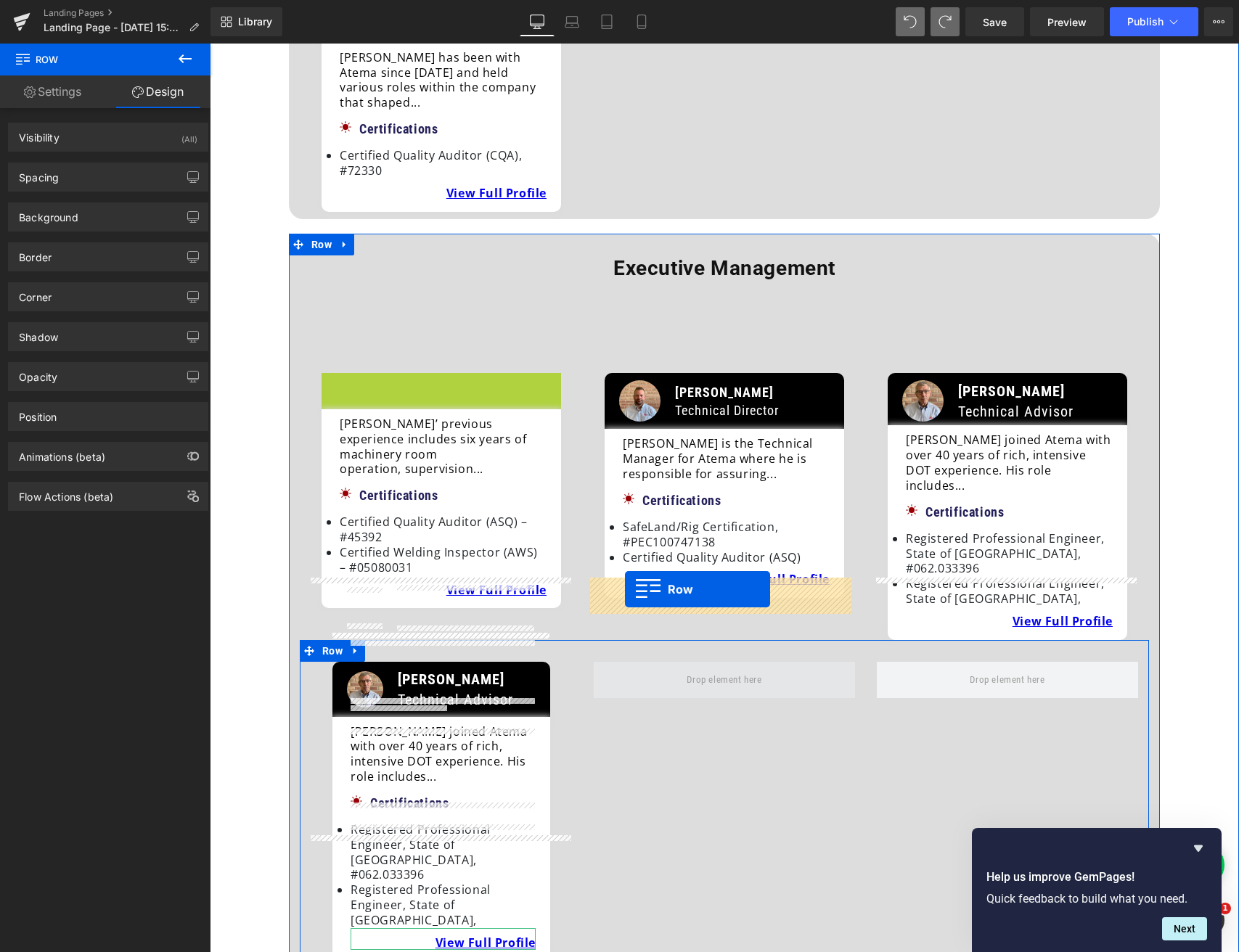
drag, startPoint x: 325, startPoint y: 343, endPoint x: 625, endPoint y: 589, distance: 388.0
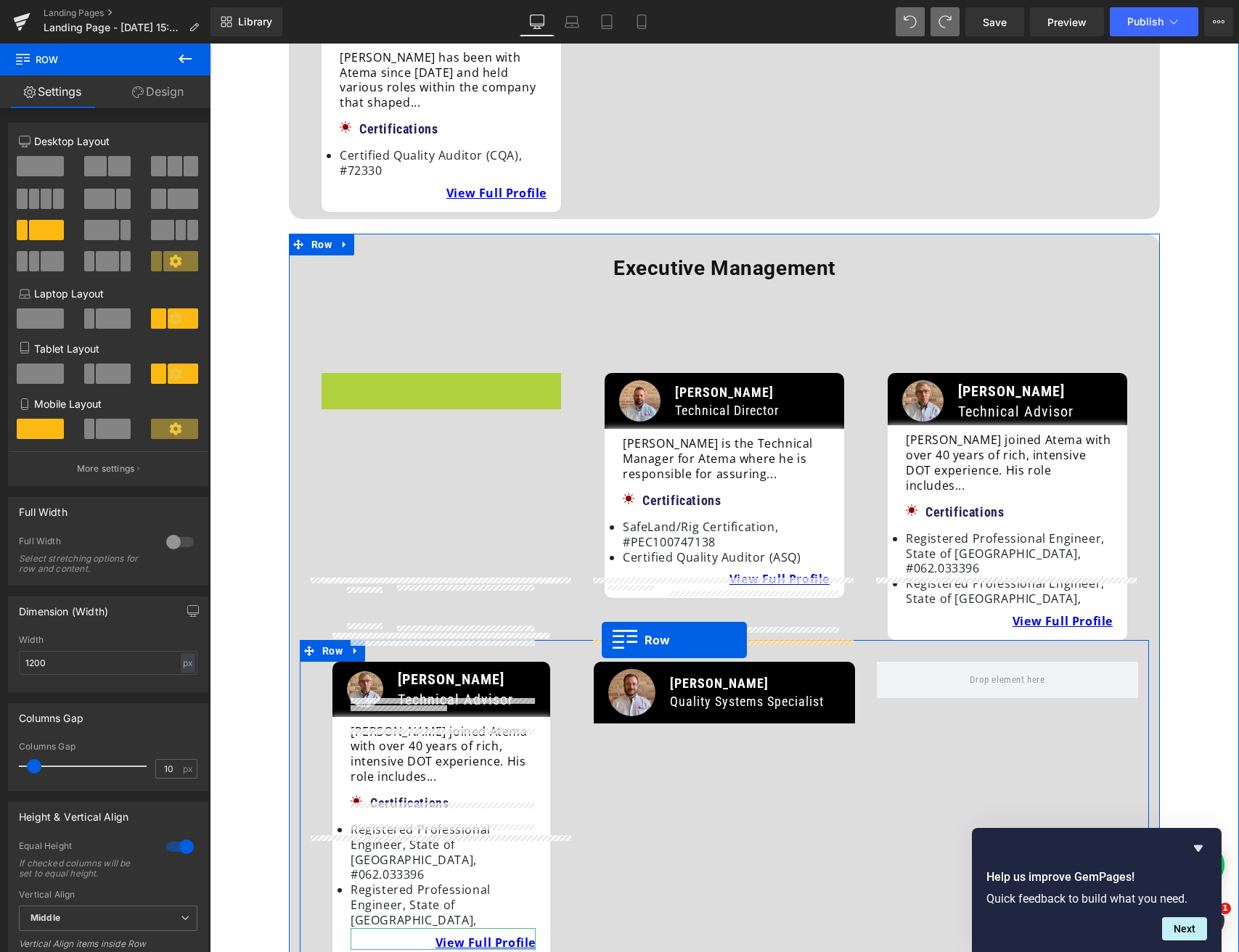
drag, startPoint x: 329, startPoint y: 342, endPoint x: 601, endPoint y: 640, distance: 403.5
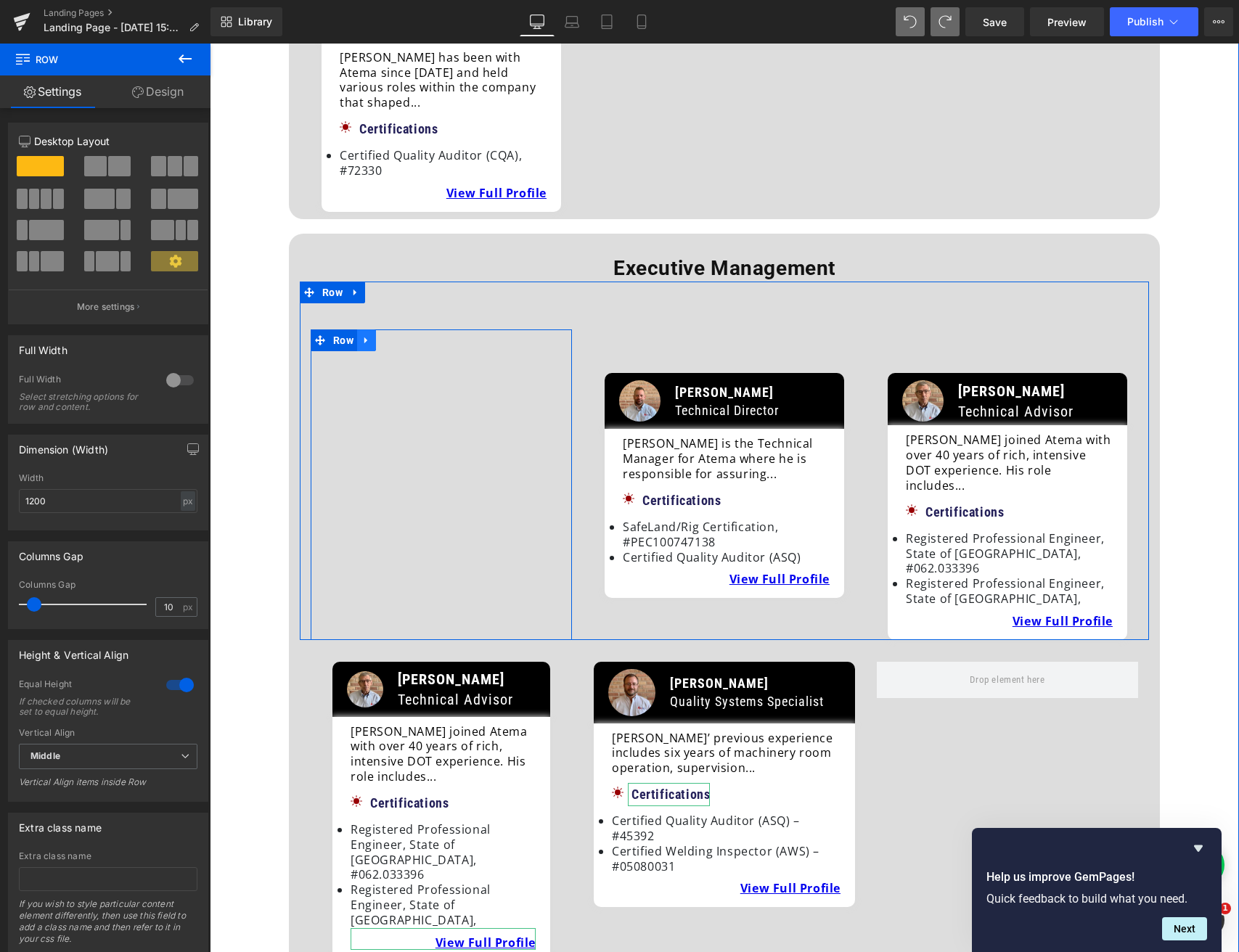
click at [367, 335] on icon at bounding box center [367, 340] width 11 height 11
click at [396, 330] on link at bounding box center [404, 340] width 19 height 22
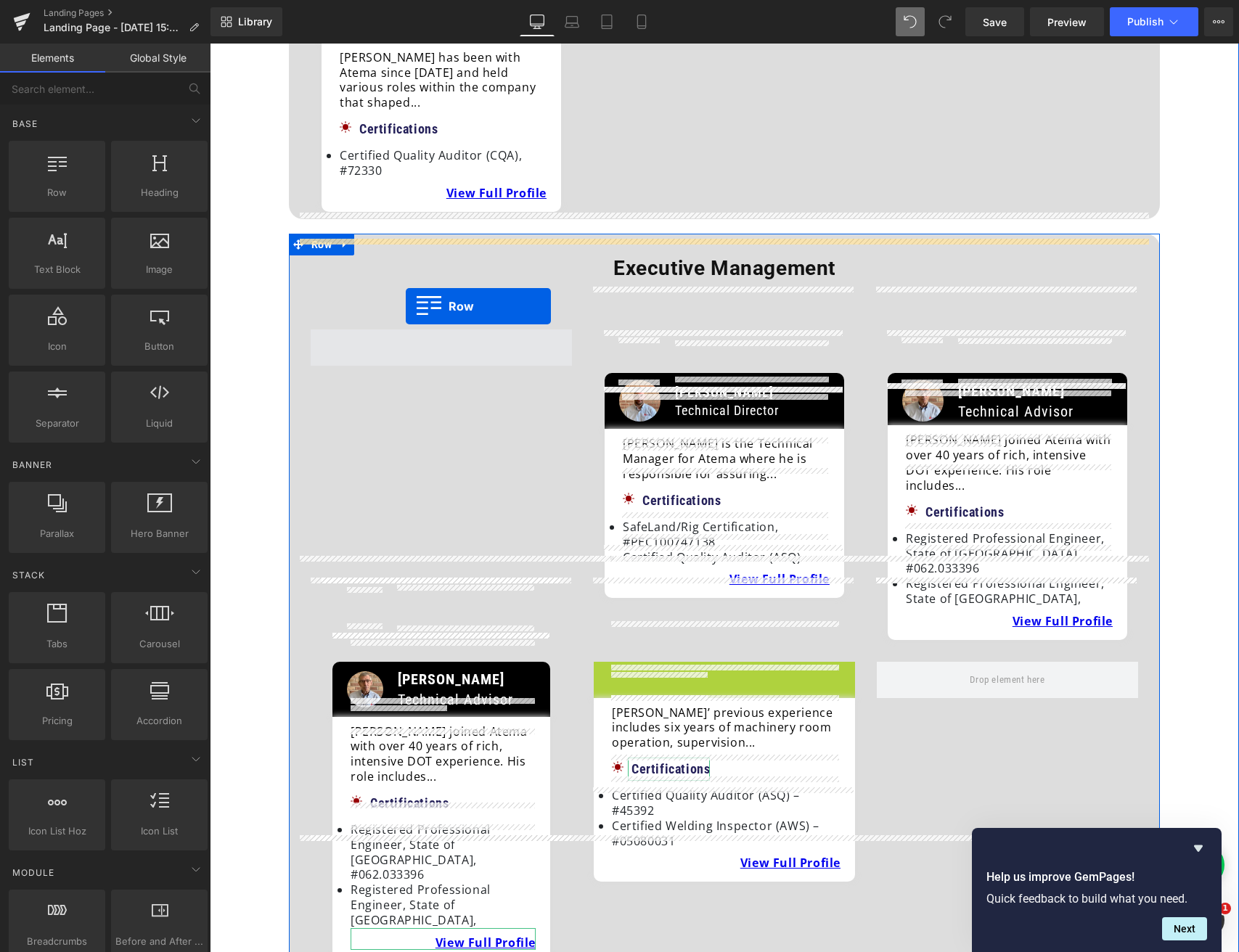
drag, startPoint x: 601, startPoint y: 589, endPoint x: 406, endPoint y: 306, distance: 343.7
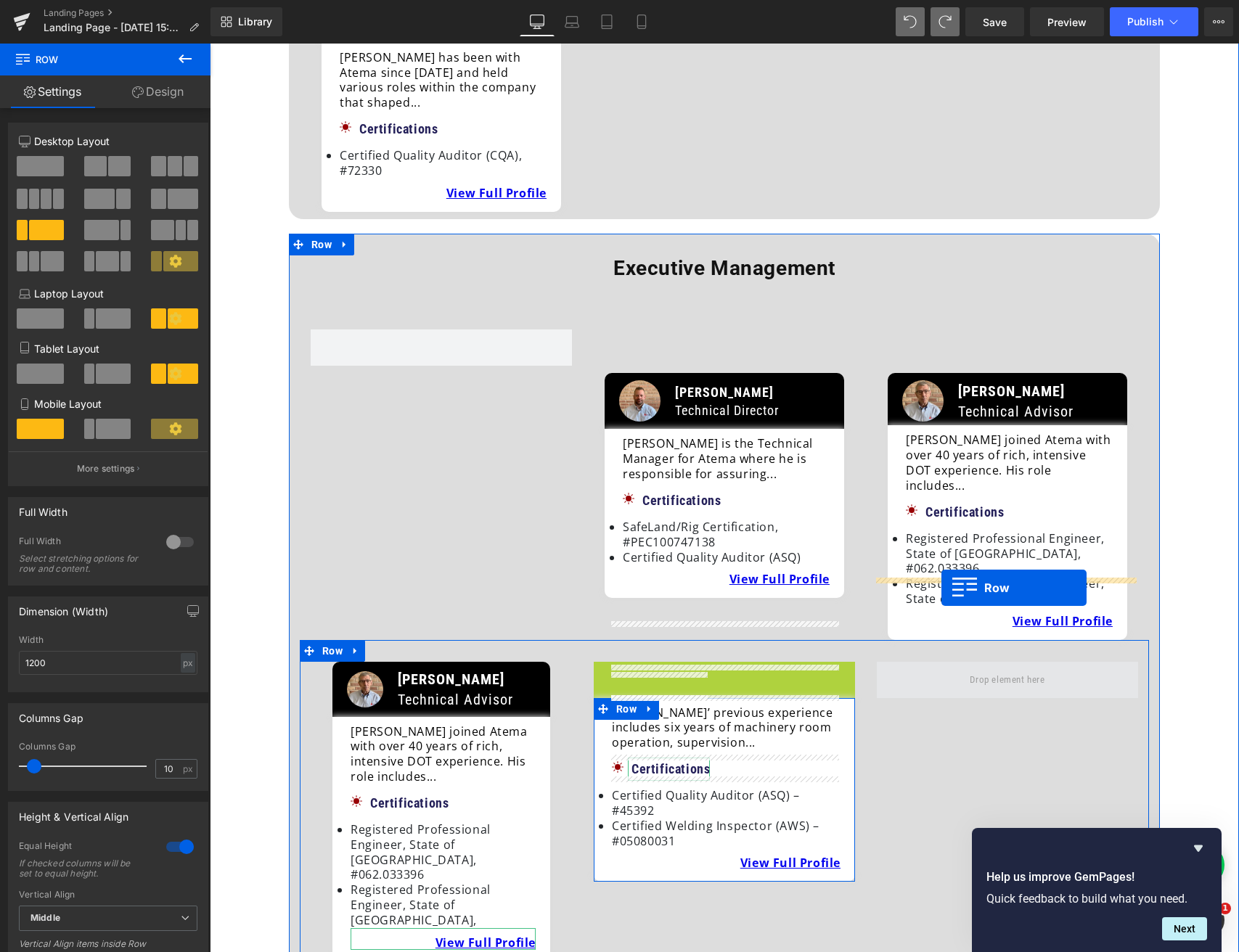
drag, startPoint x: 599, startPoint y: 593, endPoint x: 941, endPoint y: 588, distance: 342.0
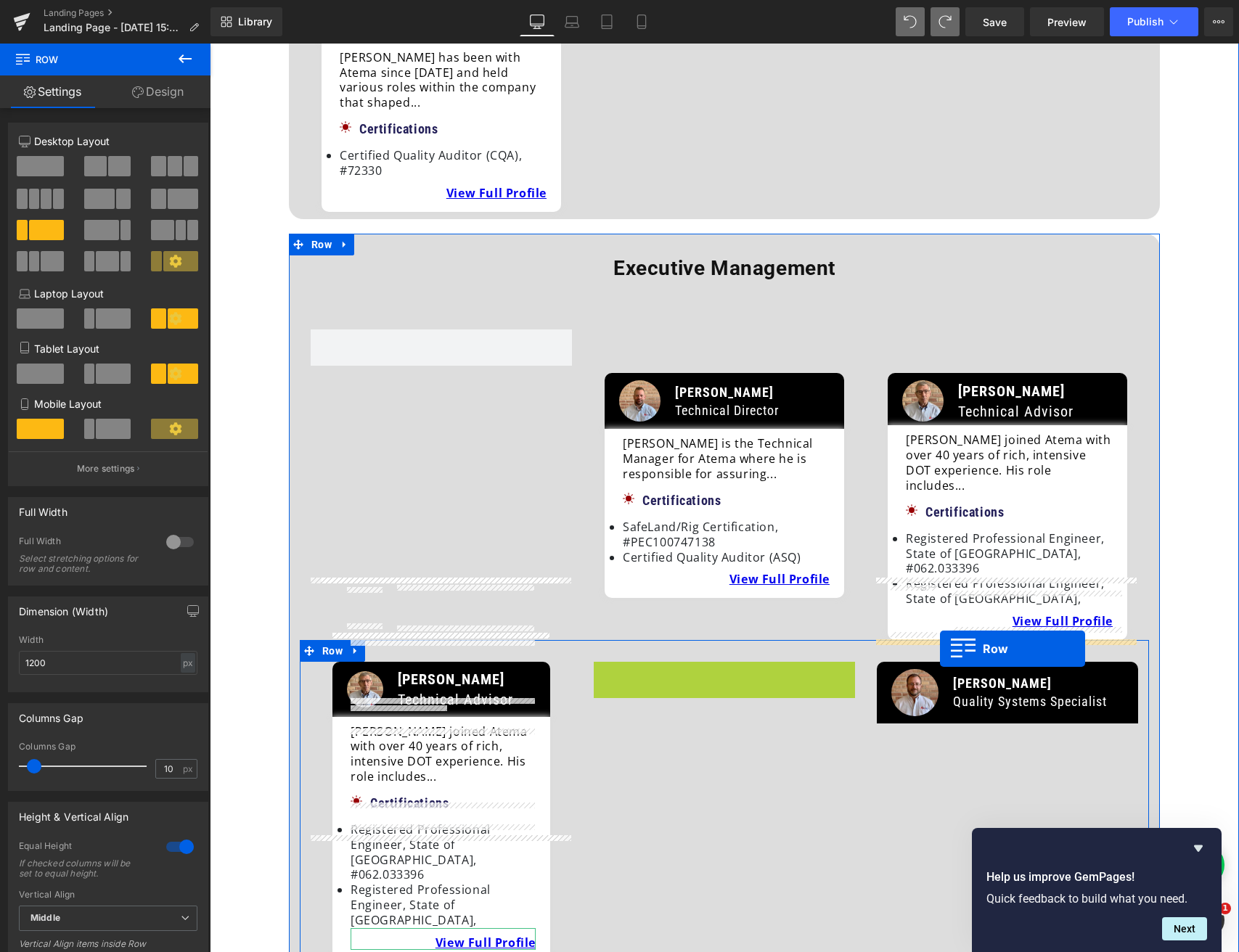
drag, startPoint x: 597, startPoint y: 588, endPoint x: 940, endPoint y: 649, distance: 348.4
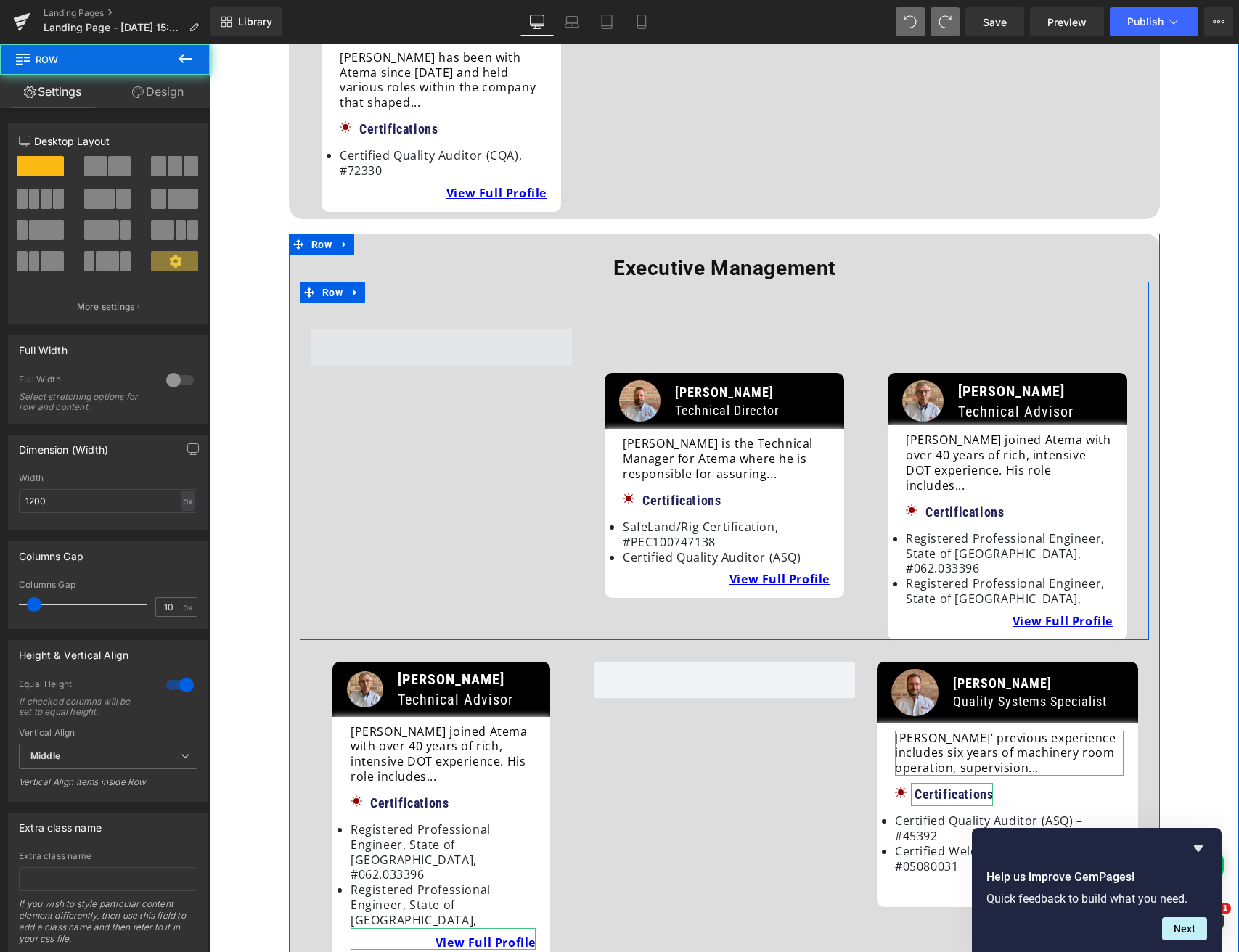
click at [426, 330] on span at bounding box center [441, 347] width 261 height 36
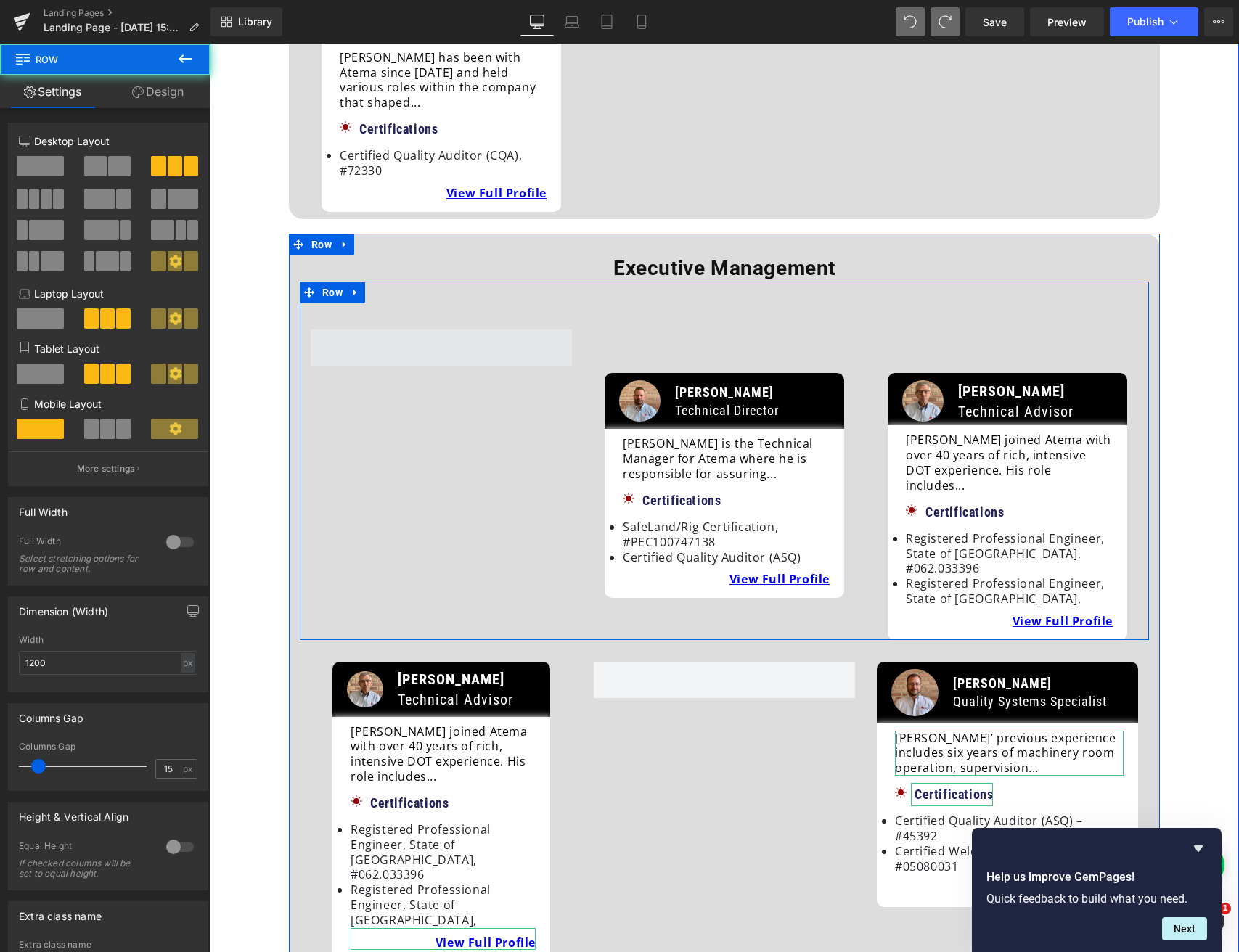
click at [390, 330] on span at bounding box center [441, 347] width 261 height 36
click at [531, 330] on span at bounding box center [441, 347] width 261 height 36
click at [369, 330] on span at bounding box center [441, 347] width 261 height 36
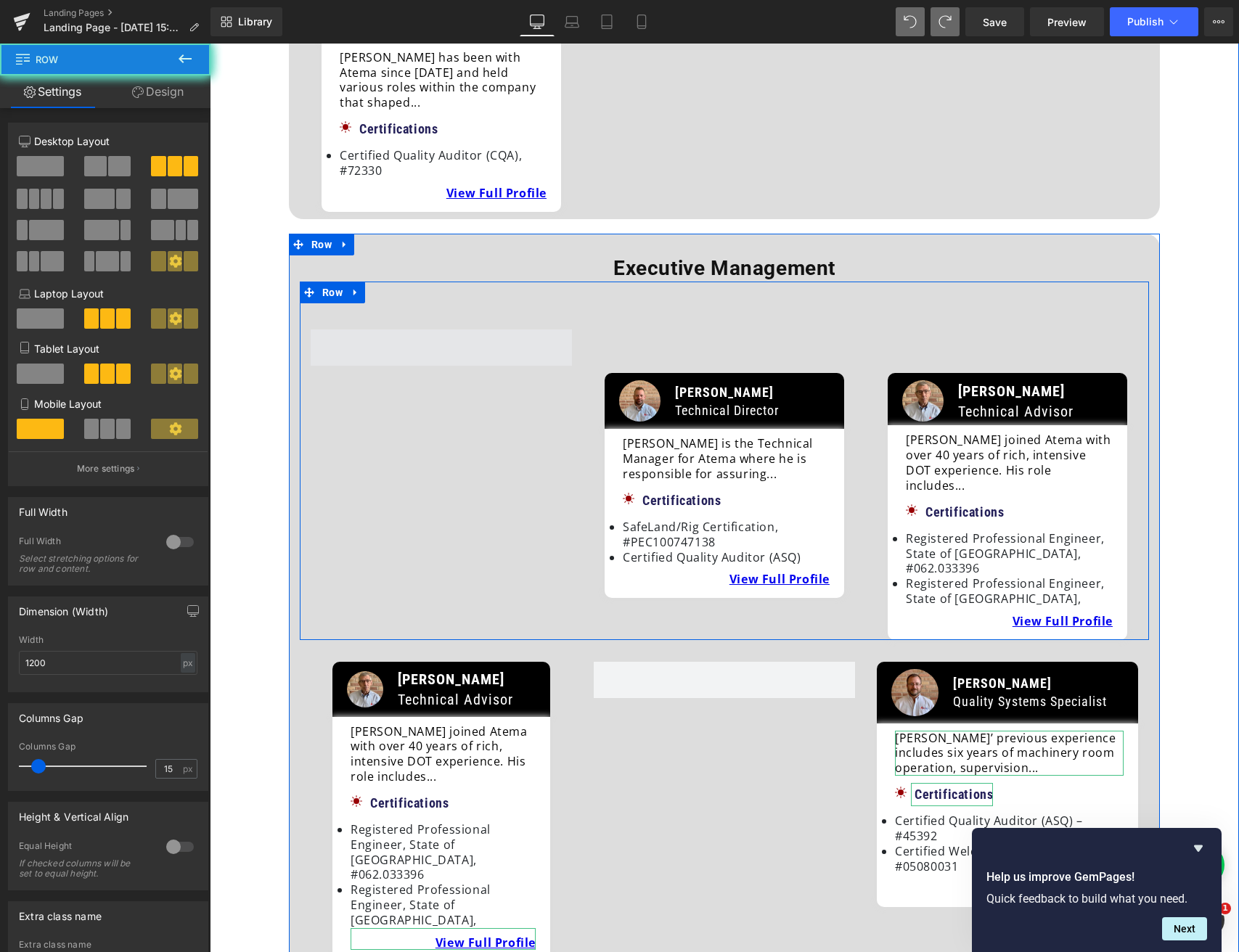
click at [369, 330] on span at bounding box center [441, 347] width 261 height 36
drag, startPoint x: 413, startPoint y: 385, endPoint x: 441, endPoint y: 304, distance: 85.7
click at [413, 384] on div at bounding box center [441, 485] width 283 height 310
click at [442, 330] on span at bounding box center [441, 347] width 261 height 36
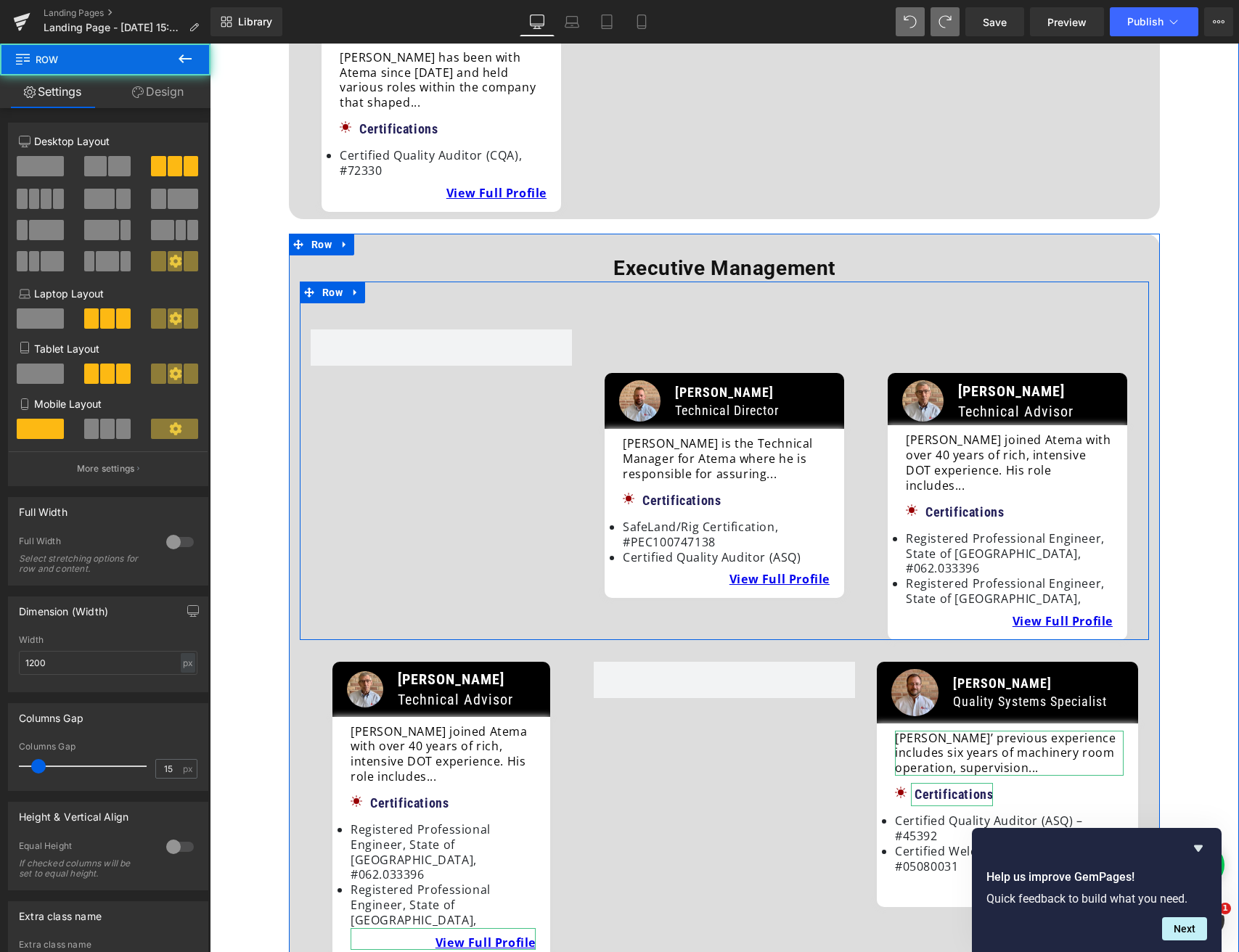
drag, startPoint x: 441, startPoint y: 352, endPoint x: 538, endPoint y: 393, distance: 105.3
click at [441, 352] on div at bounding box center [441, 485] width 283 height 310
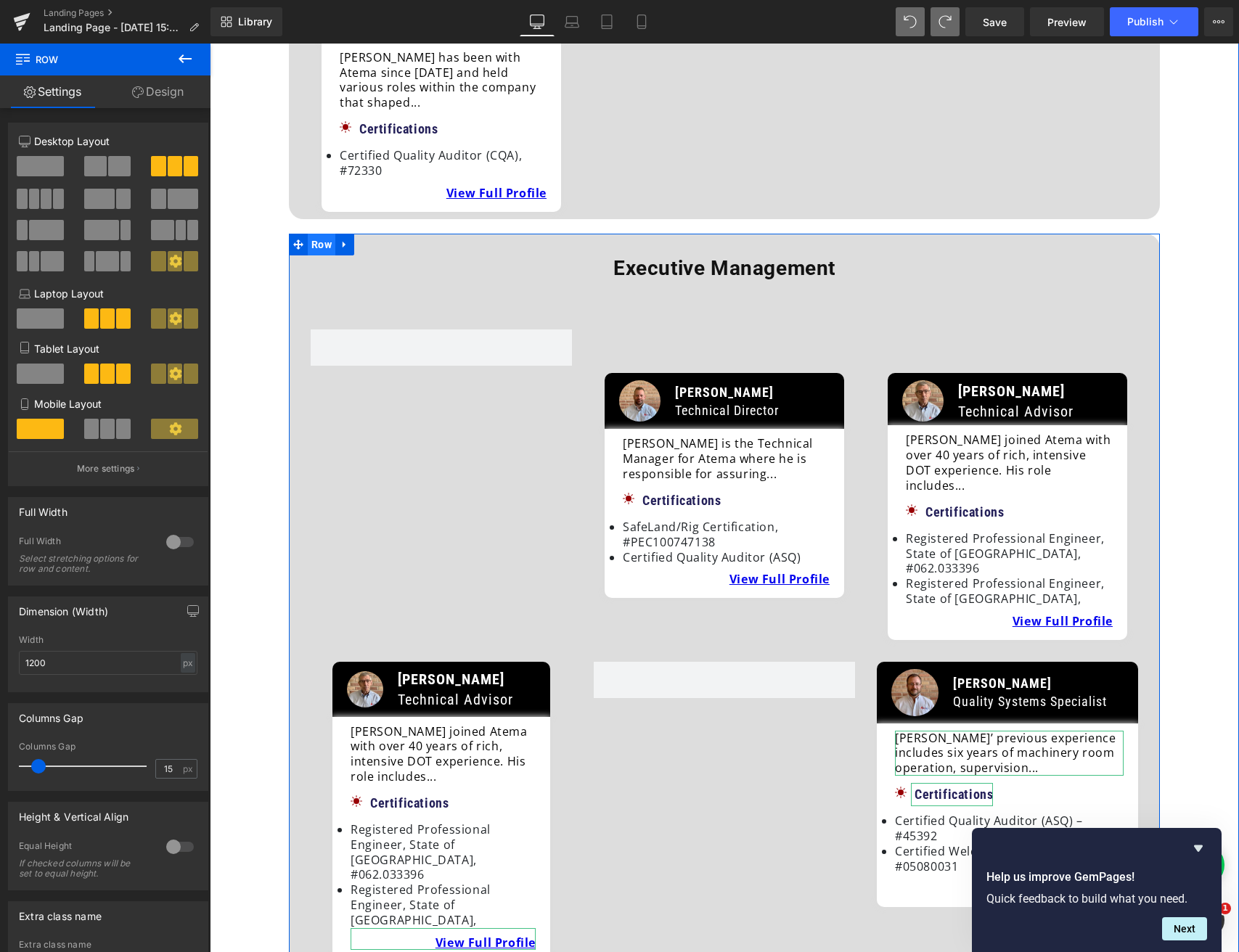
click at [322, 234] on span "Row" at bounding box center [321, 244] width 27 height 22
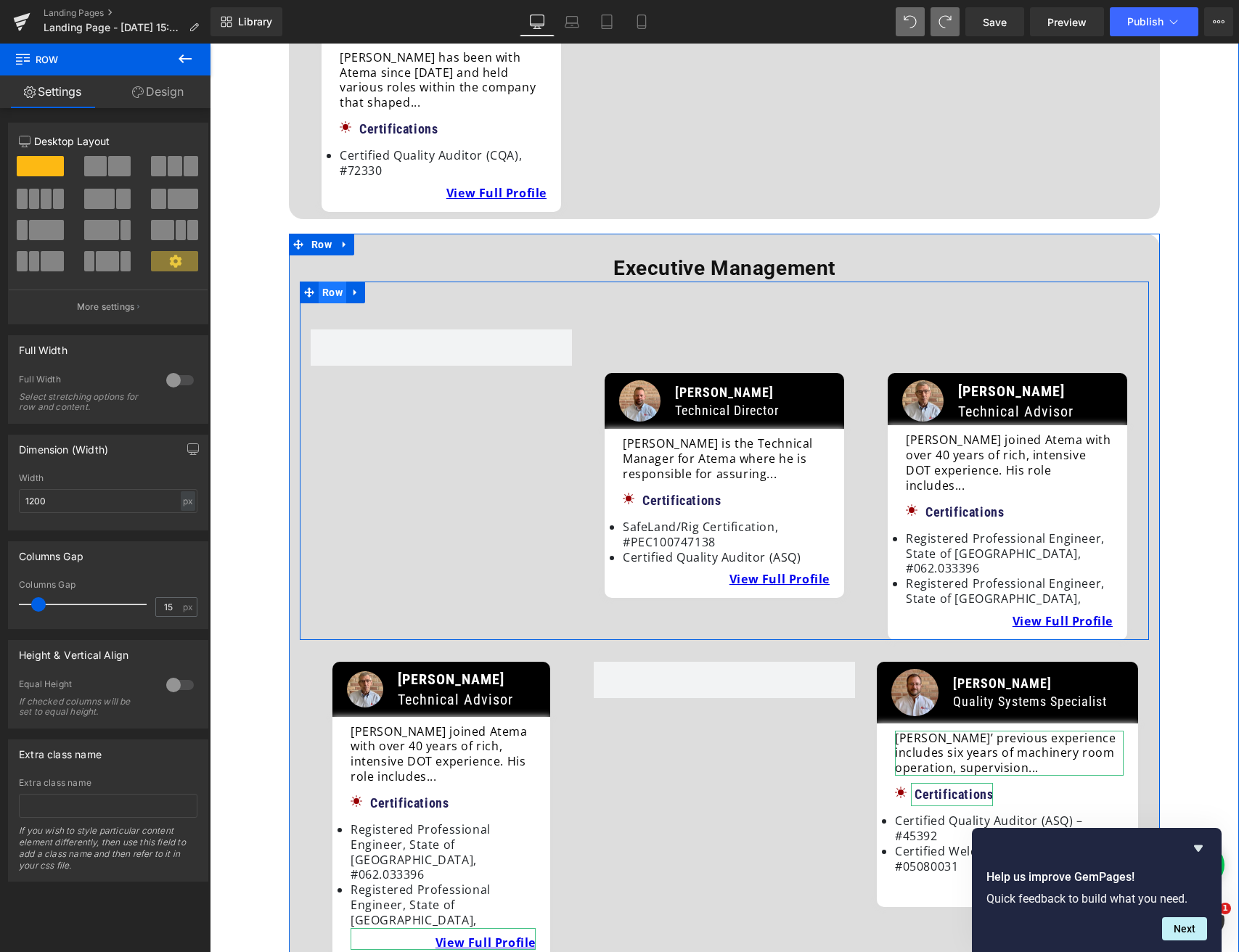
click at [330, 281] on span "Row" at bounding box center [332, 292] width 27 height 22
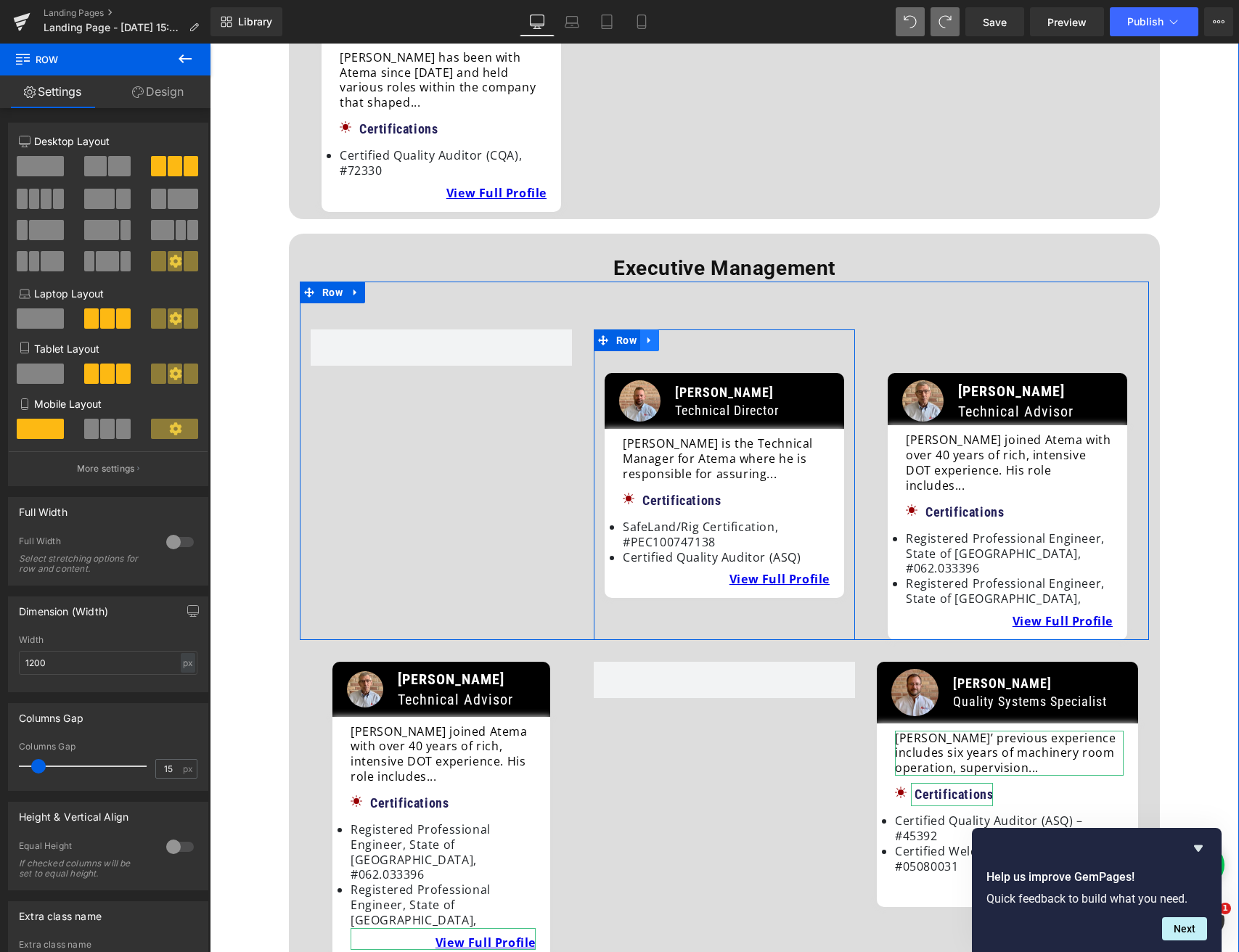
click at [648, 335] on icon at bounding box center [650, 340] width 11 height 11
click at [669, 335] on icon at bounding box center [668, 340] width 11 height 11
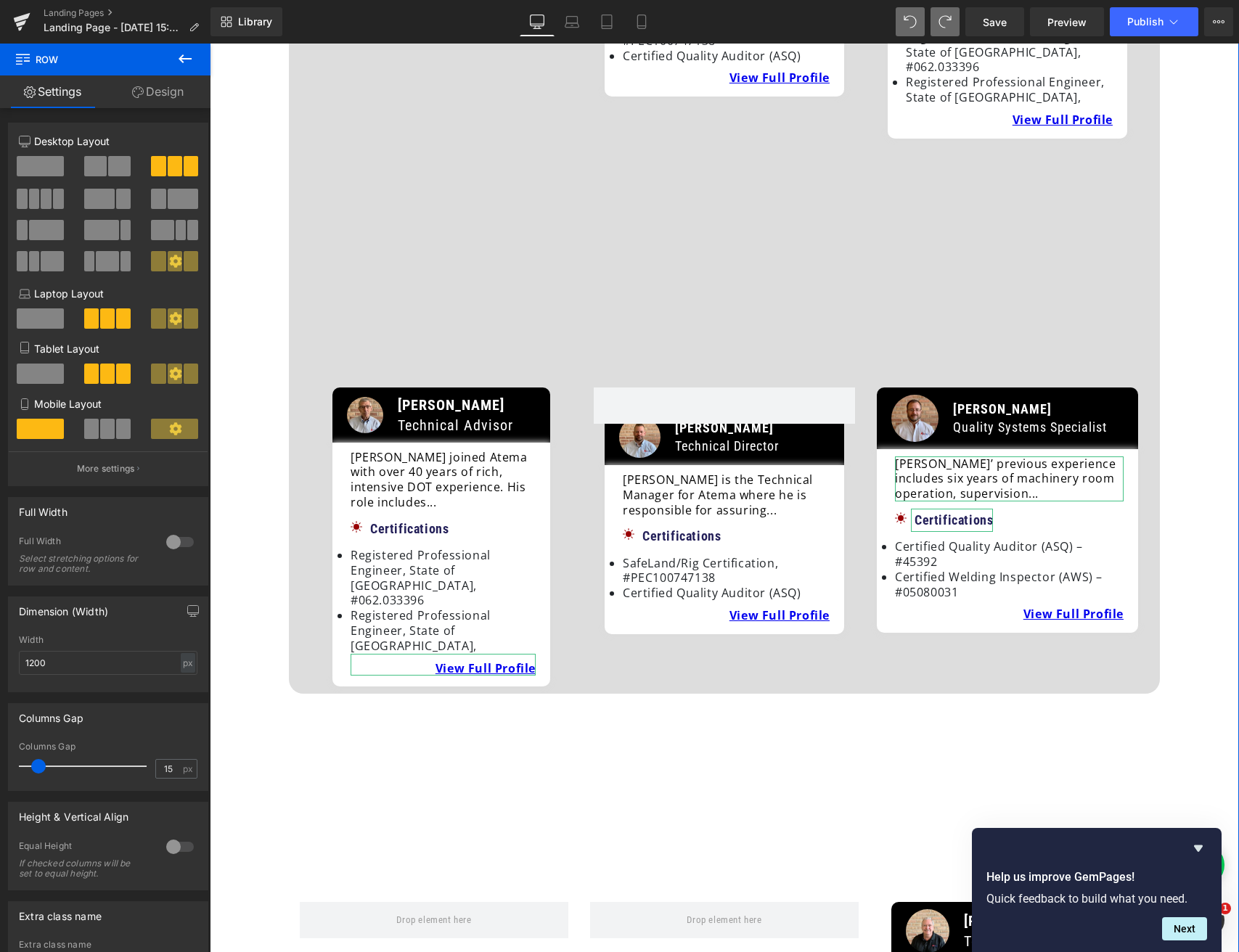
scroll to position [1021, 0]
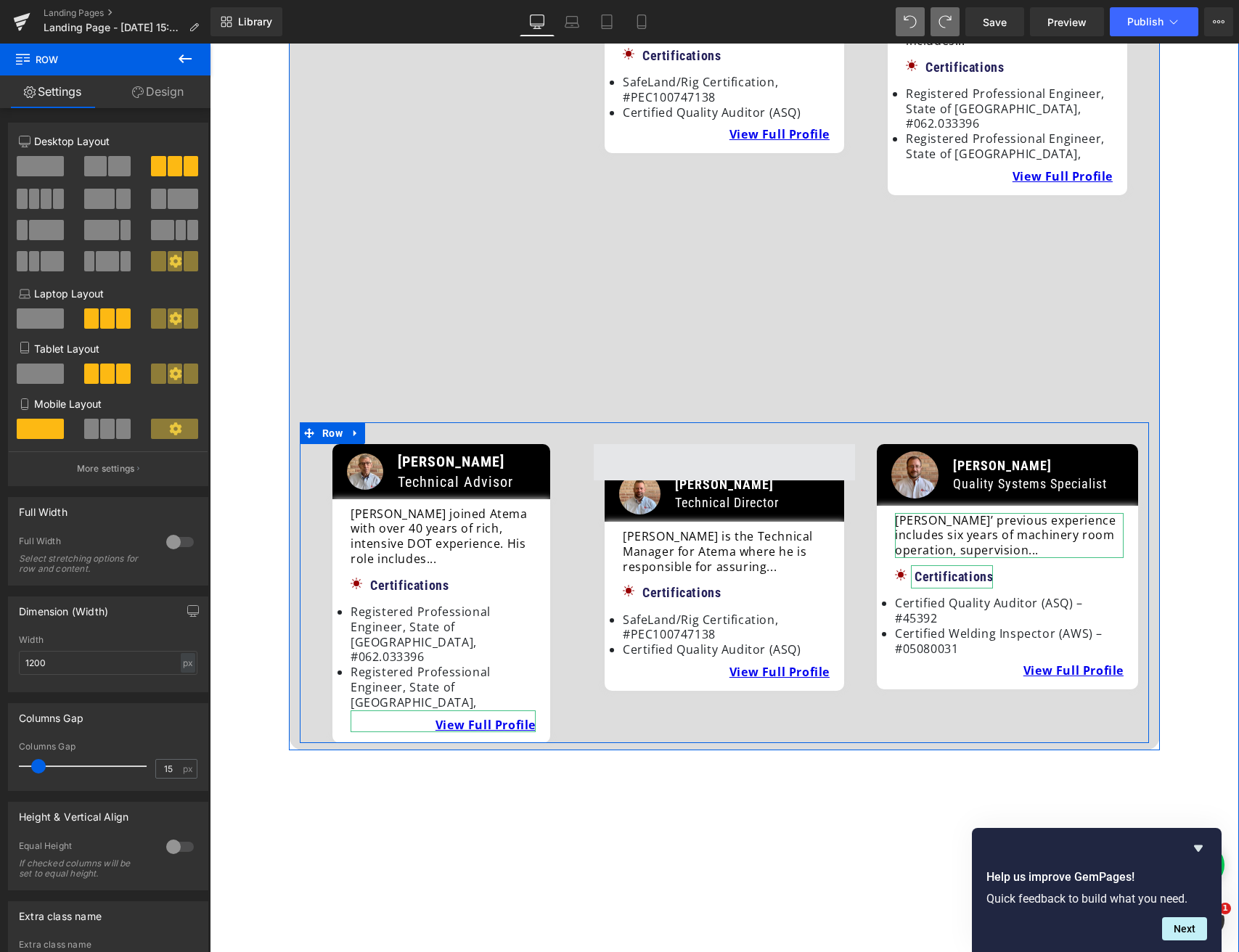
click at [646, 444] on span at bounding box center [724, 462] width 261 height 36
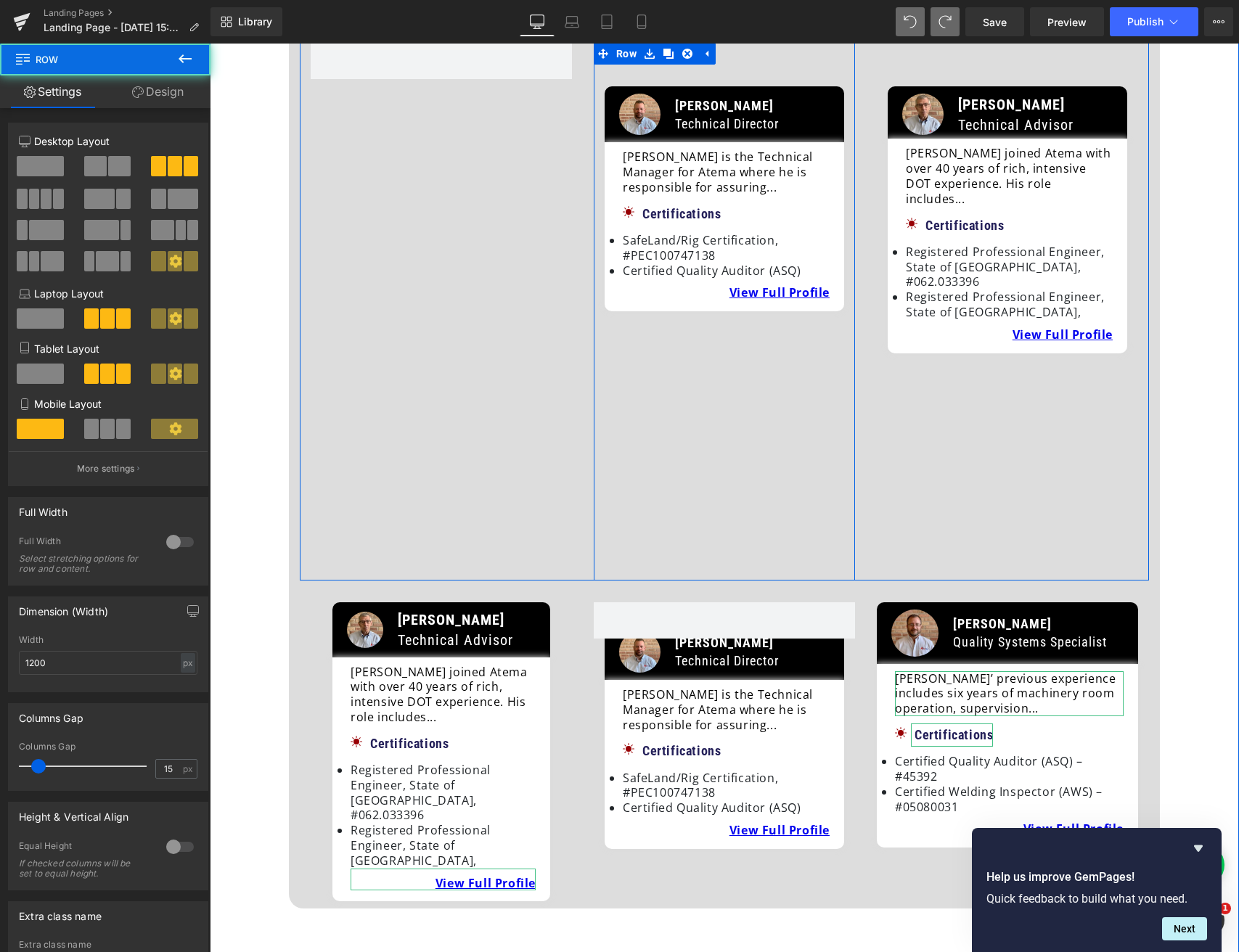
scroll to position [865, 0]
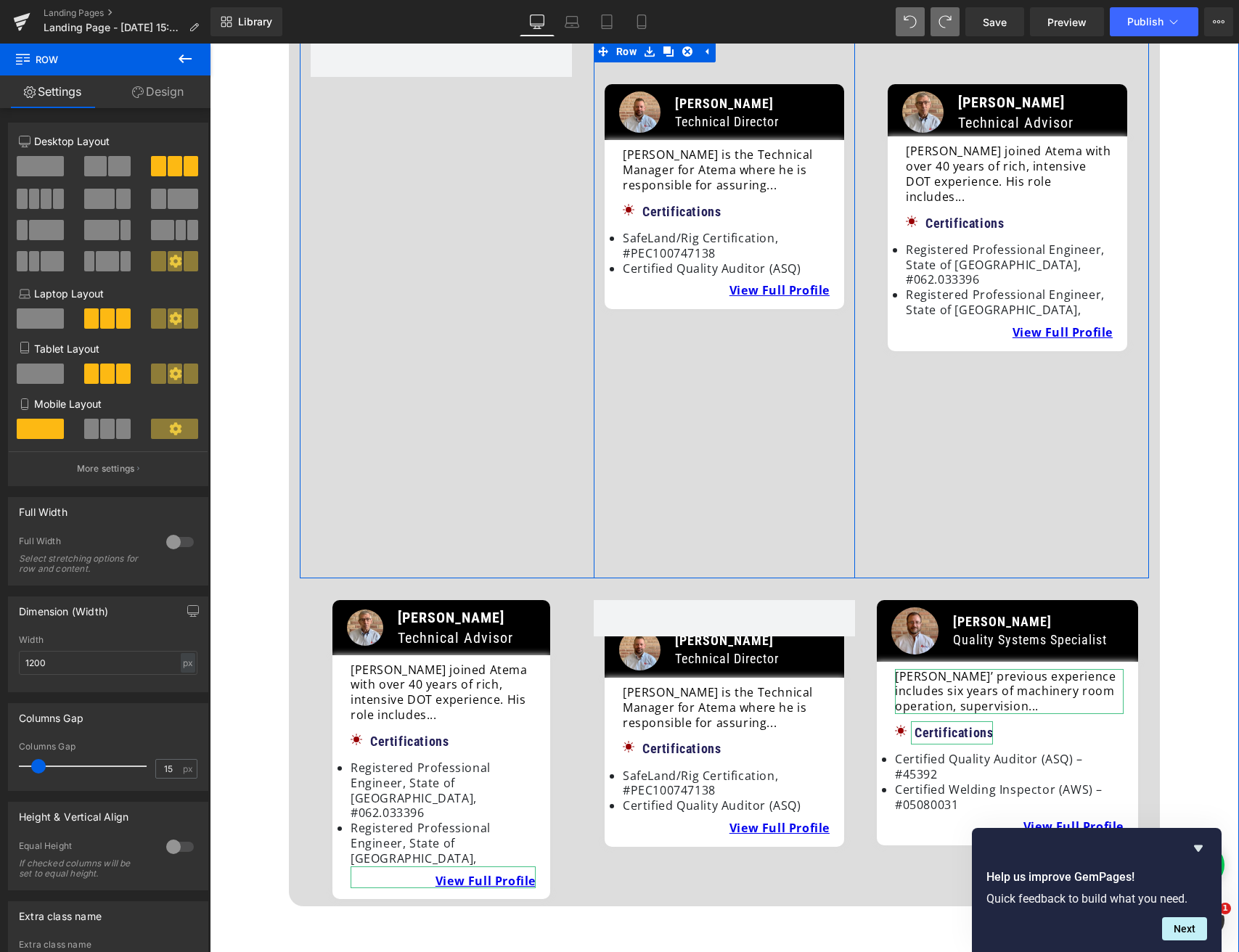
click at [747, 338] on div "Image Tom Anderson Technical Director Text Block Row Image Tom Anderson Technic…" at bounding box center [724, 309] width 261 height 538
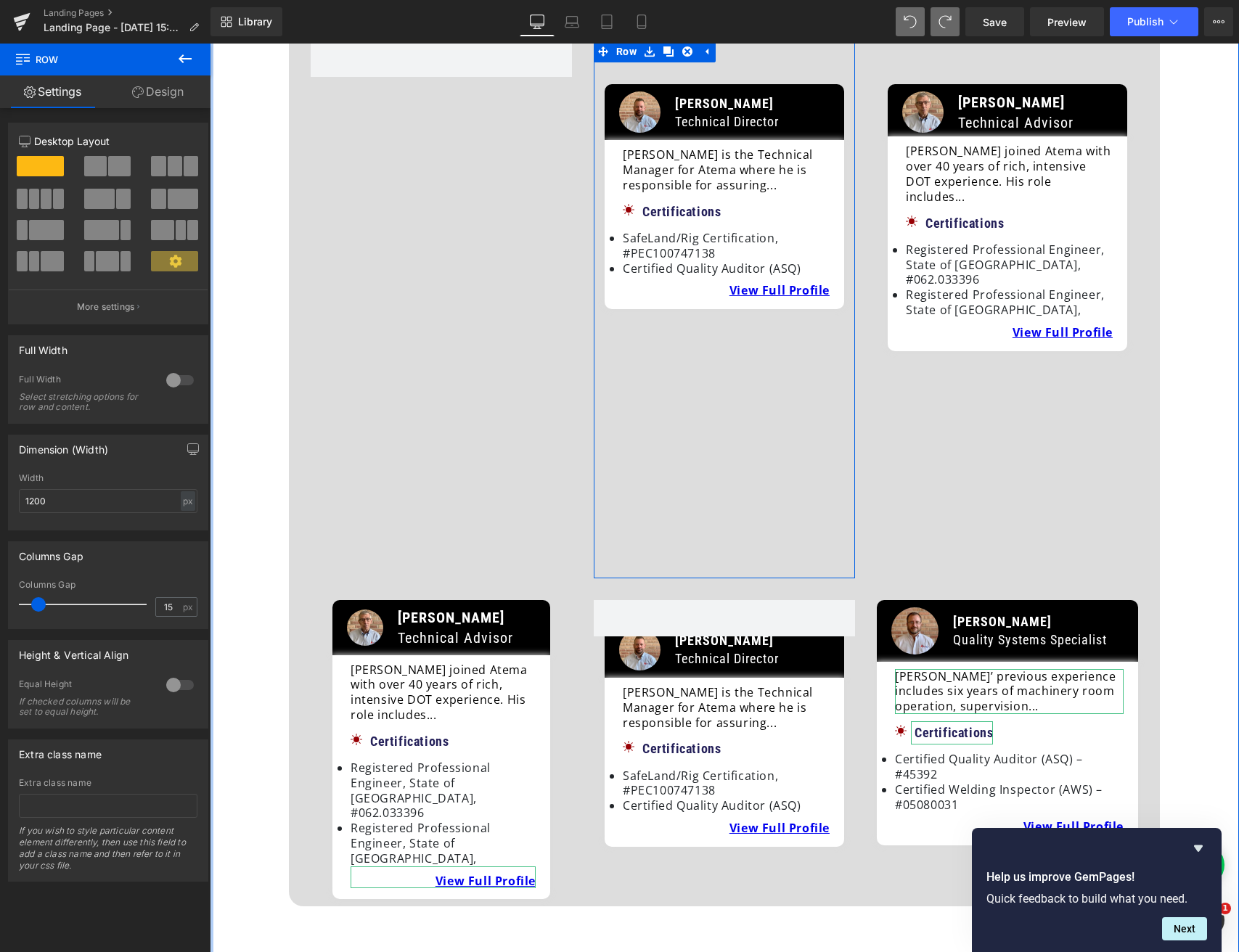
drag, startPoint x: 163, startPoint y: 86, endPoint x: 170, endPoint y: 98, distance: 13.9
click at [163, 86] on link "Design" at bounding box center [157, 92] width 105 height 33
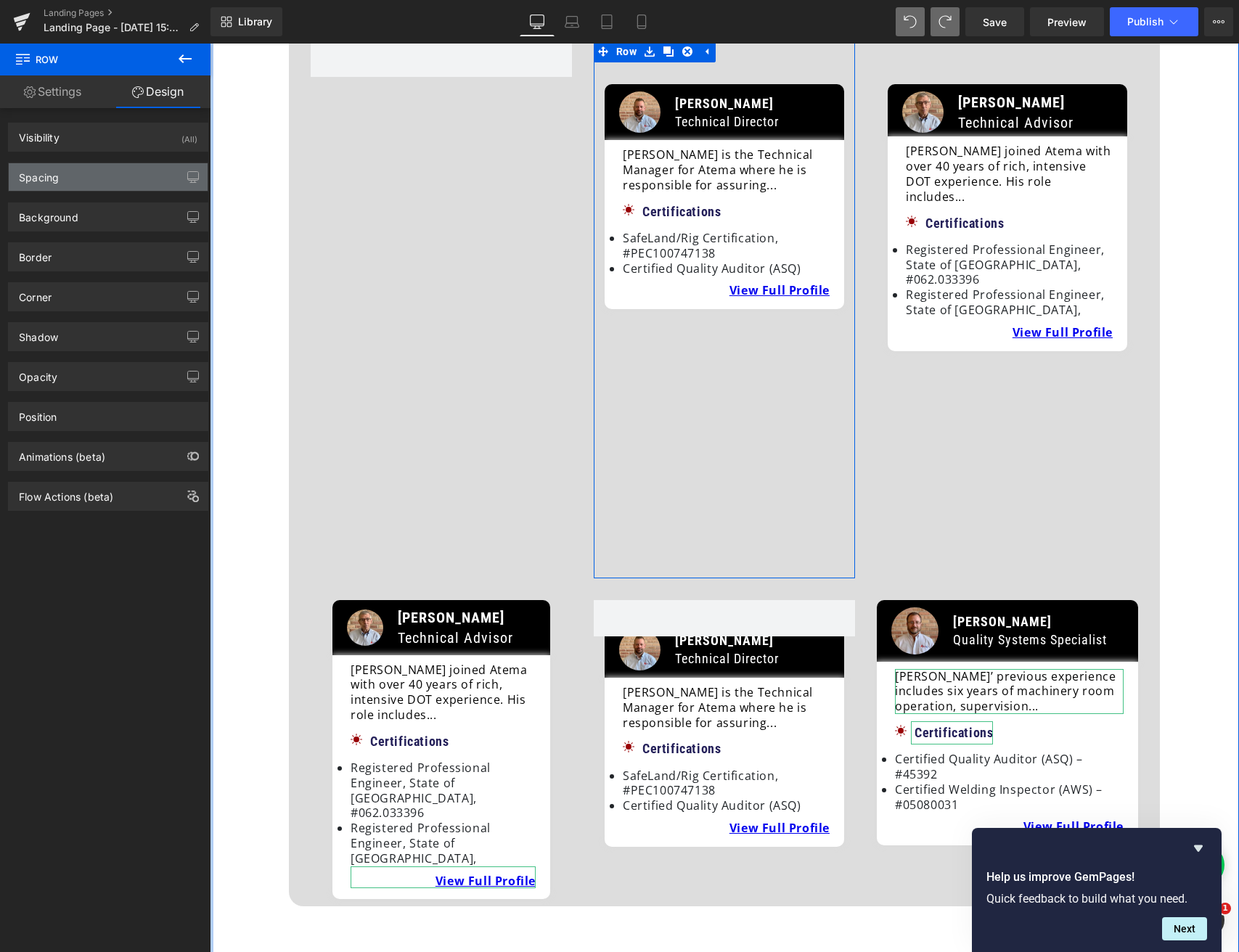
click at [118, 175] on div "Spacing" at bounding box center [108, 176] width 199 height 27
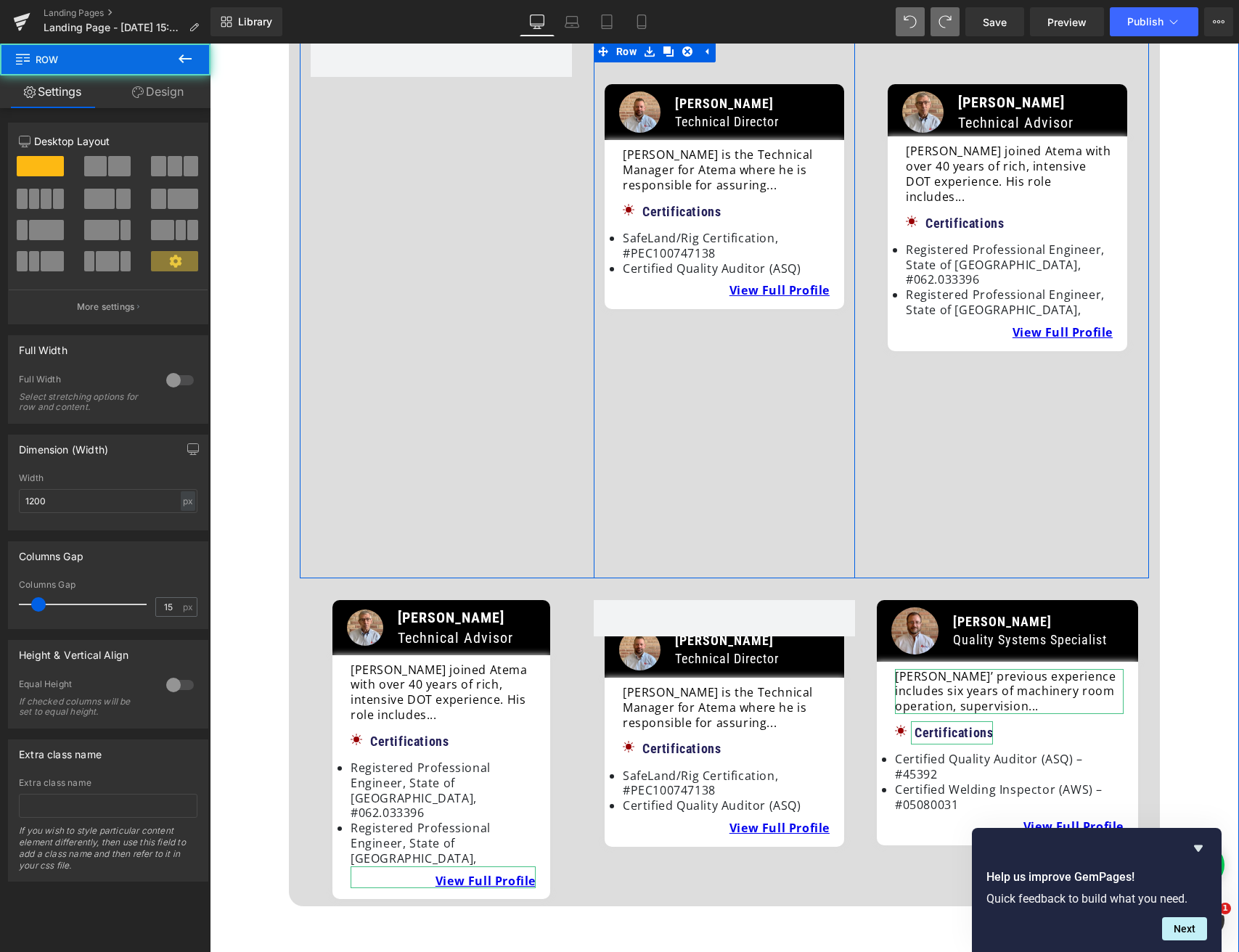
click at [659, 335] on div "Image Tom Anderson Technical Director Text Block Row Image Tom Anderson Technic…" at bounding box center [724, 309] width 261 height 538
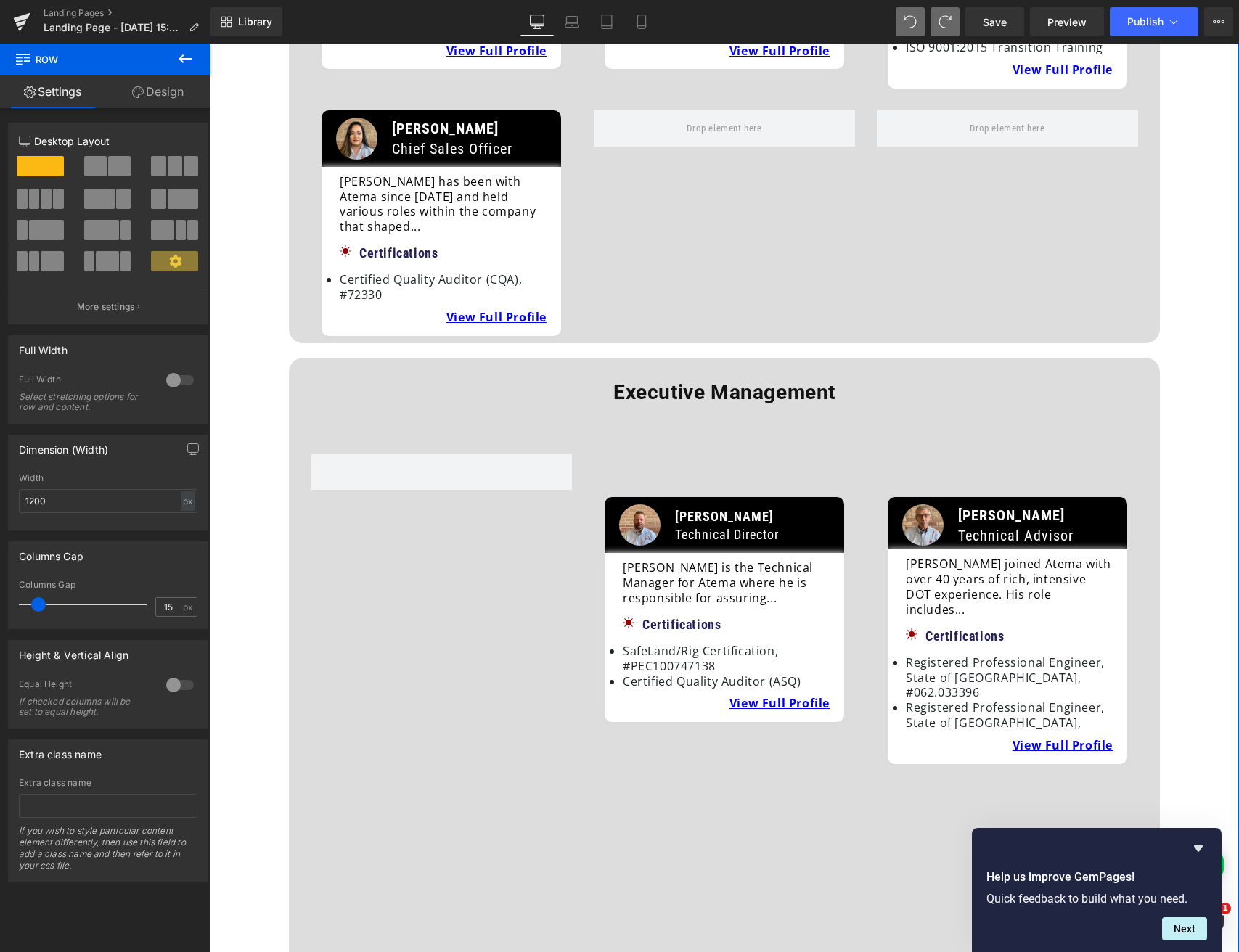
scroll to position [433, 0]
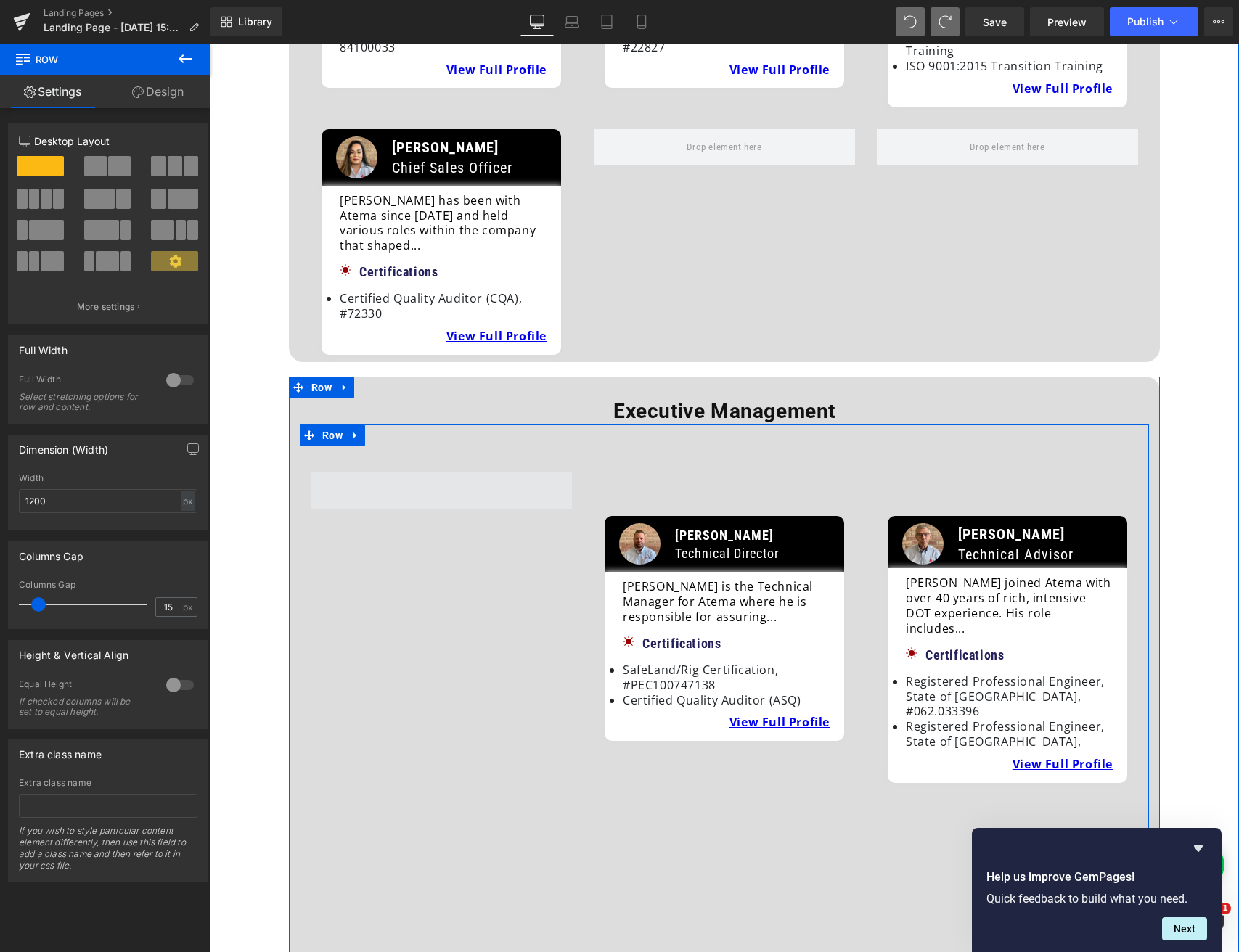
click at [387, 472] on span at bounding box center [441, 490] width 261 height 36
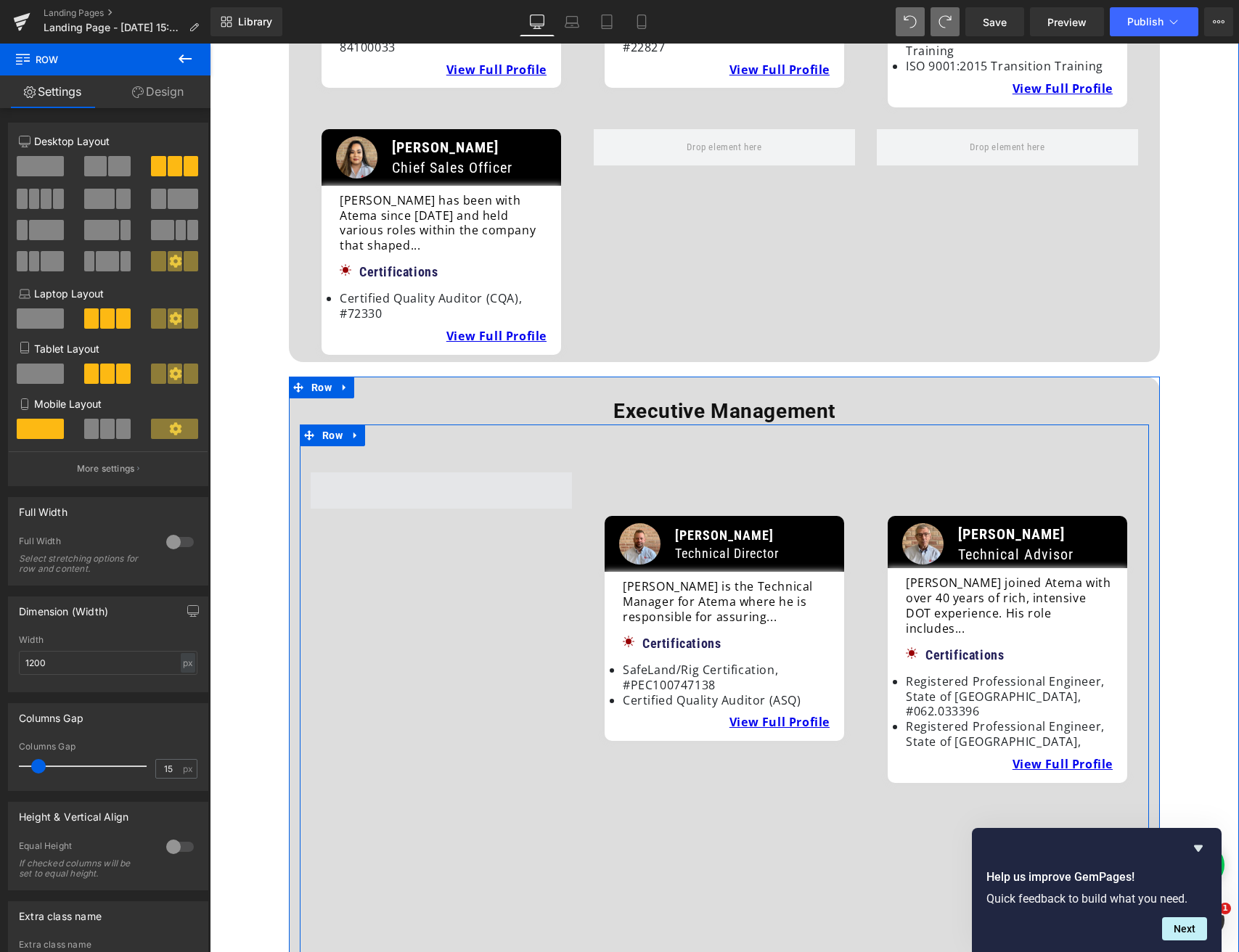
click at [407, 472] on span at bounding box center [441, 490] width 261 height 36
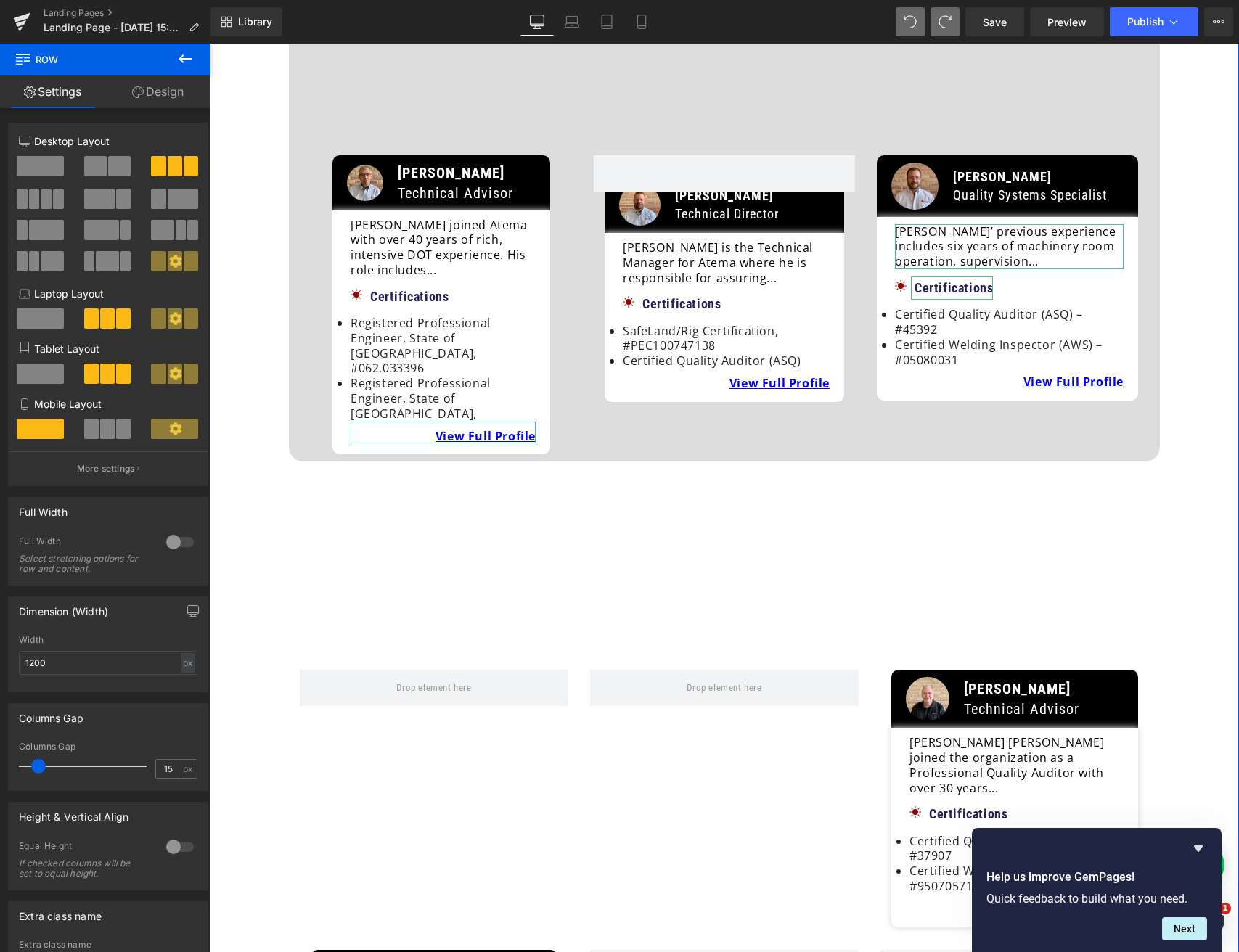
scroll to position [1316, 0]
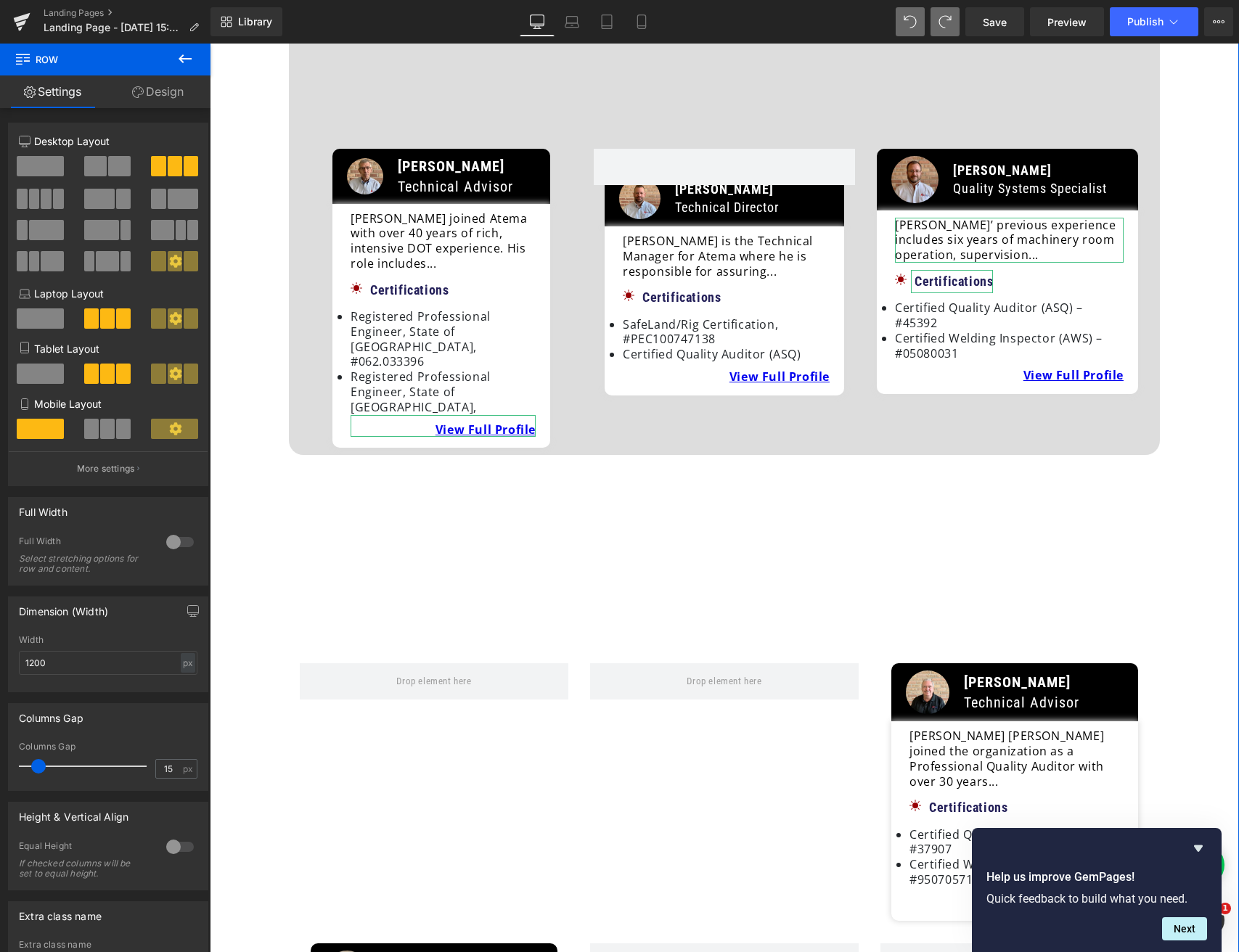
click at [392, 496] on div "Image Michael Mauris Technical Advisor Text Block Row Image Michael J. Mauris T…" at bounding box center [725, 688] width 871 height 465
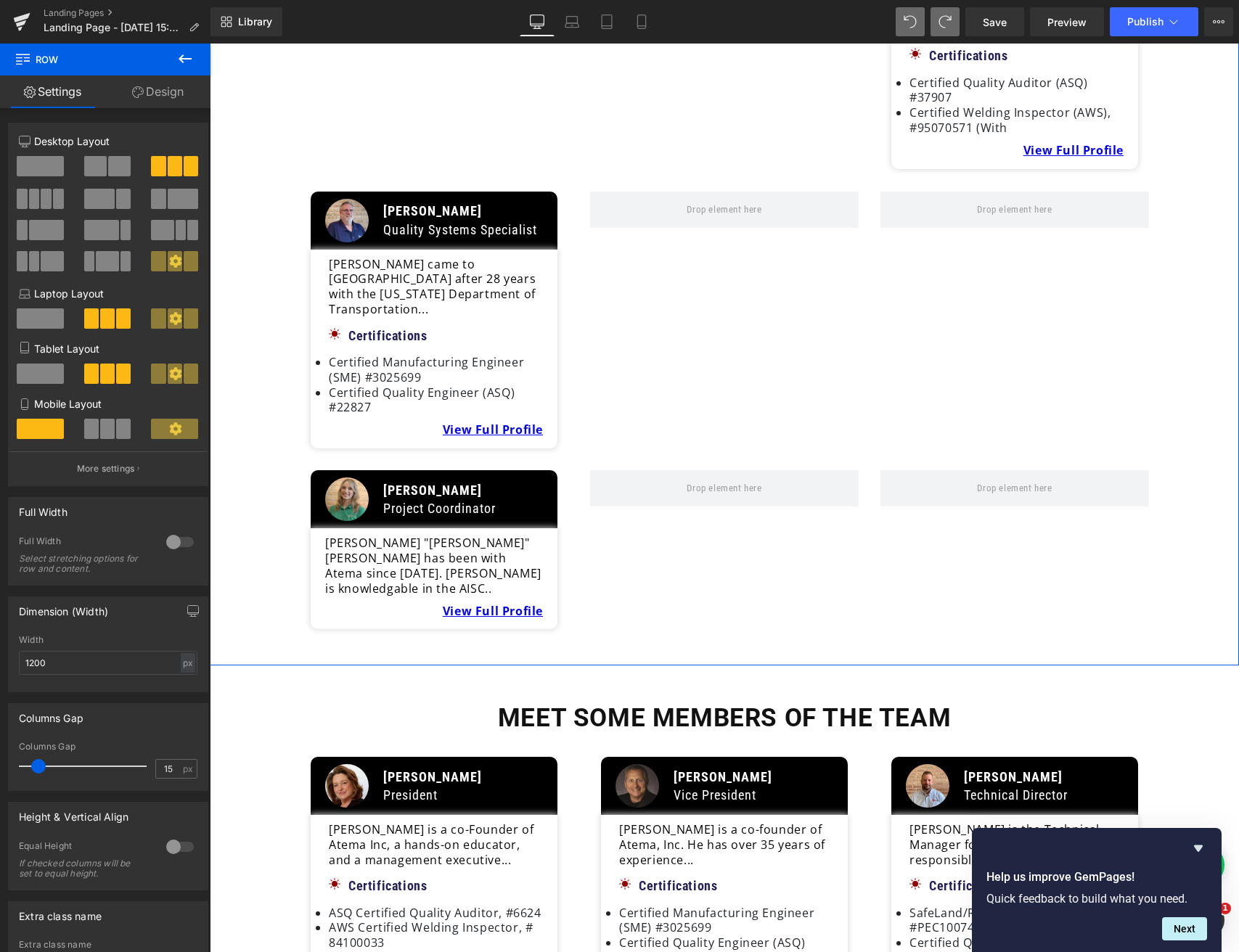
scroll to position [2083, 0]
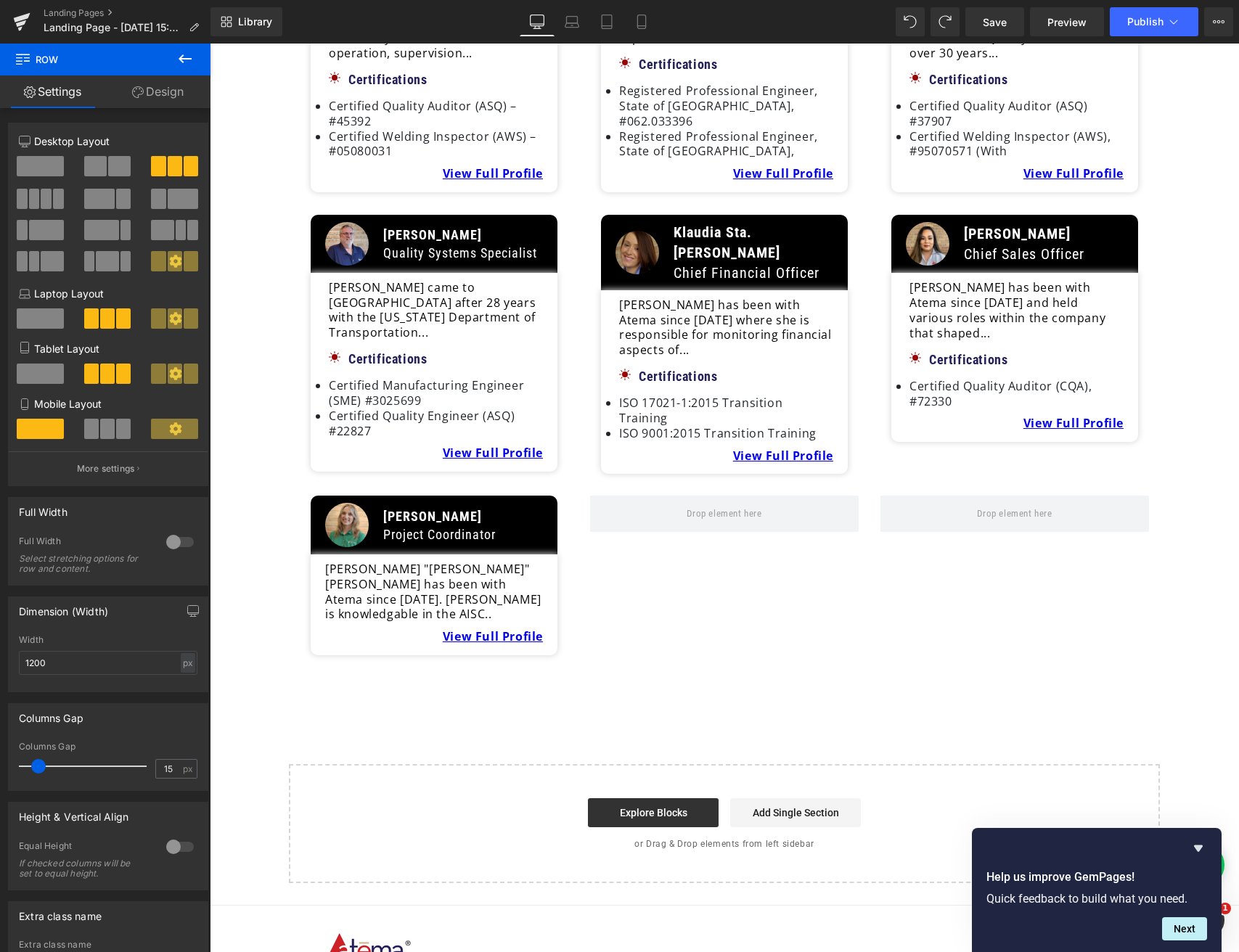
scroll to position [3152, 0]
click at [195, 52] on button at bounding box center [185, 59] width 51 height 32
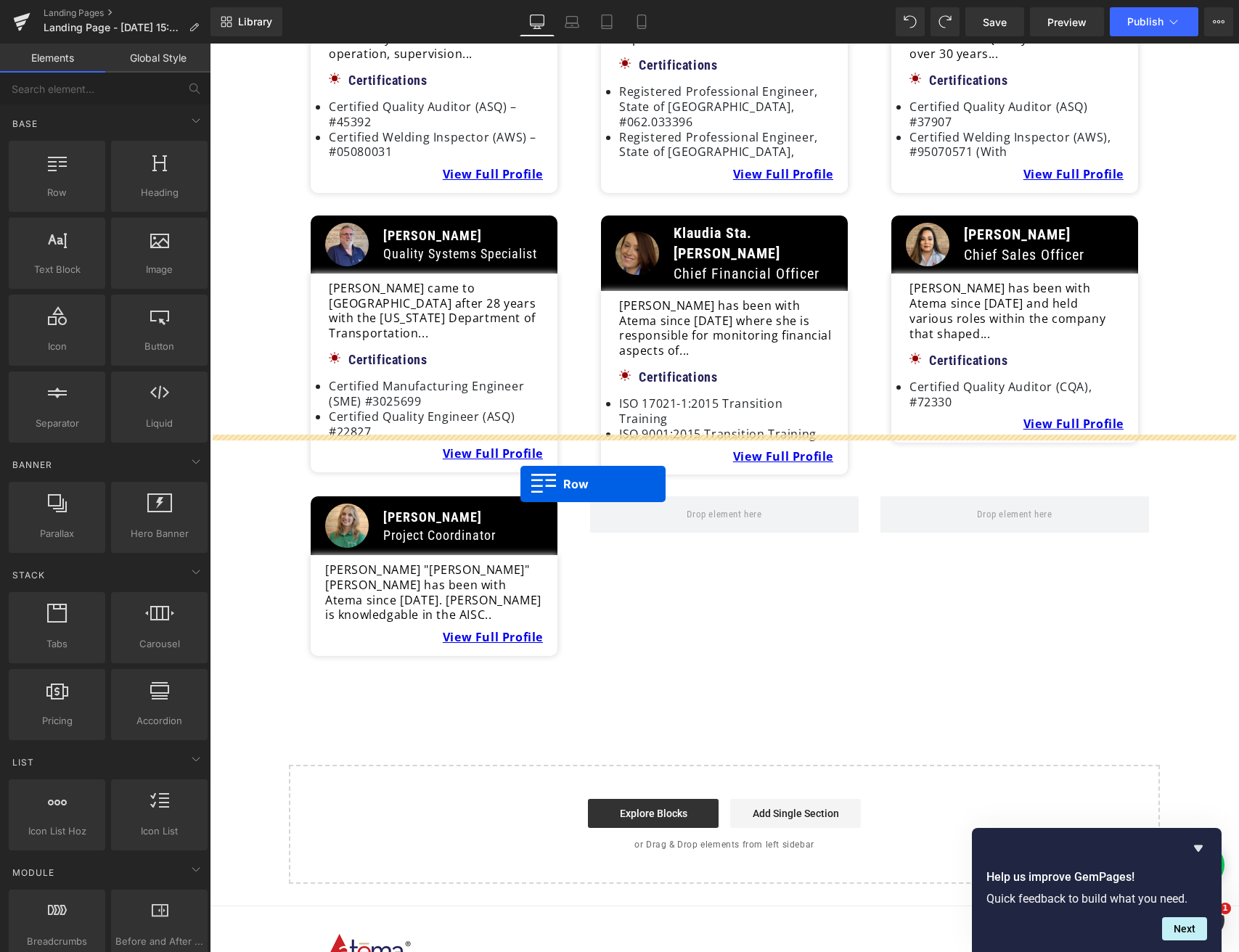
drag, startPoint x: 375, startPoint y: 314, endPoint x: 523, endPoint y: 482, distance: 223.9
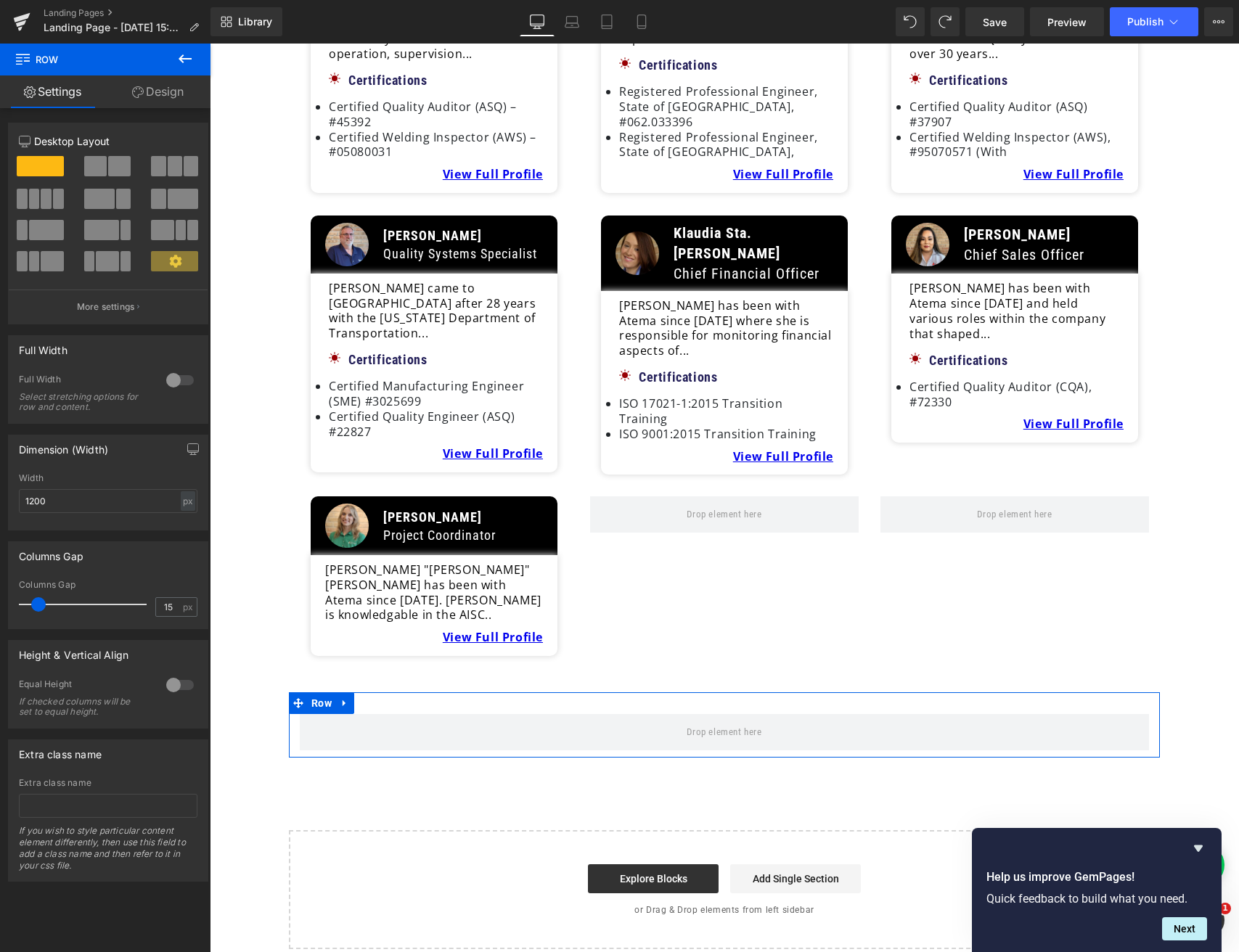
click at [189, 381] on div at bounding box center [180, 380] width 35 height 23
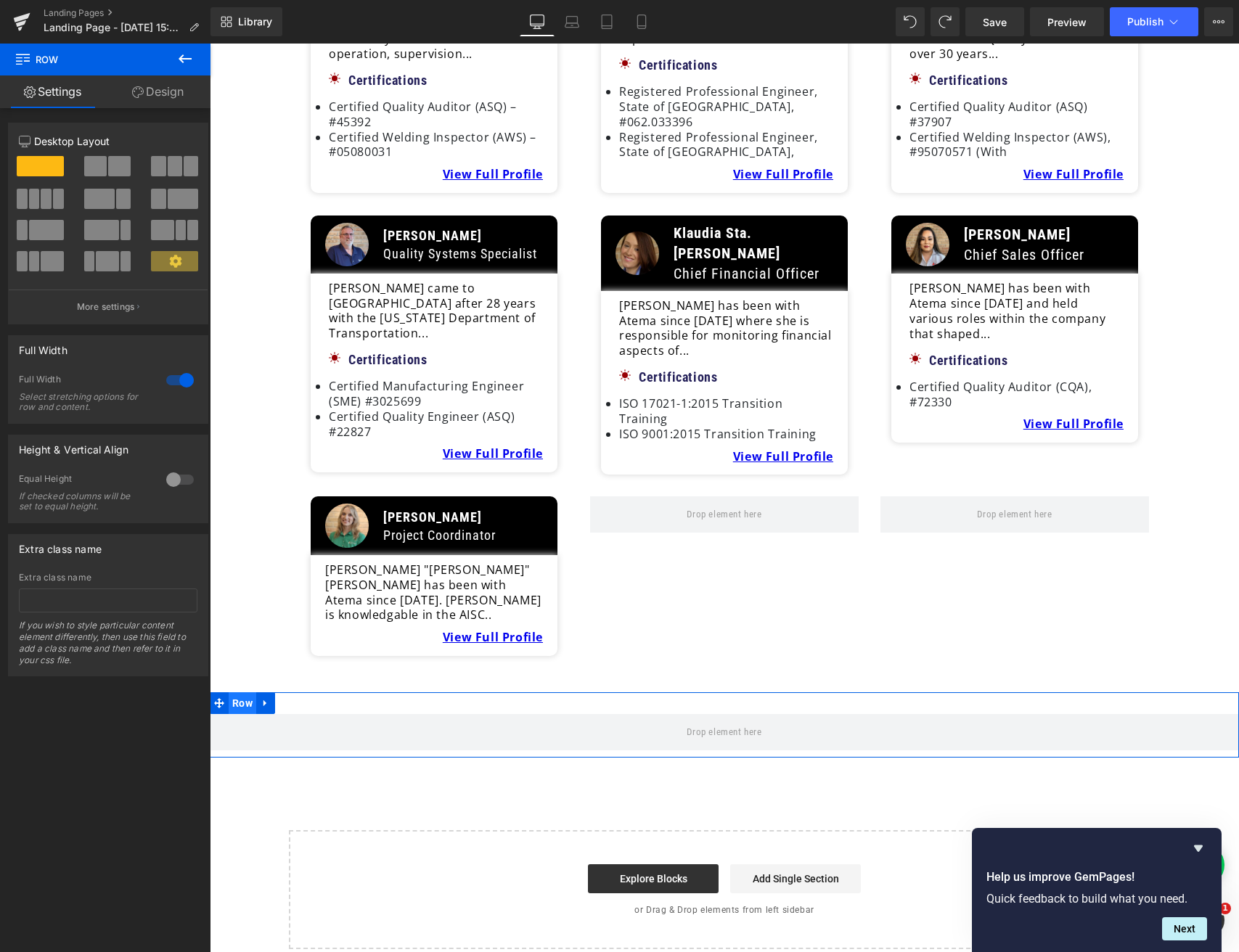
click at [243, 692] on span "Row" at bounding box center [242, 703] width 27 height 22
click at [190, 59] on icon at bounding box center [184, 59] width 13 height 9
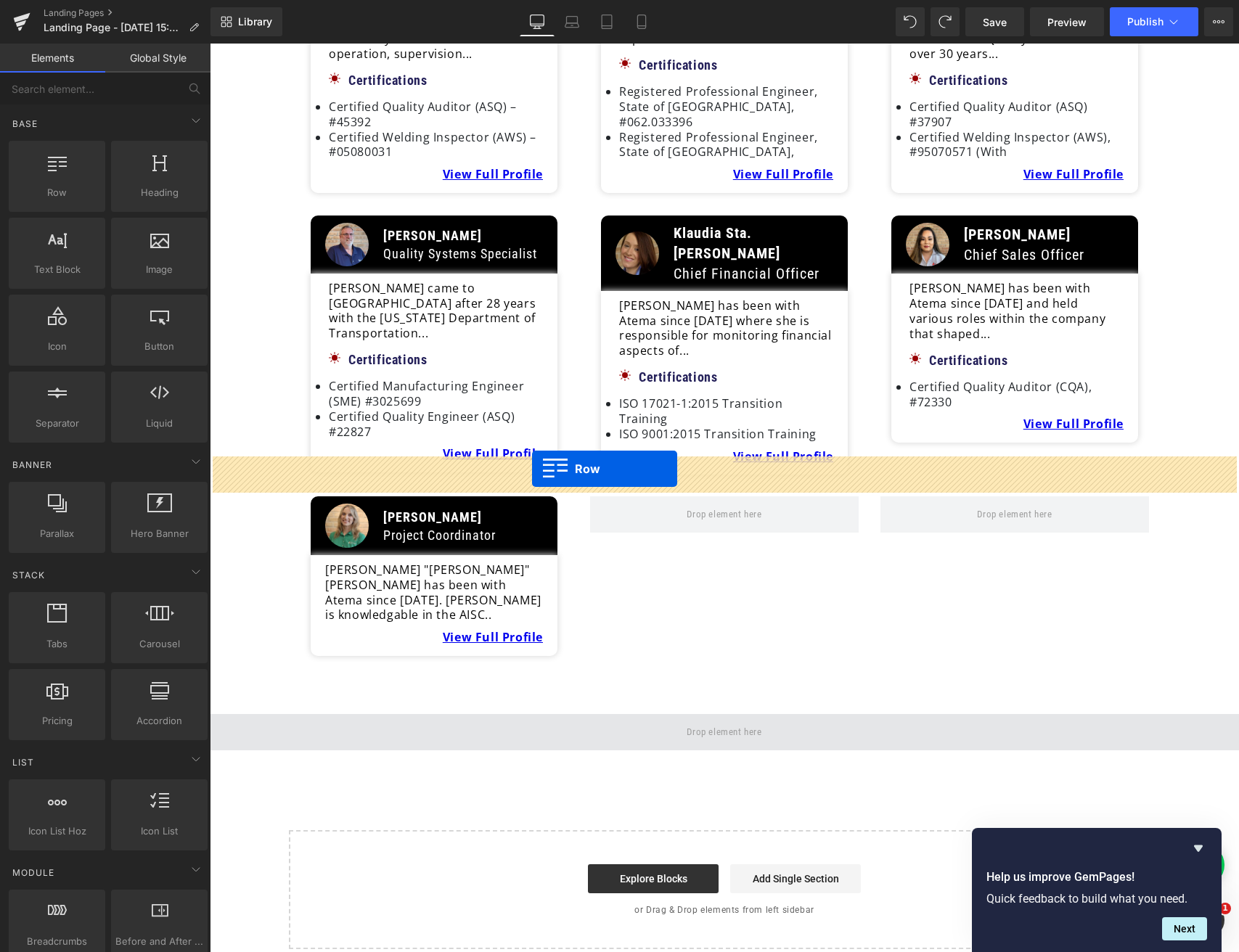
drag, startPoint x: 277, startPoint y: 236, endPoint x: 532, endPoint y: 469, distance: 345.4
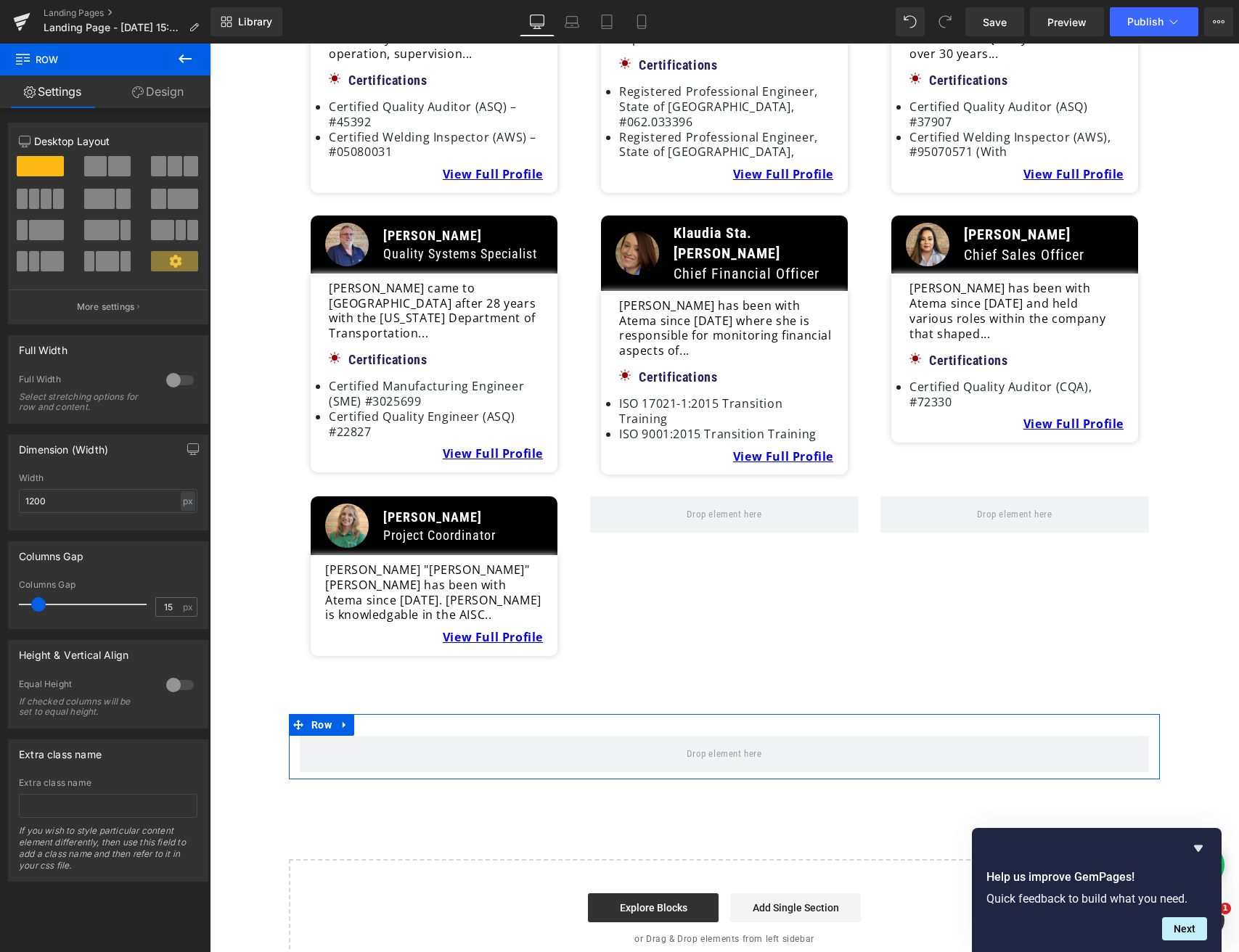
drag, startPoint x: 168, startPoint y: 170, endPoint x: 171, endPoint y: 190, distance: 20.2
click at [168, 170] on span at bounding box center [175, 166] width 14 height 20
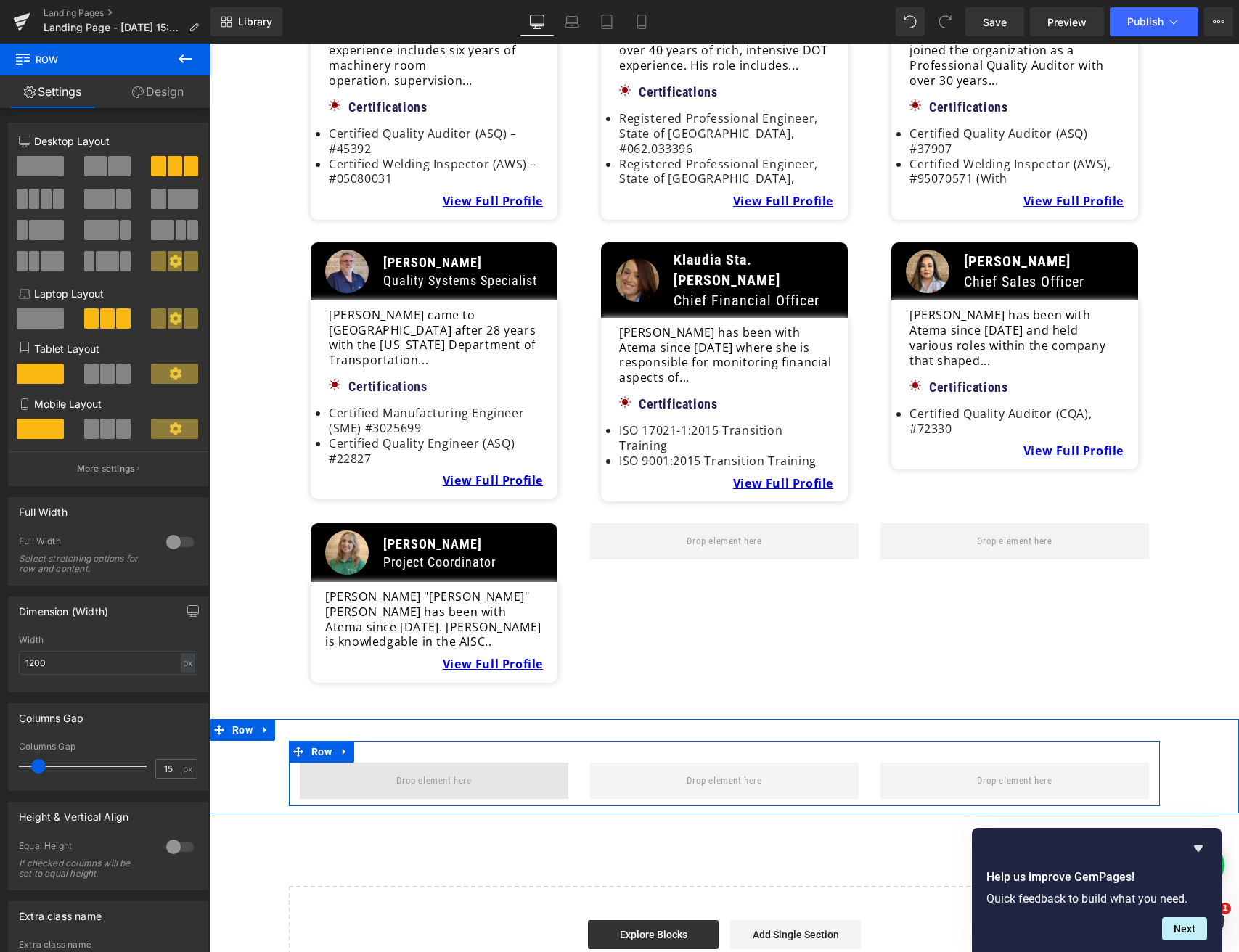
scroll to position [3127, 0]
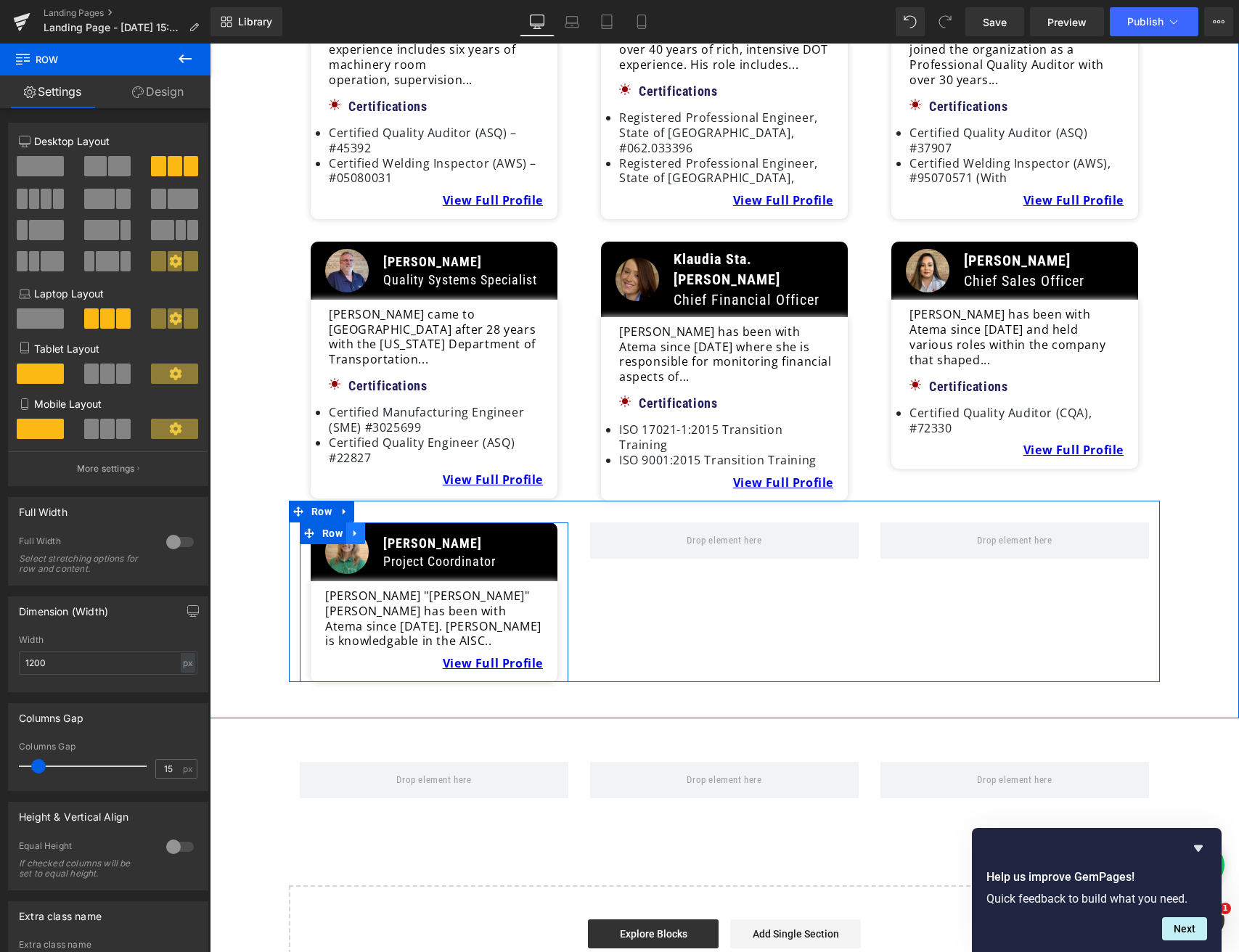
click at [353, 528] on icon at bounding box center [356, 533] width 11 height 11
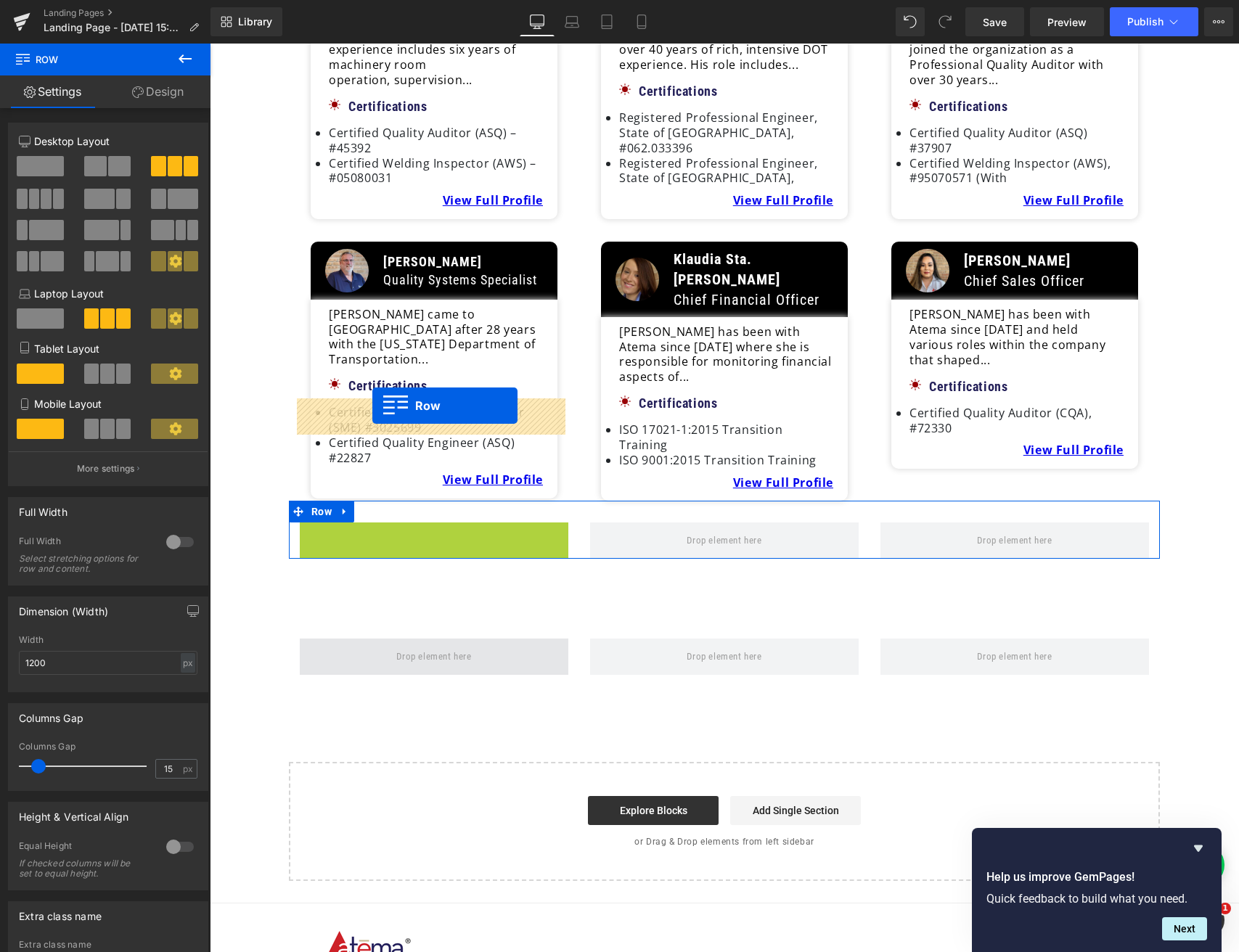
drag, startPoint x: 307, startPoint y: 294, endPoint x: 372, endPoint y: 405, distance: 128.6
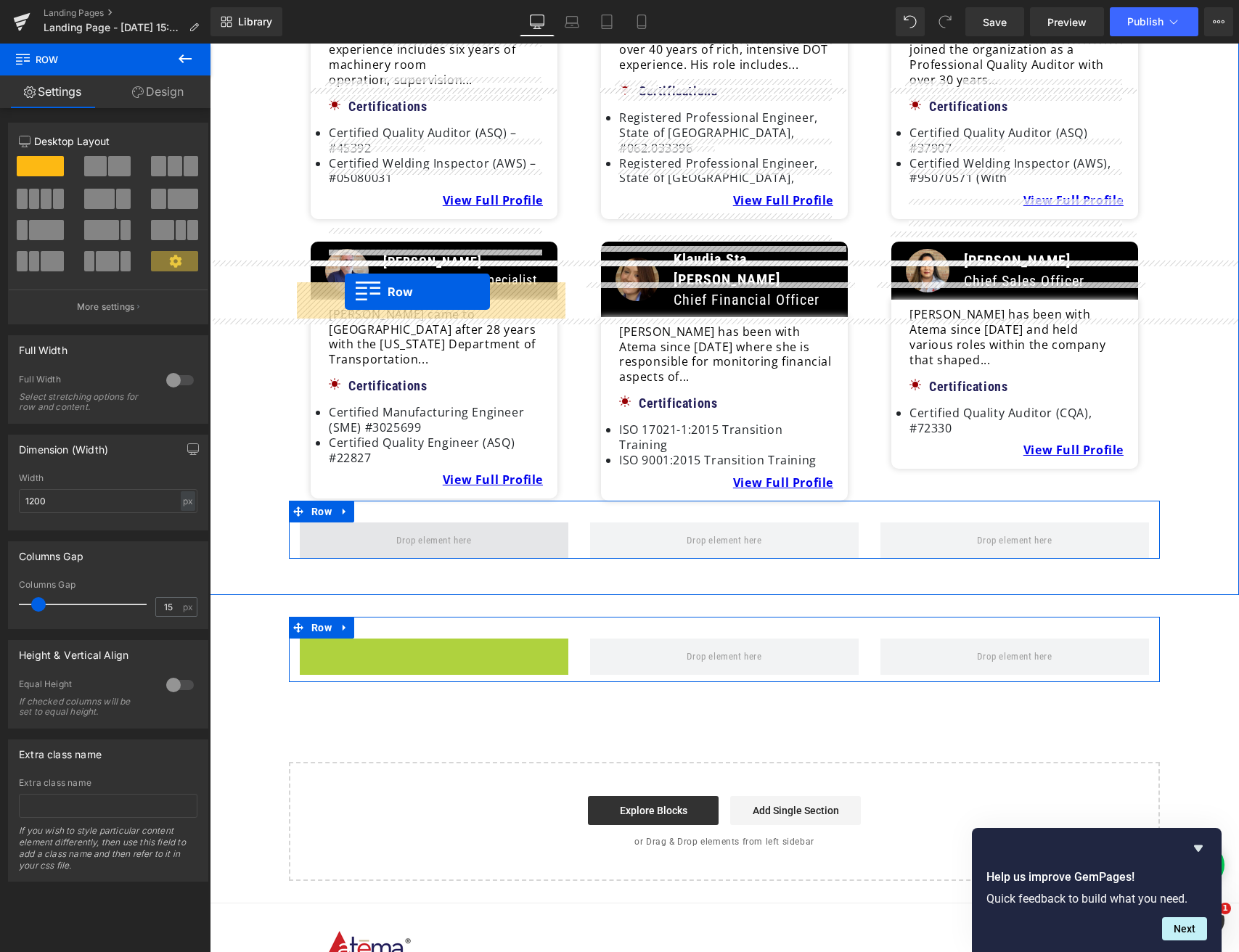
drag, startPoint x: 306, startPoint y: 412, endPoint x: 345, endPoint y: 292, distance: 126.2
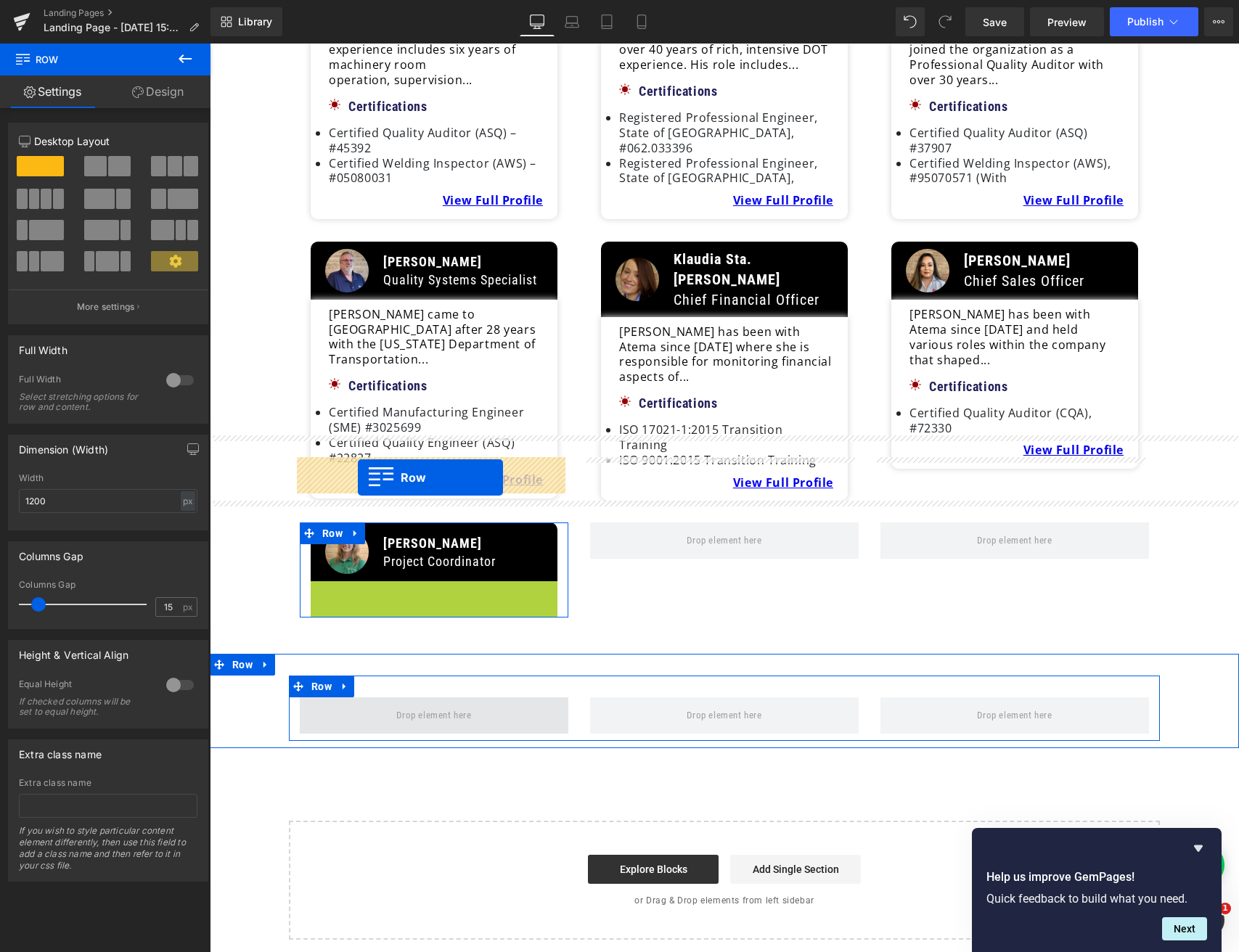
drag, startPoint x: 319, startPoint y: 352, endPoint x: 358, endPoint y: 478, distance: 131.9
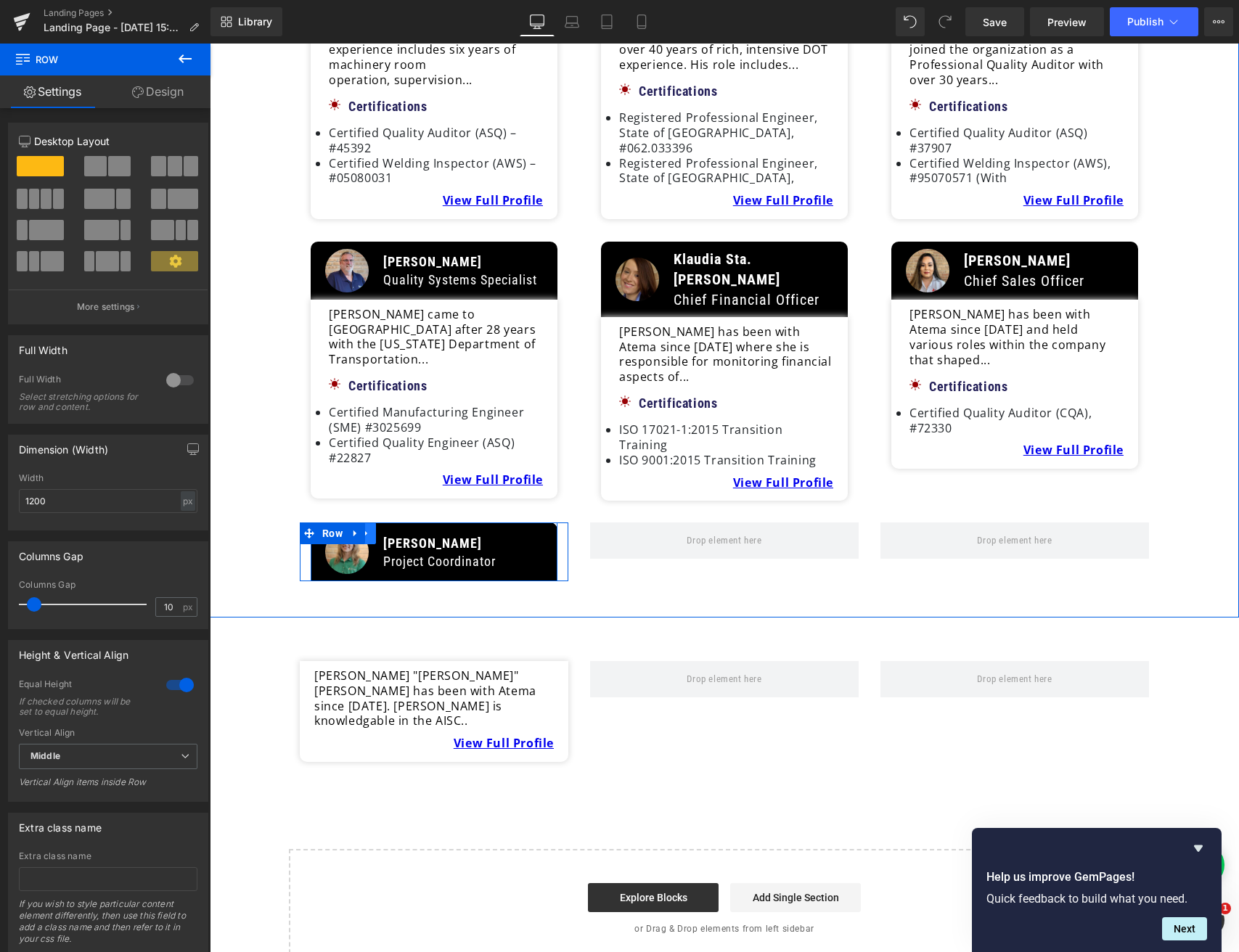
click at [371, 523] on link at bounding box center [366, 533] width 19 height 22
click at [381, 528] on icon at bounding box center [385, 533] width 11 height 11
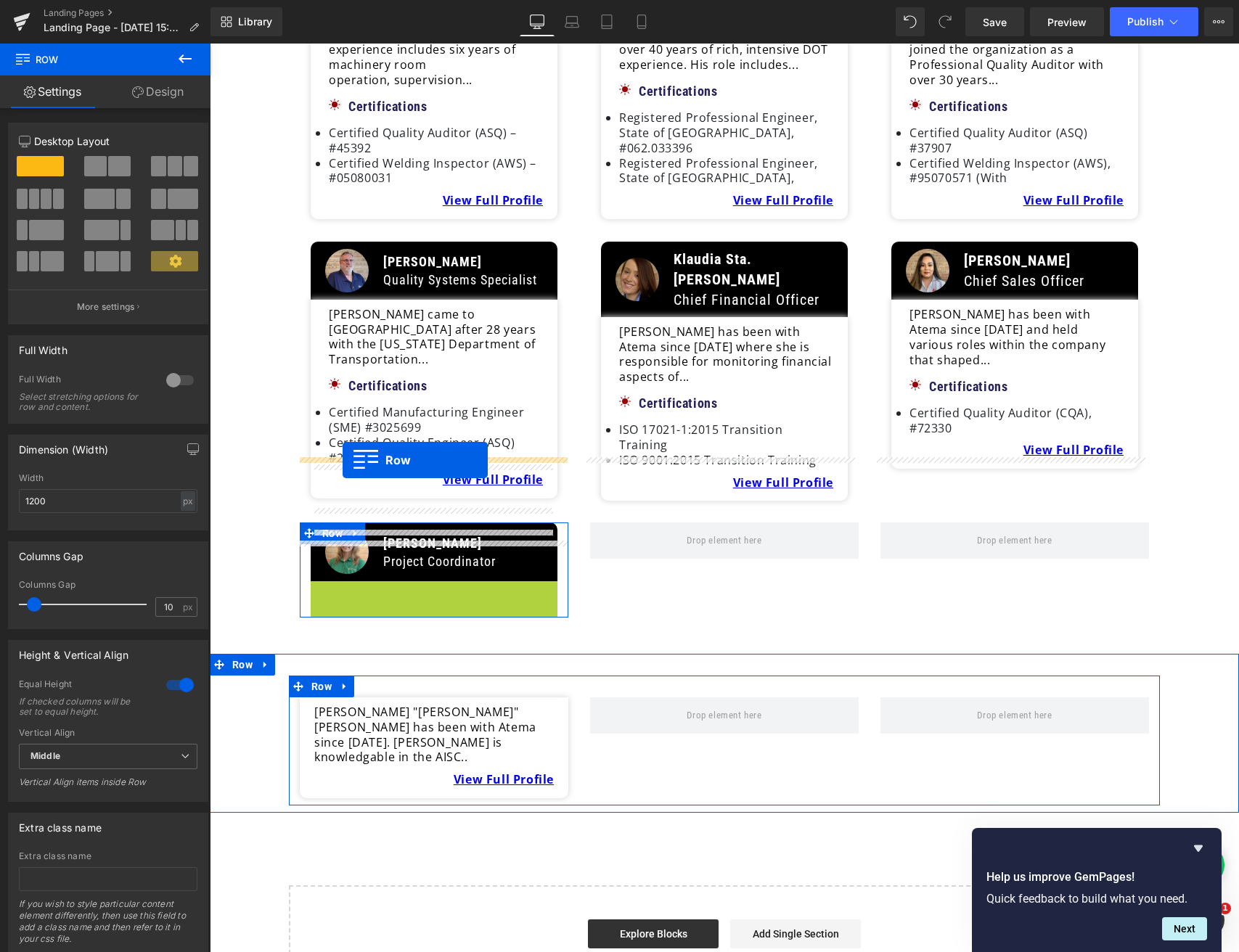
drag, startPoint x: 316, startPoint y: 353, endPoint x: 342, endPoint y: 460, distance: 110.1
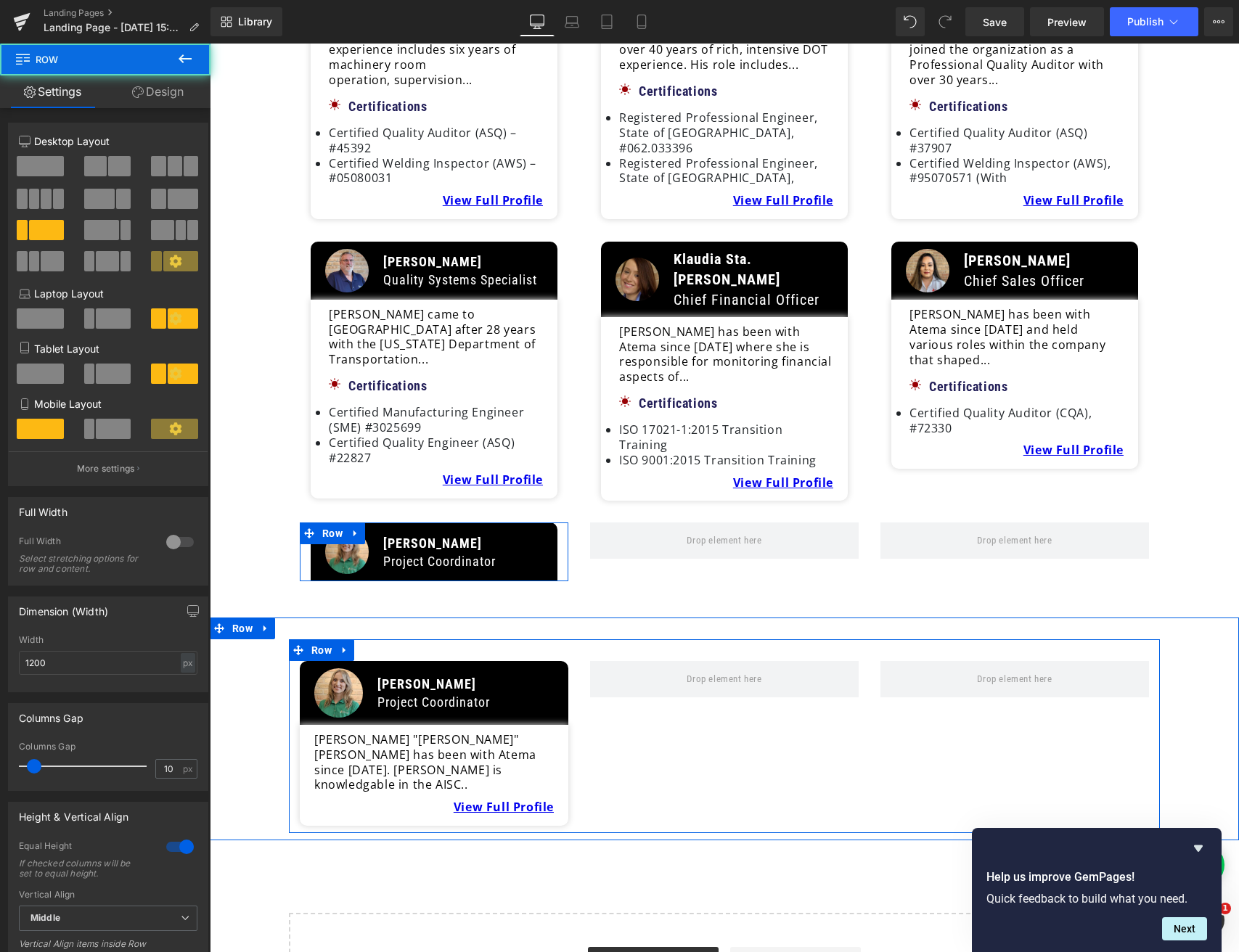
click at [683, 639] on div "Image [PERSON_NAME] Project Coordinator Text Block Row [PERSON_NAME] "[PERSON_N…" at bounding box center [725, 736] width 871 height 194
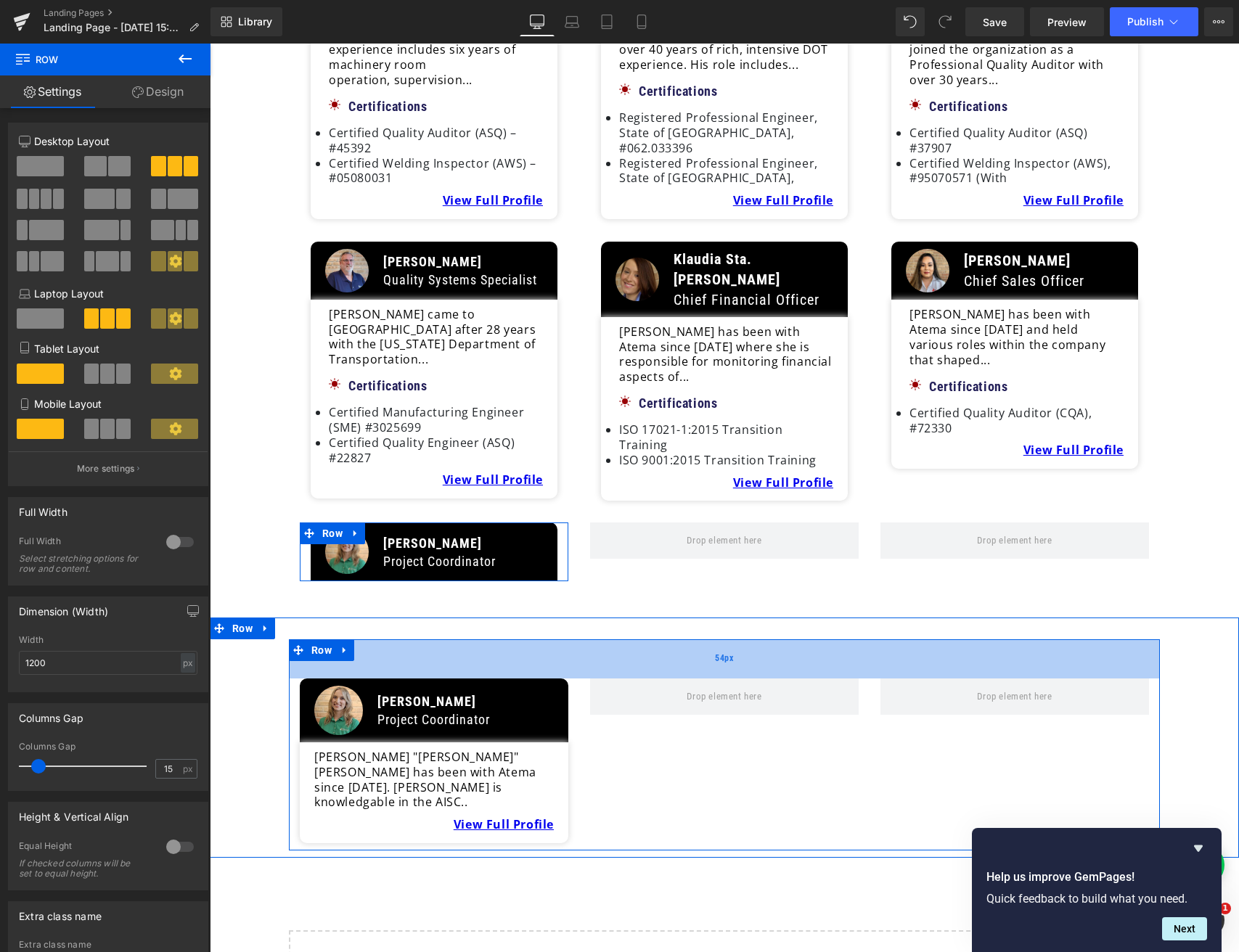
drag, startPoint x: 473, startPoint y: 404, endPoint x: 474, endPoint y: 420, distance: 16.0
click at [474, 639] on div "54px" at bounding box center [725, 658] width 871 height 39
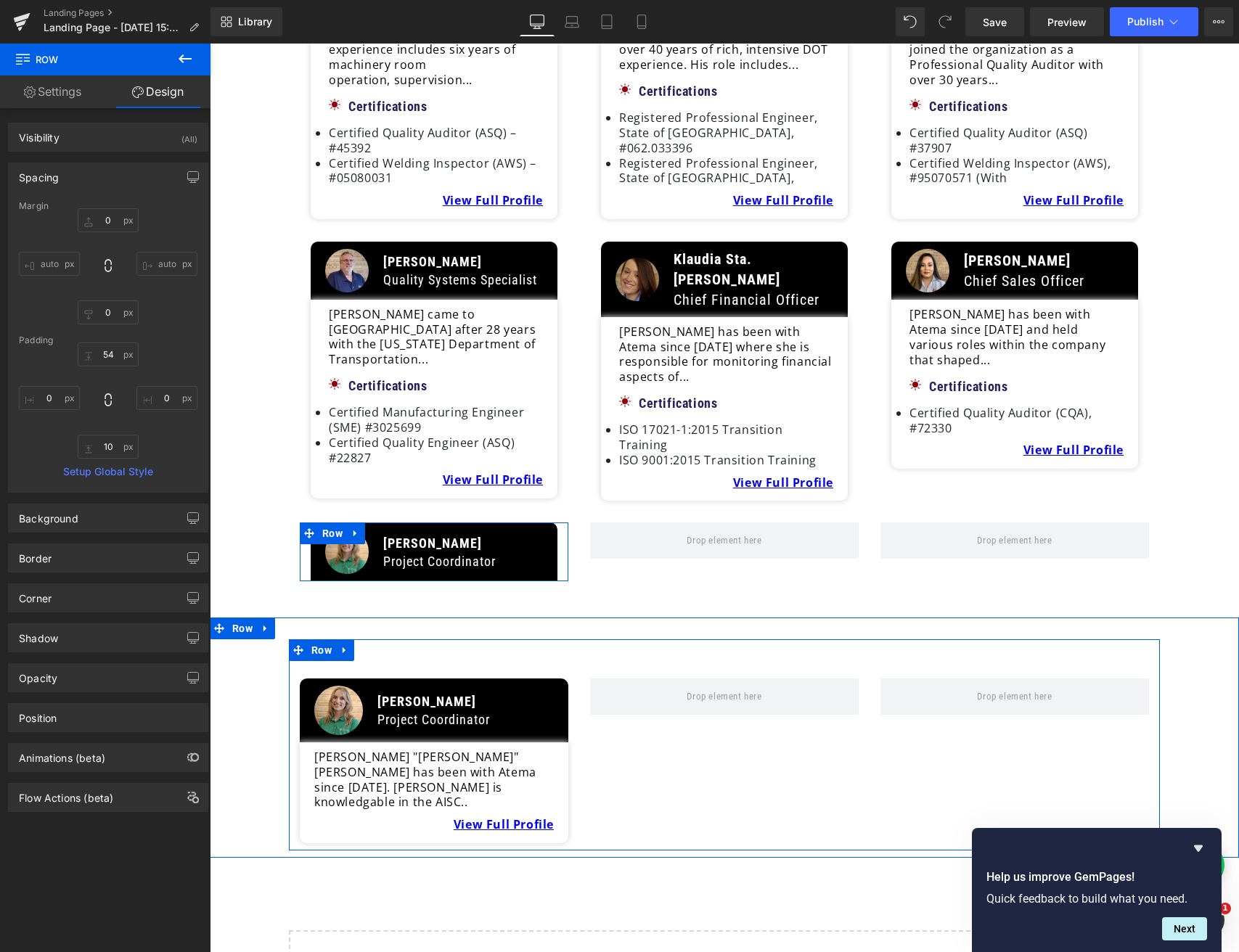
click at [669, 639] on div "Image [PERSON_NAME] Project Coordinator Text Block Row [PERSON_NAME] "[PERSON_N…" at bounding box center [725, 745] width 871 height 212
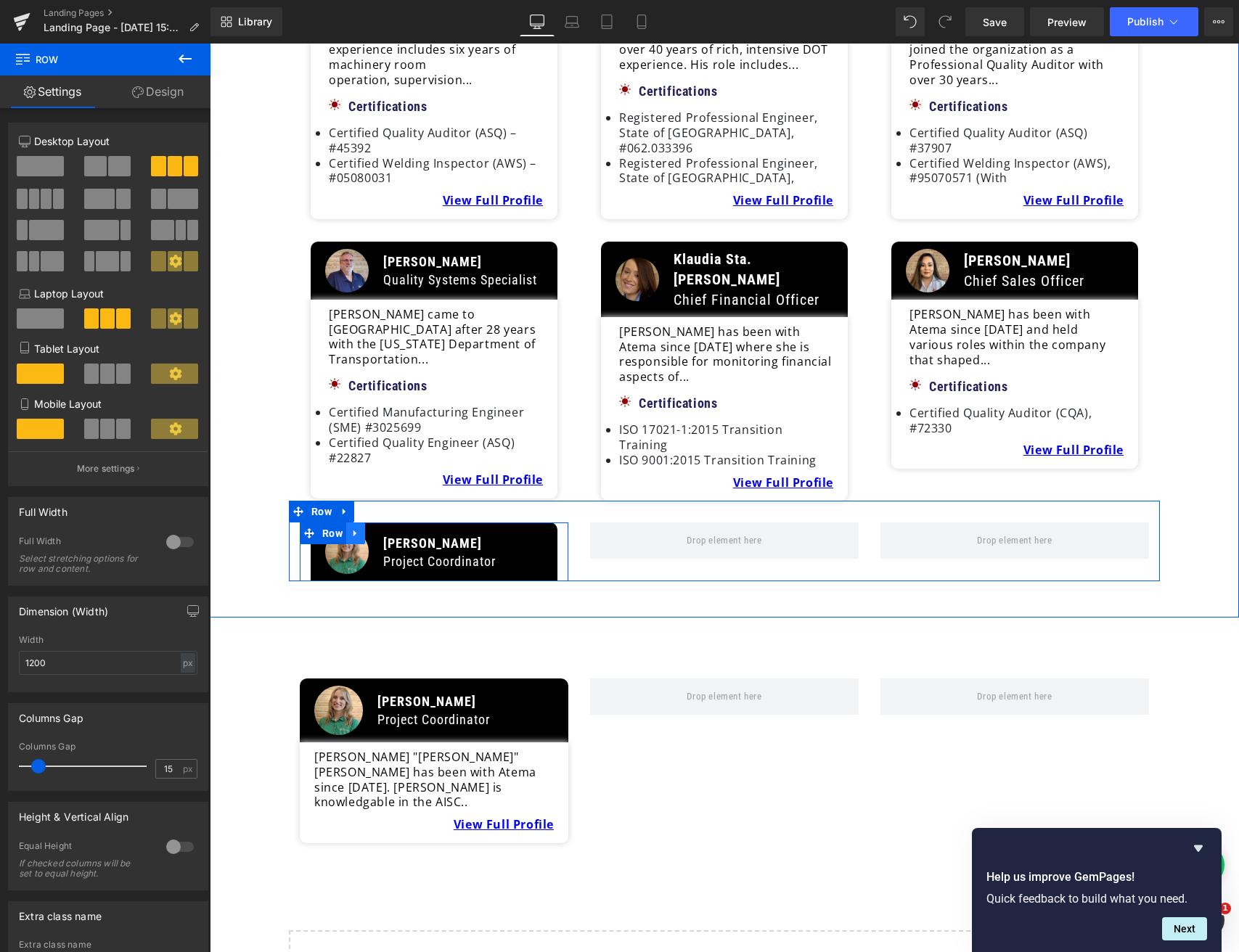
click at [358, 528] on icon at bounding box center [356, 533] width 11 height 11
click at [388, 528] on icon at bounding box center [393, 533] width 11 height 11
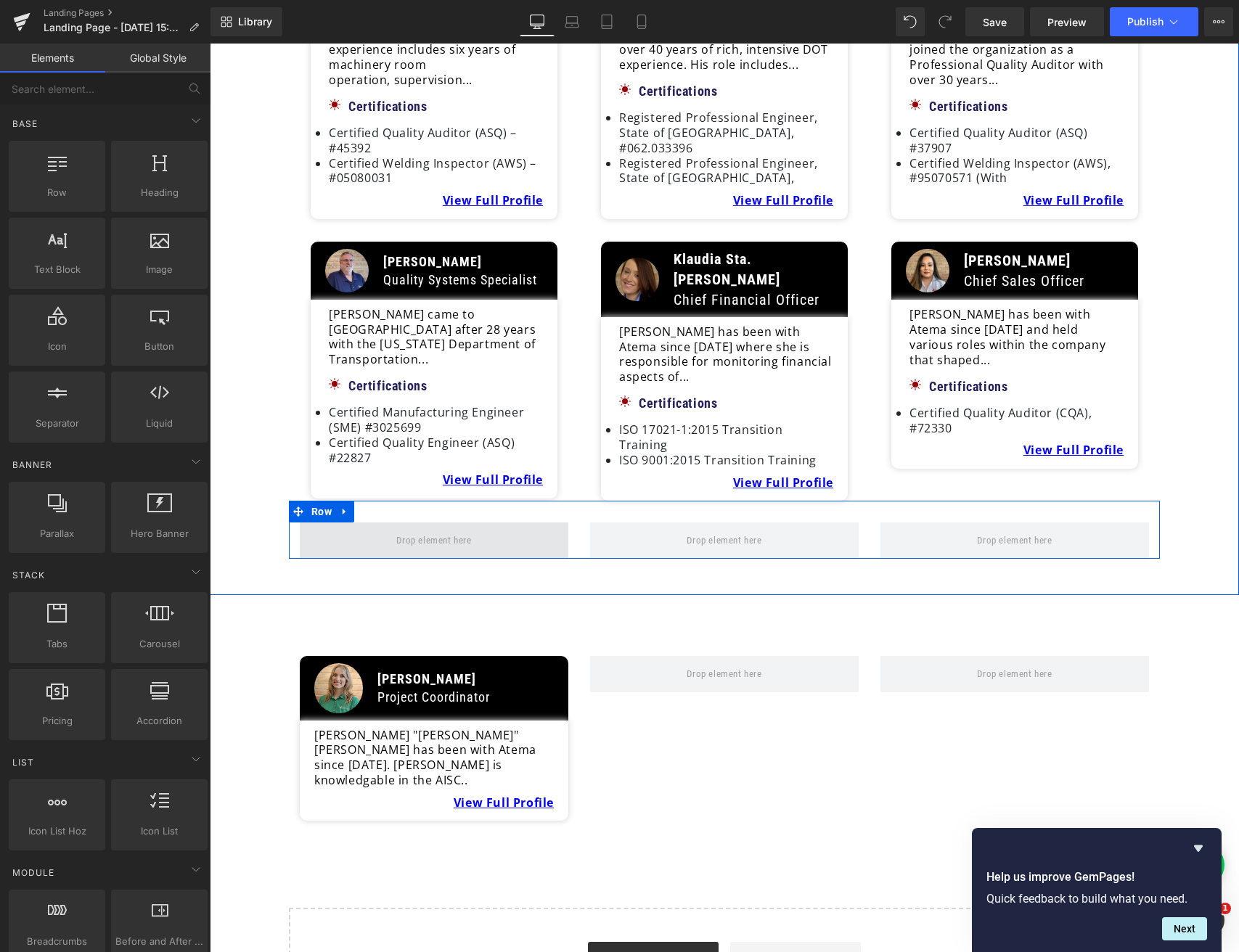
click at [373, 523] on span at bounding box center [434, 540] width 269 height 36
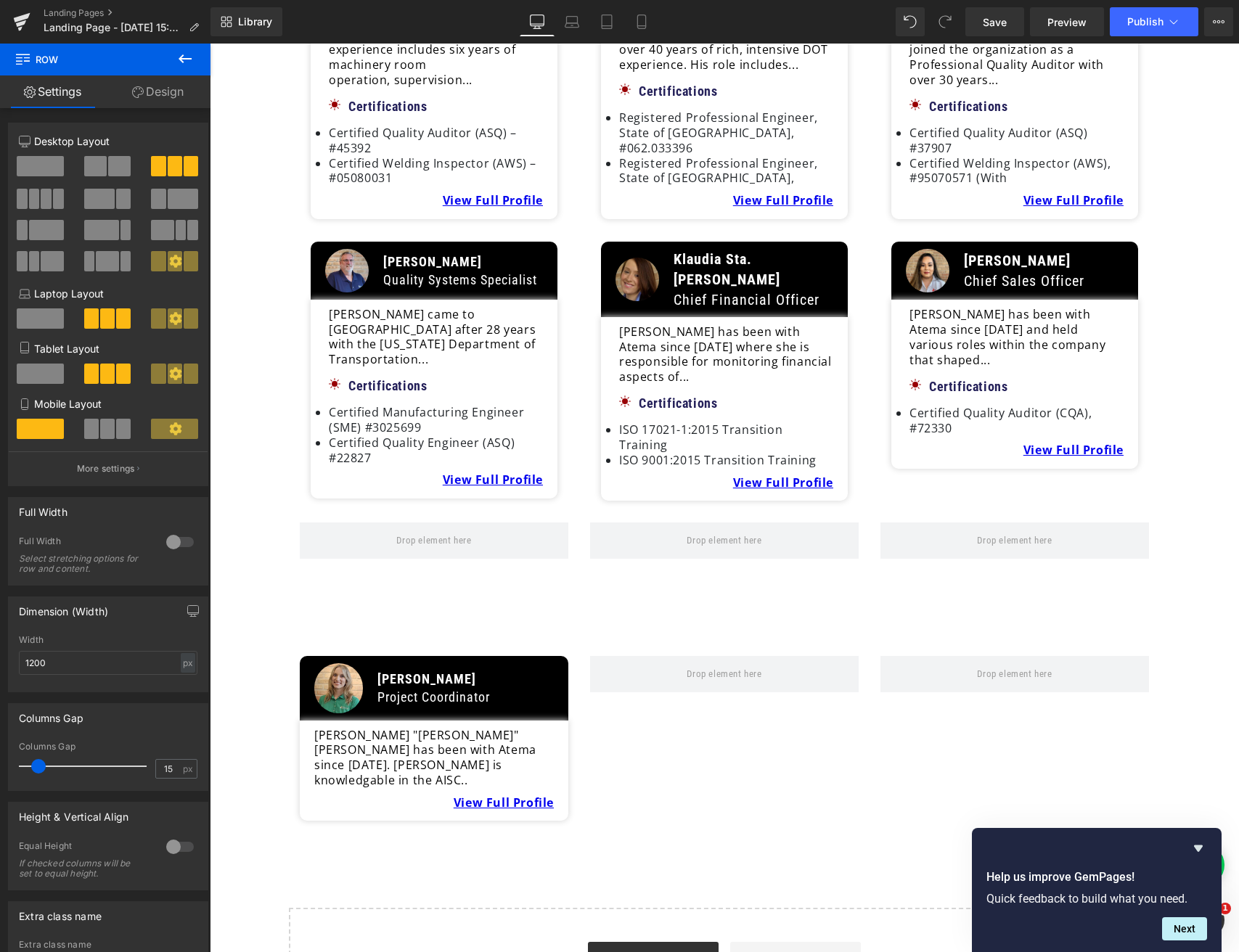
click at [187, 60] on icon at bounding box center [185, 59] width 18 height 18
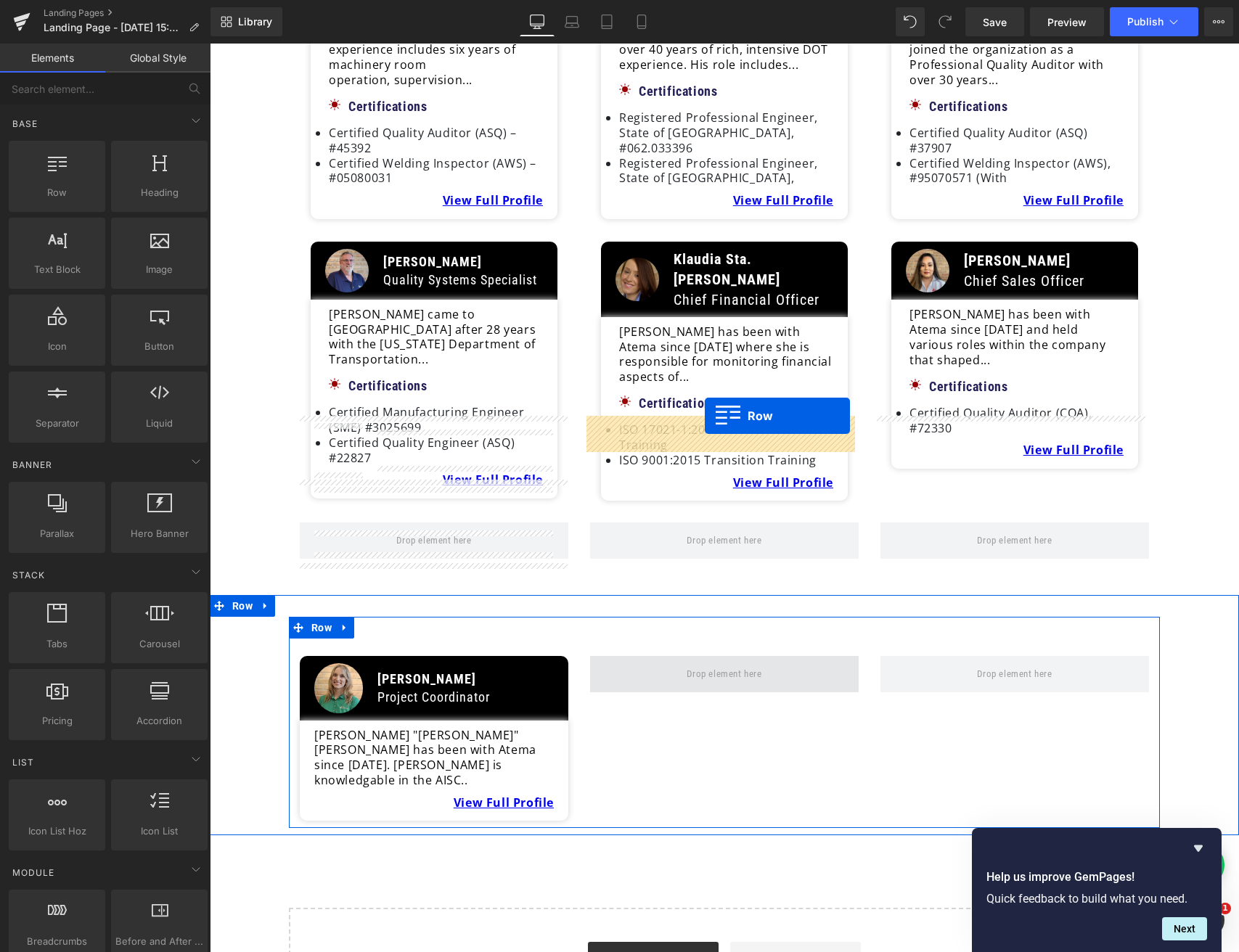
drag, startPoint x: 406, startPoint y: 301, endPoint x: 704, endPoint y: 419, distance: 320.5
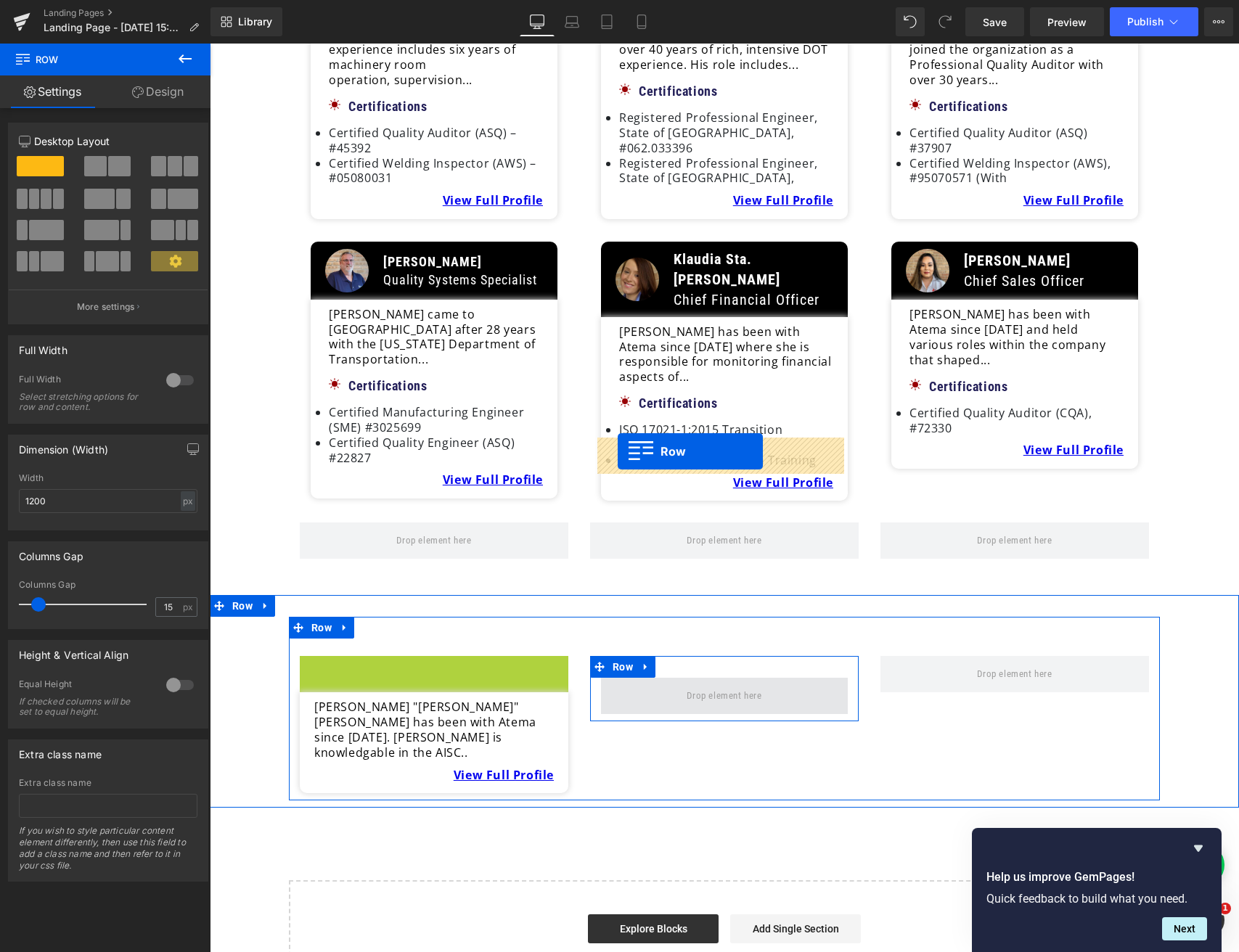
drag, startPoint x: 302, startPoint y: 428, endPoint x: 617, endPoint y: 451, distance: 315.8
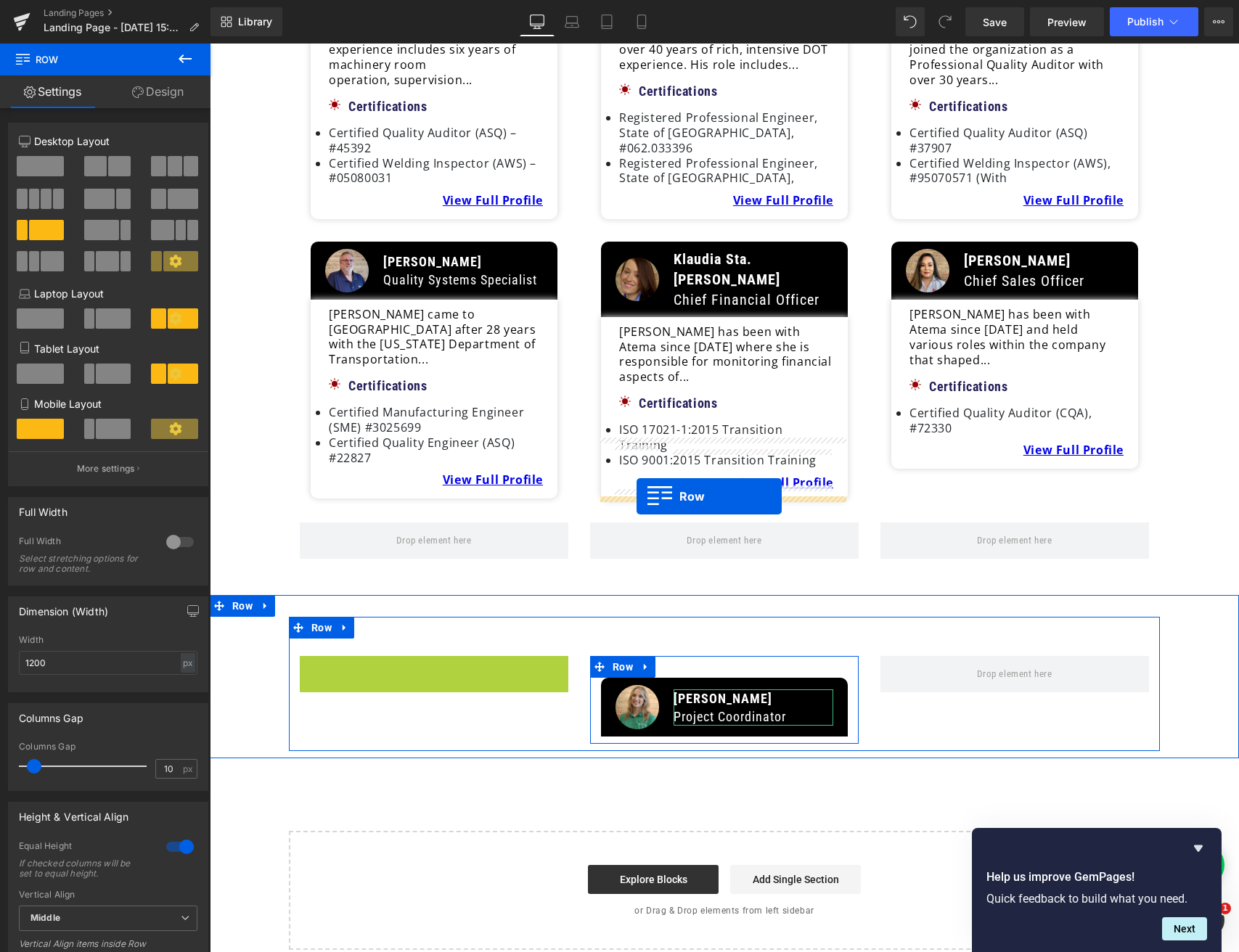
drag, startPoint x: 306, startPoint y: 424, endPoint x: 637, endPoint y: 495, distance: 338.5
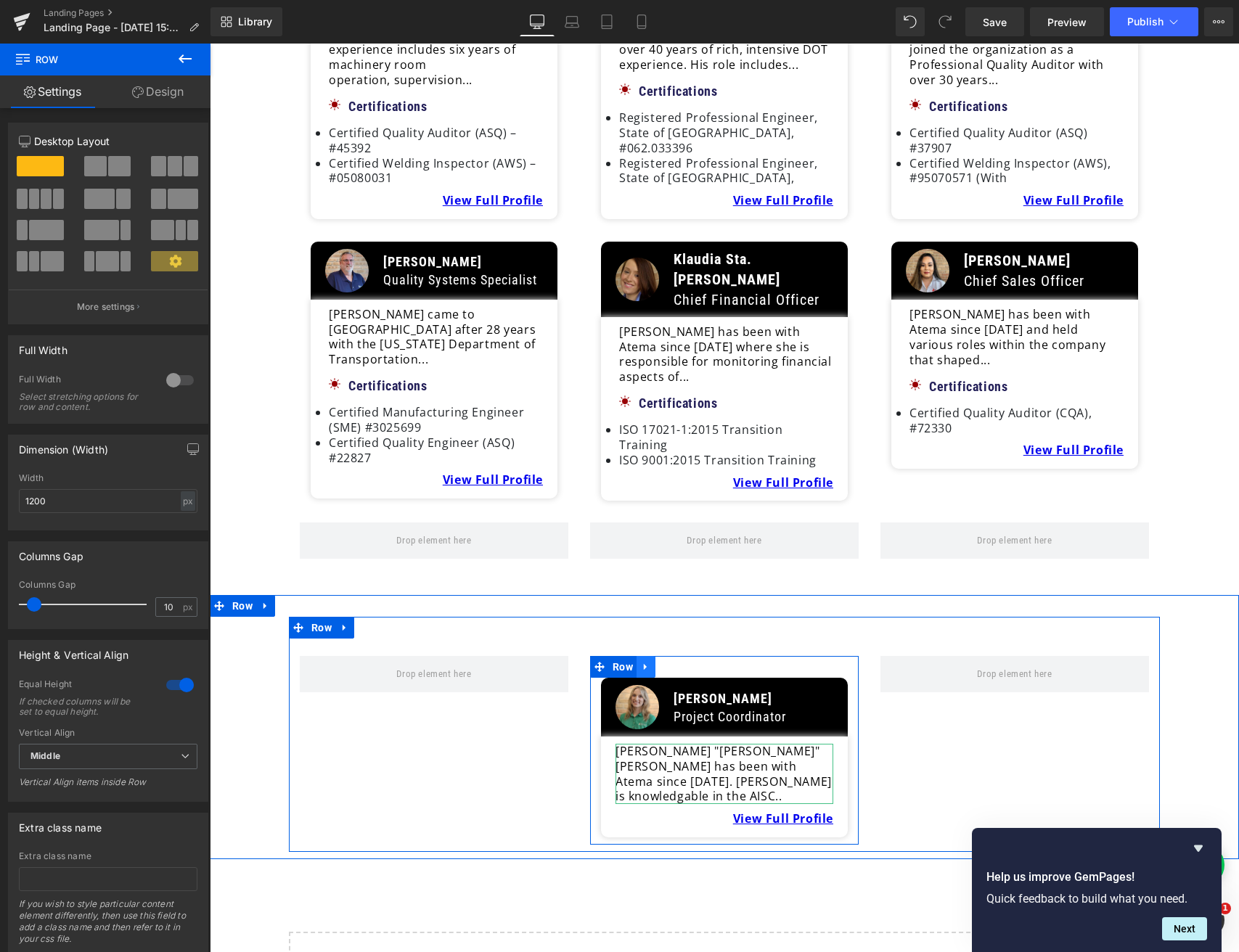
click at [644, 662] on icon at bounding box center [646, 667] width 11 height 11
click at [664, 662] on icon at bounding box center [665, 667] width 11 height 11
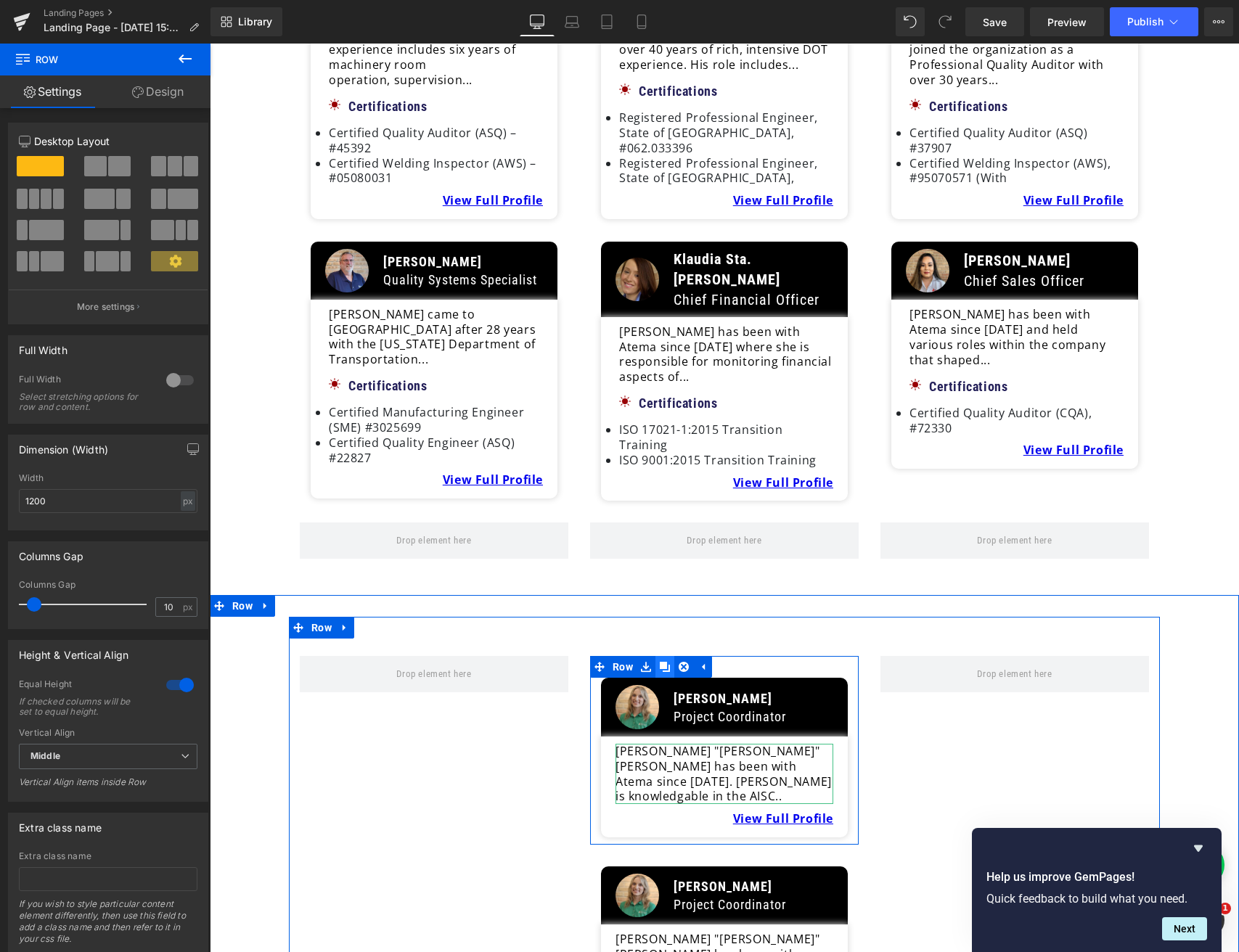
click at [664, 662] on icon at bounding box center [665, 667] width 11 height 11
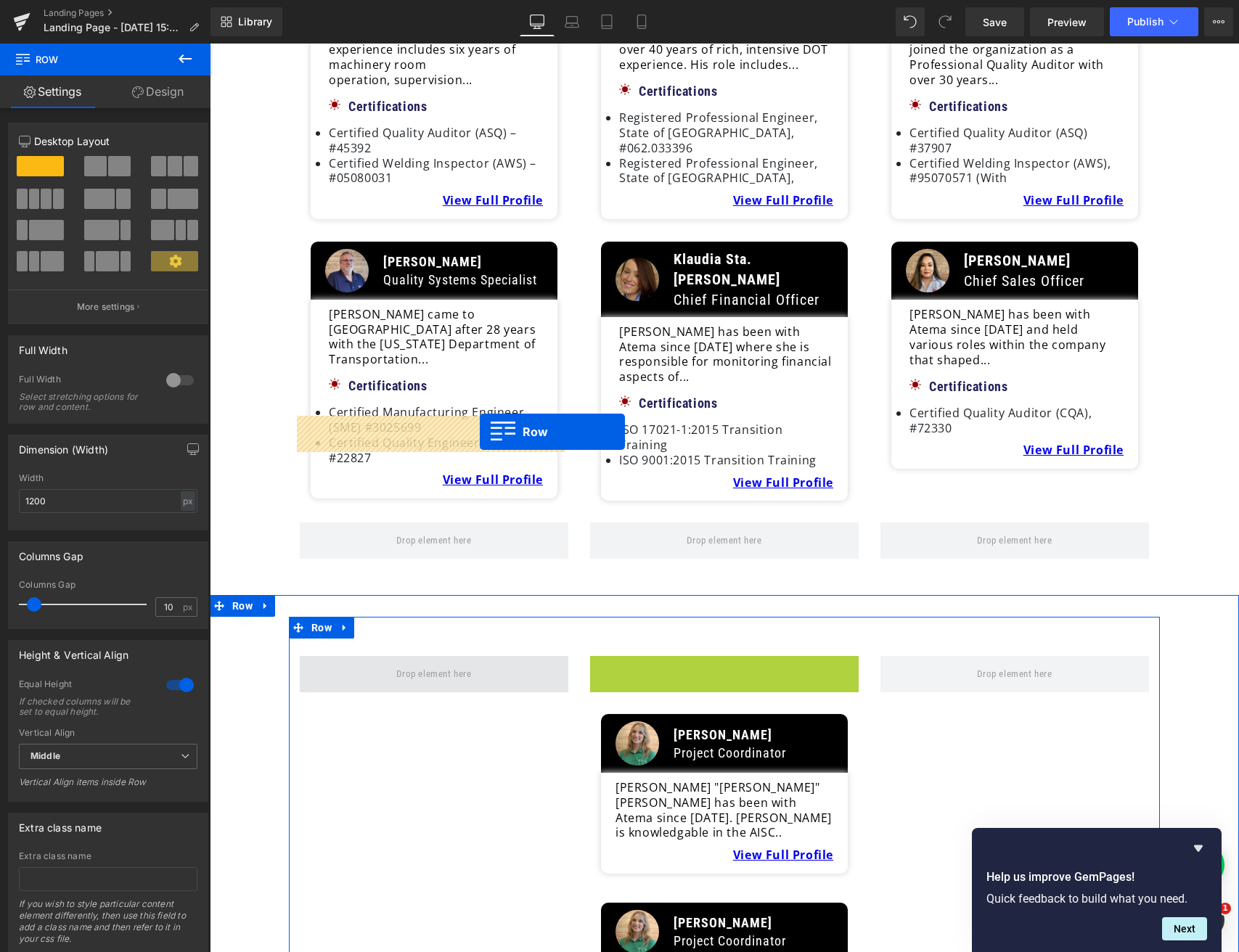
drag, startPoint x: 597, startPoint y: 426, endPoint x: 480, endPoint y: 432, distance: 117.2
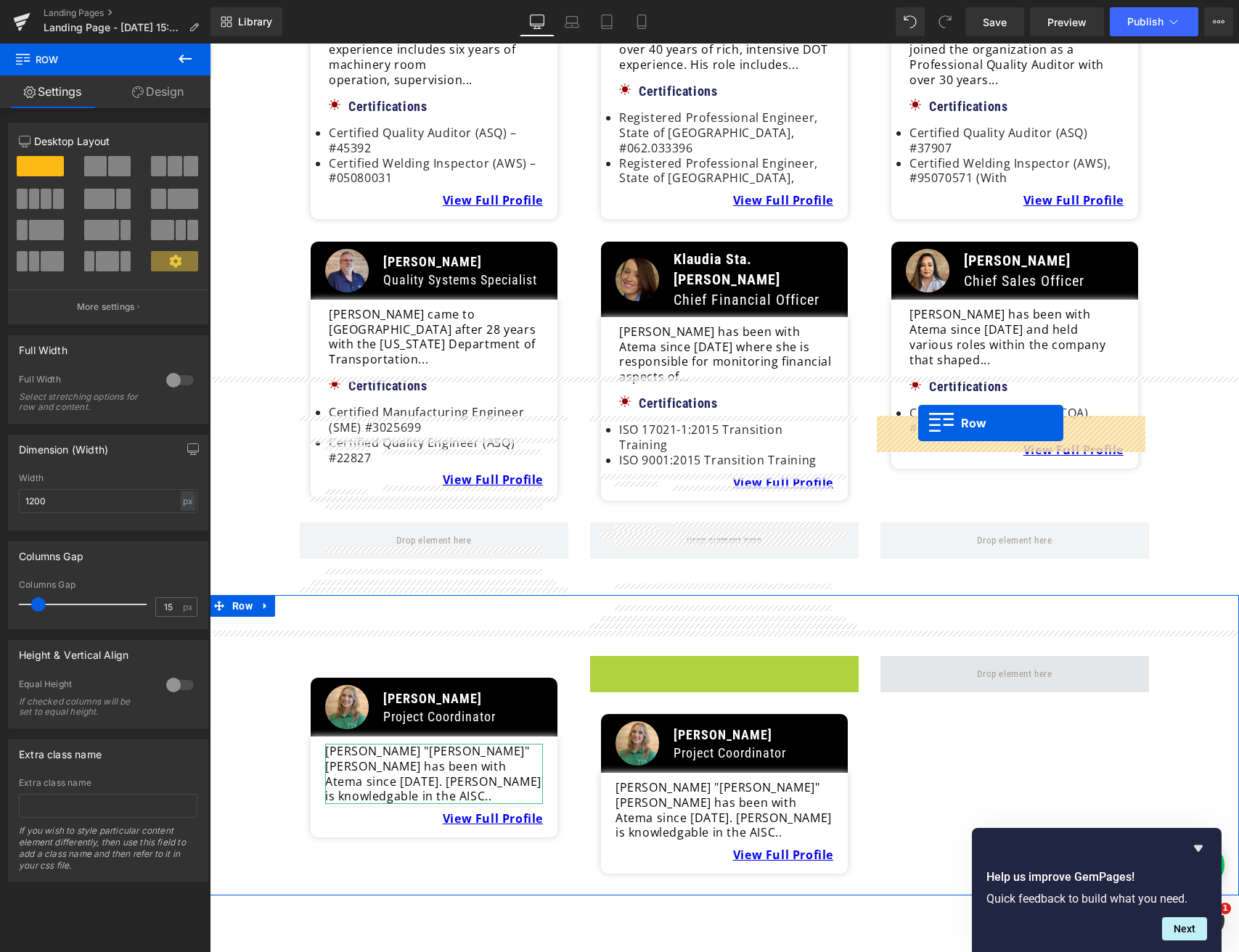
drag, startPoint x: 598, startPoint y: 432, endPoint x: 918, endPoint y: 423, distance: 320.1
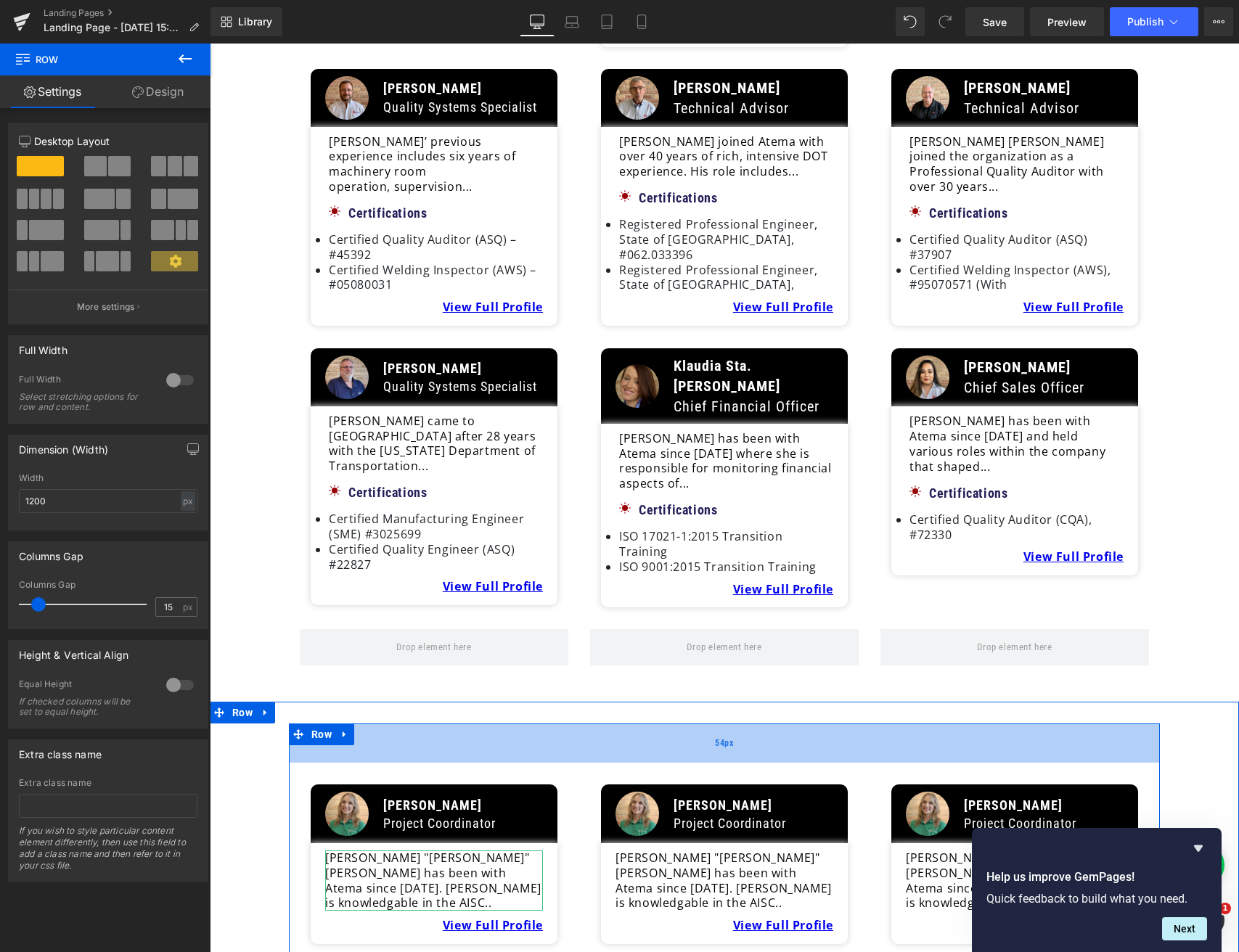
scroll to position [3016, 0]
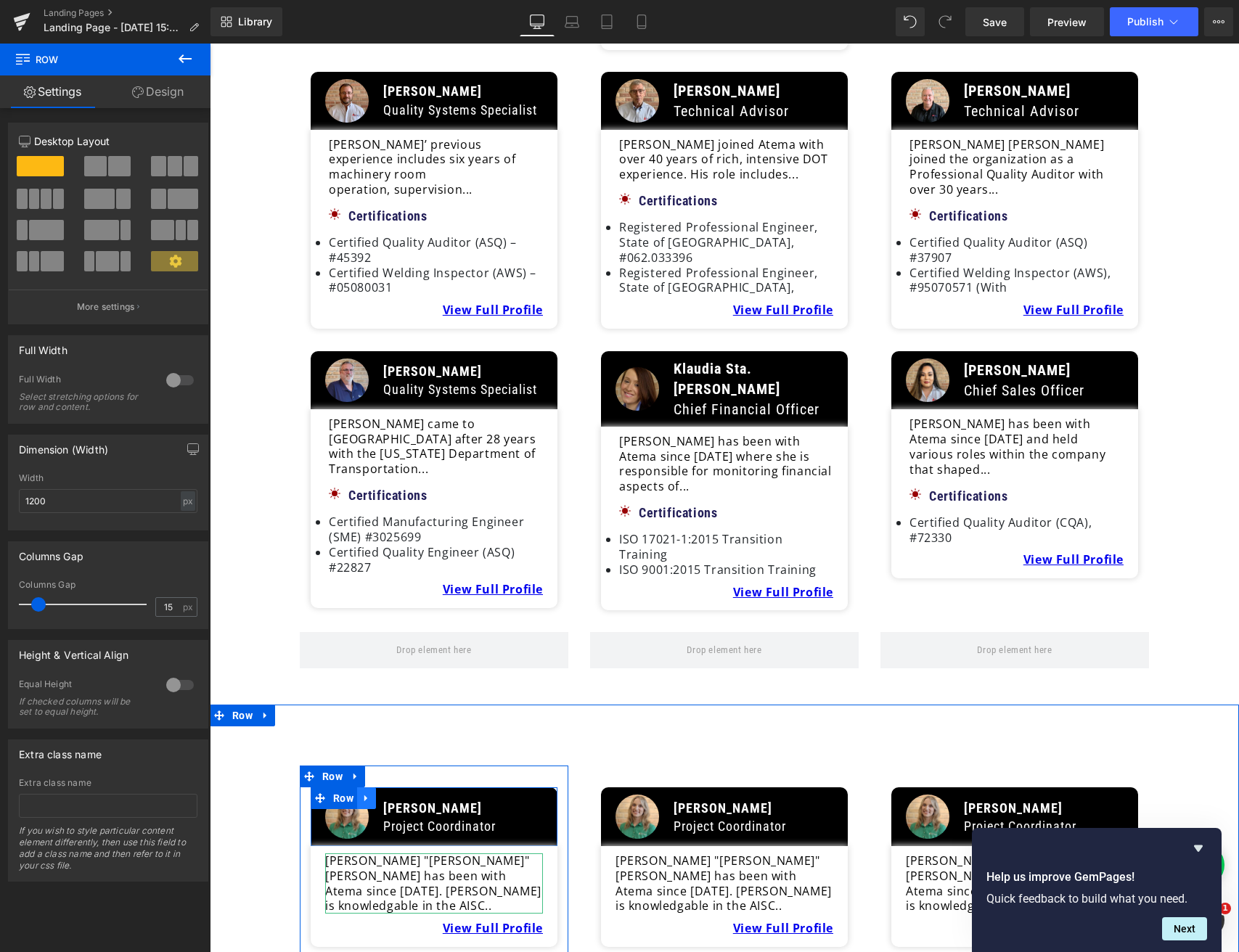
click at [367, 793] on icon at bounding box center [367, 799] width 11 height 11
click at [407, 793] on icon at bounding box center [405, 799] width 11 height 11
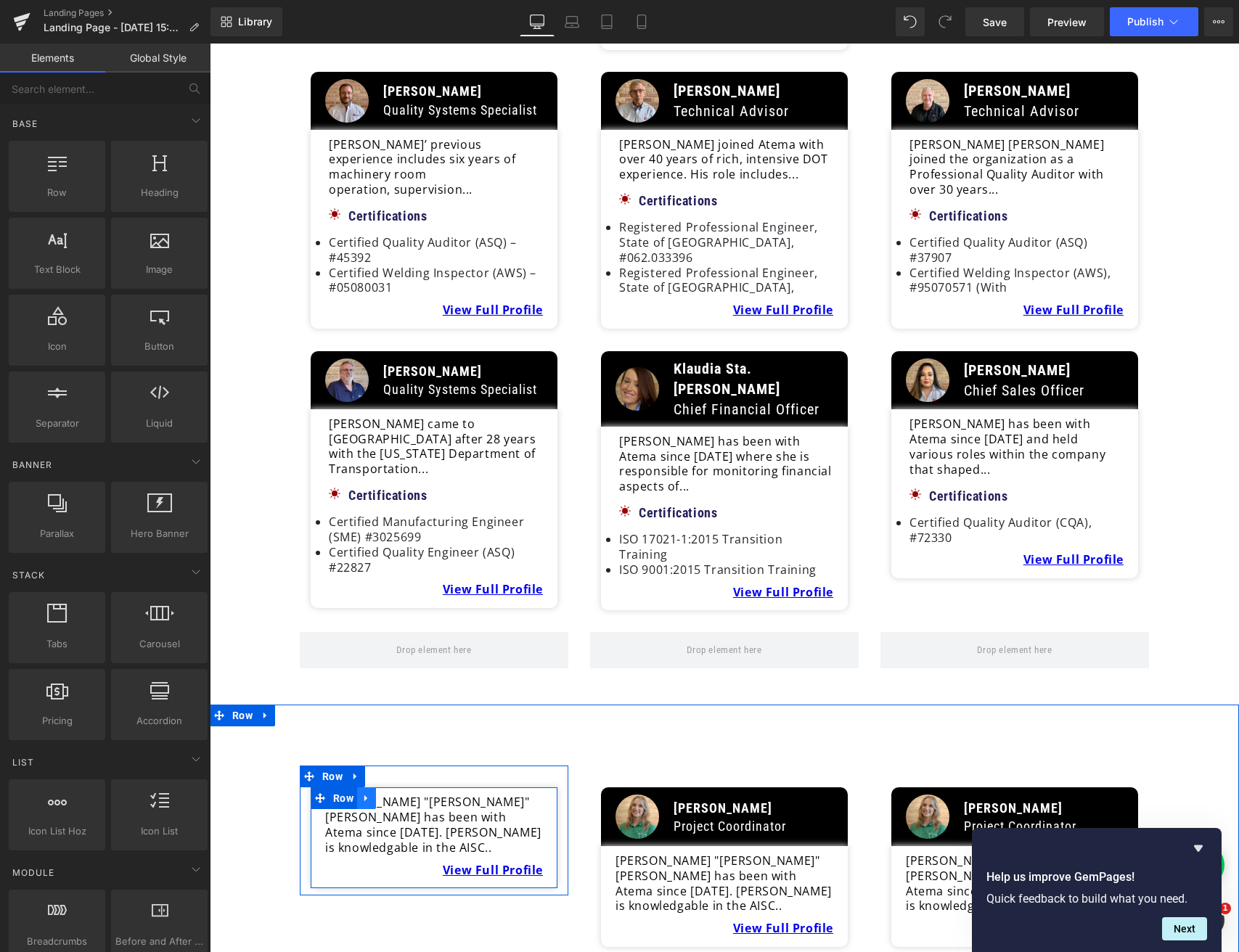
click at [367, 793] on icon at bounding box center [367, 799] width 11 height 11
click at [402, 793] on icon at bounding box center [405, 799] width 11 height 11
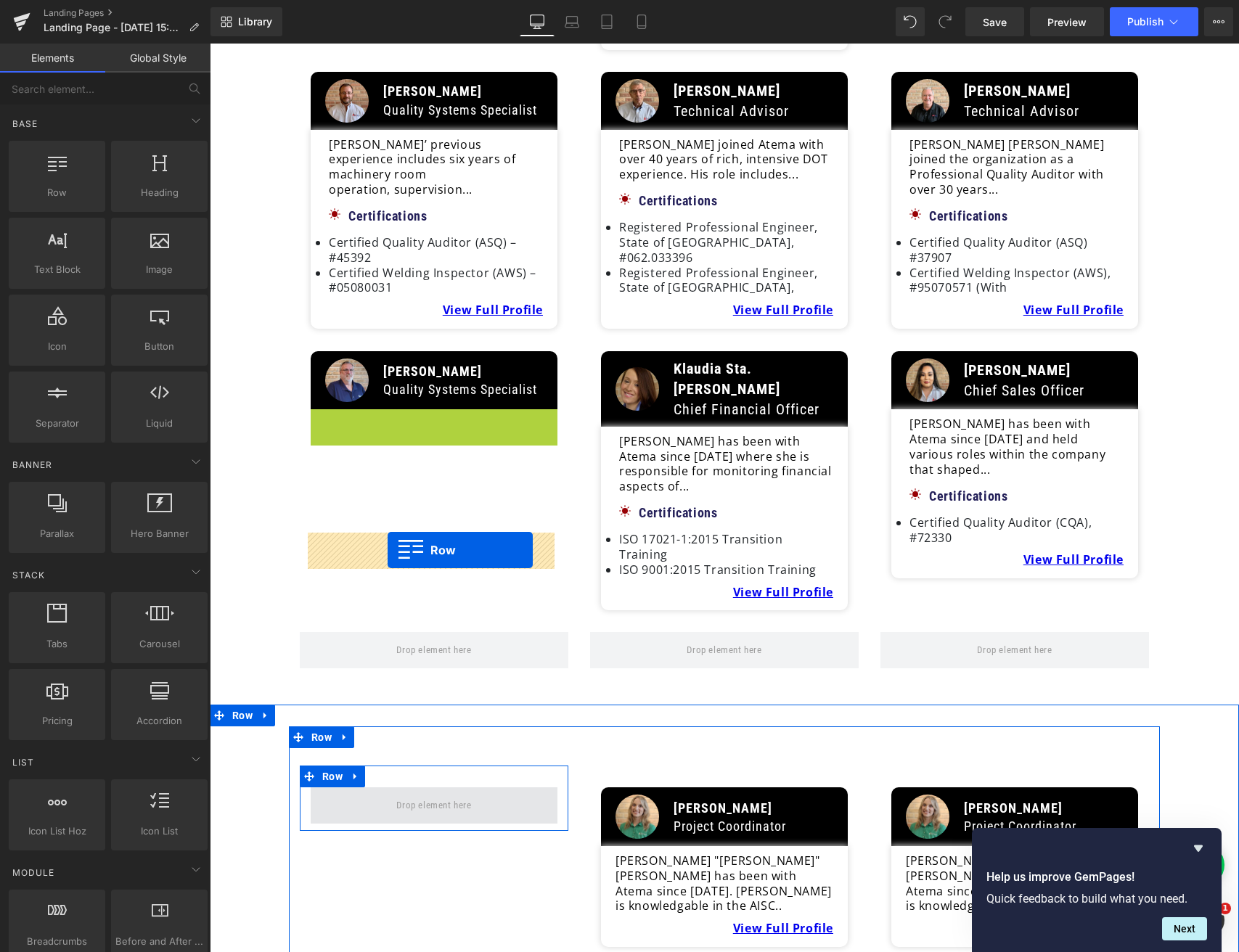
drag, startPoint x: 319, startPoint y: 212, endPoint x: 388, endPoint y: 549, distance: 344.0
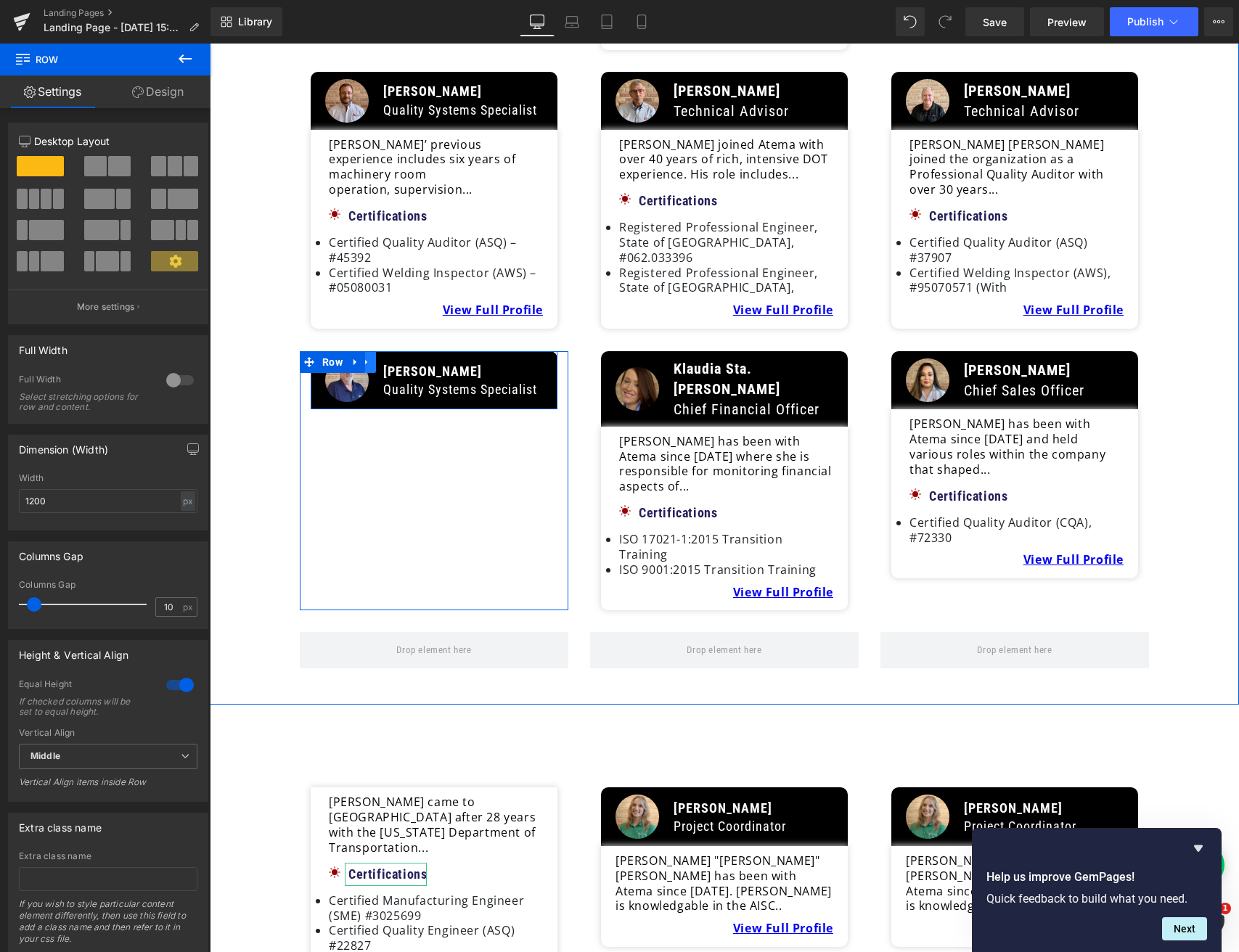
click at [372, 351] on link at bounding box center [366, 361] width 19 height 22
click at [383, 357] on icon at bounding box center [385, 362] width 11 height 11
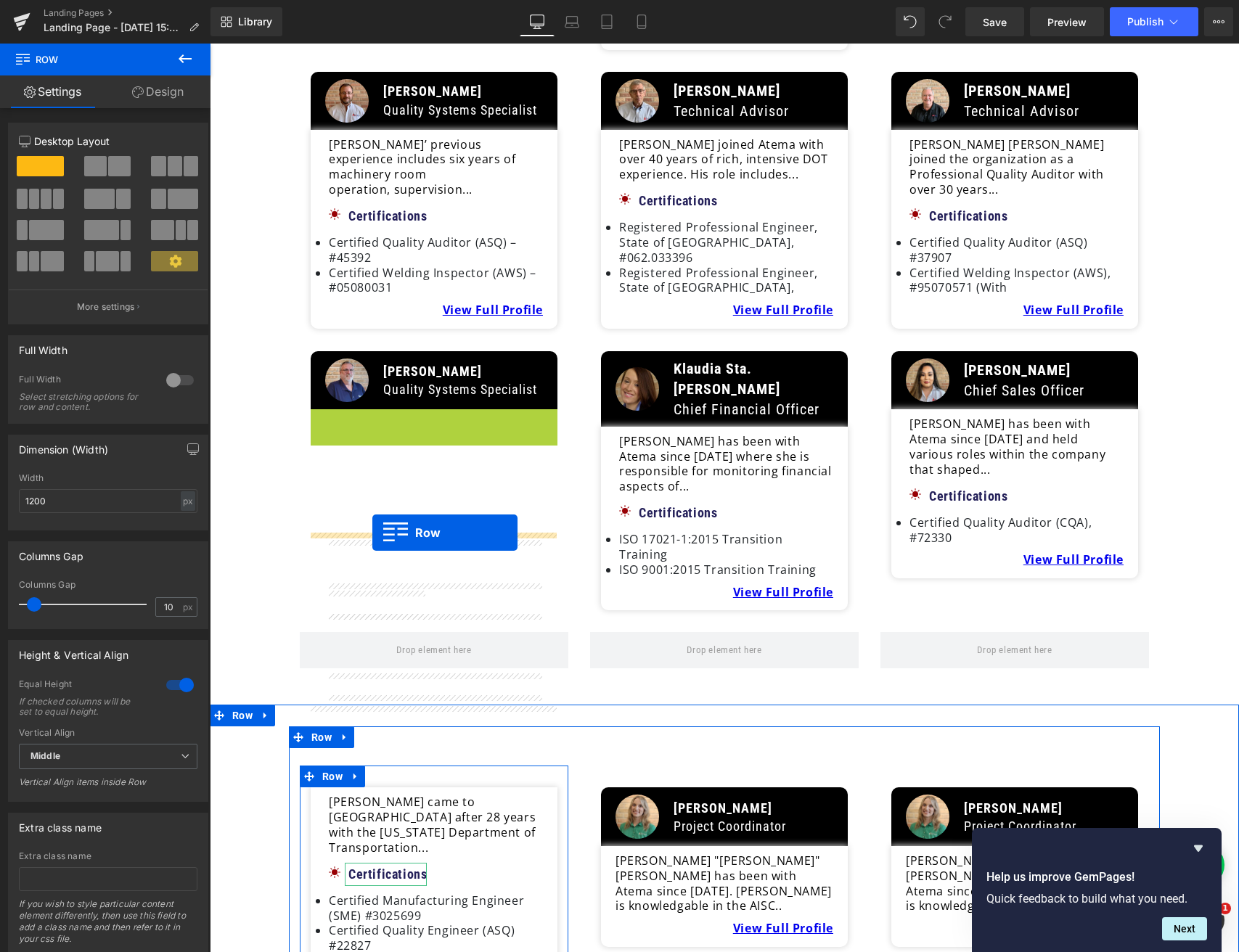
drag, startPoint x: 321, startPoint y: 209, endPoint x: 372, endPoint y: 532, distance: 327.0
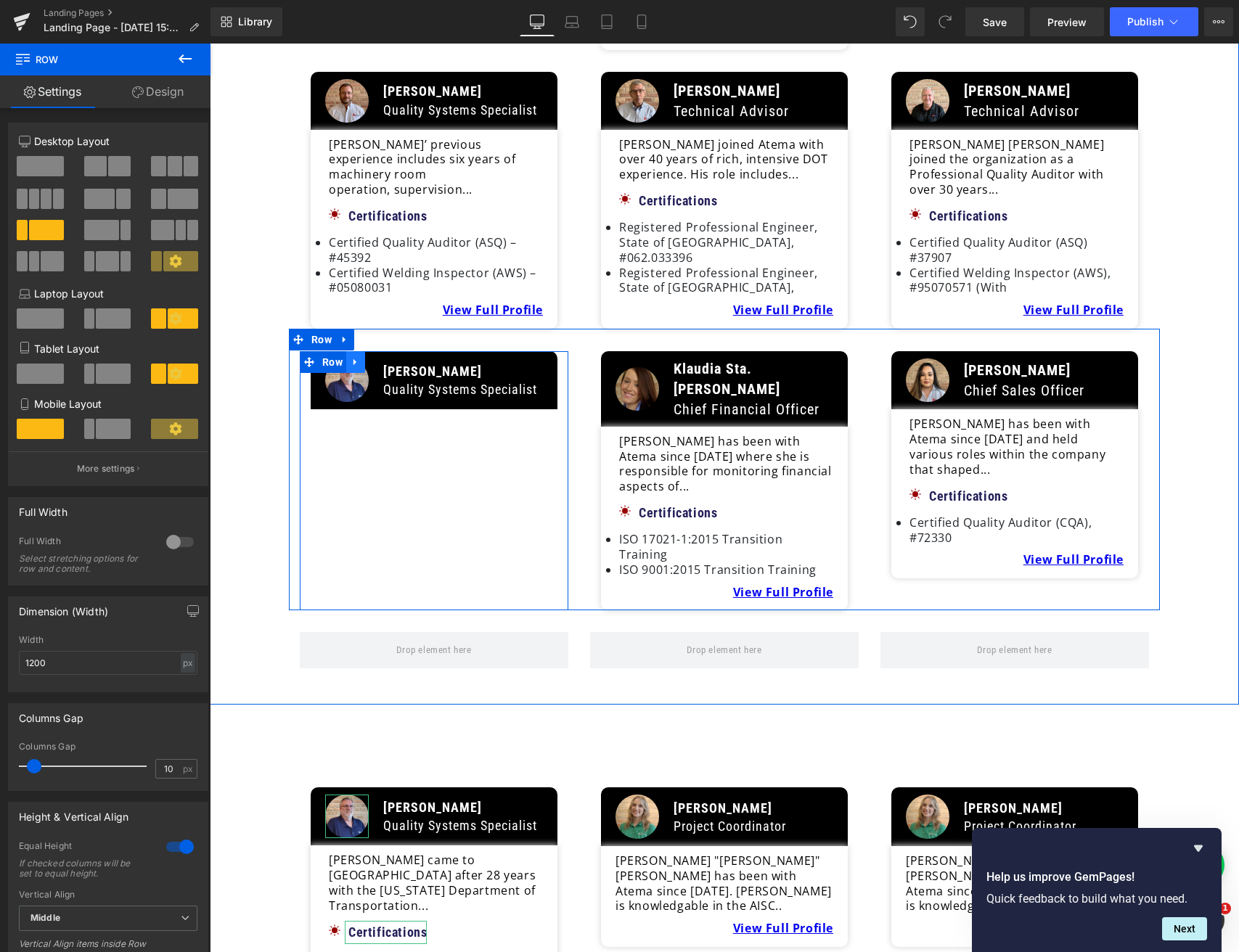
click at [354, 359] on icon at bounding box center [355, 361] width 3 height 6
click at [391, 357] on icon at bounding box center [393, 362] width 11 height 11
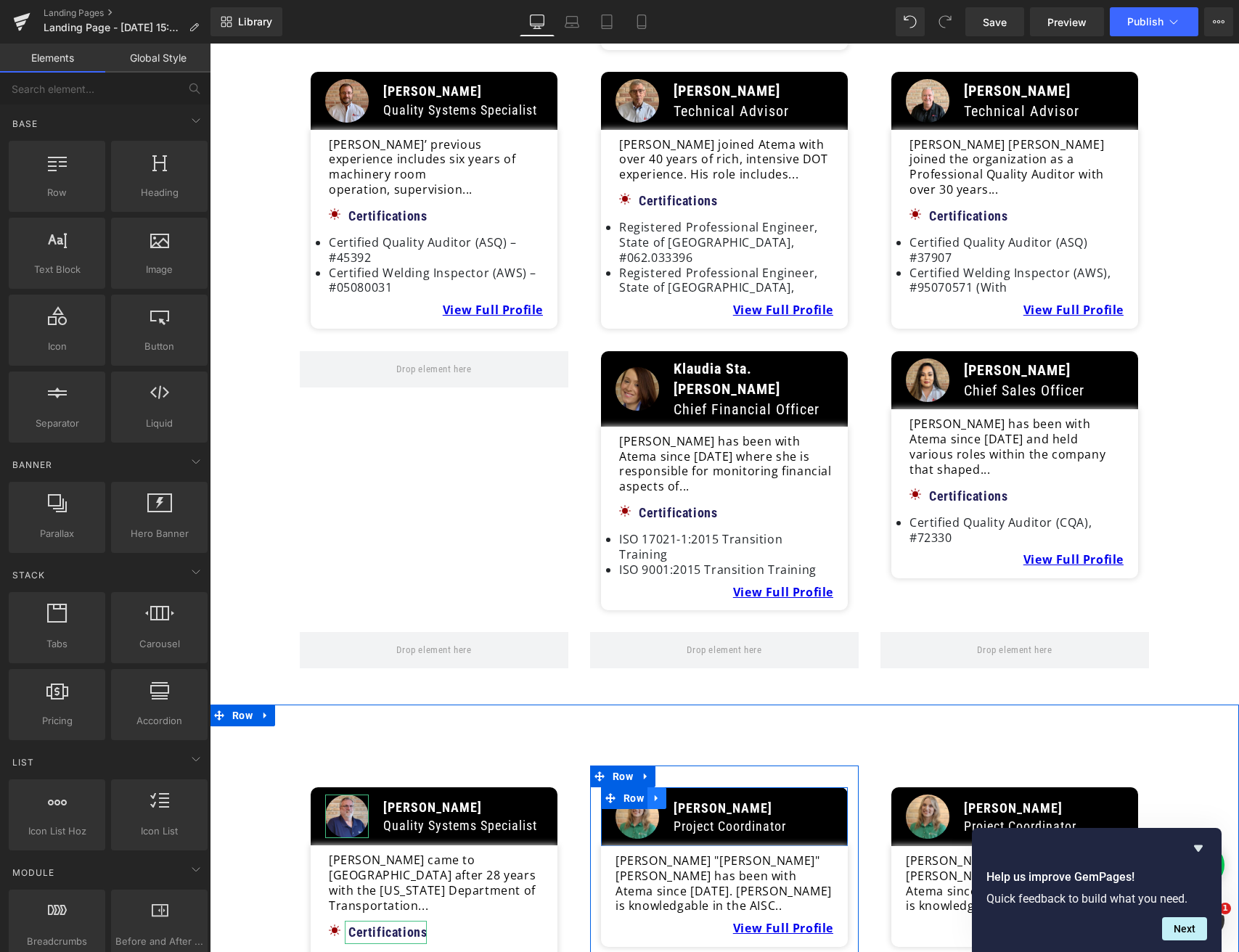
click at [655, 793] on icon at bounding box center [657, 799] width 11 height 11
click at [694, 793] on icon at bounding box center [695, 799] width 11 height 11
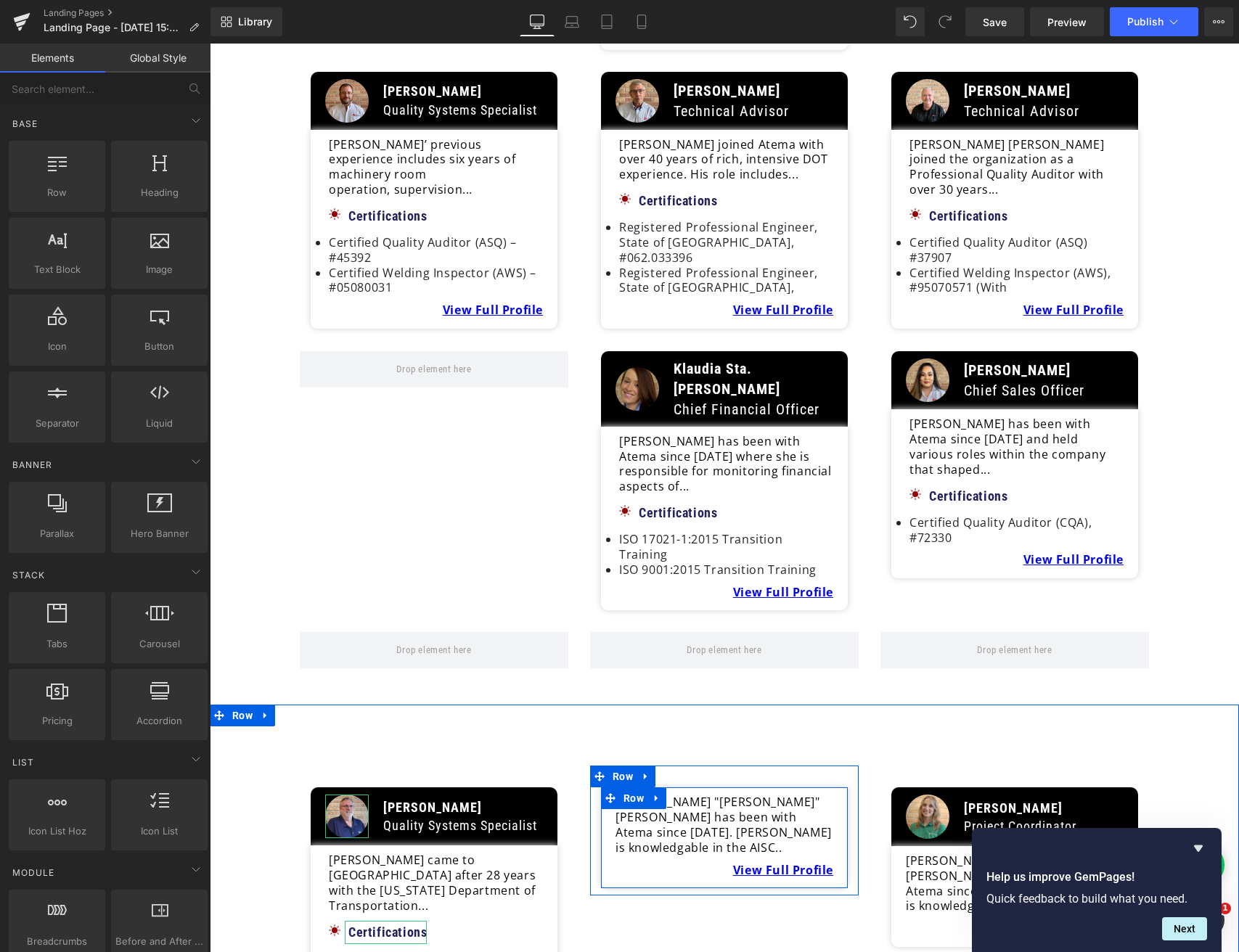
click at [661, 787] on link at bounding box center [656, 798] width 19 height 22
click at [691, 793] on icon at bounding box center [695, 799] width 11 height 11
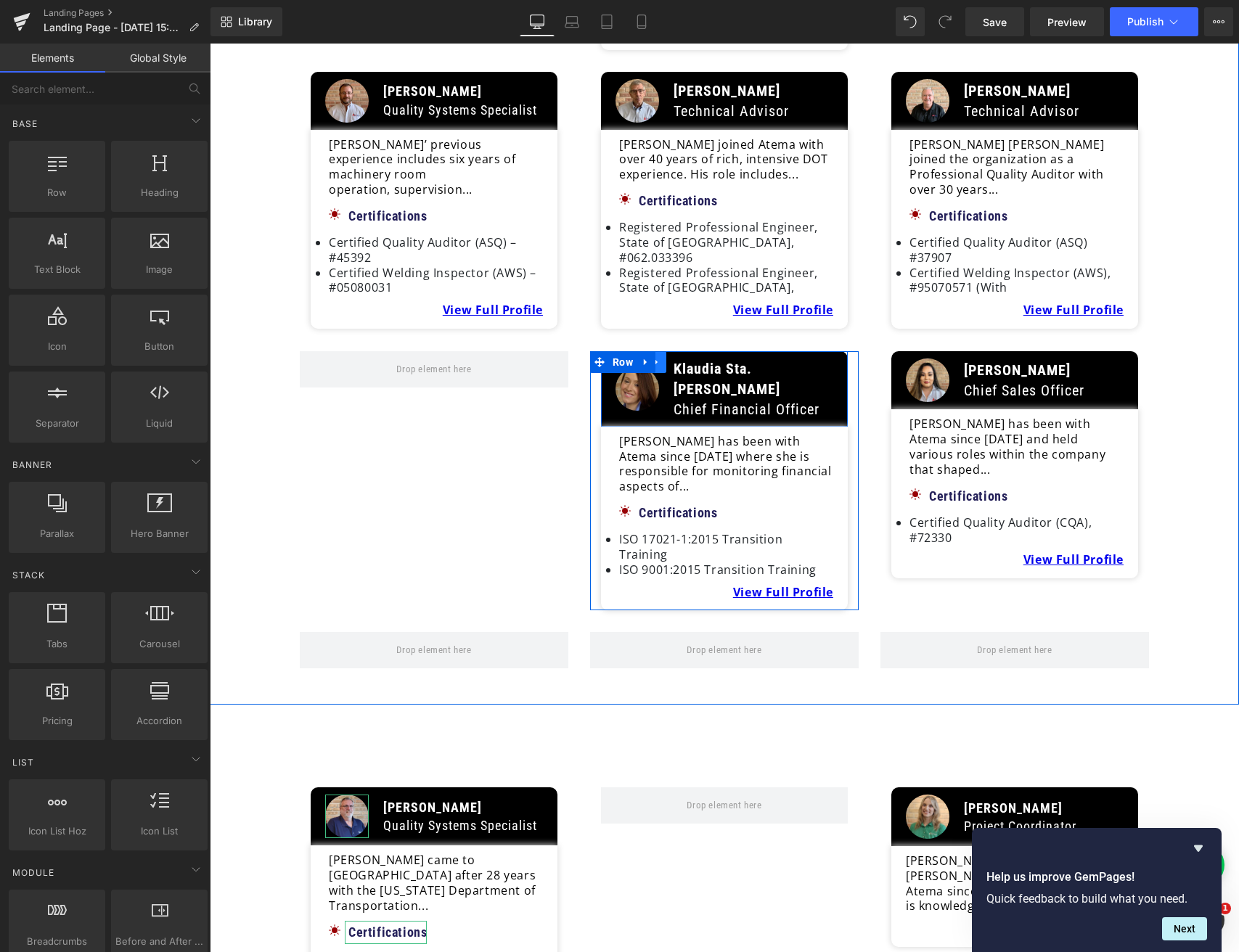
click at [659, 351] on link at bounding box center [656, 361] width 19 height 22
click at [670, 357] on icon at bounding box center [675, 362] width 11 height 11
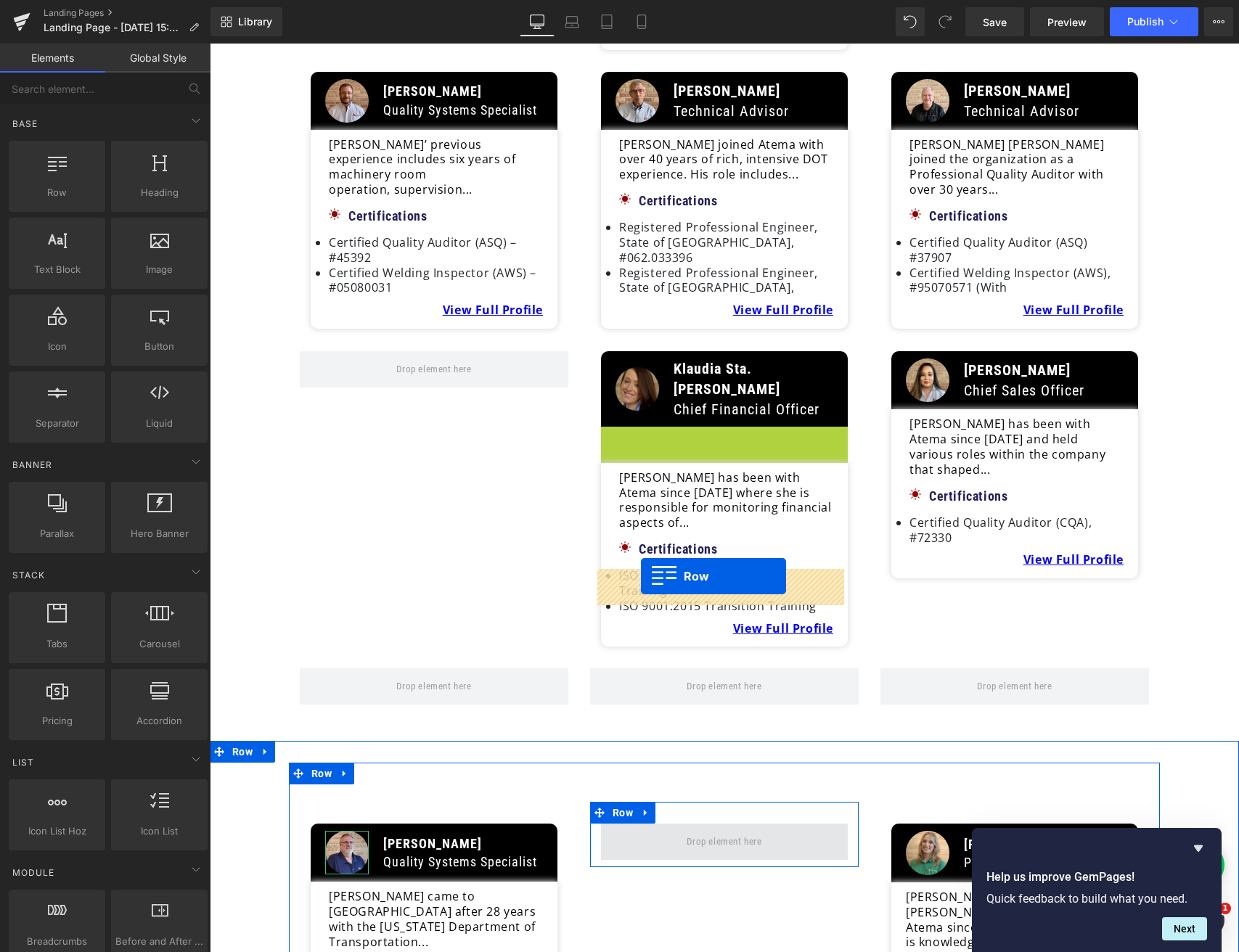
drag, startPoint x: 607, startPoint y: 207, endPoint x: 641, endPoint y: 576, distance: 370.6
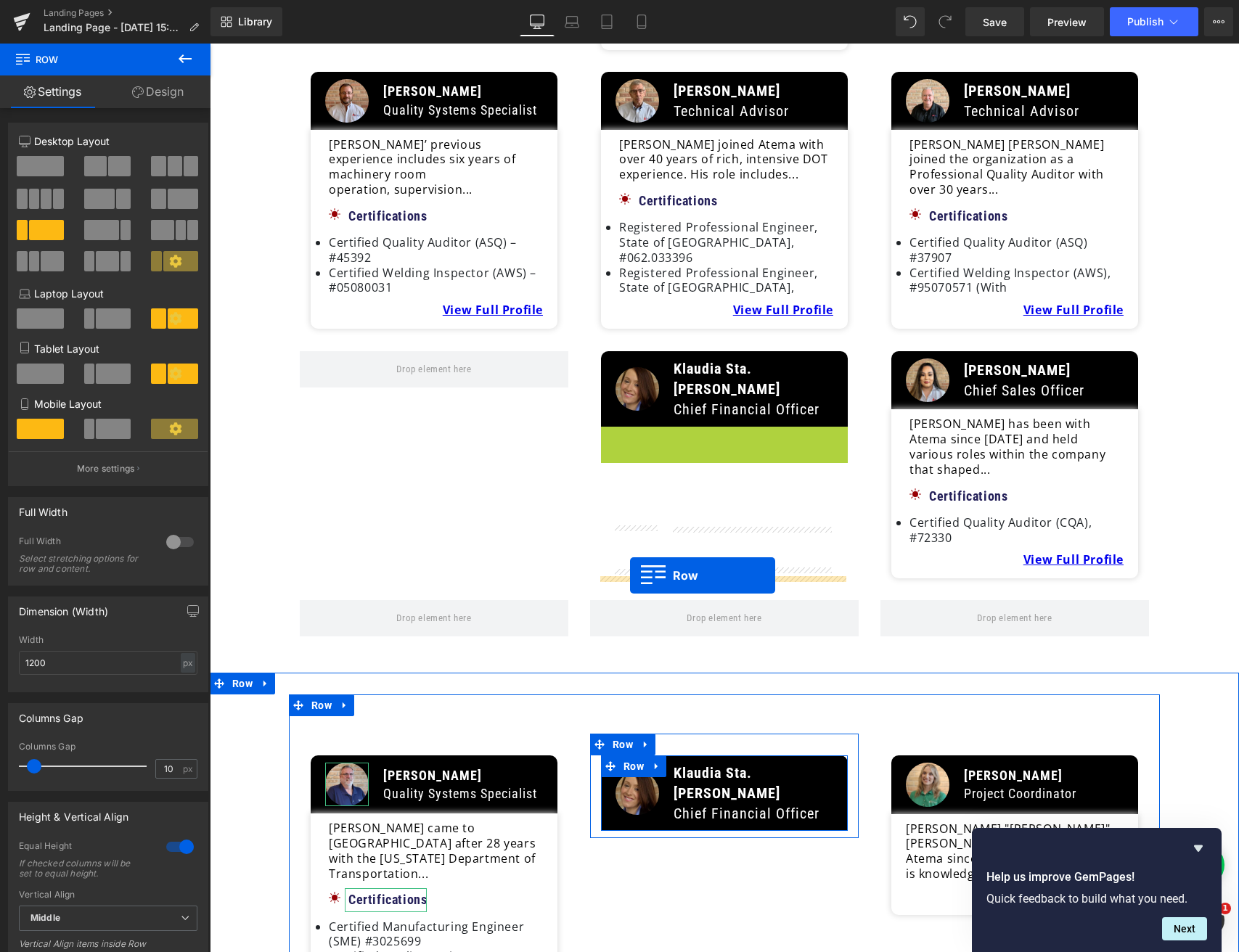
drag, startPoint x: 606, startPoint y: 209, endPoint x: 630, endPoint y: 576, distance: 367.8
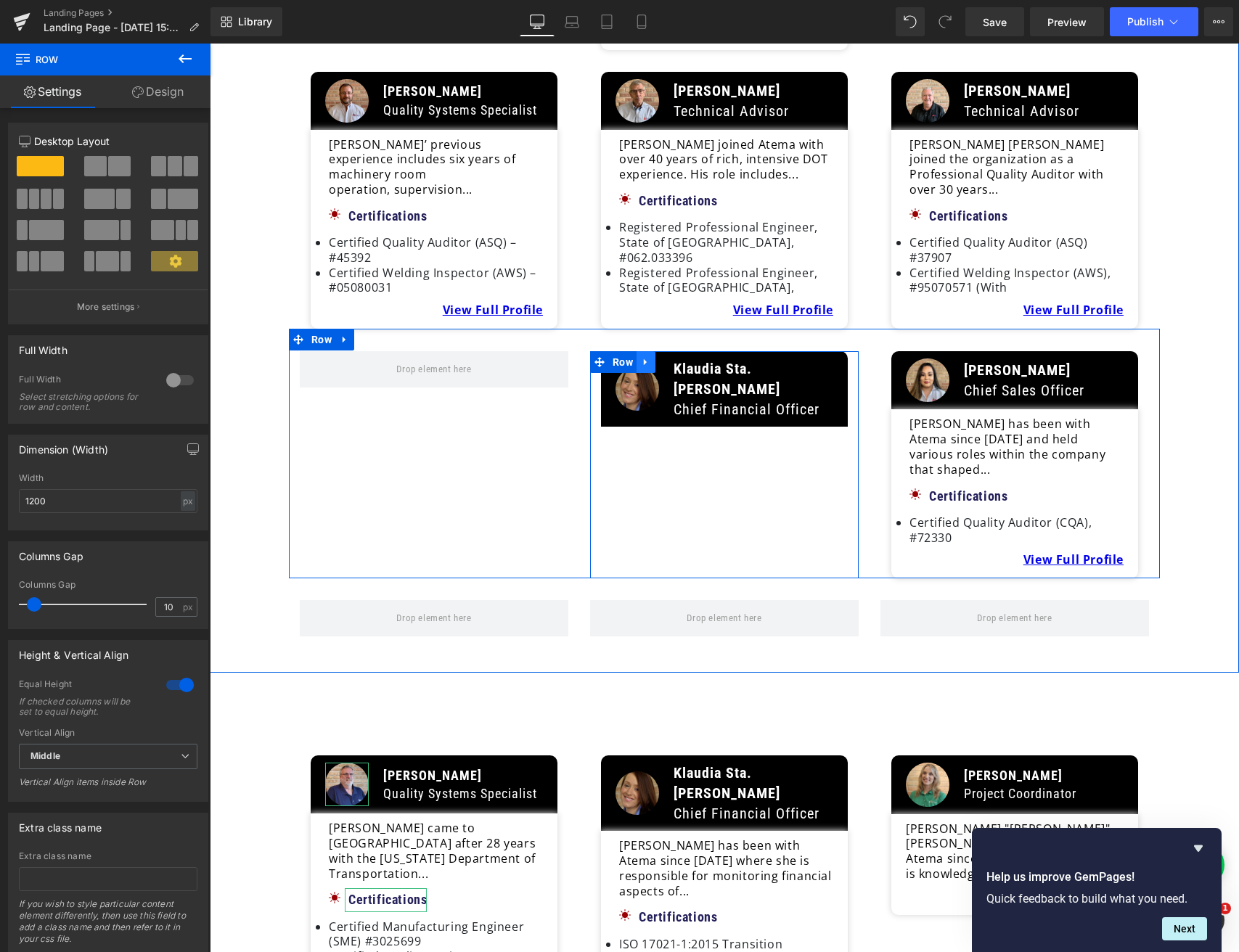
click at [644, 359] on icon at bounding box center [645, 361] width 3 height 6
click at [622, 351] on span "Row" at bounding box center [623, 361] width 27 height 22
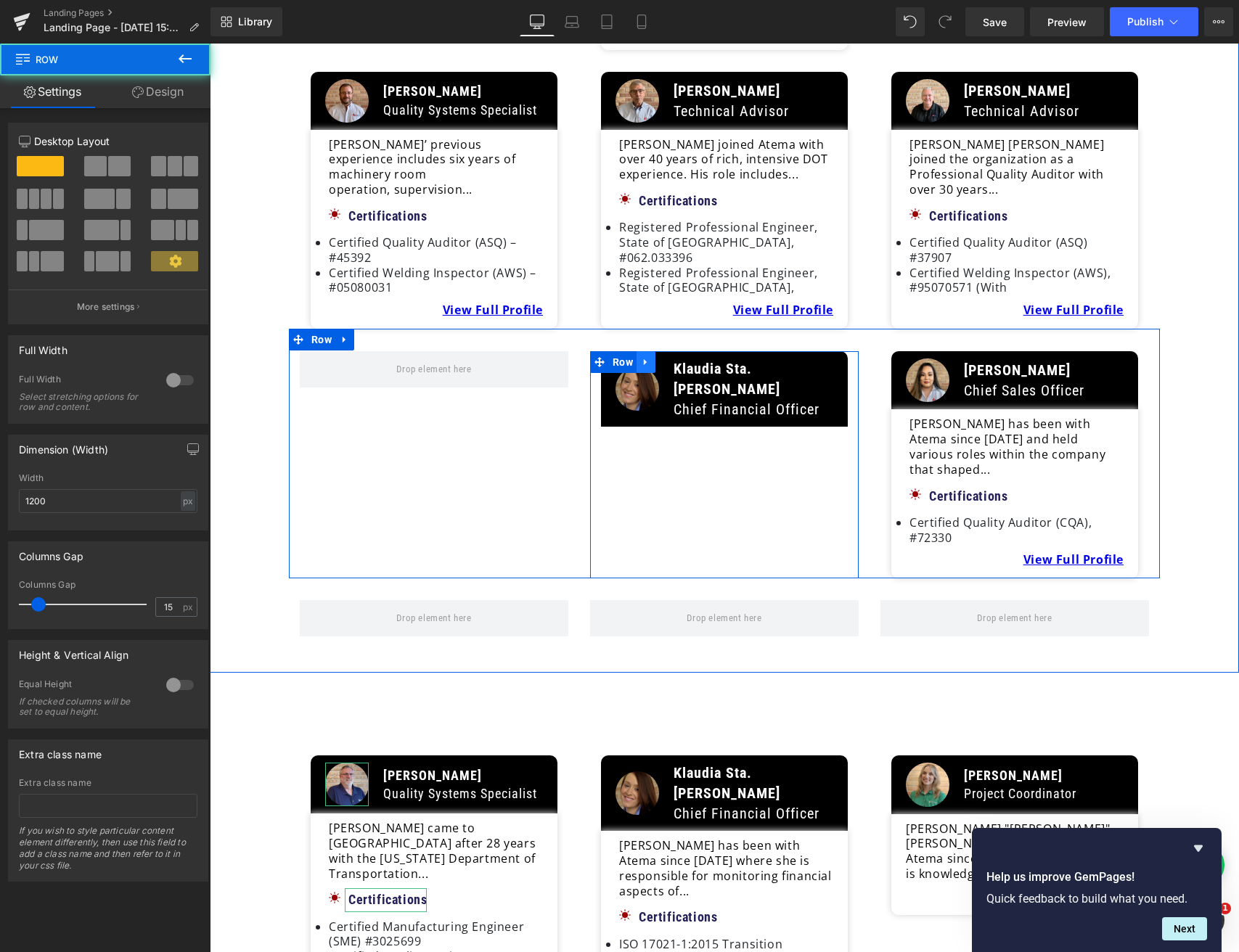
click at [644, 359] on icon at bounding box center [645, 361] width 3 height 6
click at [679, 356] on icon at bounding box center [684, 361] width 11 height 11
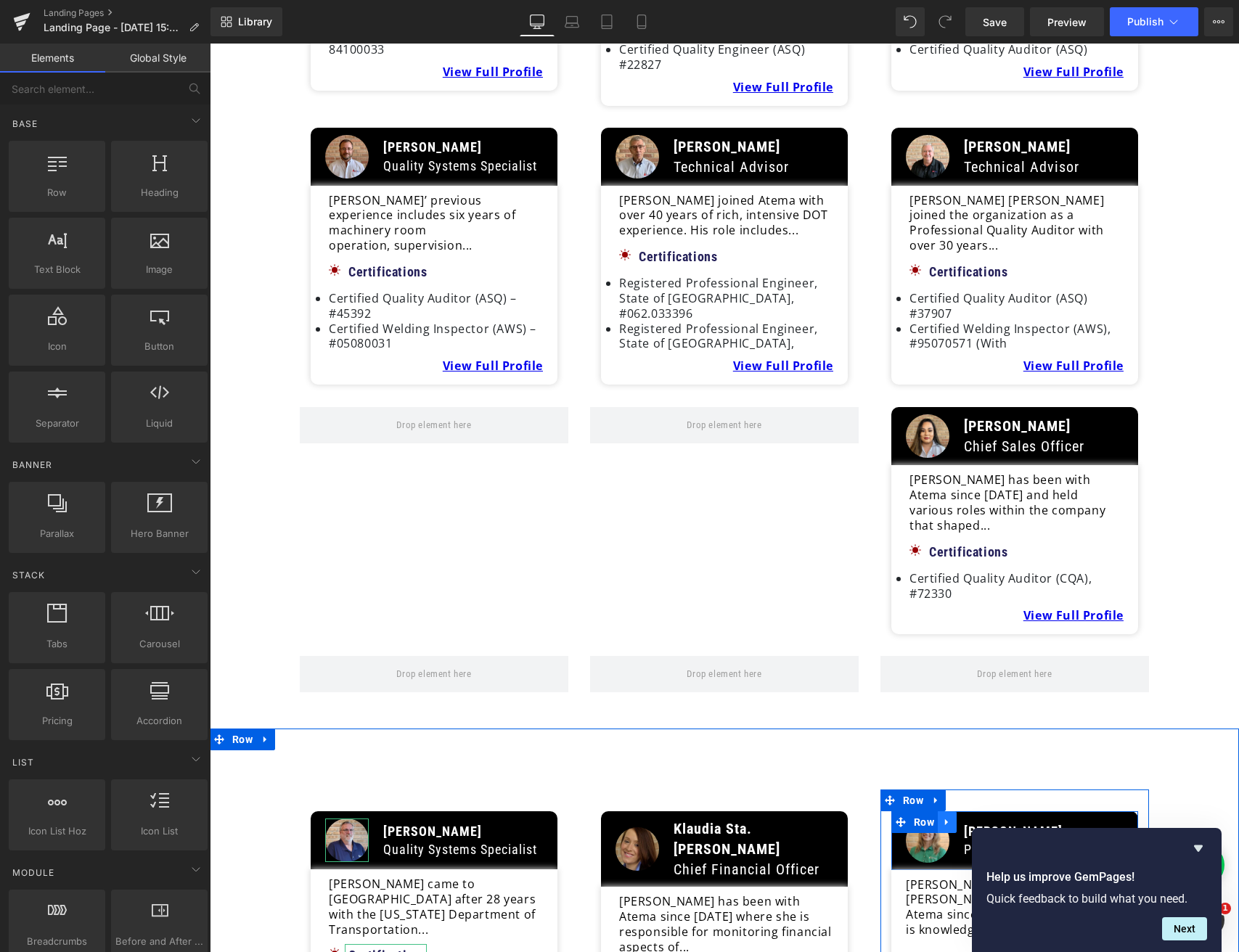
scroll to position [2960, 0]
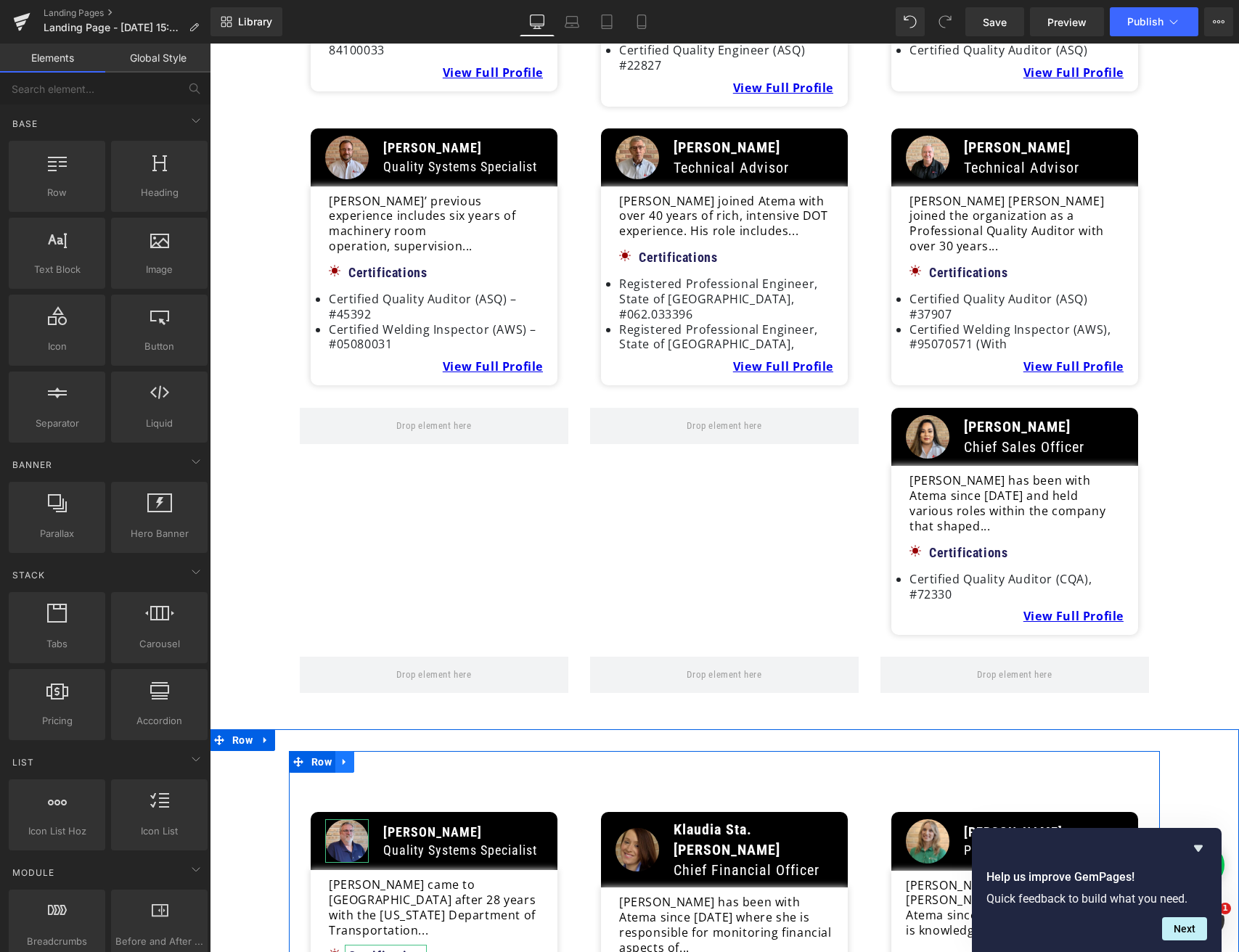
click at [349, 751] on link at bounding box center [344, 762] width 19 height 22
click at [363, 756] on icon at bounding box center [364, 762] width 11 height 11
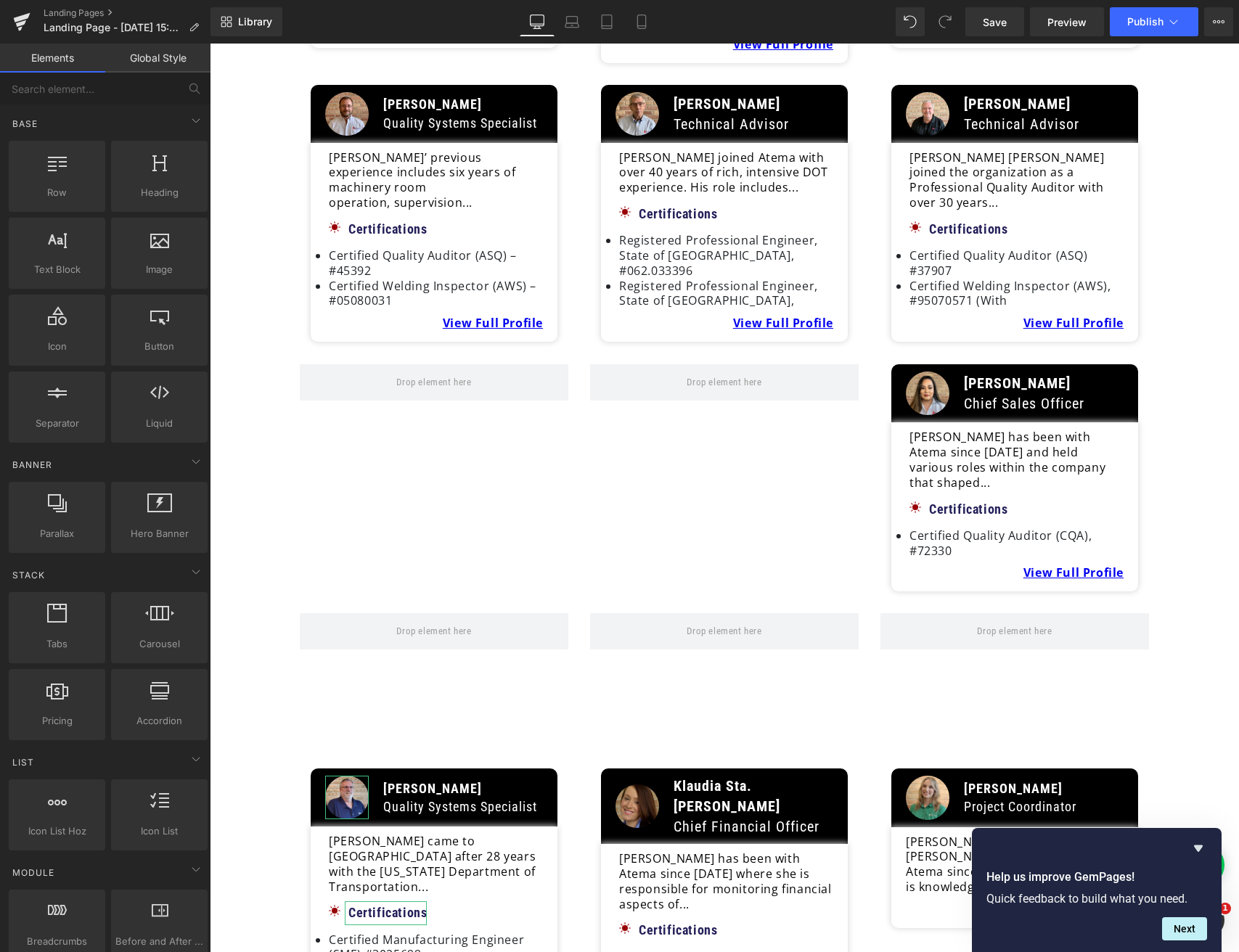
scroll to position [2997, 0]
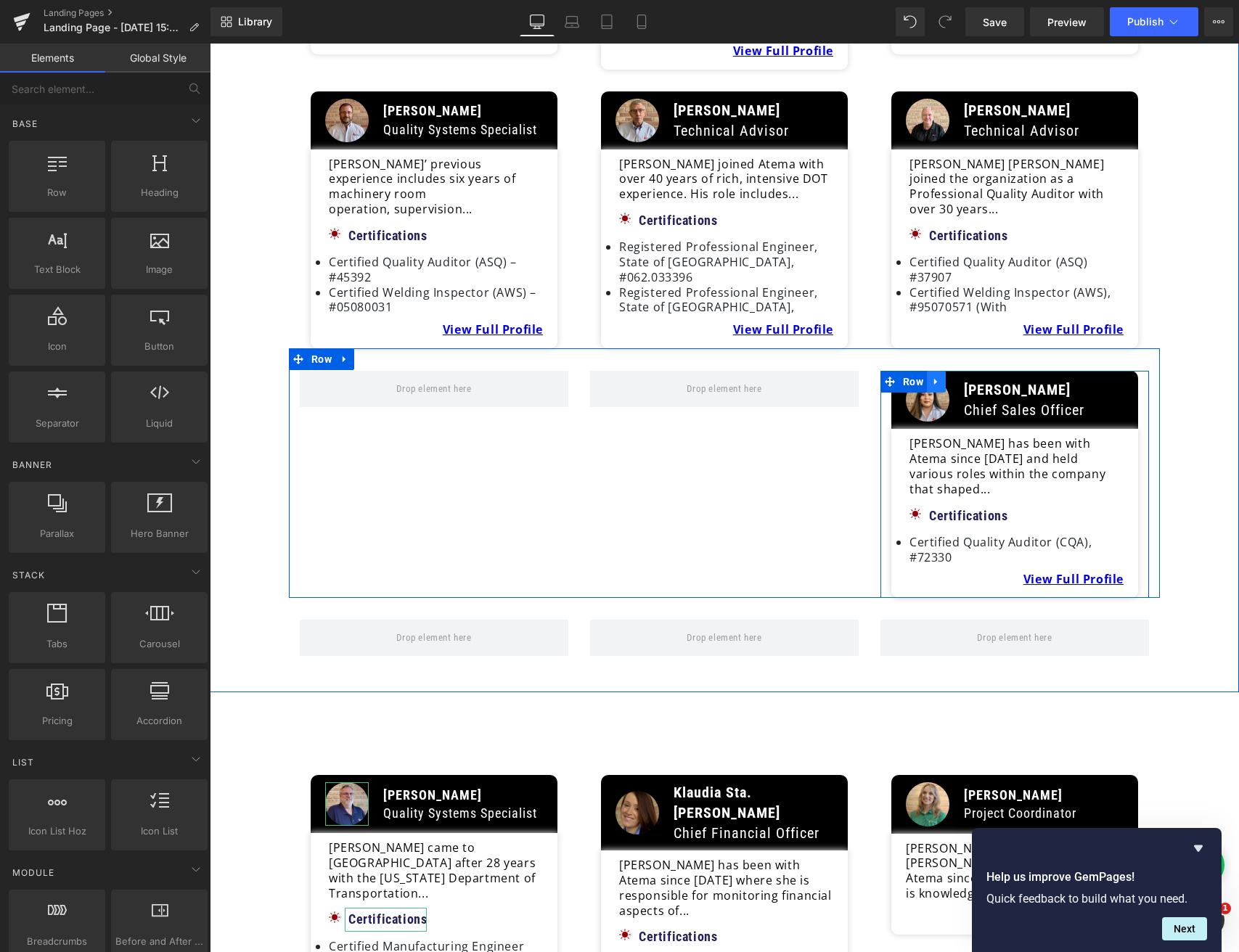
click at [942, 371] on link at bounding box center [936, 382] width 19 height 22
click at [953, 376] on icon at bounding box center [955, 382] width 11 height 11
click at [911, 371] on span "Row" at bounding box center [913, 382] width 27 height 22
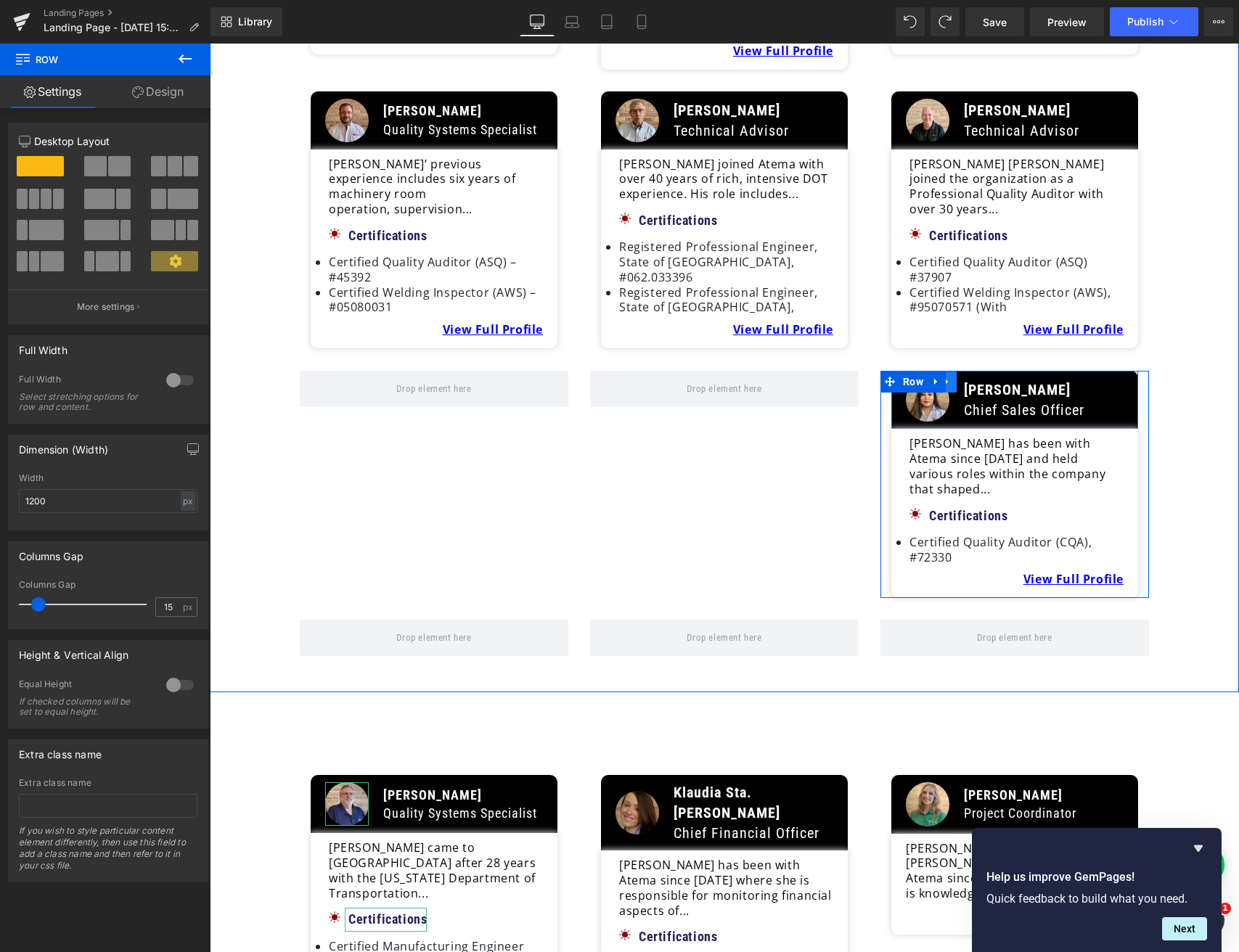
click at [952, 371] on link at bounding box center [946, 382] width 19 height 22
click at [967, 376] on icon at bounding box center [967, 382] width 11 height 11
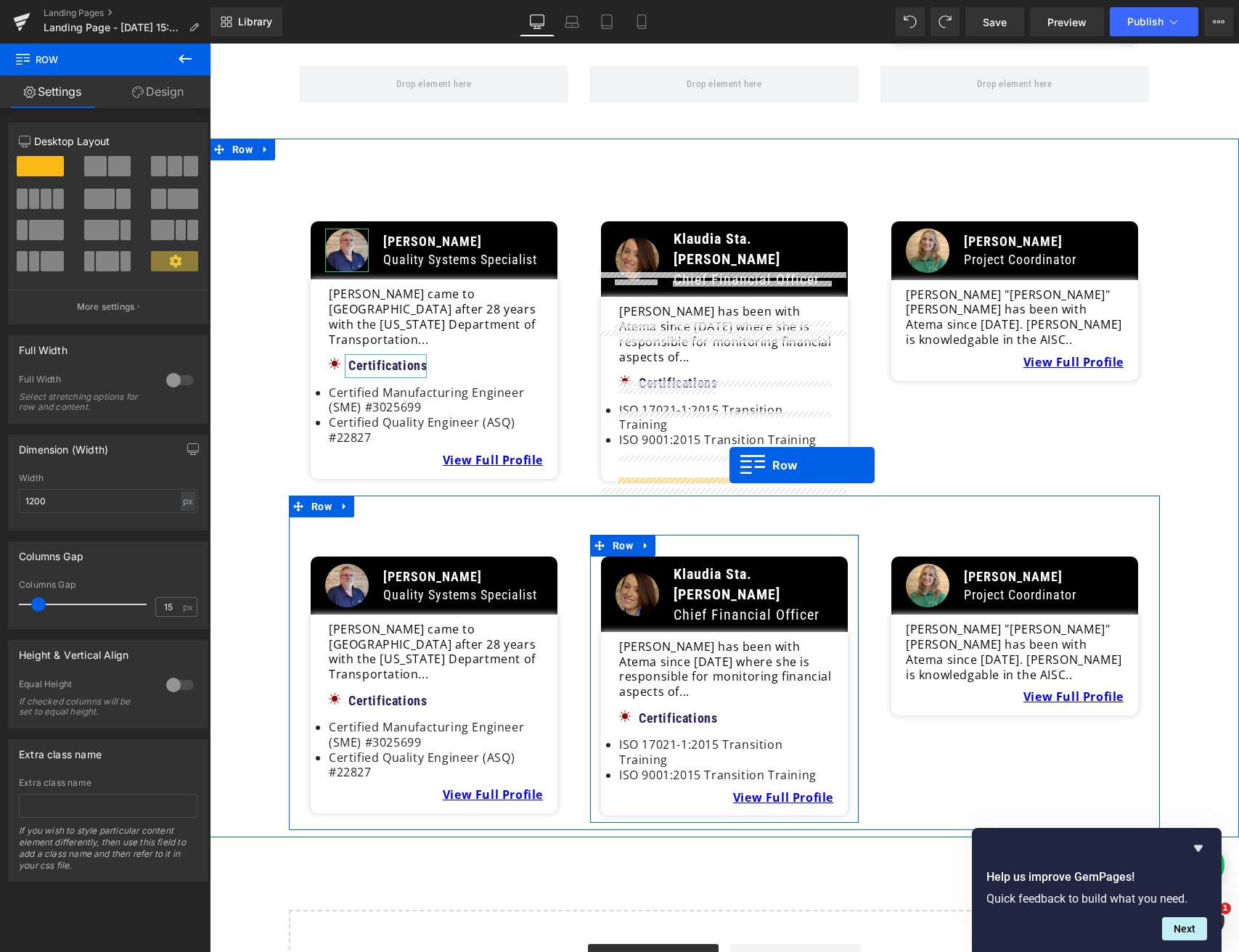
scroll to position [3606, 0]
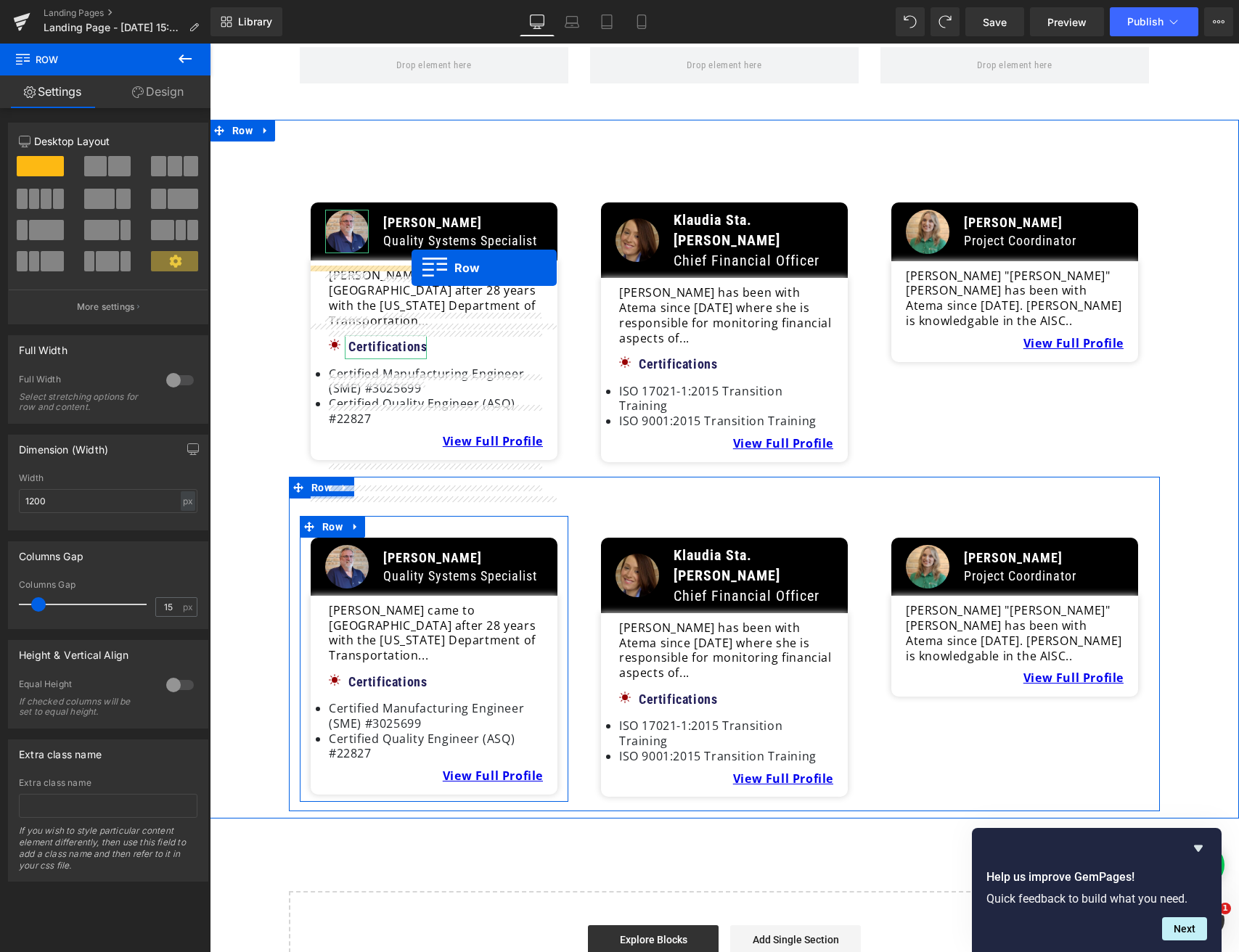
drag, startPoint x: 896, startPoint y: 232, endPoint x: 412, endPoint y: 274, distance: 485.8
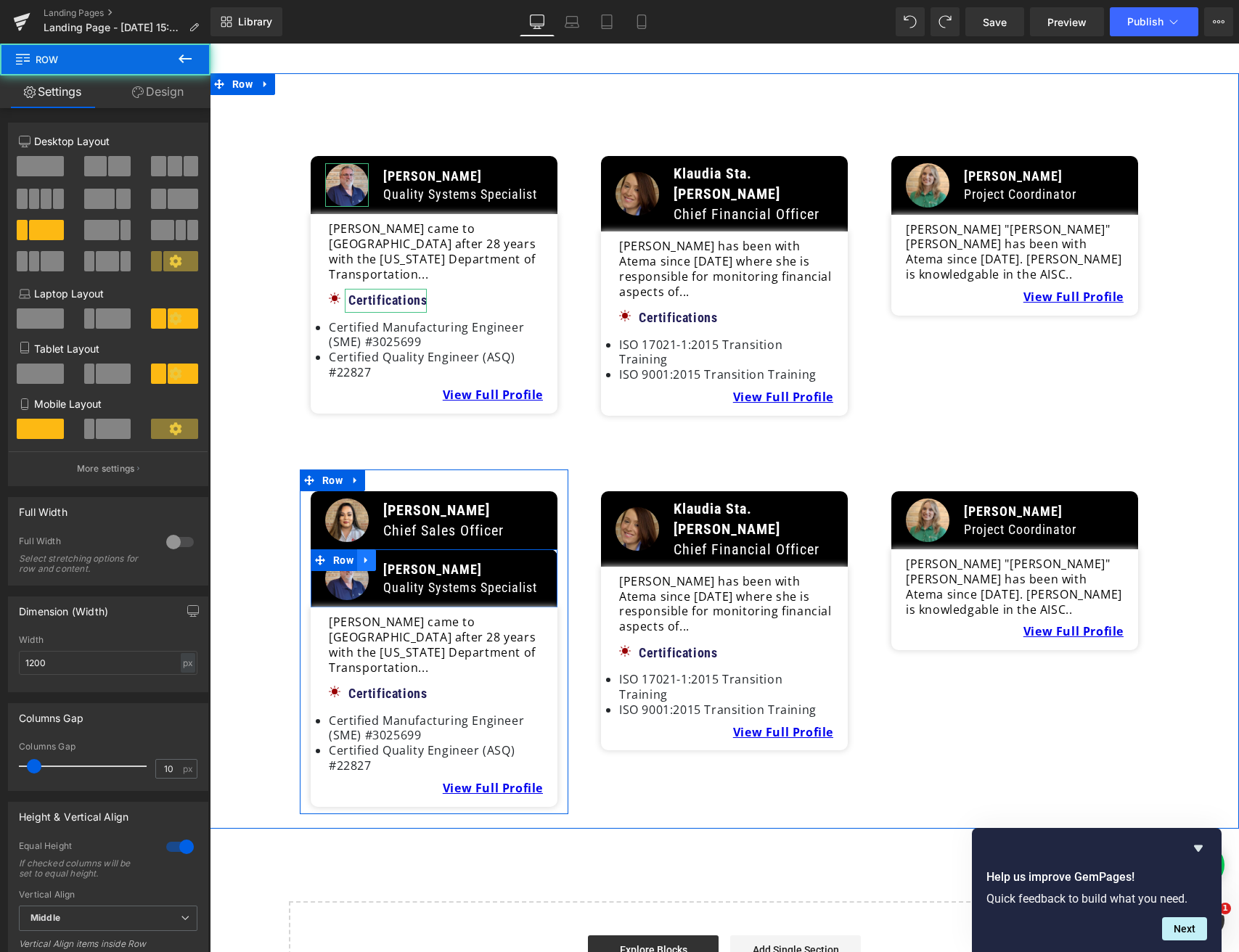
click at [365, 555] on icon at bounding box center [367, 561] width 11 height 11
click at [404, 555] on icon at bounding box center [405, 561] width 11 height 11
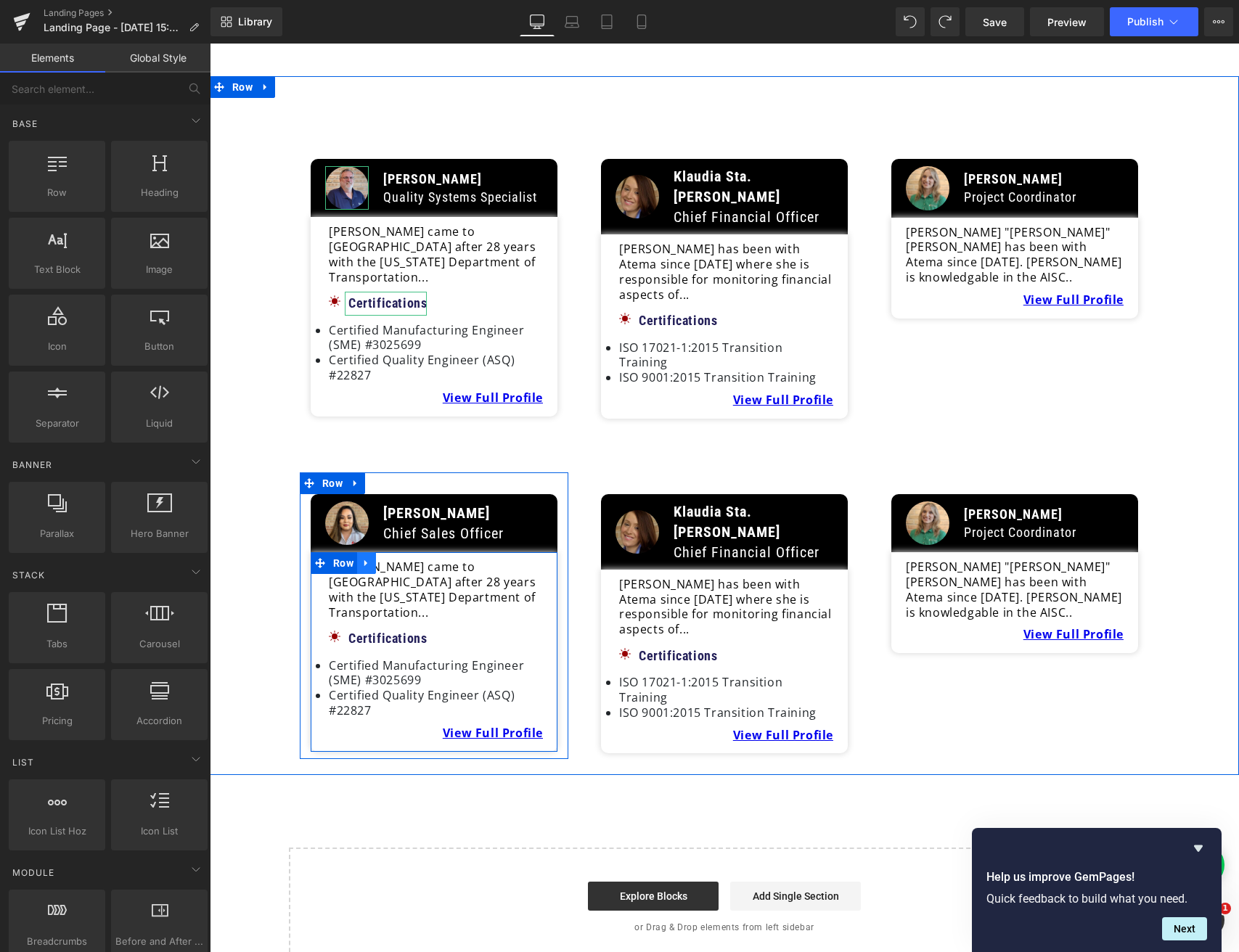
click at [368, 558] on icon at bounding box center [367, 563] width 11 height 11
click at [402, 558] on icon at bounding box center [405, 563] width 11 height 11
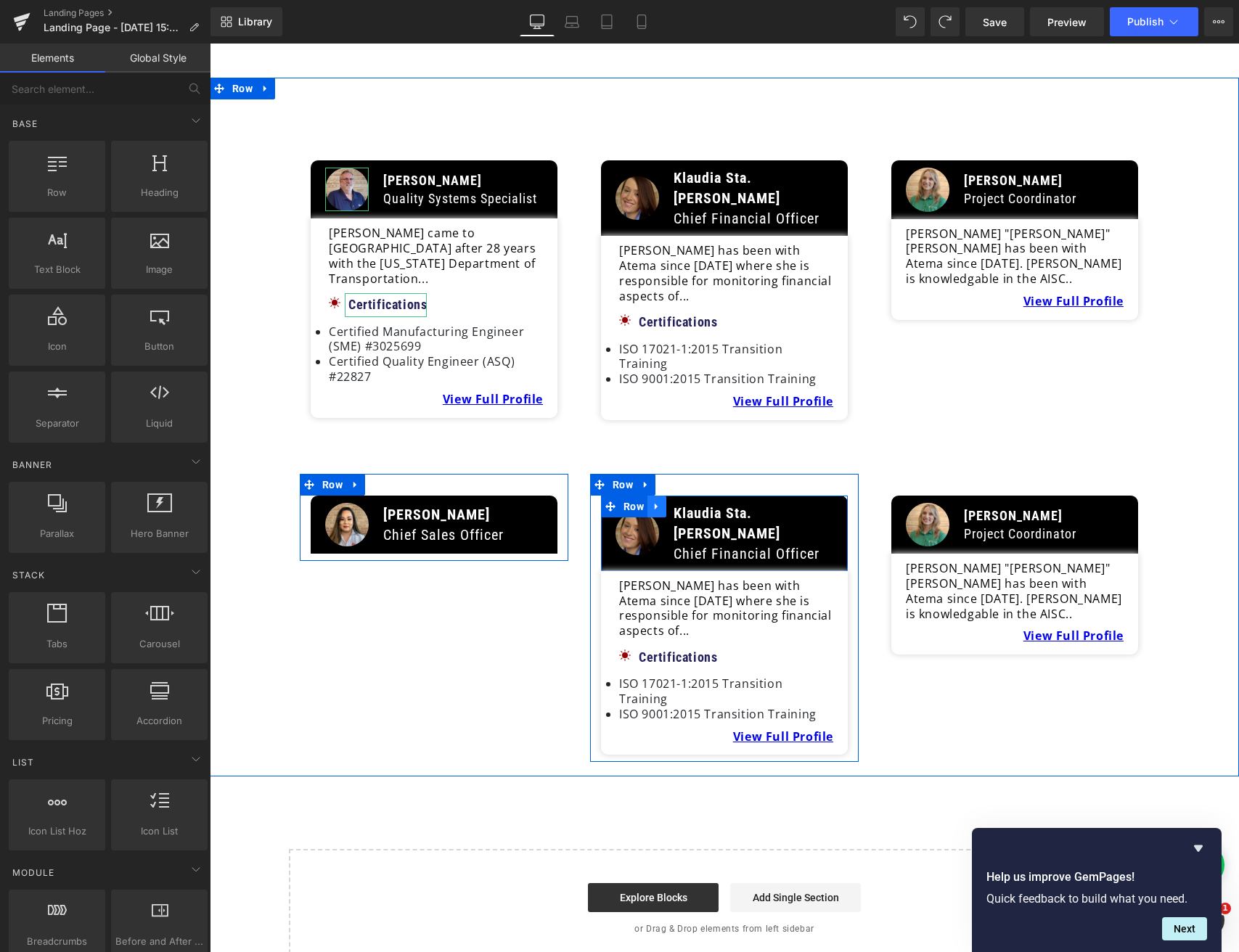
click at [659, 501] on icon at bounding box center [657, 506] width 11 height 11
click at [690, 502] on icon at bounding box center [695, 507] width 11 height 11
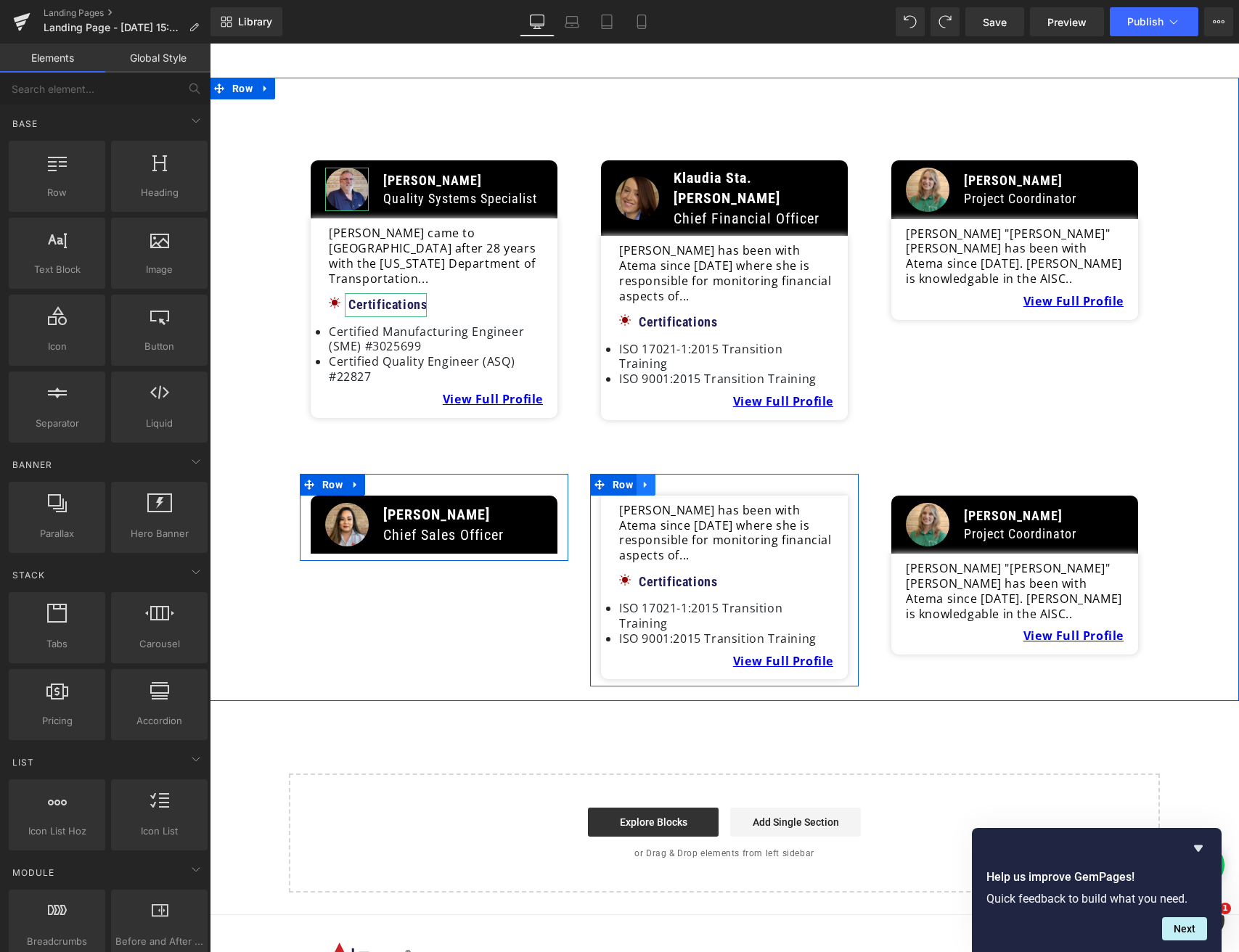
scroll to position [3581, 0]
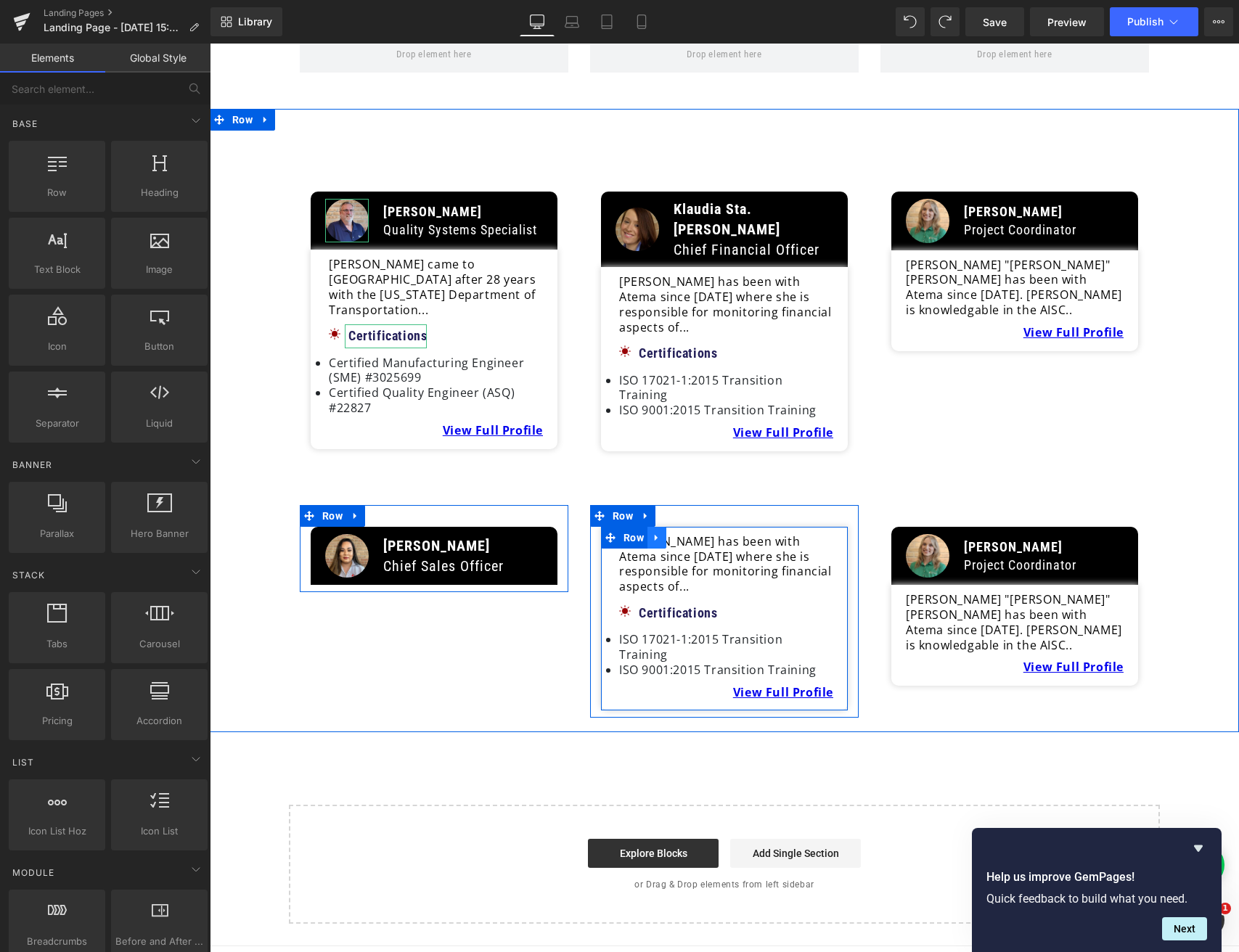
click at [653, 527] on link at bounding box center [656, 538] width 19 height 22
click at [690, 532] on icon at bounding box center [695, 538] width 11 height 11
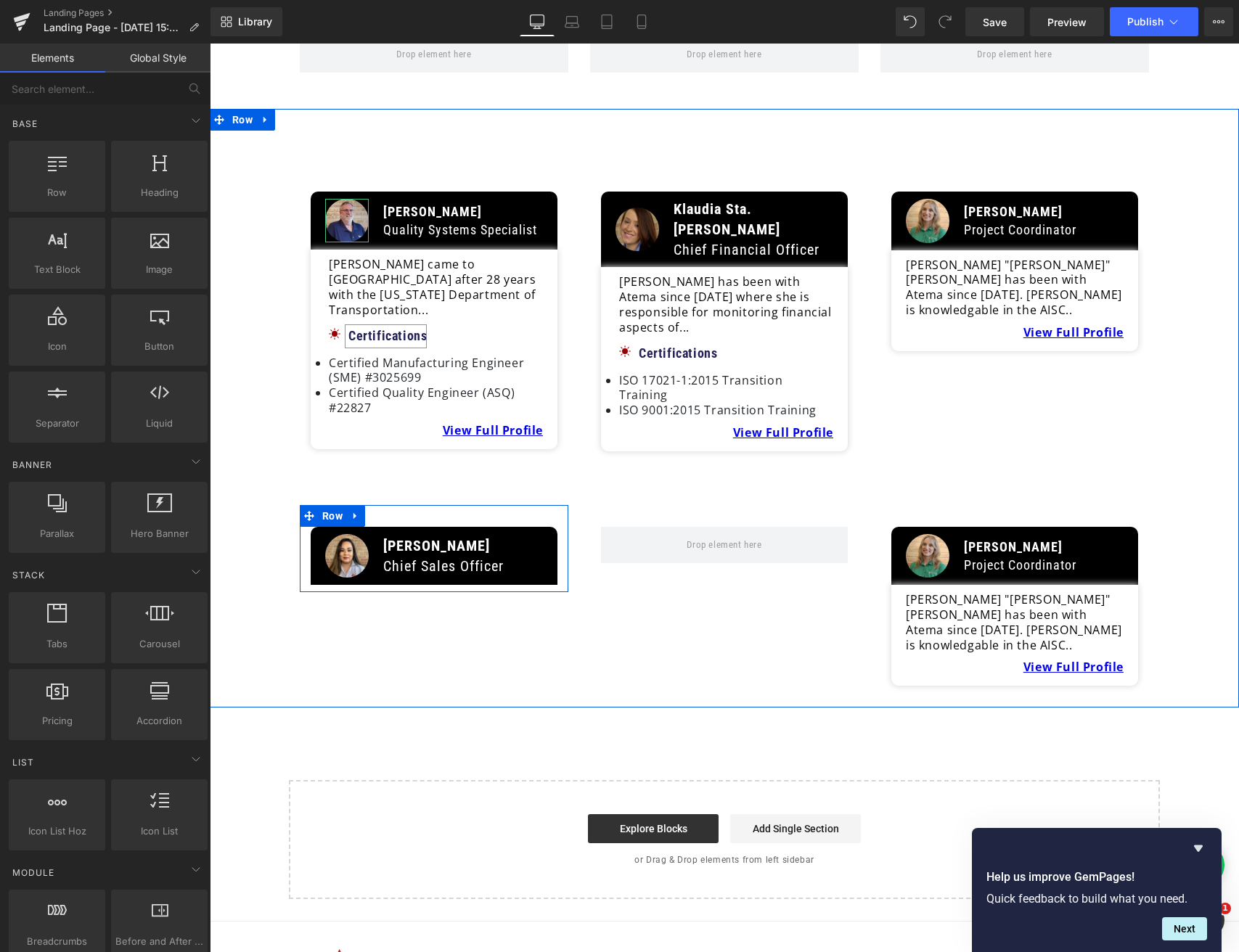
scroll to position [3564, 0]
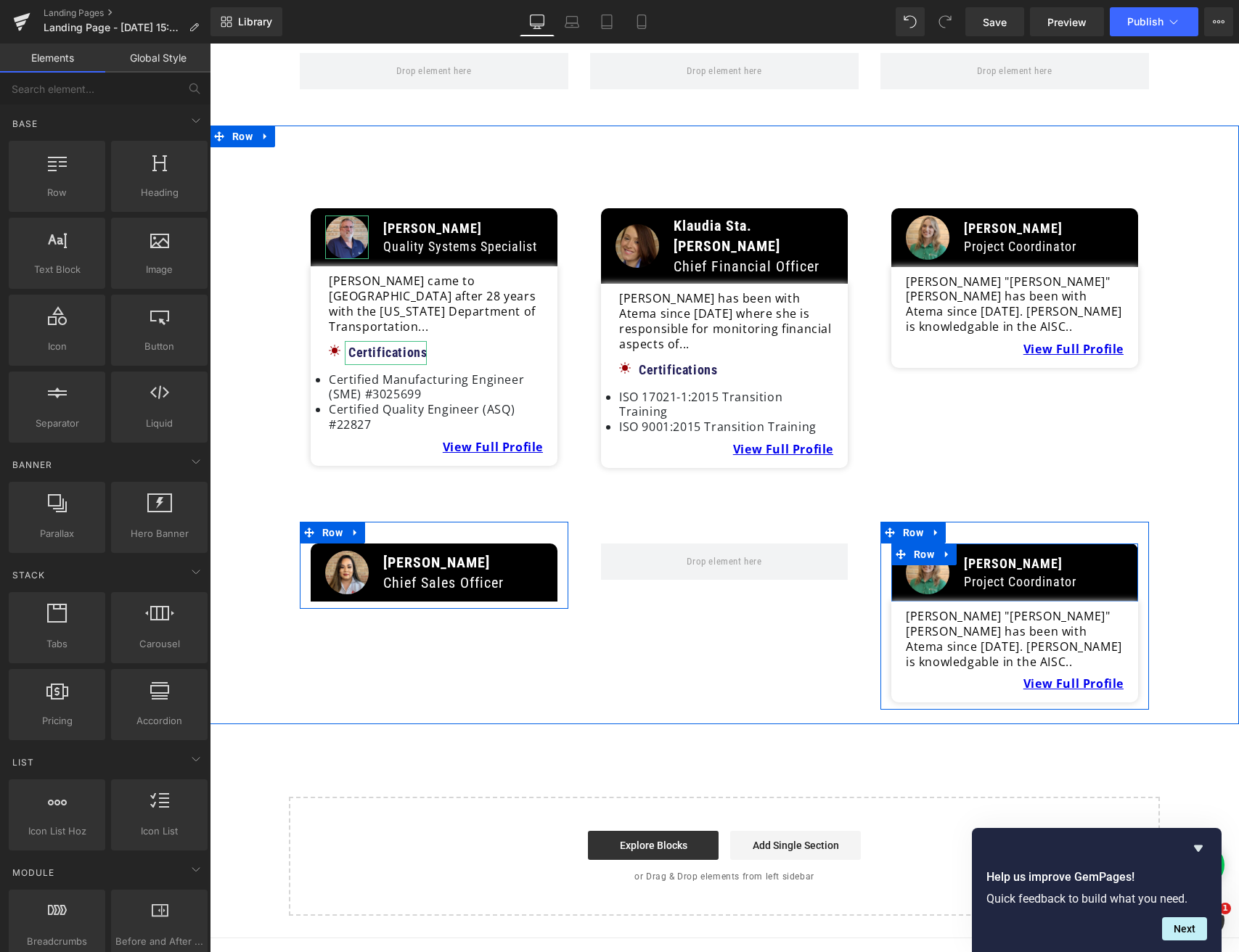
click at [944, 548] on icon at bounding box center [947, 554] width 11 height 11
click at [980, 549] on icon at bounding box center [985, 554] width 11 height 11
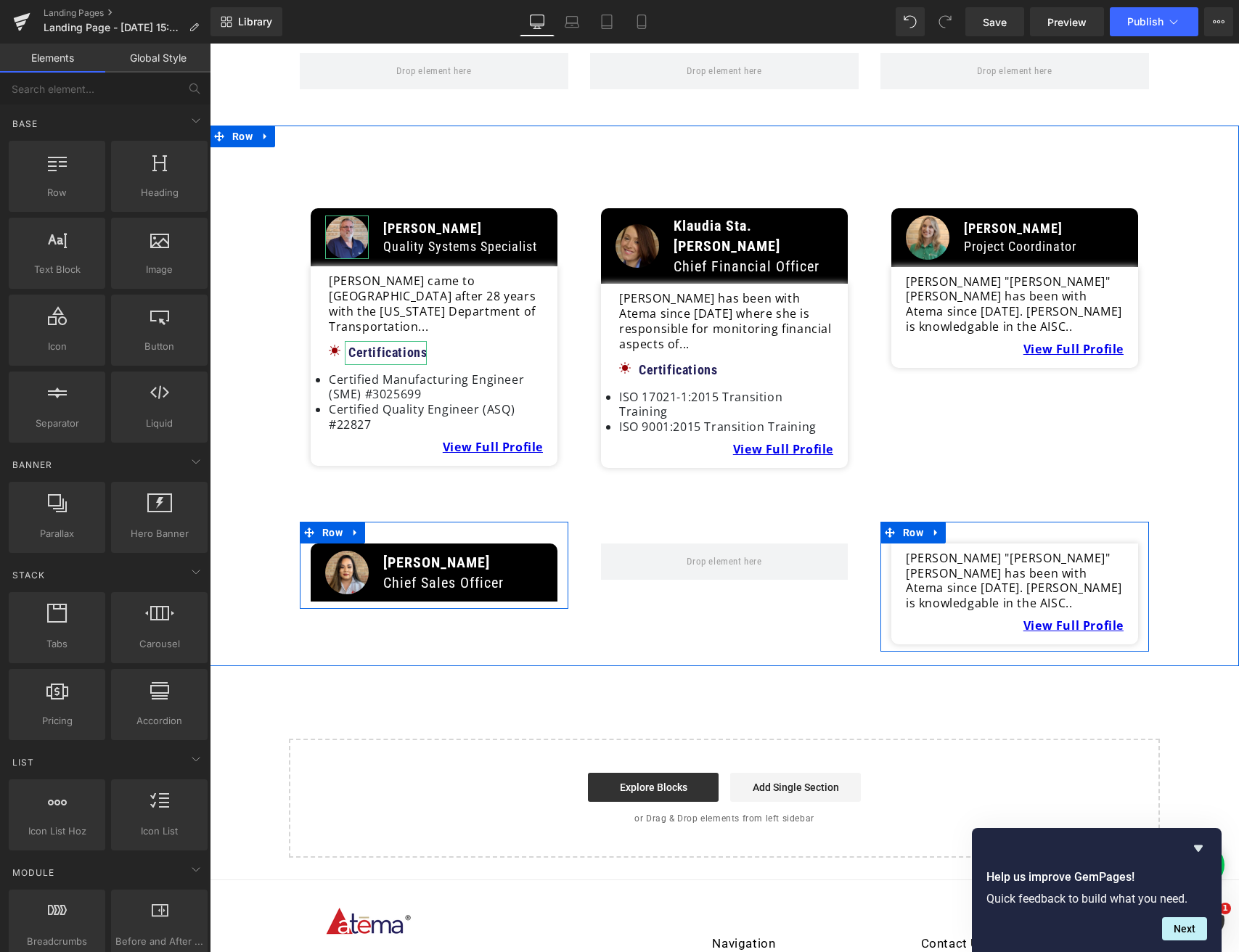
scroll to position [3505, 0]
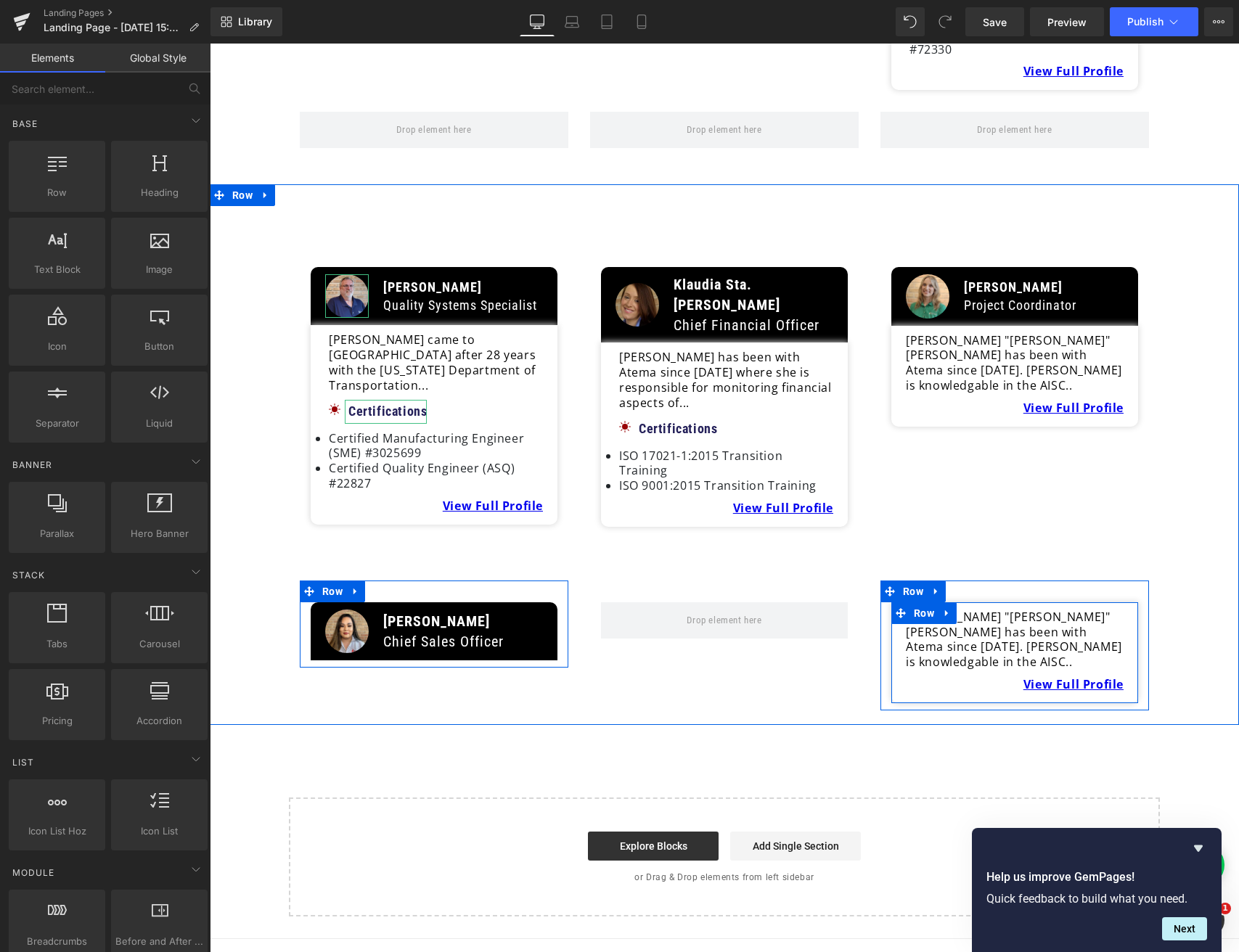
drag, startPoint x: 944, startPoint y: 347, endPoint x: 955, endPoint y: 347, distance: 11.0
click at [947, 607] on icon at bounding box center [947, 613] width 11 height 11
click at [980, 608] on icon at bounding box center [985, 614] width 11 height 11
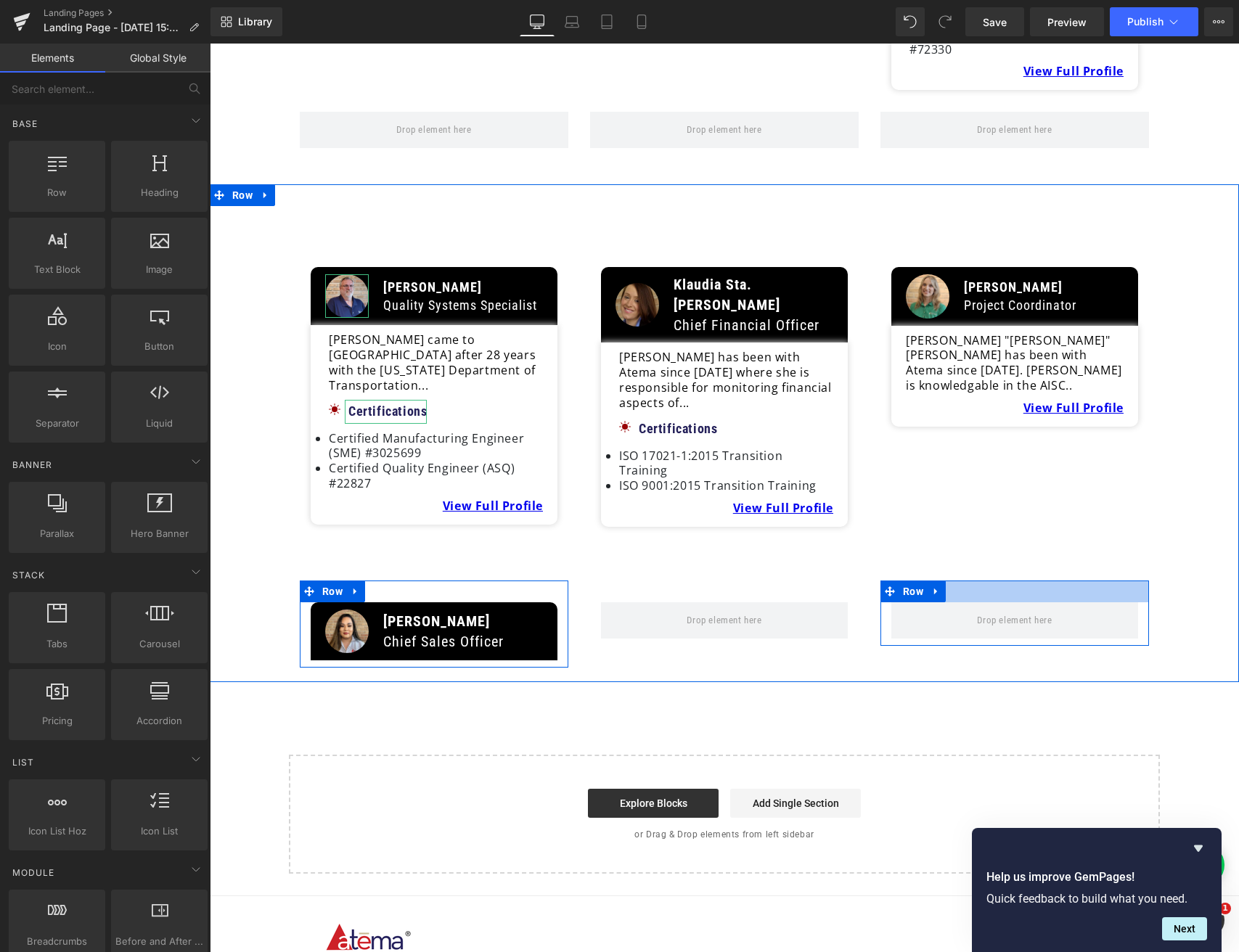
scroll to position [3480, 0]
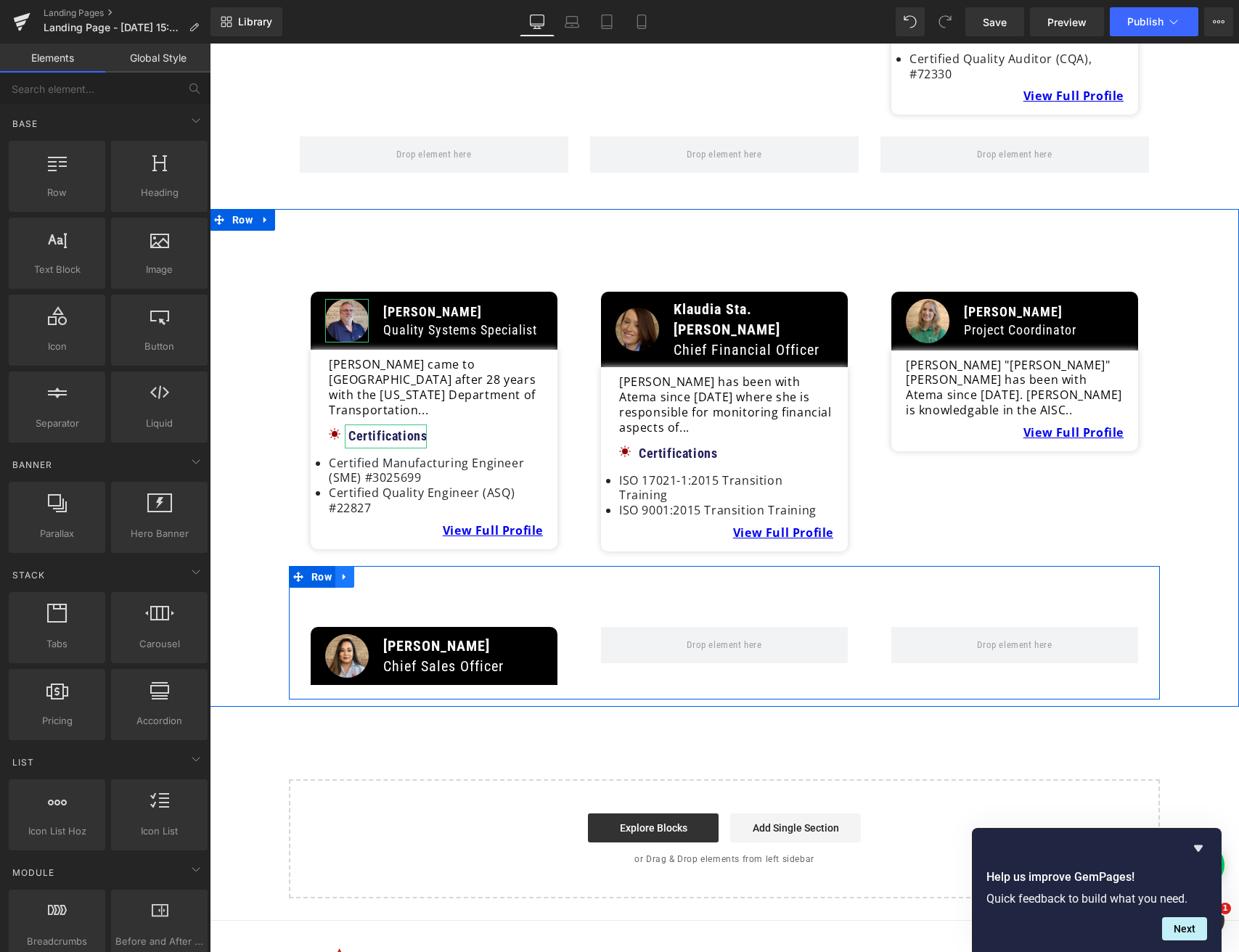
click at [344, 571] on icon at bounding box center [345, 576] width 11 height 11
click at [364, 572] on icon at bounding box center [364, 577] width 11 height 11
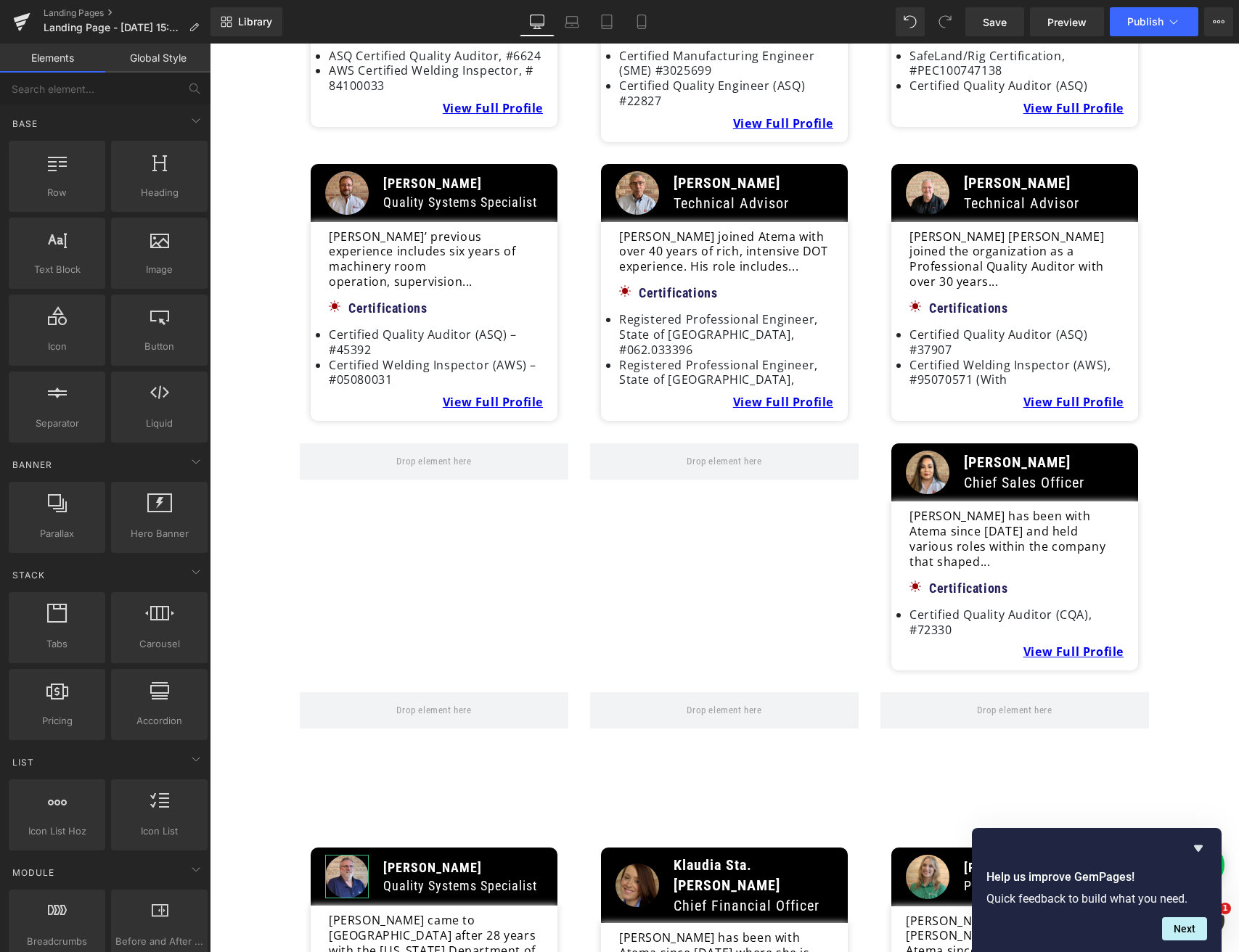
scroll to position [2908, 0]
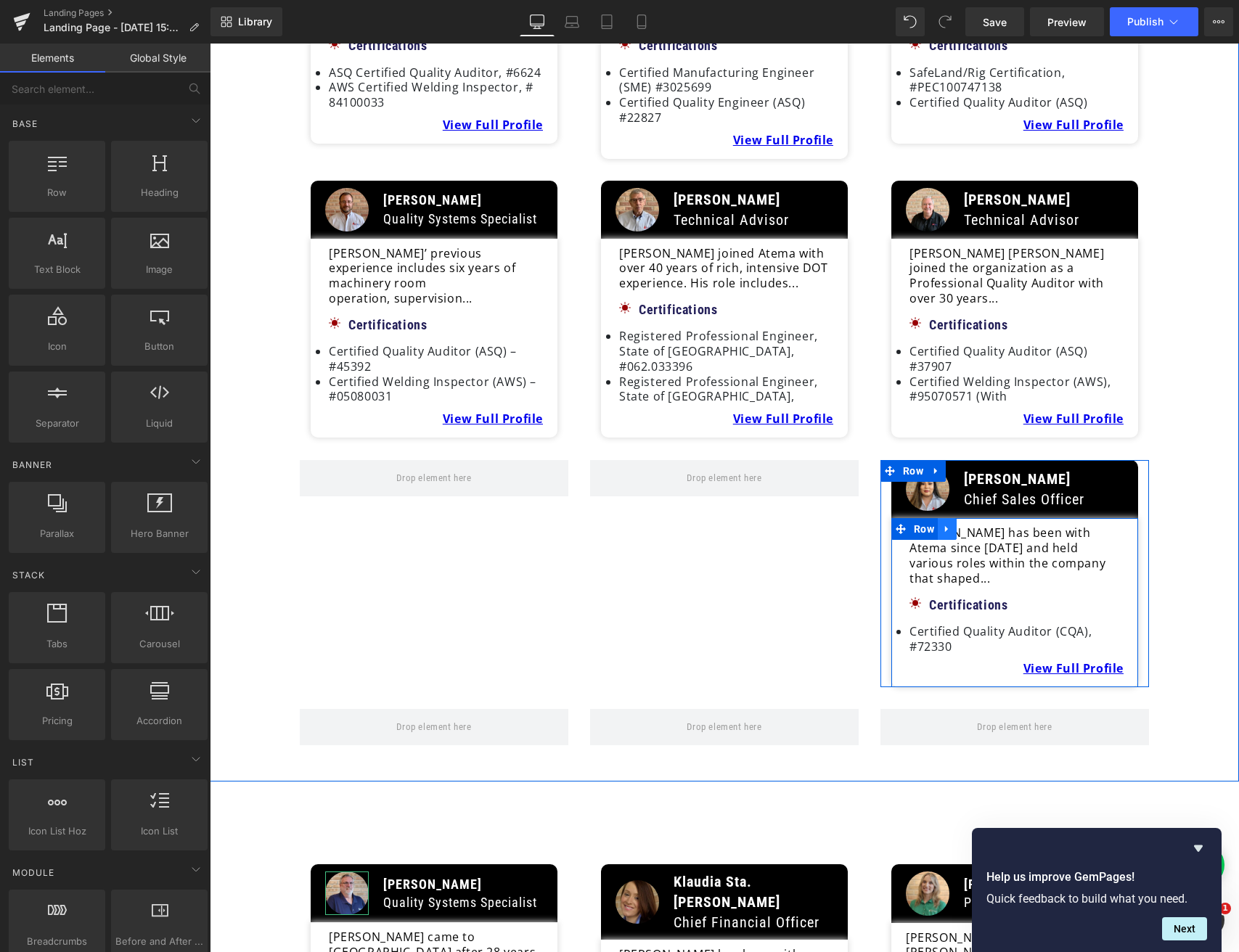
click at [947, 524] on icon at bounding box center [947, 529] width 11 height 11
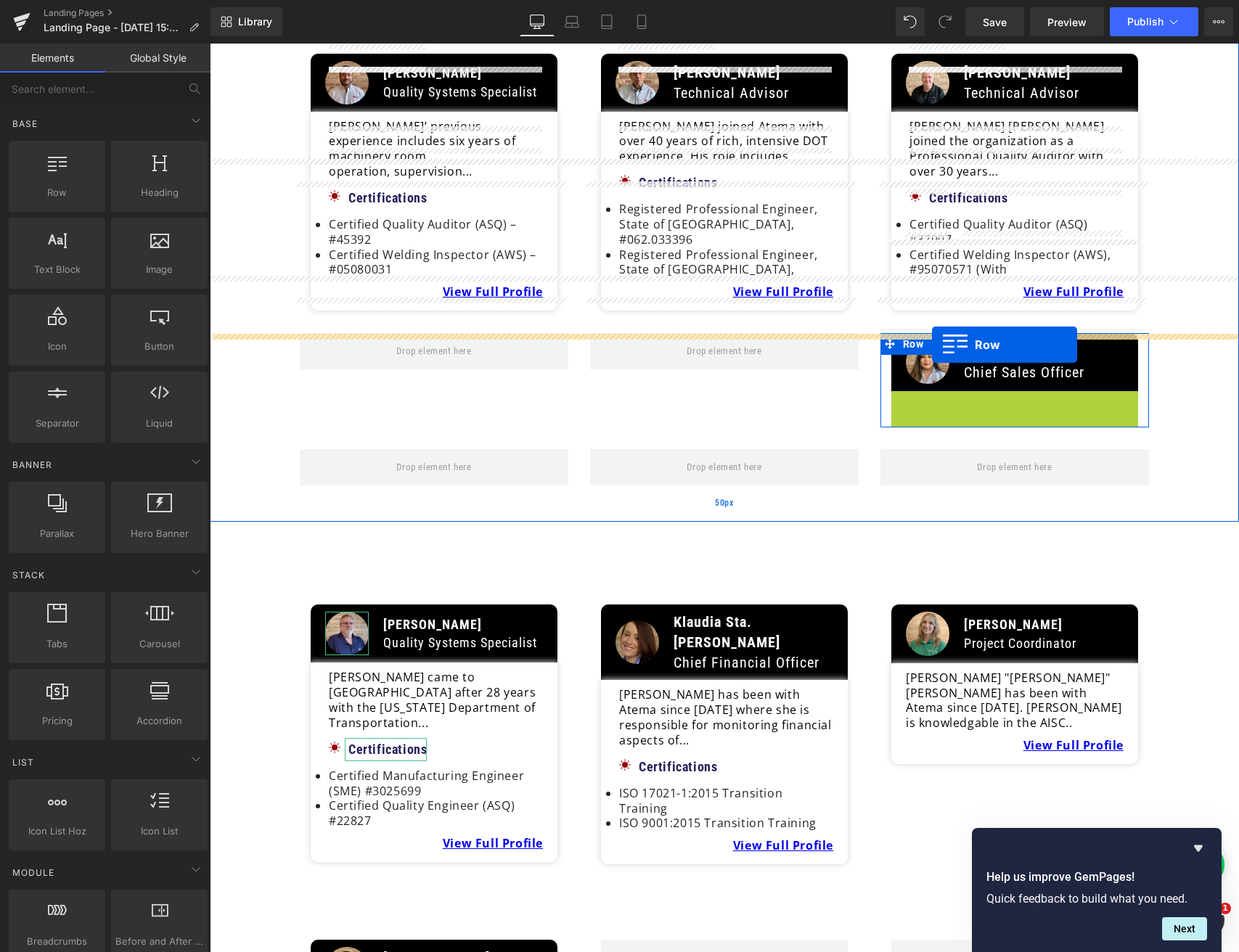
scroll to position [3152, 0]
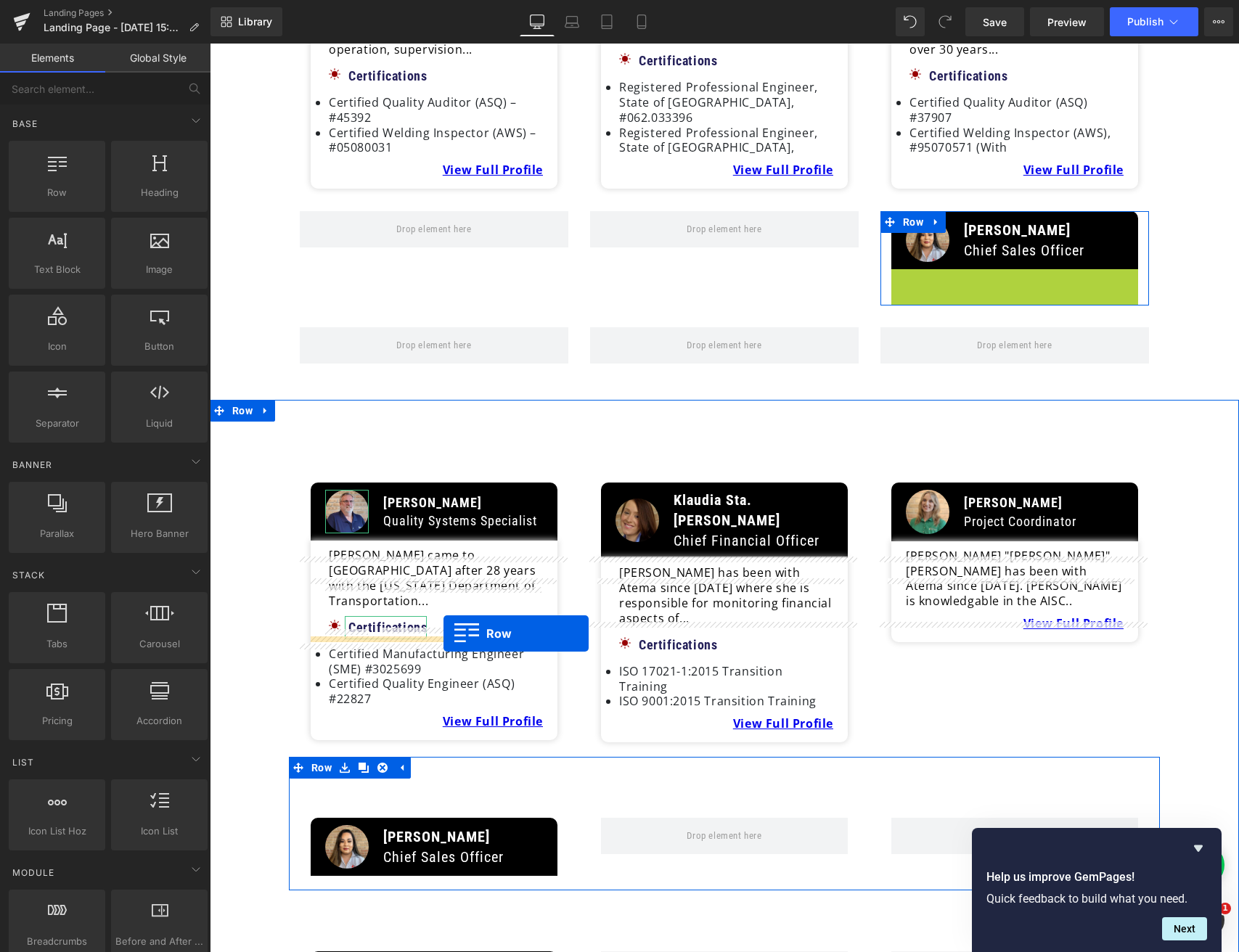
drag, startPoint x: 900, startPoint y: 321, endPoint x: 444, endPoint y: 637, distance: 554.8
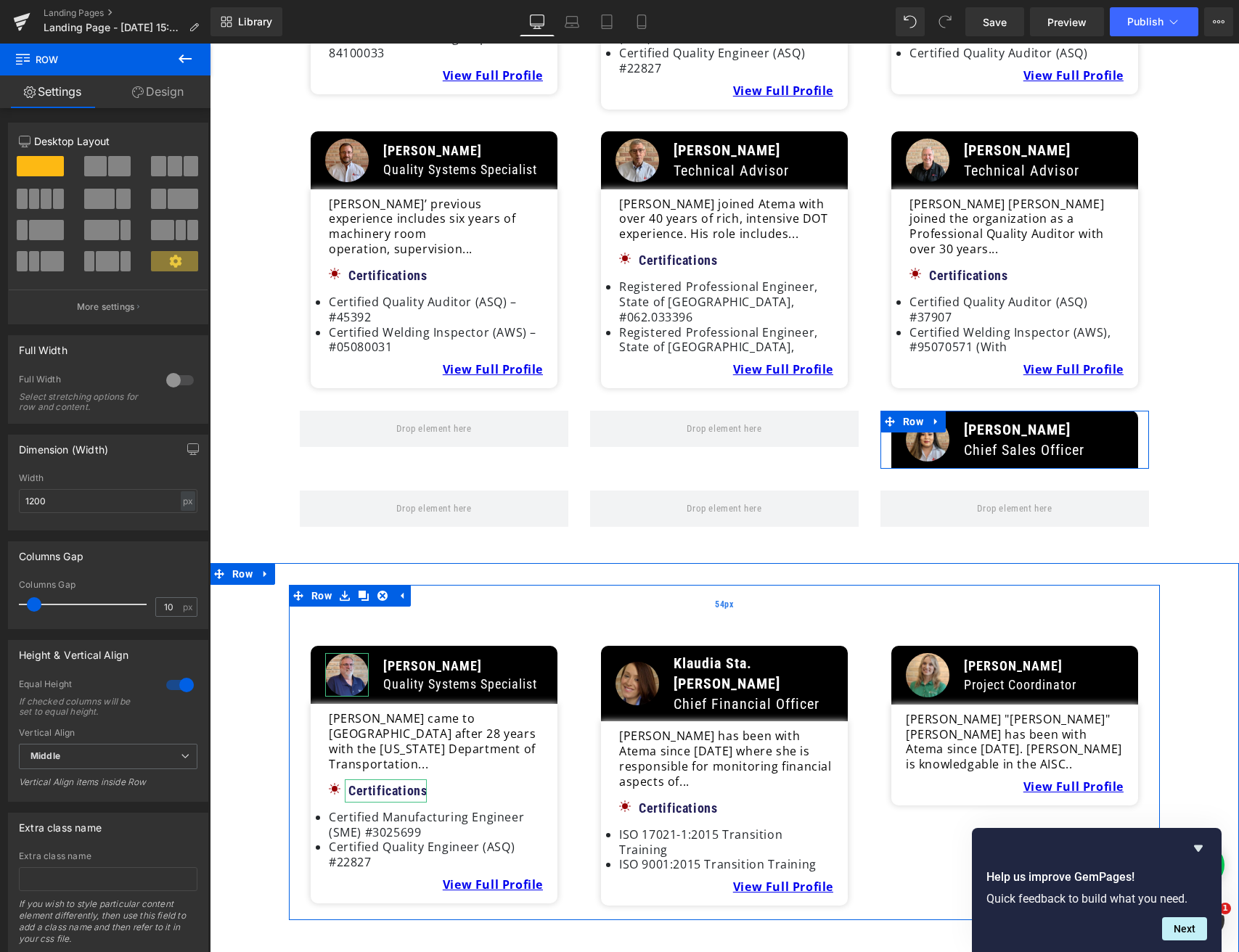
scroll to position [2947, 0]
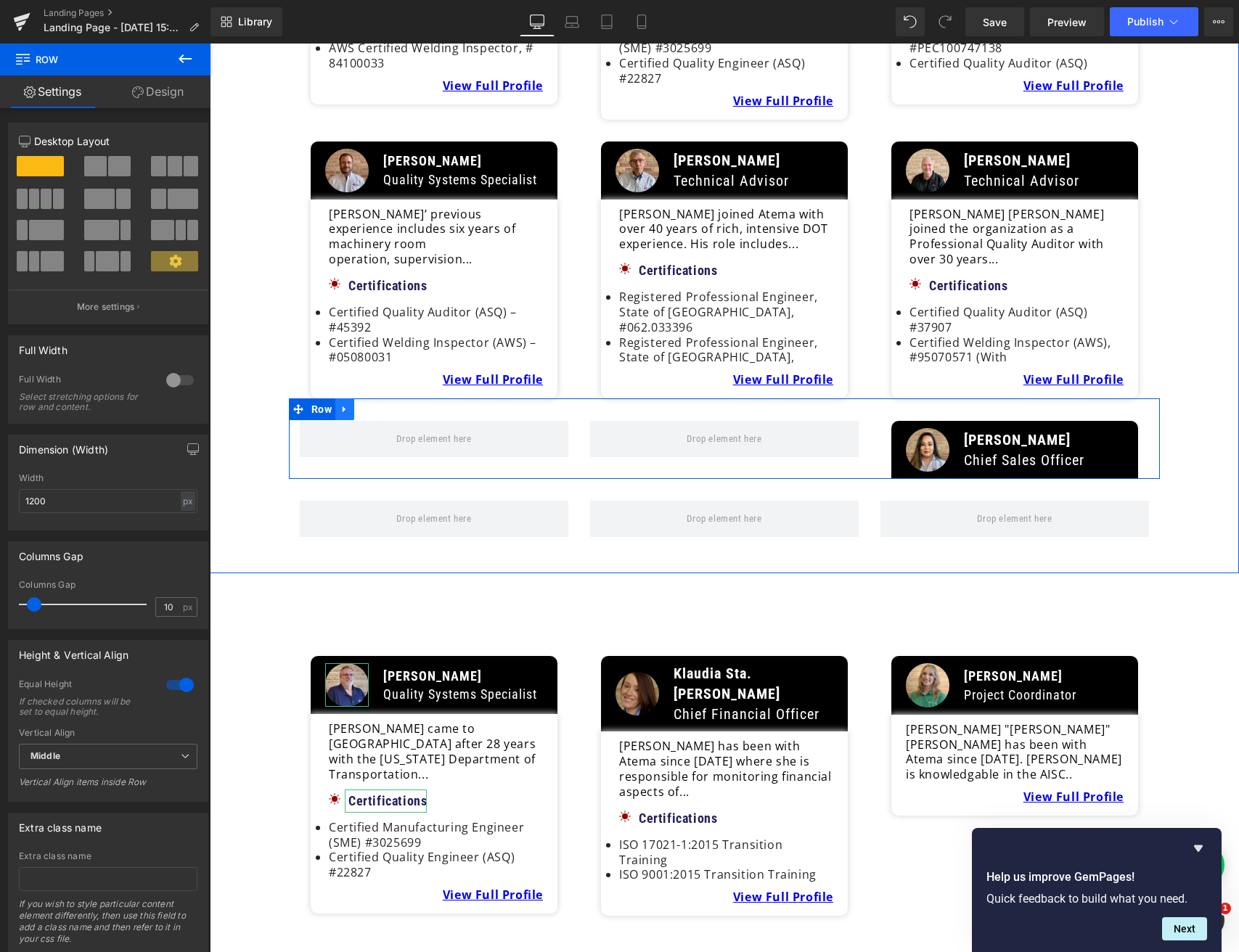
click at [347, 404] on icon at bounding box center [345, 409] width 11 height 11
click at [380, 404] on icon at bounding box center [383, 409] width 11 height 11
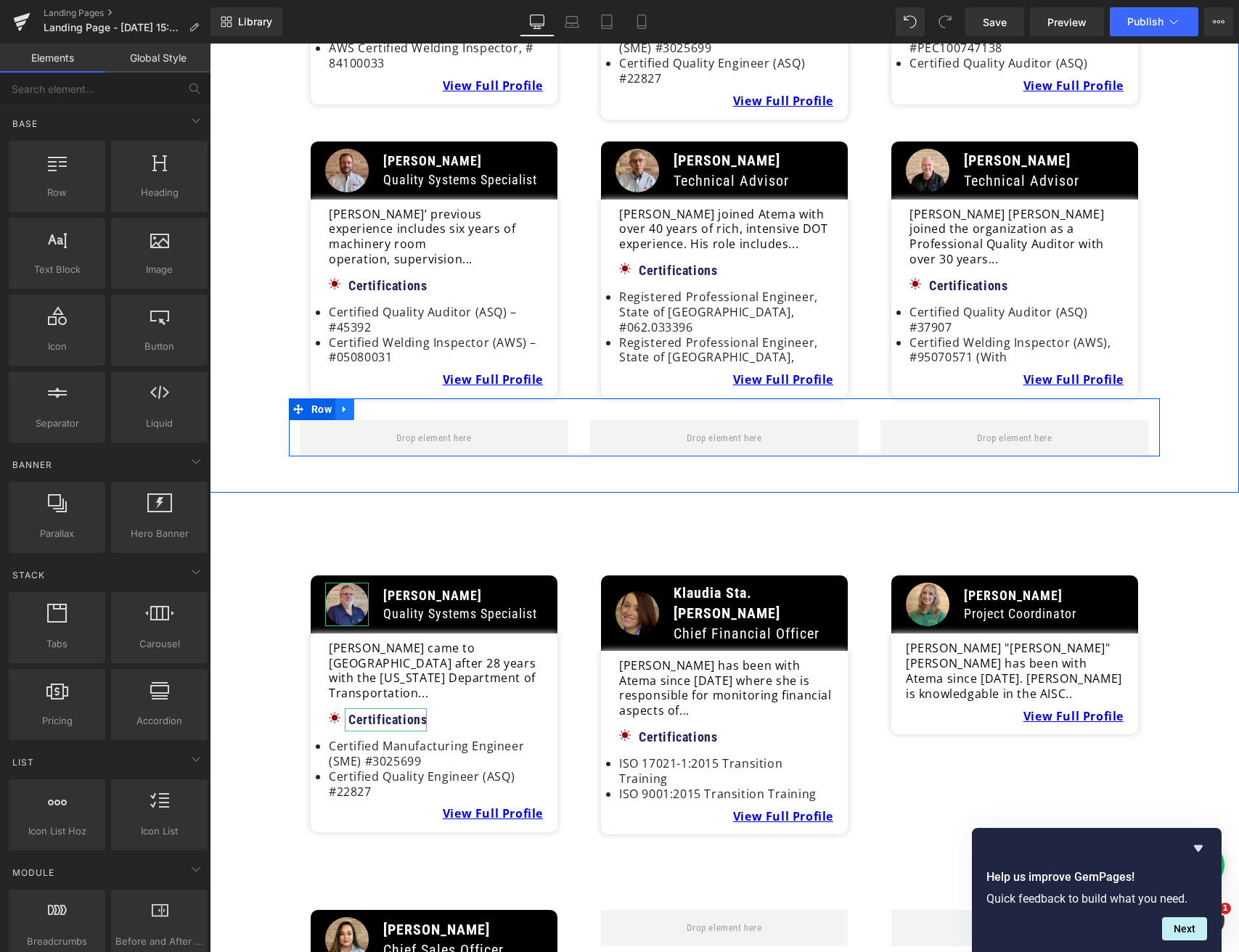
click at [342, 406] on icon at bounding box center [343, 409] width 3 height 6
drag, startPoint x: 375, startPoint y: 197, endPoint x: 409, endPoint y: 240, distance: 54.8
click at [376, 398] on link at bounding box center [382, 409] width 19 height 22
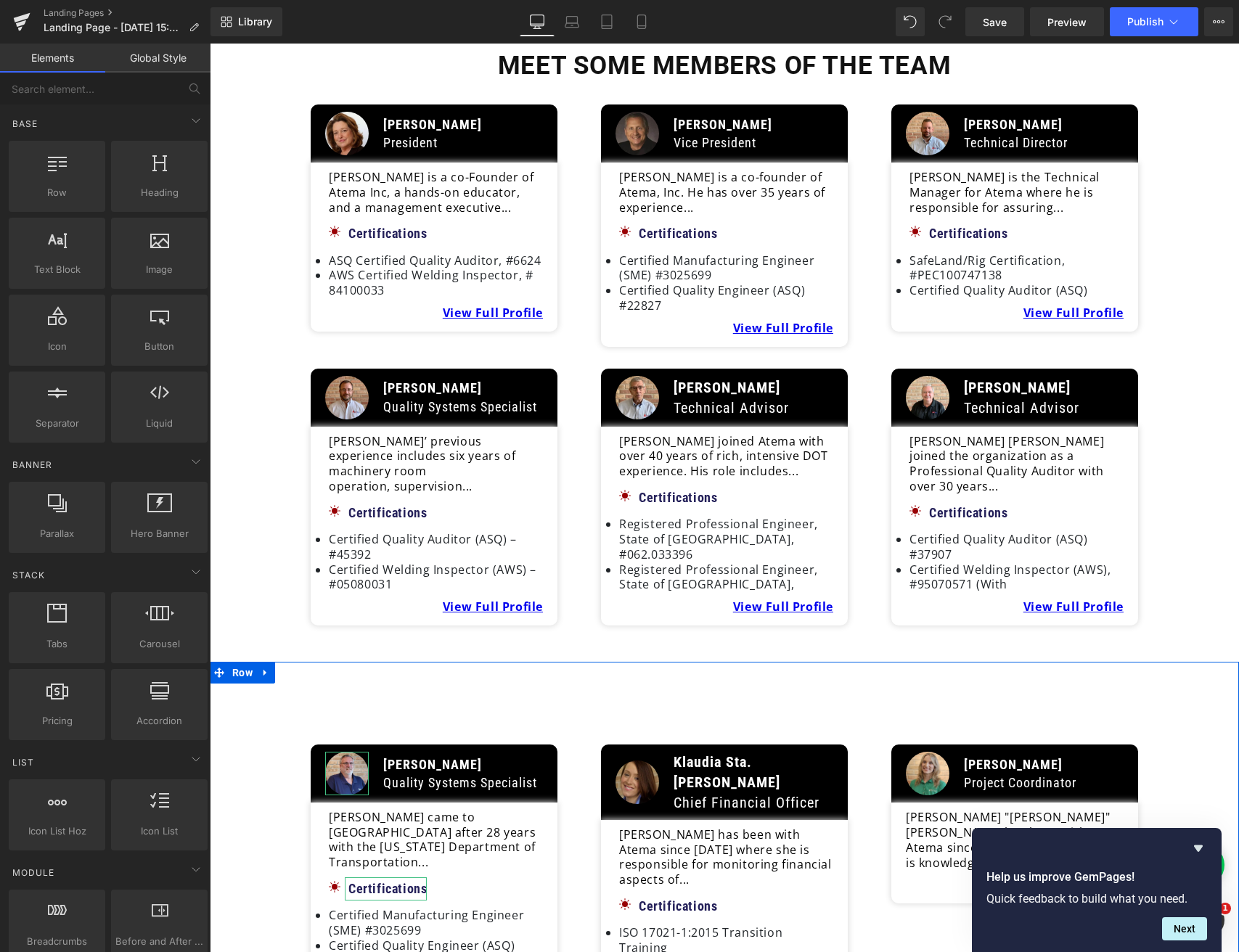
scroll to position [2719, 0]
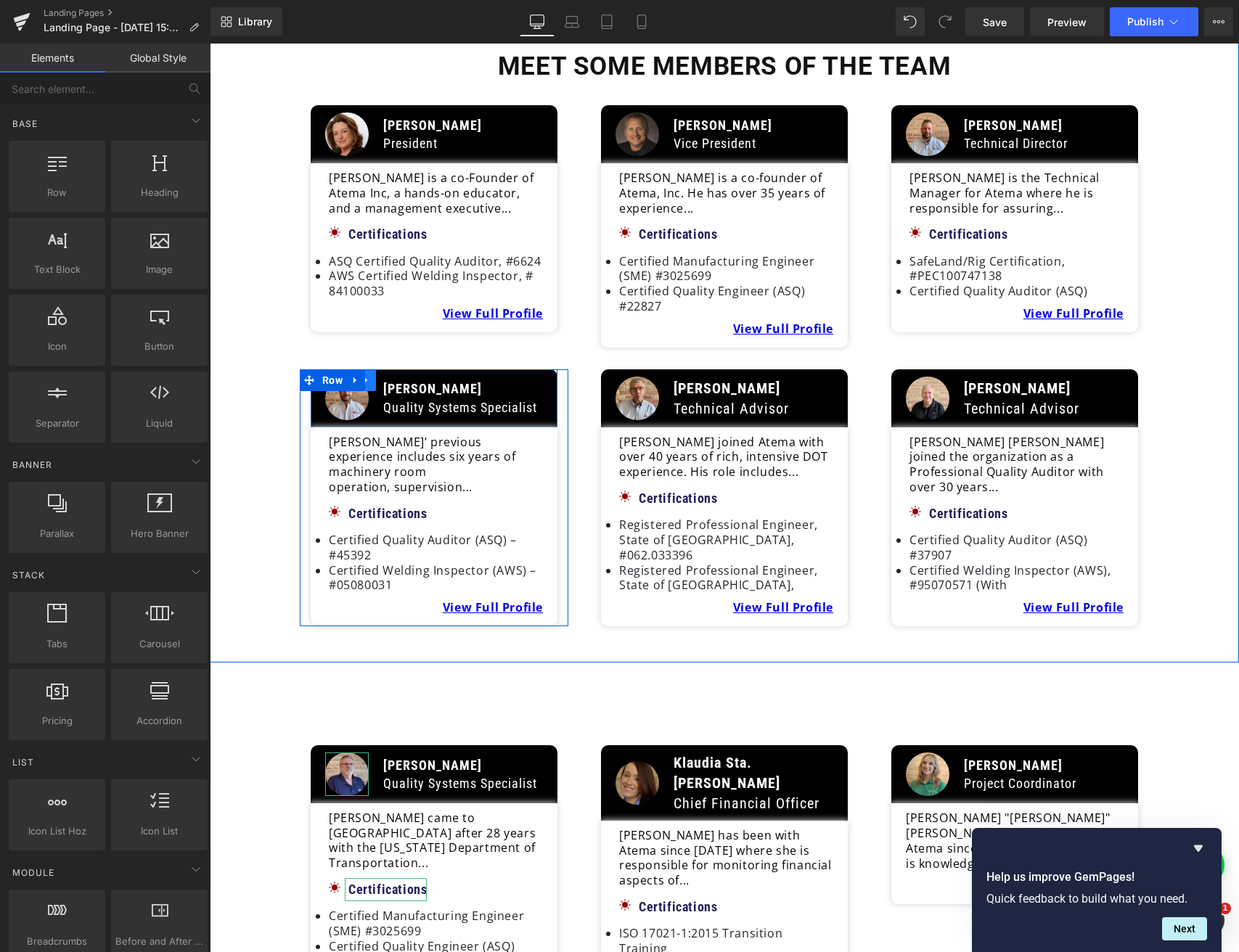
click at [369, 369] on link at bounding box center [366, 380] width 19 height 22
click at [384, 375] on icon at bounding box center [385, 380] width 11 height 11
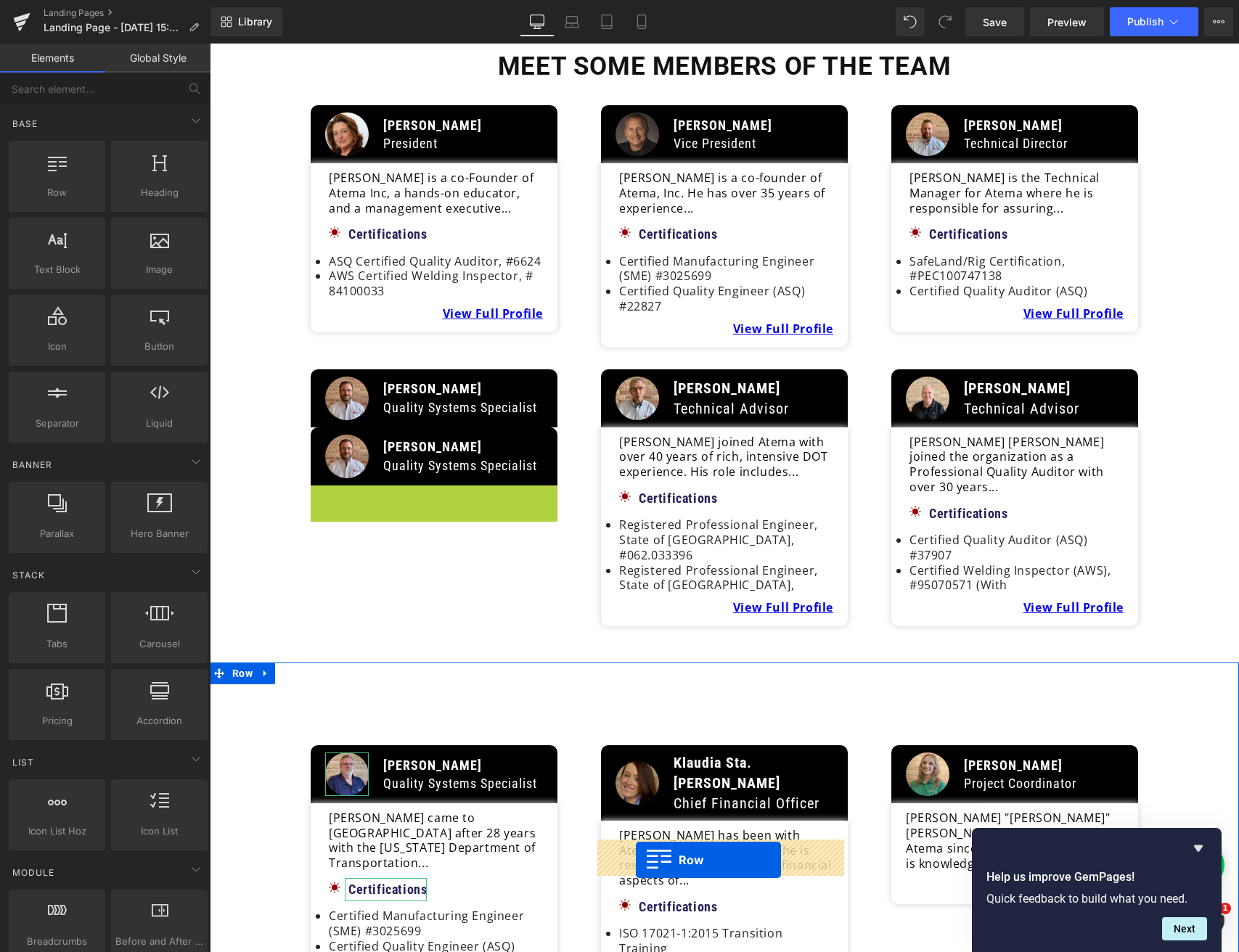
drag, startPoint x: 317, startPoint y: 310, endPoint x: 636, endPoint y: 859, distance: 635.0
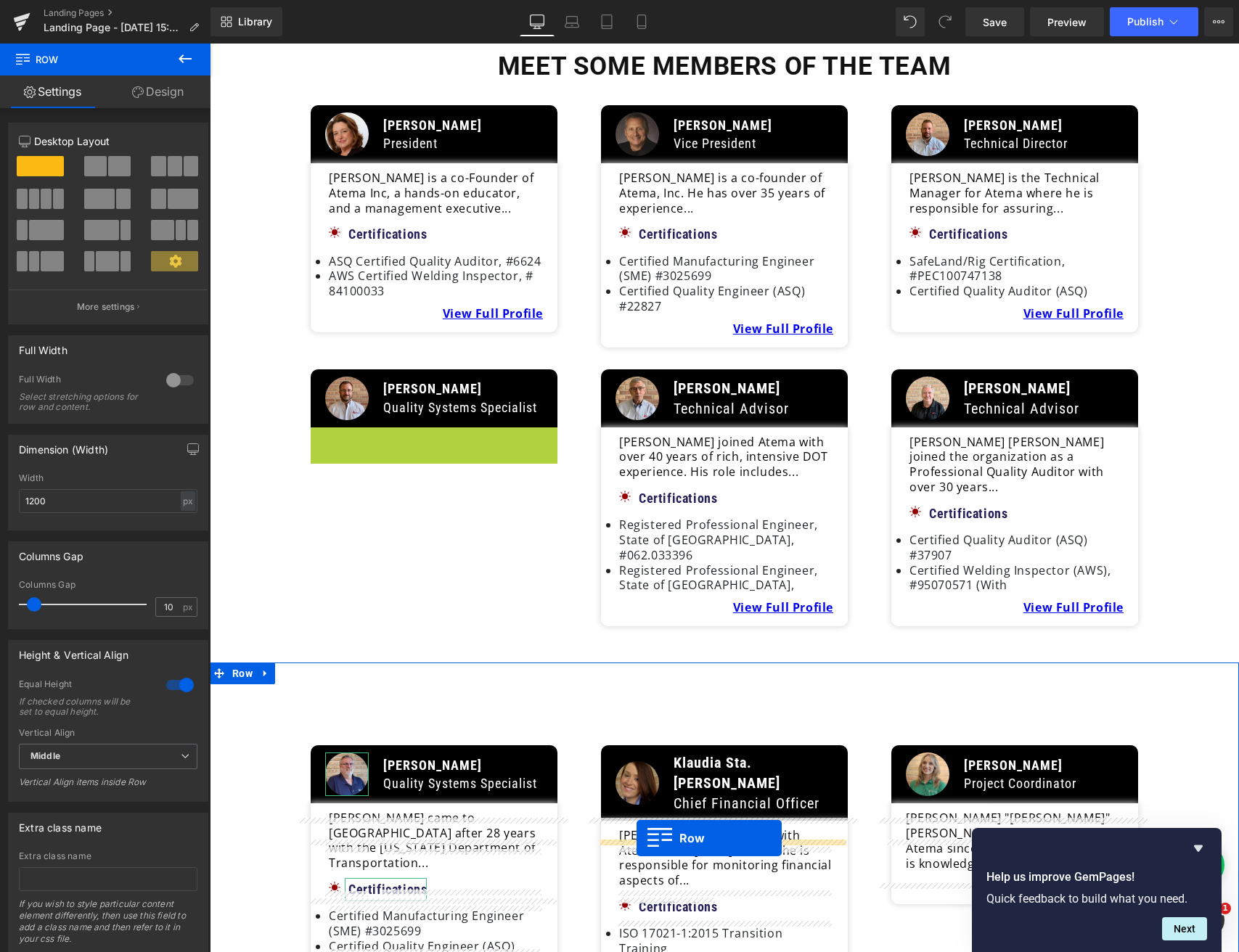
drag, startPoint x: 317, startPoint y: 254, endPoint x: 637, endPoint y: 838, distance: 665.9
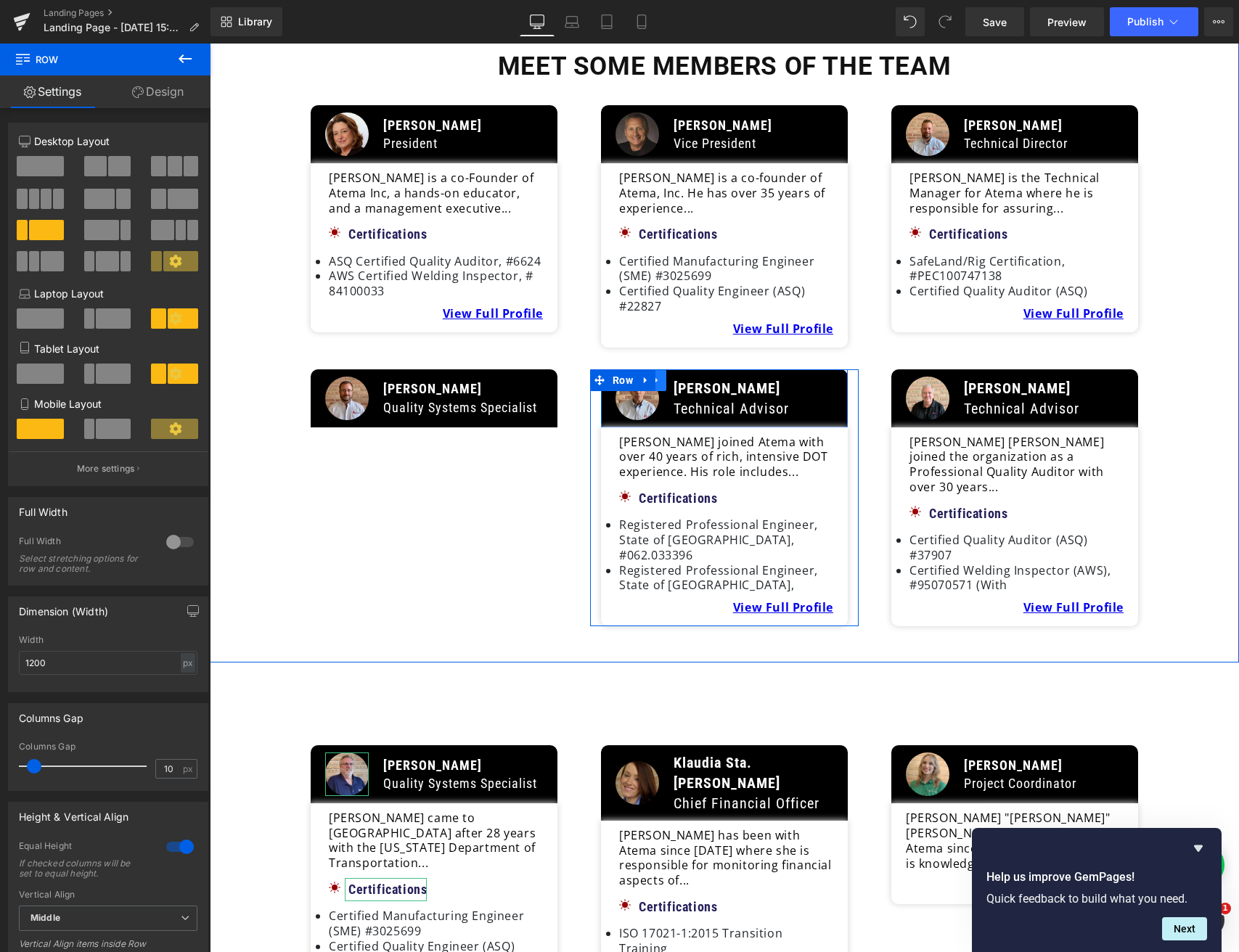
click at [663, 369] on link at bounding box center [656, 380] width 19 height 22
click at [673, 376] on icon at bounding box center [675, 381] width 11 height 11
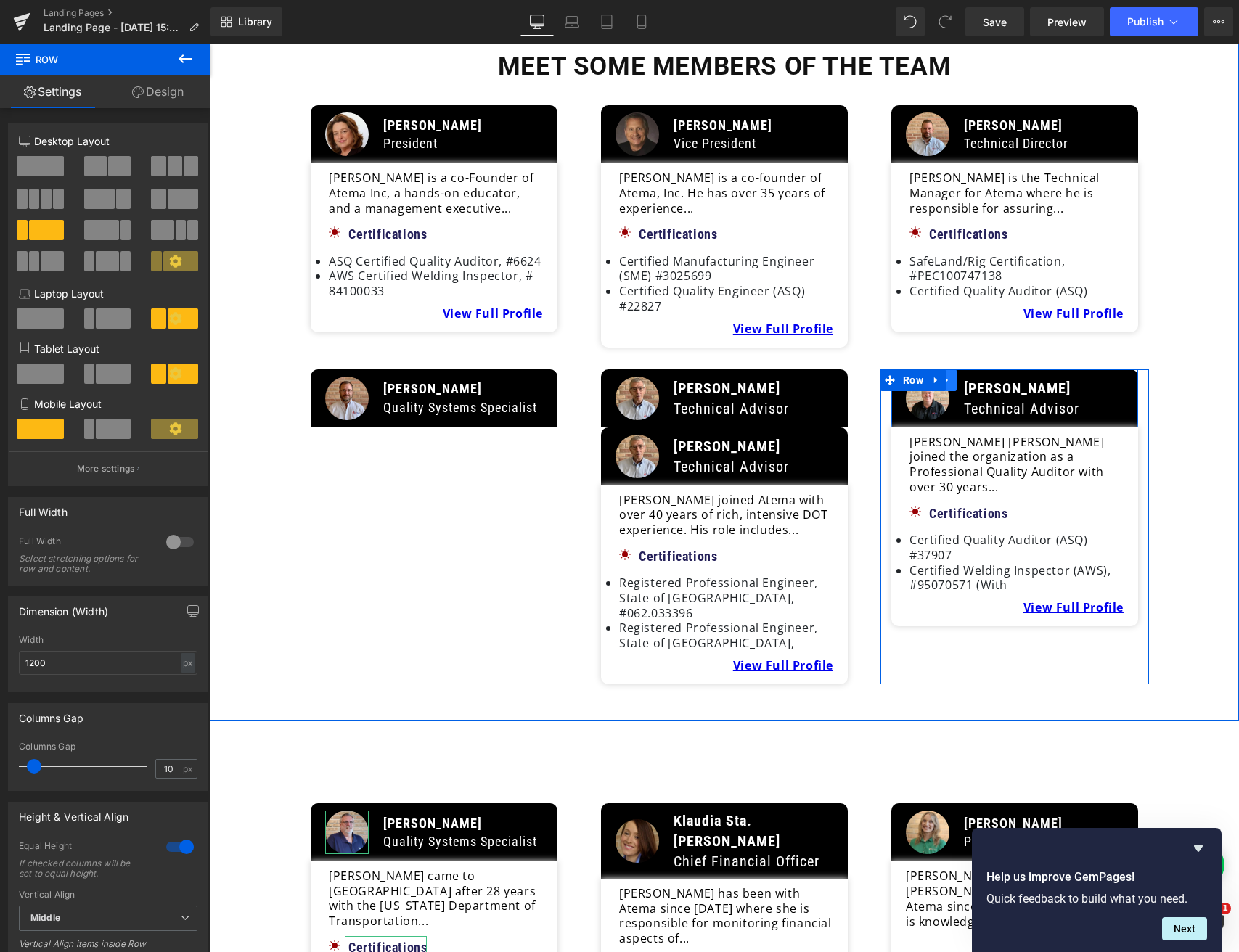
click at [948, 375] on icon at bounding box center [947, 380] width 11 height 11
click at [963, 376] on icon at bounding box center [967, 381] width 11 height 11
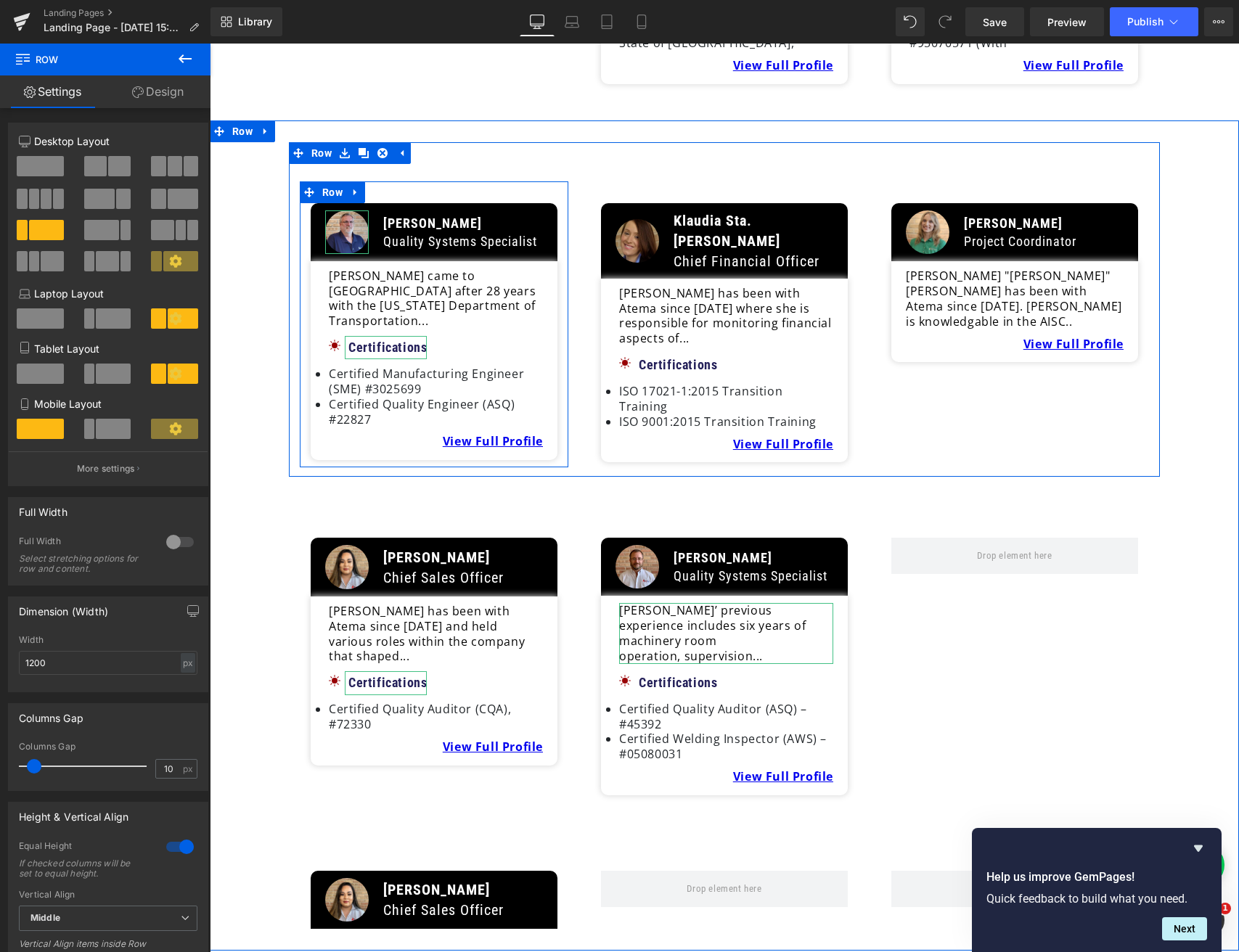
scroll to position [3403, 0]
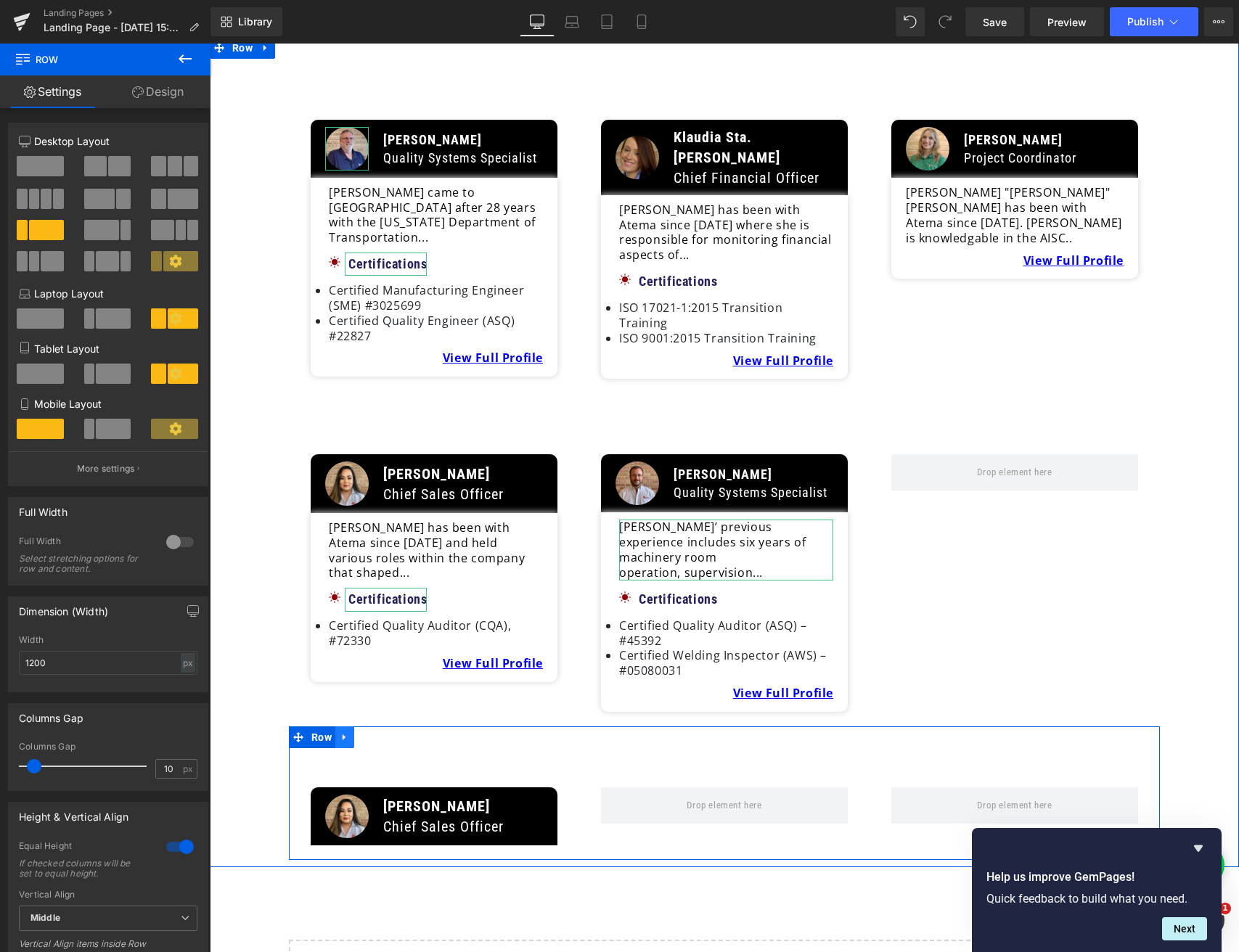
click at [347, 726] on link at bounding box center [344, 737] width 19 height 22
click at [366, 726] on link at bounding box center [363, 737] width 19 height 22
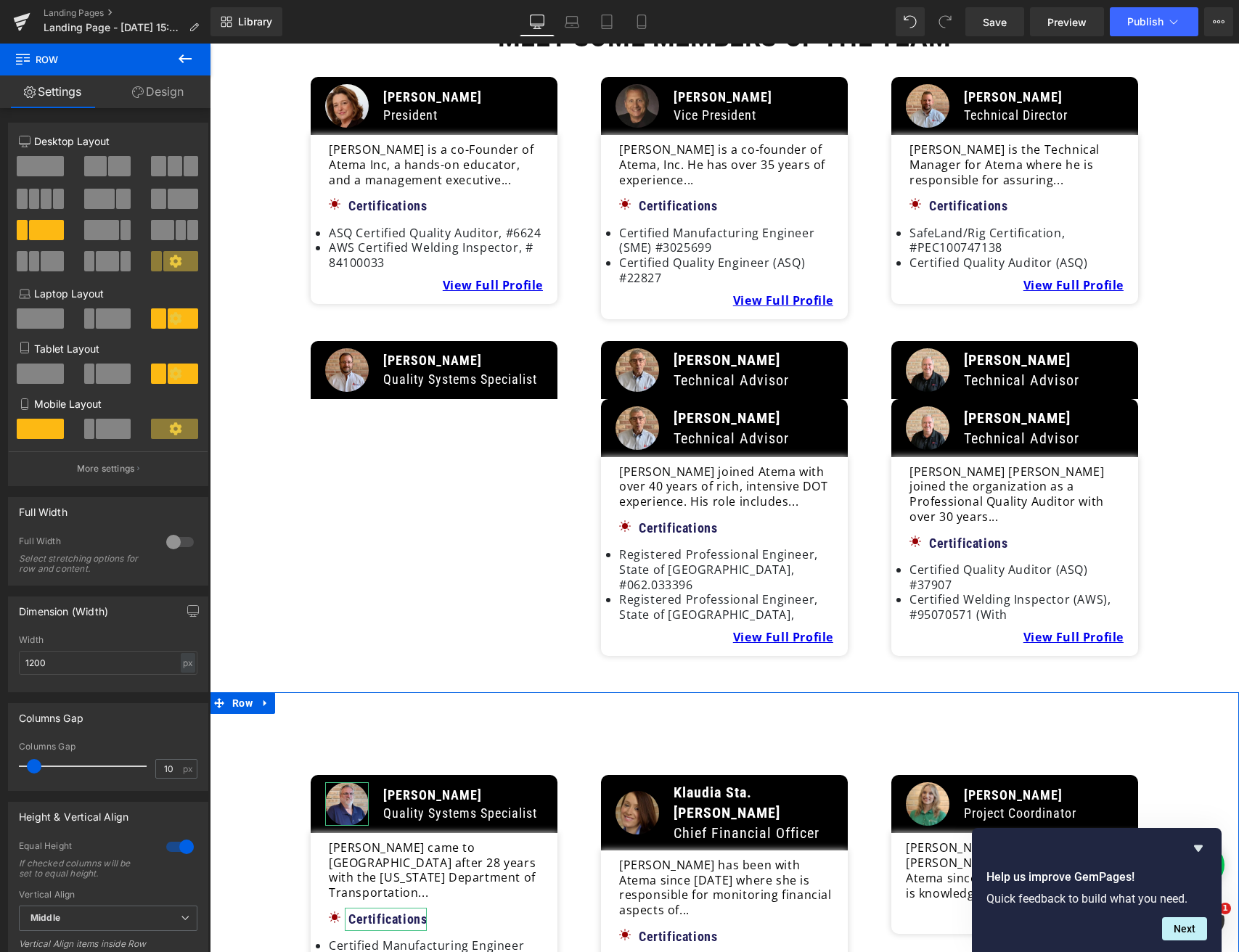
scroll to position [2749, 0]
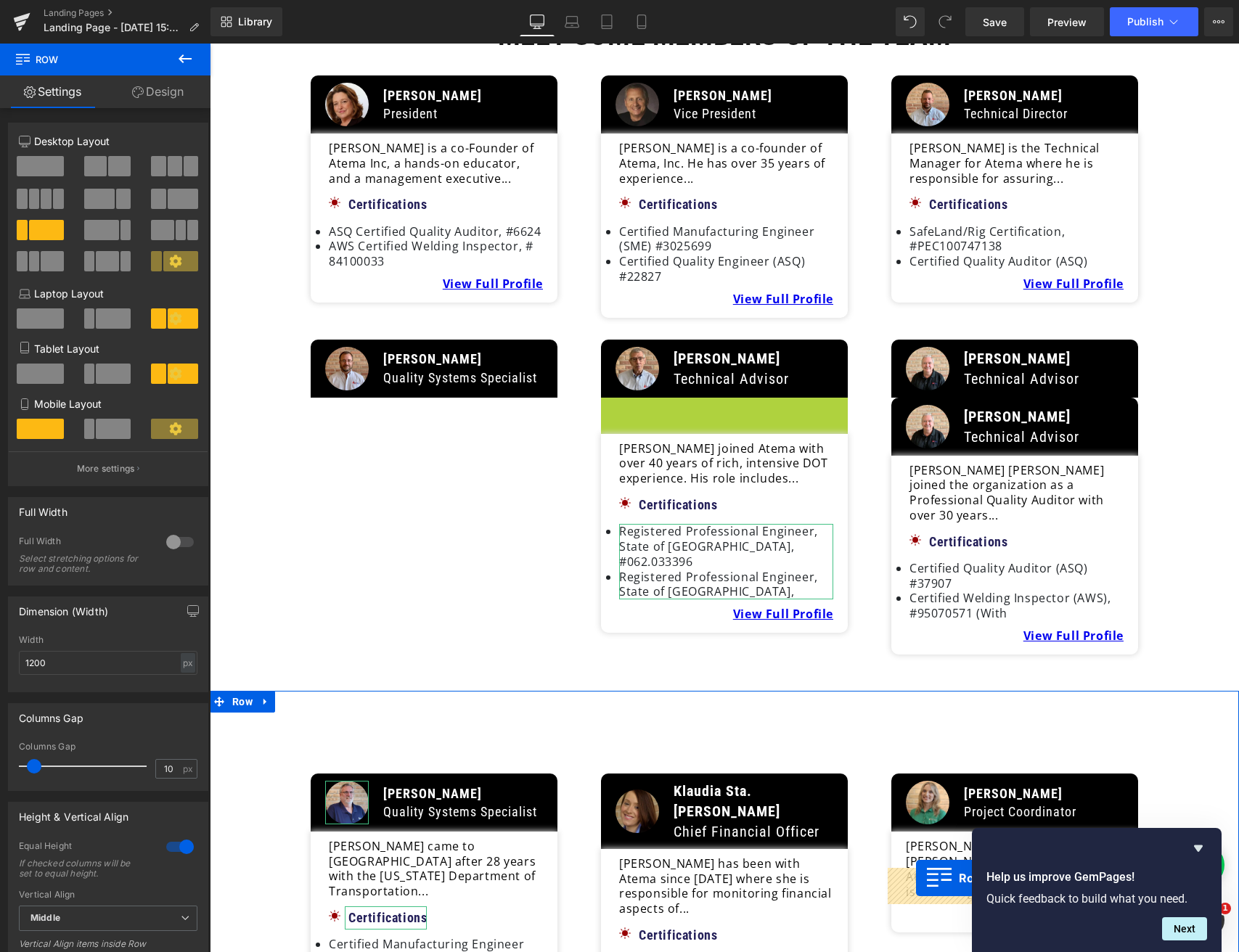
drag, startPoint x: 611, startPoint y: 226, endPoint x: 916, endPoint y: 878, distance: 719.8
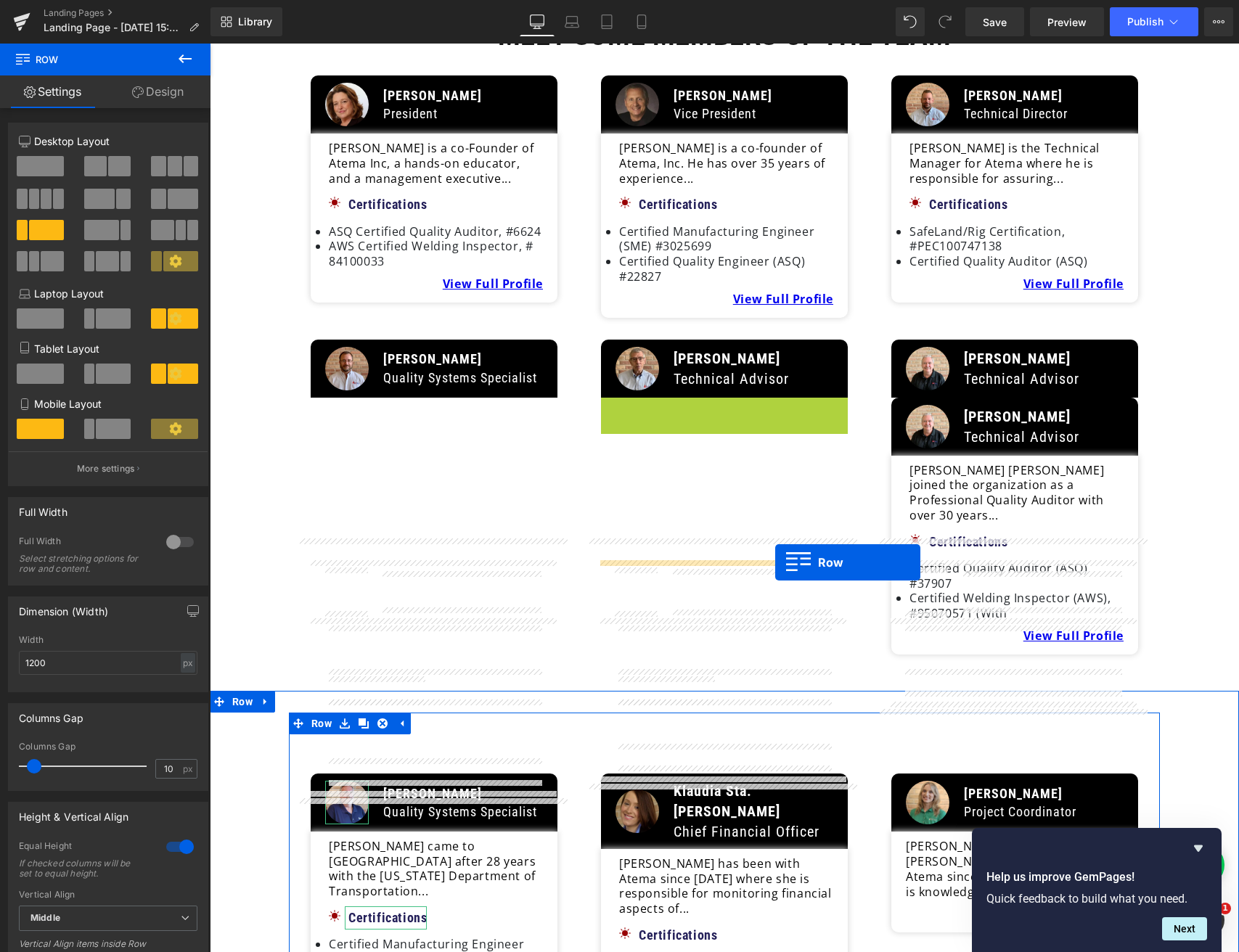
scroll to position [2943, 0]
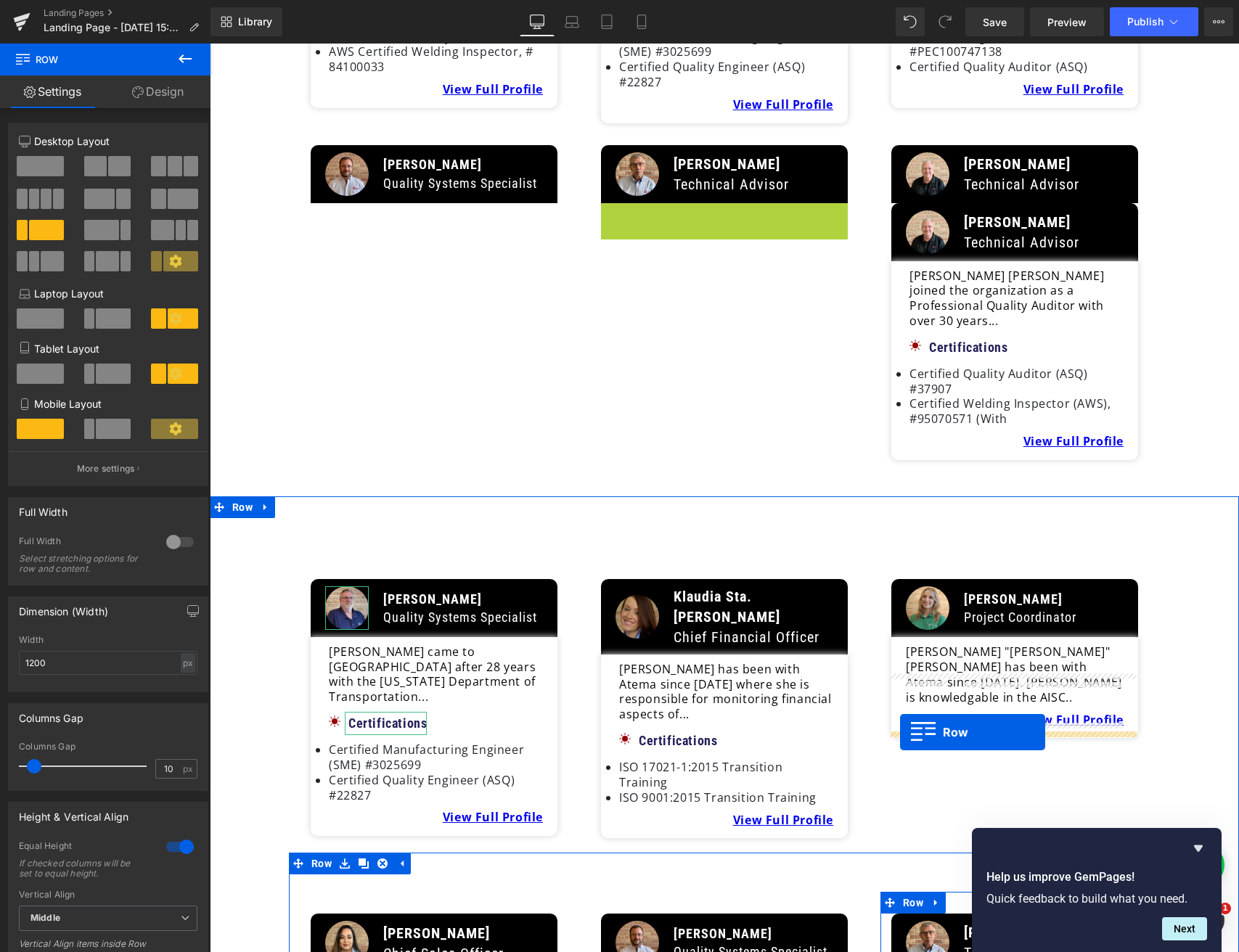
drag, startPoint x: 609, startPoint y: 227, endPoint x: 900, endPoint y: 732, distance: 582.8
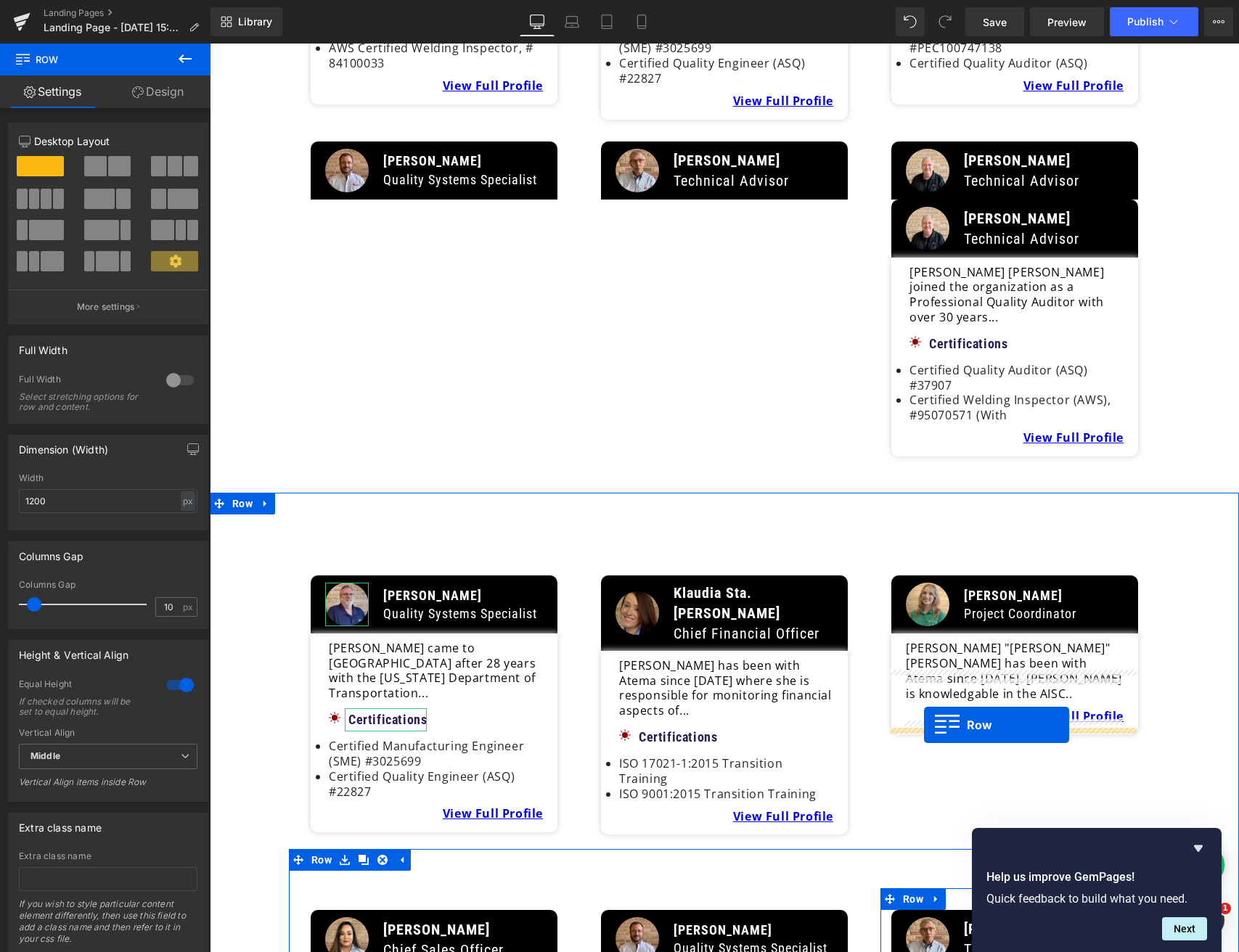
drag, startPoint x: 884, startPoint y: 746, endPoint x: 925, endPoint y: 725, distance: 46.1
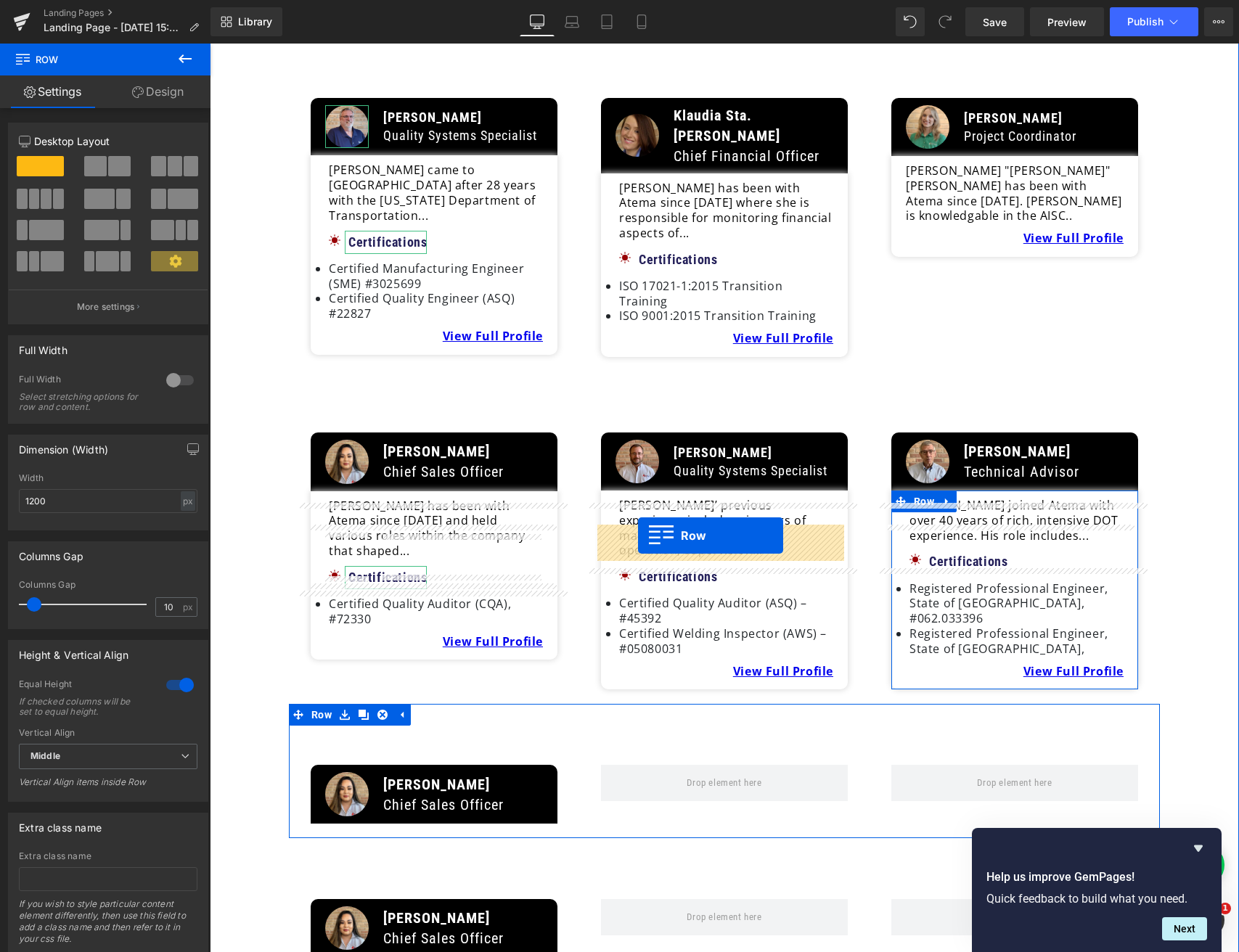
scroll to position [3261, 0]
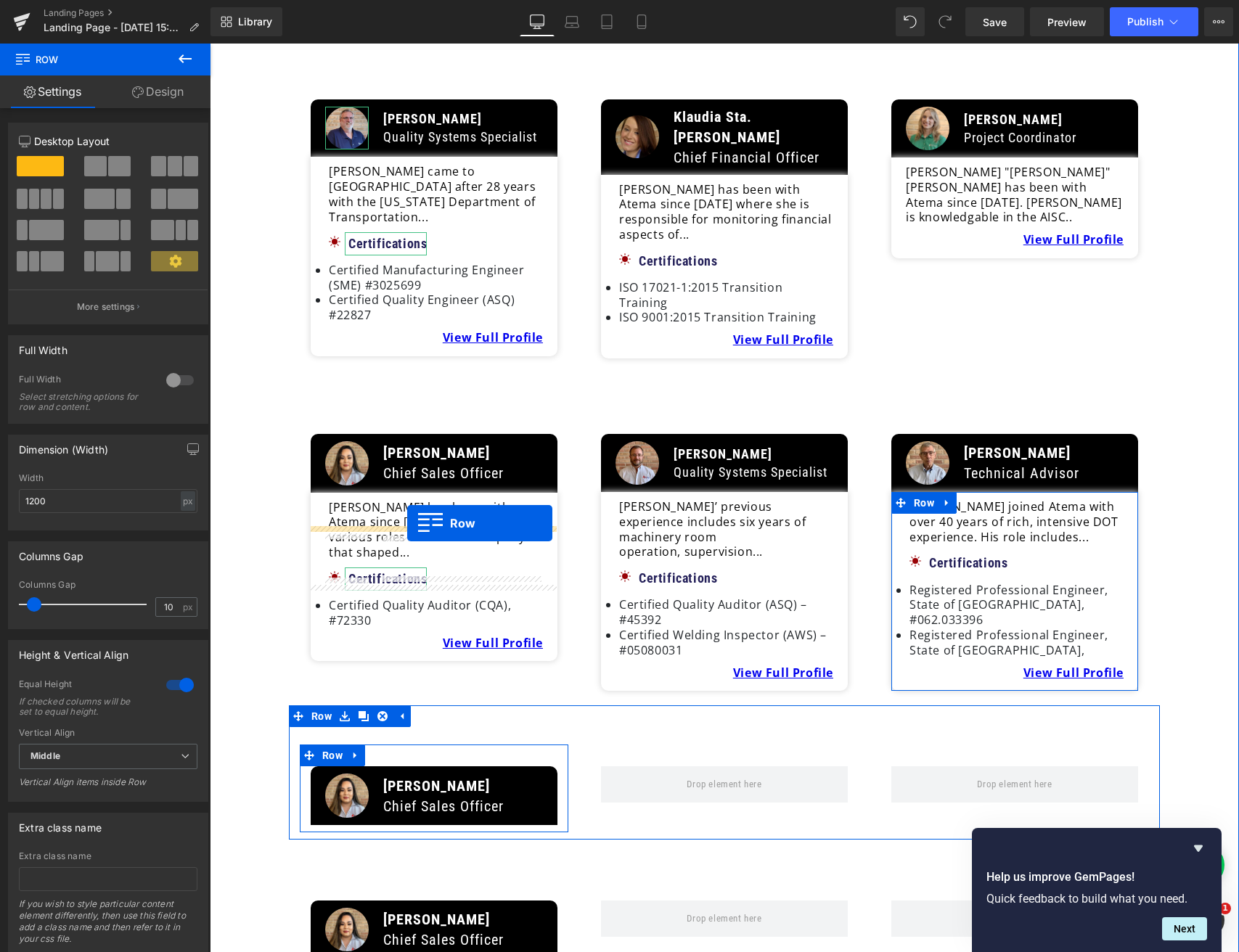
drag, startPoint x: 898, startPoint y: 264, endPoint x: 407, endPoint y: 523, distance: 555.1
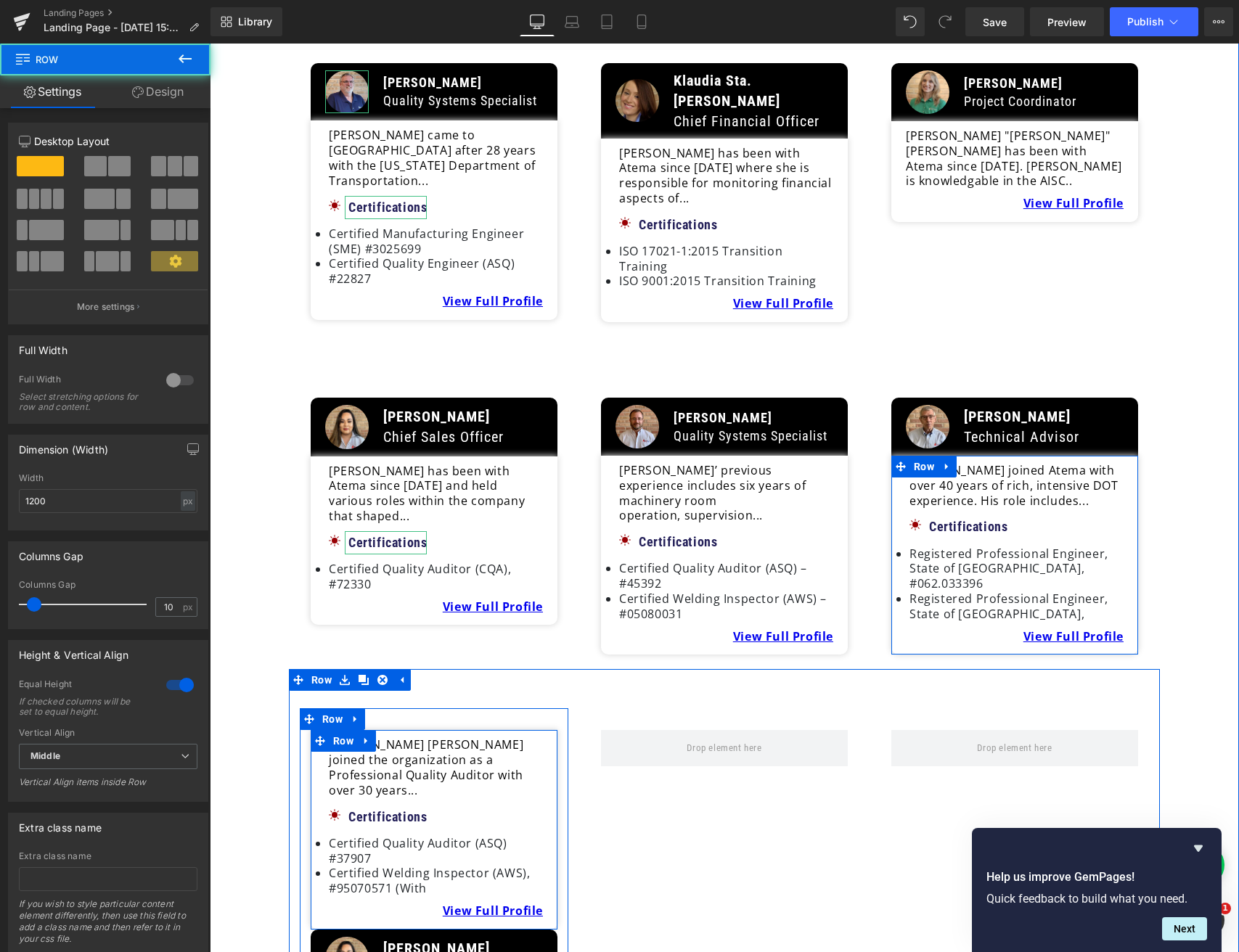
scroll to position [3262, 0]
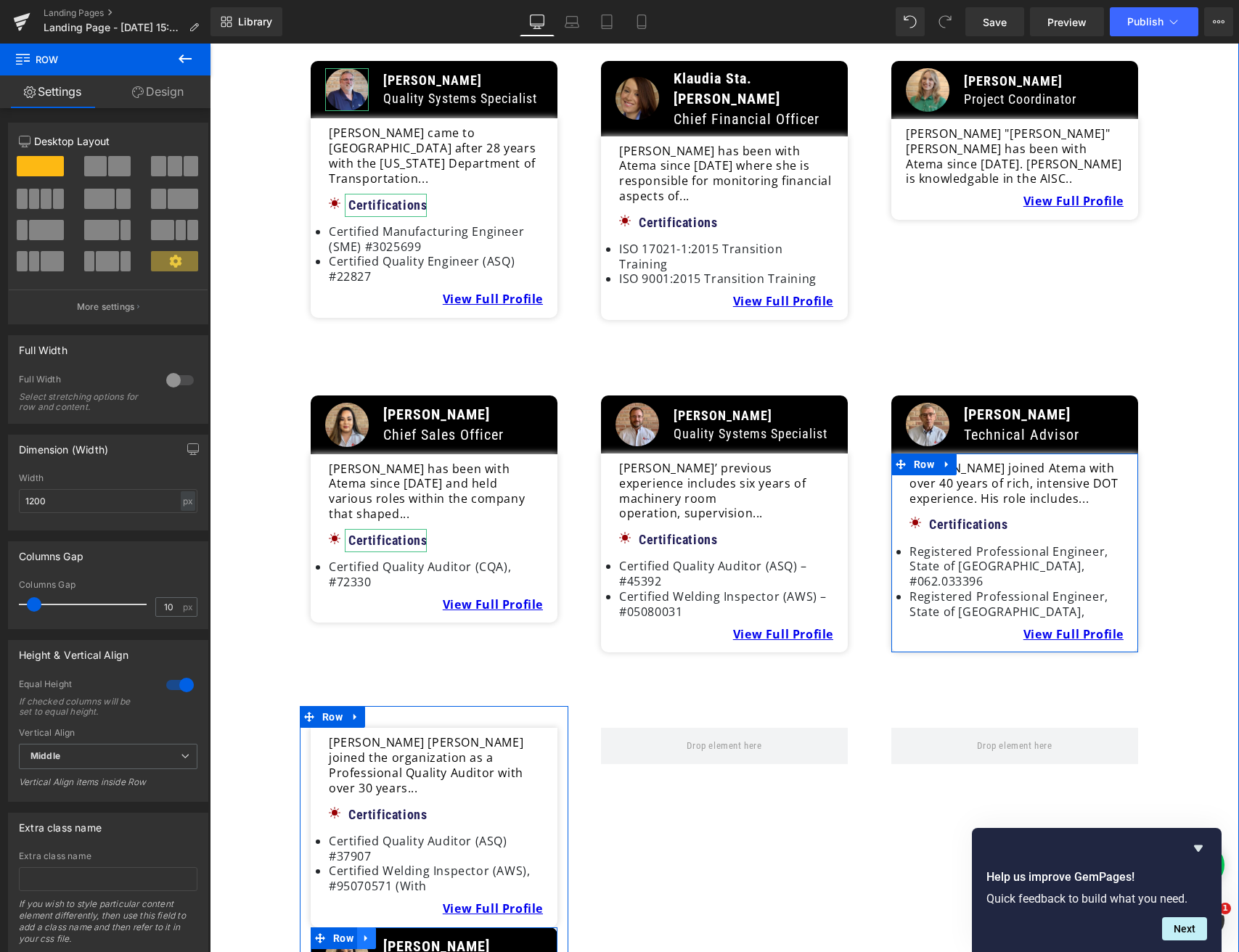
click at [364, 933] on icon at bounding box center [367, 938] width 11 height 11
click at [399, 933] on icon at bounding box center [405, 938] width 11 height 11
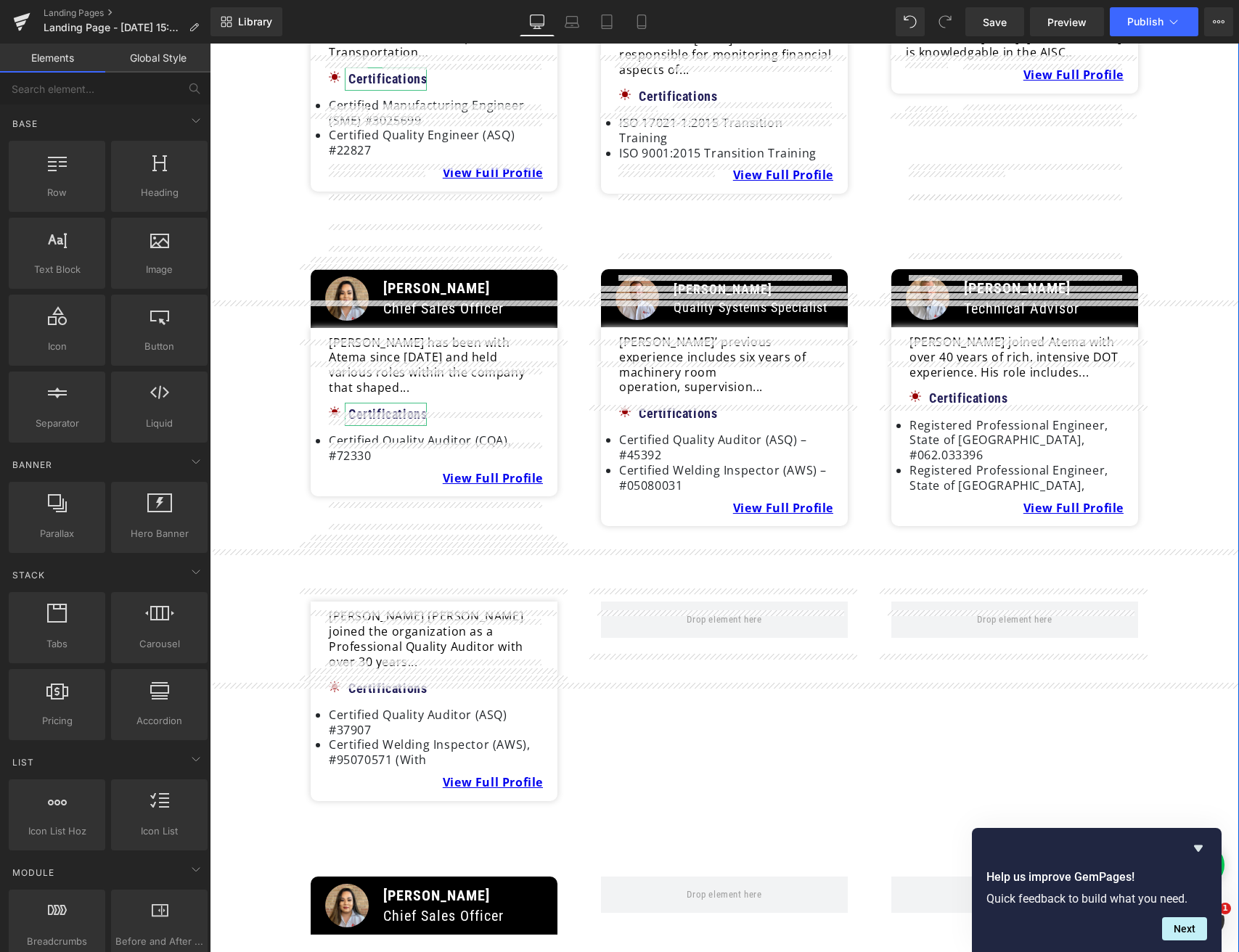
scroll to position [3366, 0]
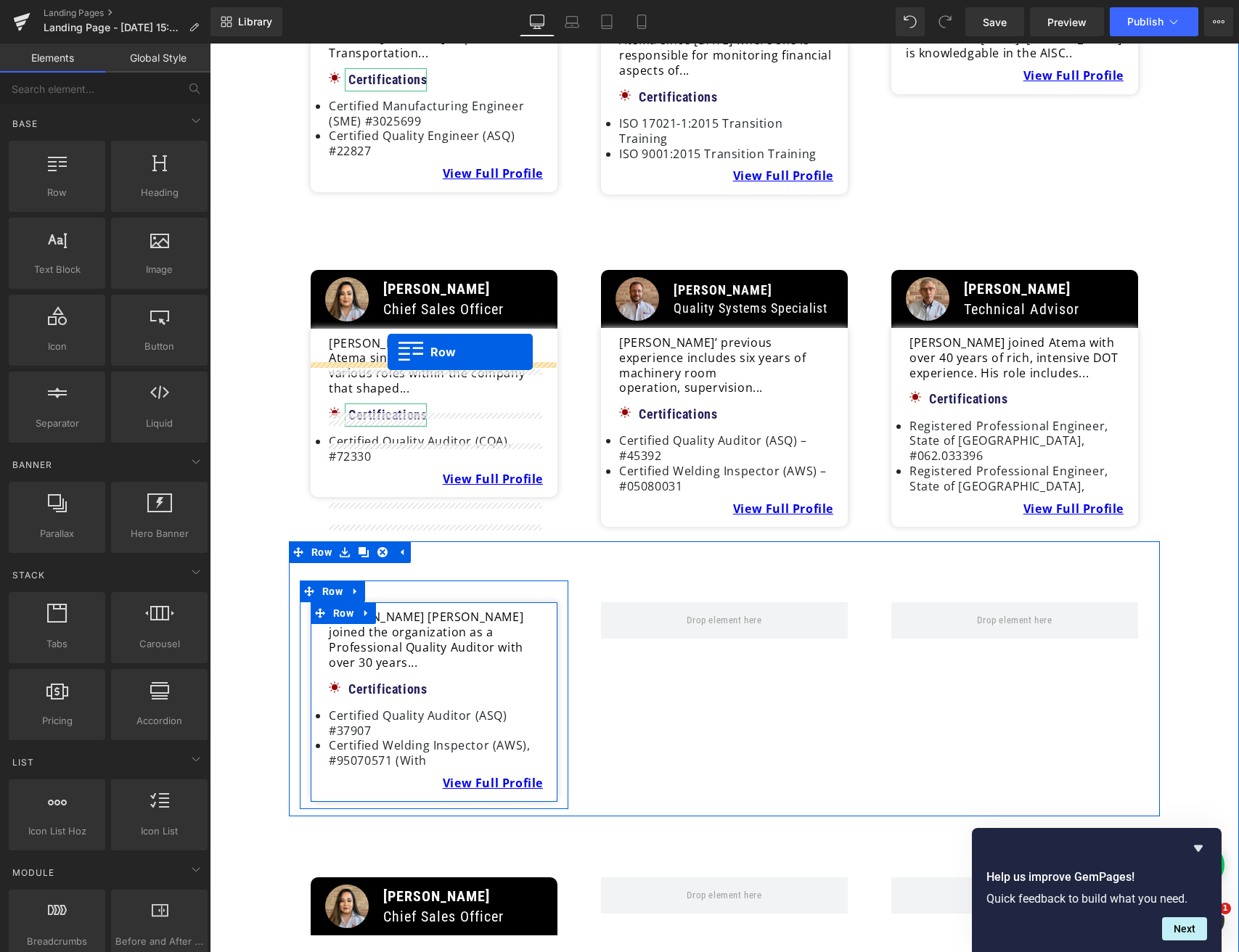
drag, startPoint x: 900, startPoint y: 220, endPoint x: 388, endPoint y: 352, distance: 528.7
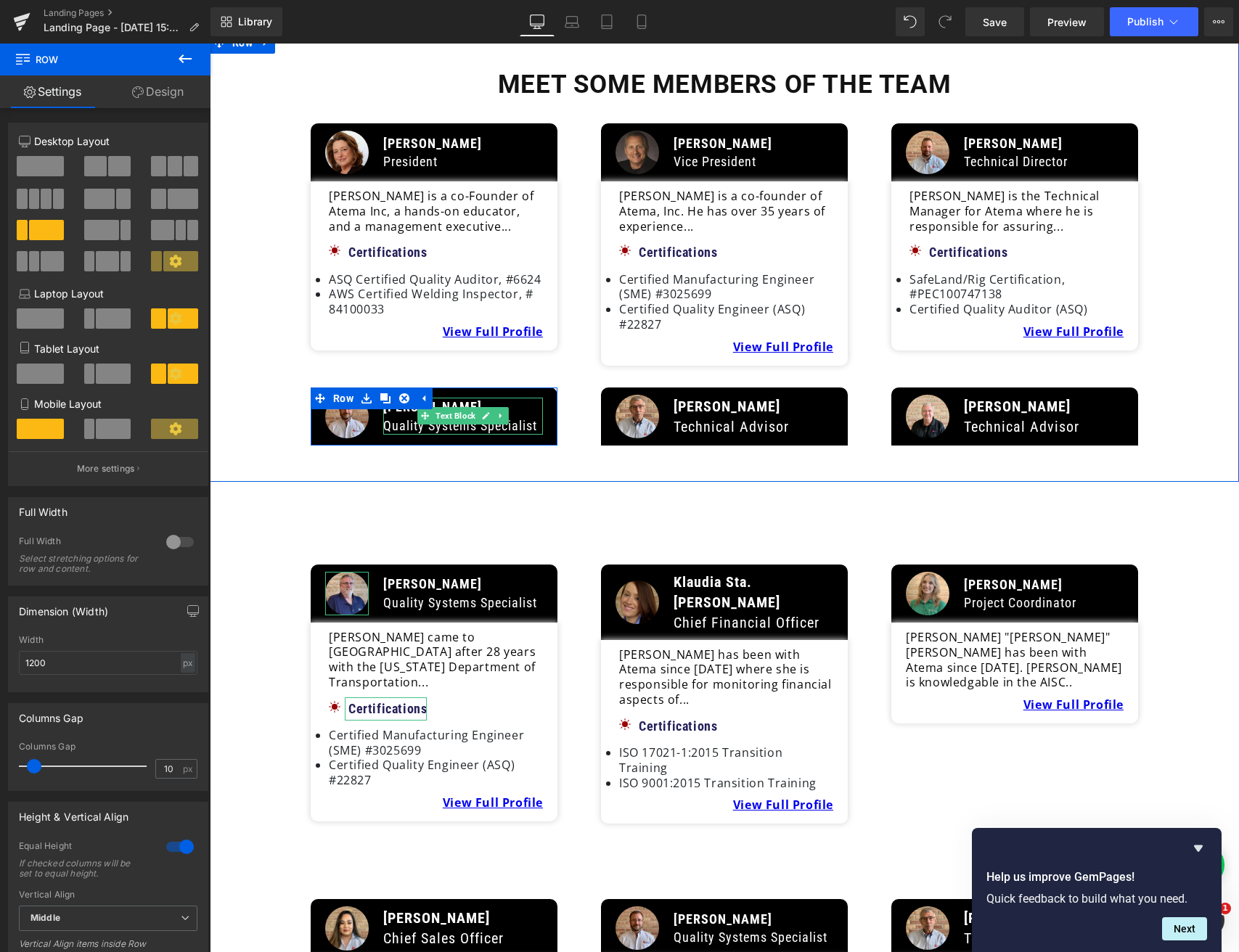
scroll to position [2693, 0]
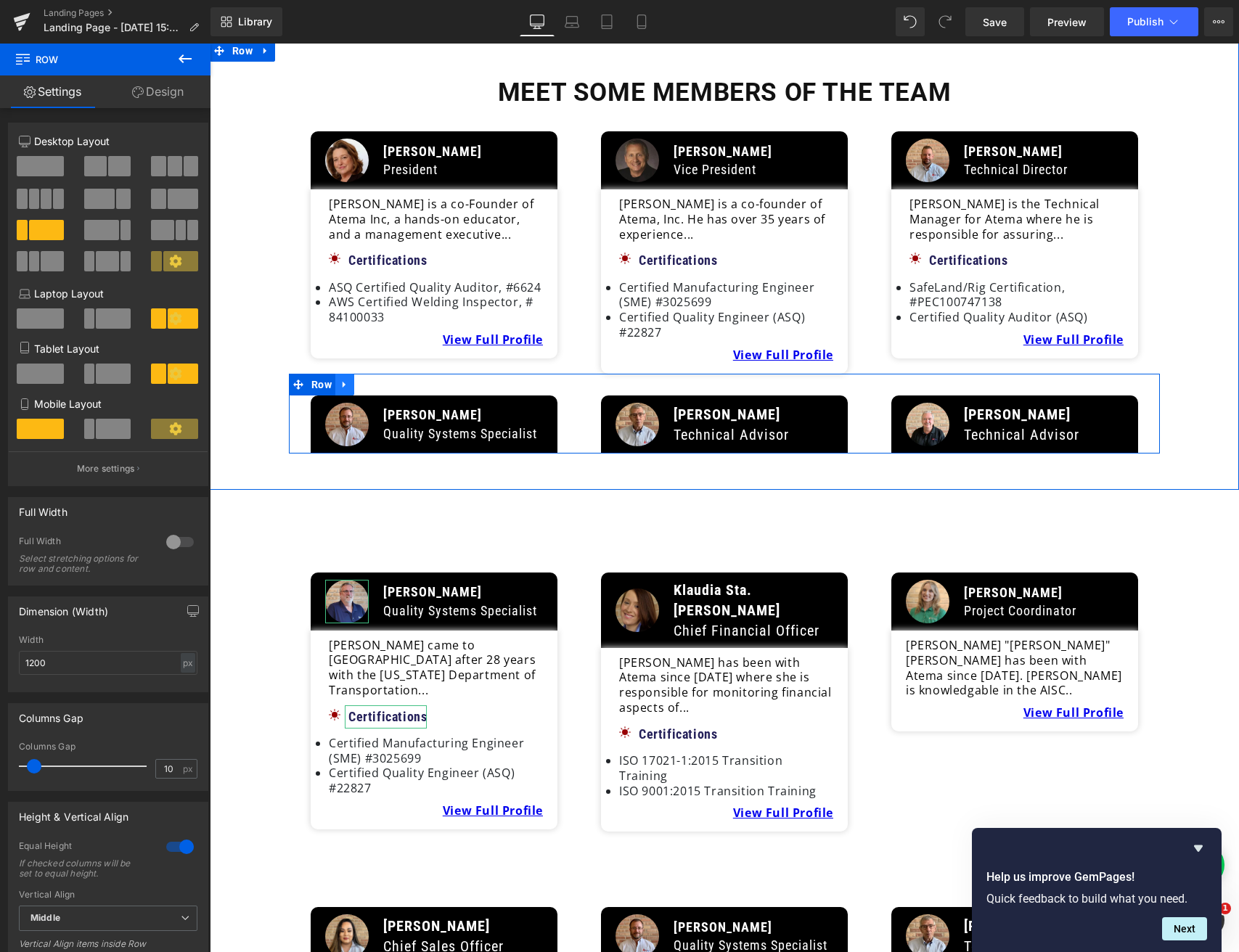
click at [346, 379] on icon at bounding box center [345, 384] width 11 height 11
click at [375, 374] on link at bounding box center [382, 384] width 19 height 22
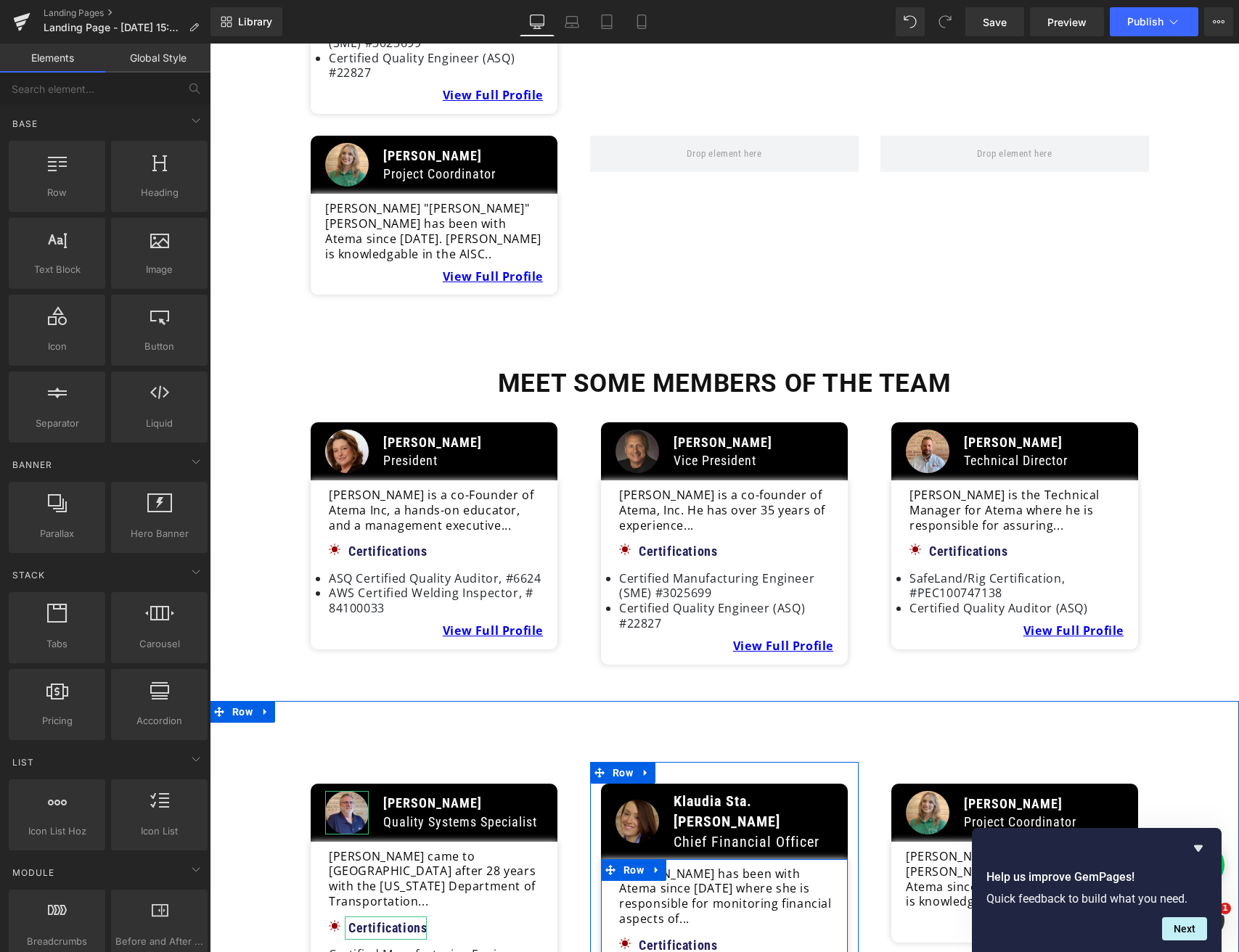
scroll to position [2400, 0]
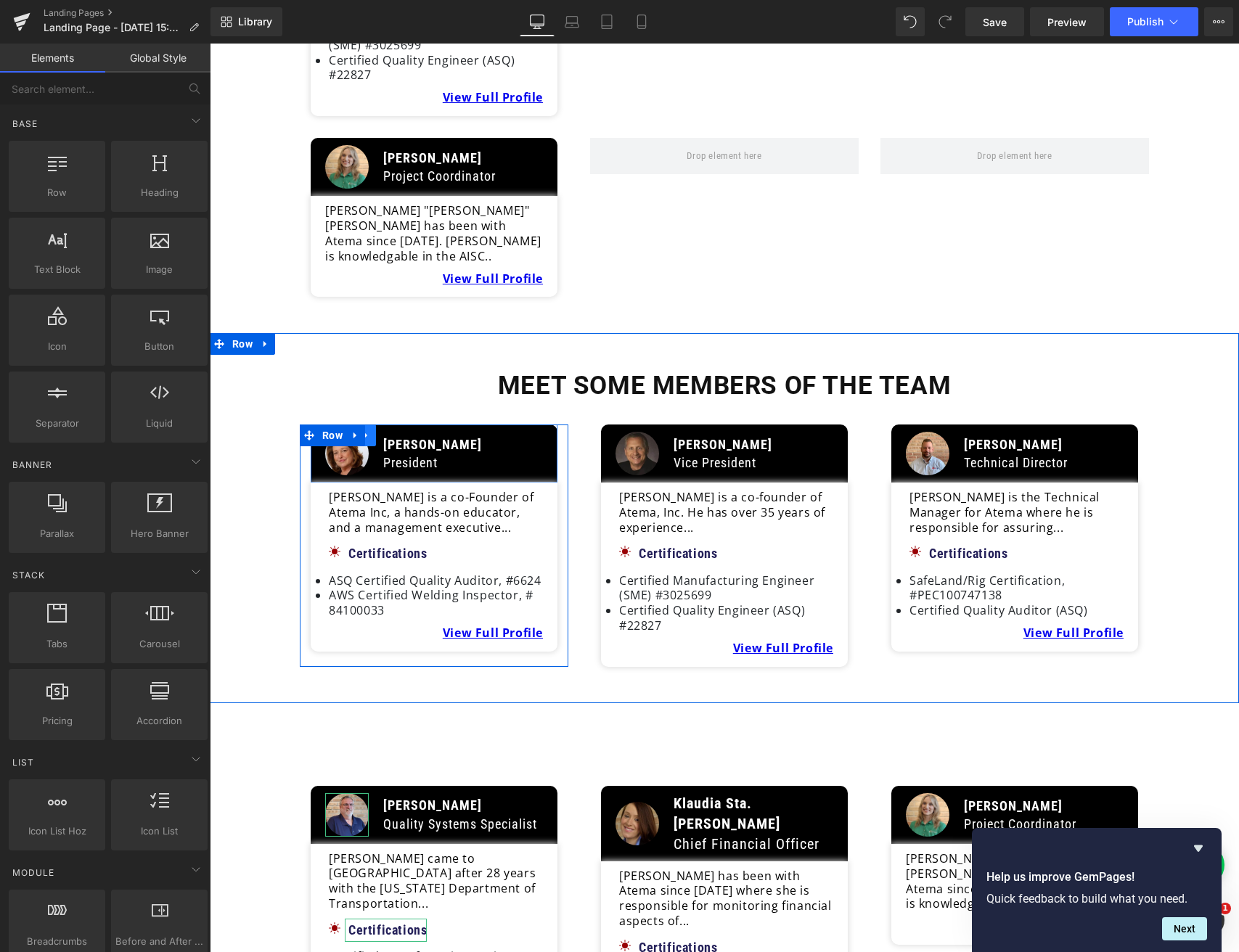
click at [365, 424] on link at bounding box center [366, 435] width 19 height 22
click at [383, 429] on icon at bounding box center [385, 435] width 11 height 11
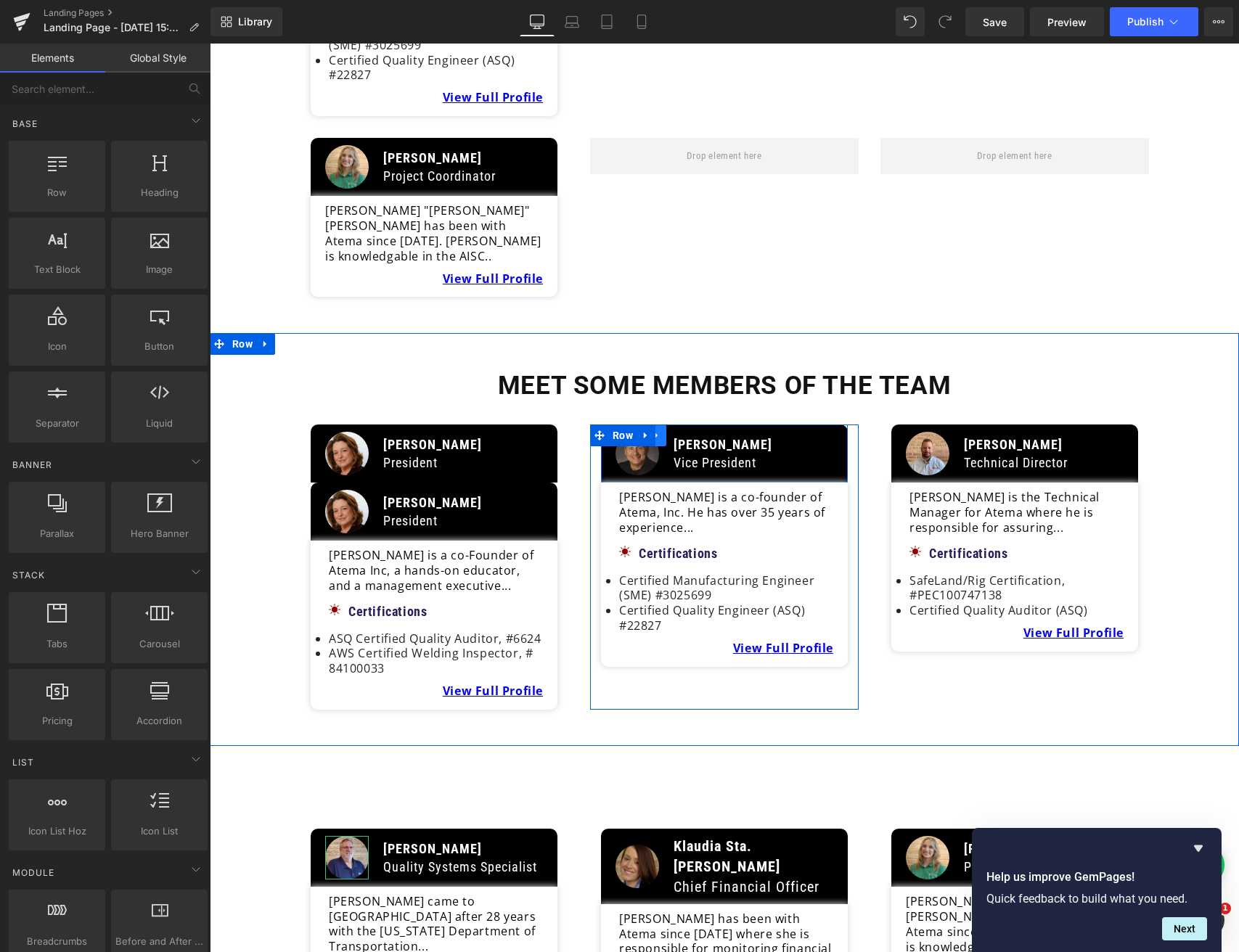
click at [654, 433] on icon at bounding box center [655, 435] width 3 height 6
click at [671, 430] on icon at bounding box center [675, 435] width 11 height 11
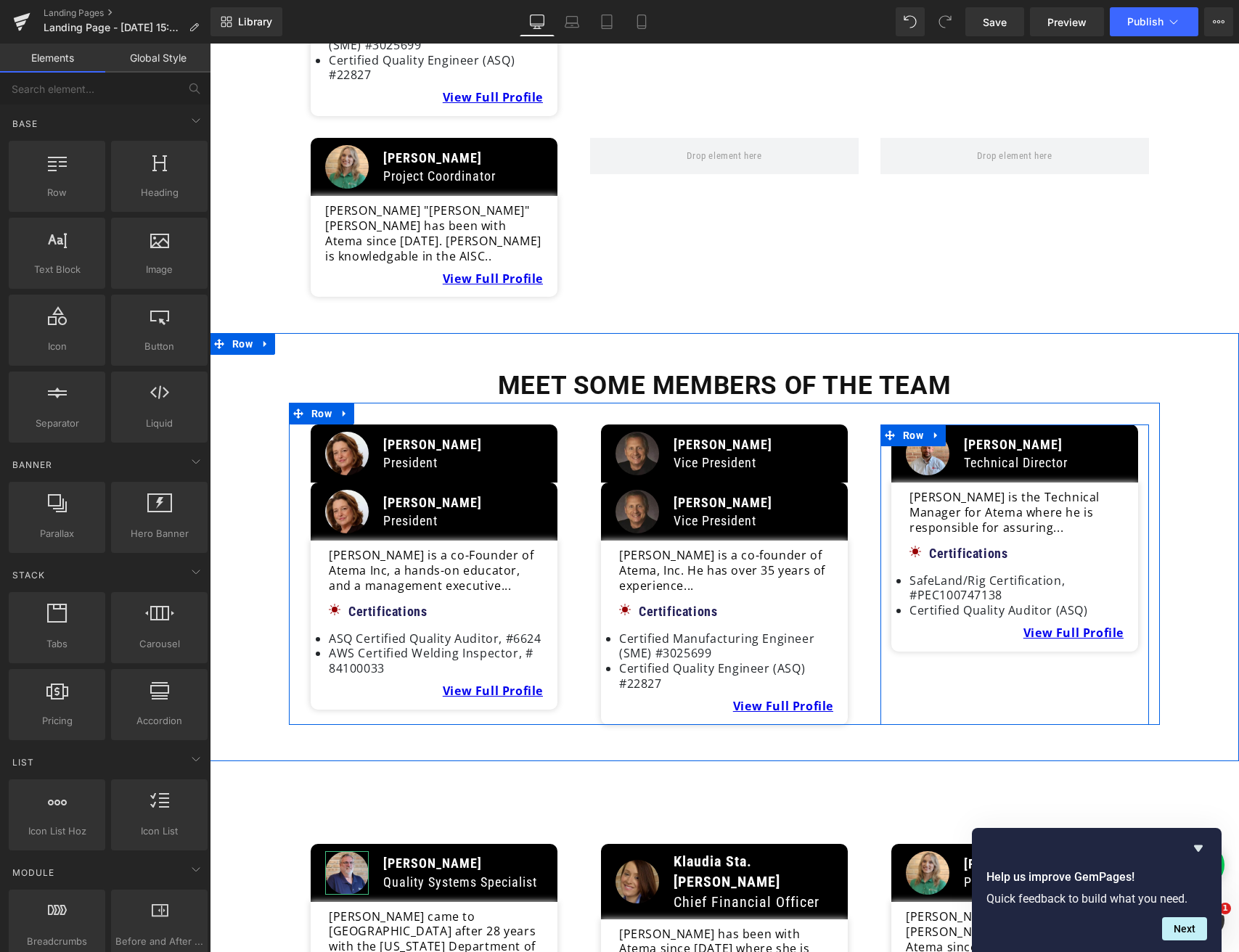
click at [945, 431] on icon at bounding box center [942, 435] width 8 height 9
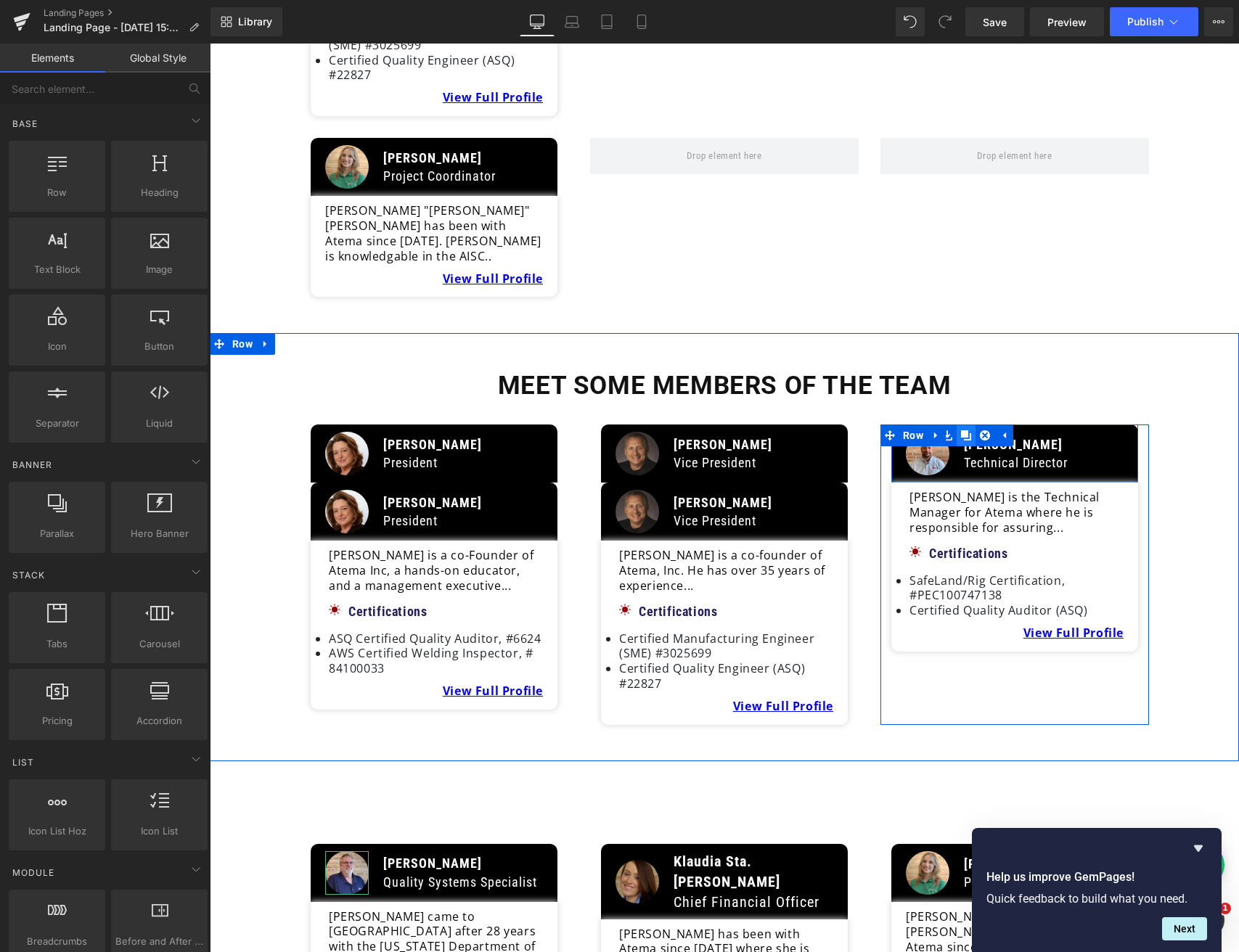
click at [963, 430] on icon at bounding box center [967, 435] width 11 height 11
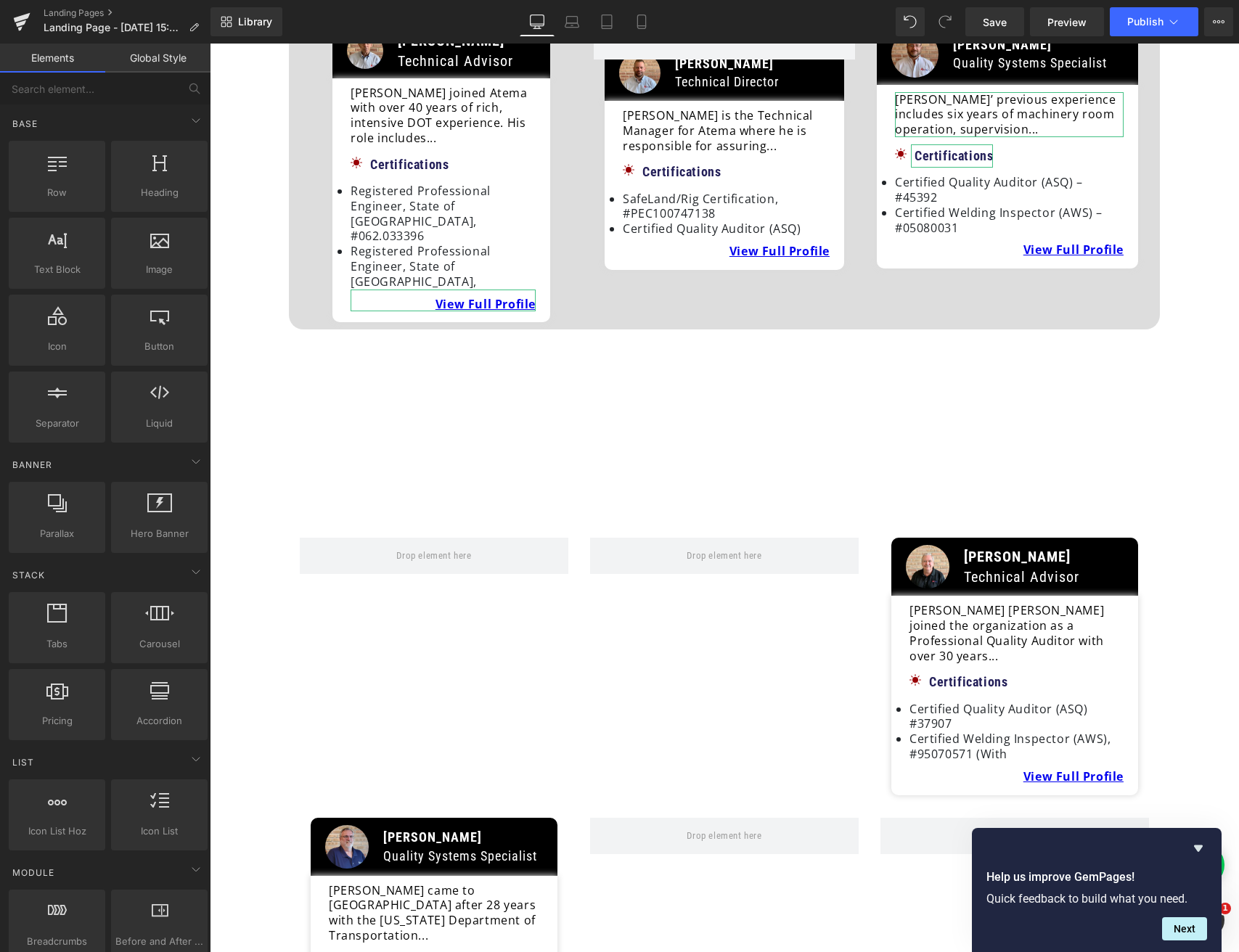
scroll to position [1439, 0]
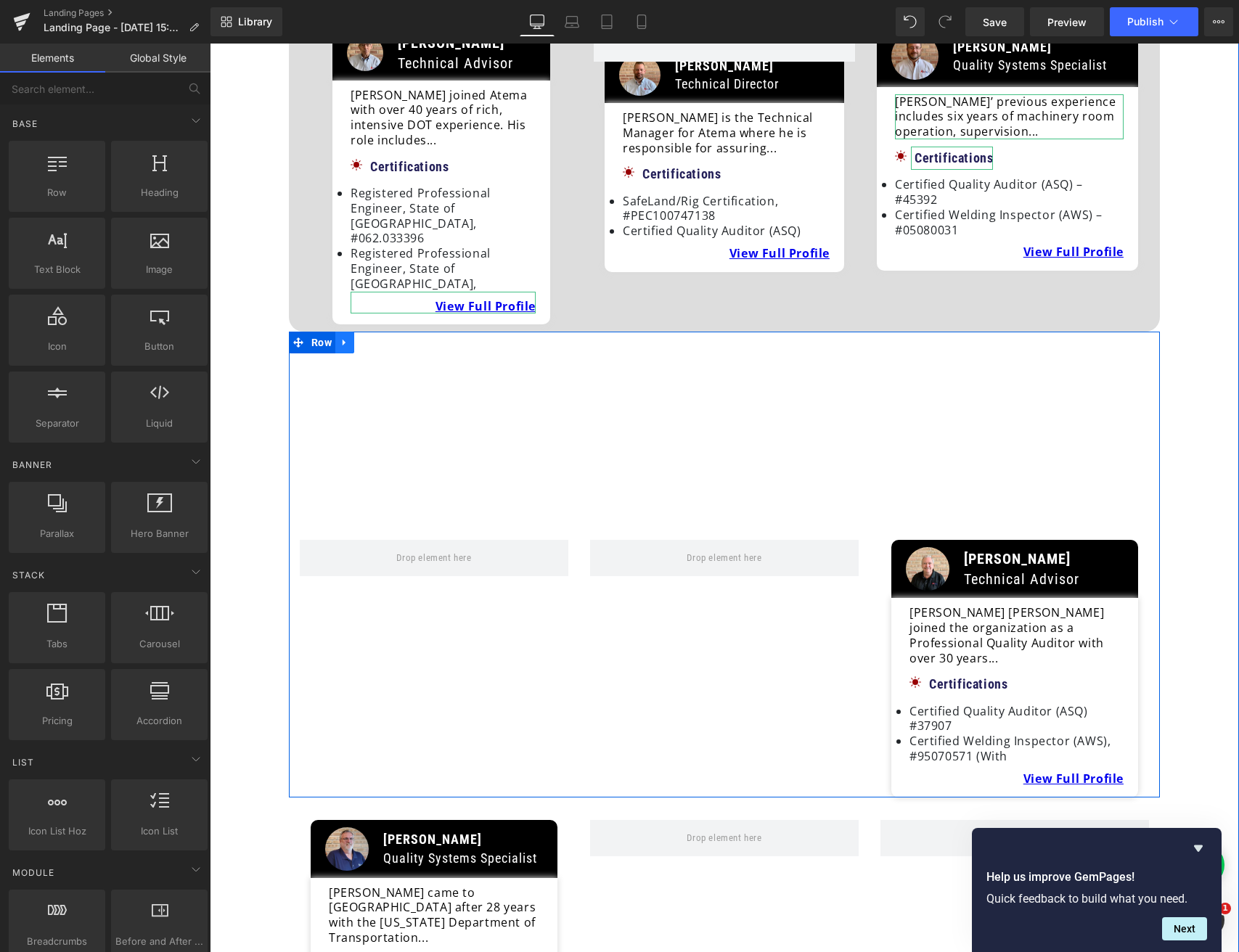
click at [341, 338] on icon at bounding box center [345, 343] width 11 height 11
click at [377, 338] on icon at bounding box center [383, 343] width 11 height 11
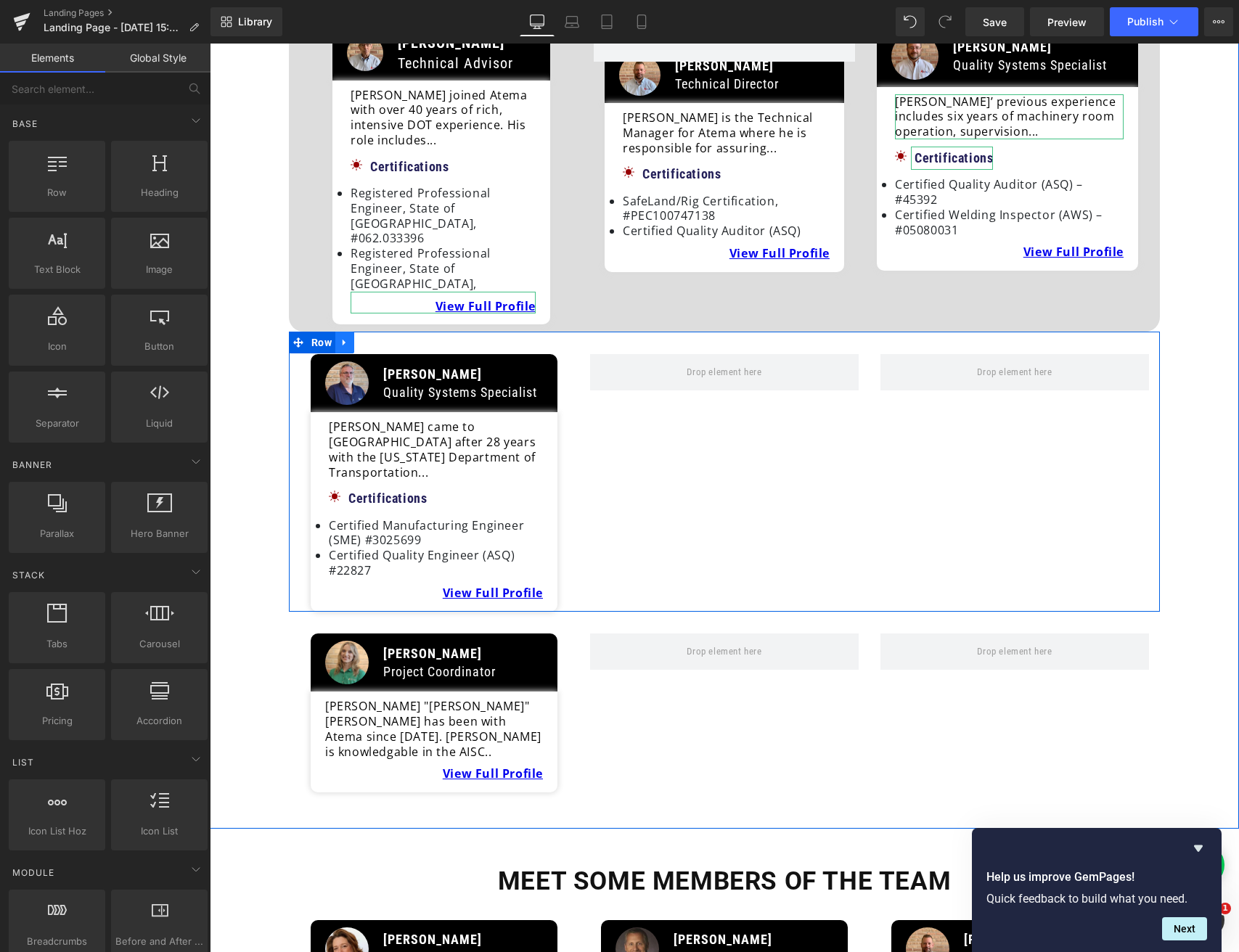
click at [345, 338] on icon at bounding box center [345, 343] width 11 height 11
click at [381, 338] on icon at bounding box center [383, 343] width 11 height 11
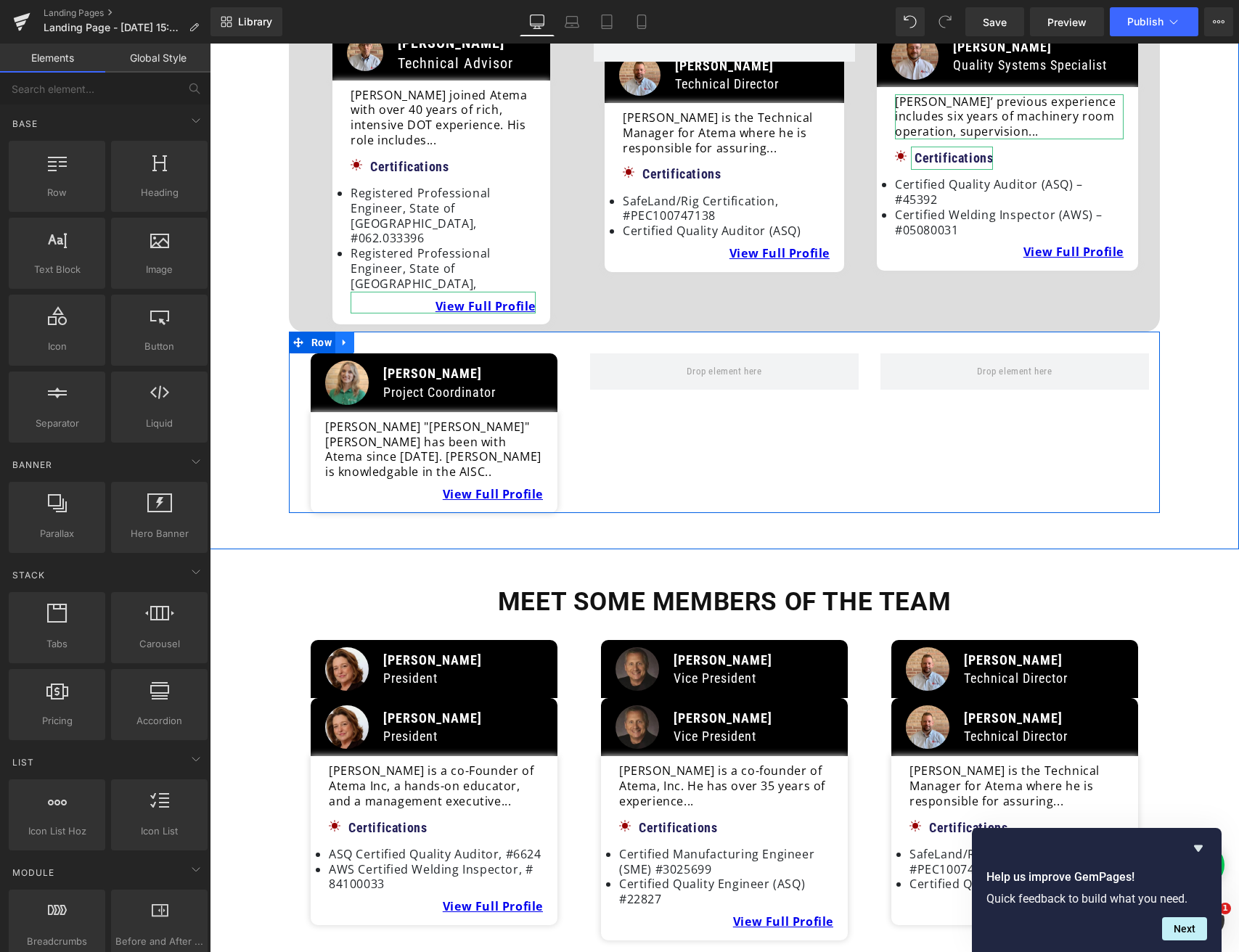
click at [342, 339] on icon at bounding box center [343, 342] width 3 height 6
click at [377, 338] on icon at bounding box center [383, 343] width 11 height 11
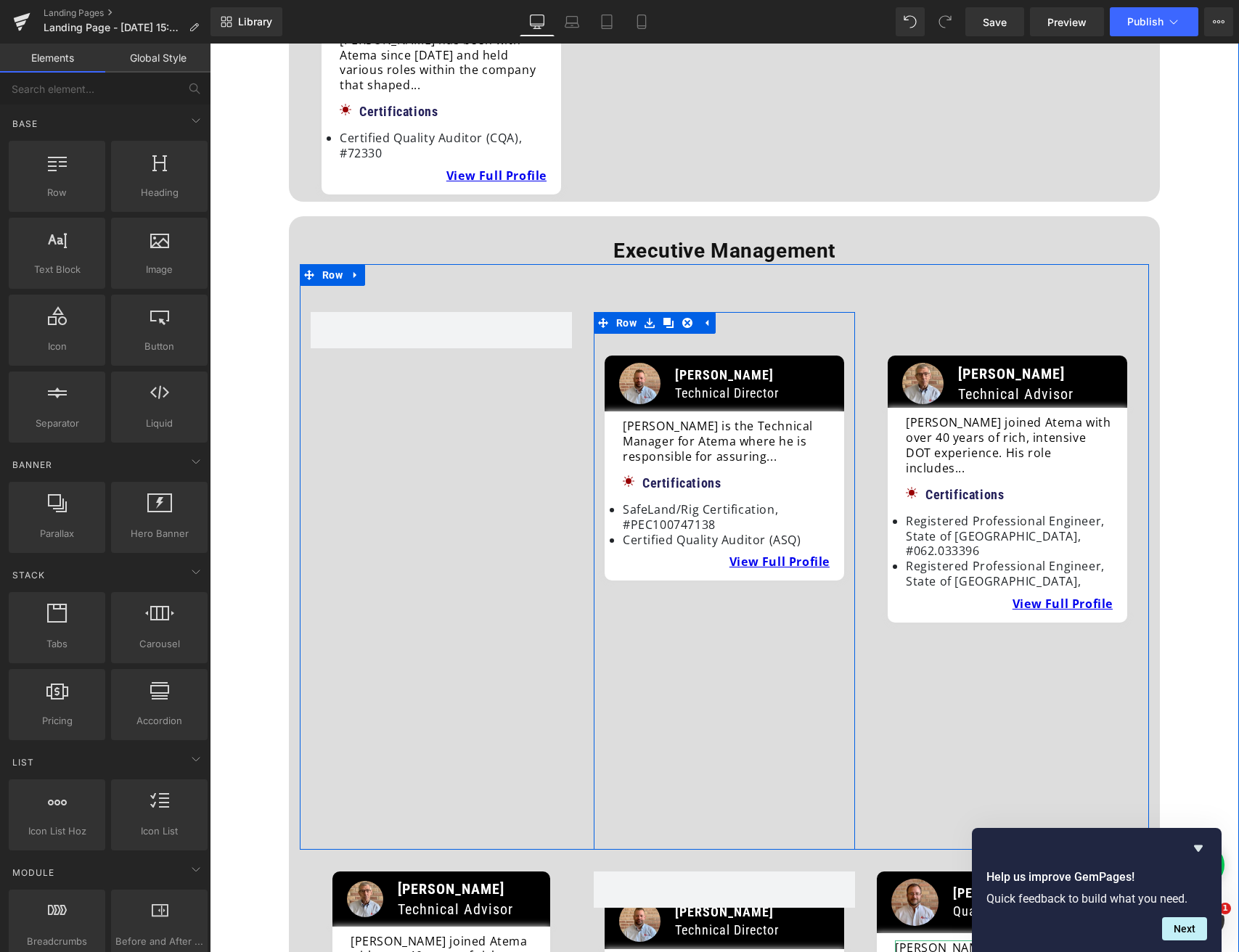
scroll to position [592, 0]
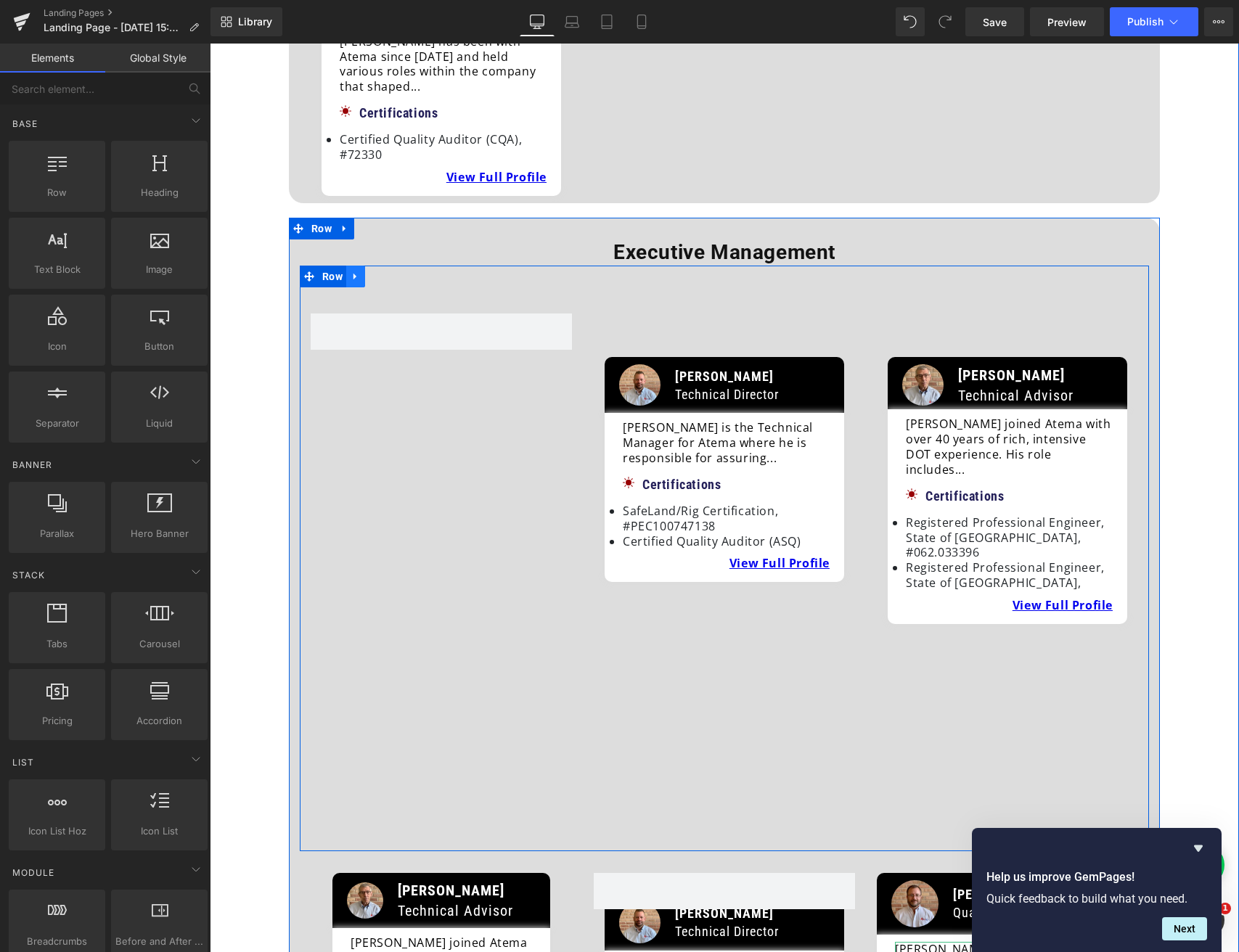
click at [354, 273] on icon at bounding box center [355, 276] width 3 height 6
click at [392, 271] on icon at bounding box center [393, 277] width 11 height 11
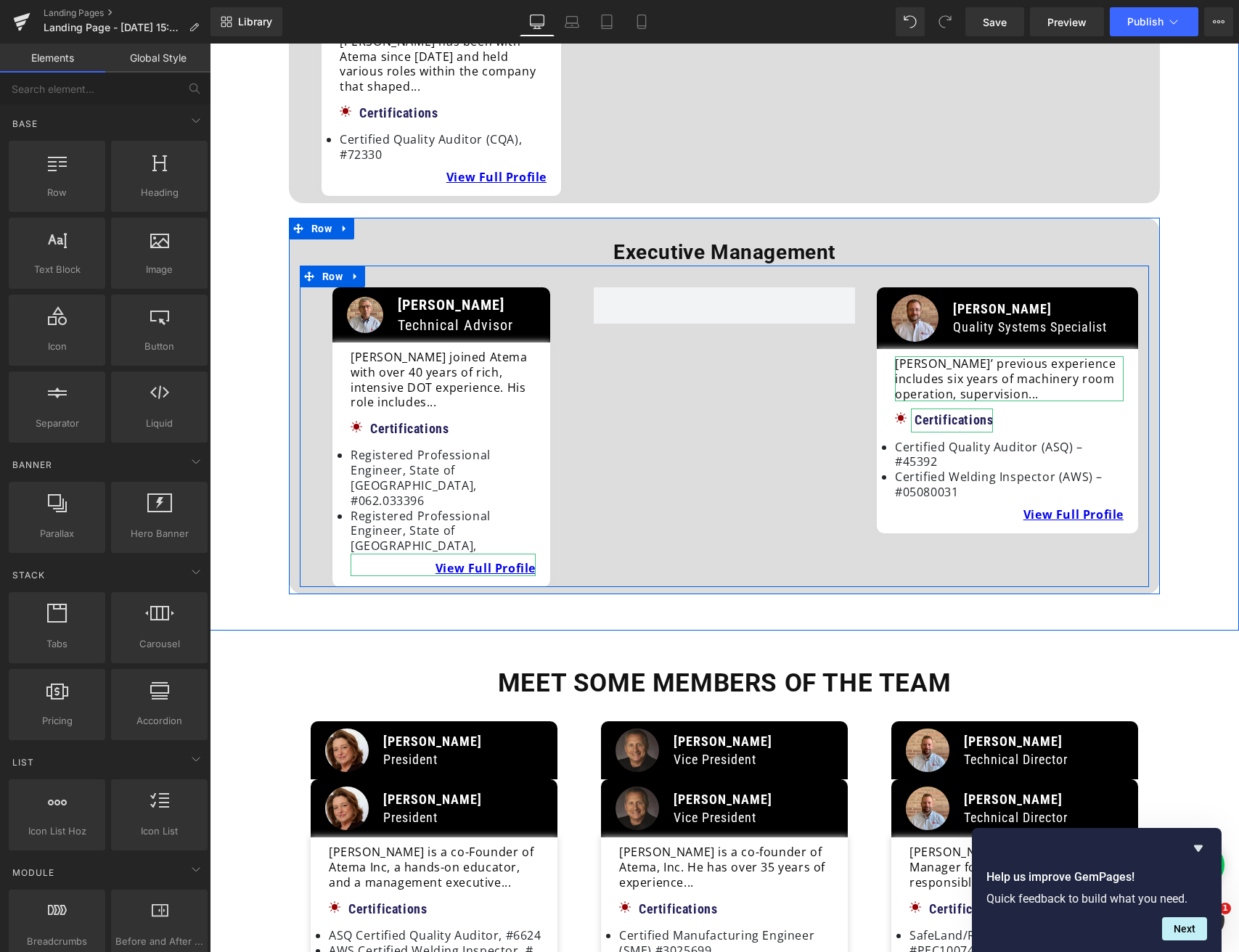
drag, startPoint x: 353, startPoint y: 234, endPoint x: 384, endPoint y: 238, distance: 31.3
click at [355, 271] on icon at bounding box center [356, 277] width 11 height 11
click at [389, 271] on icon at bounding box center [393, 277] width 11 height 11
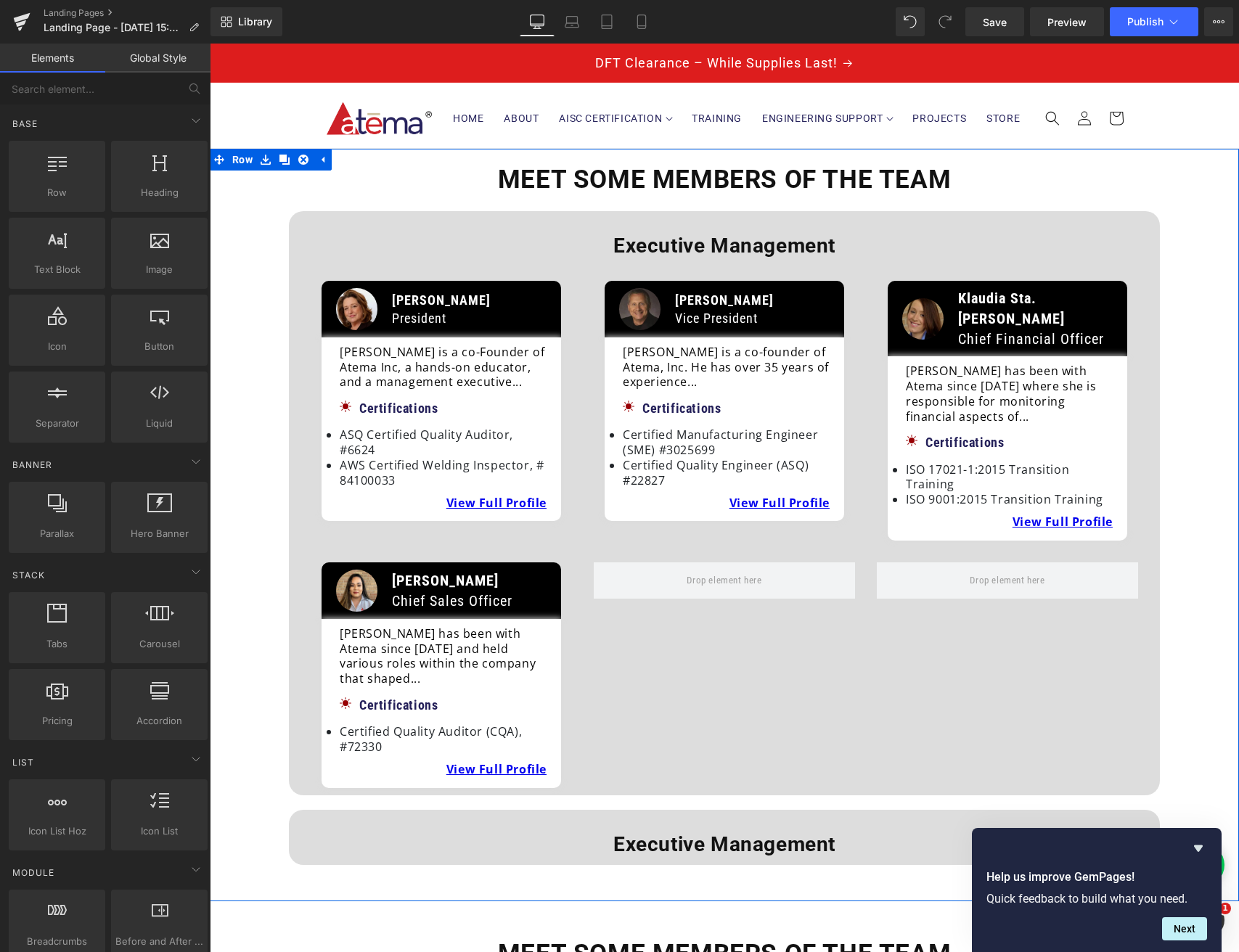
scroll to position [0, 0]
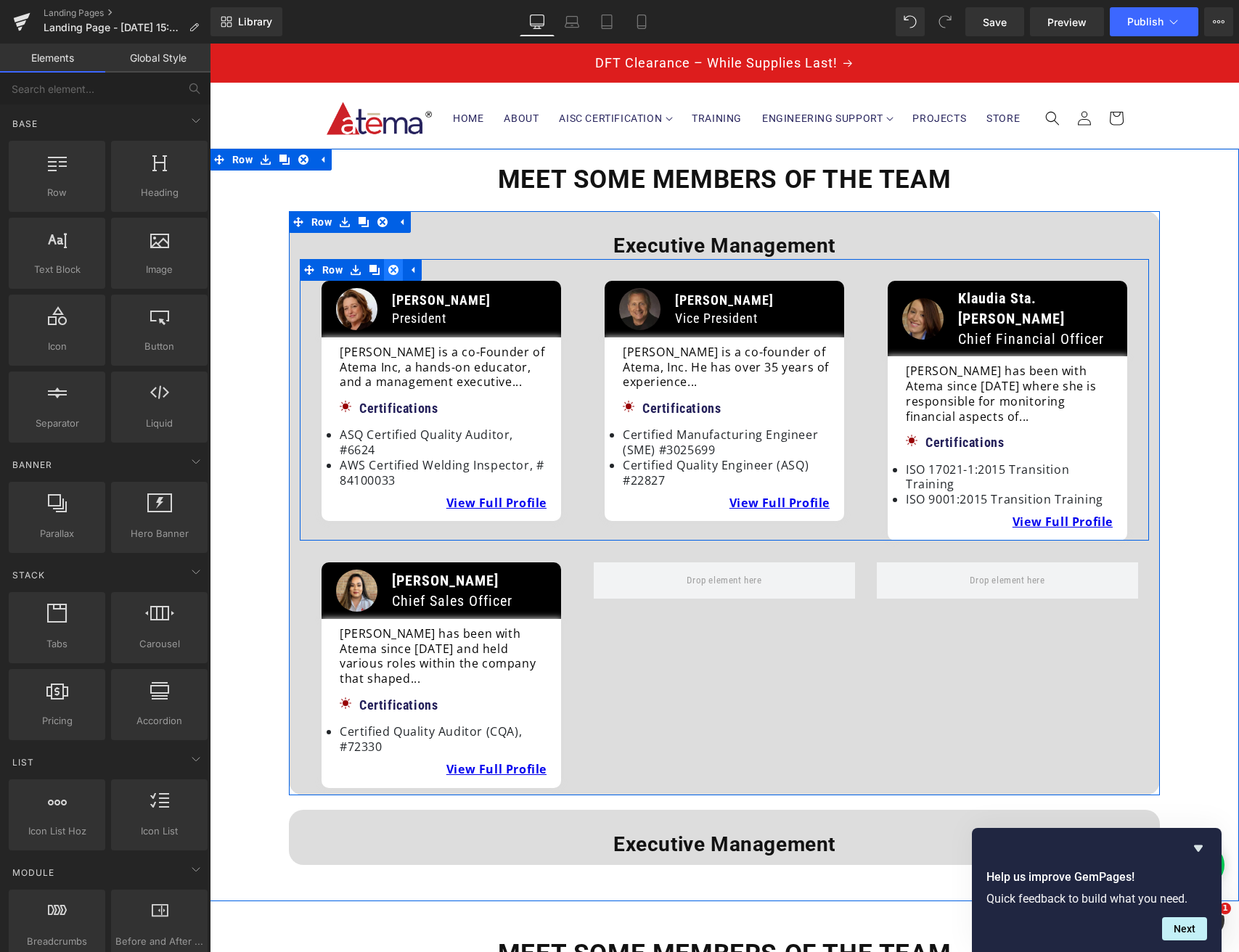
click at [389, 268] on icon at bounding box center [393, 270] width 11 height 11
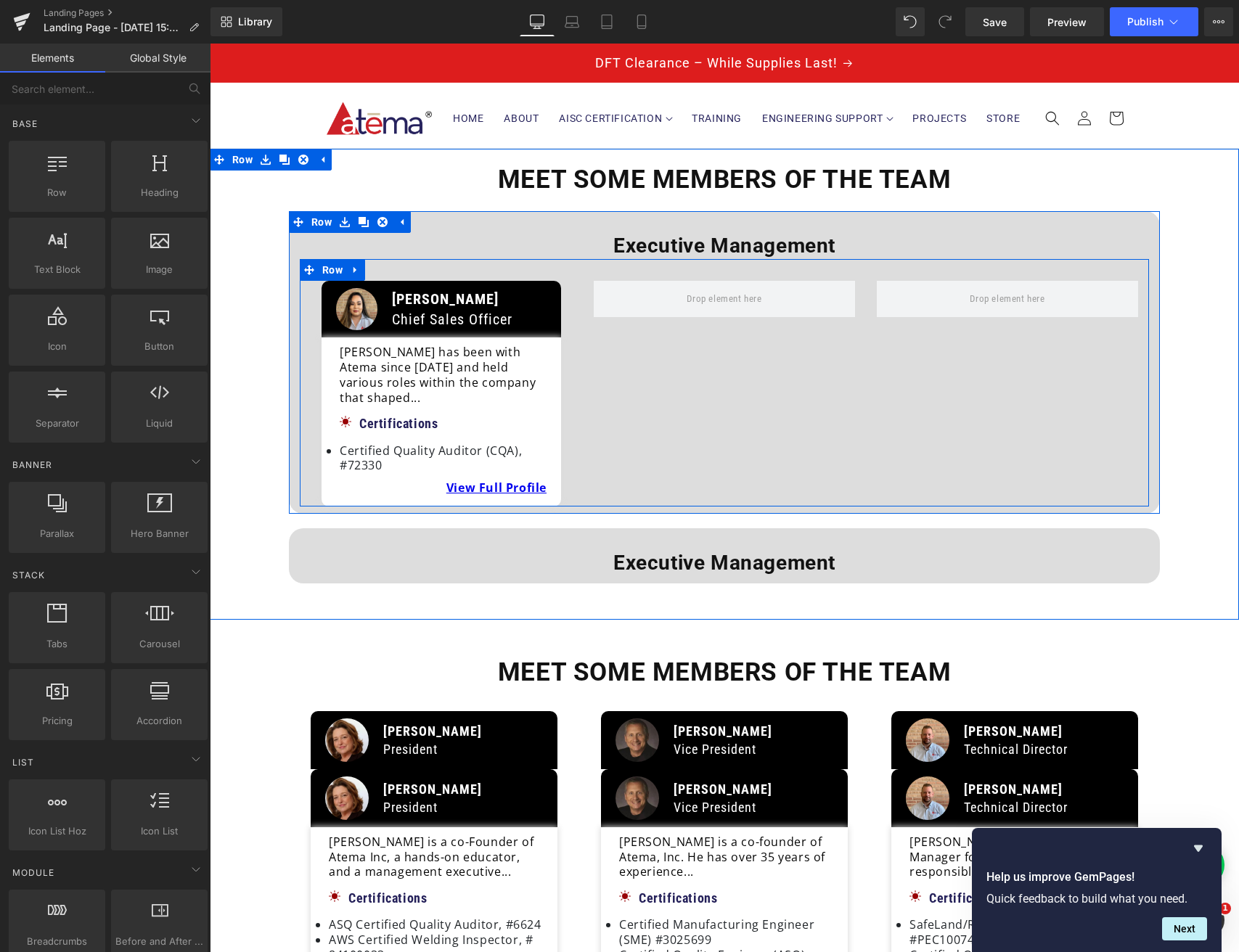
drag, startPoint x: 355, startPoint y: 272, endPoint x: 392, endPoint y: 271, distance: 37.0
click at [360, 272] on link at bounding box center [355, 270] width 19 height 22
click at [392, 270] on icon at bounding box center [393, 270] width 11 height 11
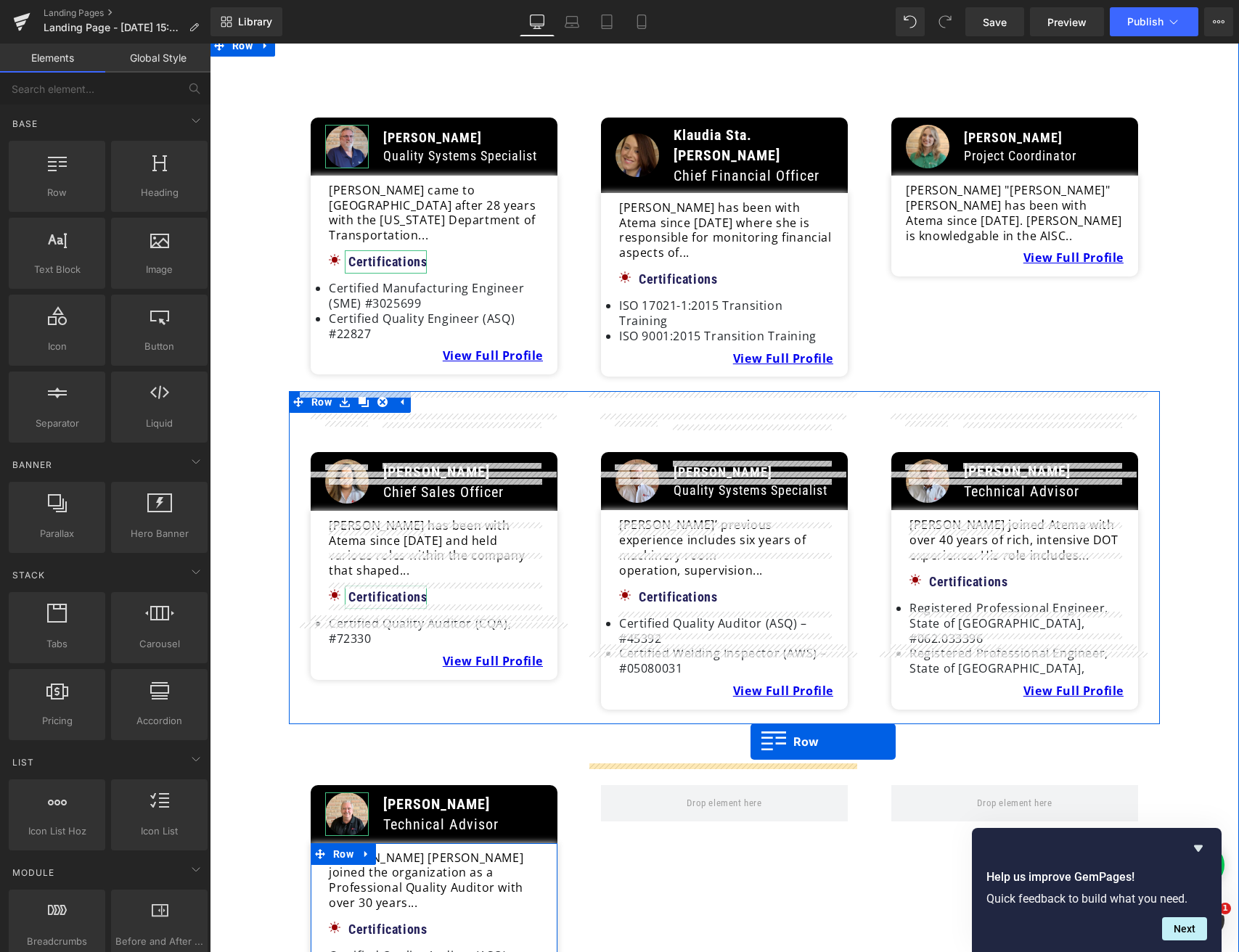
scroll to position [763, 0]
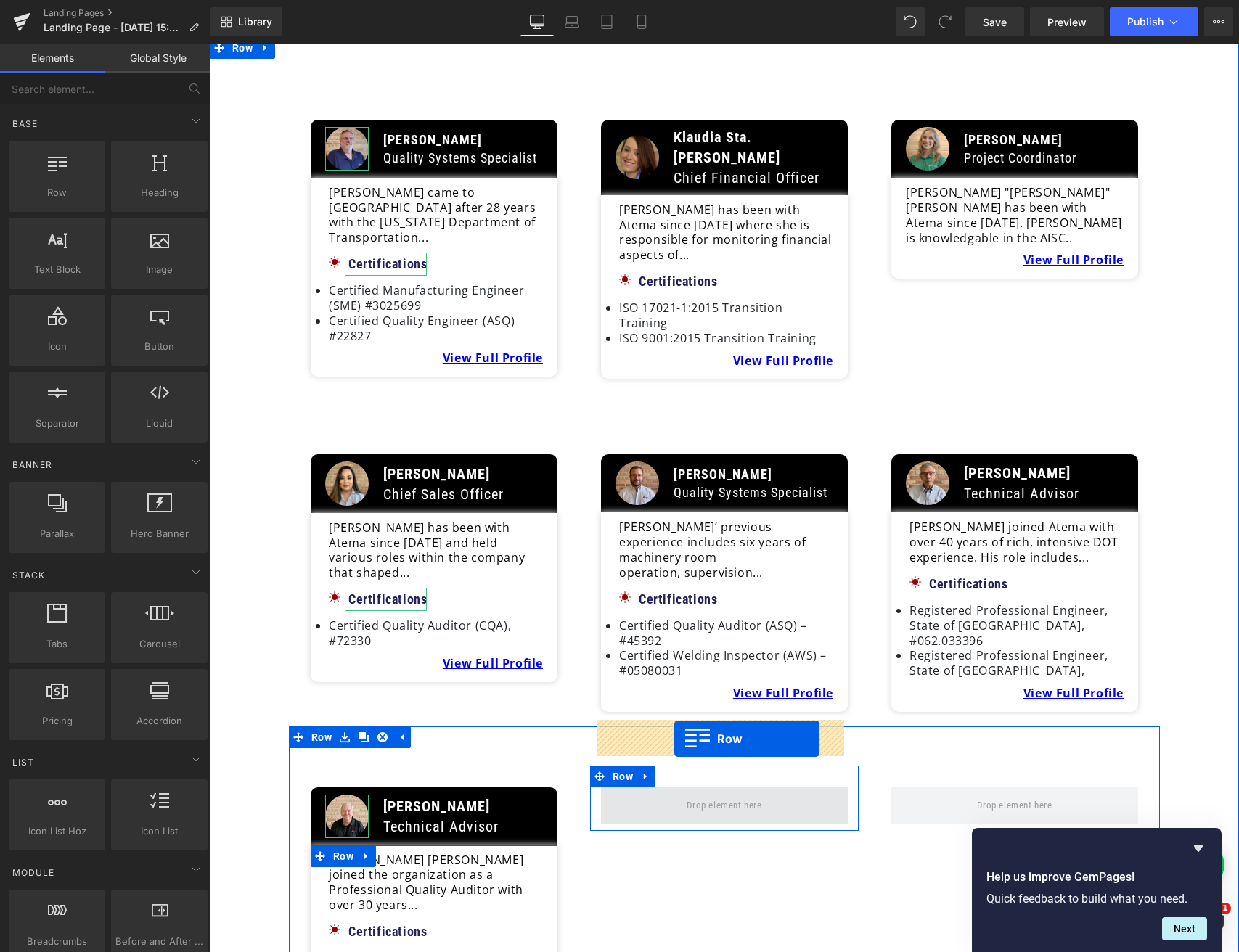
drag, startPoint x: 321, startPoint y: 136, endPoint x: 675, endPoint y: 739, distance: 699.2
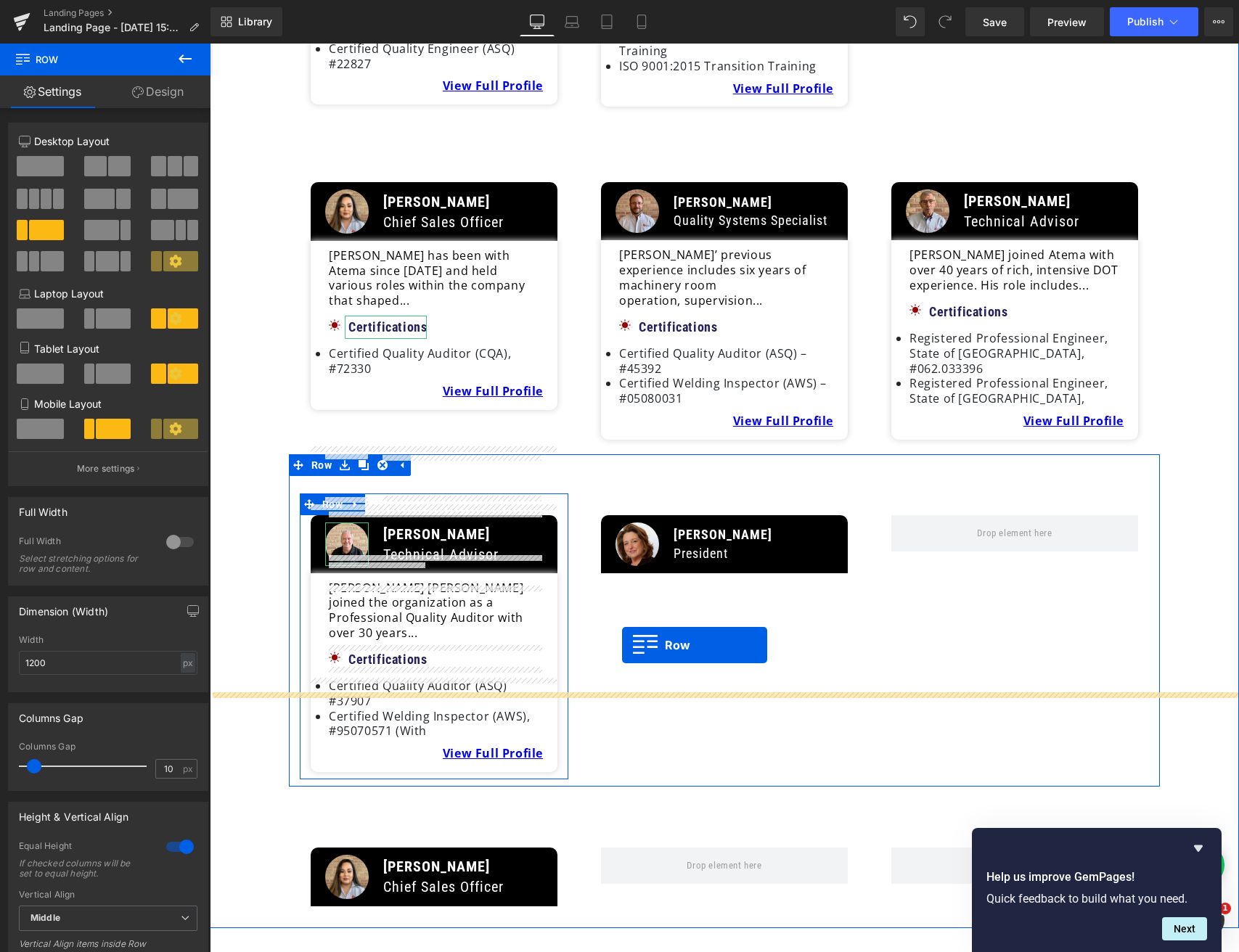
scroll to position [1037, 0]
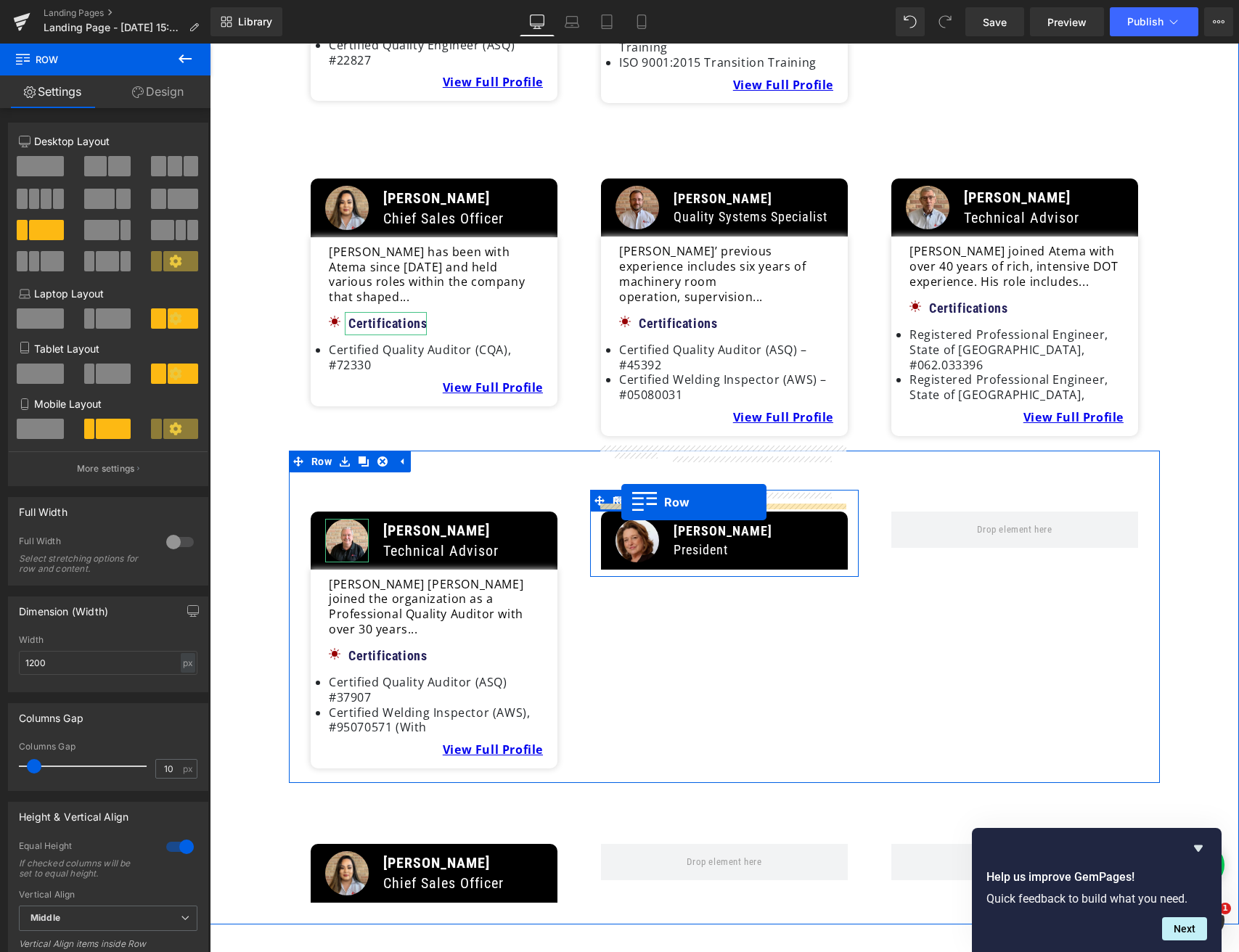
drag, startPoint x: 317, startPoint y: 321, endPoint x: 622, endPoint y: 502, distance: 354.7
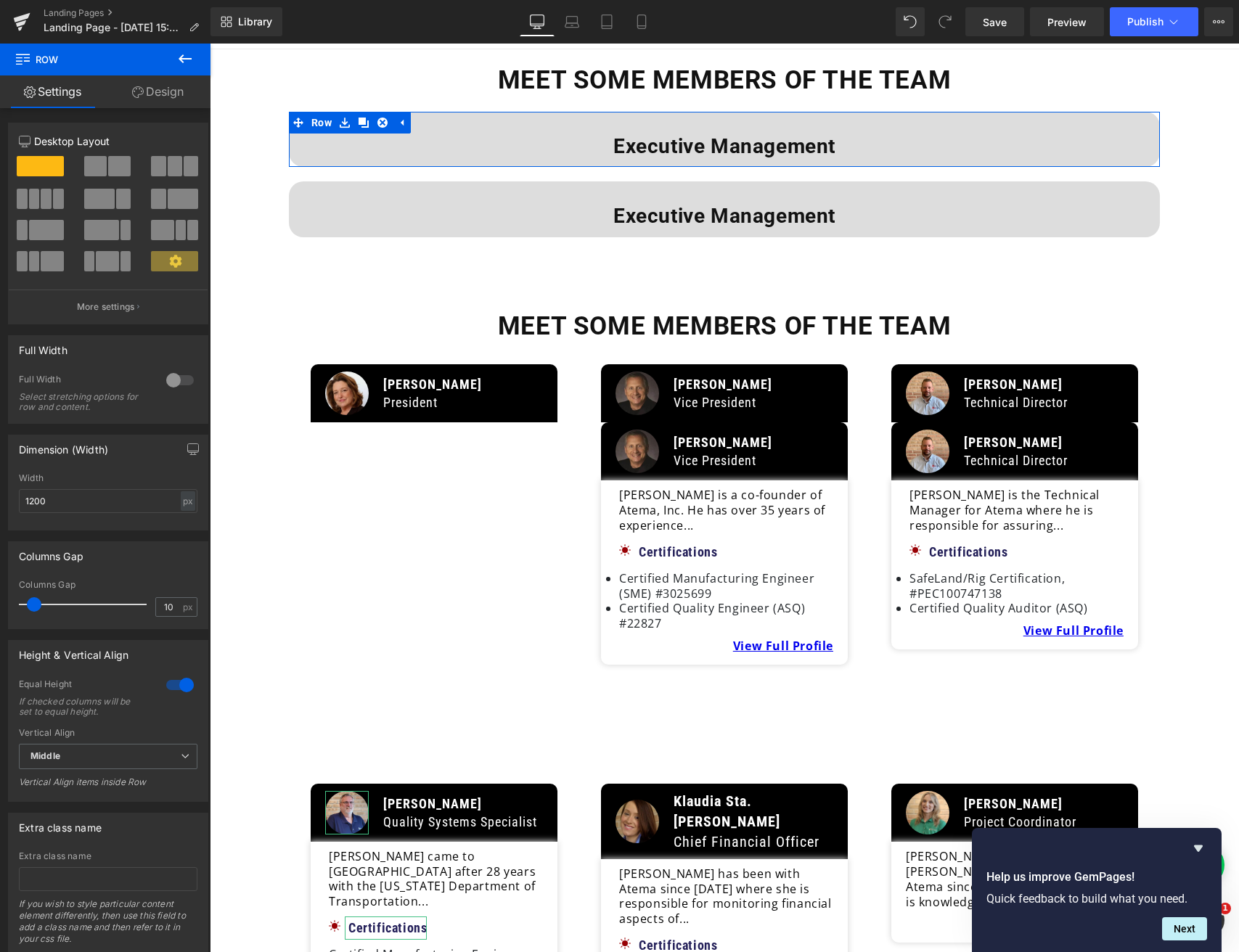
scroll to position [94, 0]
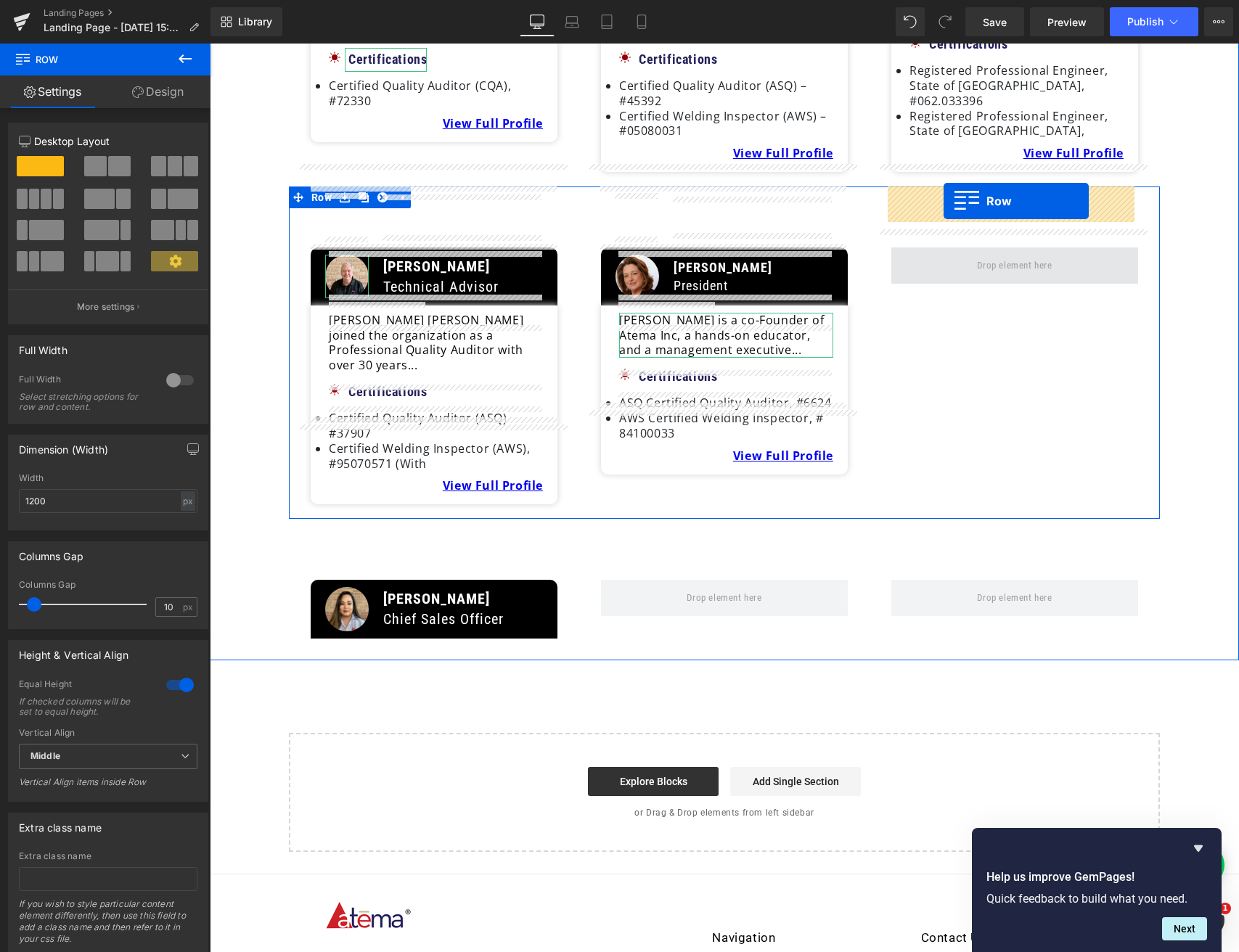
drag, startPoint x: 610, startPoint y: 435, endPoint x: 944, endPoint y: 199, distance: 409.0
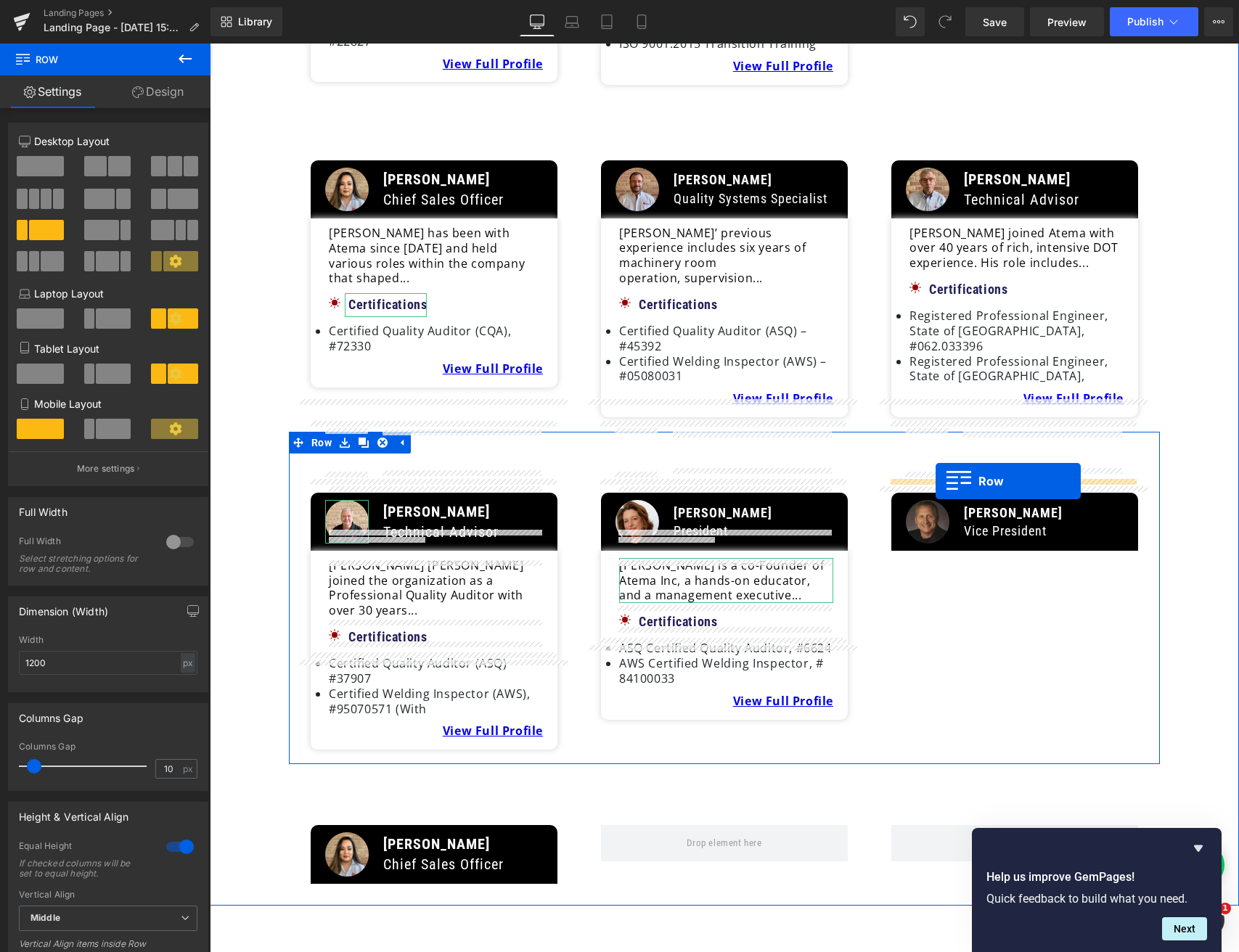
scroll to position [1044, 0]
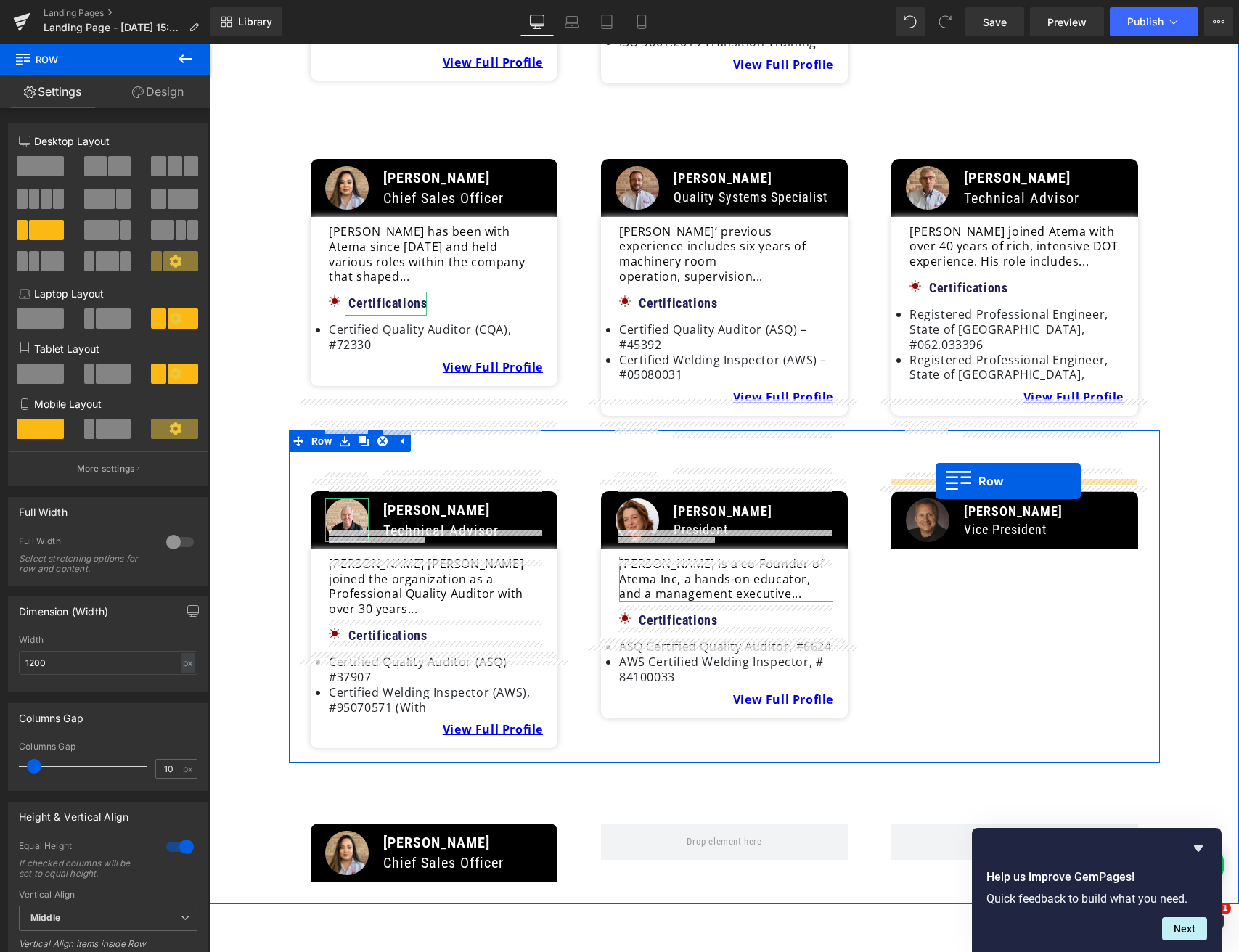
drag, startPoint x: 608, startPoint y: 170, endPoint x: 936, endPoint y: 486, distance: 455.5
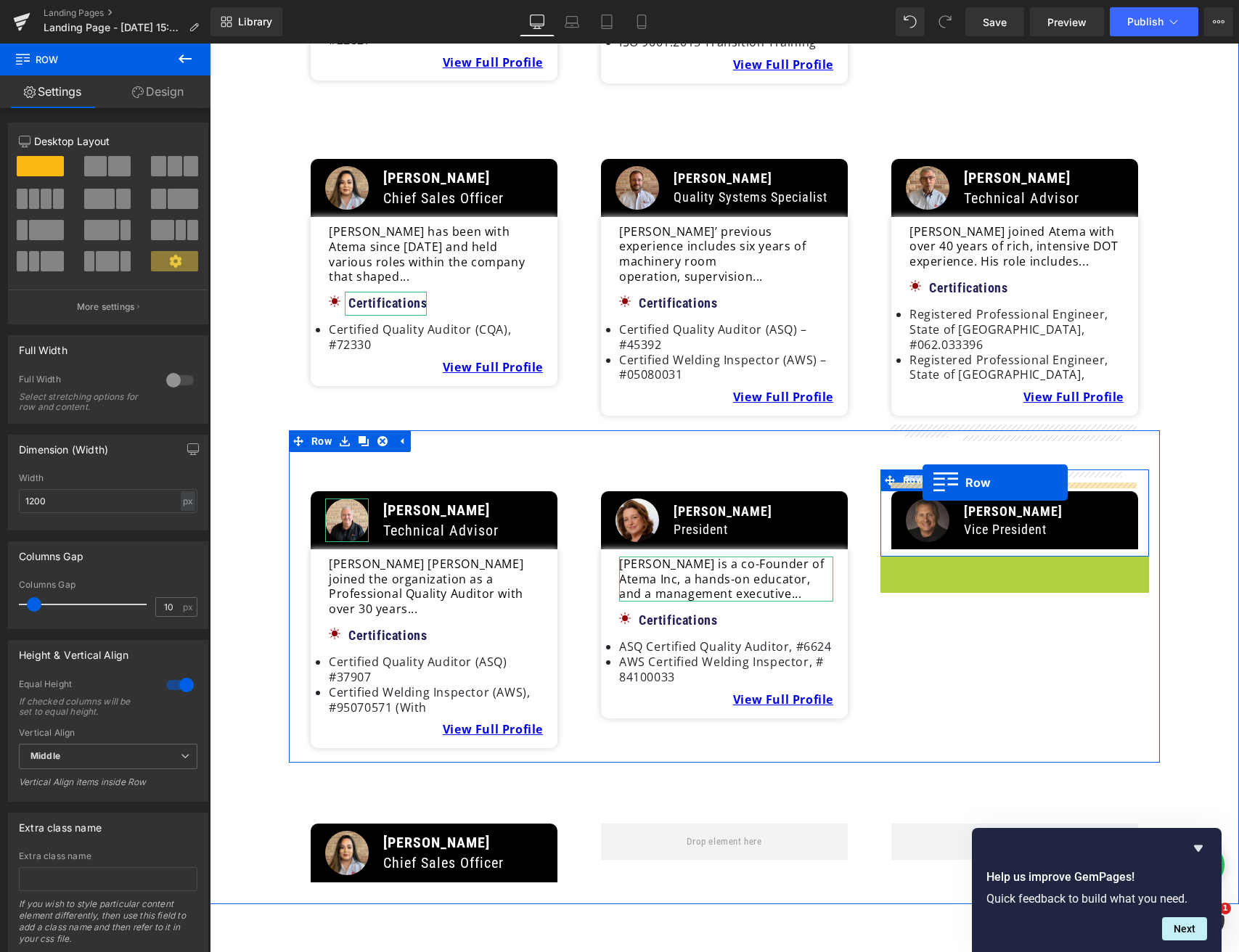
drag, startPoint x: 888, startPoint y: 505, endPoint x: 922, endPoint y: 482, distance: 41.0
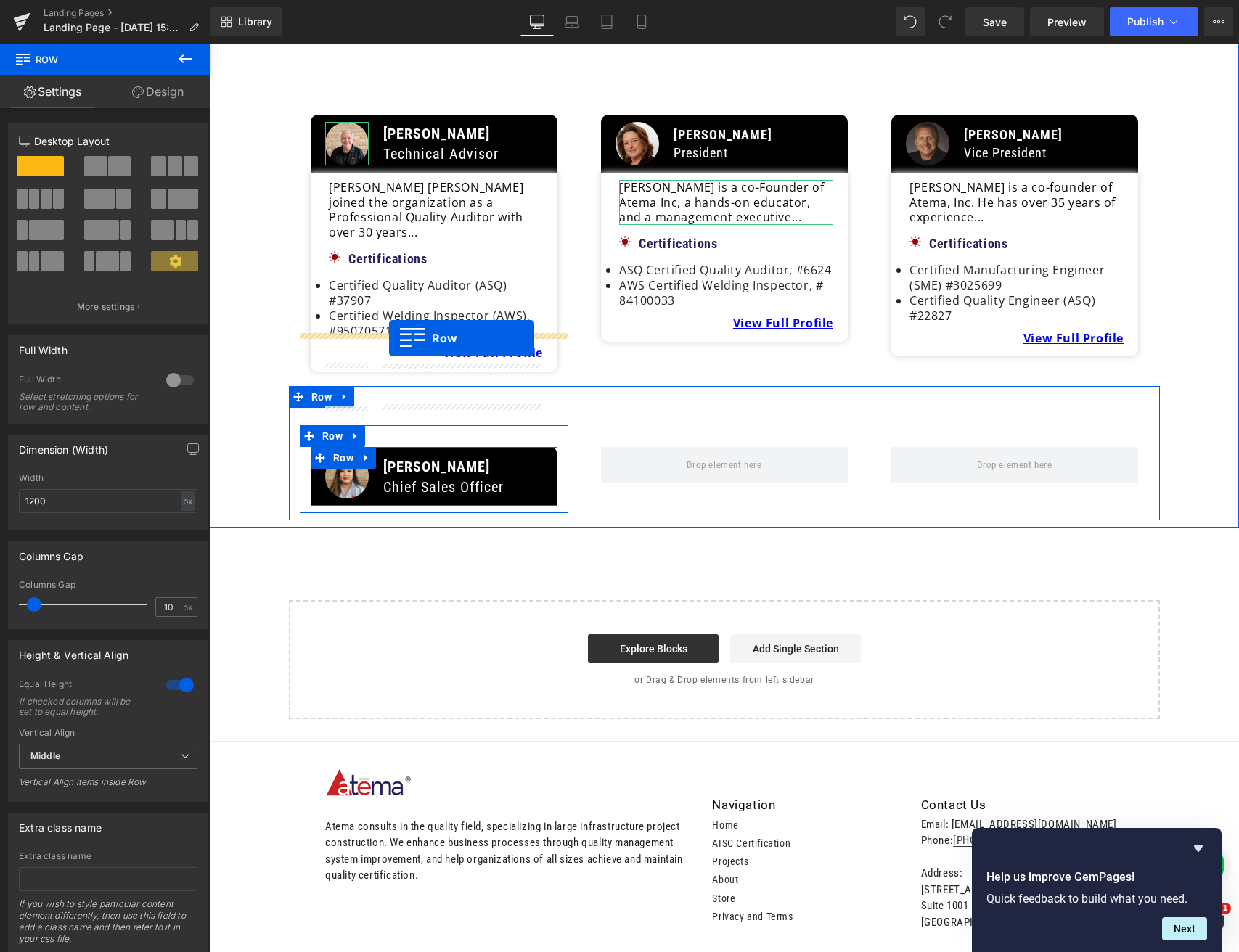
scroll to position [1400, 0]
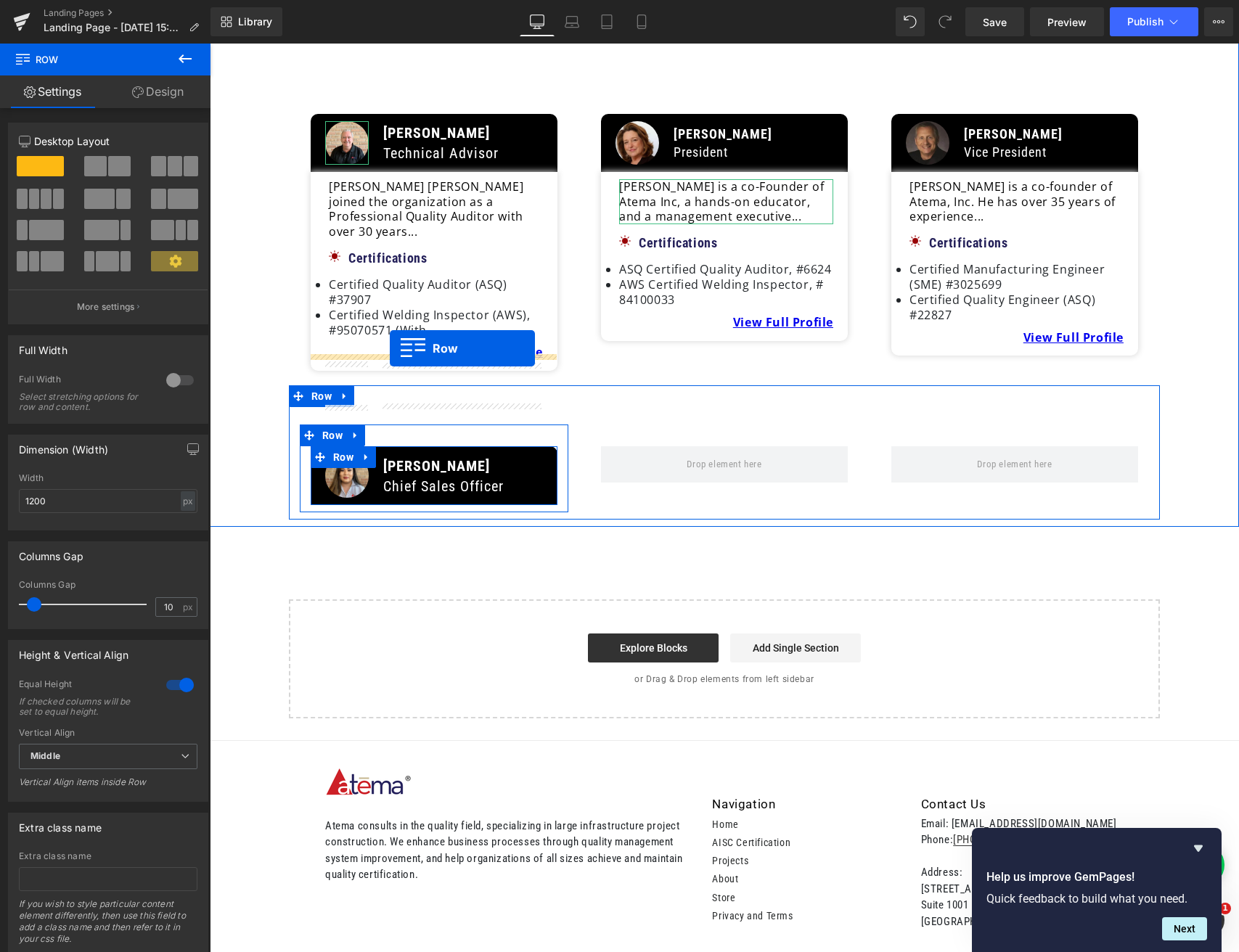
drag, startPoint x: 899, startPoint y: 301, endPoint x: 390, endPoint y: 348, distance: 511.2
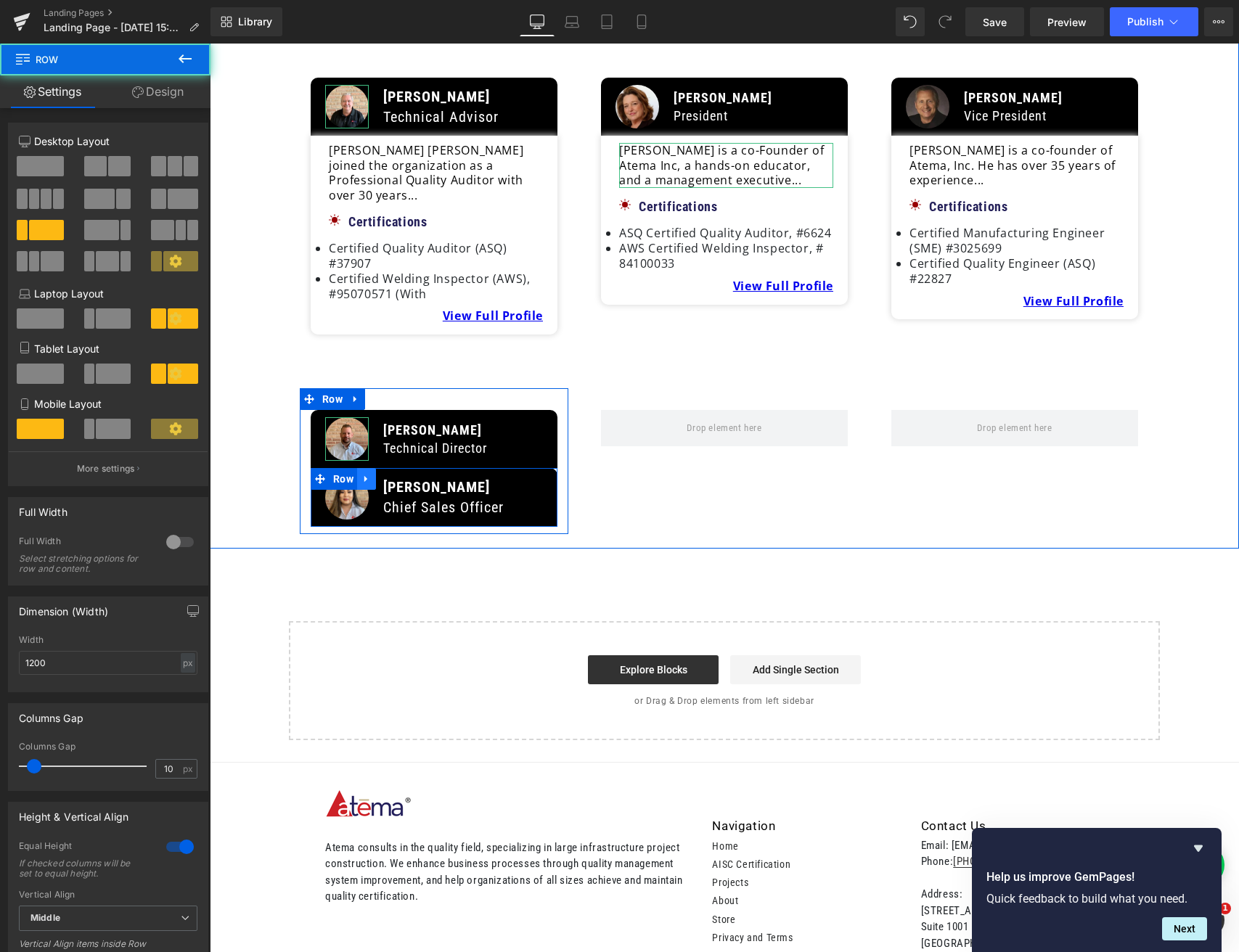
click at [367, 473] on icon at bounding box center [367, 479] width 11 height 11
click at [406, 473] on icon at bounding box center [405, 479] width 11 height 11
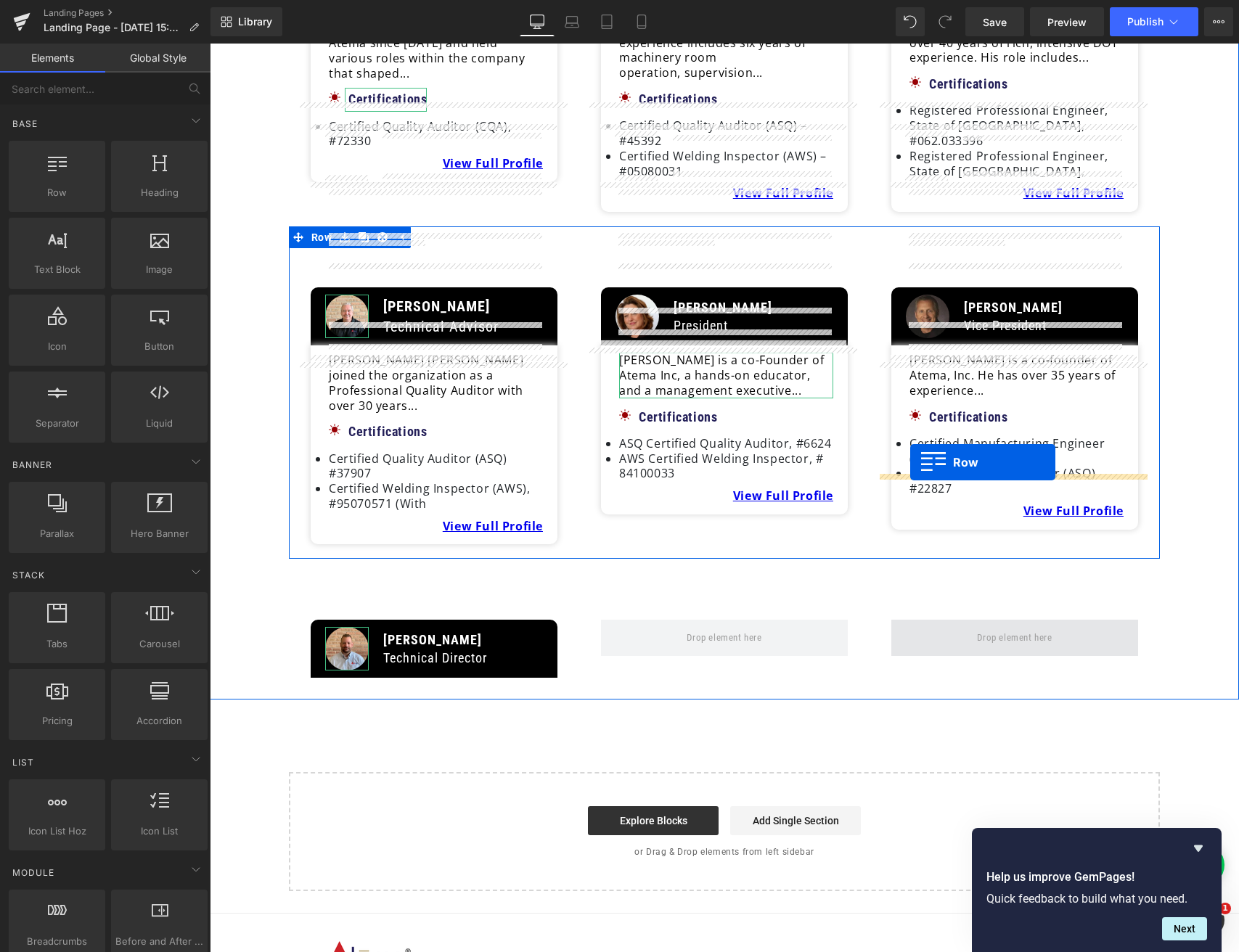
scroll to position [1164, 0]
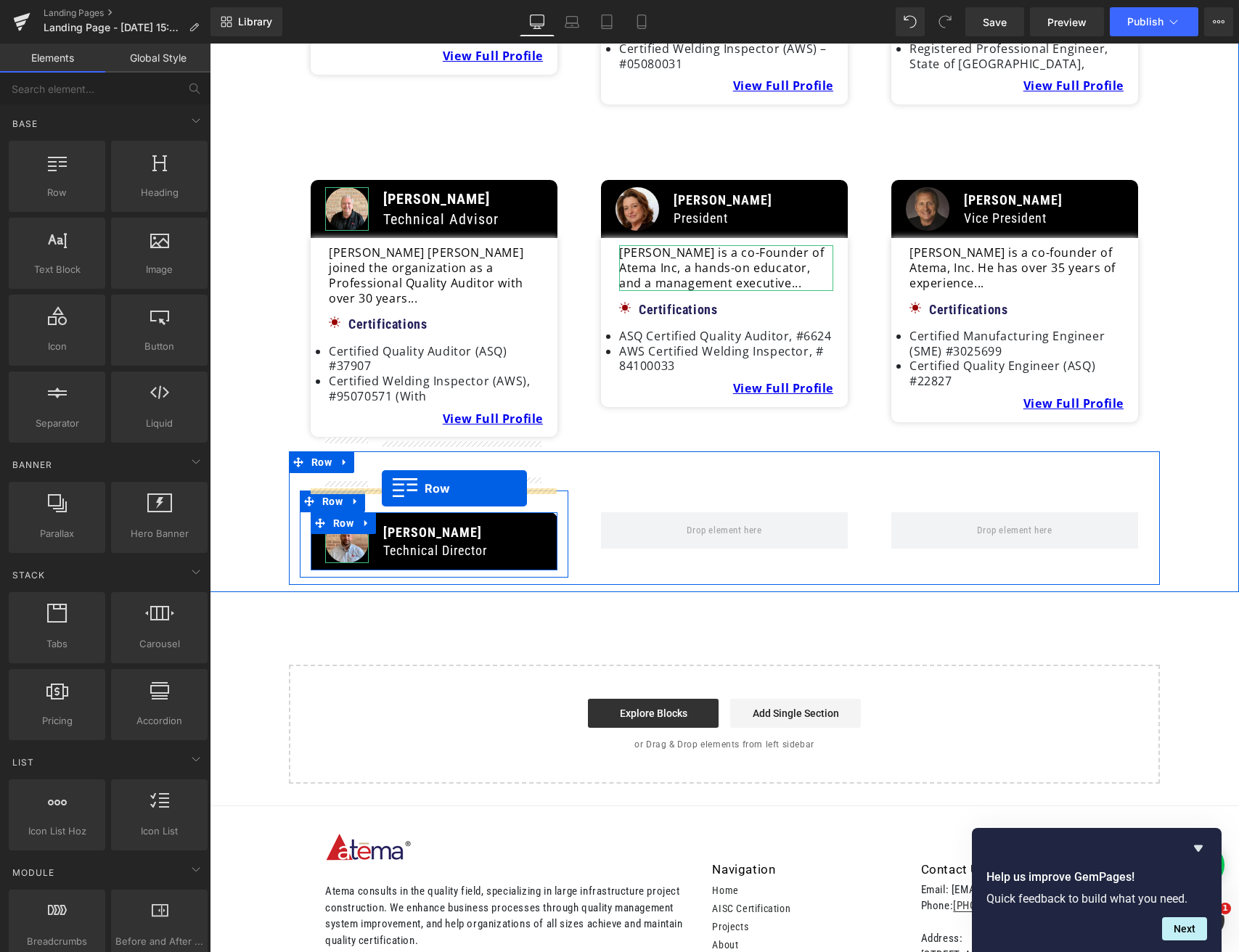
drag, startPoint x: 899, startPoint y: 420, endPoint x: 382, endPoint y: 488, distance: 521.5
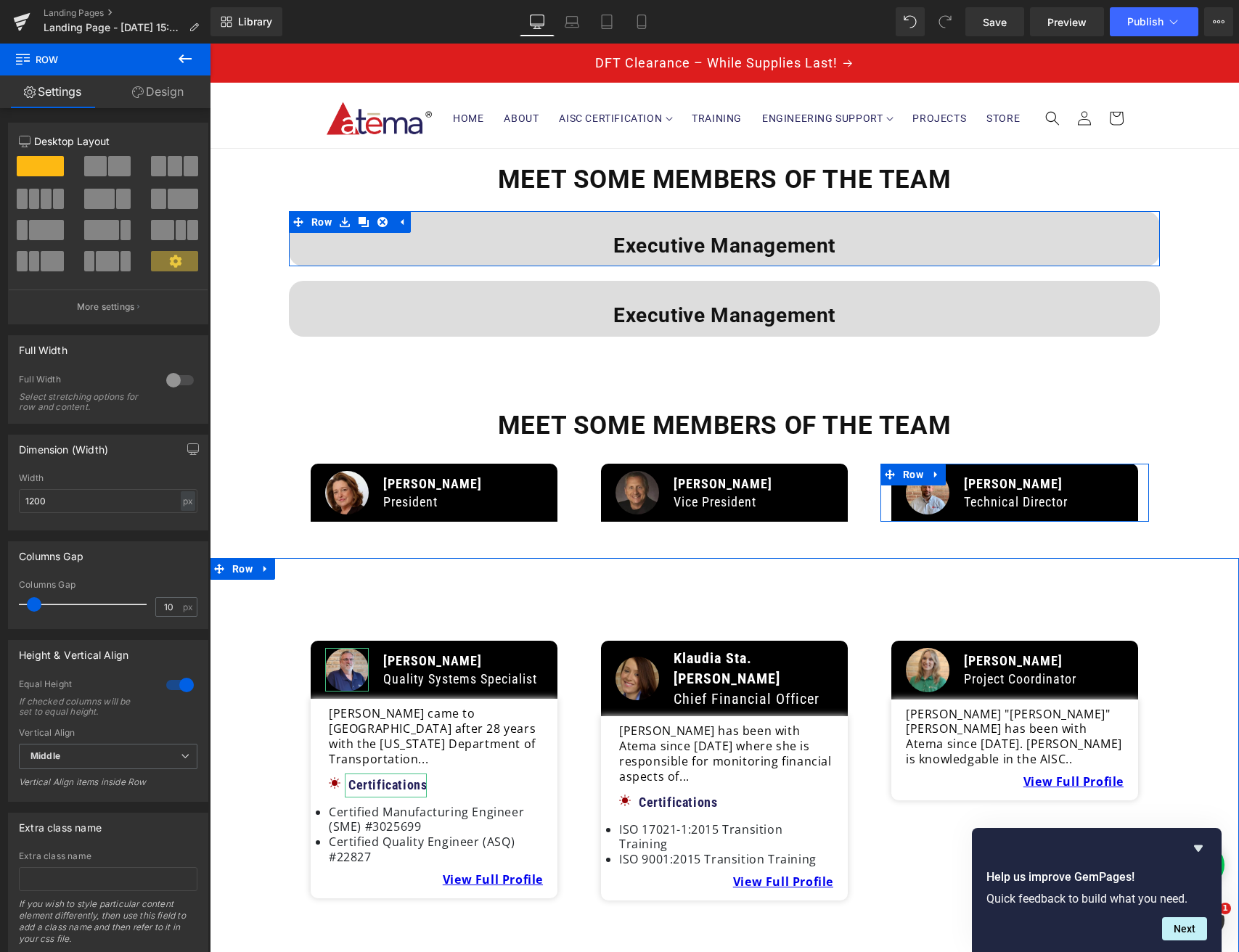
scroll to position [0, 0]
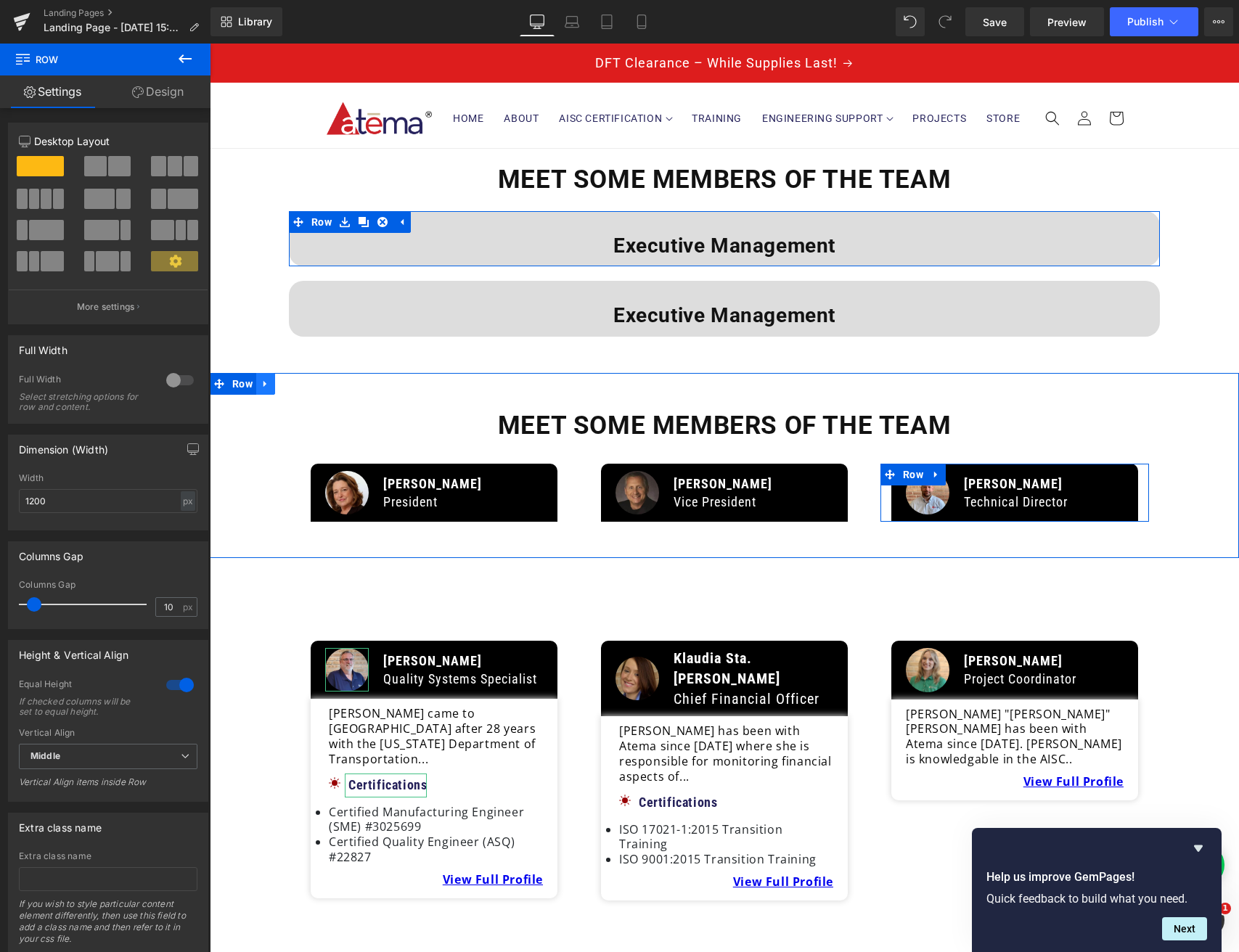
click at [266, 383] on icon at bounding box center [265, 383] width 11 height 11
click at [301, 383] on icon at bounding box center [303, 384] width 11 height 11
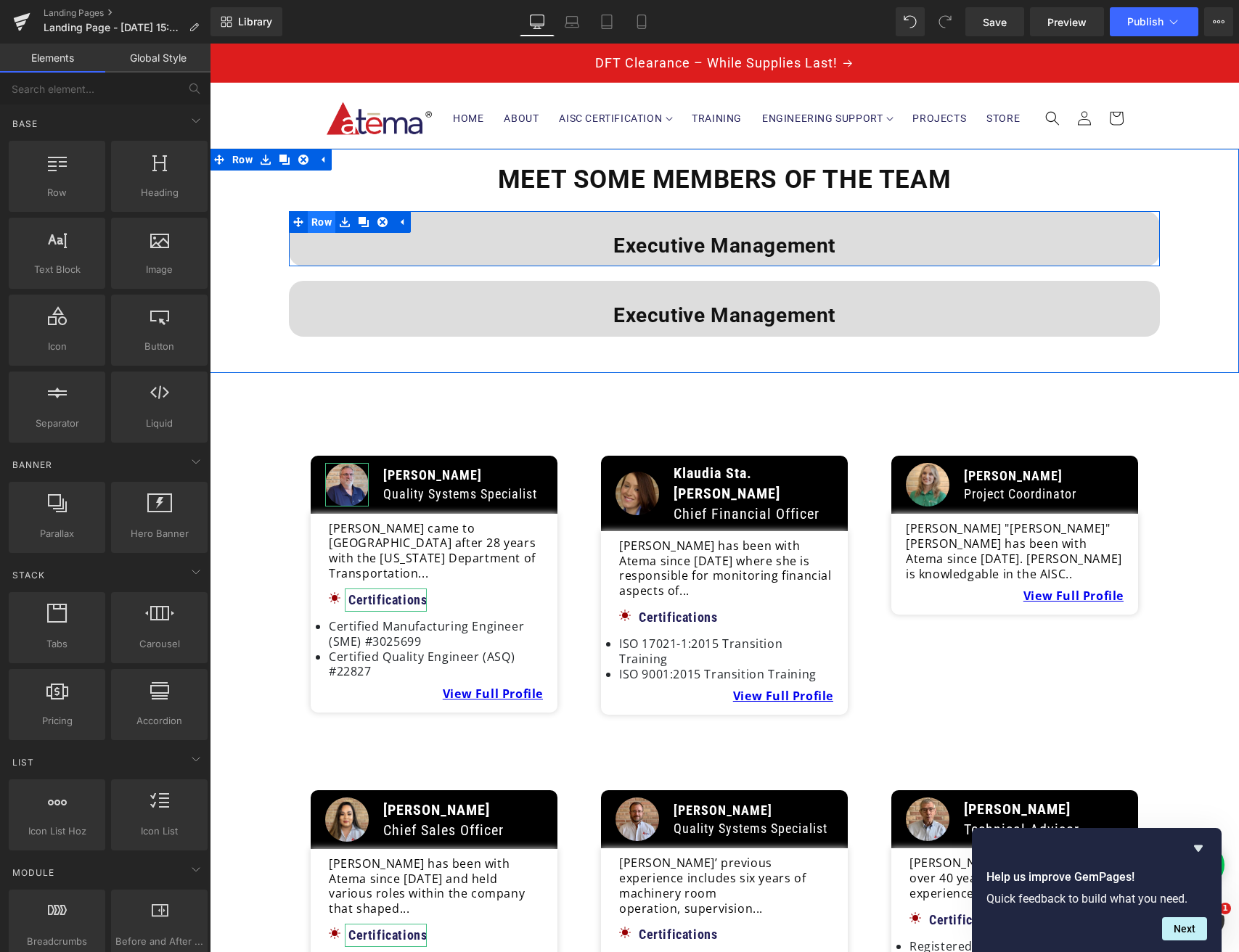
click at [319, 218] on span "Row" at bounding box center [321, 222] width 27 height 22
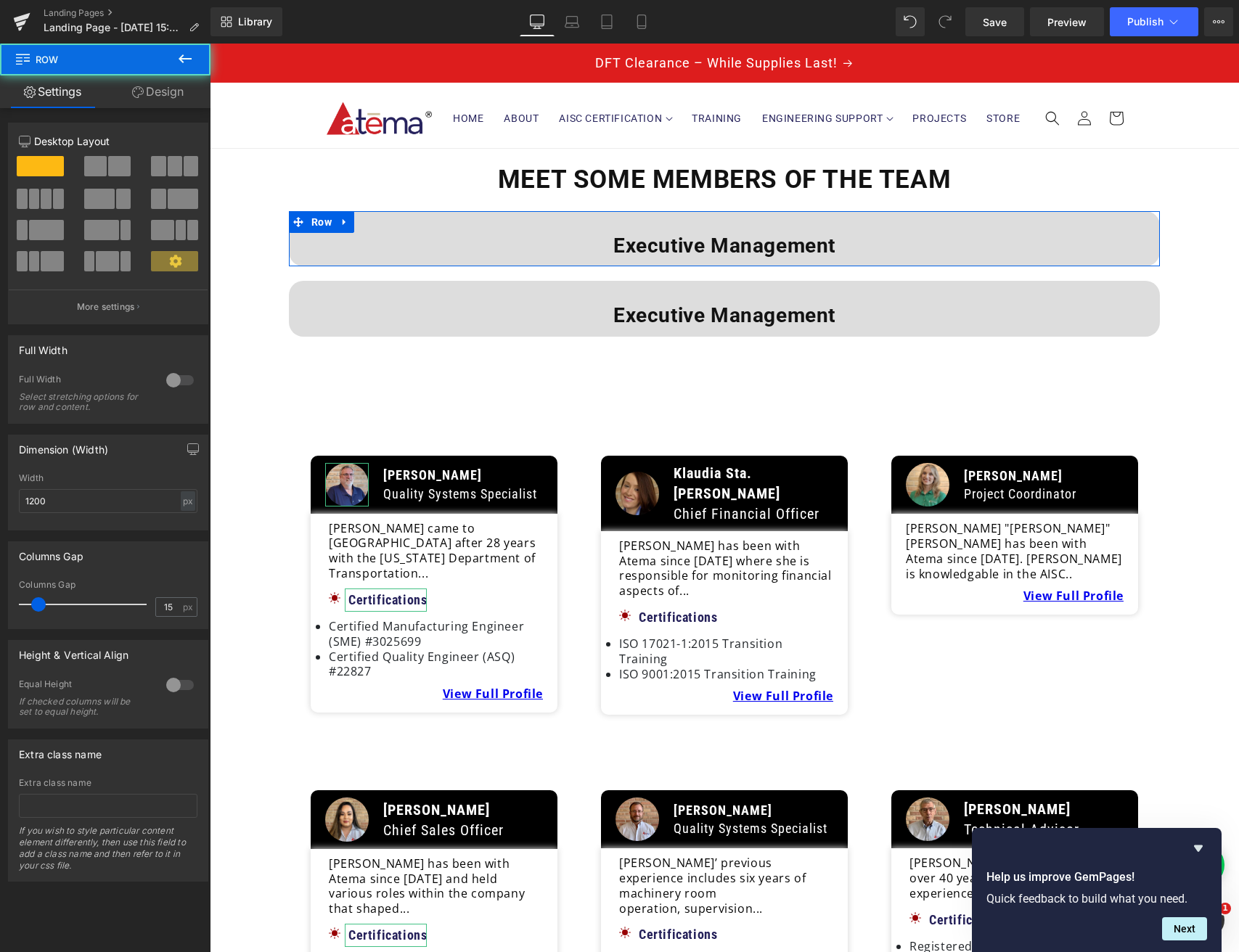
click at [144, 85] on link "Design" at bounding box center [157, 92] width 105 height 33
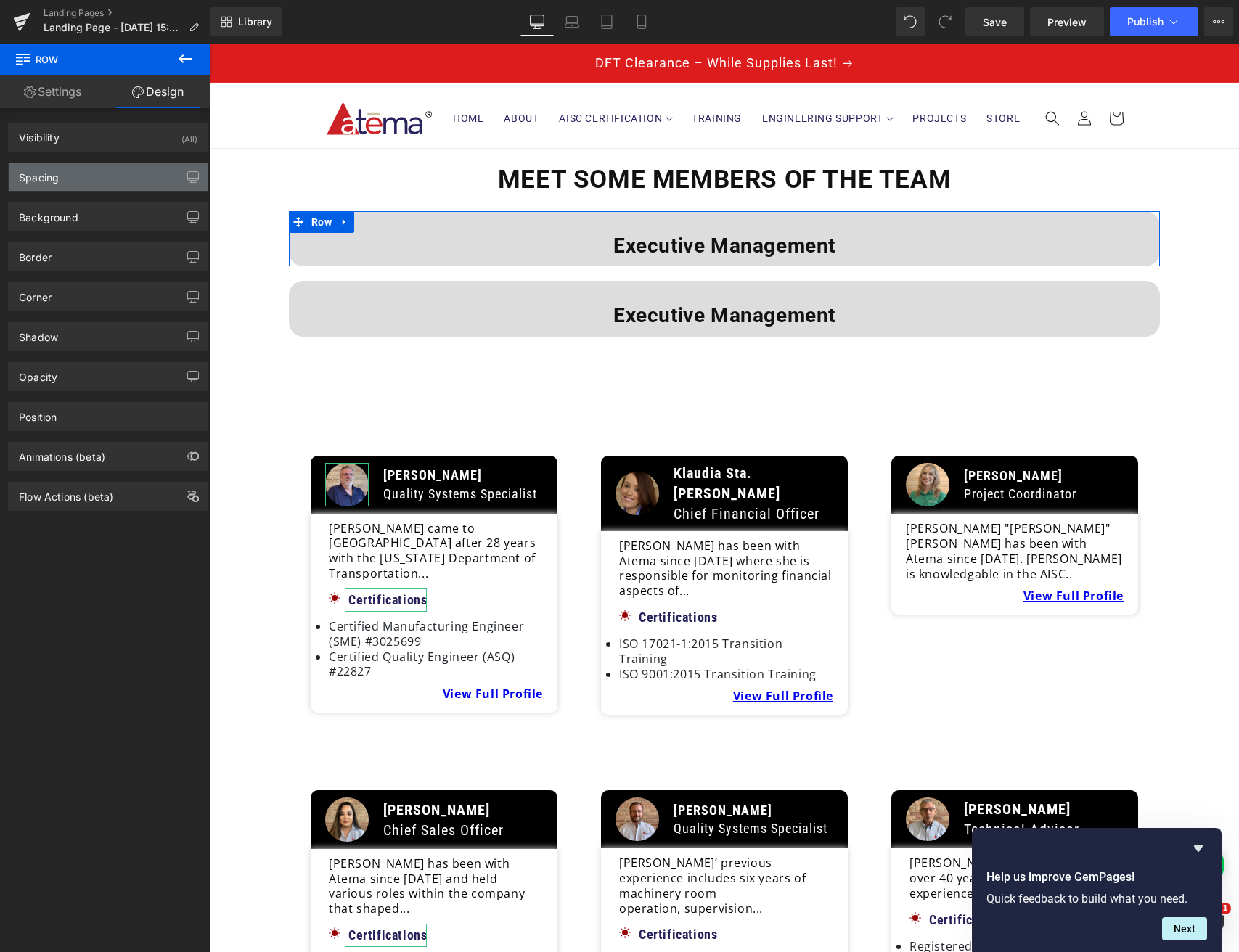
click at [68, 167] on div "Spacing" at bounding box center [108, 176] width 199 height 27
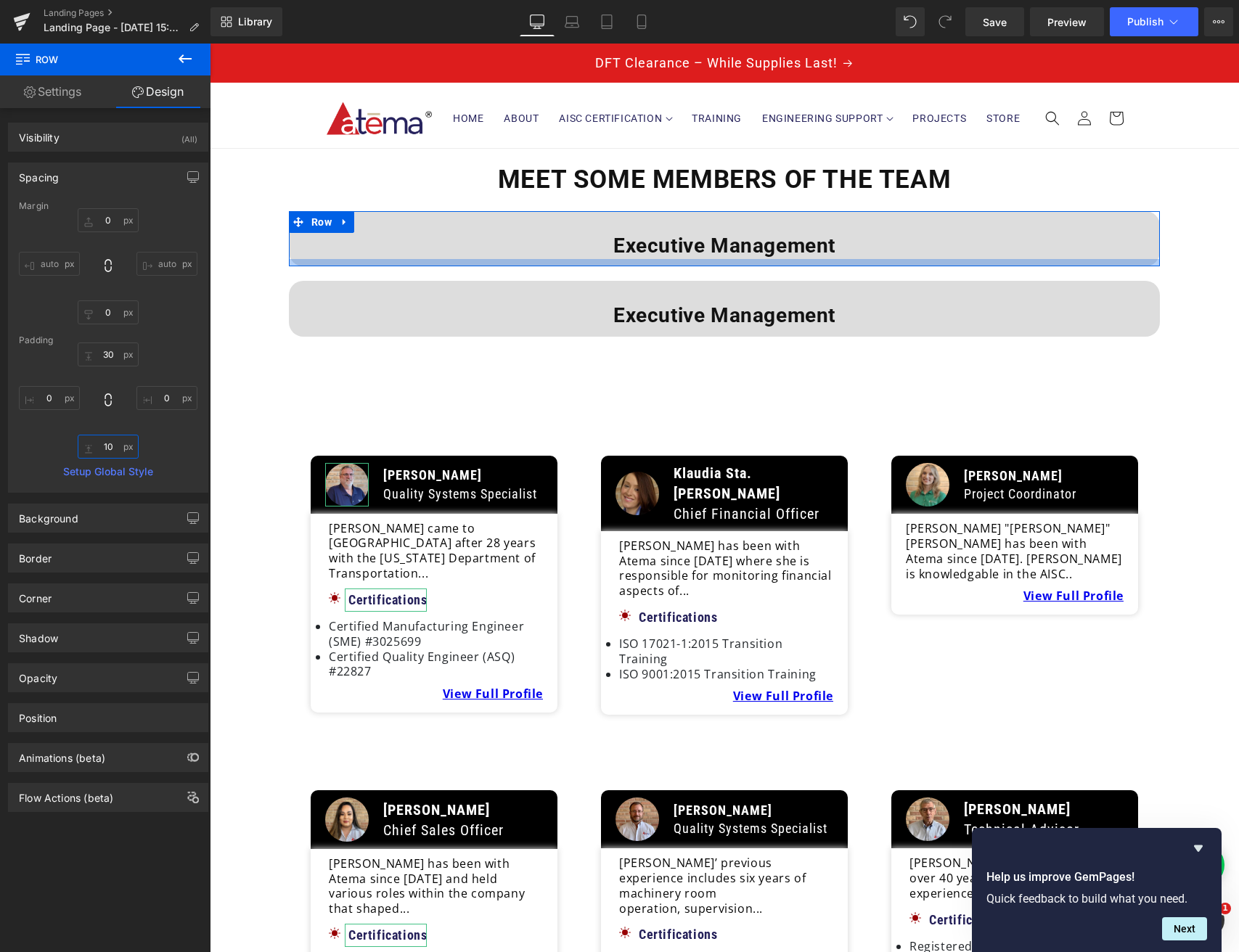
drag, startPoint x: 105, startPoint y: 445, endPoint x: 108, endPoint y: 462, distance: 17.3
click at [105, 445] on input "10" at bounding box center [108, 446] width 61 height 24
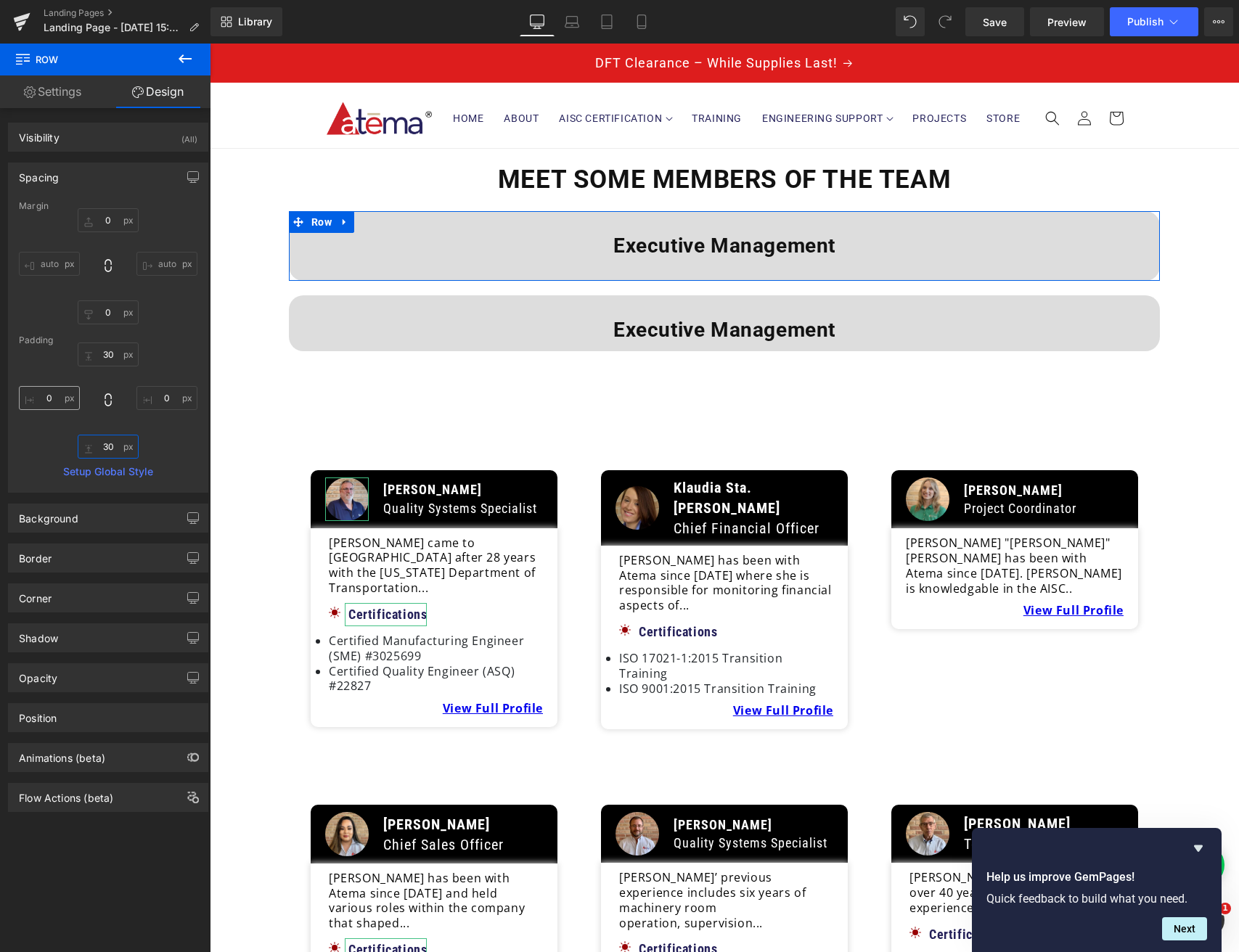
type input "30"
click at [43, 398] on input "0" at bounding box center [49, 398] width 61 height 24
type input "10"
drag, startPoint x: 155, startPoint y: 396, endPoint x: 160, endPoint y: 434, distance: 38.3
click at [156, 399] on input "0" at bounding box center [167, 398] width 61 height 24
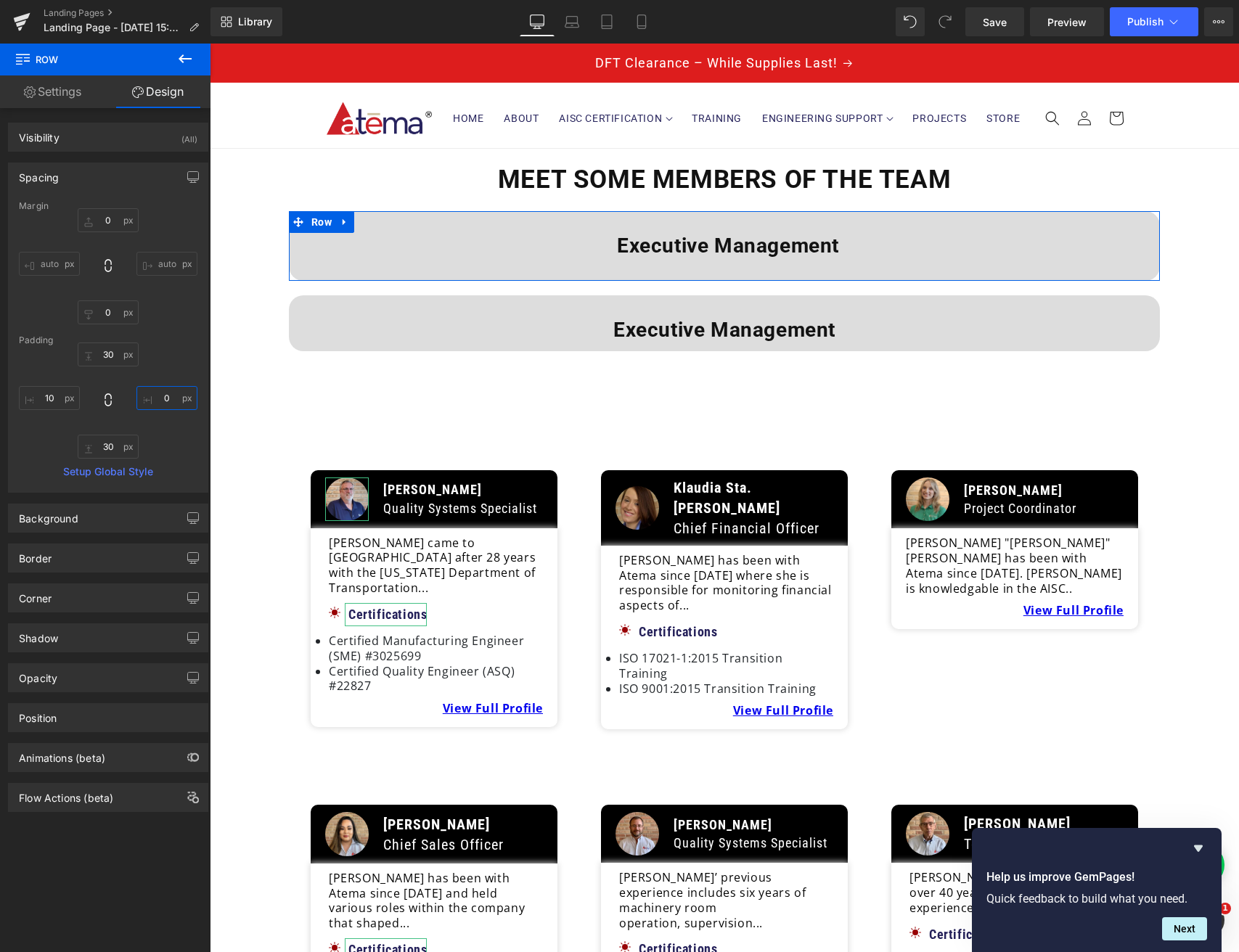
type input "10"
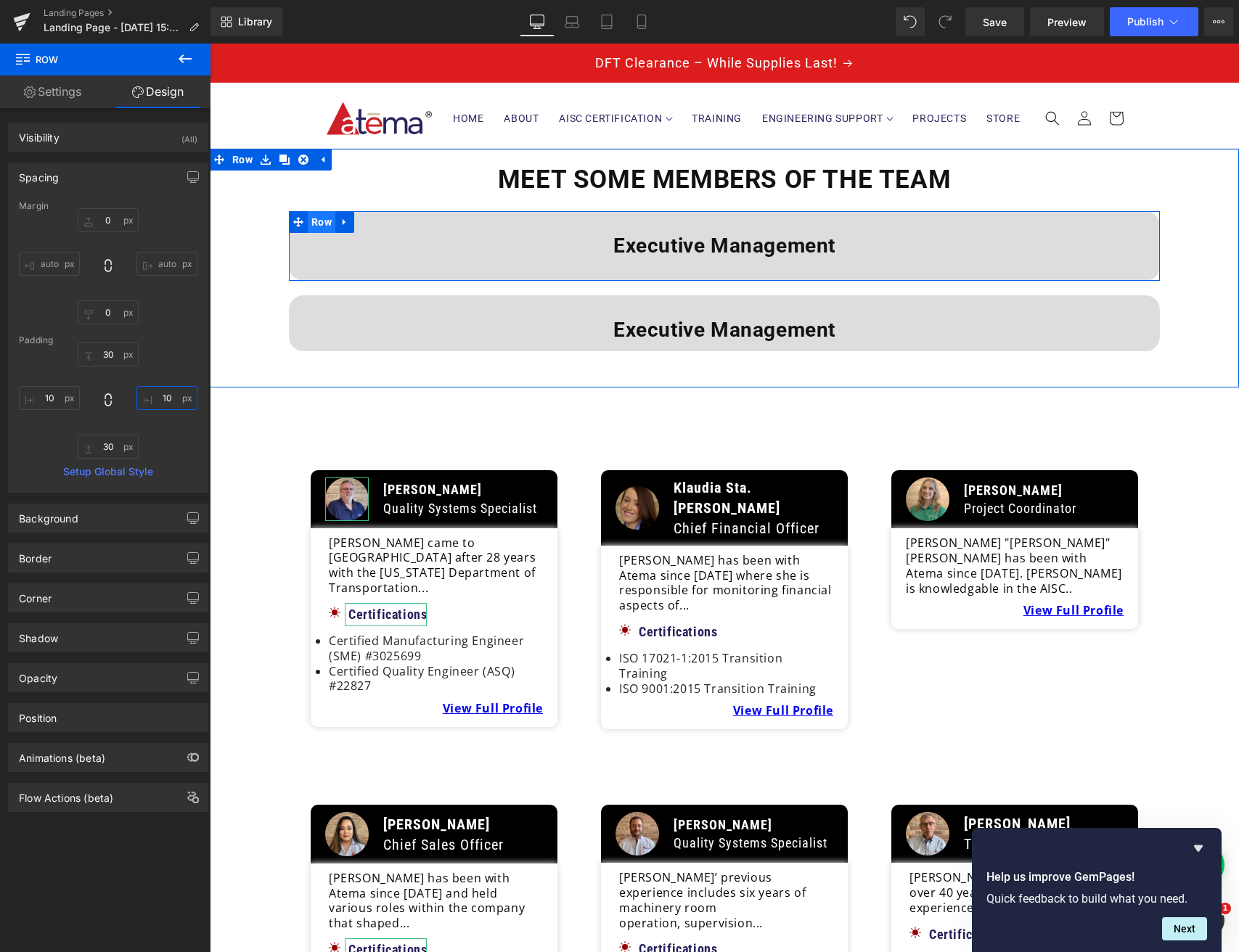
click at [324, 225] on span "Row" at bounding box center [321, 222] width 27 height 22
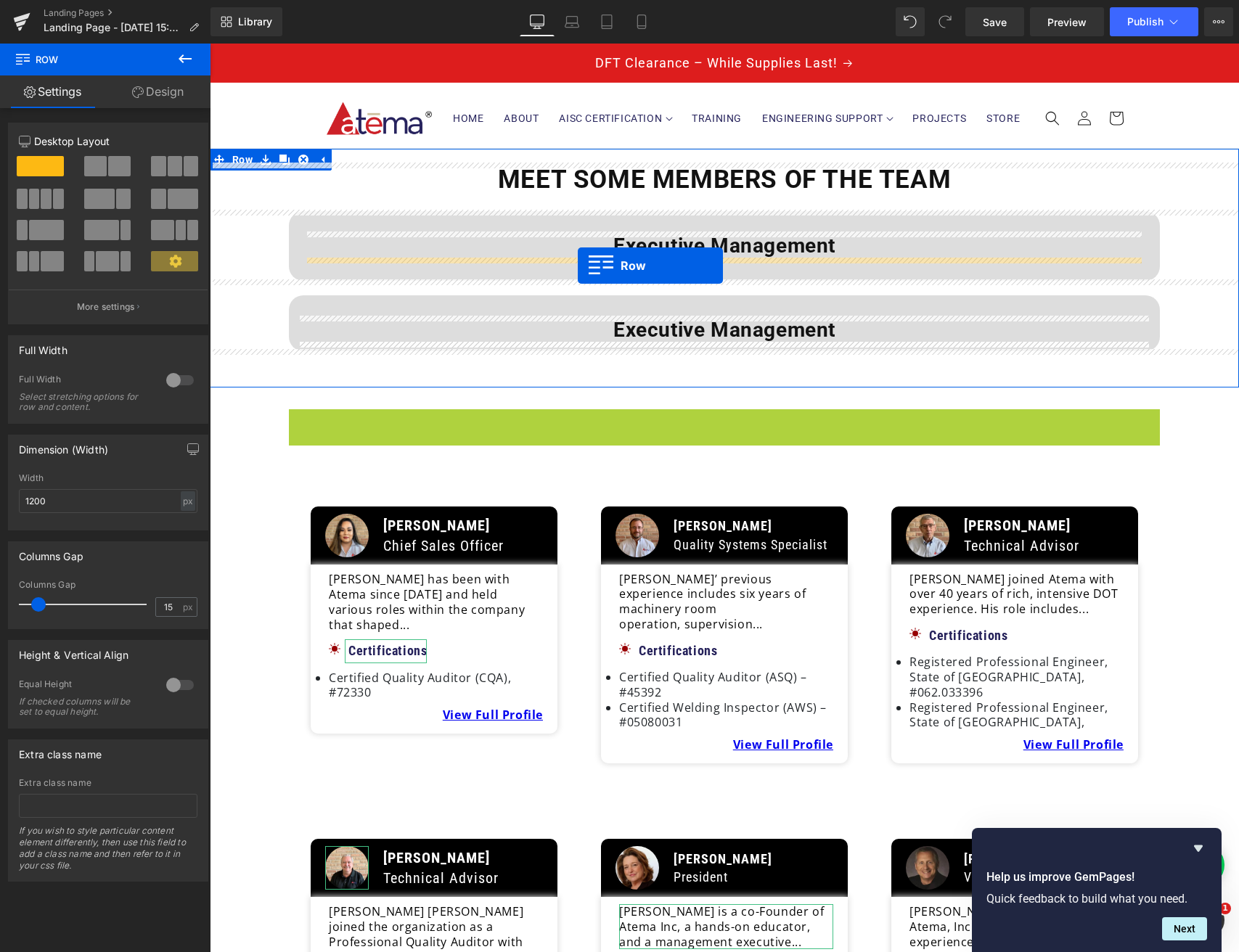
drag, startPoint x: 296, startPoint y: 421, endPoint x: 578, endPoint y: 265, distance: 322.3
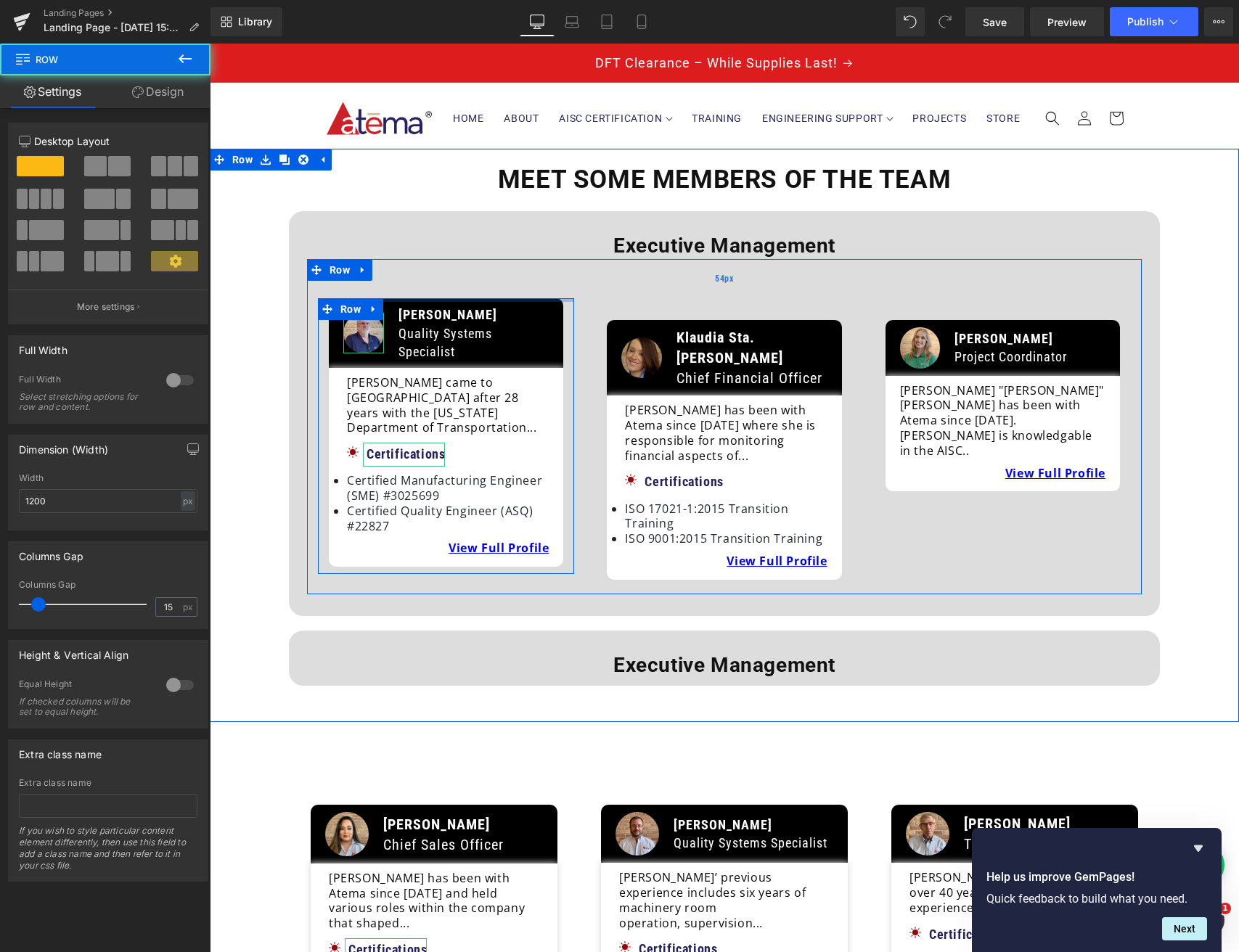
drag, startPoint x: 503, startPoint y: 314, endPoint x: 503, endPoint y: 286, distance: 28.0
click at [503, 286] on div "Image [PERSON_NAME] Quality Systems Specialist Text Block Row [PERSON_NAME] cam…" at bounding box center [724, 427] width 835 height 335
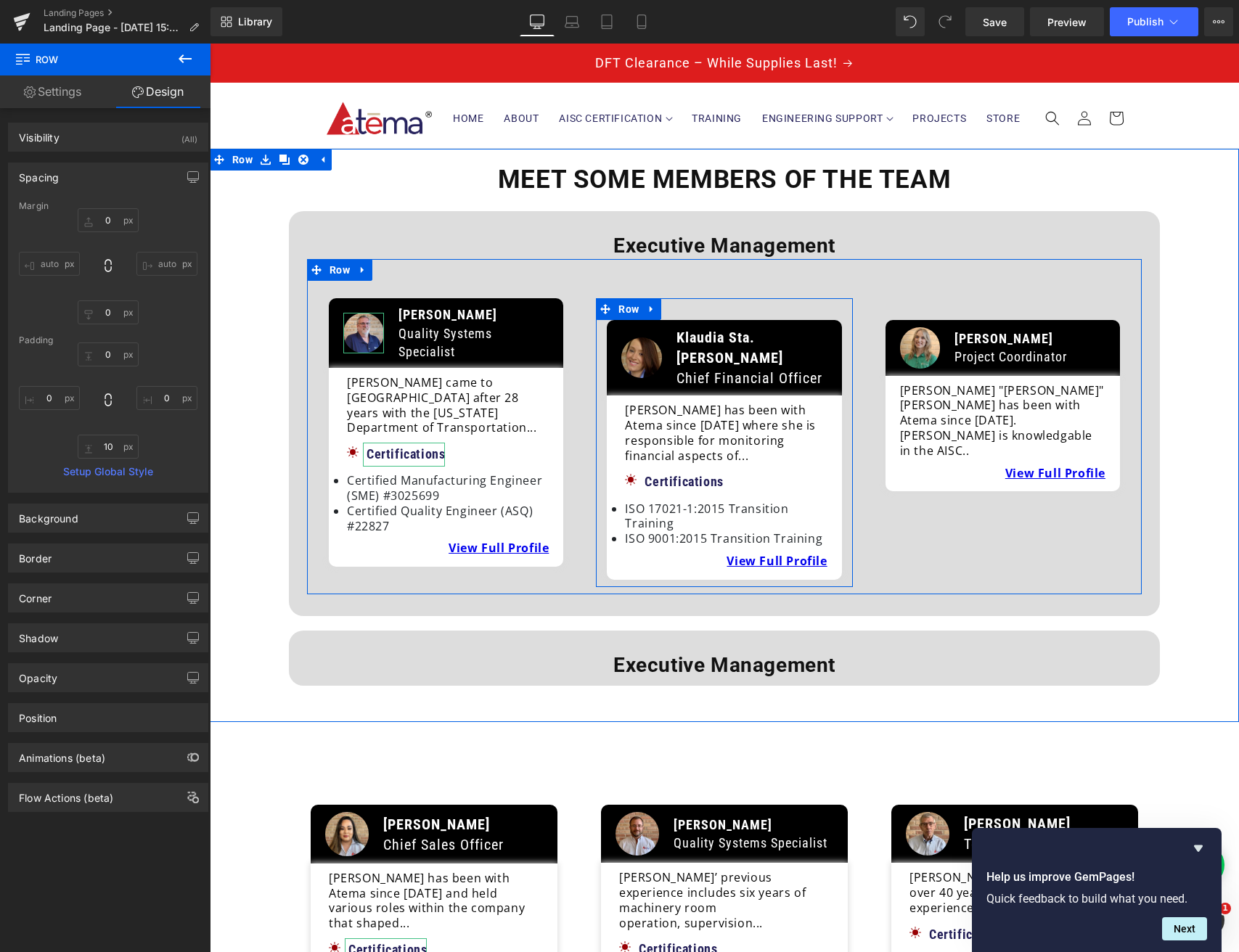
click at [687, 314] on div "Image Klaudia Sta.[PERSON_NAME] Chief Financial Officer Text Block Row Klaudia …" at bounding box center [724, 443] width 257 height 289
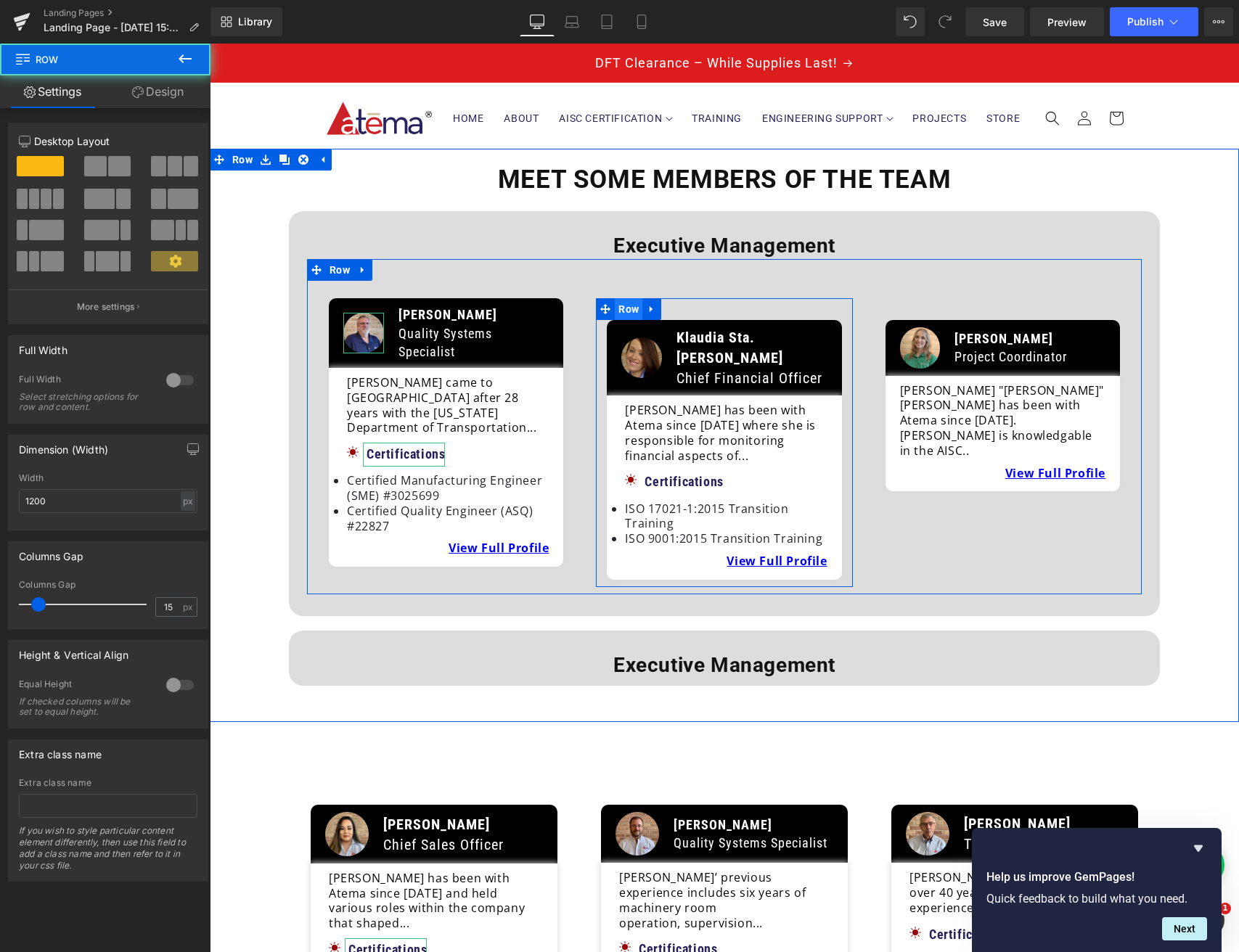
drag, startPoint x: 626, startPoint y: 313, endPoint x: 614, endPoint y: 309, distance: 12.6
click at [626, 313] on span "Row" at bounding box center [628, 309] width 27 height 22
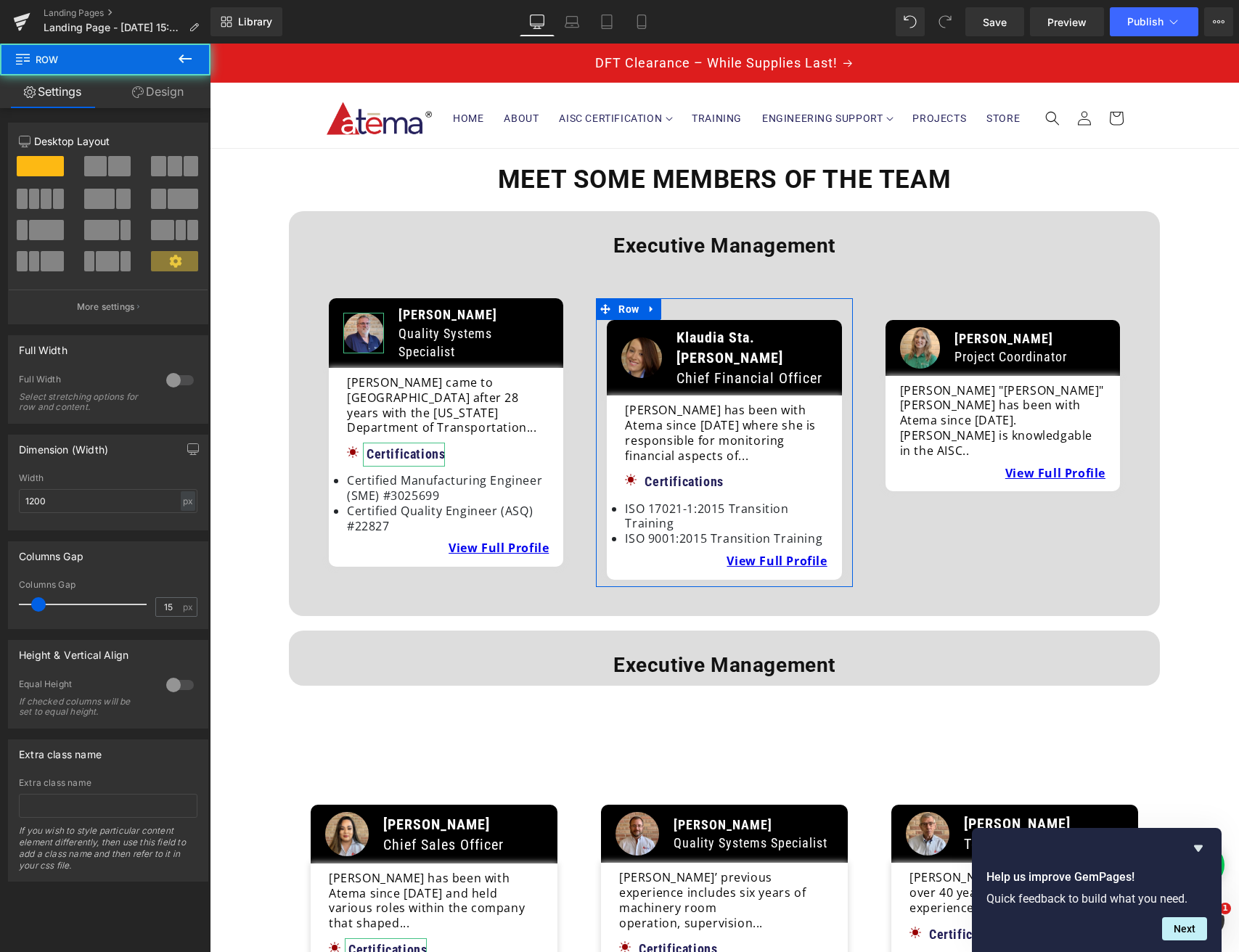
click at [177, 94] on link "Design" at bounding box center [157, 92] width 105 height 33
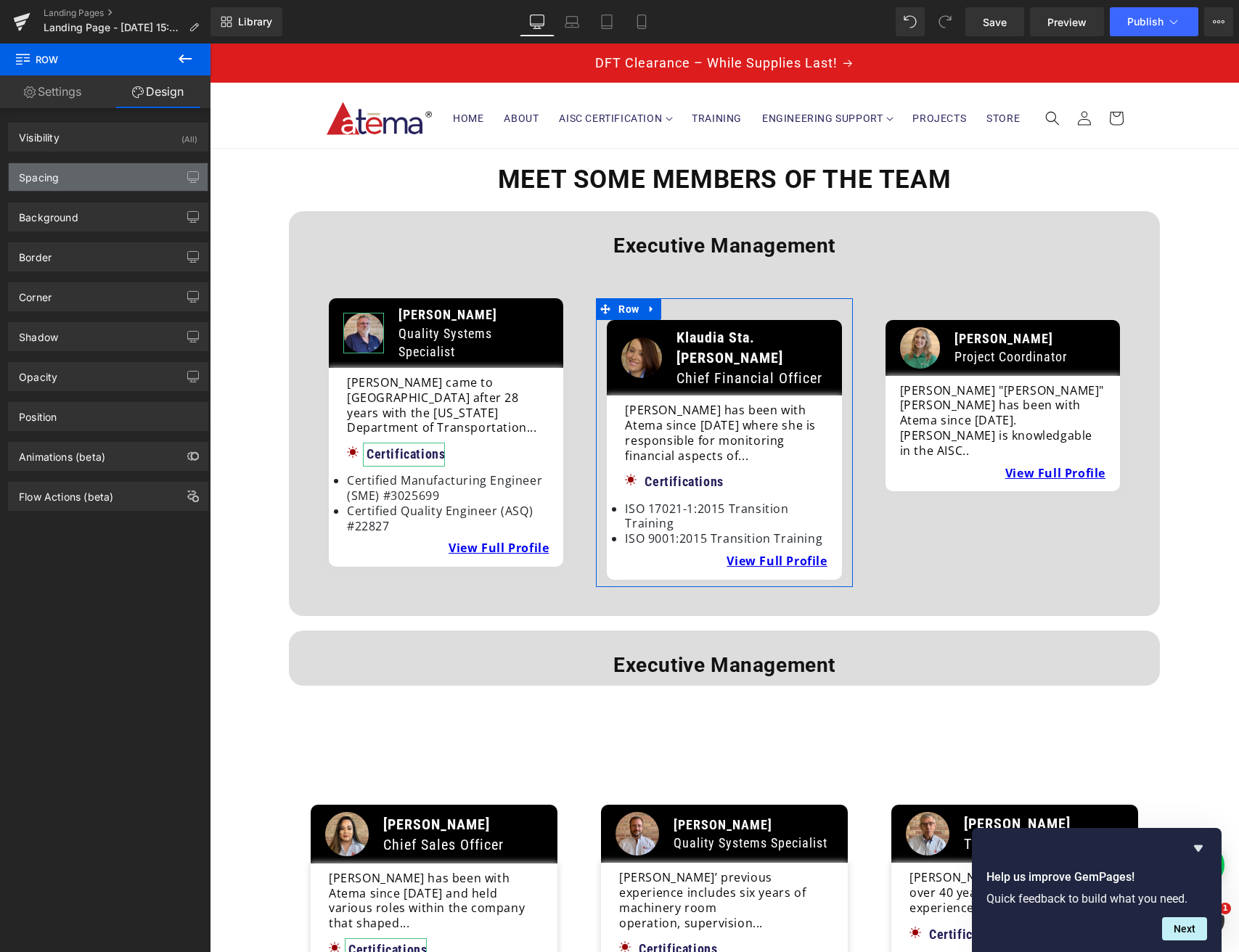
drag, startPoint x: 86, startPoint y: 170, endPoint x: 105, endPoint y: 186, distance: 24.8
click at [86, 171] on div "Spacing" at bounding box center [108, 176] width 199 height 27
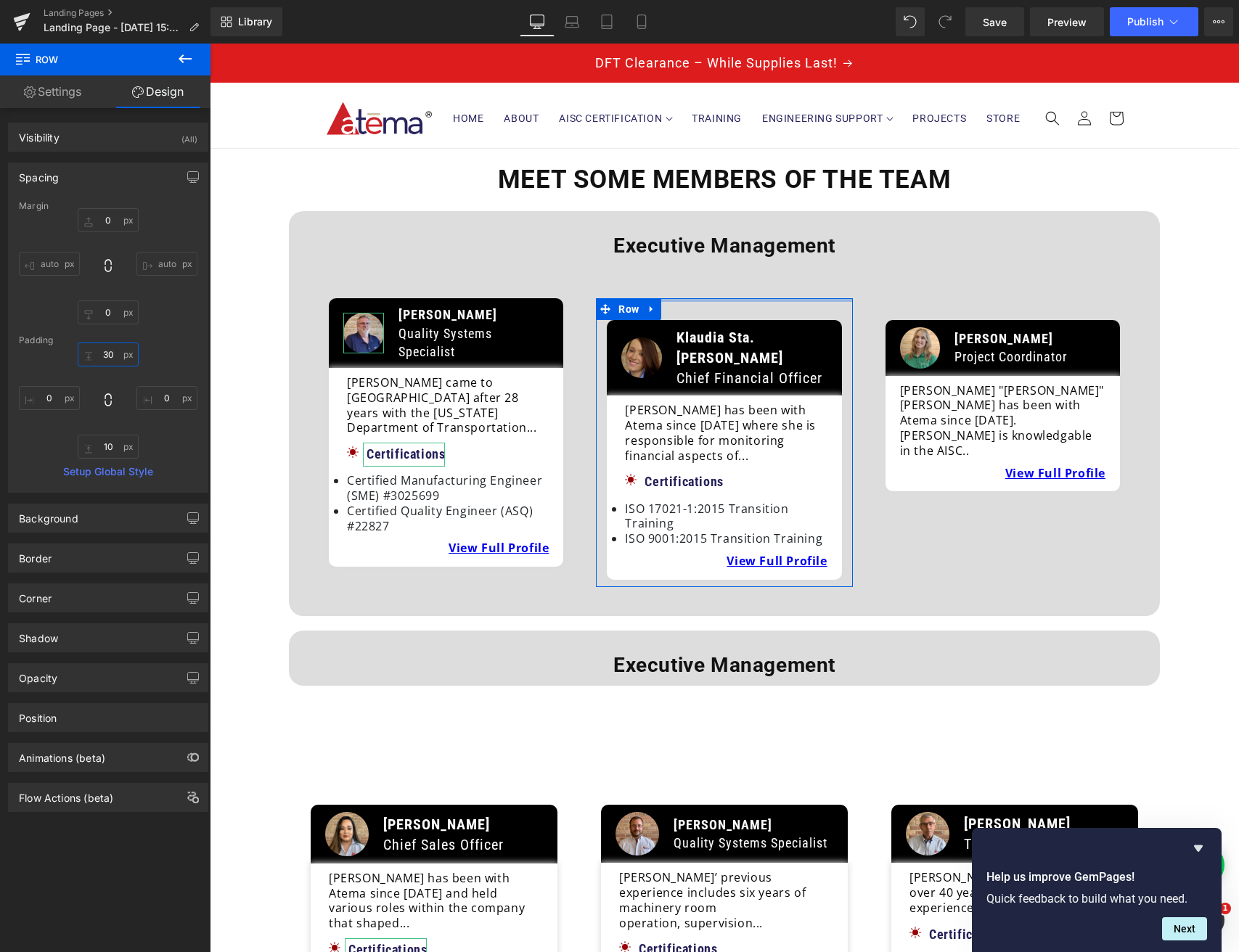
drag, startPoint x: 105, startPoint y: 346, endPoint x: 108, endPoint y: 353, distance: 7.6
click at [105, 346] on input "30" at bounding box center [108, 353] width 61 height 24
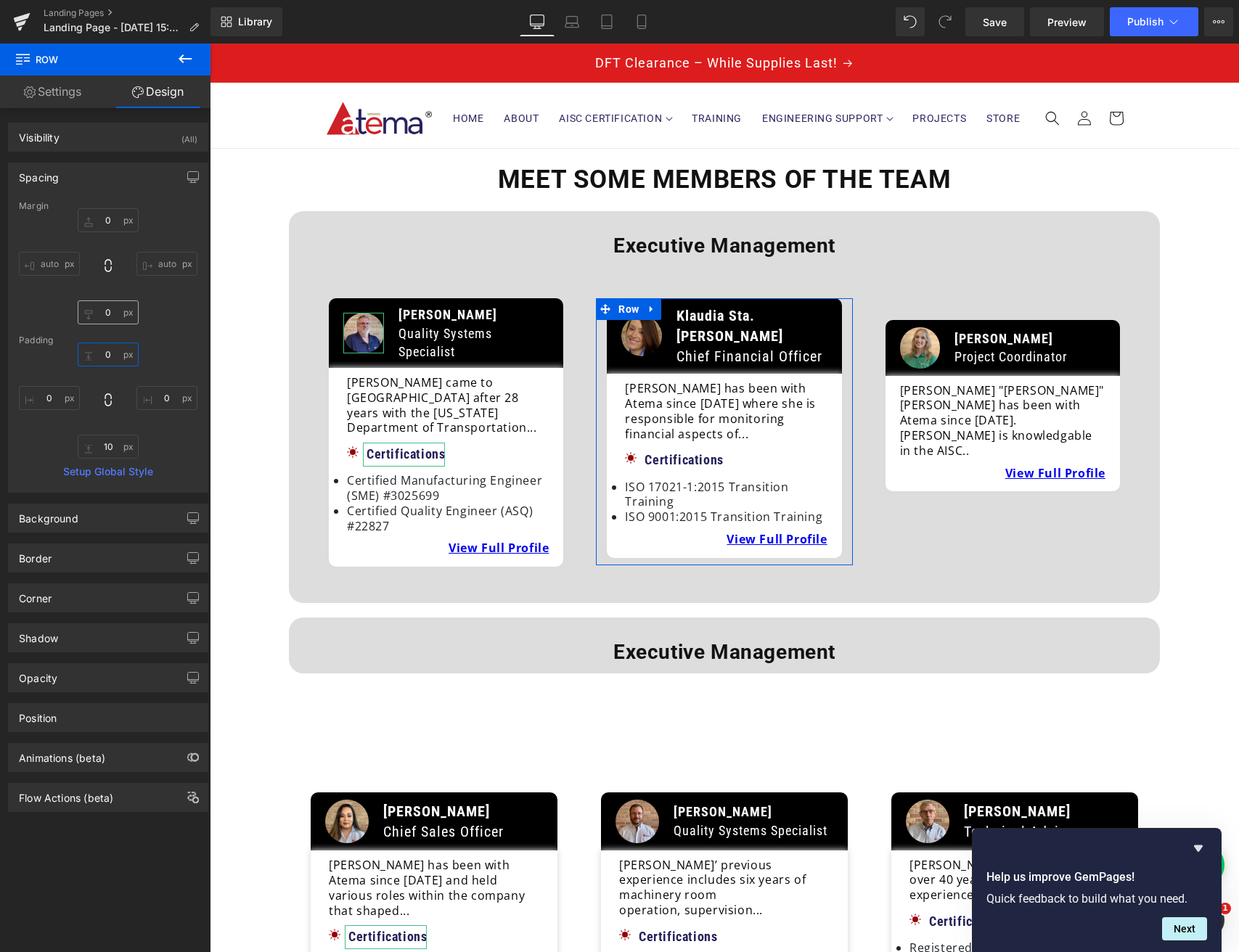
type input "00"
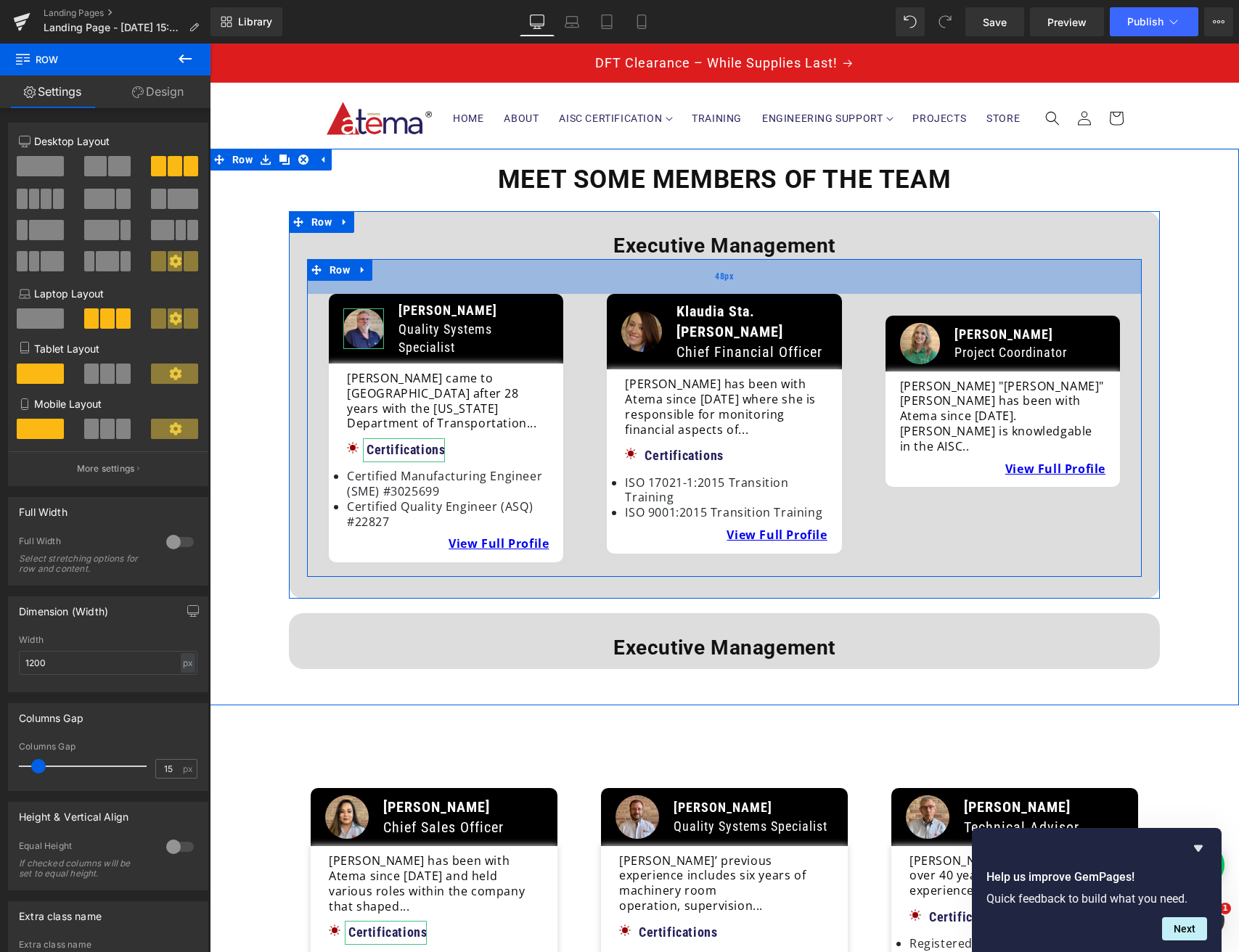
click at [661, 279] on div "48px" at bounding box center [724, 277] width 835 height 35
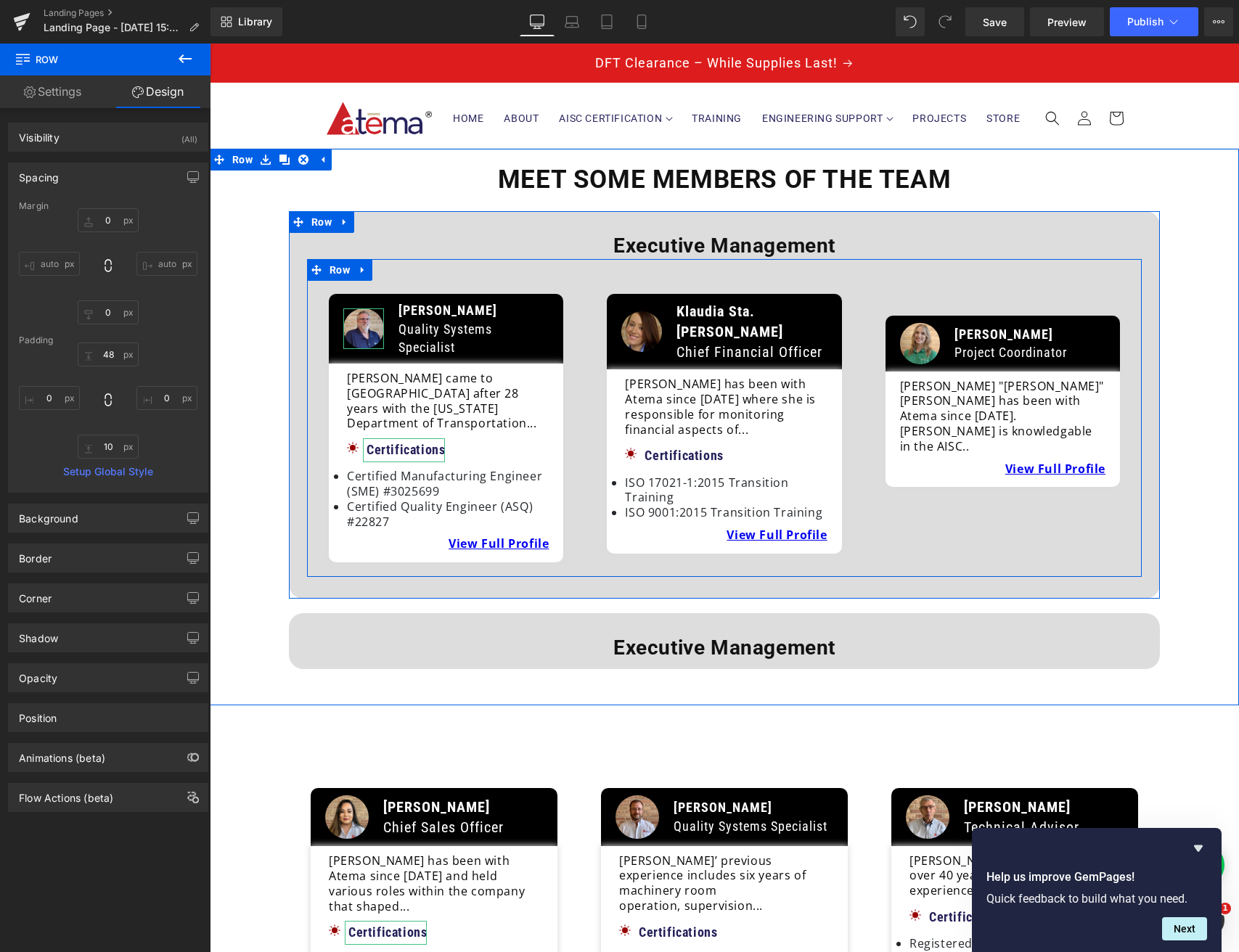
click at [364, 271] on icon at bounding box center [363, 270] width 11 height 11
click at [377, 271] on icon at bounding box center [382, 270] width 11 height 11
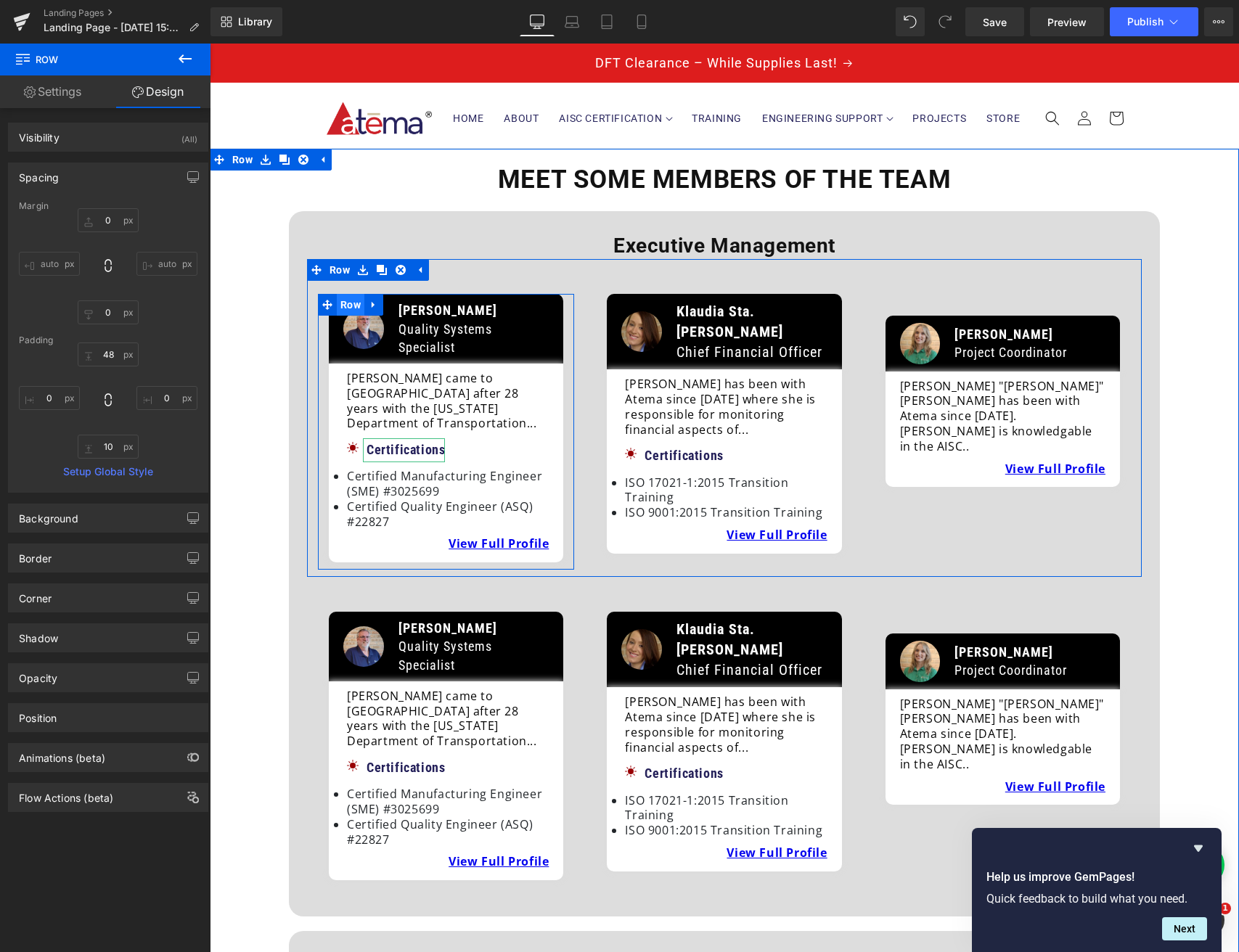
click at [351, 305] on span "Row" at bounding box center [350, 304] width 27 height 22
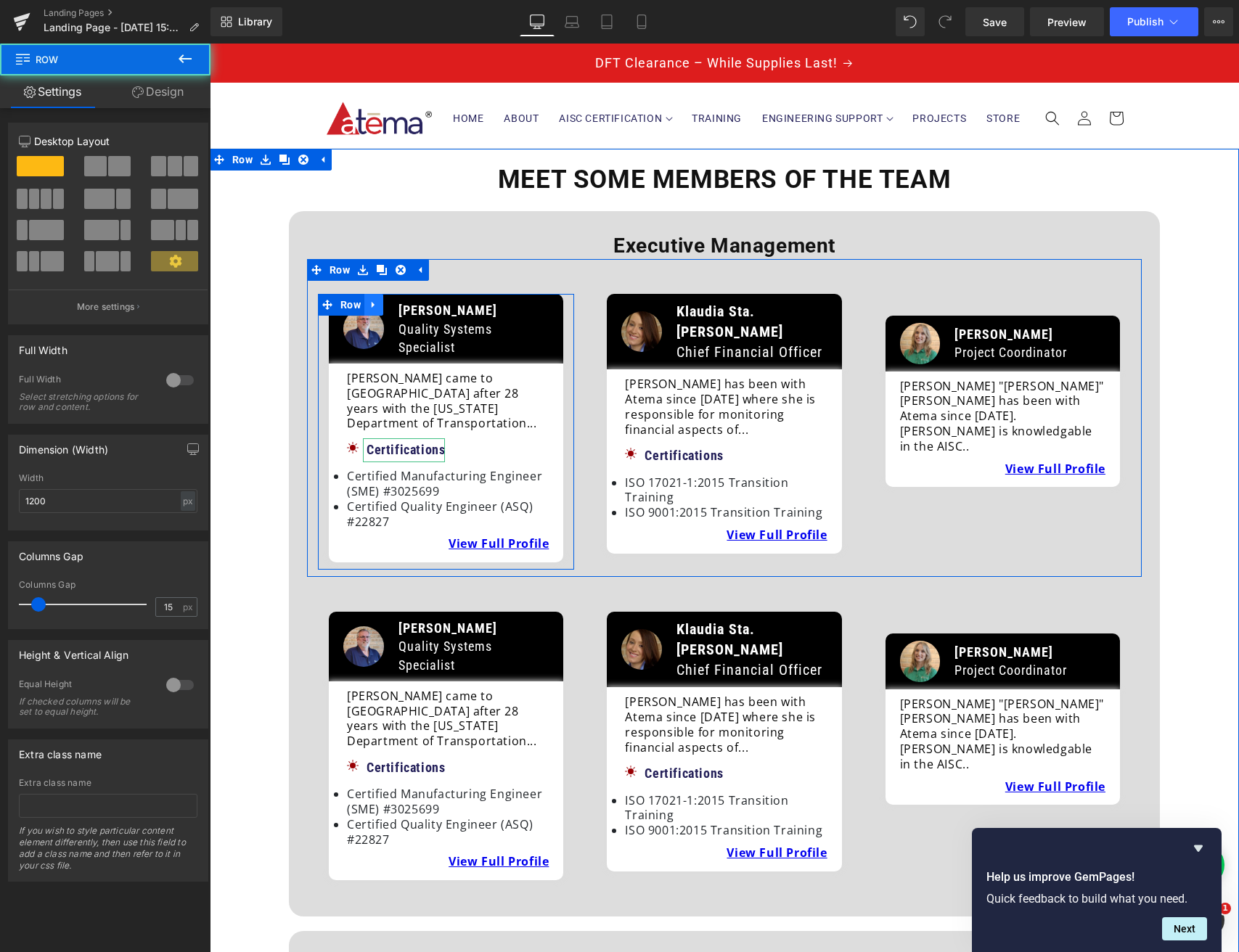
click at [376, 305] on icon at bounding box center [374, 305] width 11 height 11
click at [403, 306] on link at bounding box center [411, 304] width 19 height 22
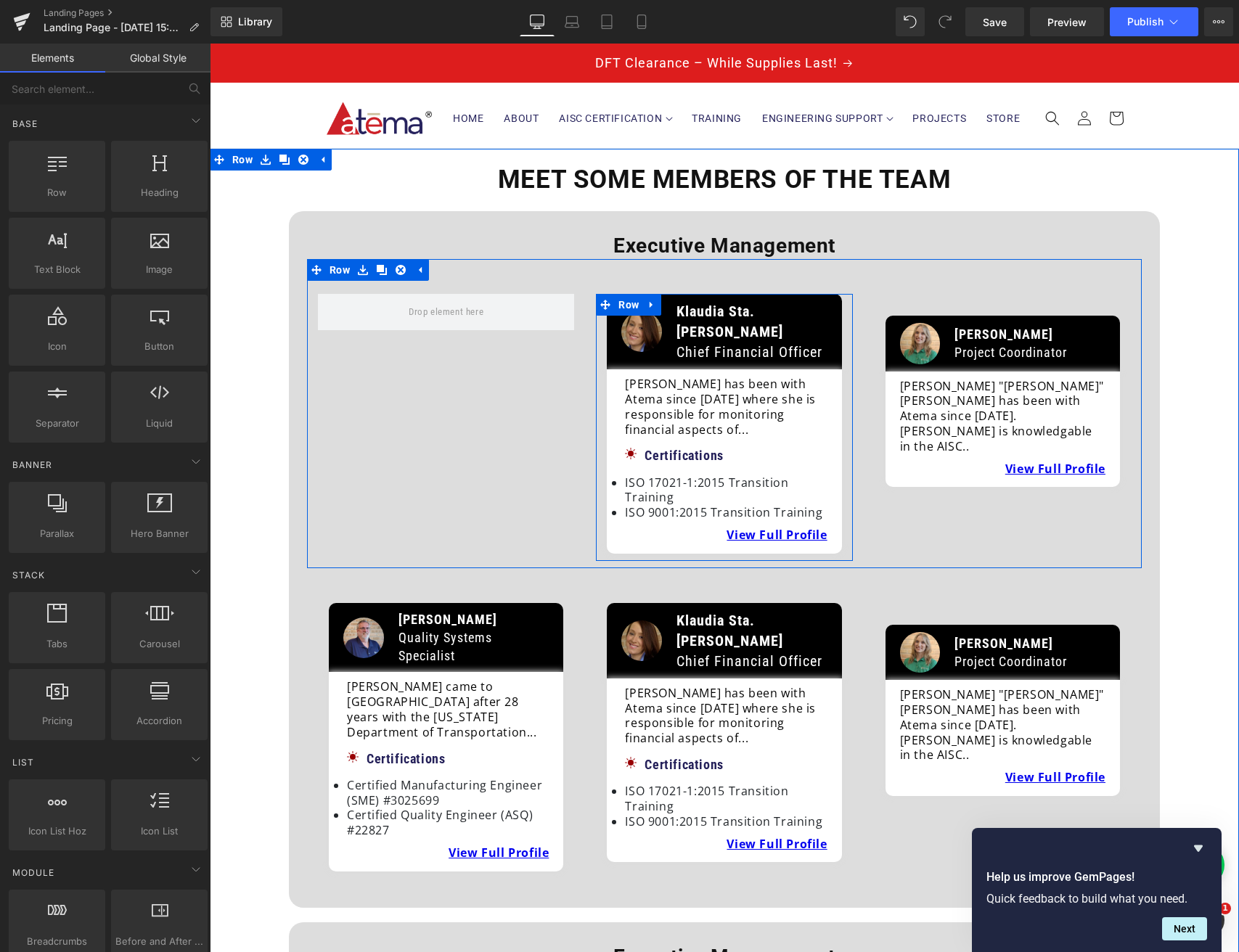
drag, startPoint x: 646, startPoint y: 303, endPoint x: 666, endPoint y: 306, distance: 20.2
click at [646, 303] on icon at bounding box center [652, 305] width 11 height 11
click at [687, 305] on icon at bounding box center [690, 305] width 11 height 11
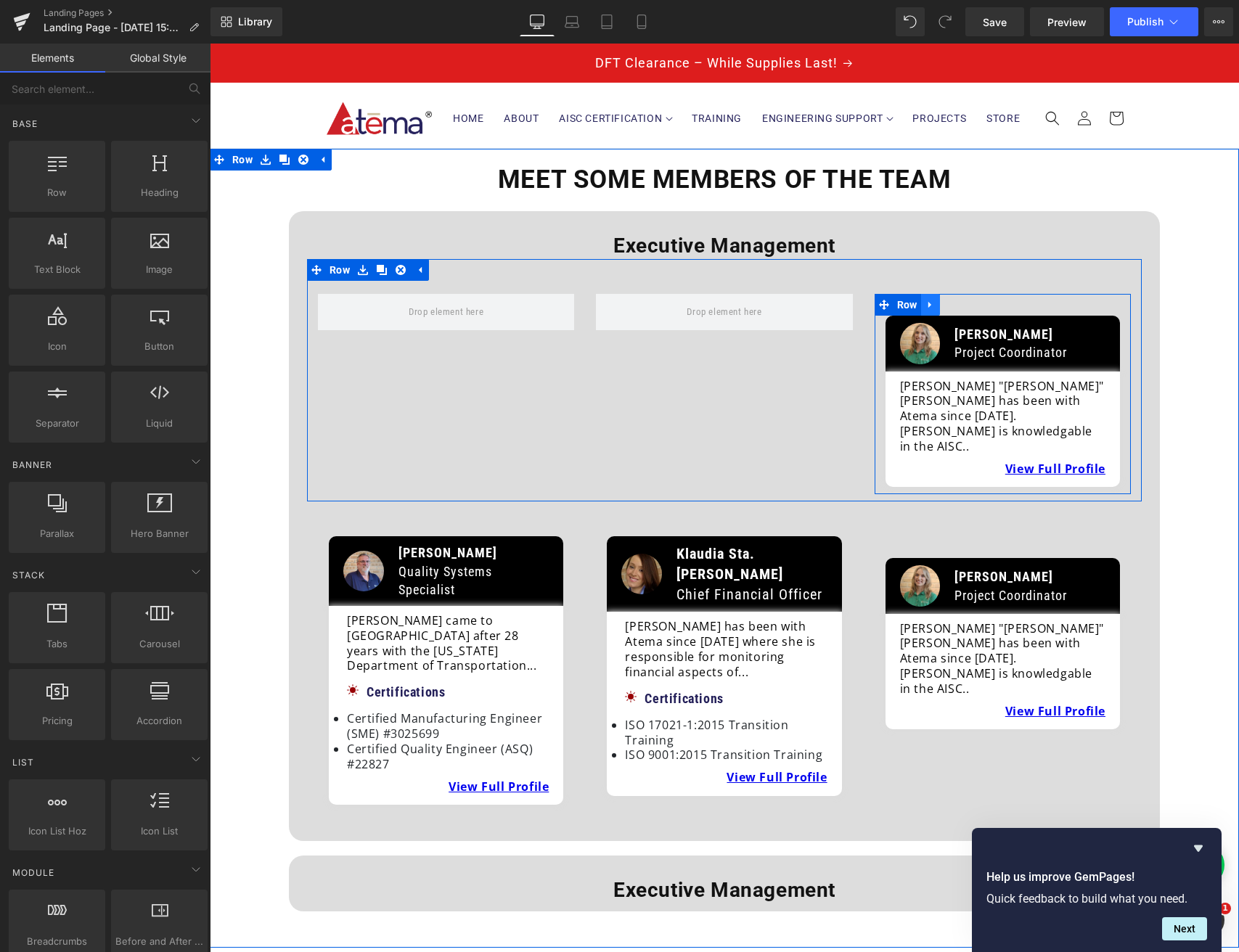
click at [928, 306] on icon at bounding box center [929, 304] width 3 height 6
click at [965, 304] on icon at bounding box center [968, 305] width 11 height 11
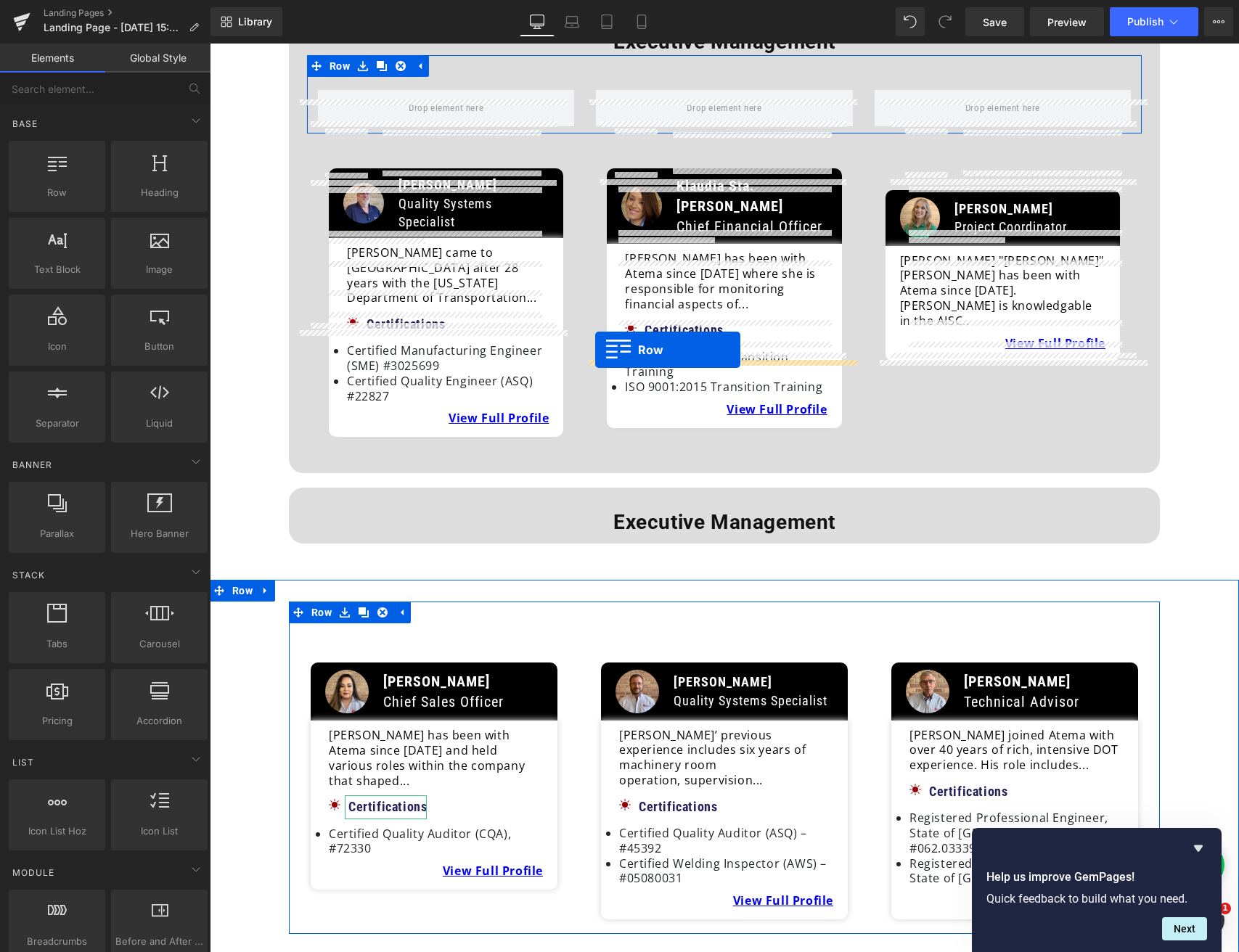
scroll to position [125, 0]
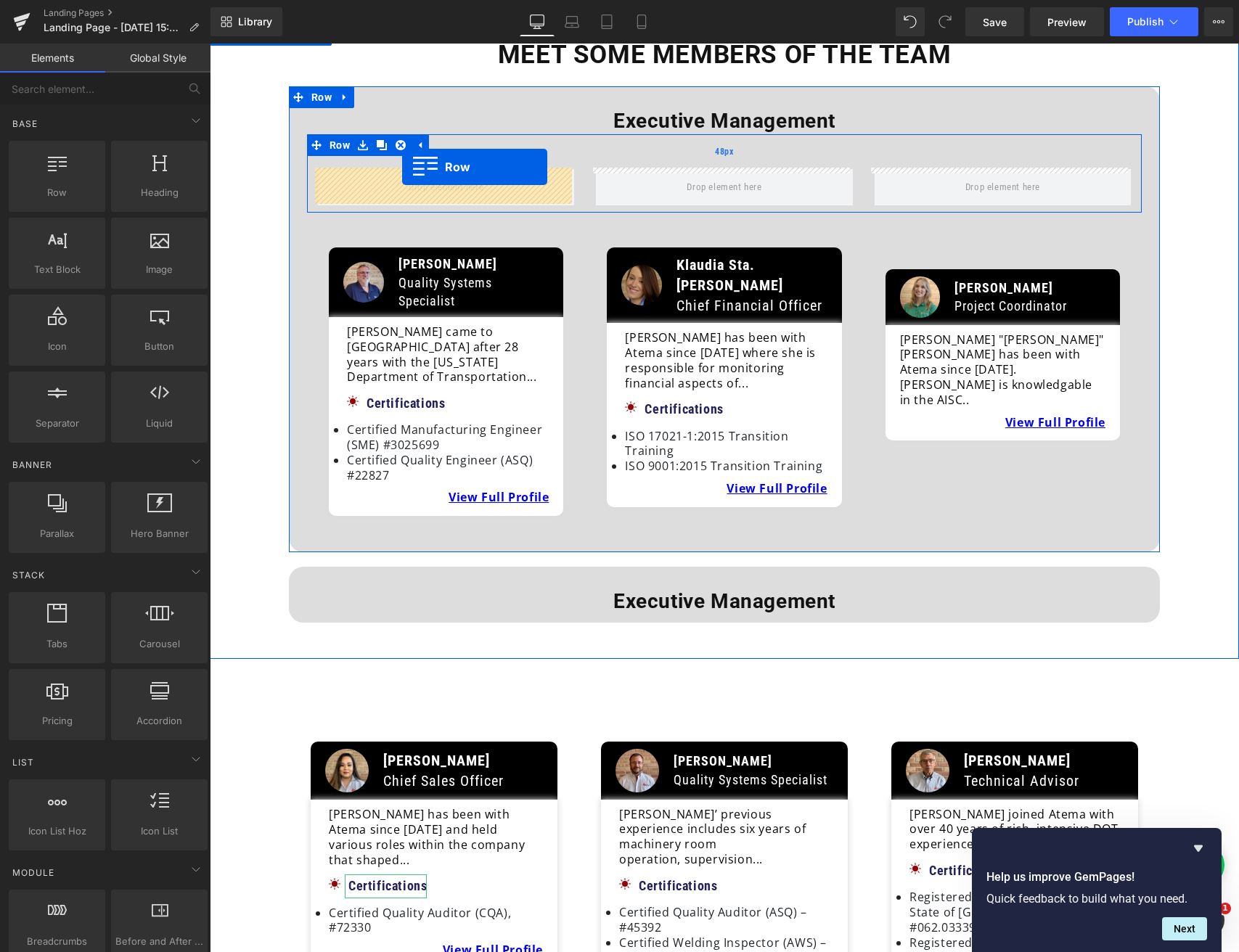
drag, startPoint x: 597, startPoint y: 316, endPoint x: 402, endPoint y: 167, distance: 245.4
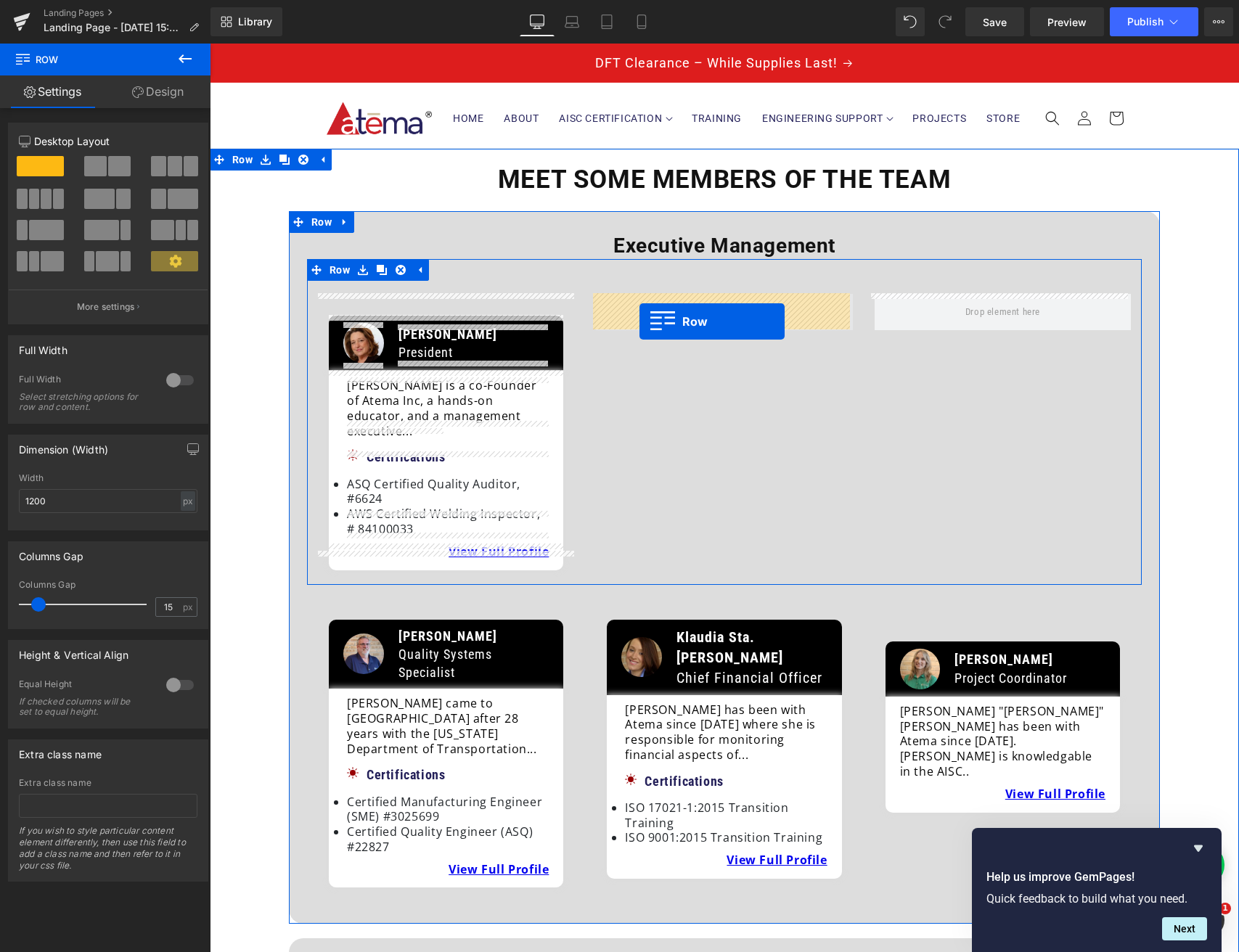
scroll to position [0, 0]
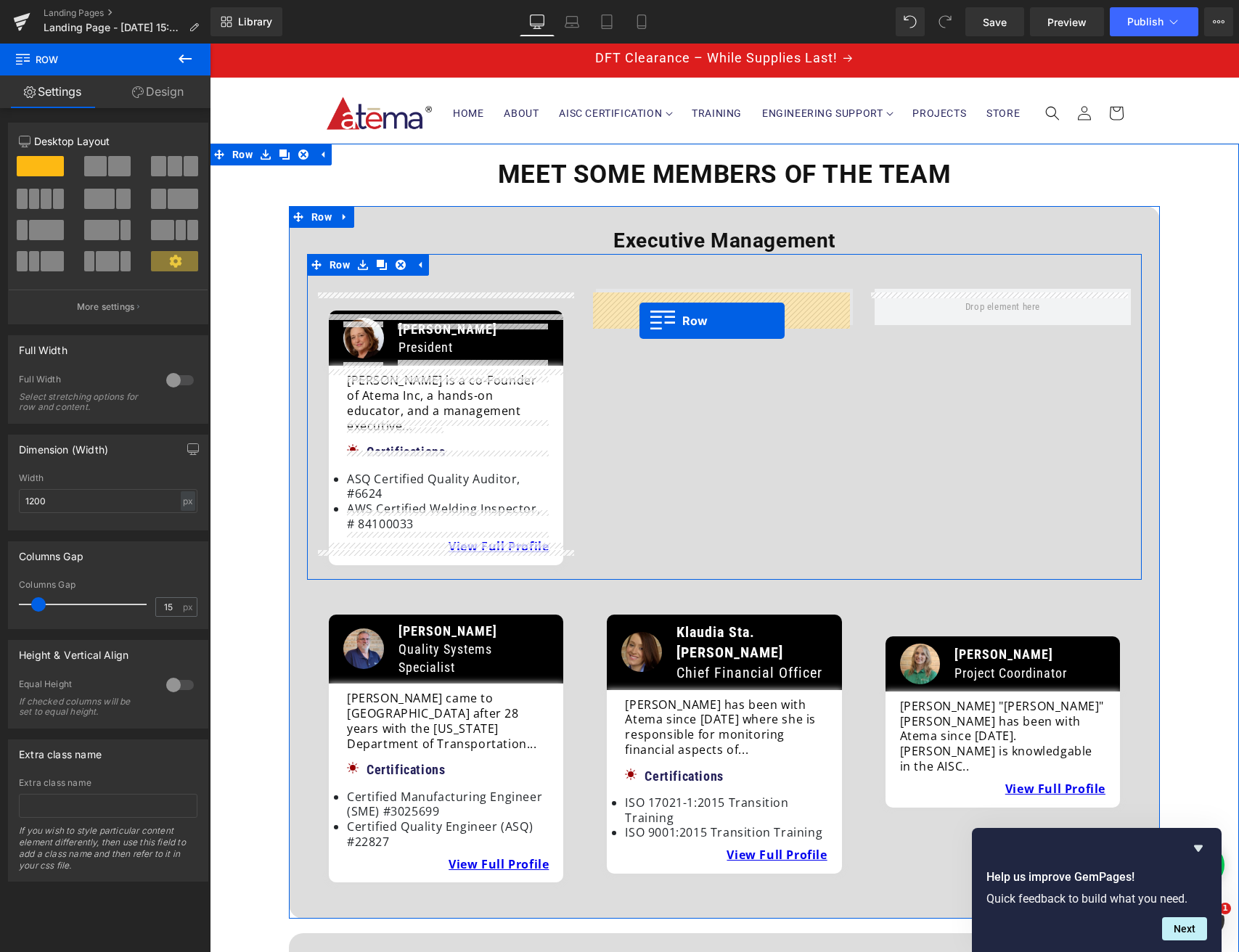
drag, startPoint x: 885, startPoint y: 249, endPoint x: 639, endPoint y: 322, distance: 256.6
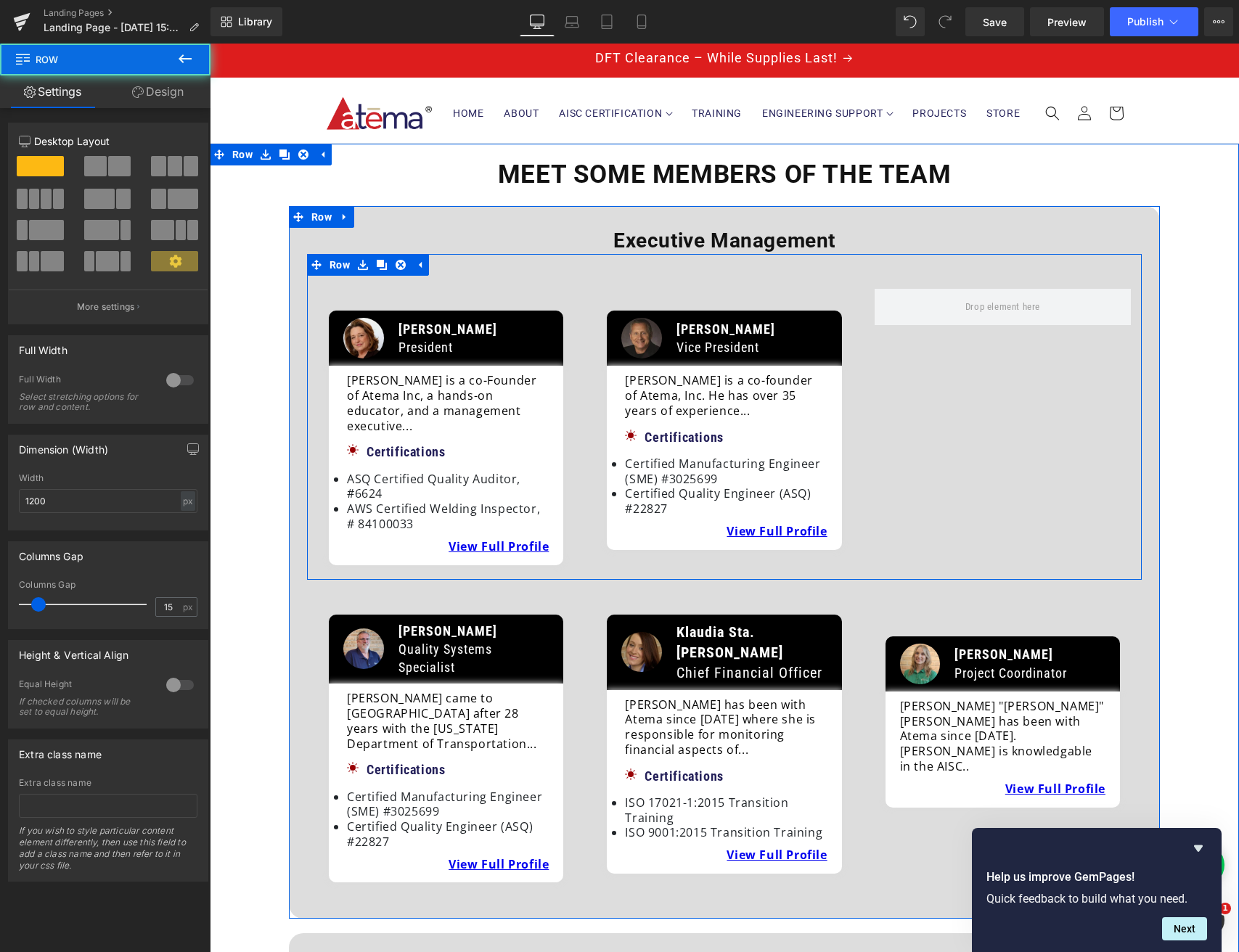
scroll to position [8, 0]
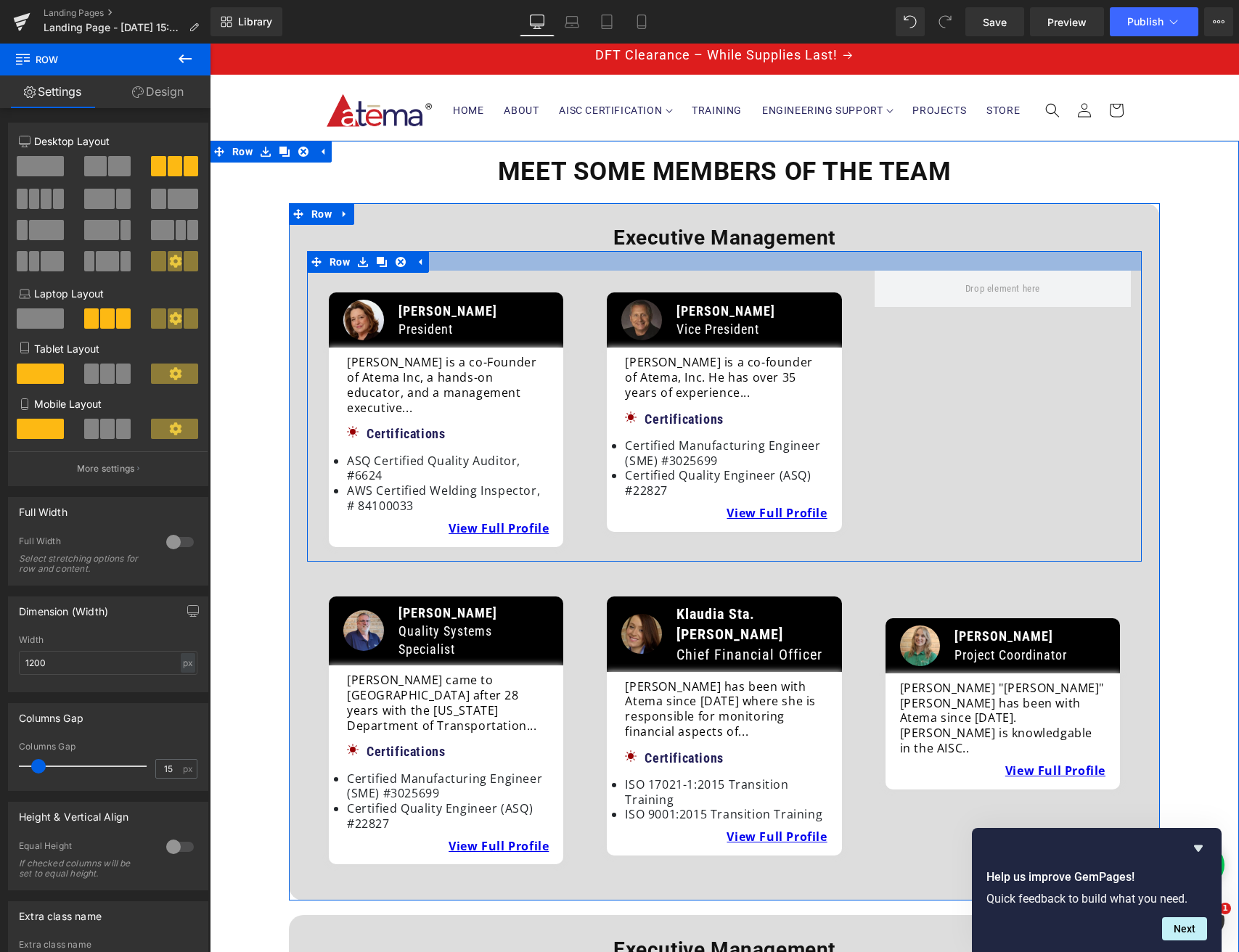
drag, startPoint x: 580, startPoint y: 272, endPoint x: 580, endPoint y: 257, distance: 15.0
click at [580, 257] on div at bounding box center [724, 261] width 835 height 19
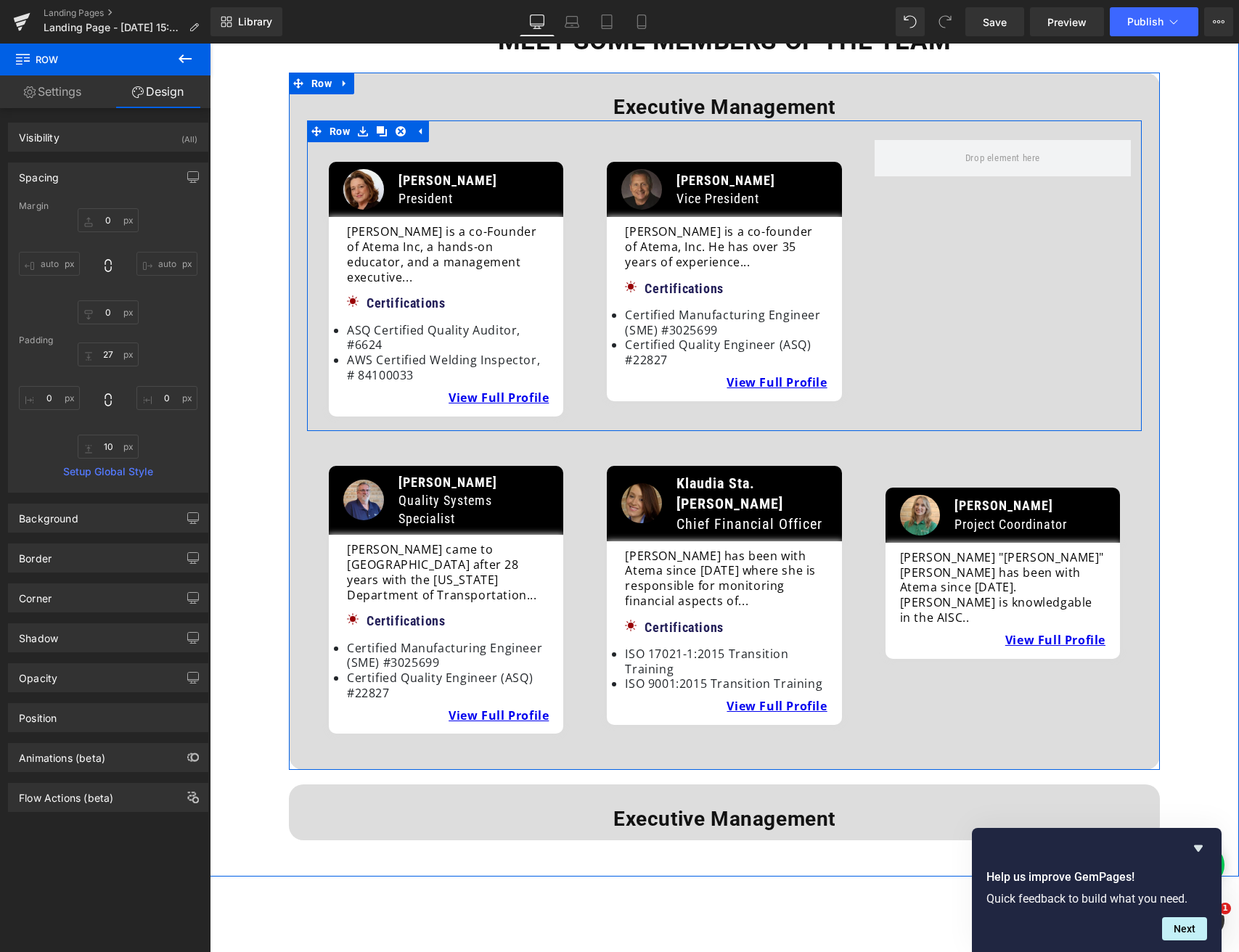
scroll to position [145, 0]
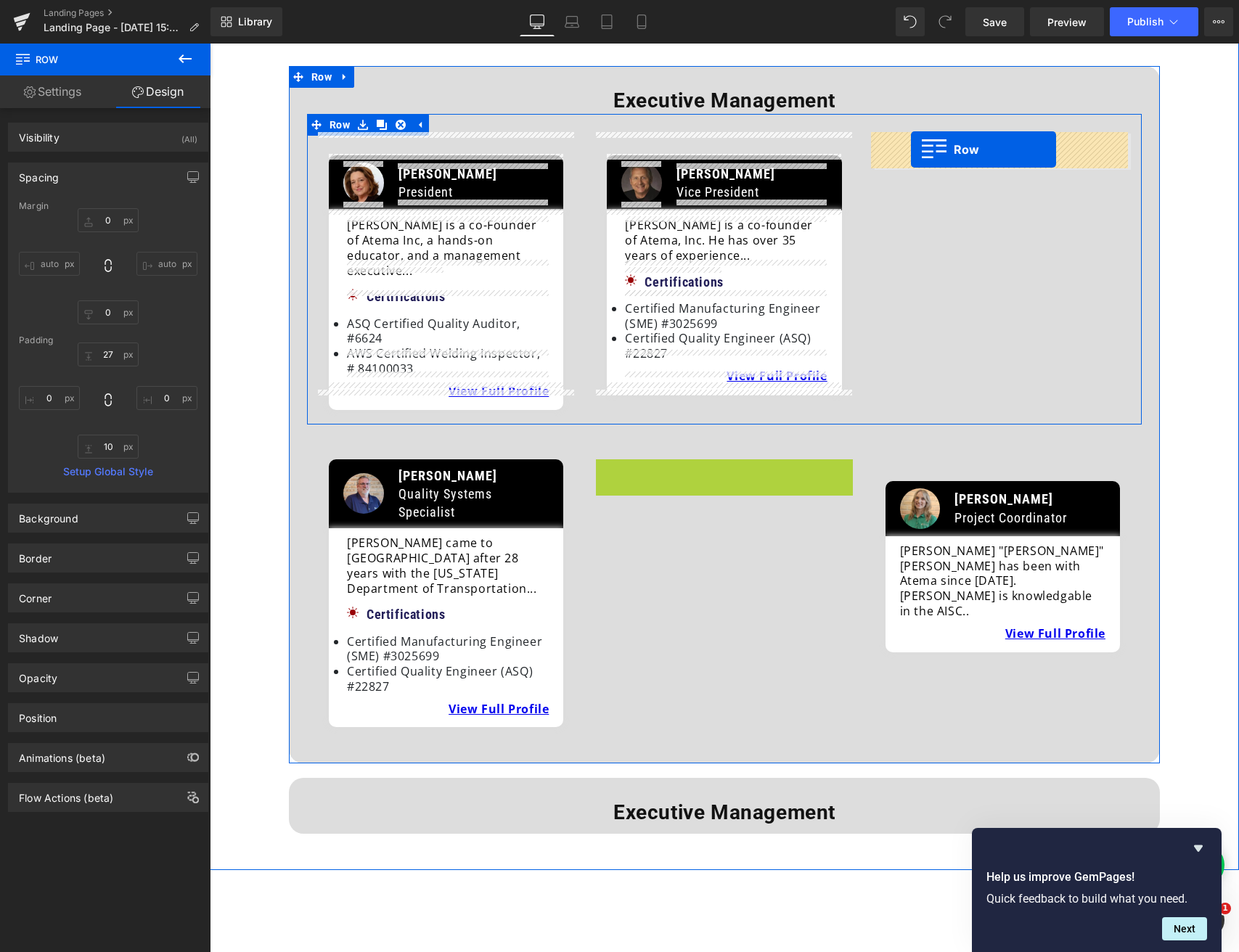
drag, startPoint x: 605, startPoint y: 440, endPoint x: 911, endPoint y: 150, distance: 421.6
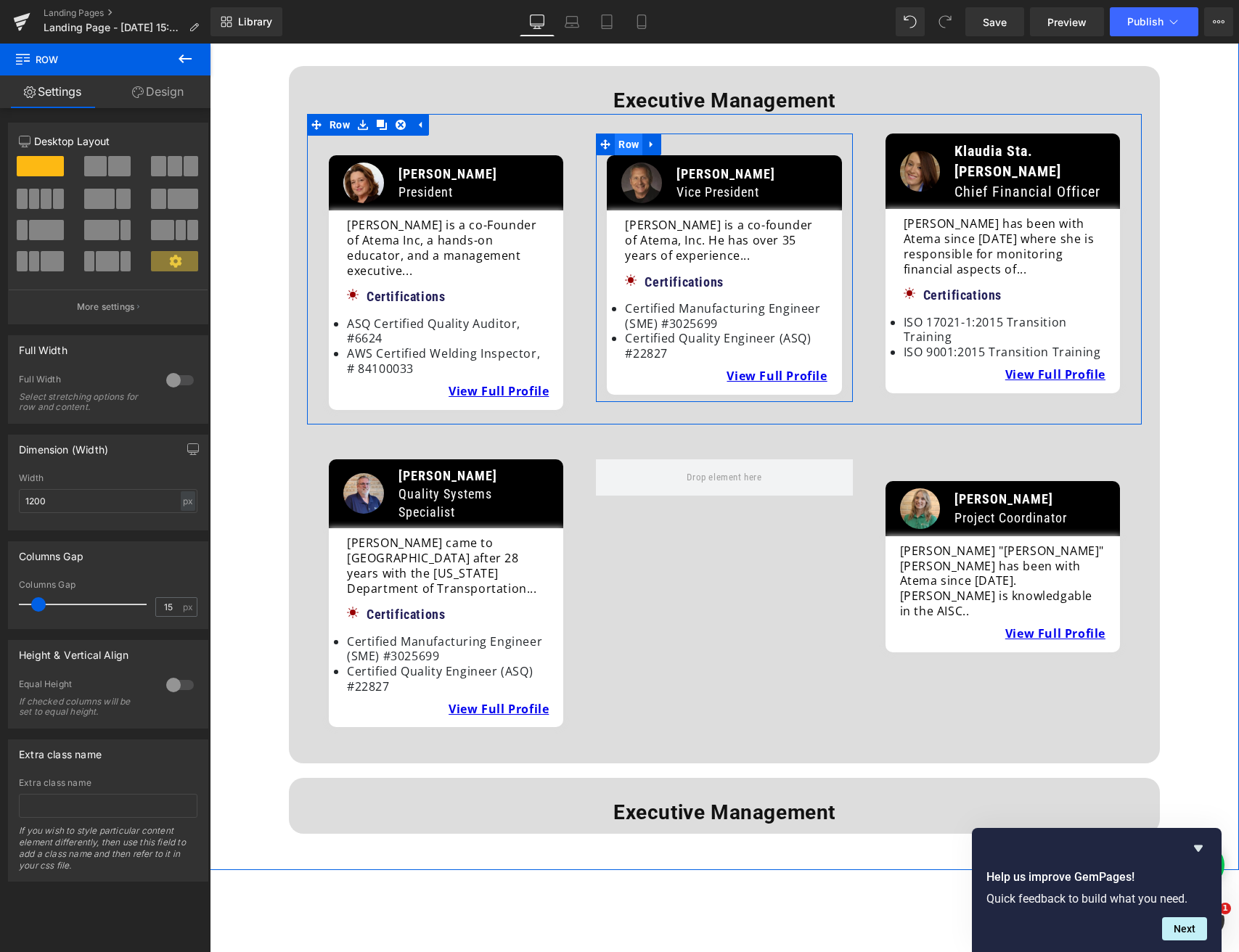
click at [616, 142] on span "Row" at bounding box center [628, 144] width 27 height 22
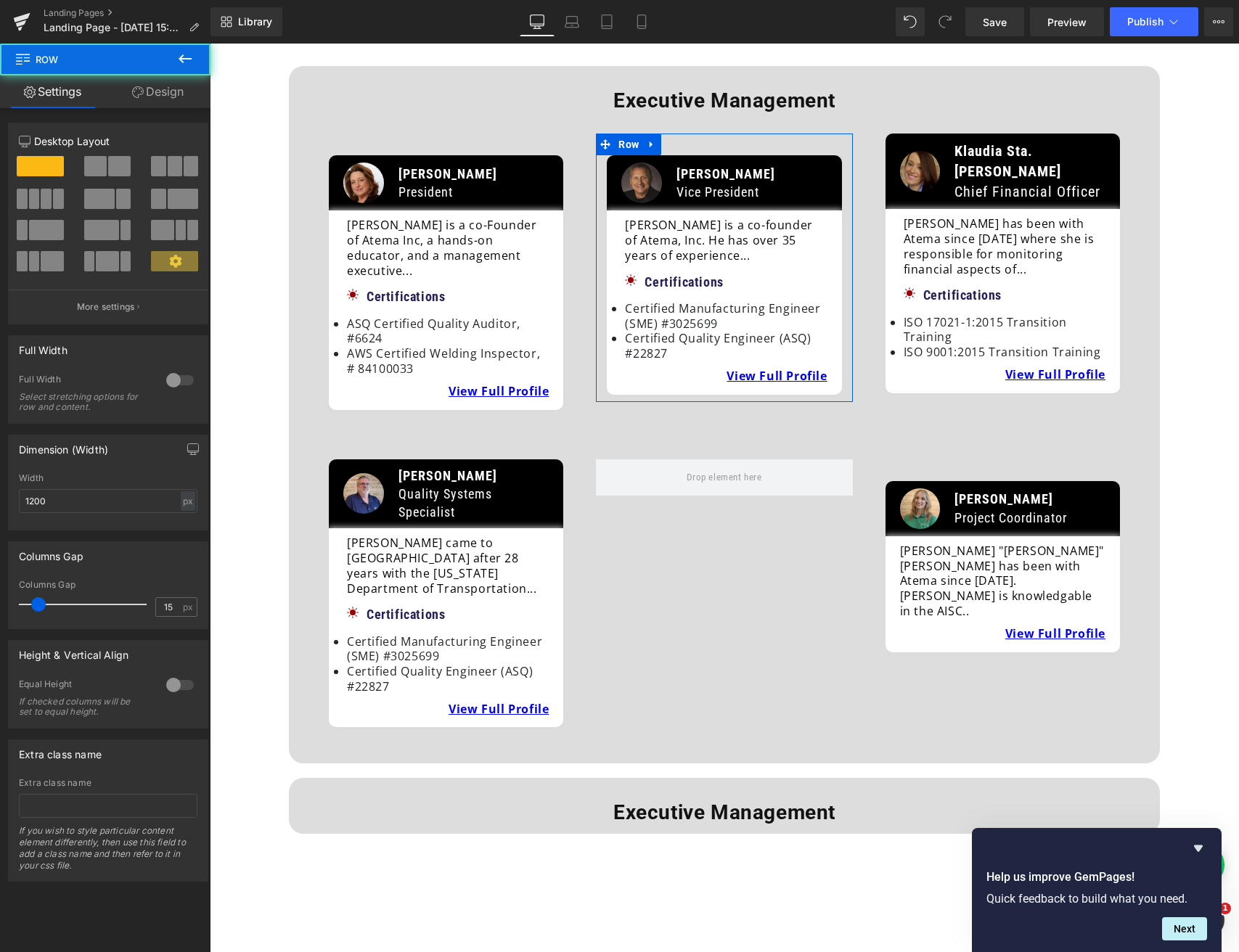
click at [175, 93] on link "Design" at bounding box center [157, 92] width 105 height 33
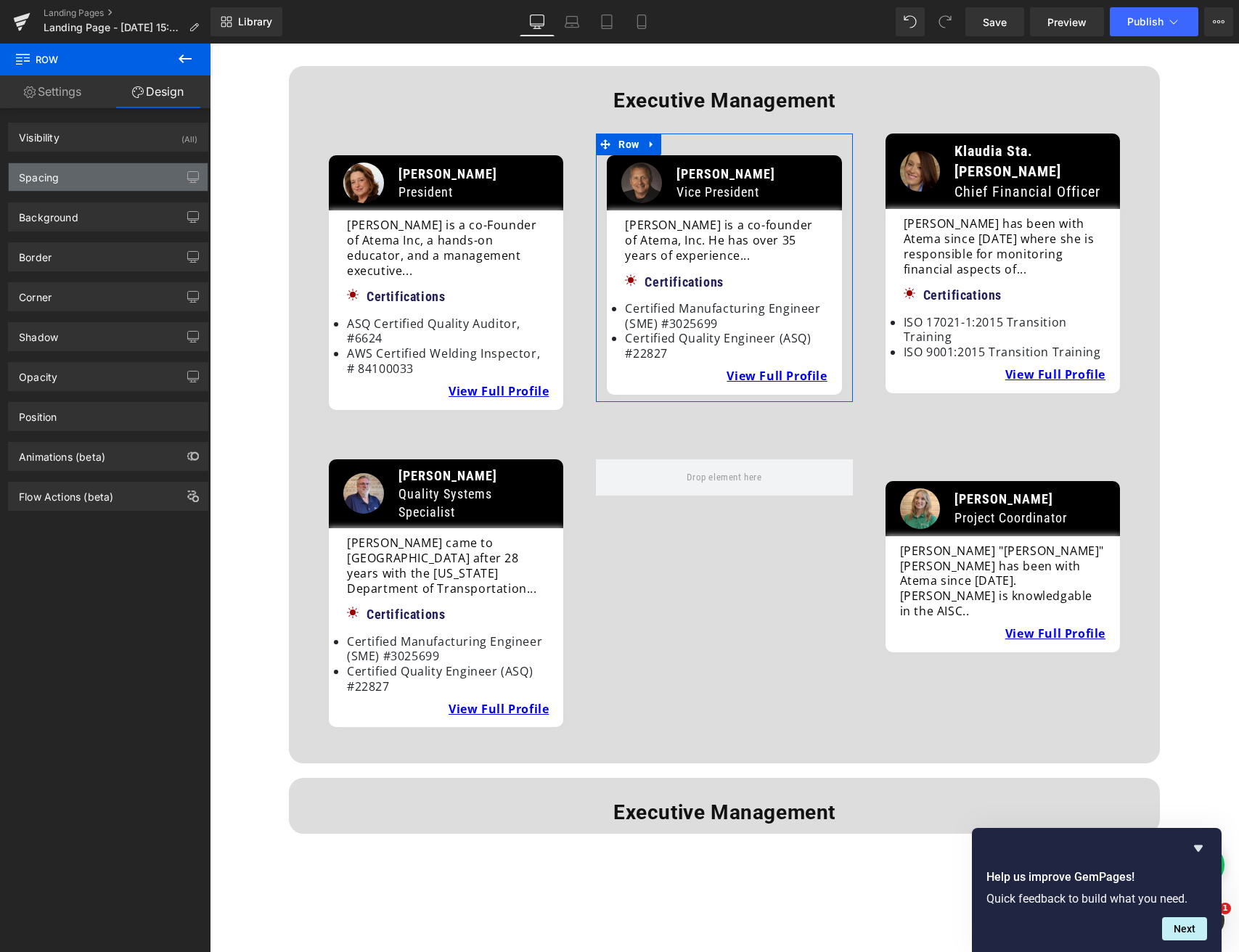
click at [100, 164] on div "Spacing" at bounding box center [108, 176] width 199 height 27
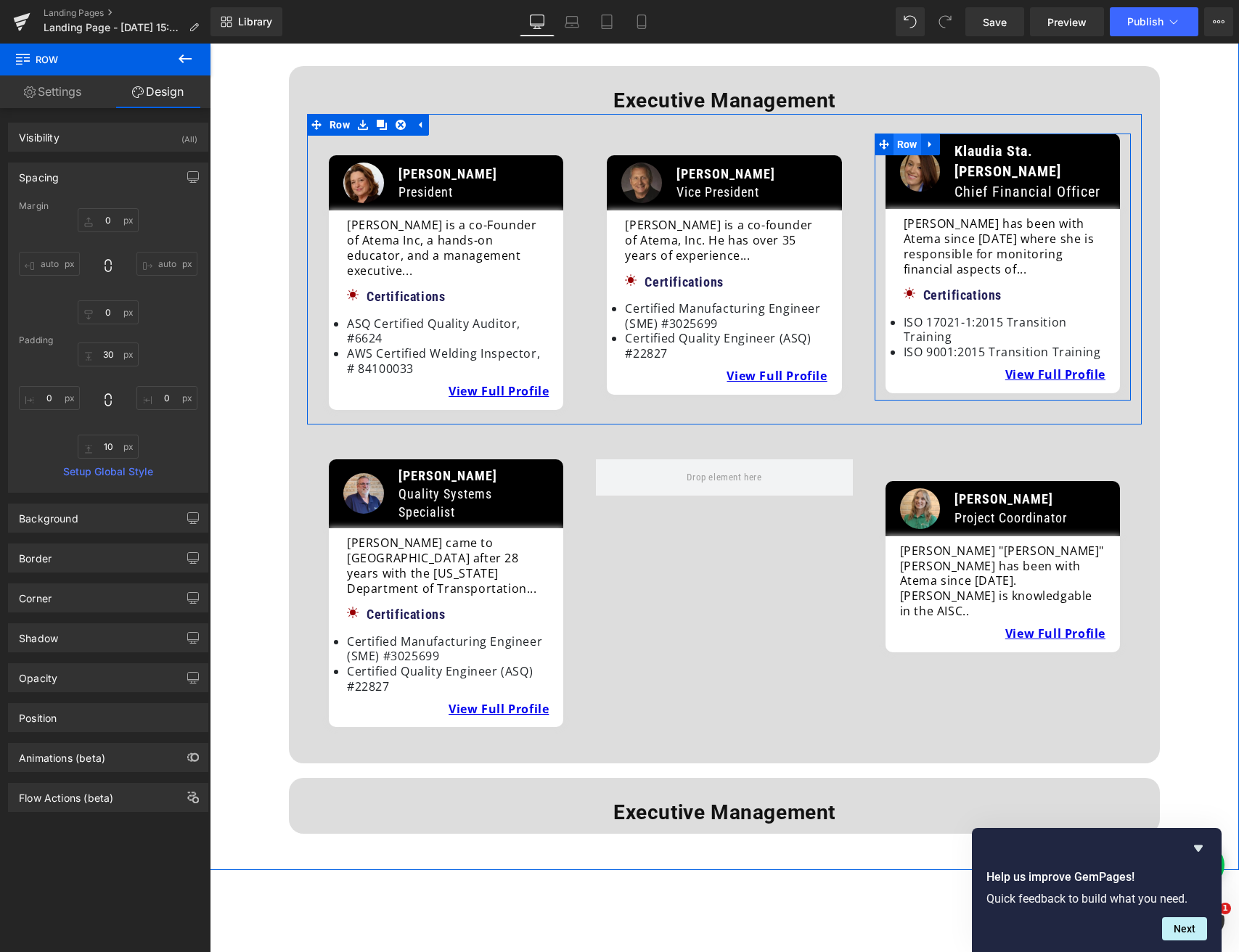
click at [906, 145] on span "Row" at bounding box center [907, 144] width 27 height 22
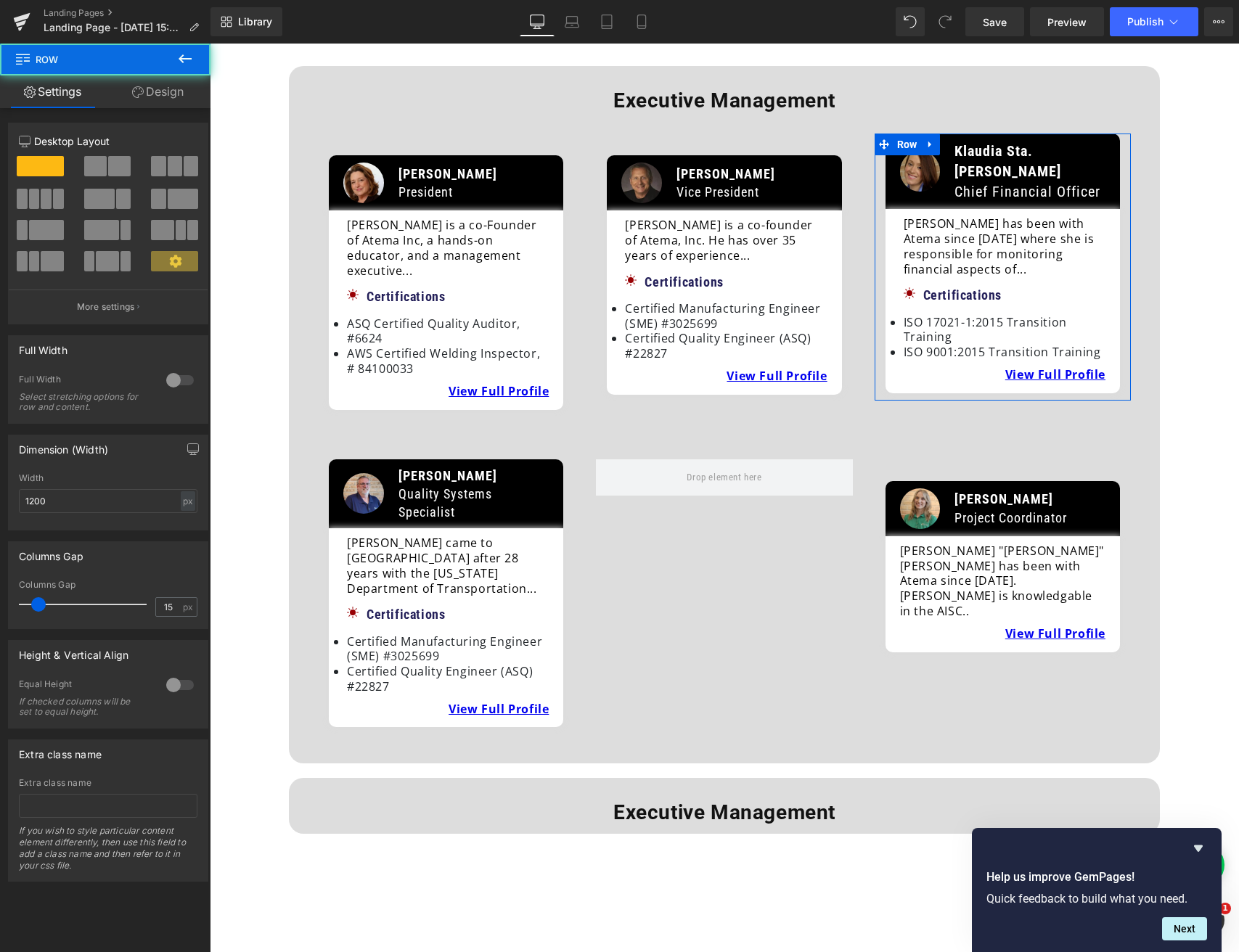
drag, startPoint x: 172, startPoint y: 92, endPoint x: 157, endPoint y: 212, distance: 120.9
click at [168, 93] on link "Design" at bounding box center [157, 92] width 105 height 33
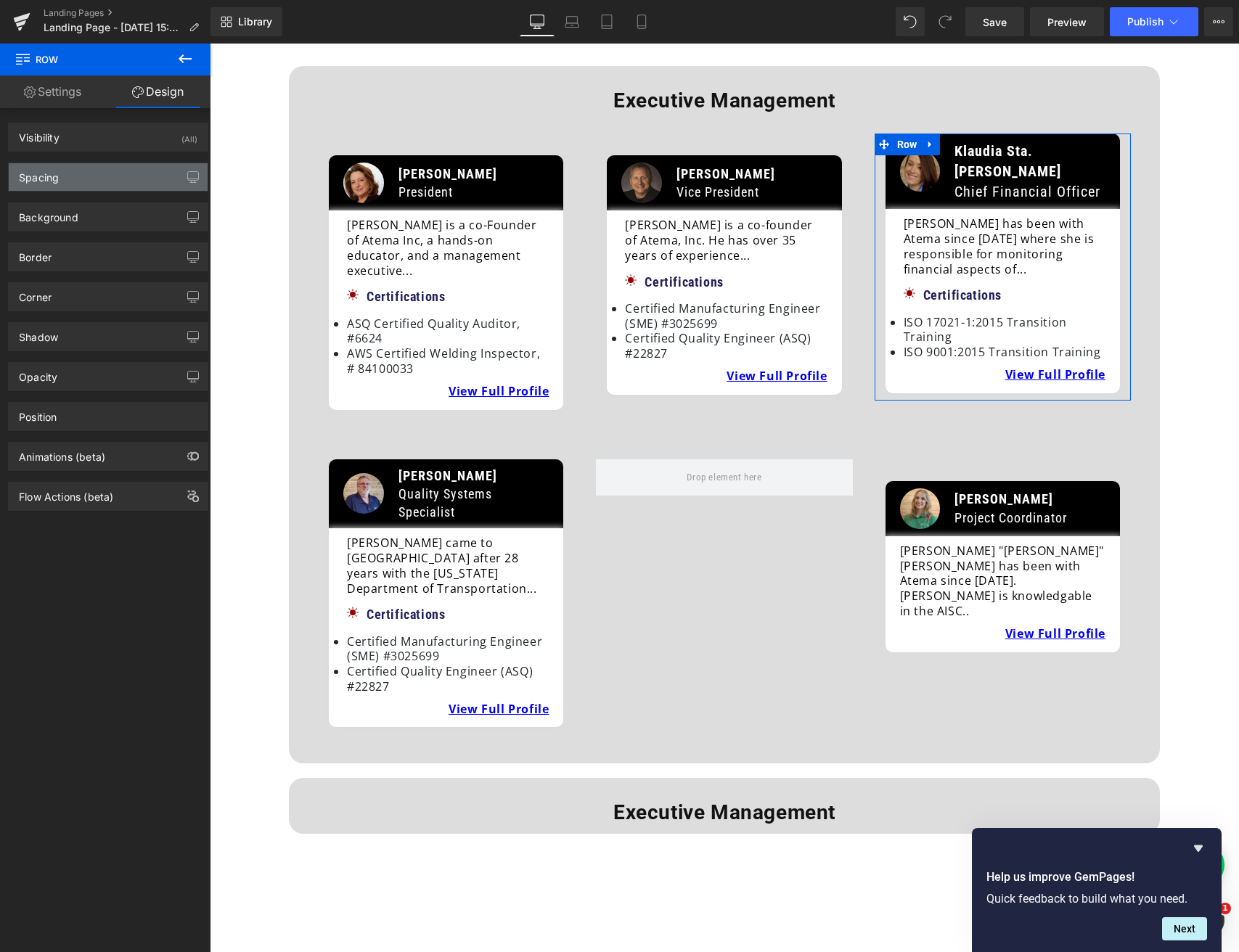
click at [93, 176] on div "Spacing" at bounding box center [108, 176] width 199 height 27
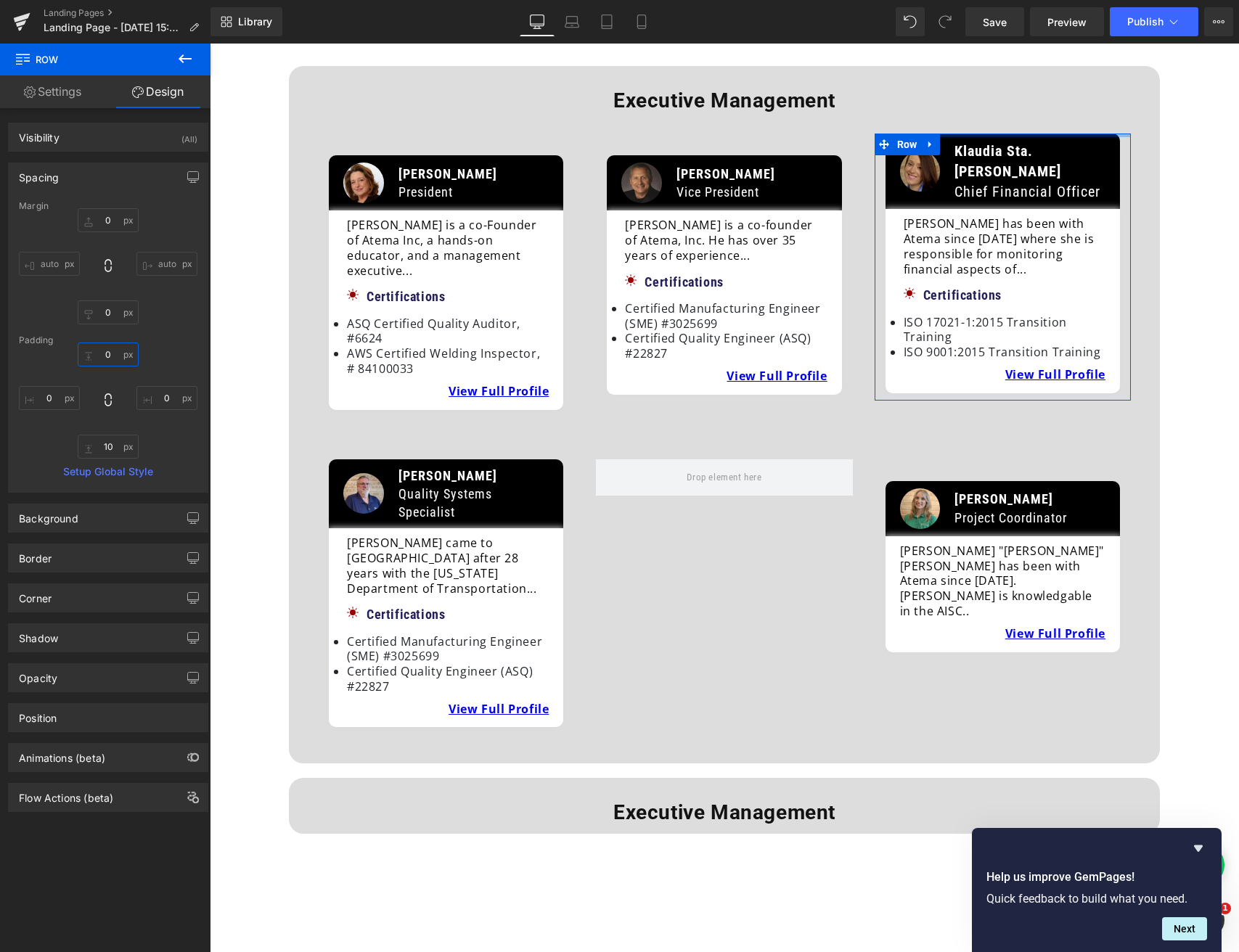
click at [100, 357] on input "0" at bounding box center [108, 353] width 61 height 24
type input "30"
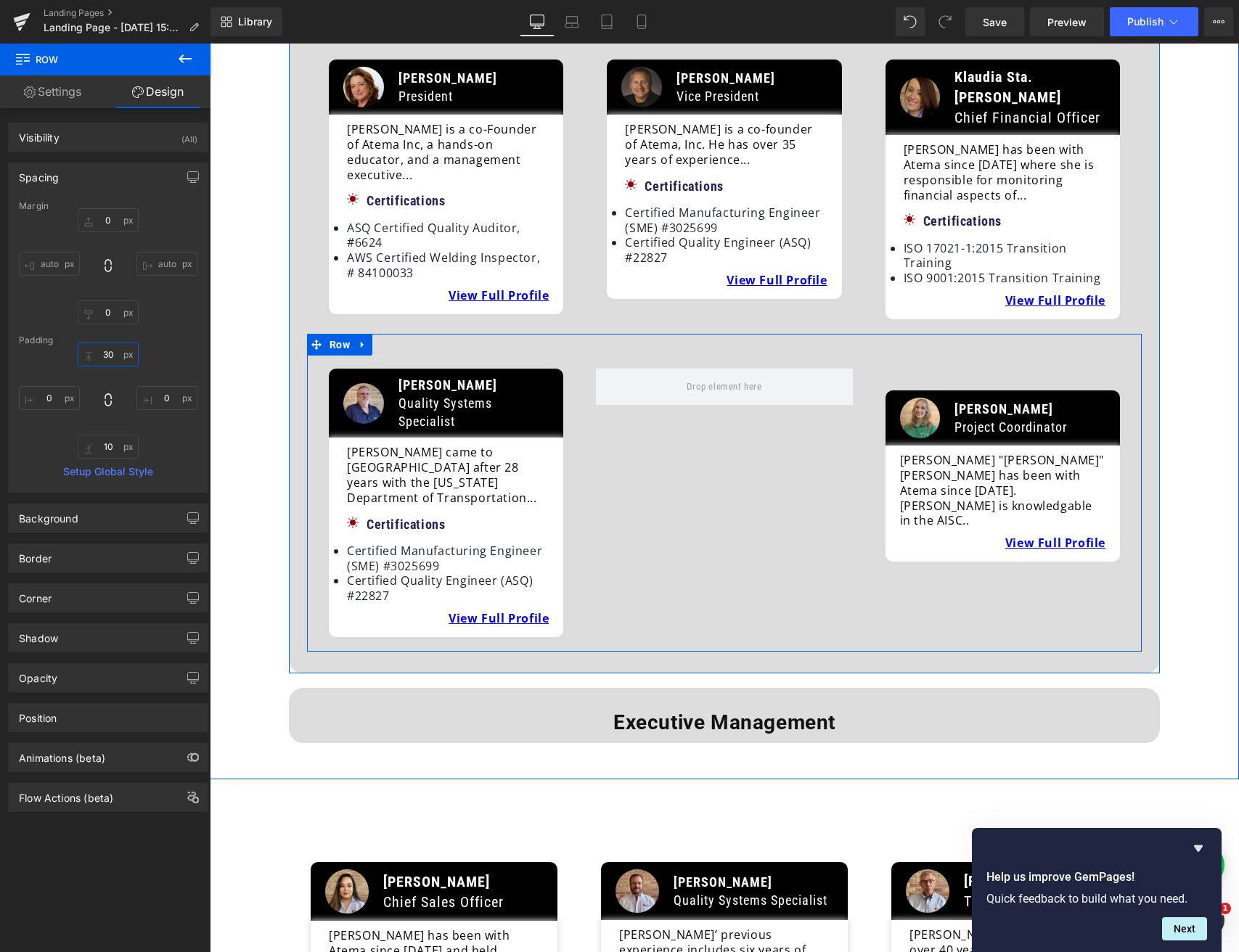
scroll to position [242, 0]
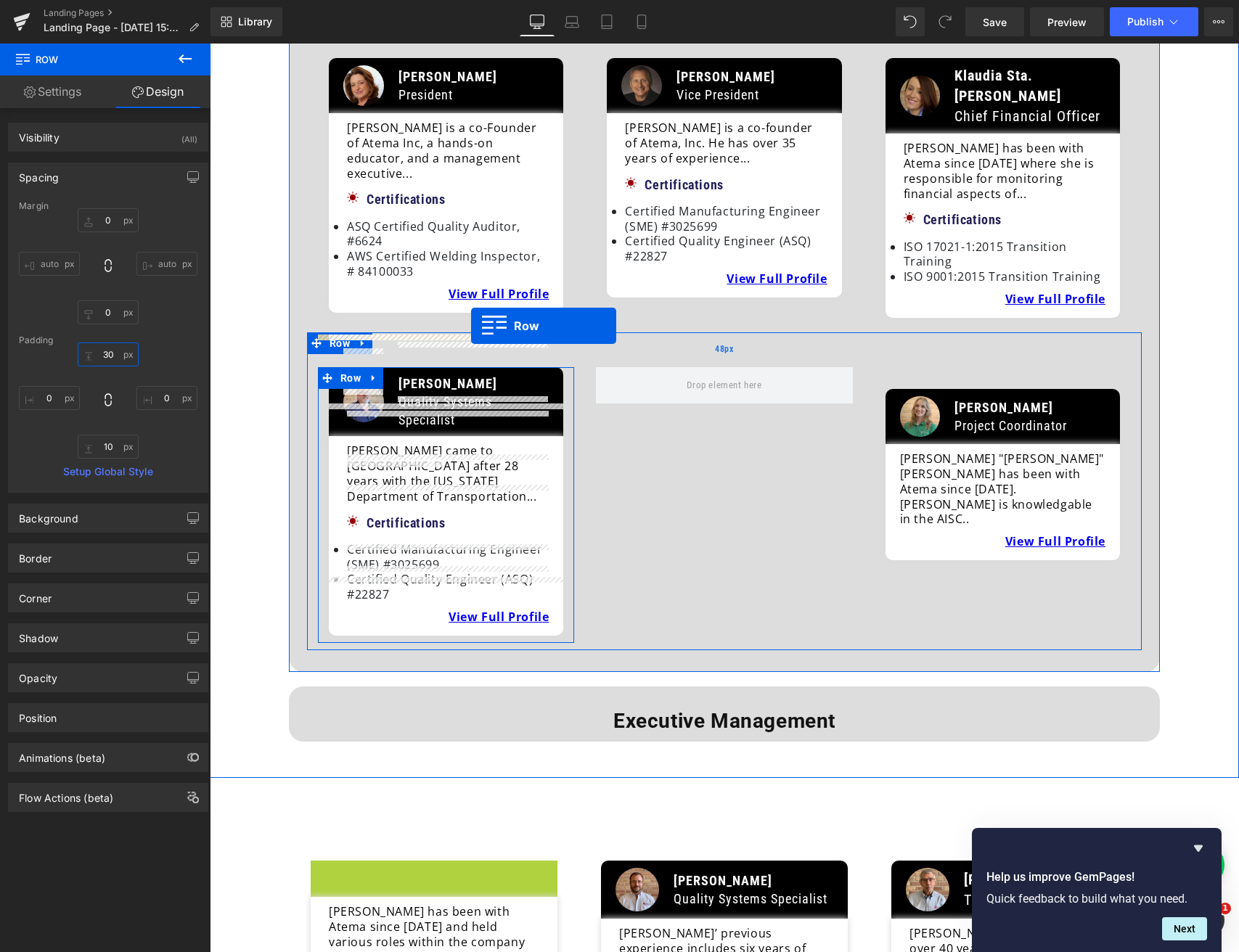
drag, startPoint x: 317, startPoint y: 814, endPoint x: 471, endPoint y: 326, distance: 511.7
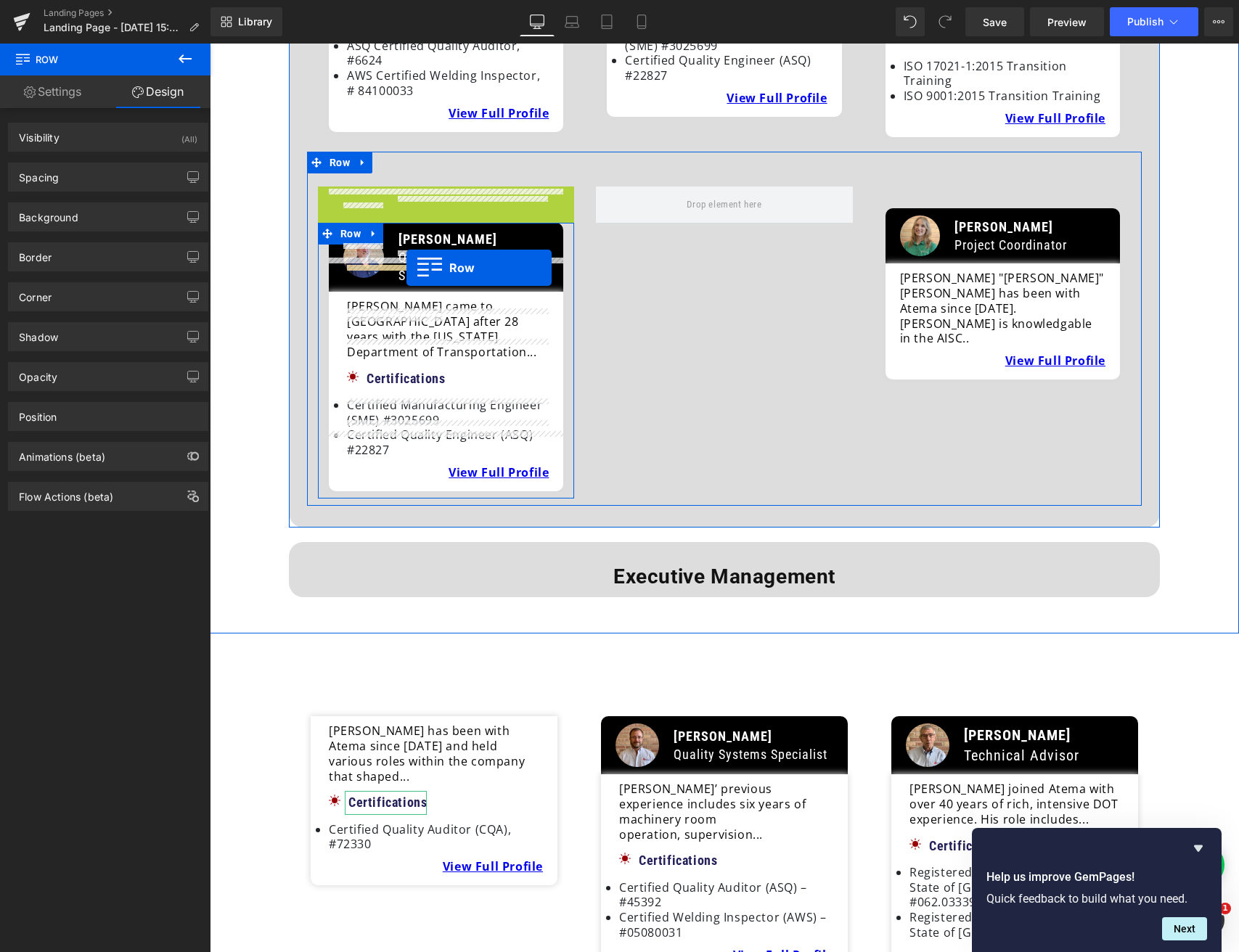
scroll to position [422, 0]
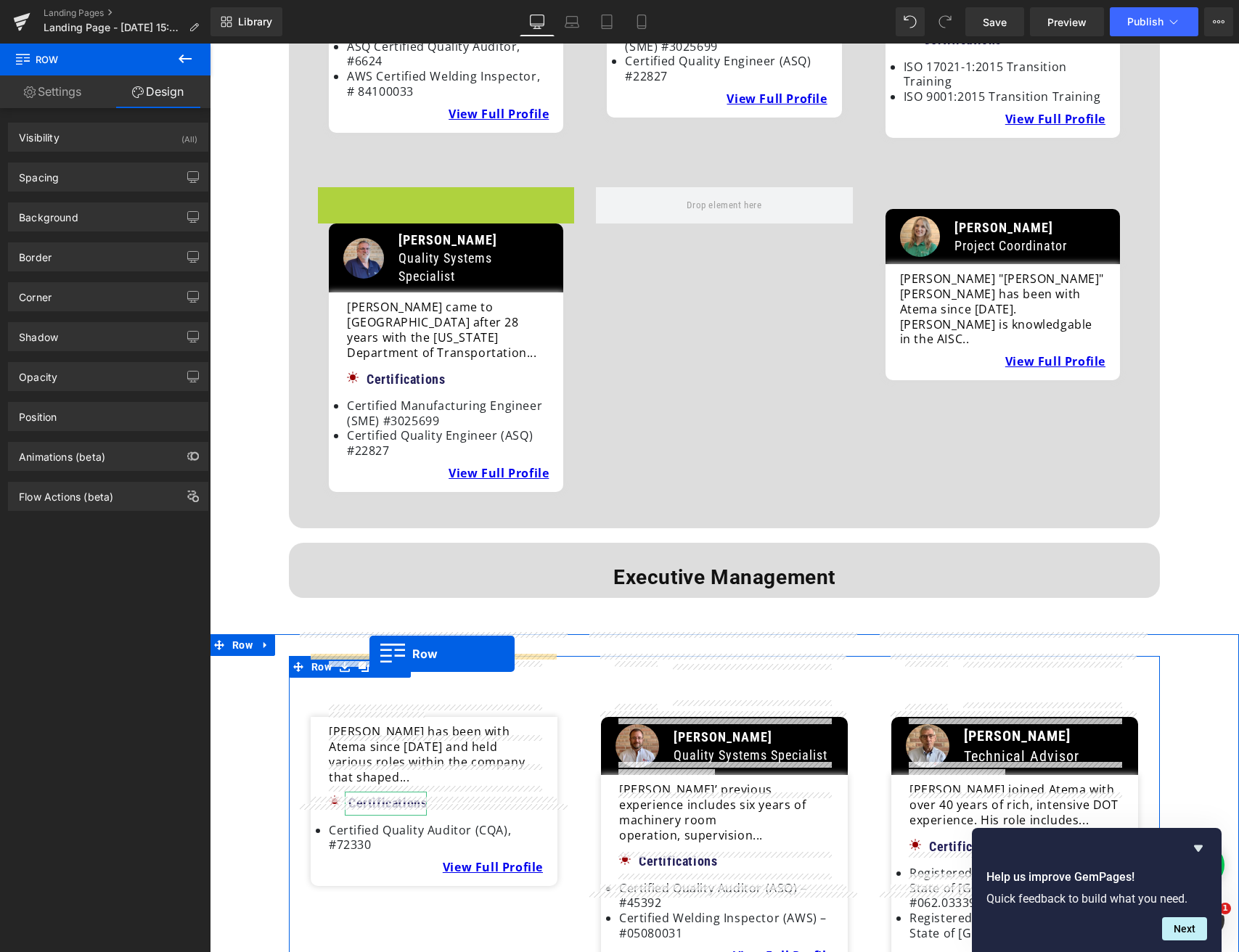
drag, startPoint x: 326, startPoint y: 390, endPoint x: 369, endPoint y: 655, distance: 268.5
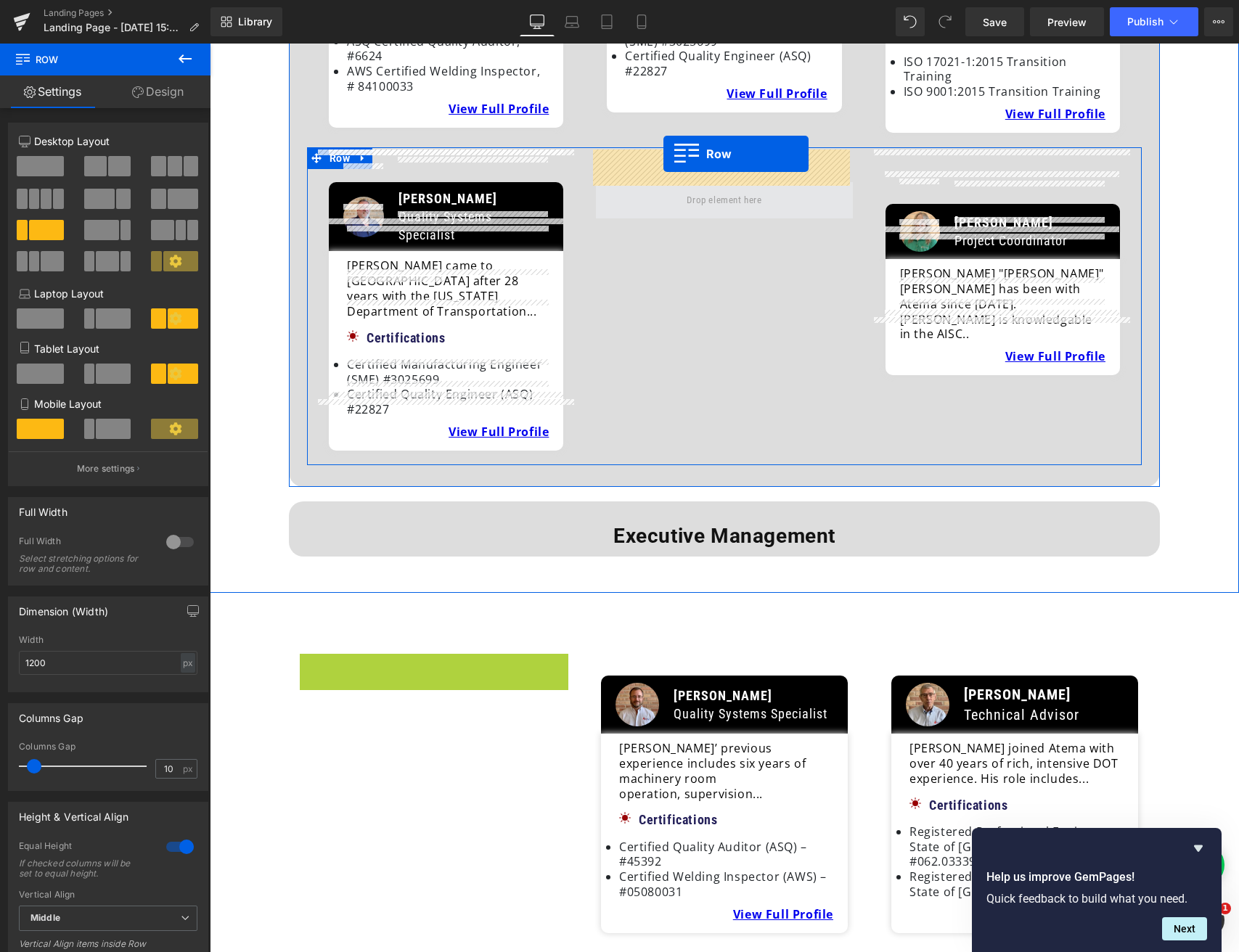
drag, startPoint x: 306, startPoint y: 606, endPoint x: 663, endPoint y: 153, distance: 576.8
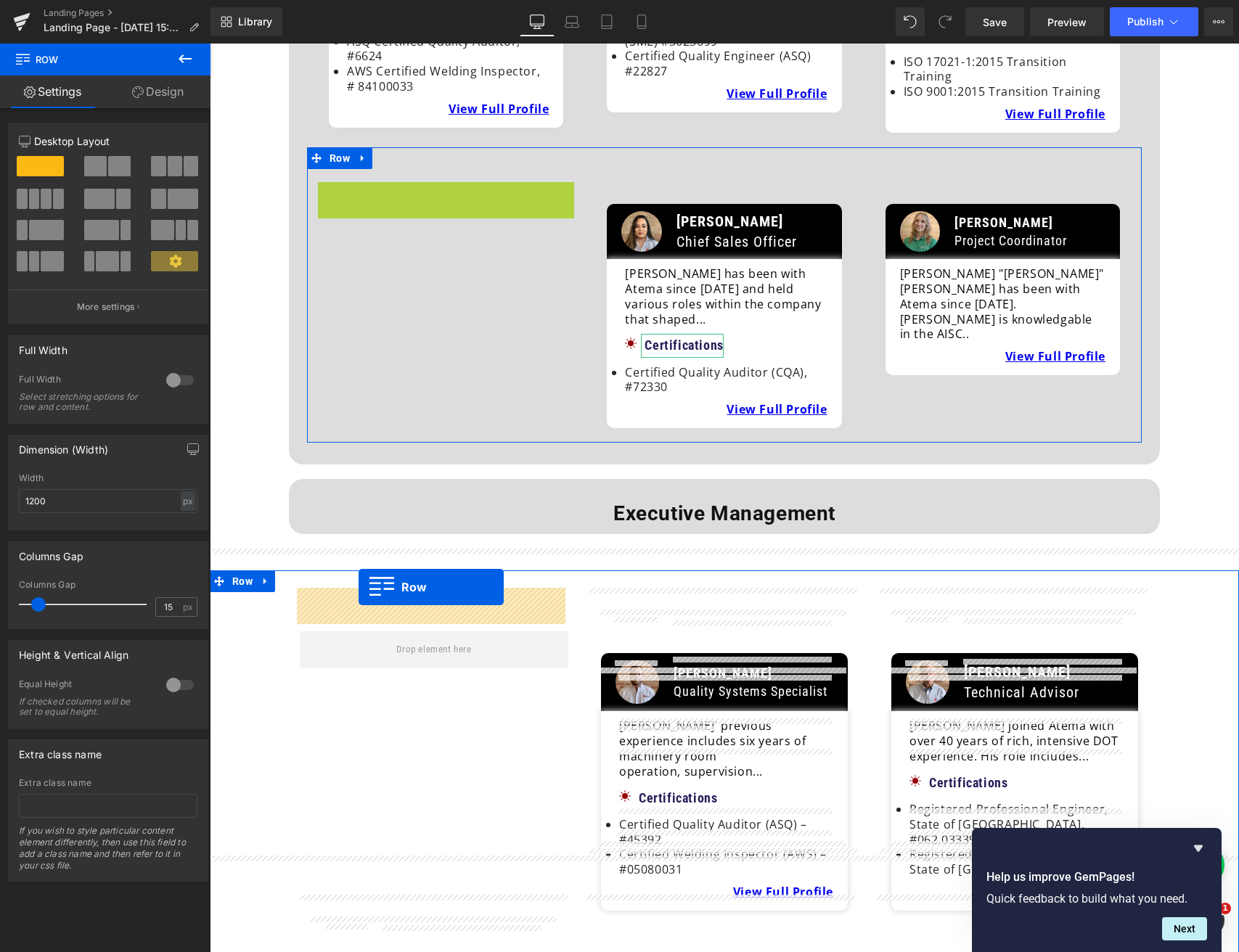
drag, startPoint x: 324, startPoint y: 157, endPoint x: 359, endPoint y: 587, distance: 431.4
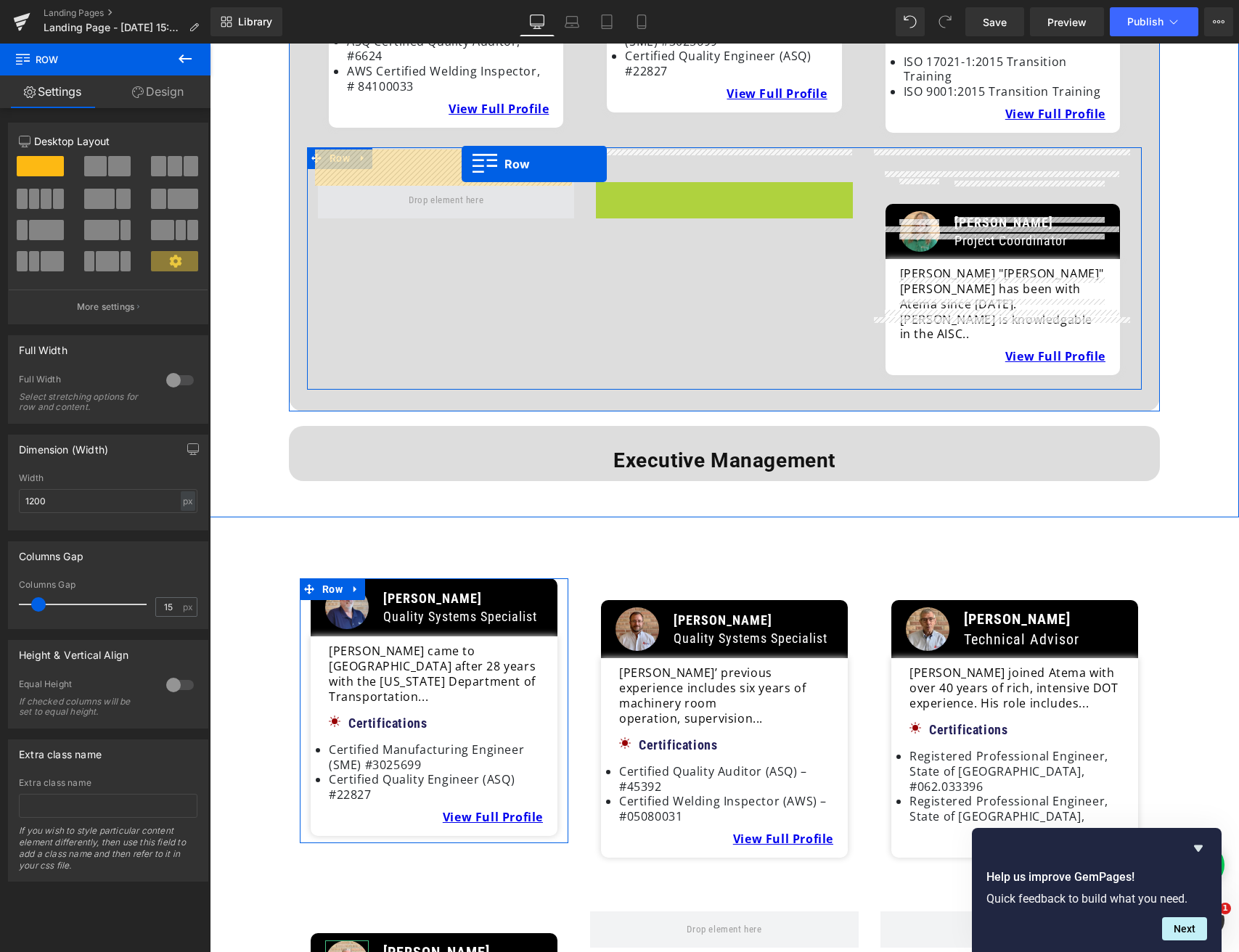
drag, startPoint x: 605, startPoint y: 161, endPoint x: 461, endPoint y: 164, distance: 144.0
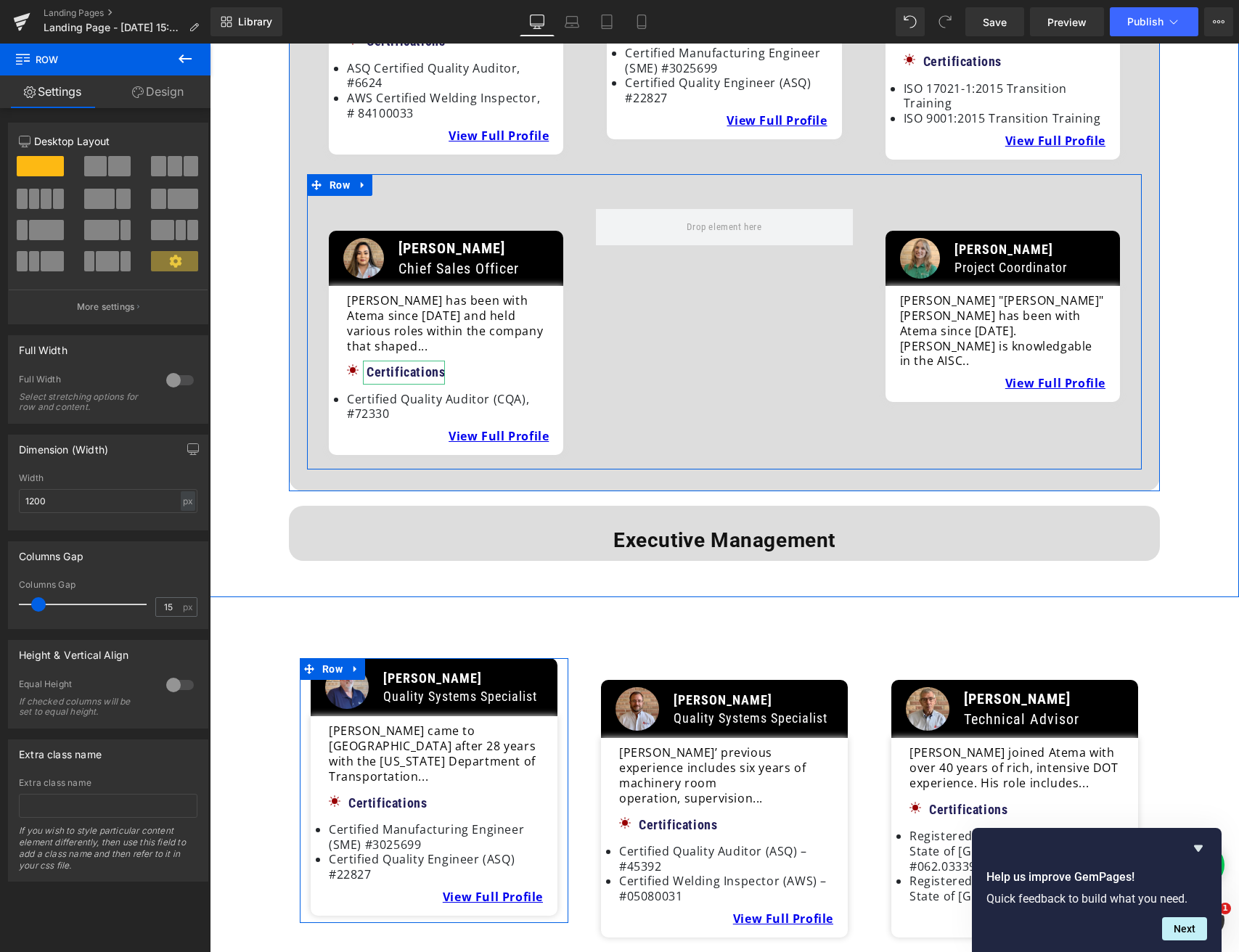
scroll to position [397, 0]
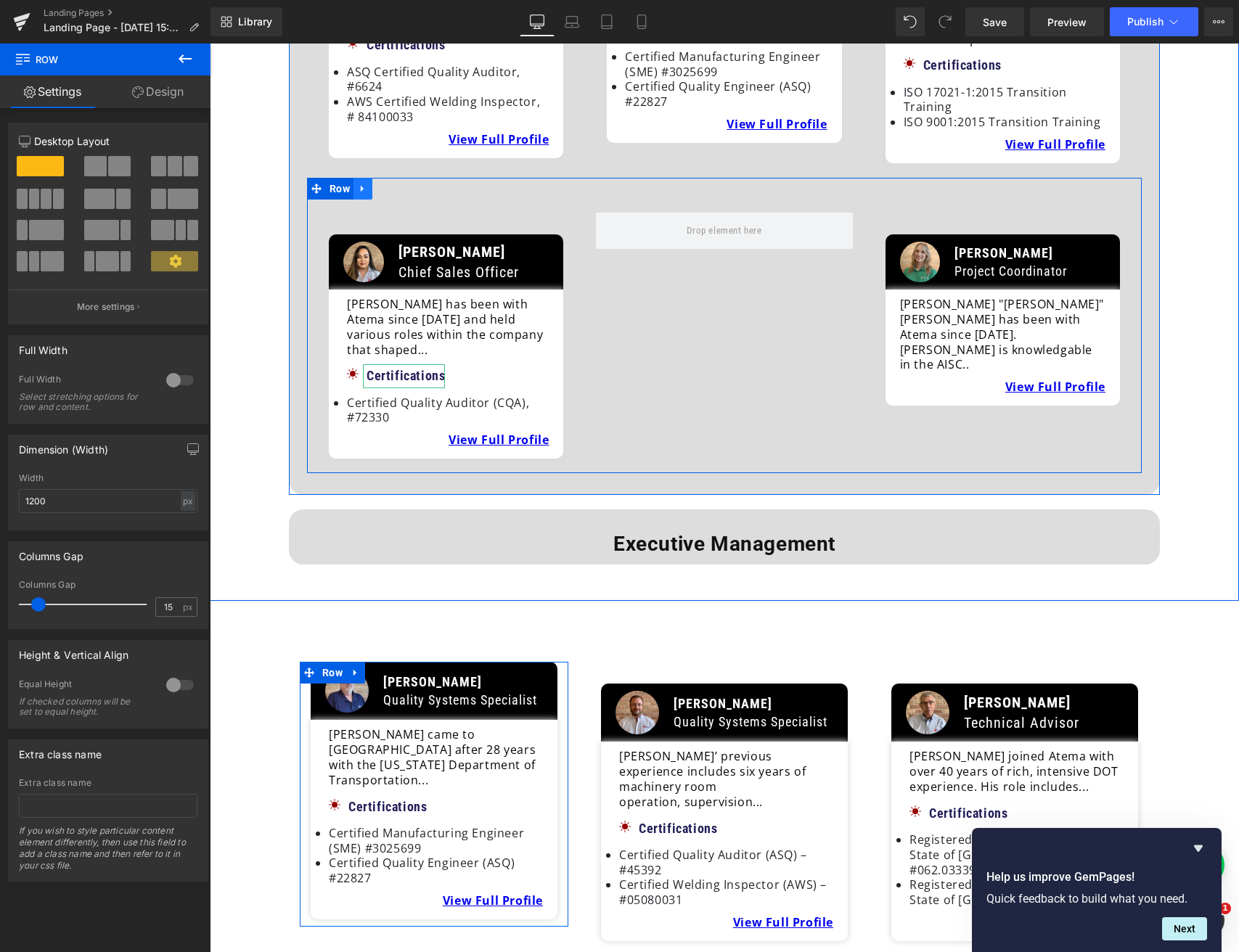
click at [367, 178] on link at bounding box center [362, 189] width 19 height 22
click at [377, 183] on icon at bounding box center [382, 189] width 11 height 11
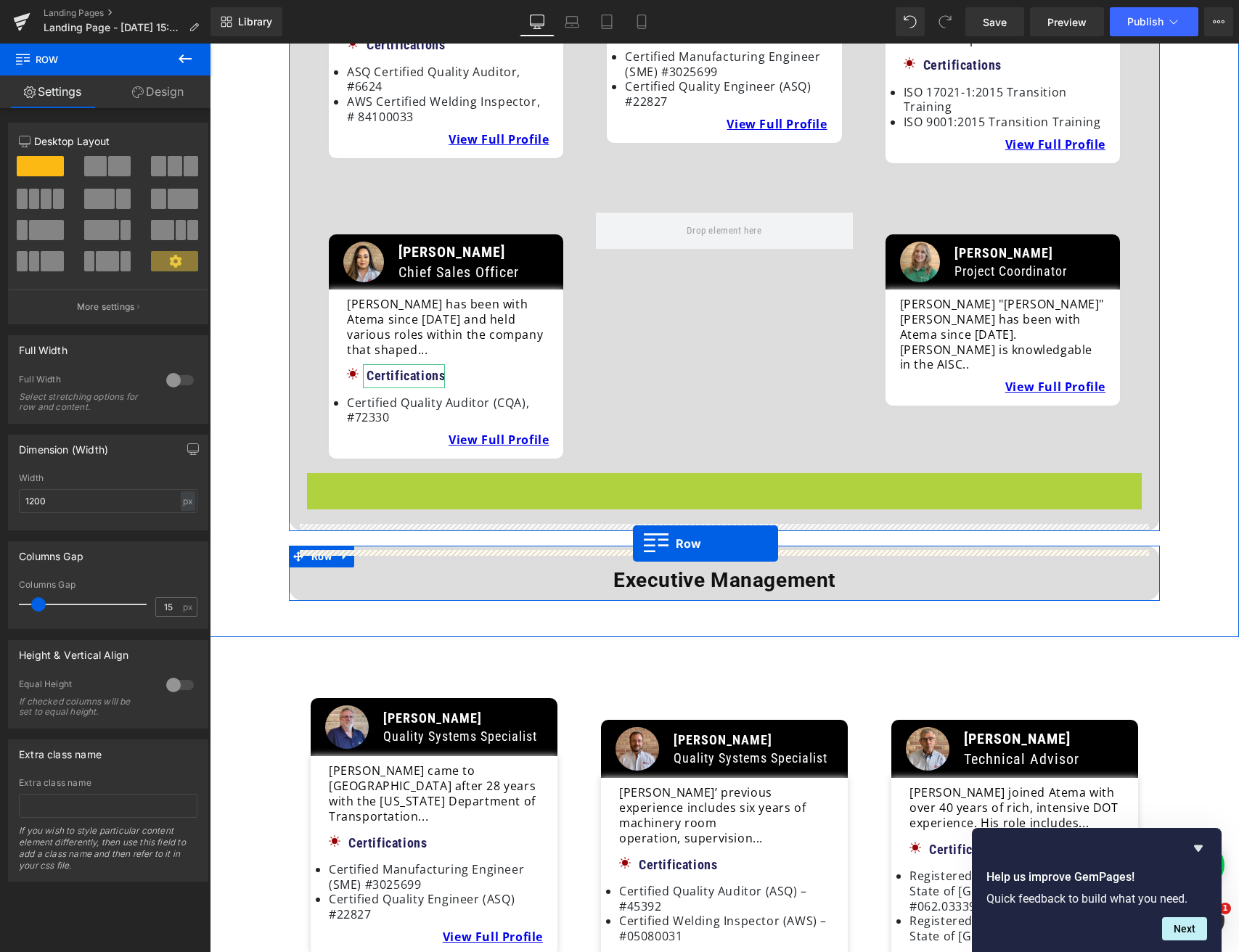
drag, startPoint x: 314, startPoint y: 441, endPoint x: 633, endPoint y: 543, distance: 334.9
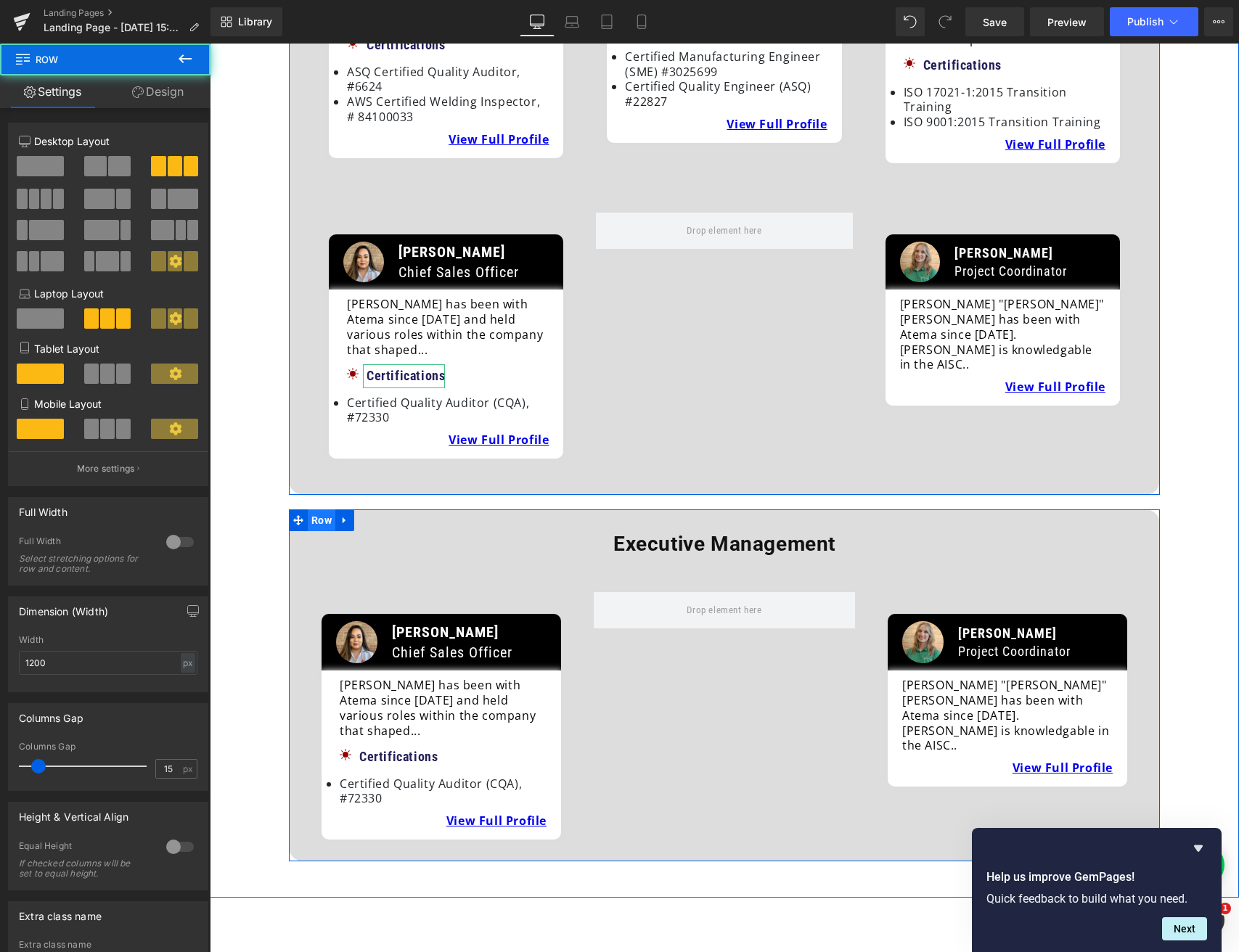
click at [321, 509] on span "Row" at bounding box center [321, 520] width 27 height 22
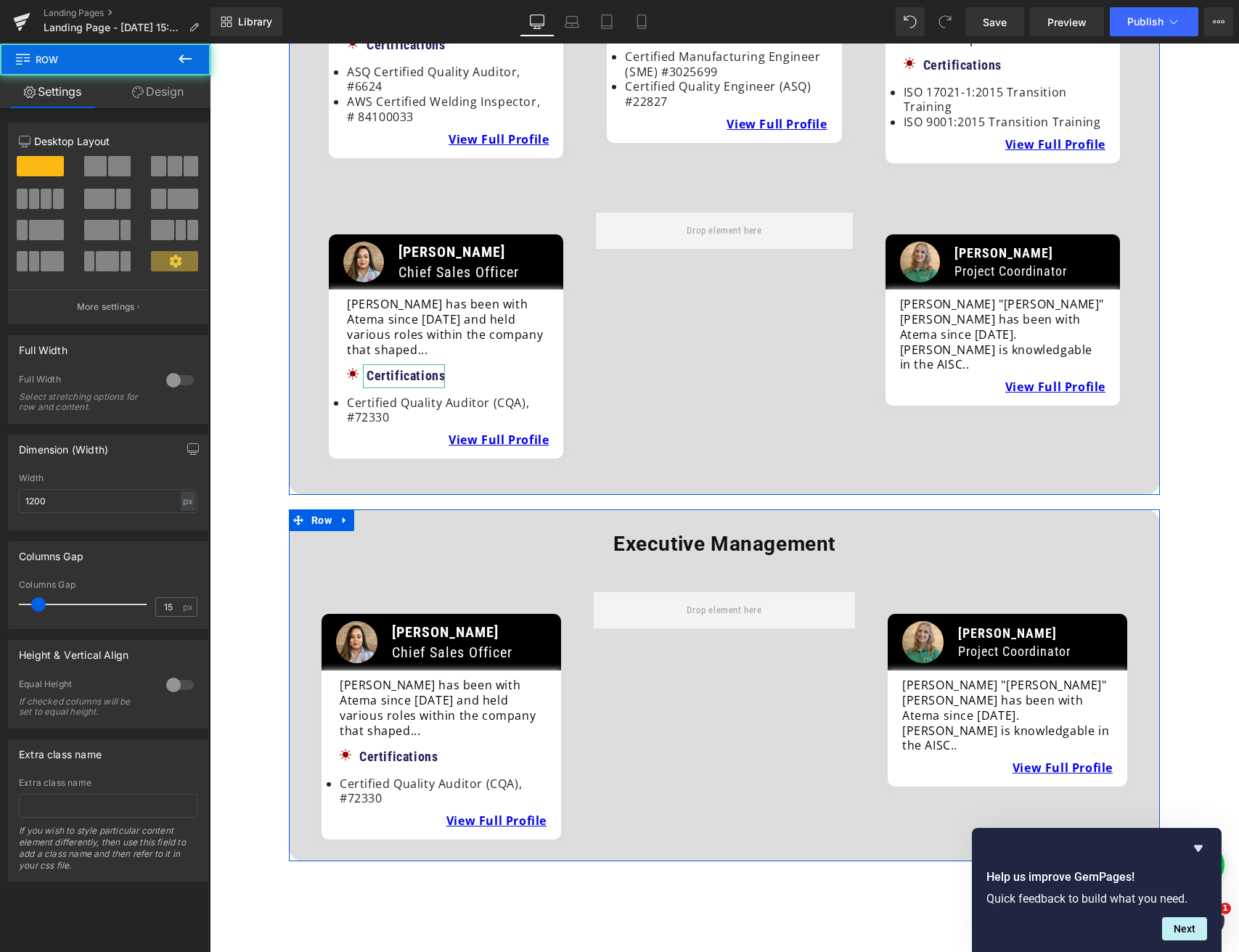
drag, startPoint x: 168, startPoint y: 89, endPoint x: 160, endPoint y: 108, distance: 20.6
click at [168, 89] on link "Design" at bounding box center [157, 92] width 105 height 33
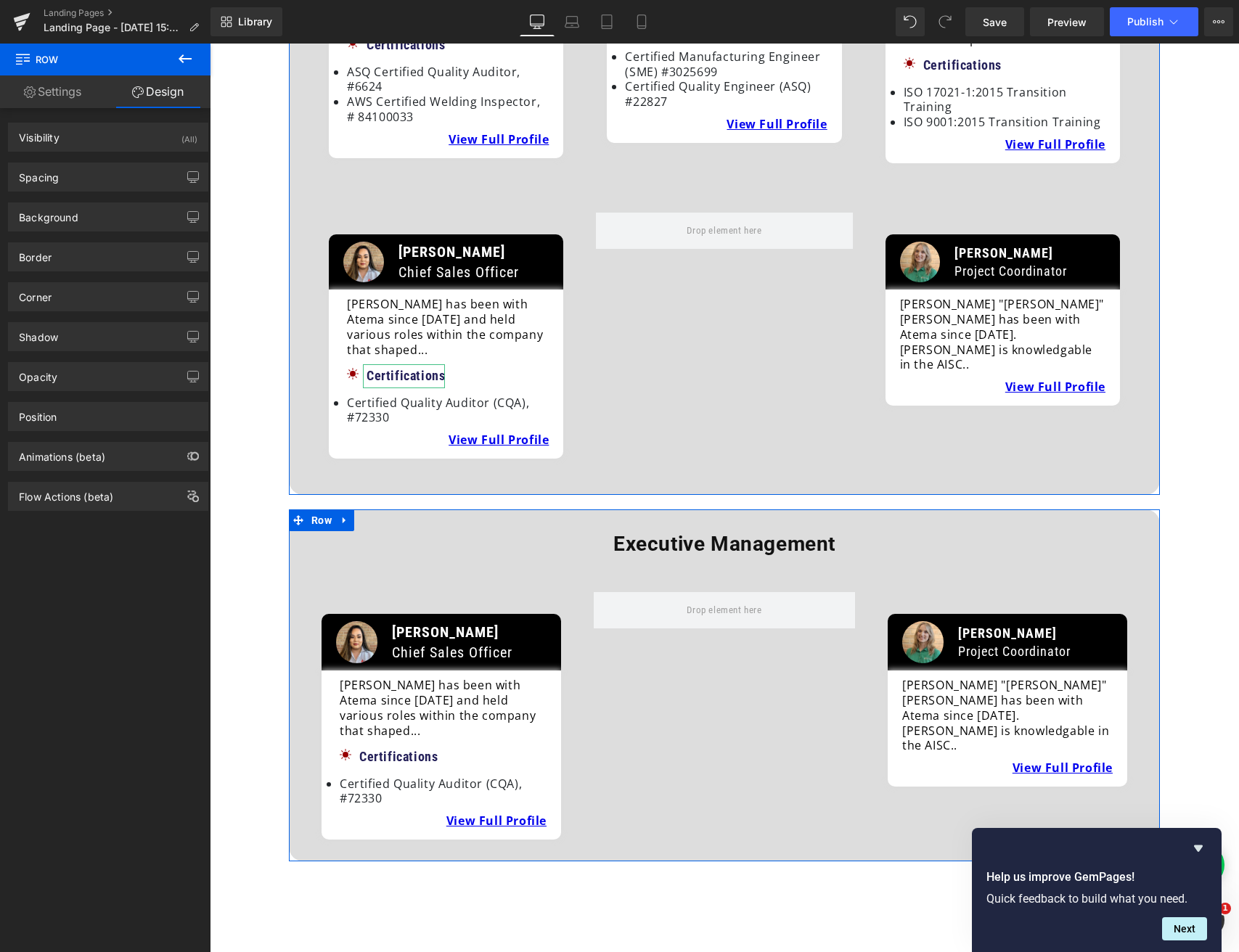
type input "20"
type input "0"
type input "30"
type input "0"
type input "10"
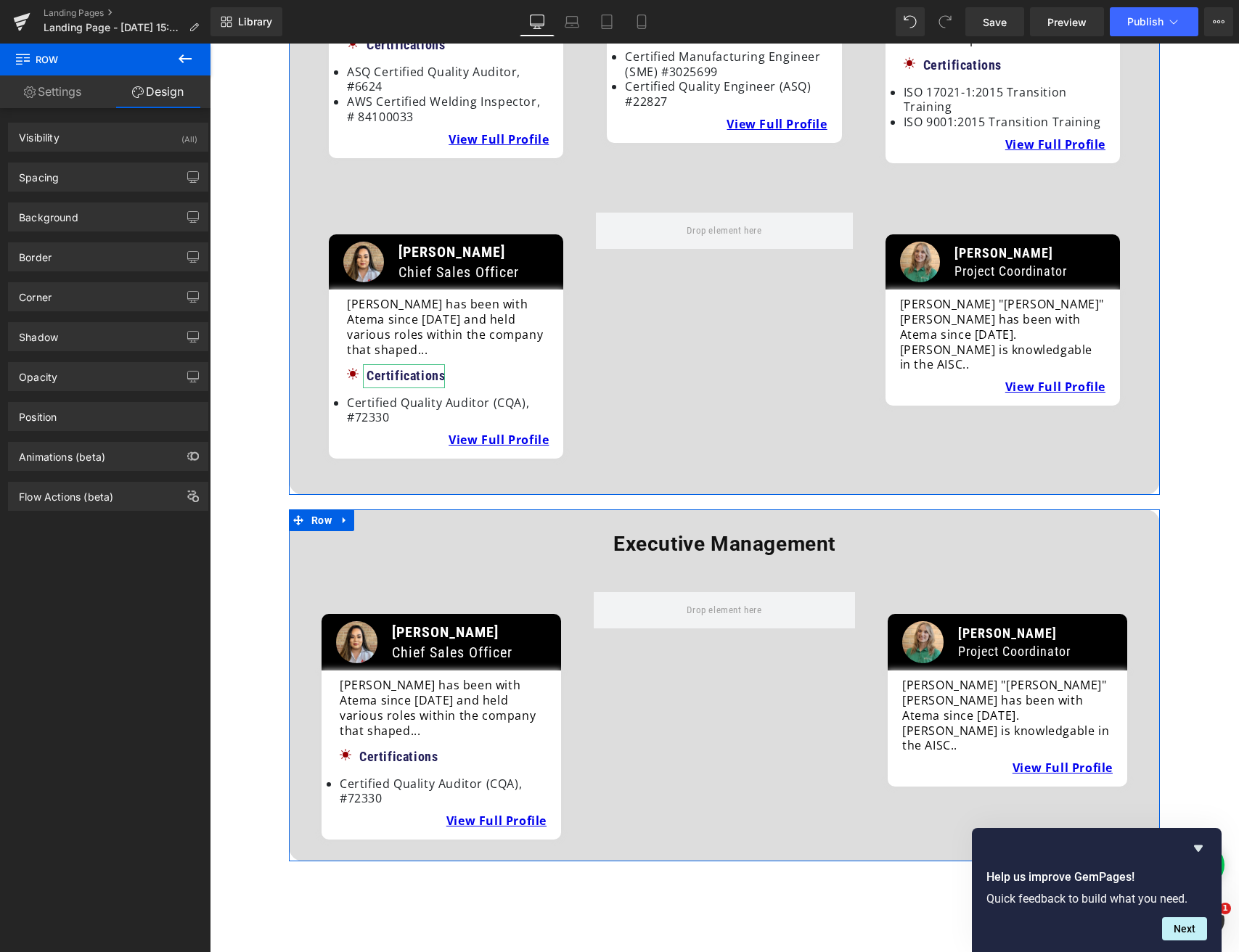
type input "0"
click at [81, 179] on div "Spacing" at bounding box center [108, 176] width 199 height 27
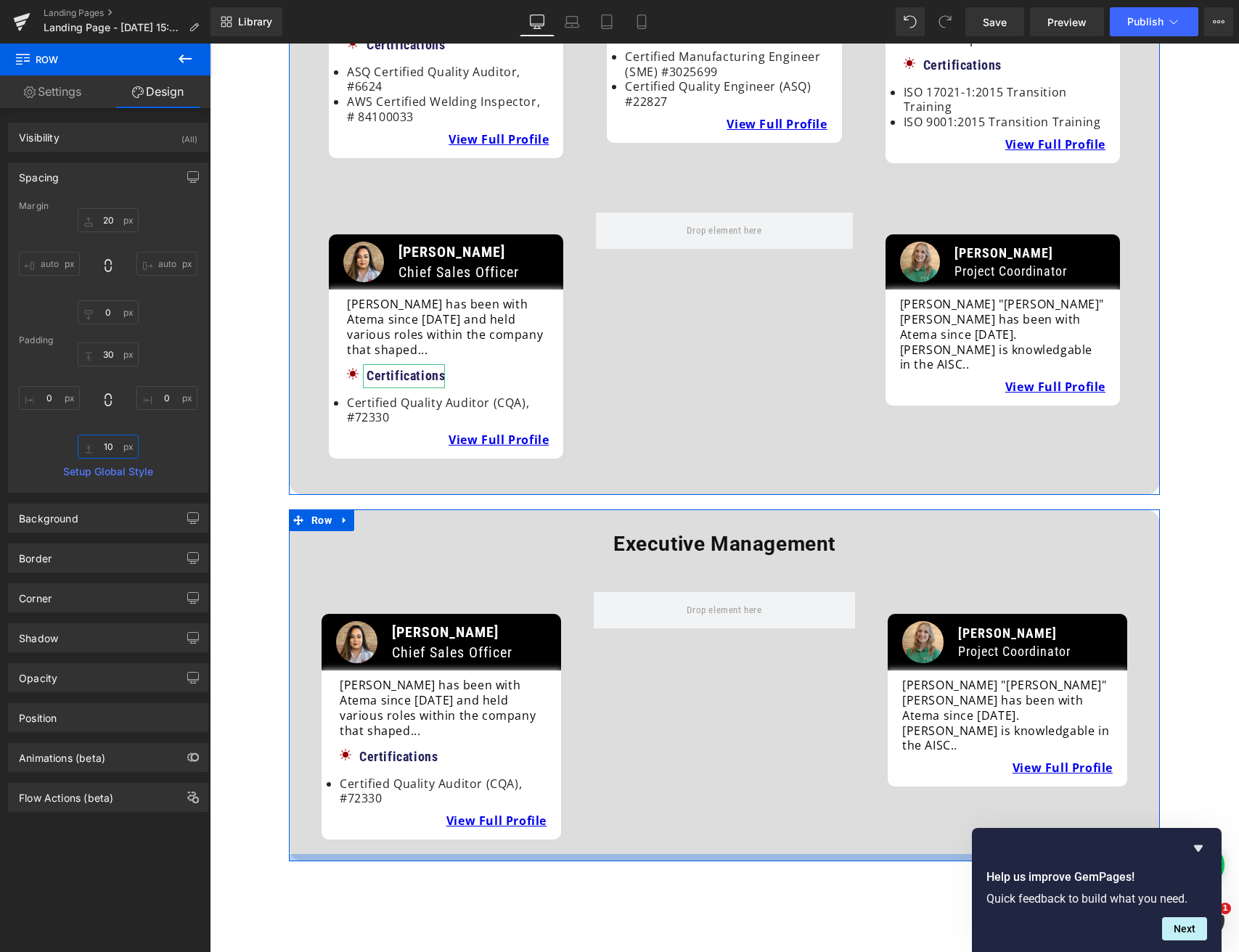
drag, startPoint x: 101, startPoint y: 441, endPoint x: 101, endPoint y: 449, distance: 8.0
click at [101, 445] on input "10" at bounding box center [108, 446] width 61 height 24
drag, startPoint x: 105, startPoint y: 449, endPoint x: 93, endPoint y: 449, distance: 12.0
click at [93, 449] on input "10" at bounding box center [108, 446] width 61 height 24
click at [129, 447] on input "10" at bounding box center [108, 446] width 61 height 24
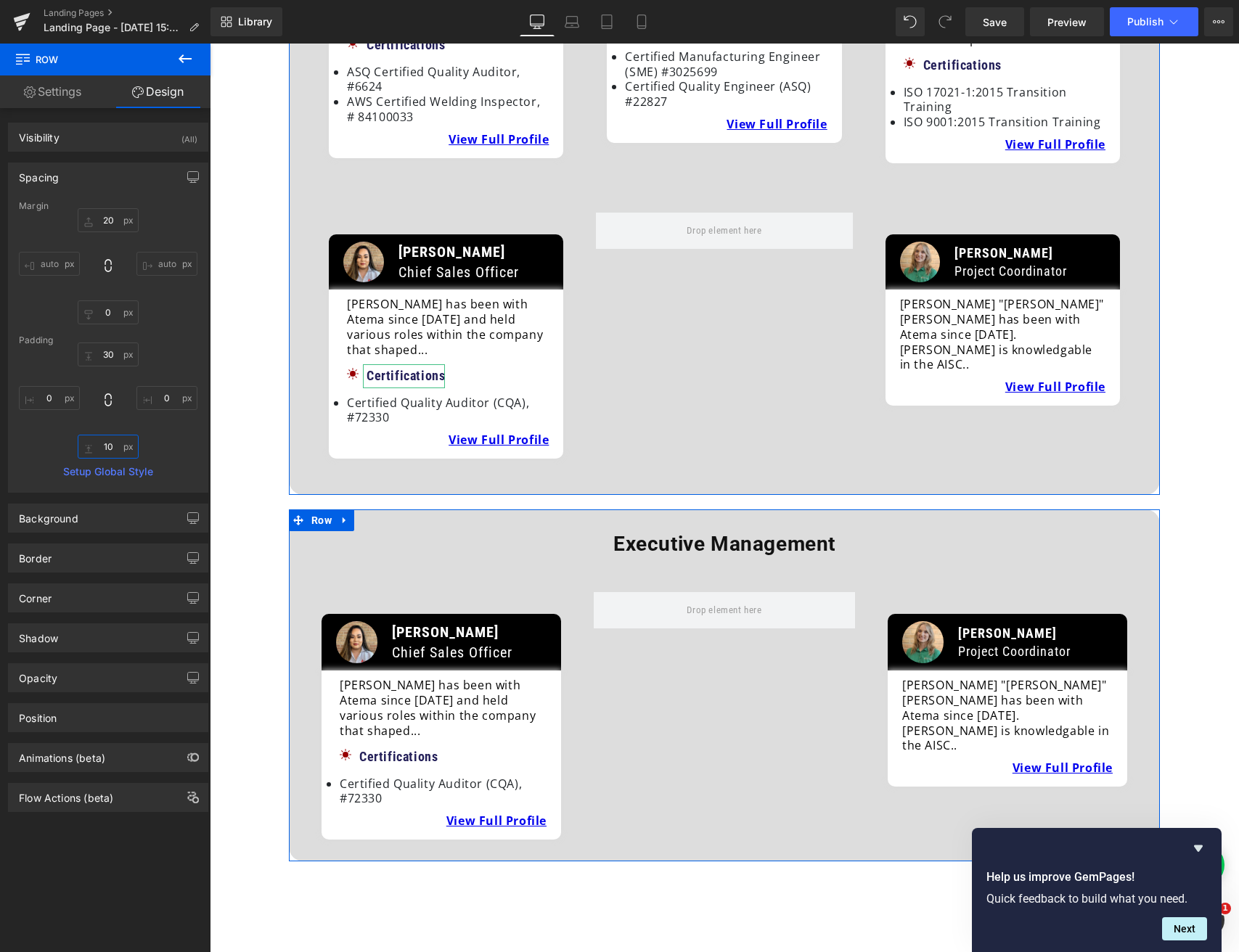
type input "1"
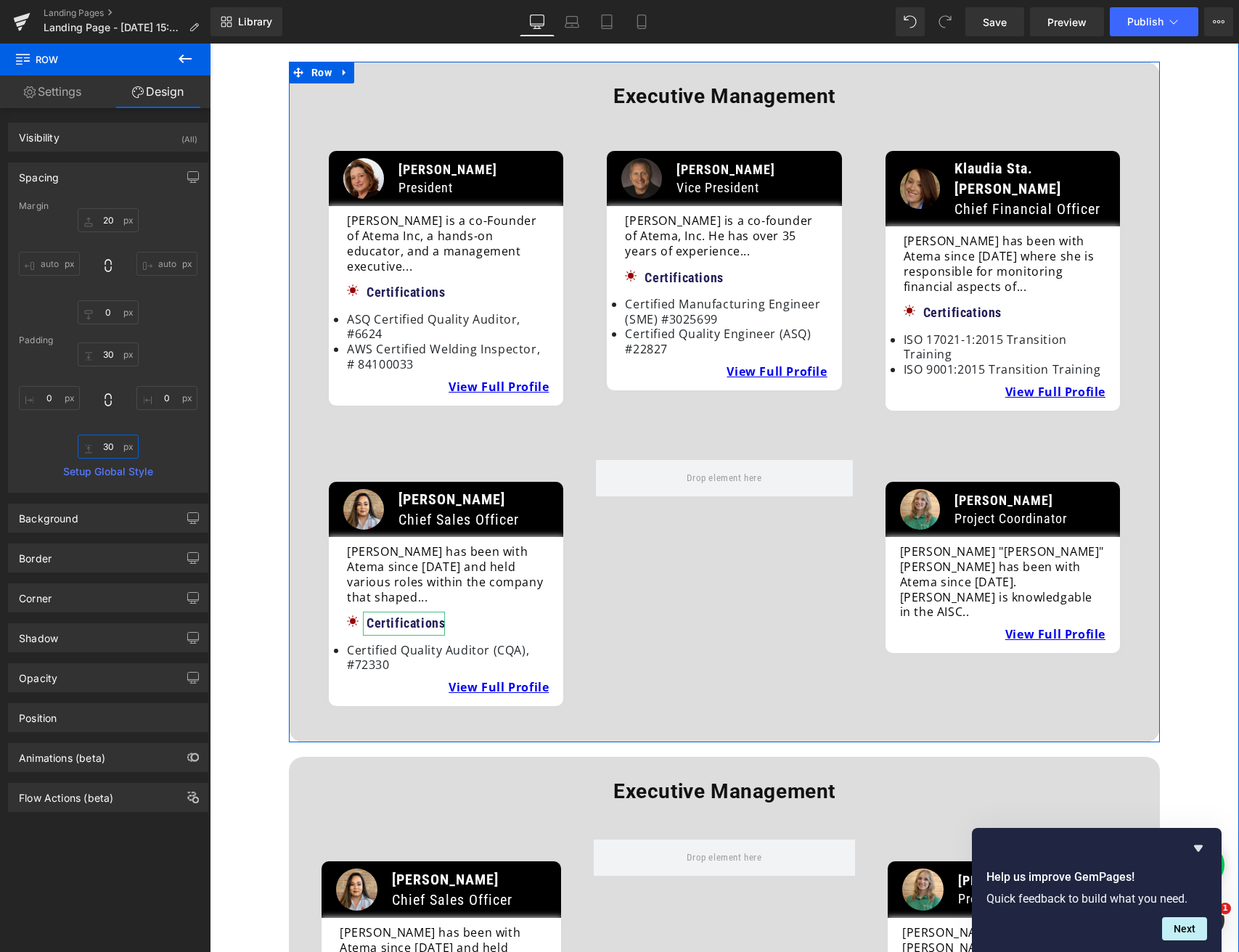
scroll to position [123, 0]
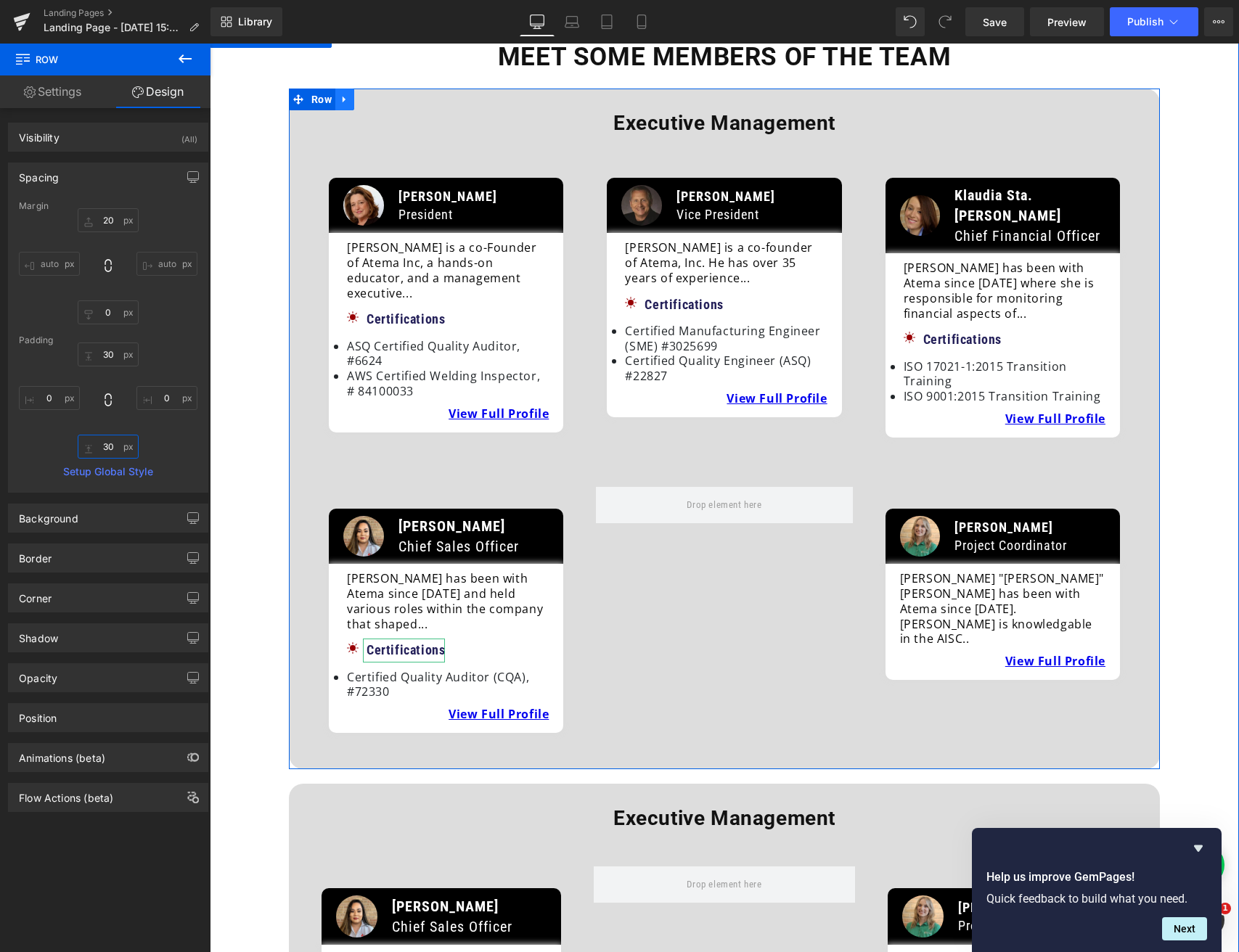
type input "30"
click at [341, 101] on icon at bounding box center [345, 99] width 11 height 11
click at [360, 100] on icon at bounding box center [364, 100] width 11 height 11
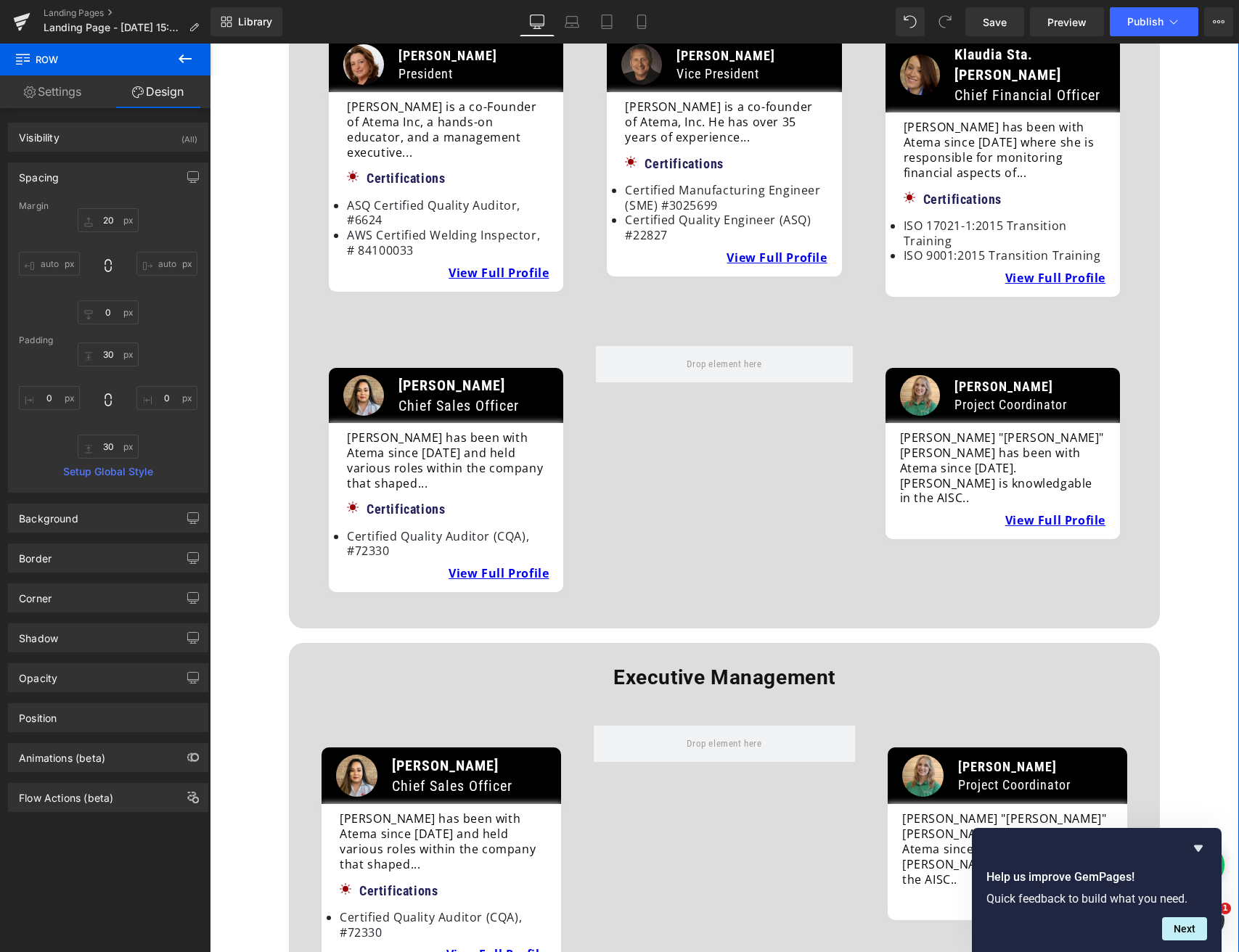
scroll to position [941, 0]
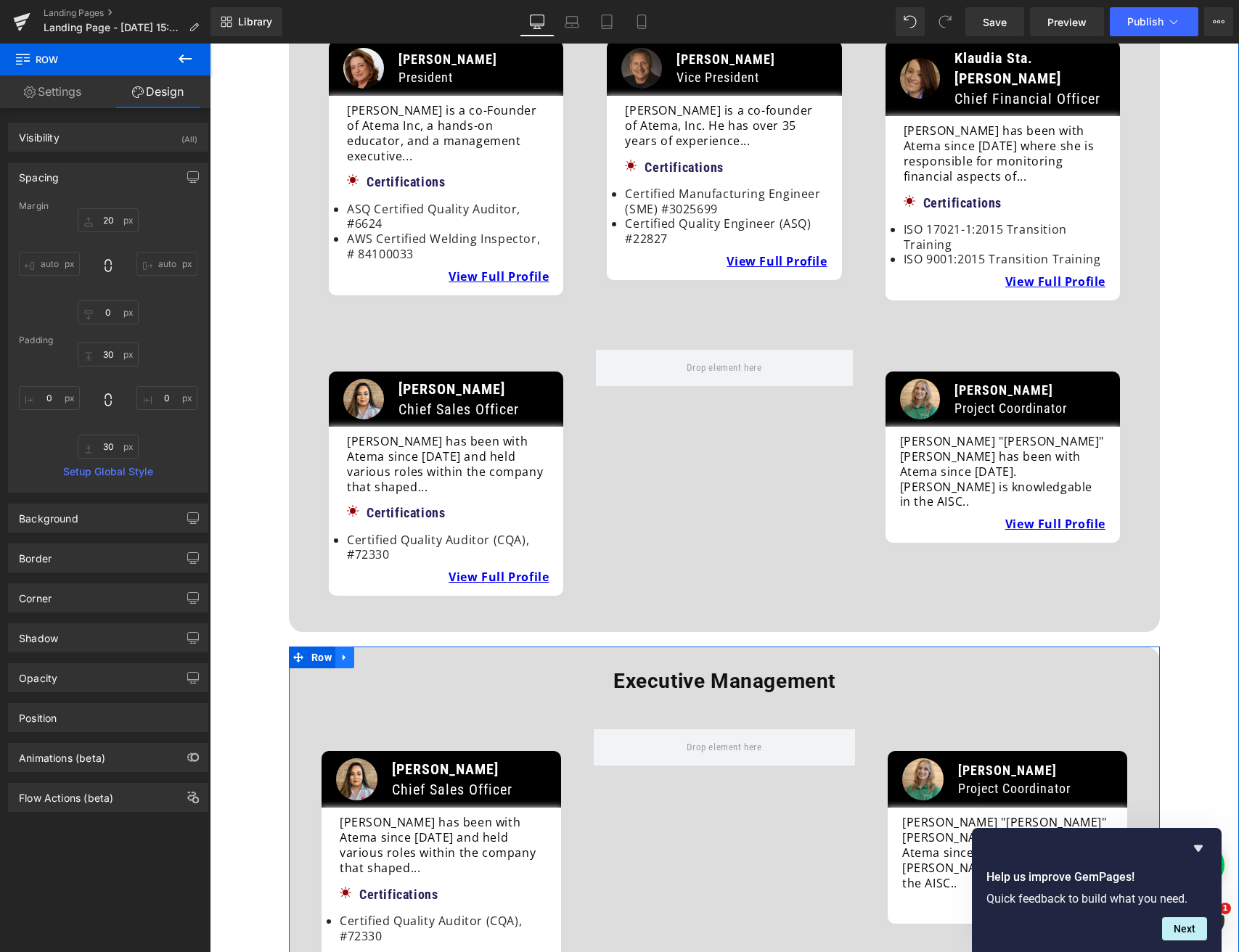
click at [345, 651] on icon at bounding box center [345, 657] width 11 height 11
click at [379, 652] on icon at bounding box center [383, 658] width 11 height 11
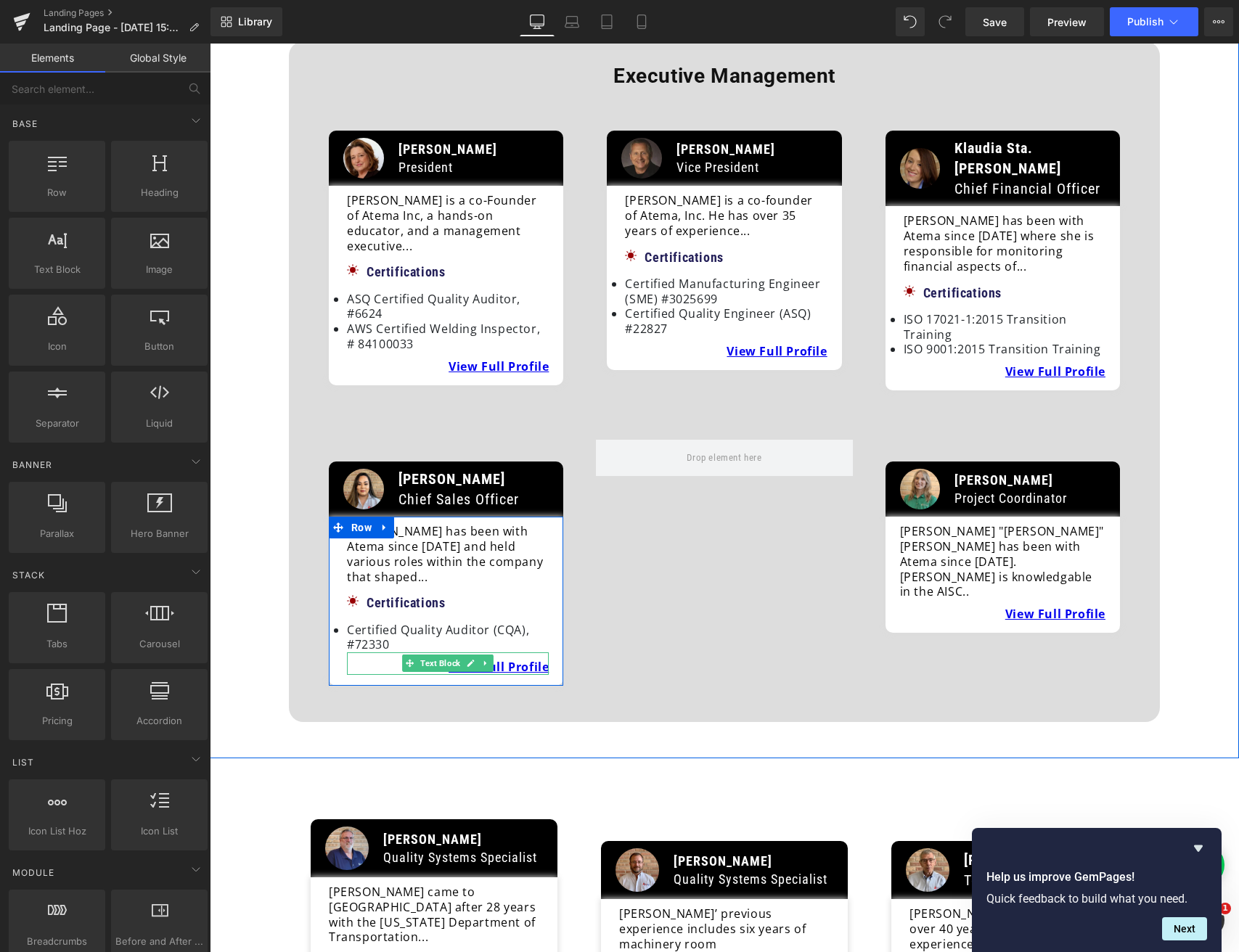
scroll to position [767, 0]
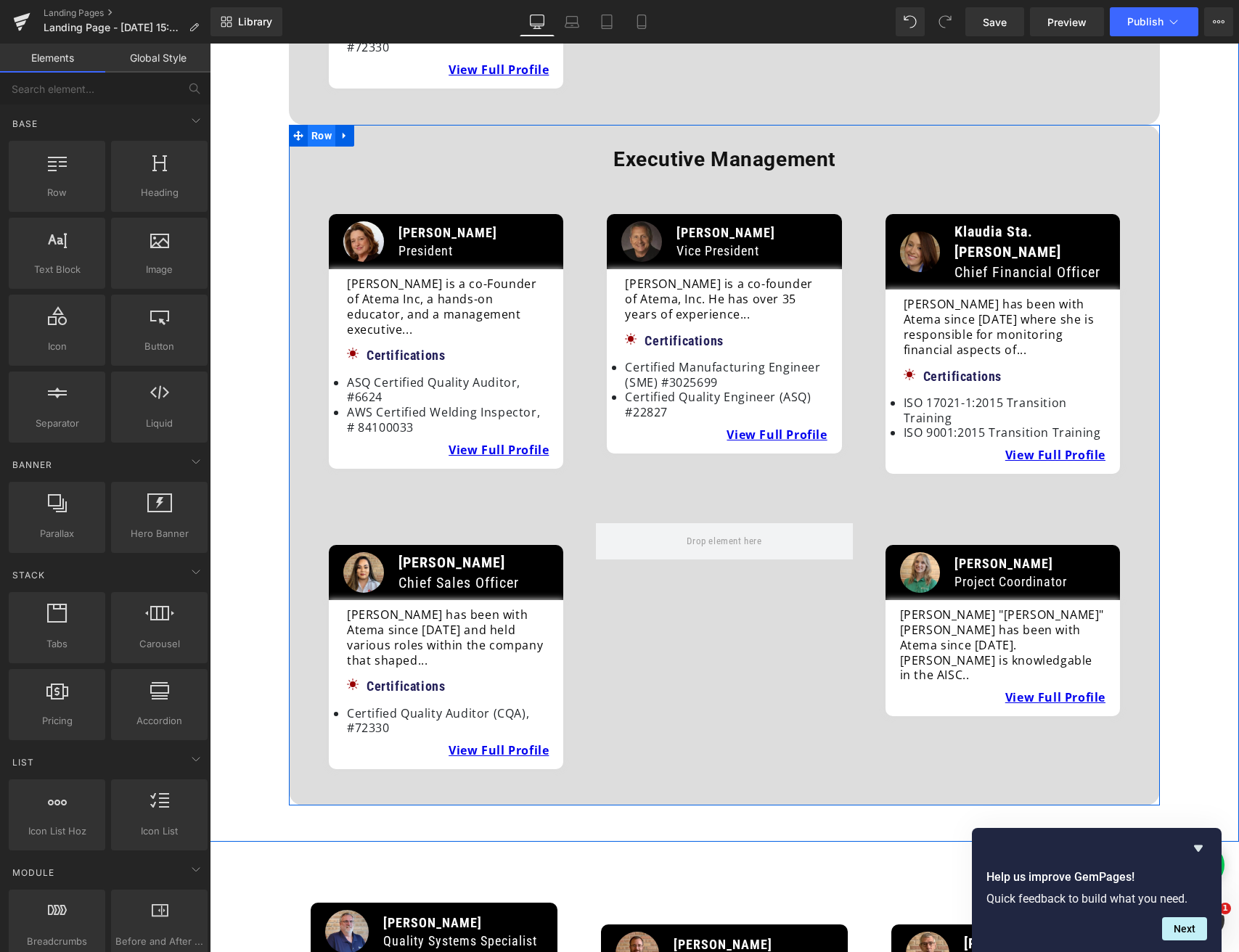
click at [319, 125] on span "Row" at bounding box center [321, 136] width 27 height 22
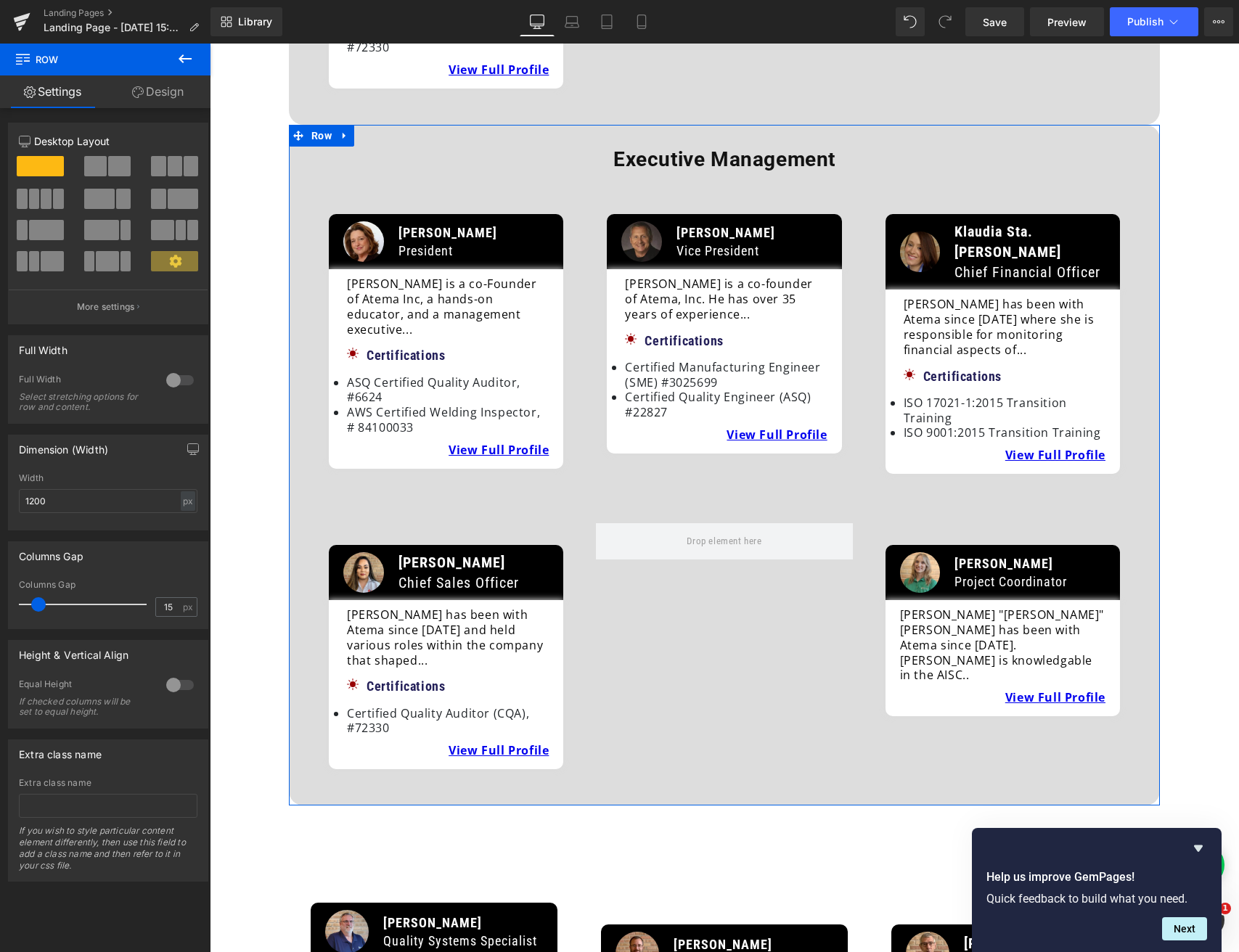
click at [160, 89] on link "Design" at bounding box center [157, 92] width 105 height 33
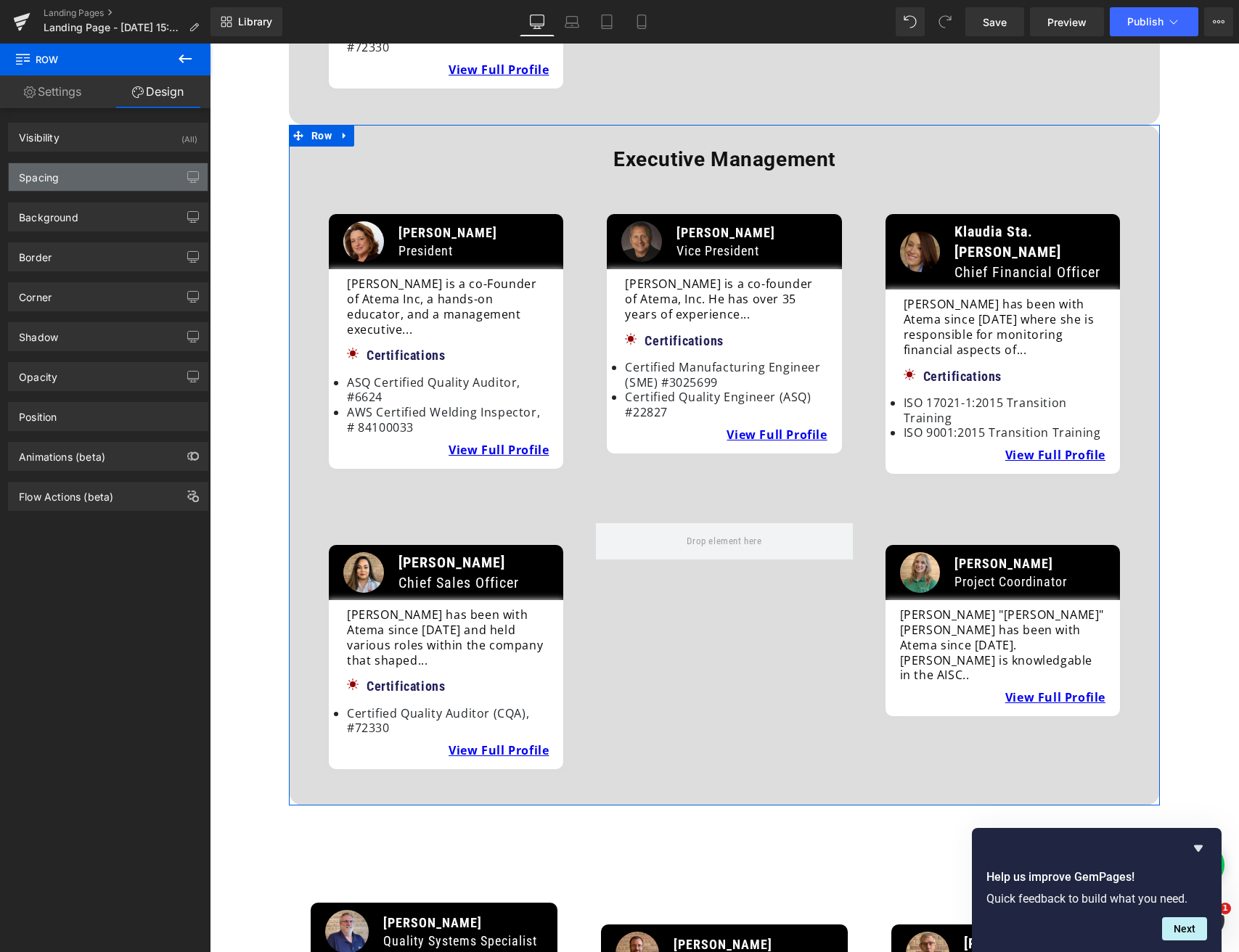
click at [49, 186] on div "Spacing" at bounding box center [108, 176] width 199 height 27
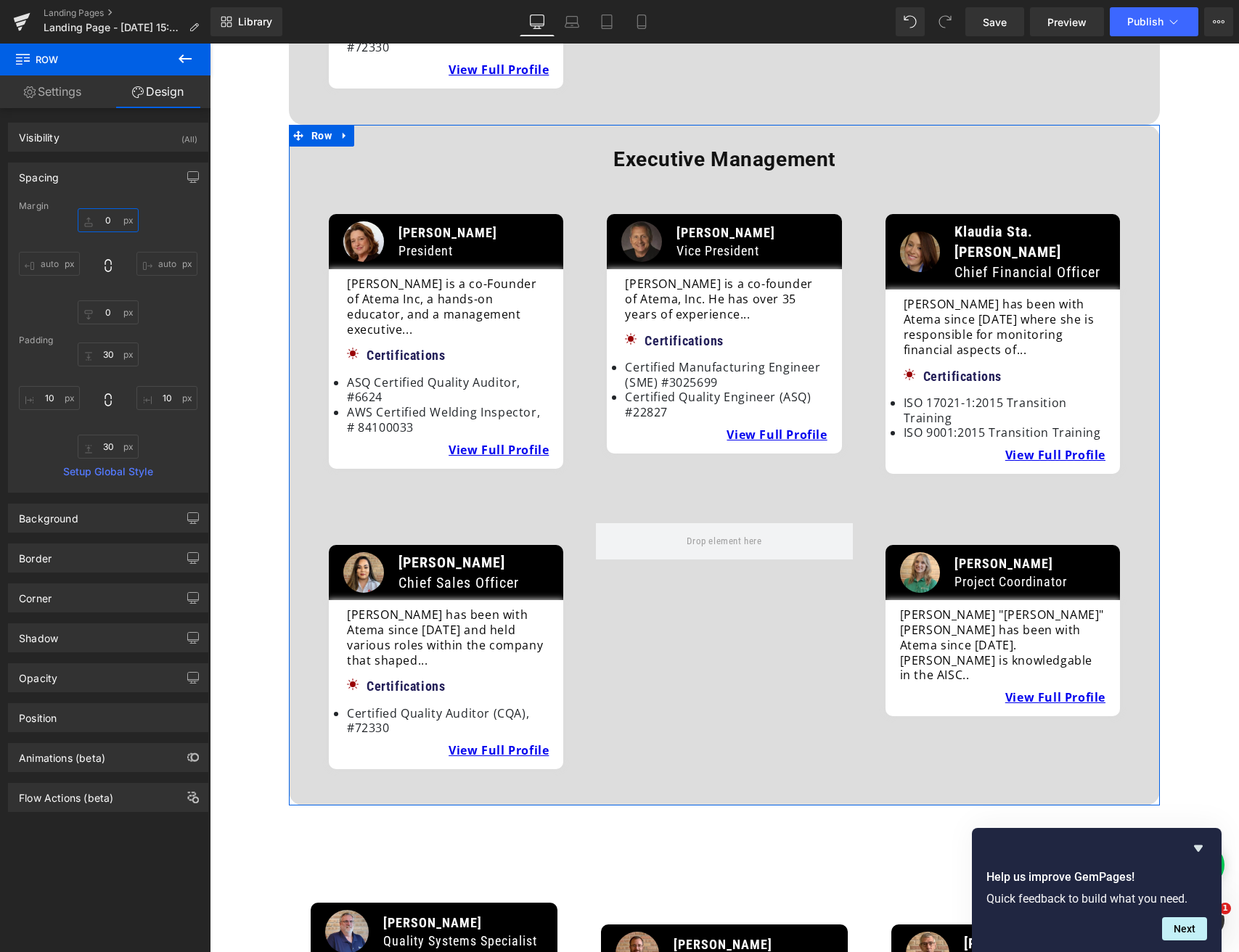
click at [93, 223] on input "0" at bounding box center [108, 219] width 61 height 24
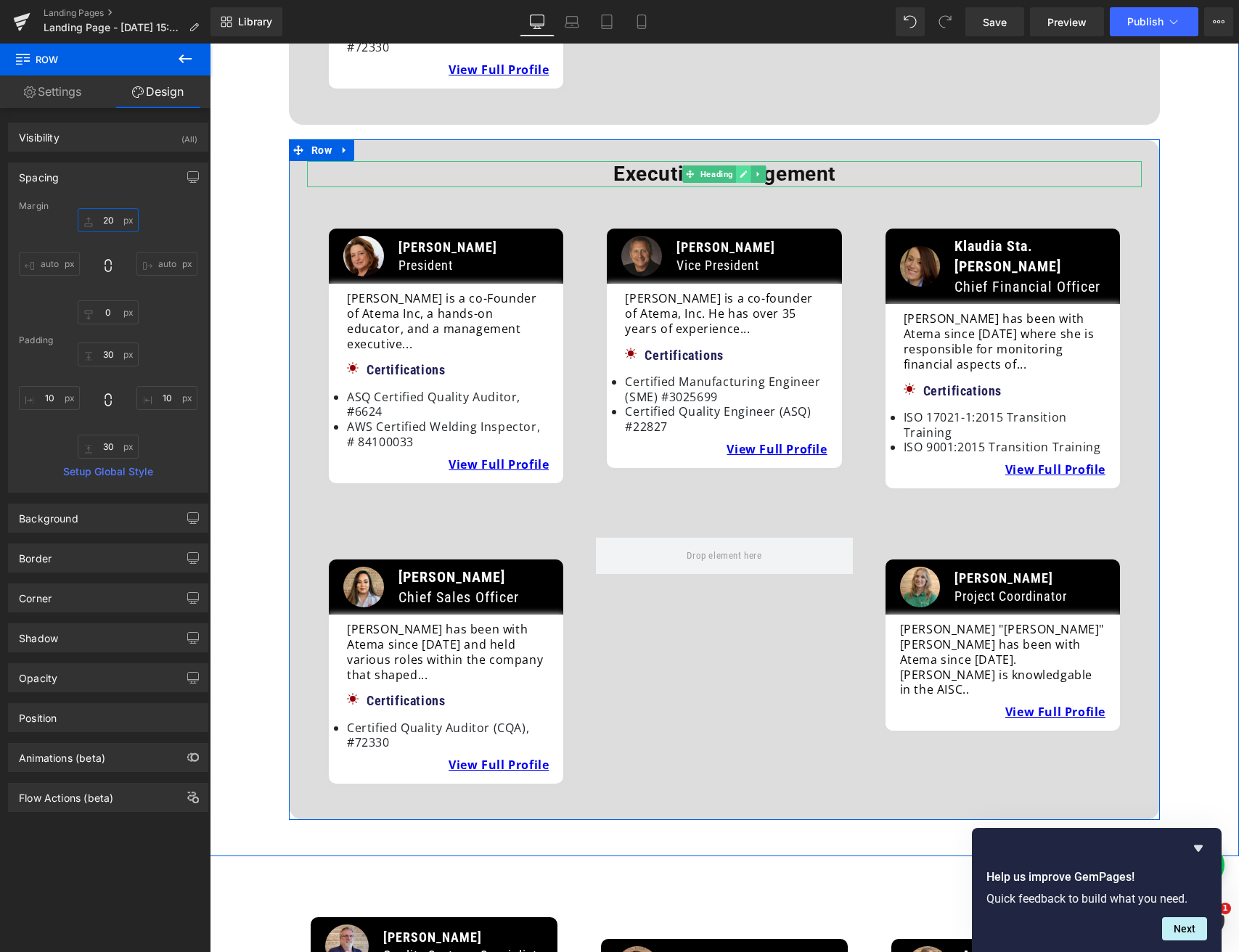
type input "20"
click at [743, 170] on icon at bounding box center [743, 175] width 8 height 9
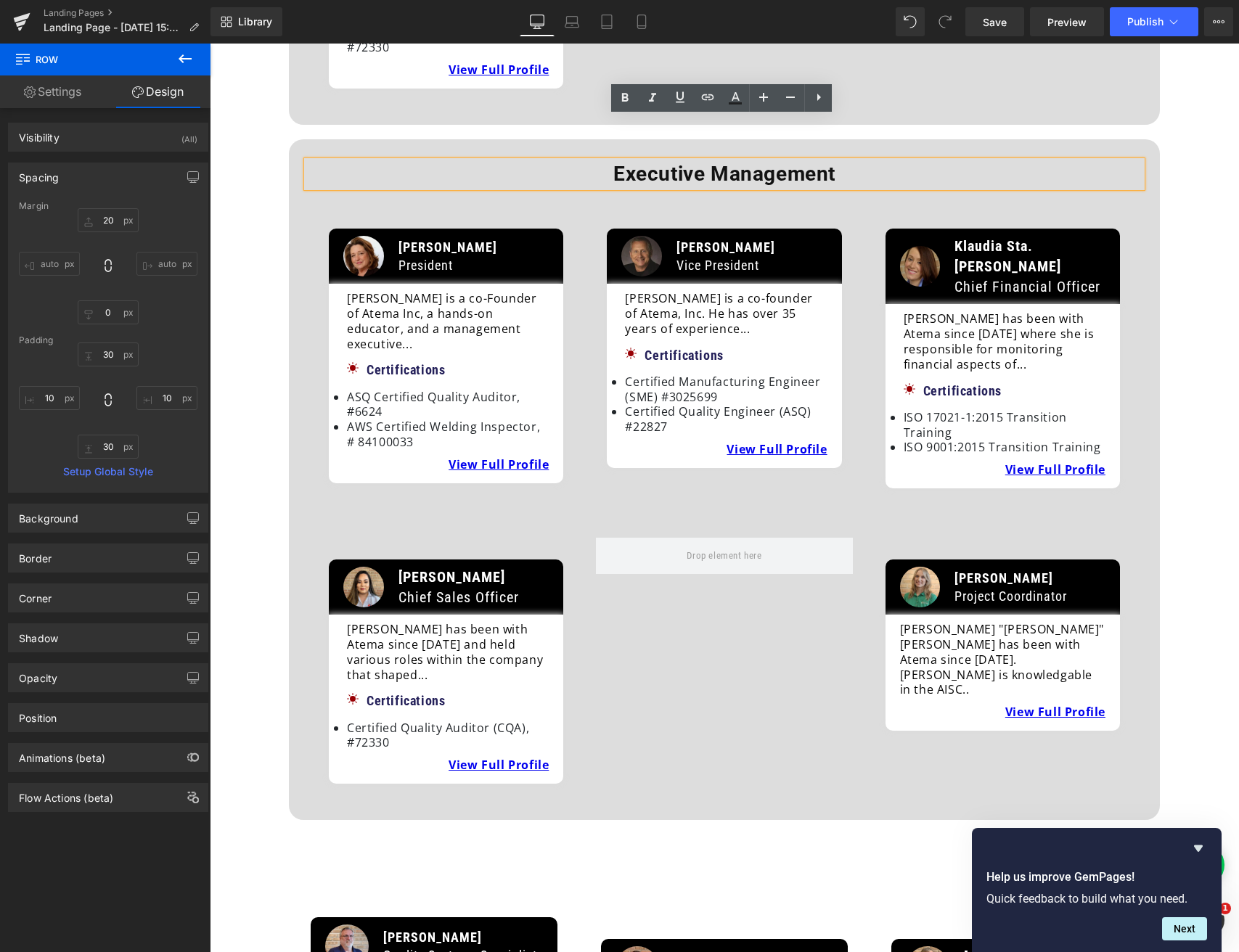
click at [648, 162] on b "Executive Management" at bounding box center [724, 174] width 222 height 24
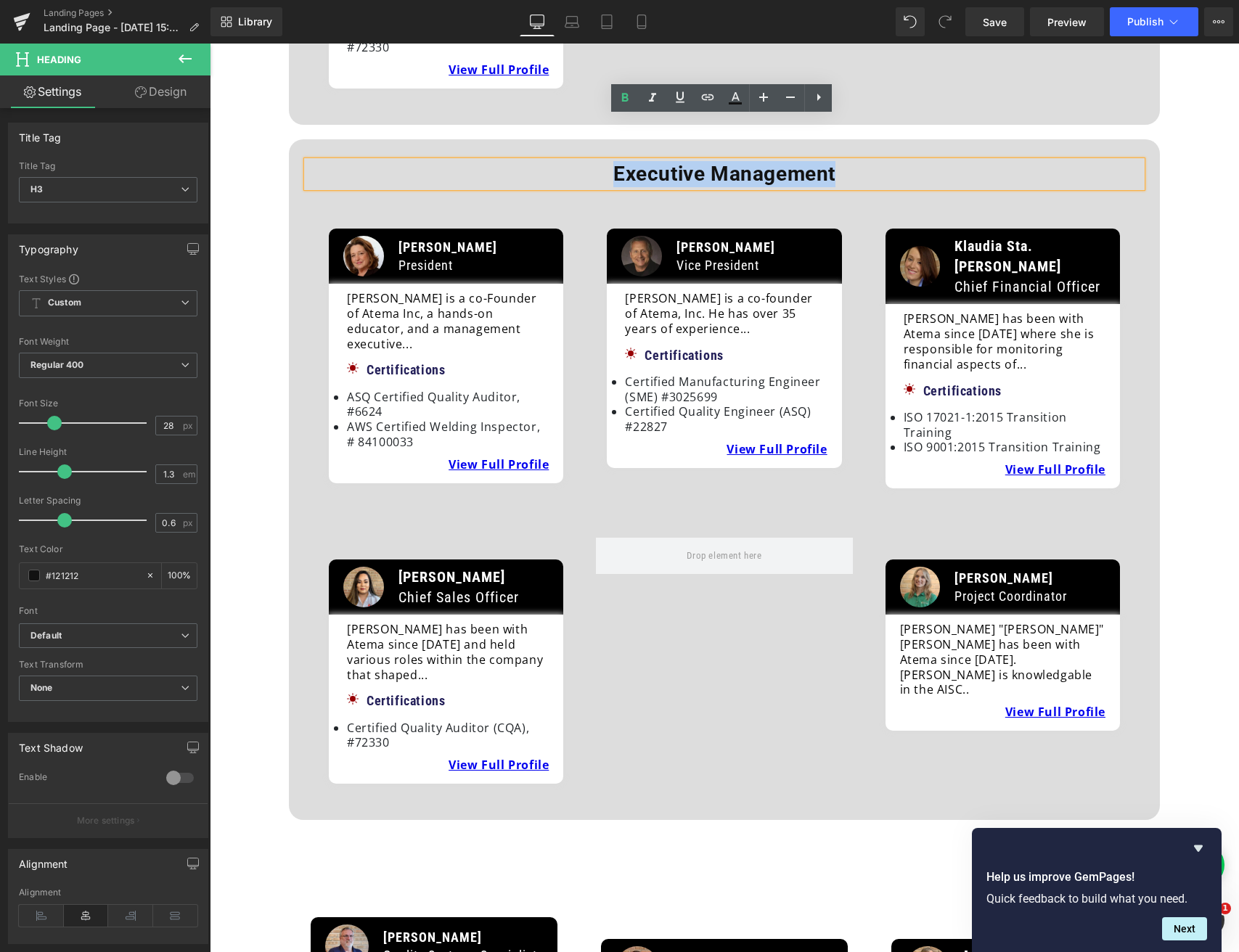
drag, startPoint x: 610, startPoint y: 130, endPoint x: 831, endPoint y: 133, distance: 221.0
click at [831, 162] on b "Executive Management" at bounding box center [724, 174] width 222 height 24
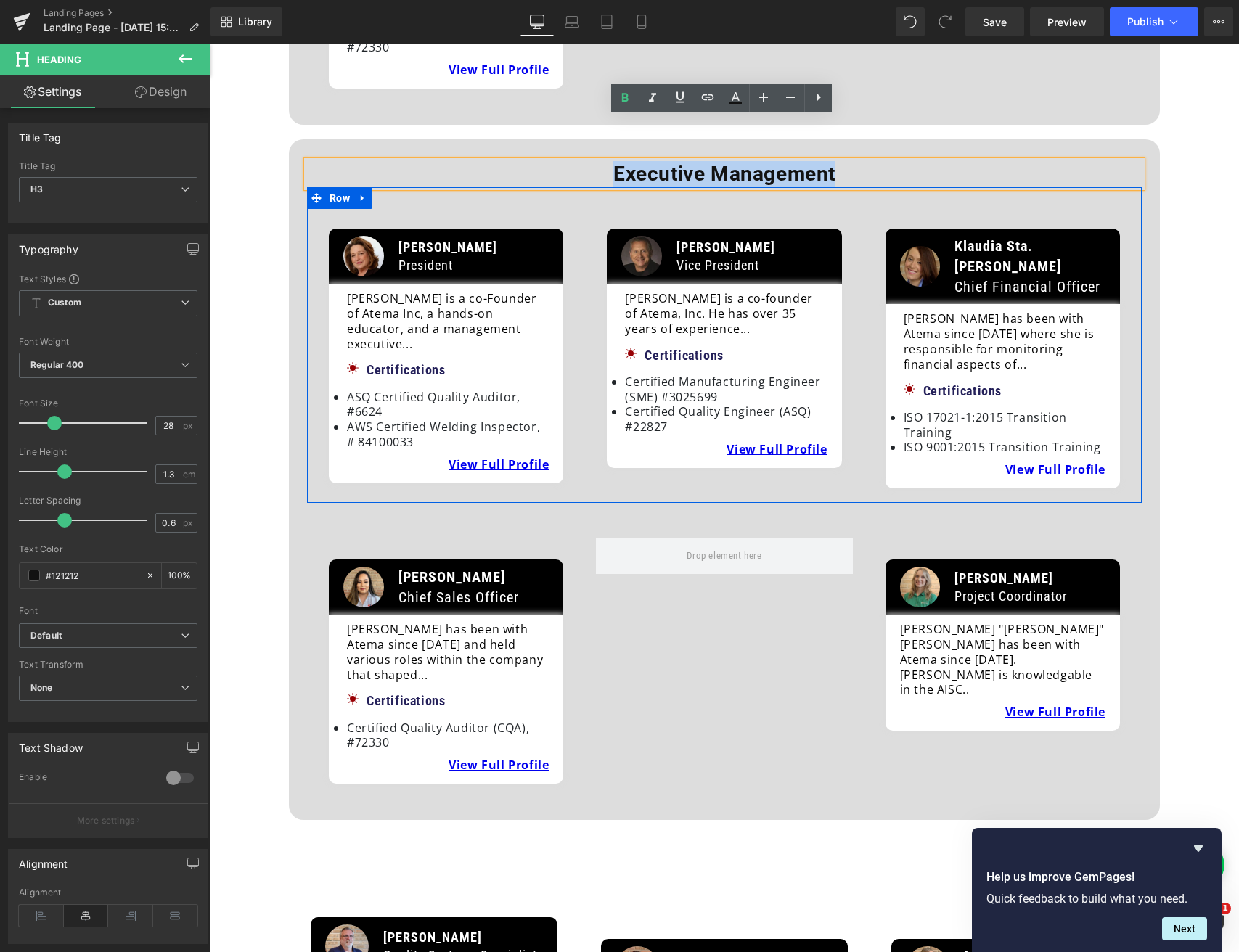
paste div
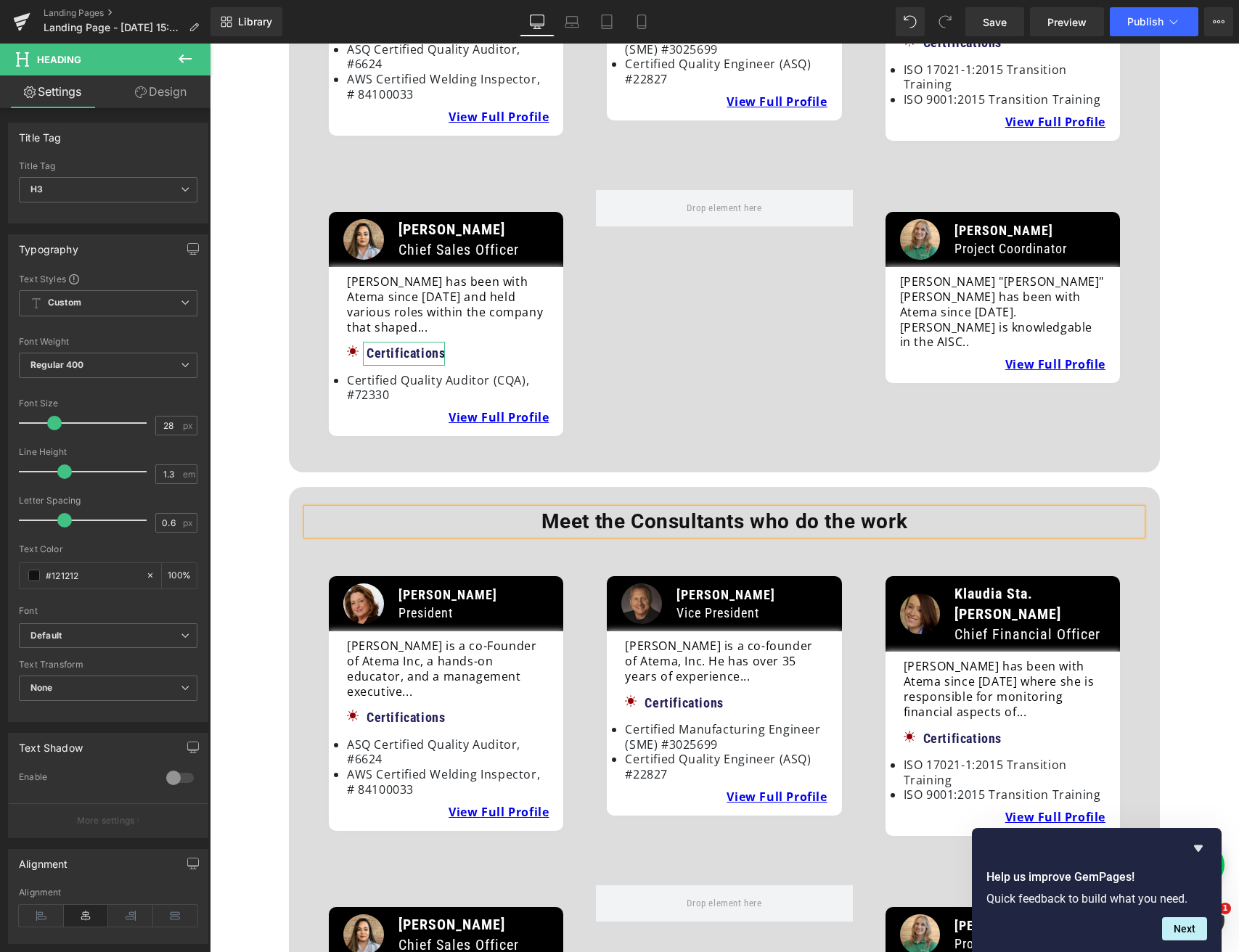
scroll to position [413, 0]
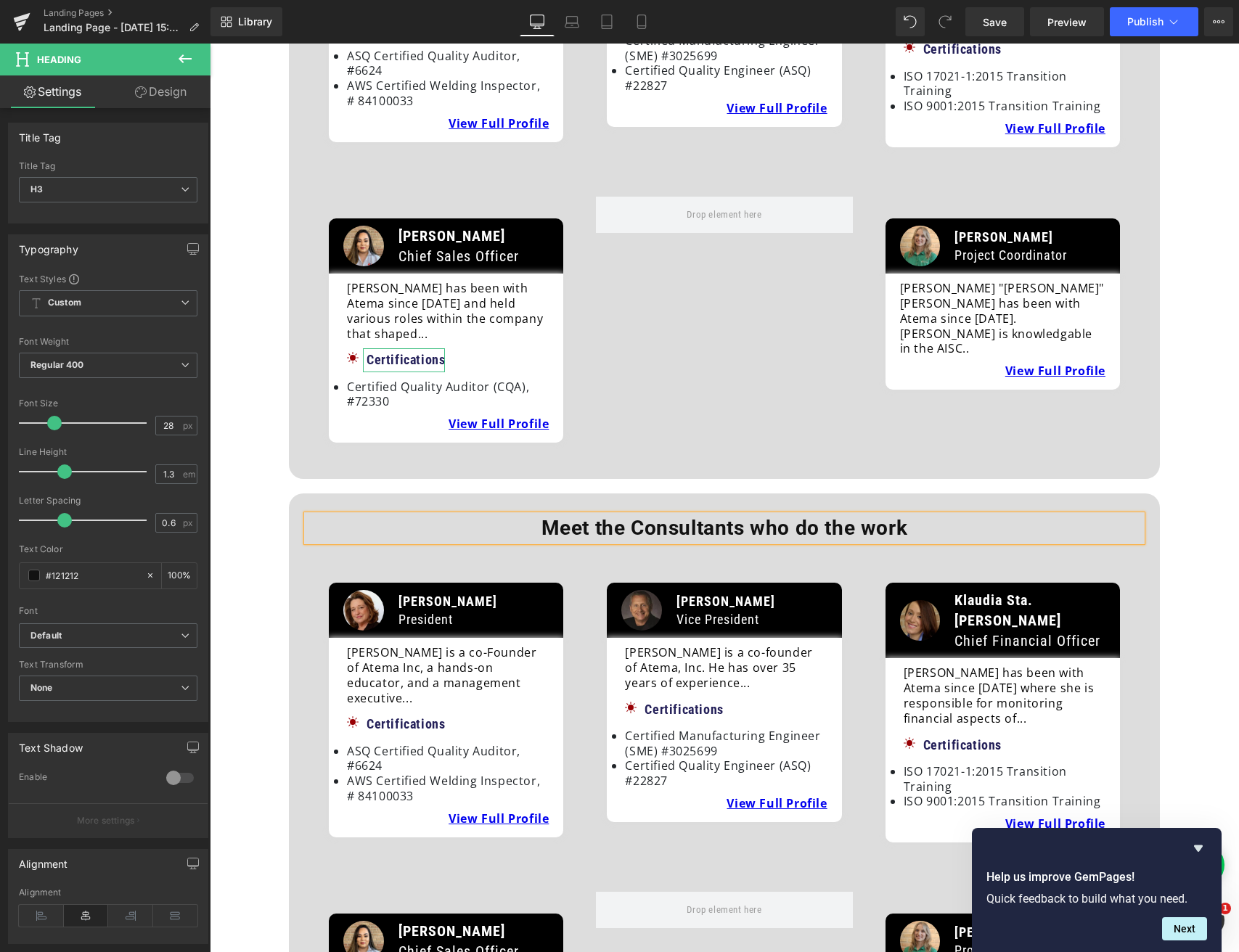
click at [929, 197] on div "Image [PERSON_NAME] Project Coordinator Text Block Row [PERSON_NAME] "[PERSON_N…" at bounding box center [1003, 296] width 257 height 200
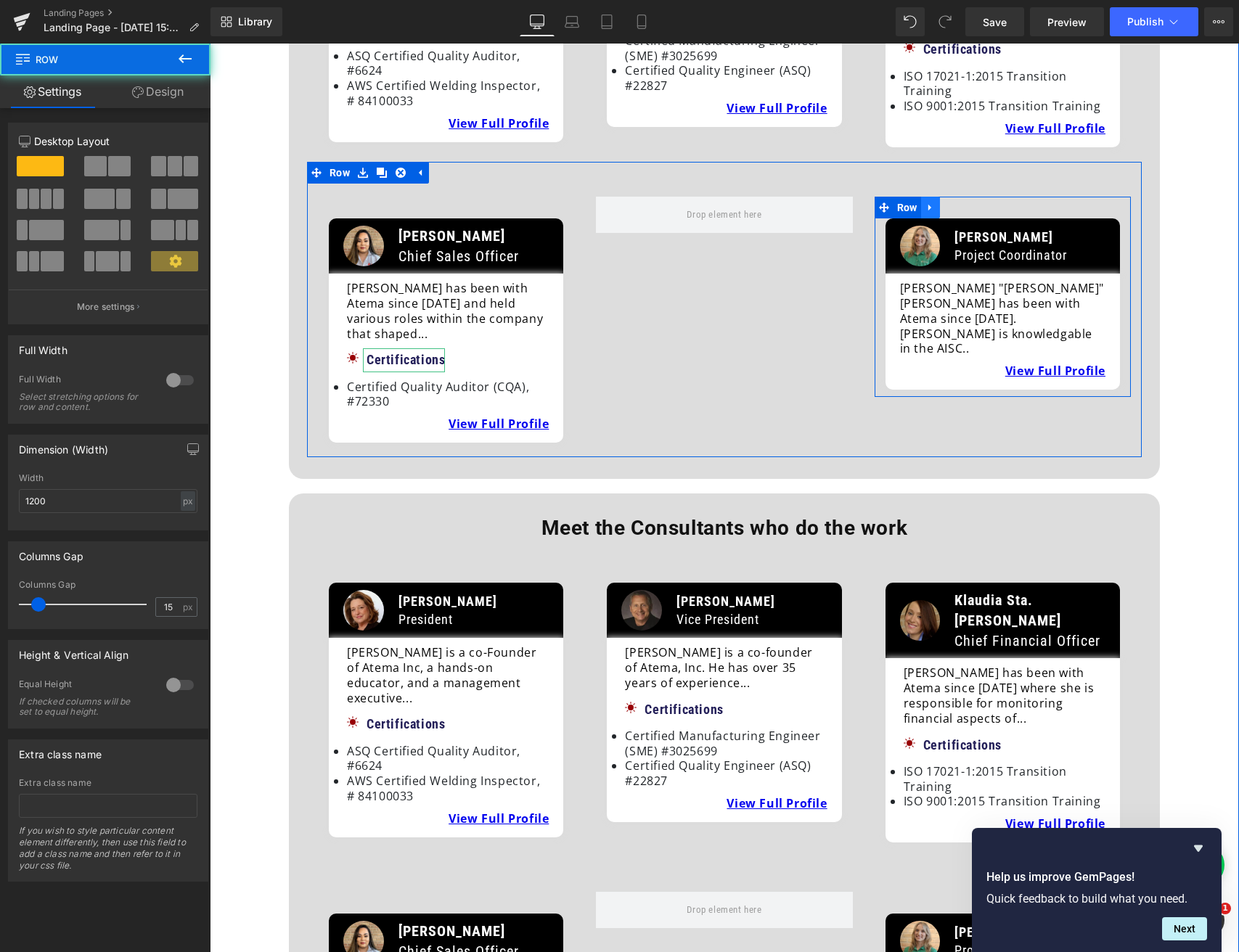
click at [929, 202] on icon at bounding box center [930, 207] width 11 height 11
click at [963, 203] on icon at bounding box center [968, 208] width 11 height 11
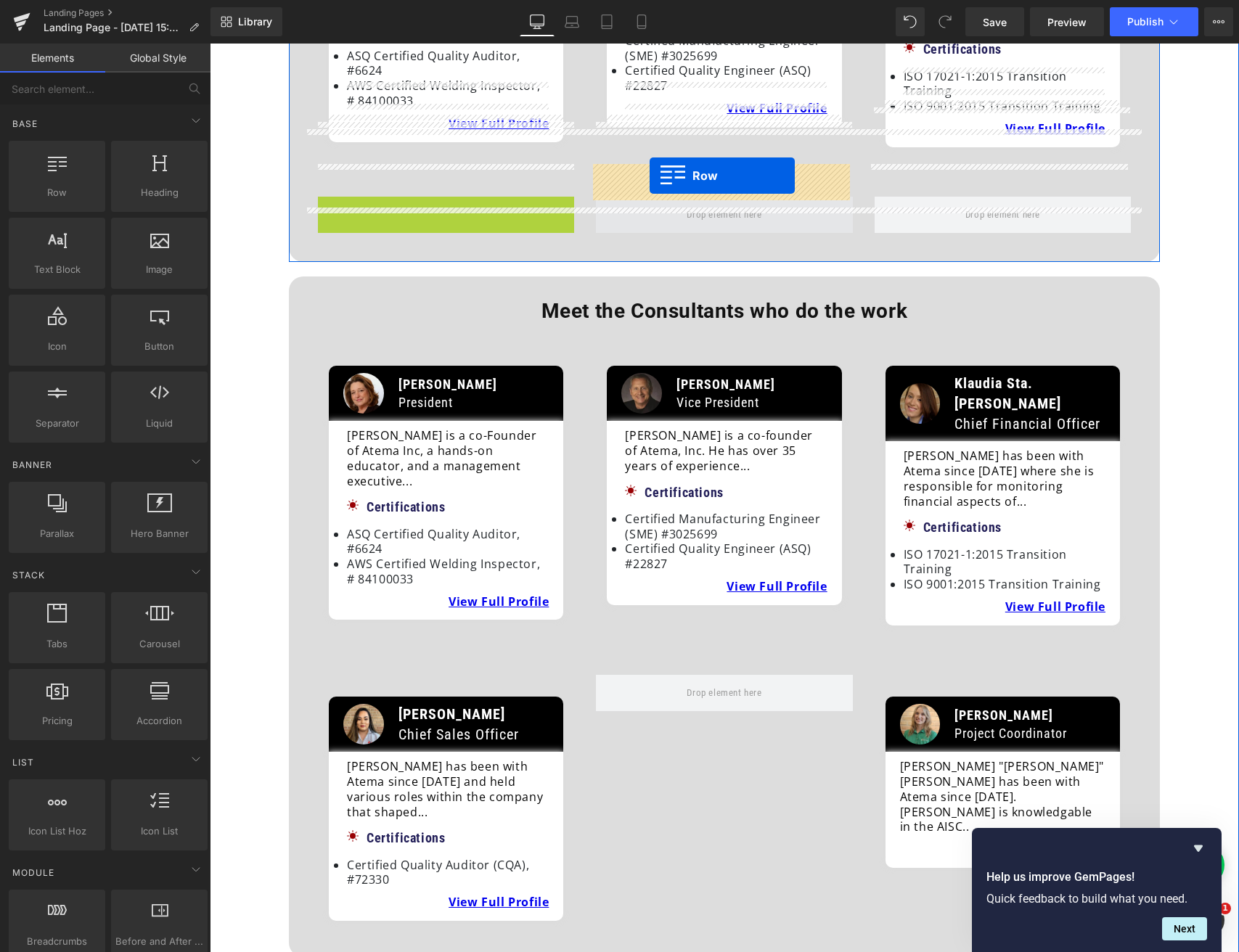
drag, startPoint x: 326, startPoint y: 178, endPoint x: 650, endPoint y: 175, distance: 324.0
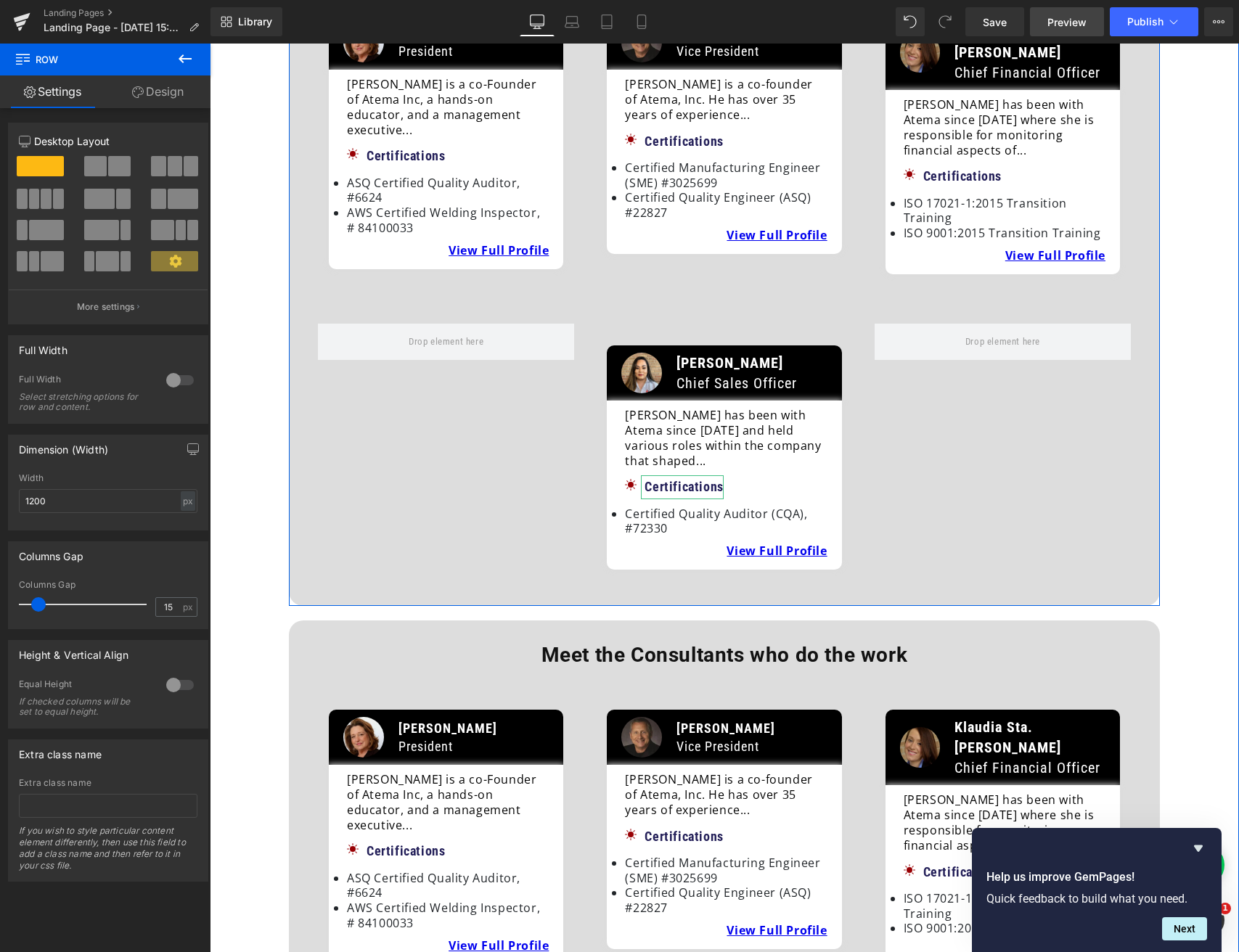
scroll to position [292, 0]
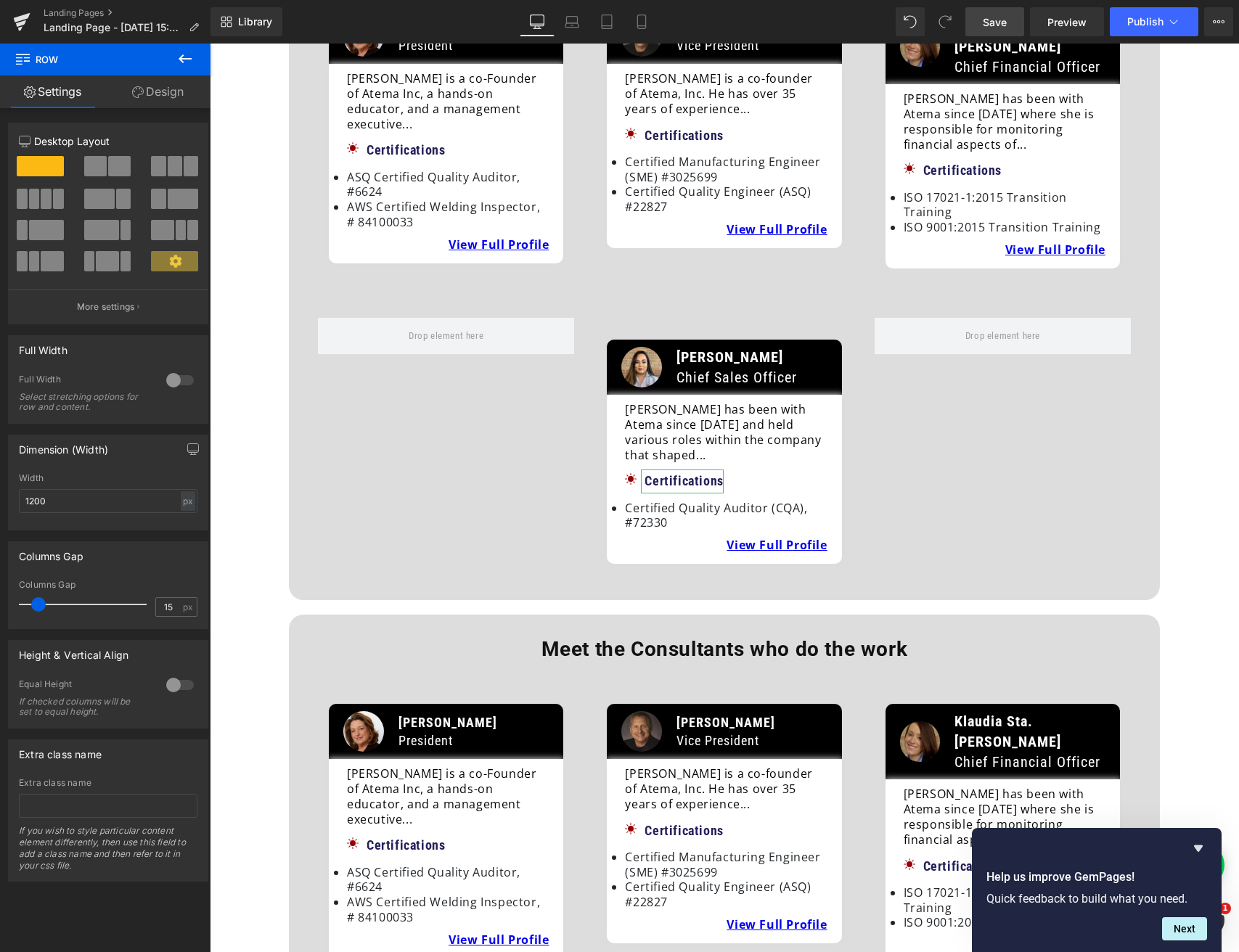
click at [1001, 16] on span "Save" at bounding box center [994, 21] width 24 height 15
